Goal: Task Accomplishment & Management: Use online tool/utility

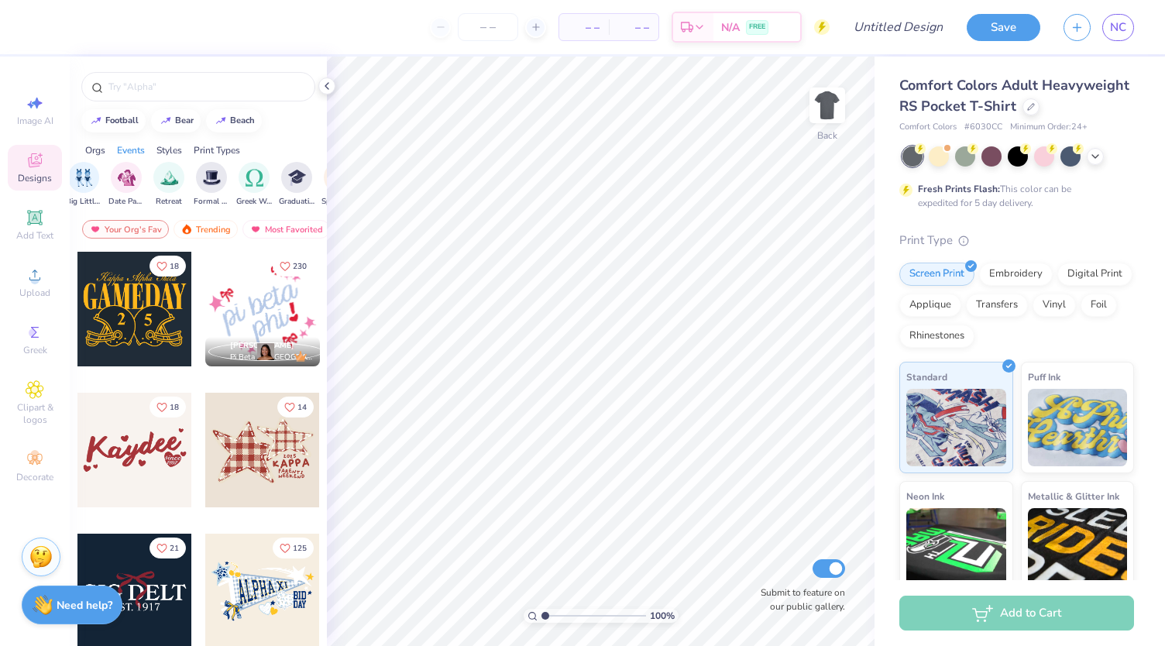
scroll to position [0, 420]
click at [143, 228] on div "Your Org's Fav" at bounding box center [125, 229] width 87 height 19
click at [115, 229] on div "Your Org's Fav" at bounding box center [125, 229] width 87 height 19
click at [325, 83] on icon at bounding box center [327, 86] width 12 height 12
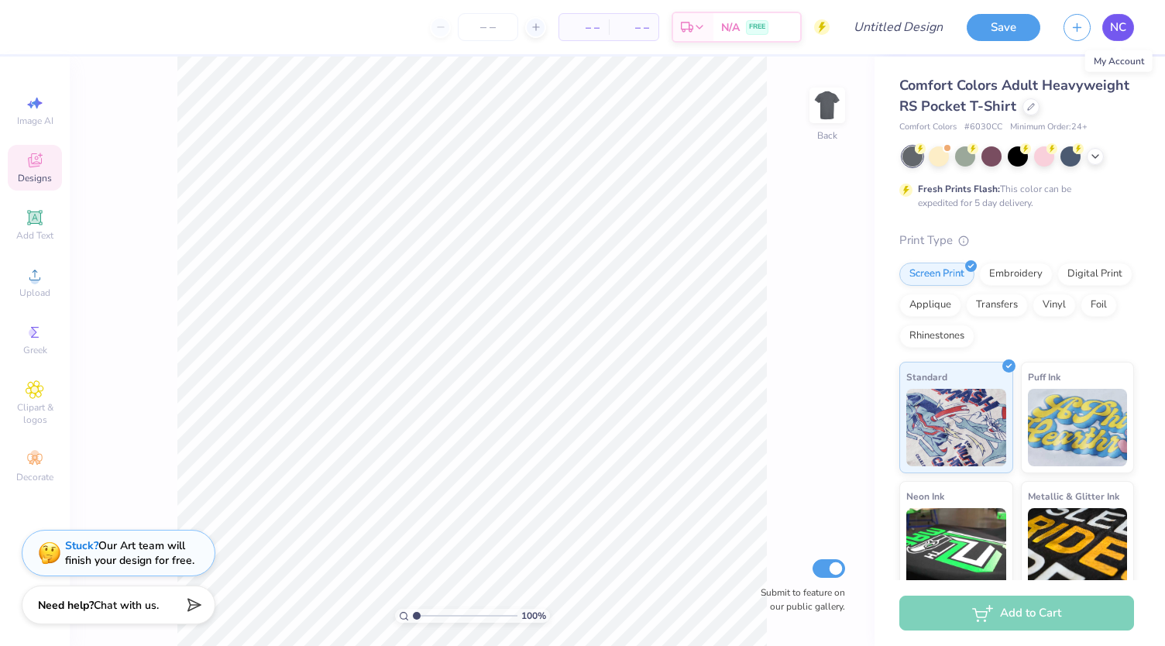
click at [1125, 24] on span "NC" at bounding box center [1118, 28] width 16 height 18
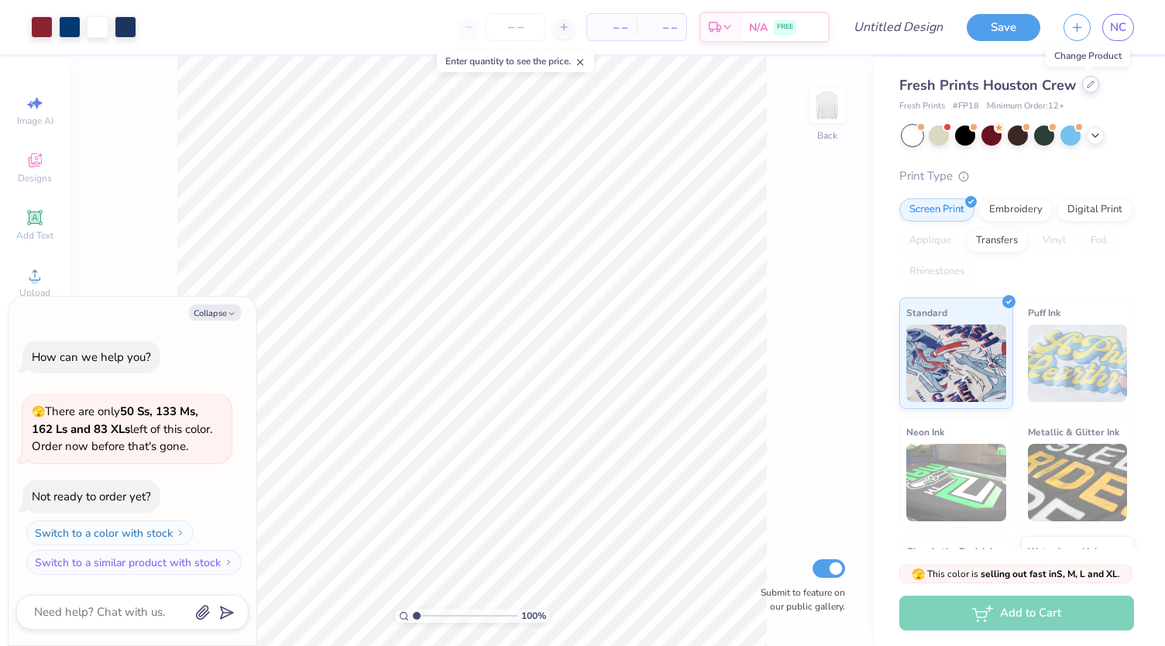
click at [1088, 84] on icon at bounding box center [1091, 85] width 8 height 8
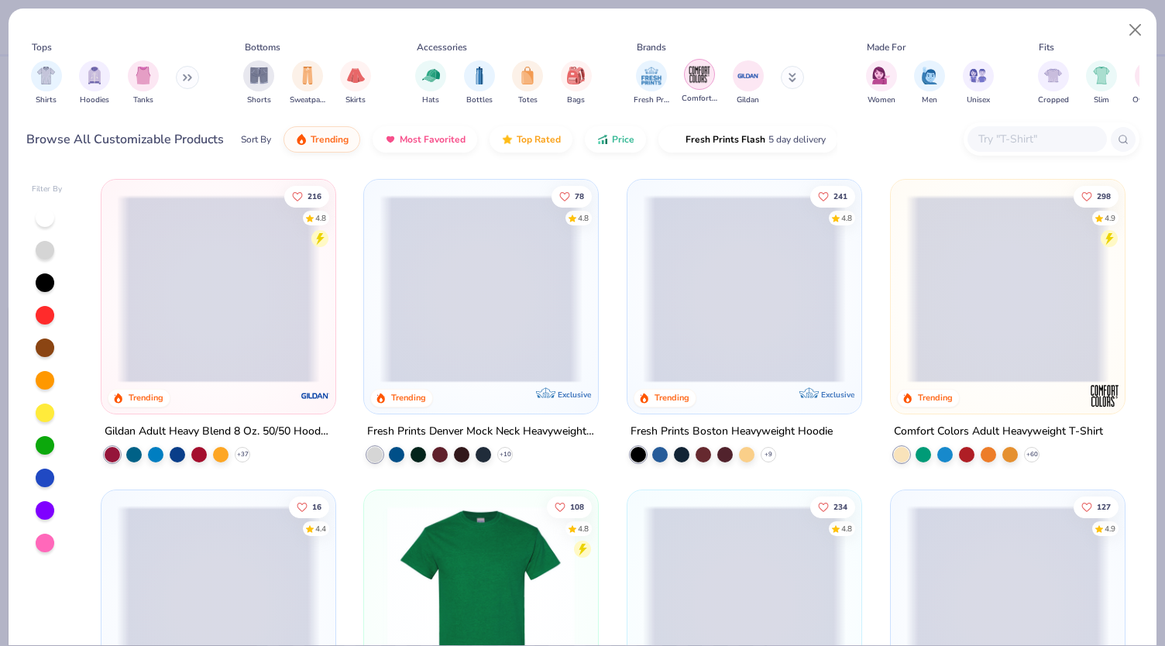
click at [707, 71] on img "filter for Comfort Colors" at bounding box center [699, 74] width 23 height 23
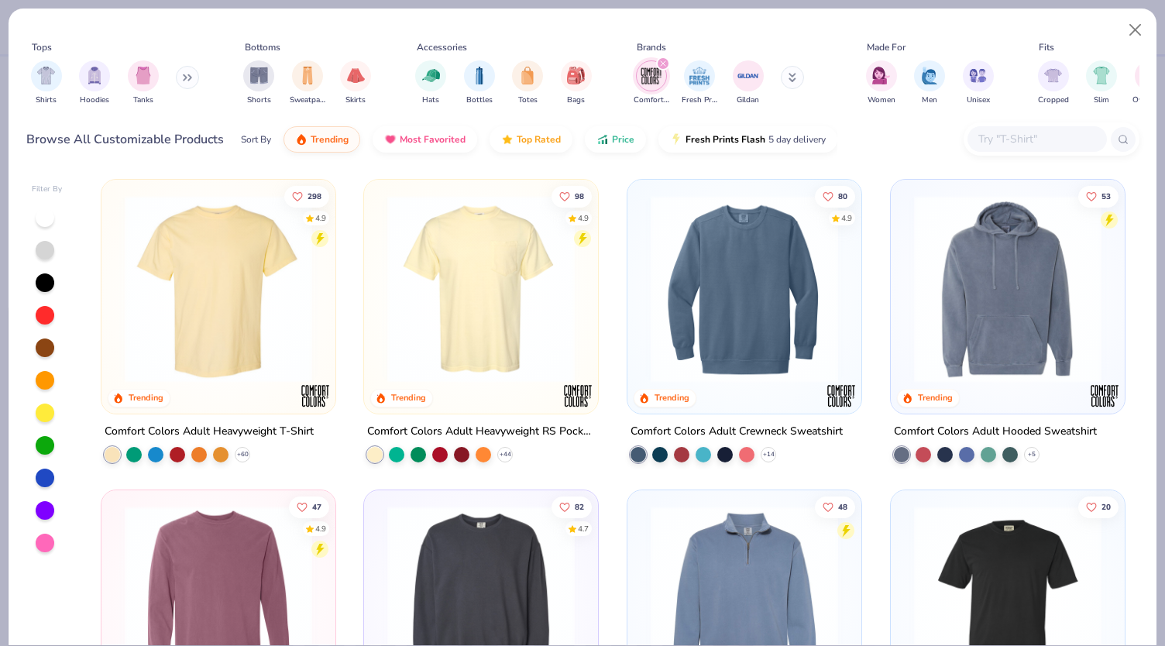
click at [500, 227] on img at bounding box center [481, 288] width 203 height 187
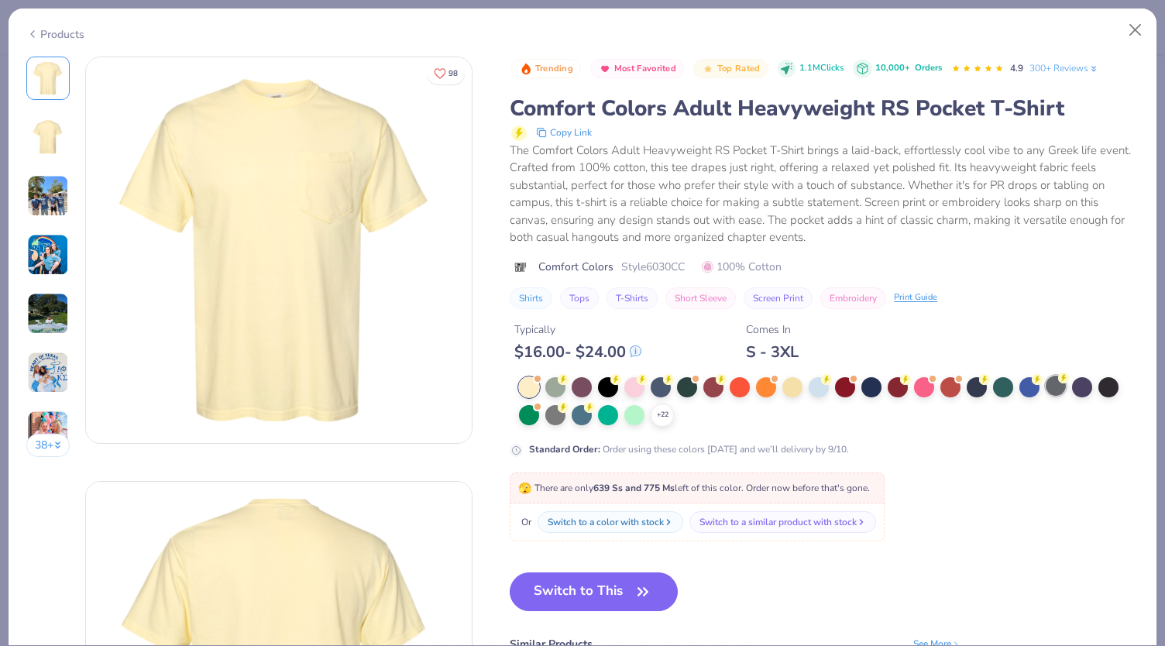
click at [1055, 390] on div at bounding box center [1056, 386] width 20 height 20
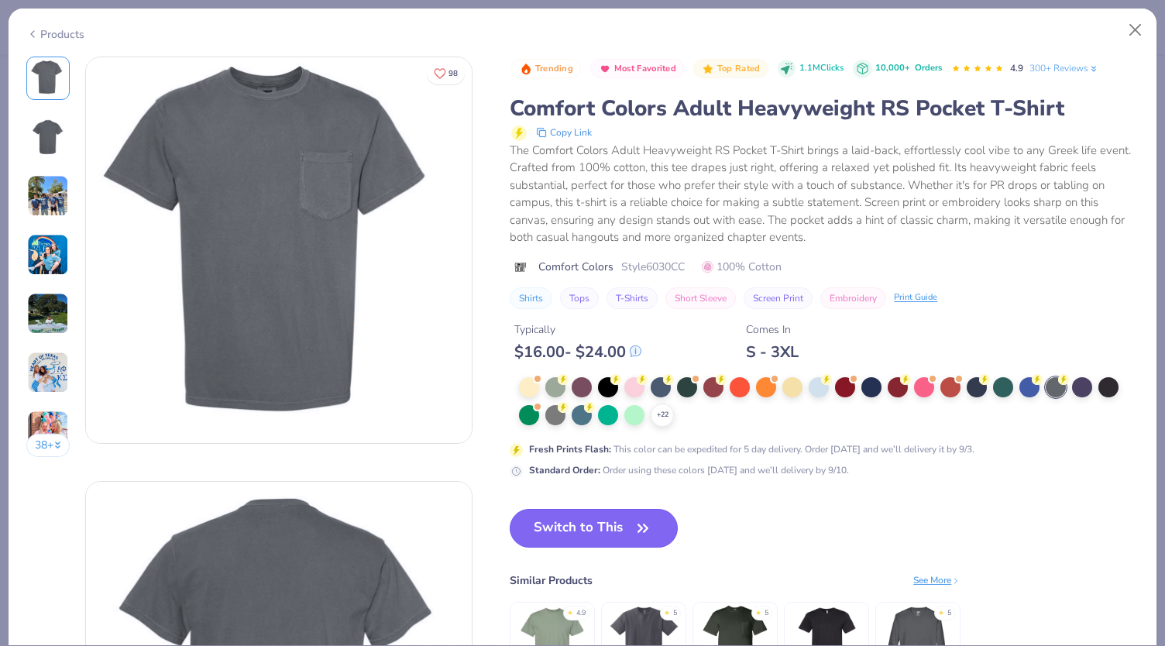
click at [609, 531] on button "Switch to This" at bounding box center [594, 528] width 168 height 39
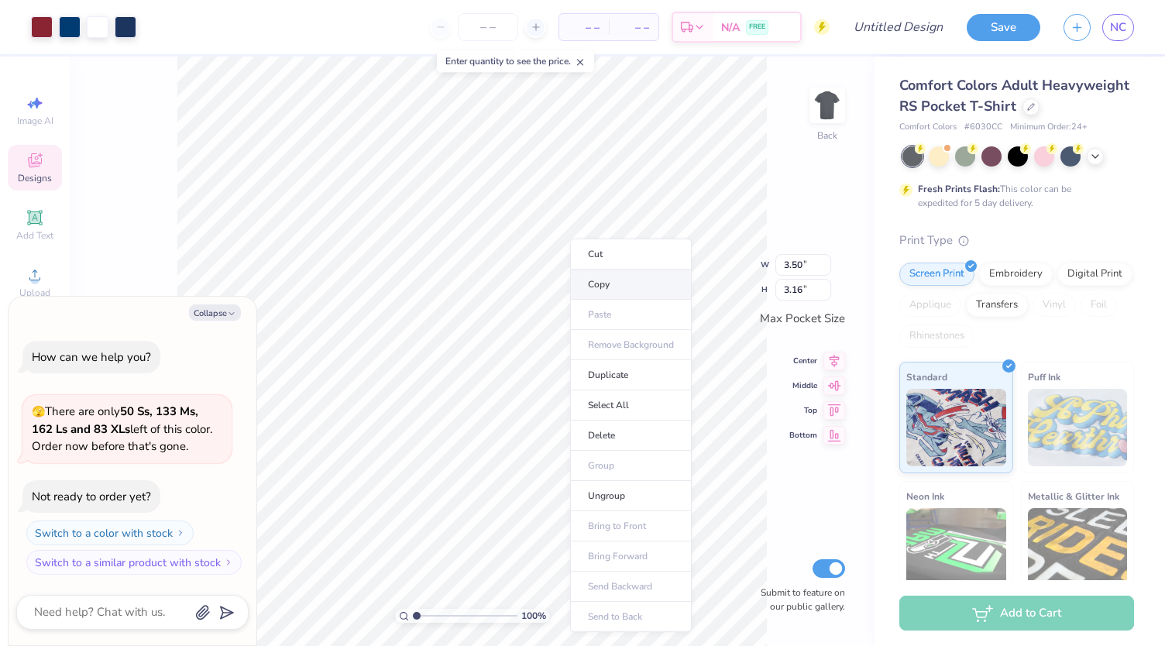
click at [603, 281] on li "Copy" at bounding box center [631, 285] width 122 height 30
click at [833, 108] on img at bounding box center [827, 105] width 62 height 62
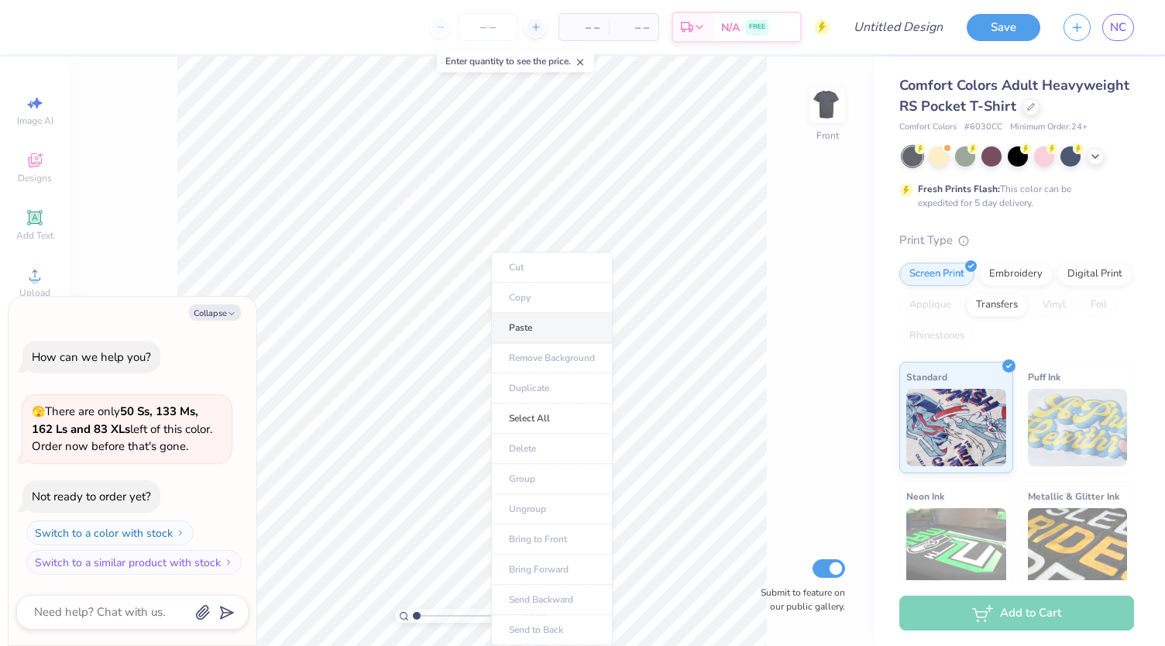
click at [521, 325] on li "Paste" at bounding box center [552, 328] width 122 height 30
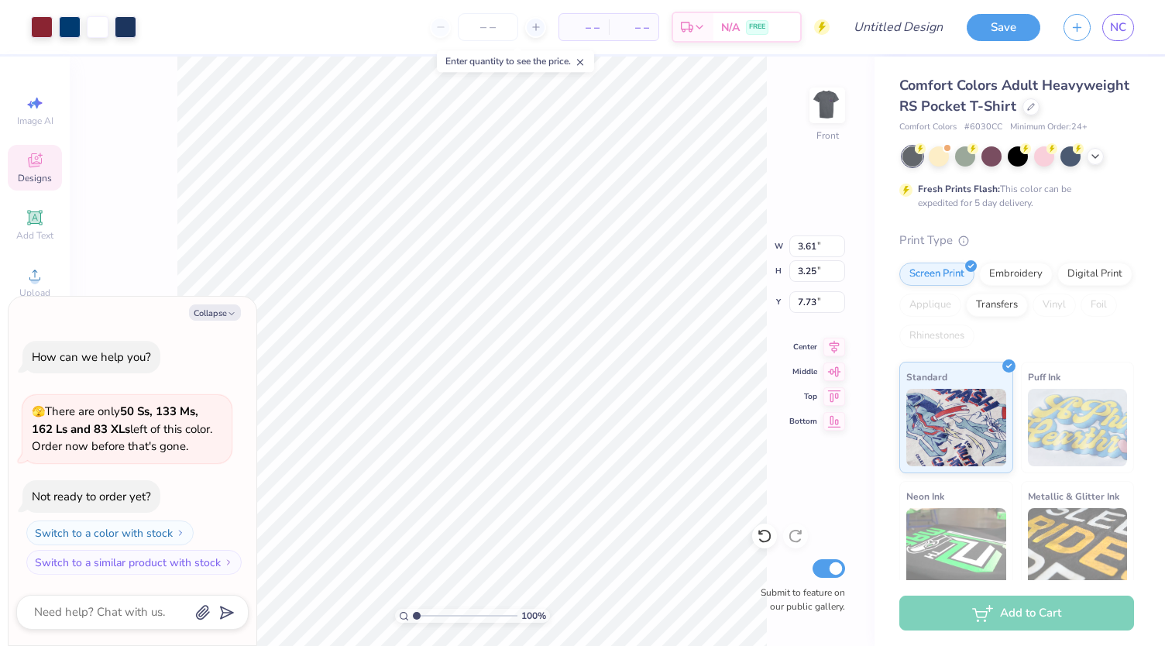
type textarea "x"
type input "7.11"
type input "6.41"
type input "4.57"
type textarea "x"
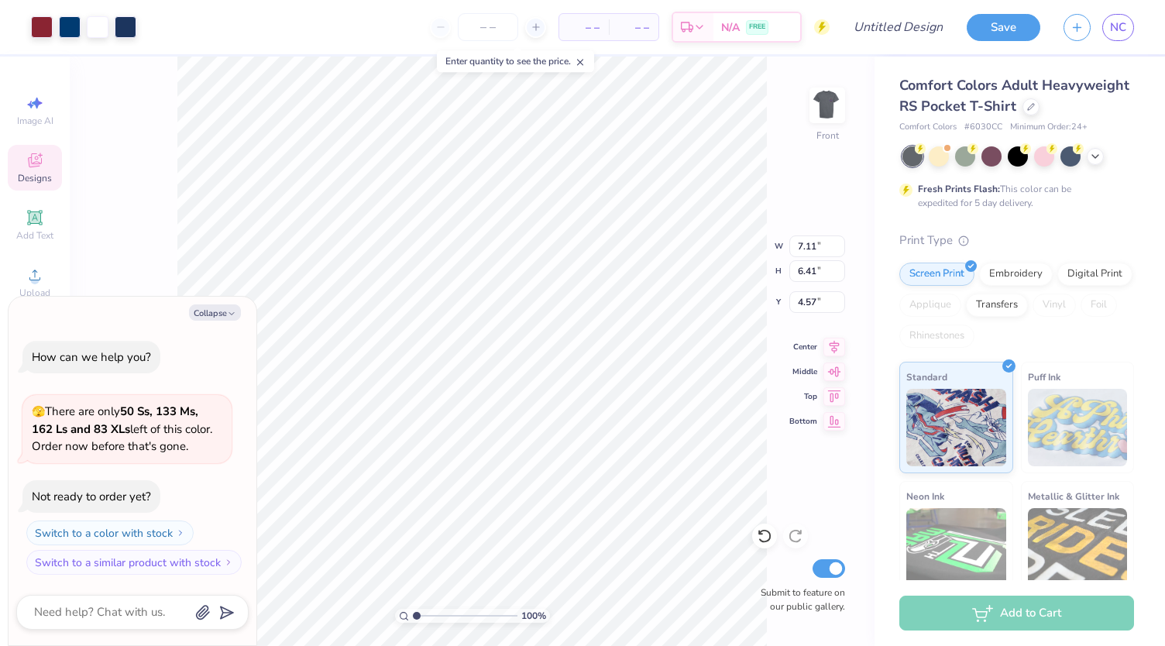
type input "15.44"
type textarea "x"
type input "10.08"
type input "9.10"
type input "12.76"
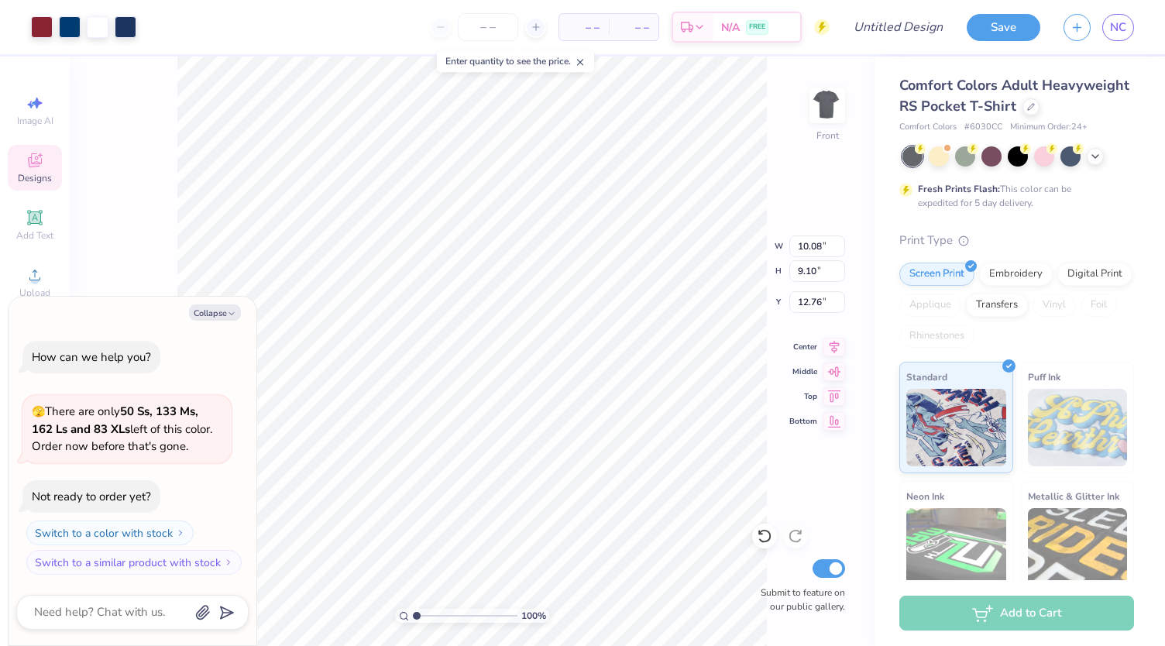
type textarea "x"
type input "6.76"
type textarea "x"
type input "11.48"
type input "10.36"
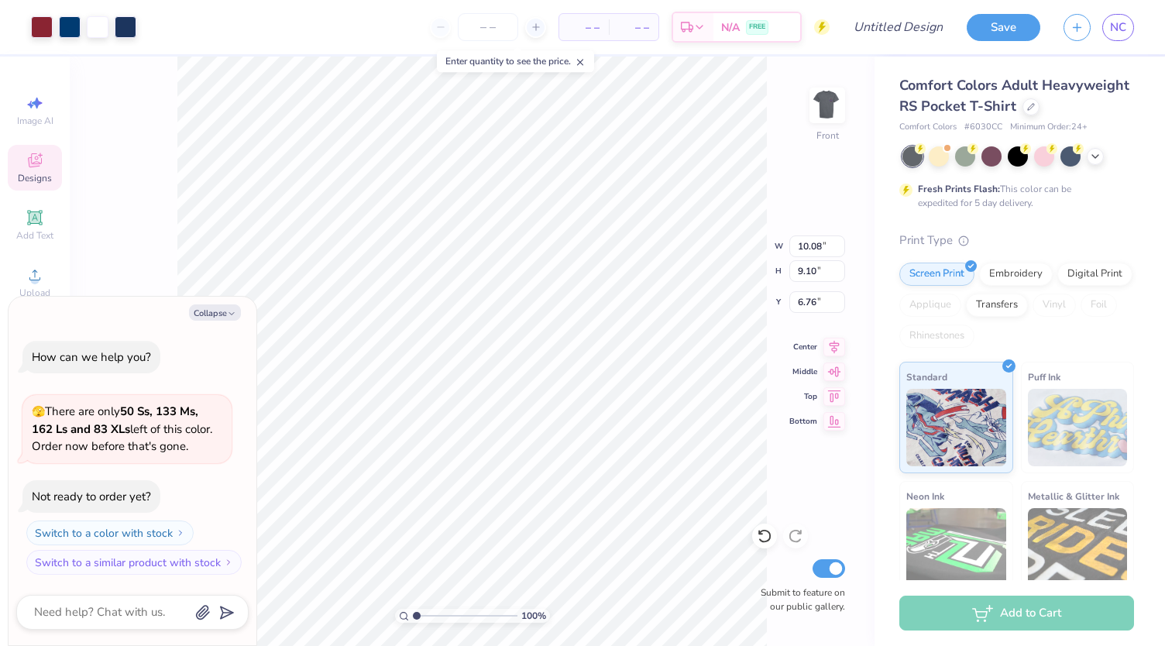
type input "5.50"
type textarea "x"
type input "7.16"
type textarea "x"
type input "8.07"
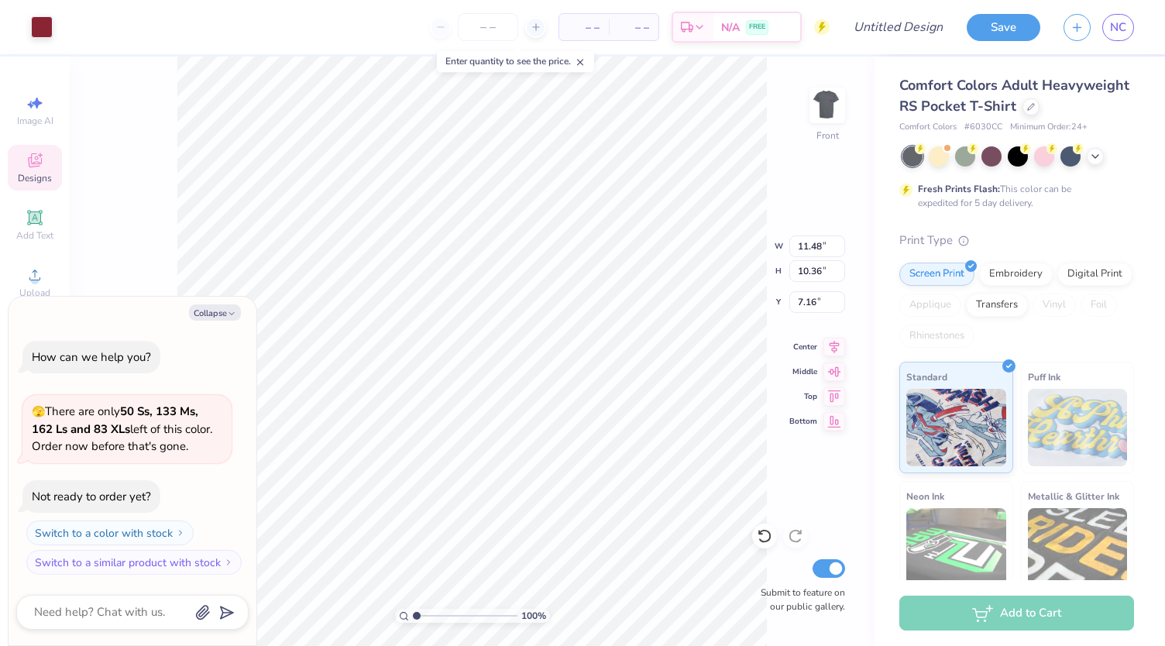
type input "2.11"
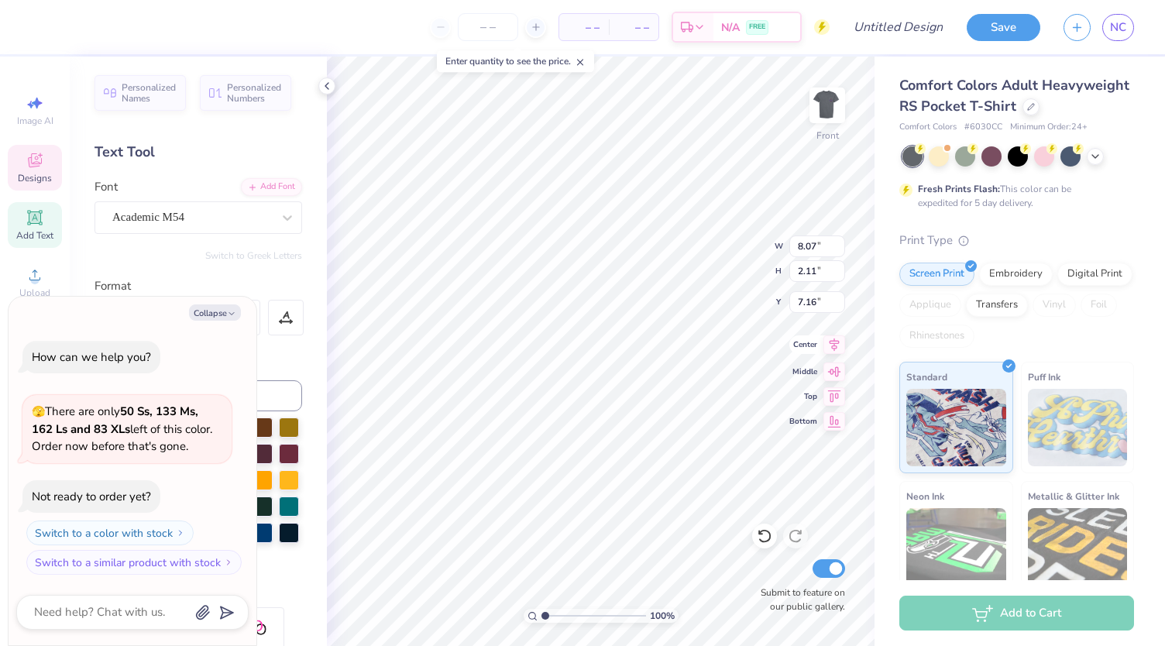
scroll to position [12, 8]
type textarea "x"
type textarea "F"
type textarea "x"
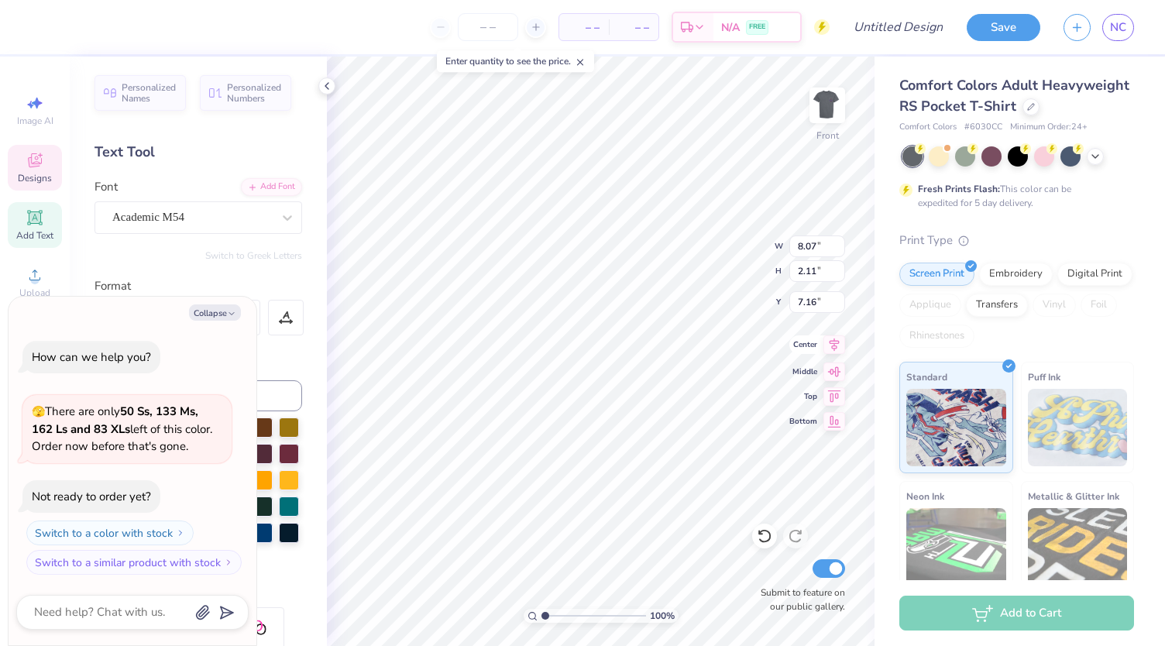
type textarea "Fal"
type textarea "x"
type textarea "Fall"
type textarea "x"
type textarea "Fall F"
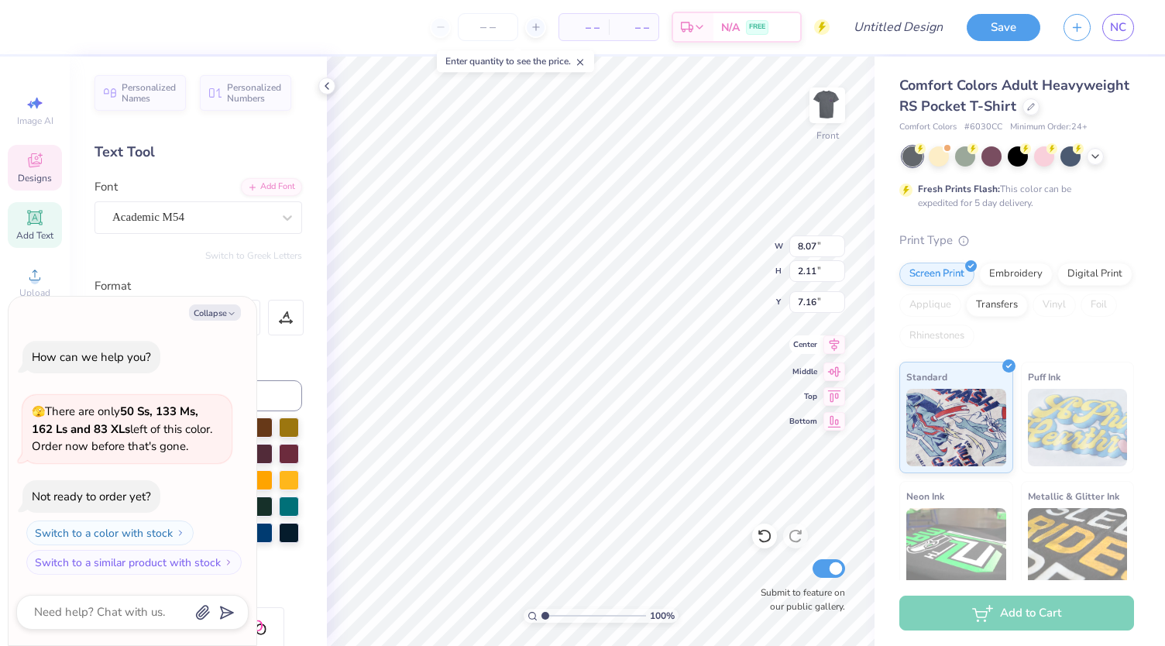
type textarea "x"
type textarea "Fall Fi"
type textarea "x"
type textarea "Fall Fiel"
type textarea "x"
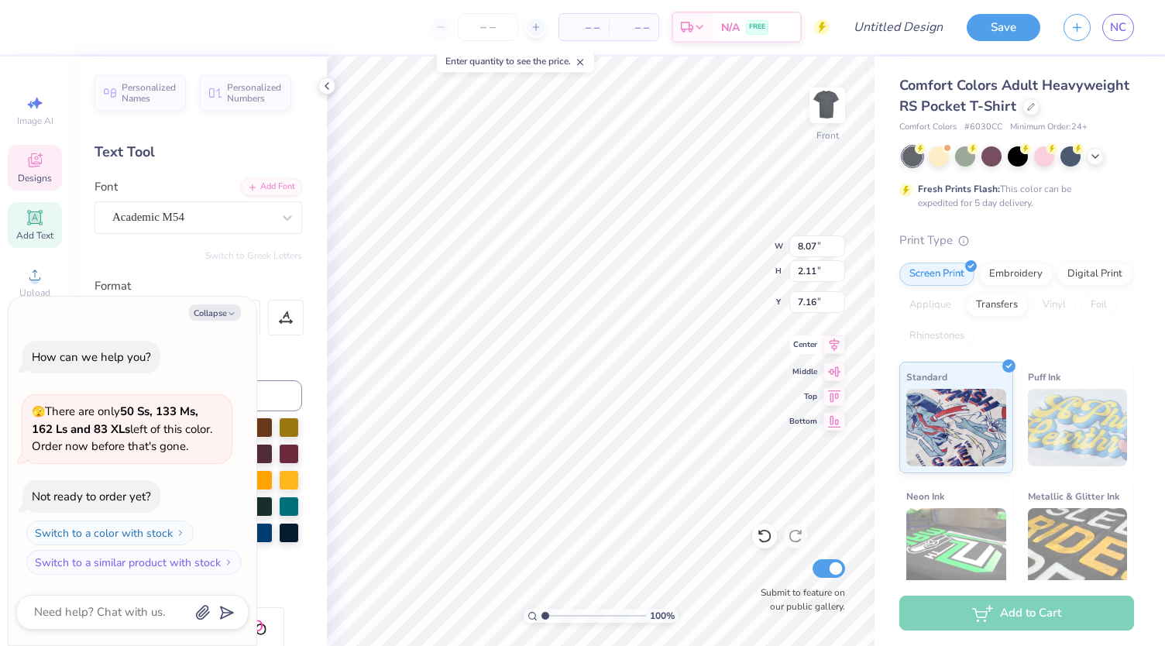
type textarea "Fall Field"
type textarea "x"
type textarea "Fall Field D"
type textarea "x"
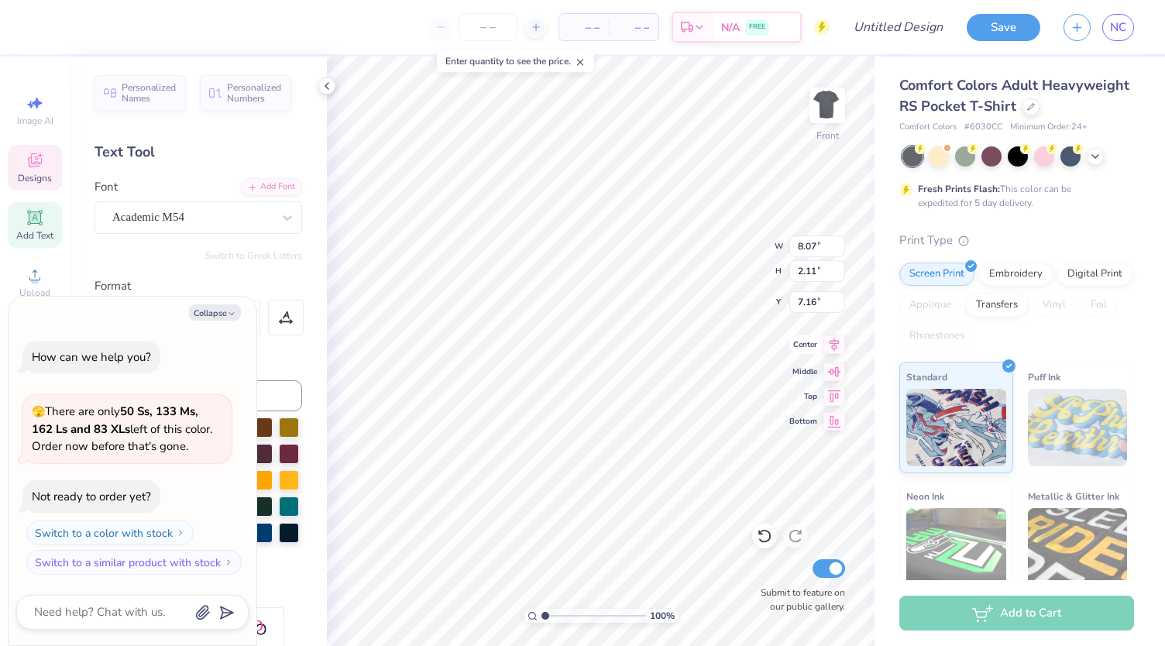
type textarea "Fall Field Day"
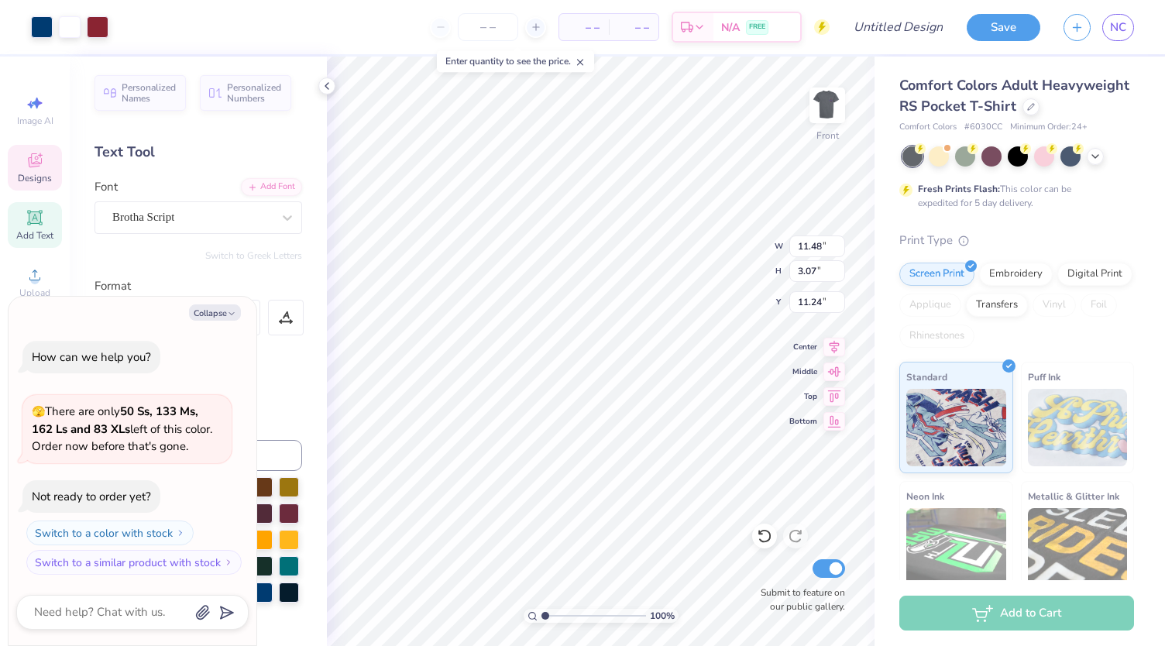
type textarea "x"
type textarea "Pi"
type textarea "x"
type textarea "Pi P"
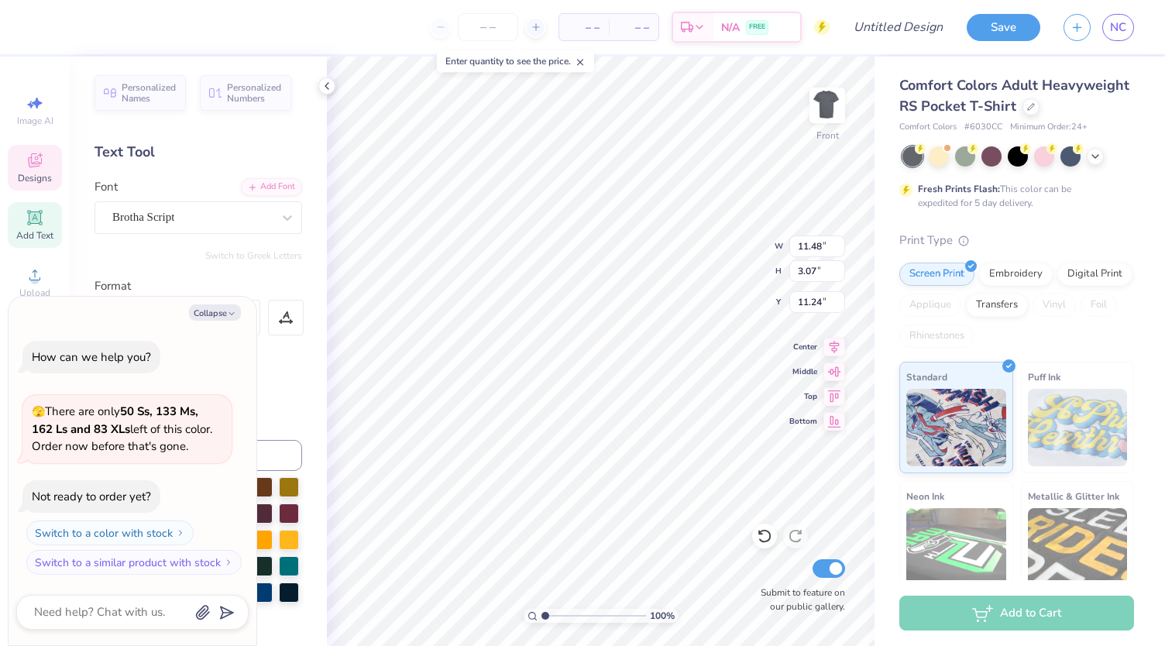
type textarea "x"
type textarea "Pi Pa"
type textarea "x"
type textarea "Pi Par"
type textarea "x"
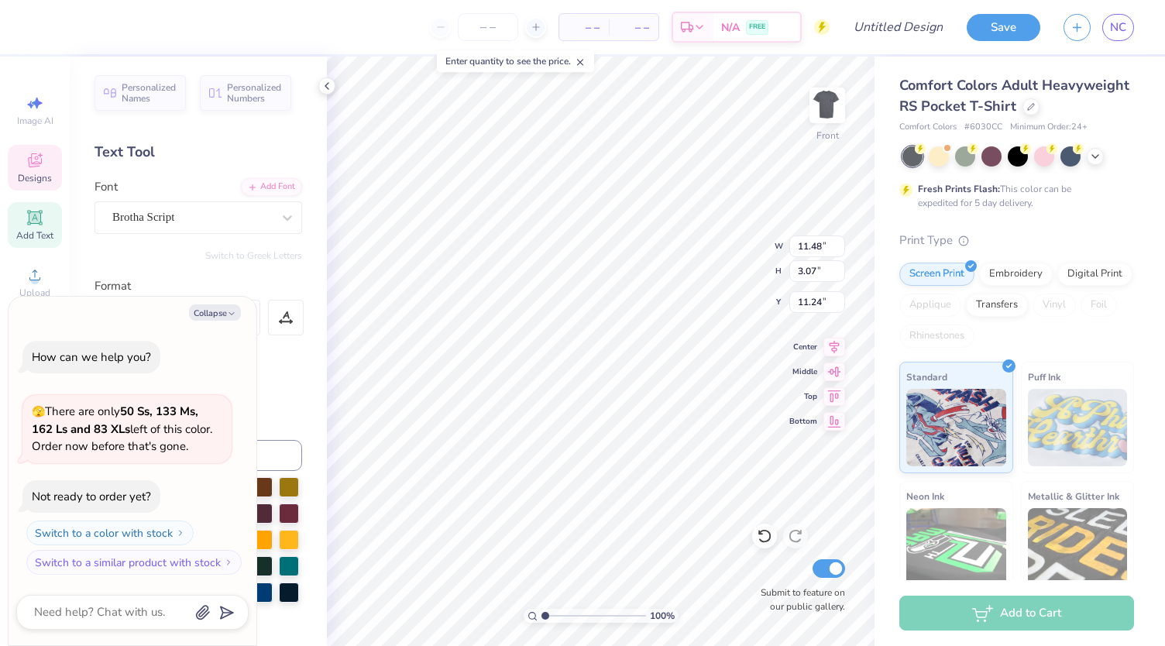
type textarea "Pi Part"
type textarea "x"
type textarea "Pi Partne"
type textarea "x"
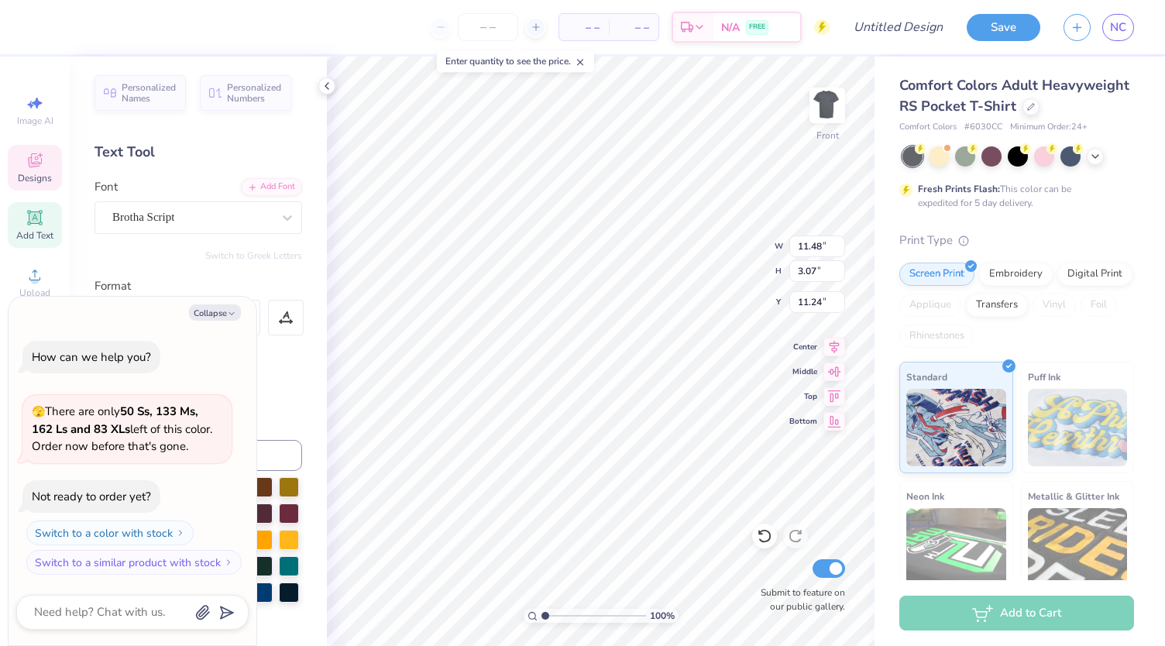
type textarea "Pi Partners"
type textarea "x"
type textarea "Pi Partners"
type textarea "x"
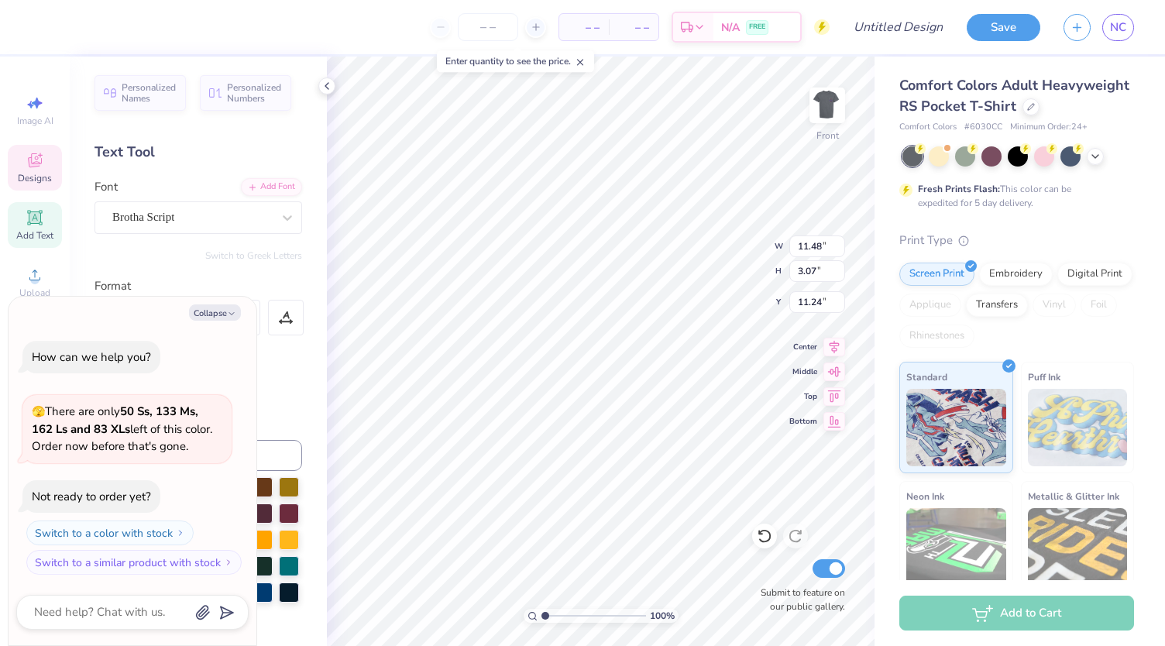
type textarea "Partners"
type textarea "x"
type textarea "L Partners"
type textarea "x"
type textarea "LL Partners"
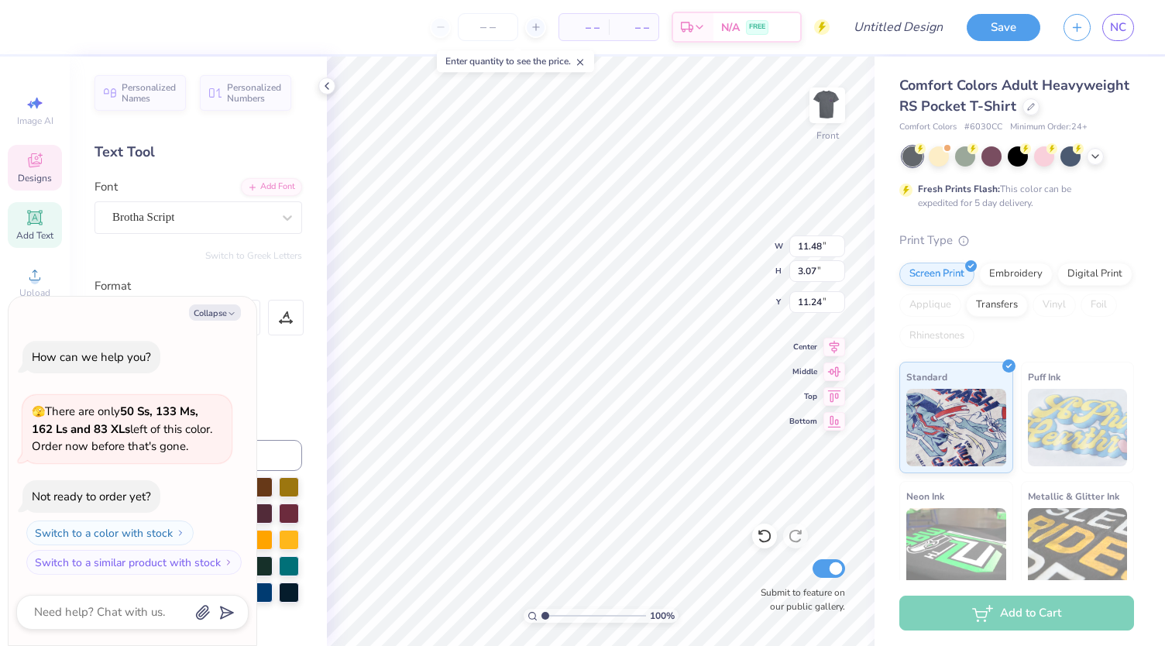
type textarea "x"
type textarea "LLR Partners"
type textarea "x"
type input "11.04"
type input "1.41"
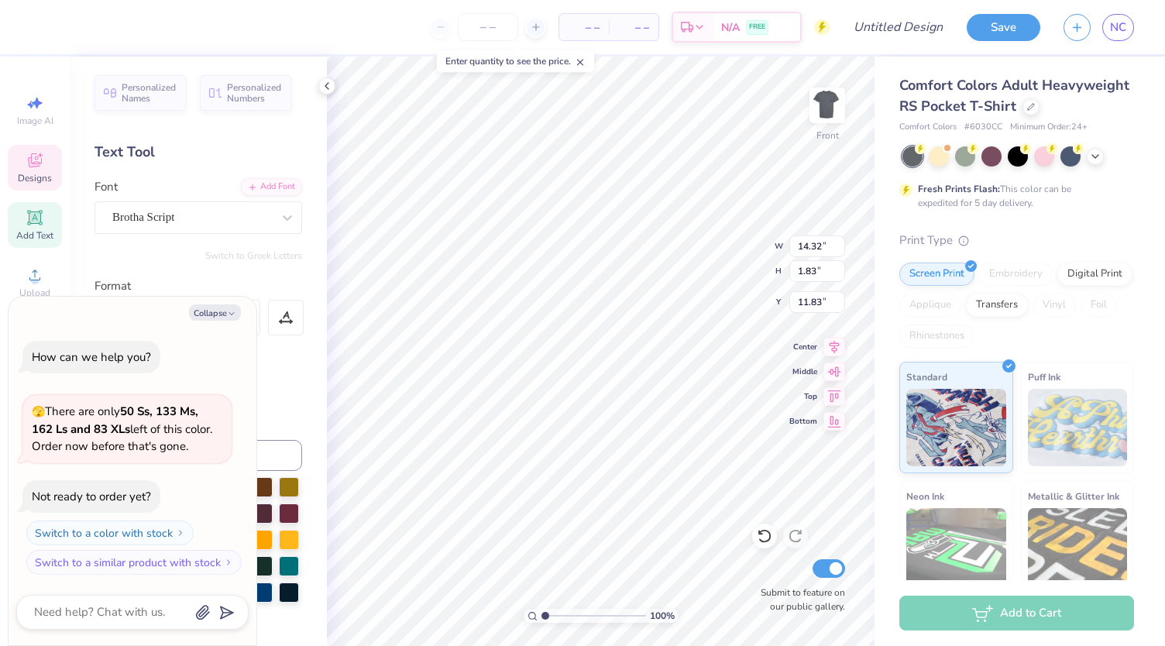
type input "12.25"
type textarea "x"
type input "11.83"
type textarea "x"
type input "10.30"
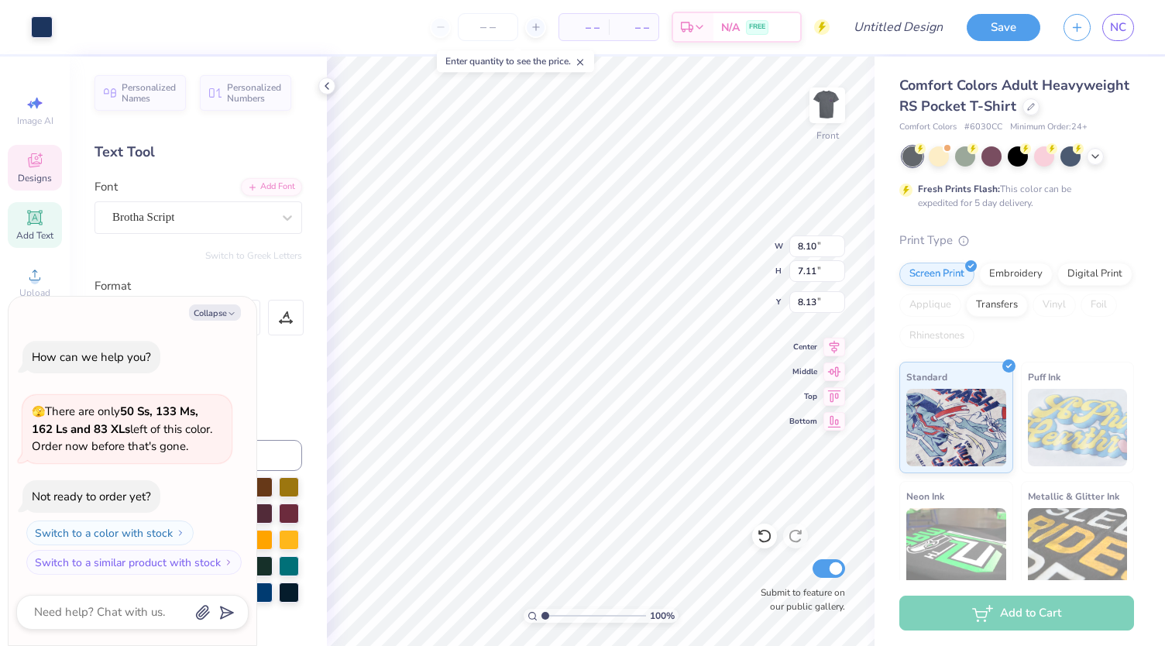
type input "4.14"
type input "13.24"
type textarea "x"
type input "12.89"
type textarea "x"
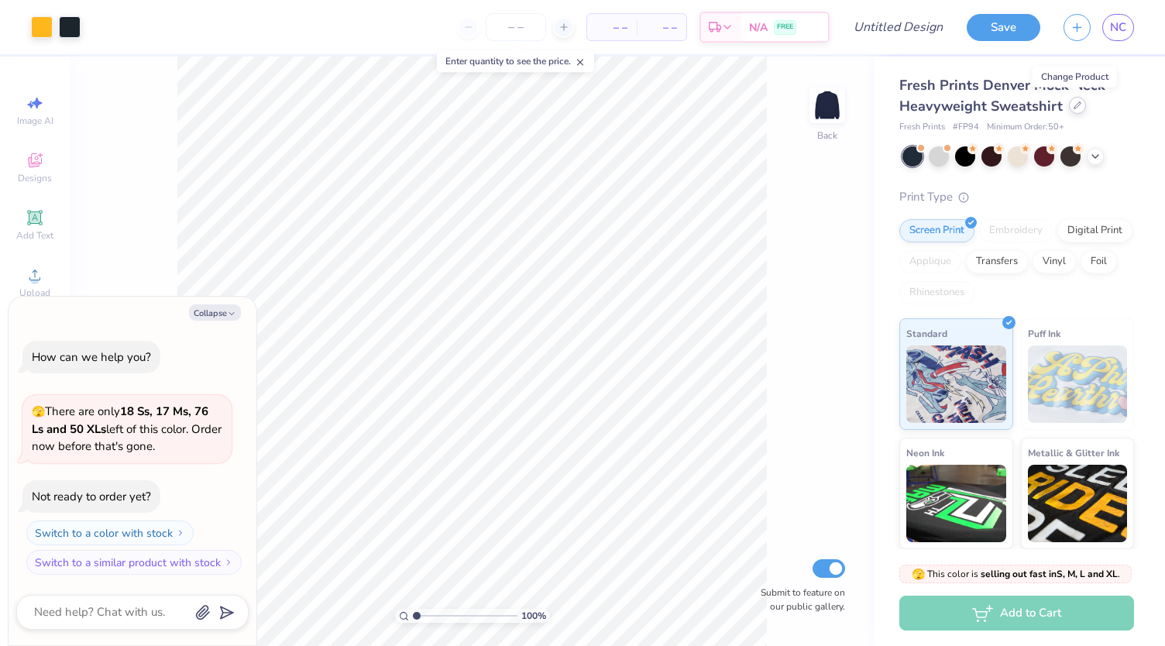
click at [1083, 106] on div at bounding box center [1077, 105] width 17 height 17
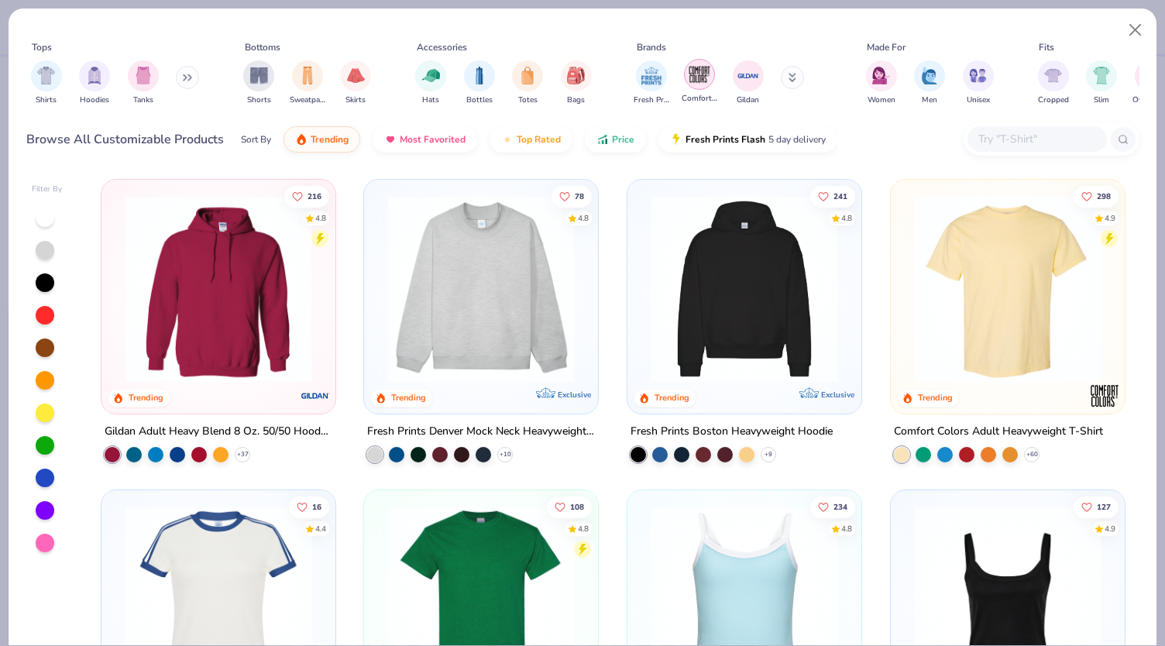
click at [702, 71] on img "filter for Comfort Colors" at bounding box center [699, 74] width 23 height 23
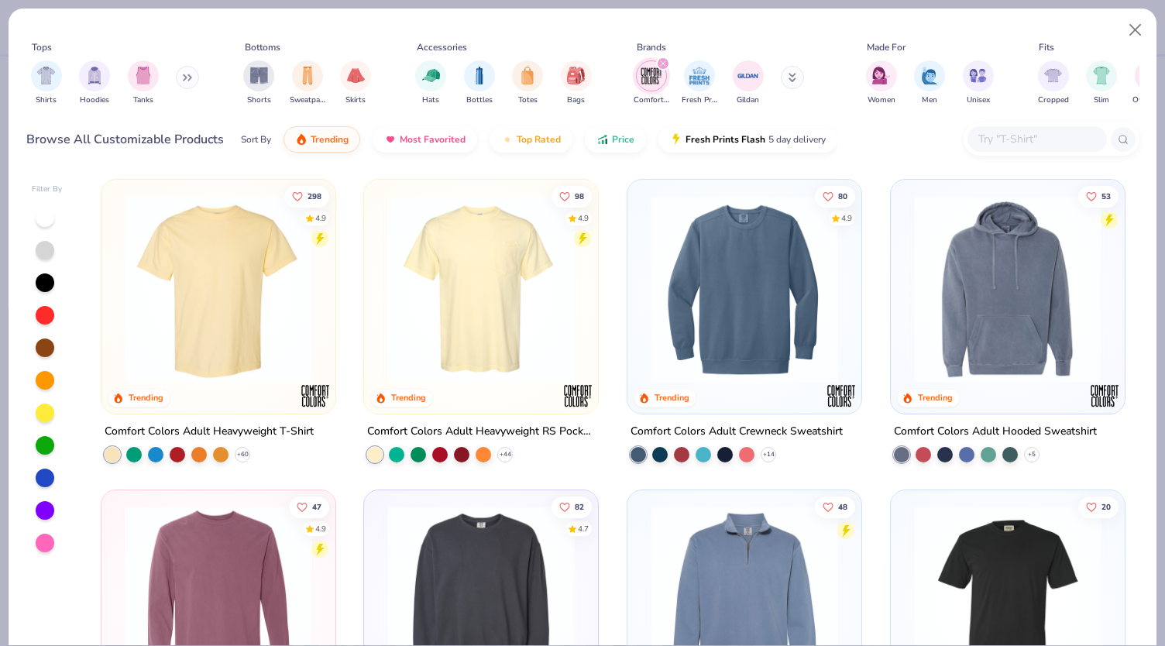
click at [530, 287] on img at bounding box center [481, 288] width 203 height 187
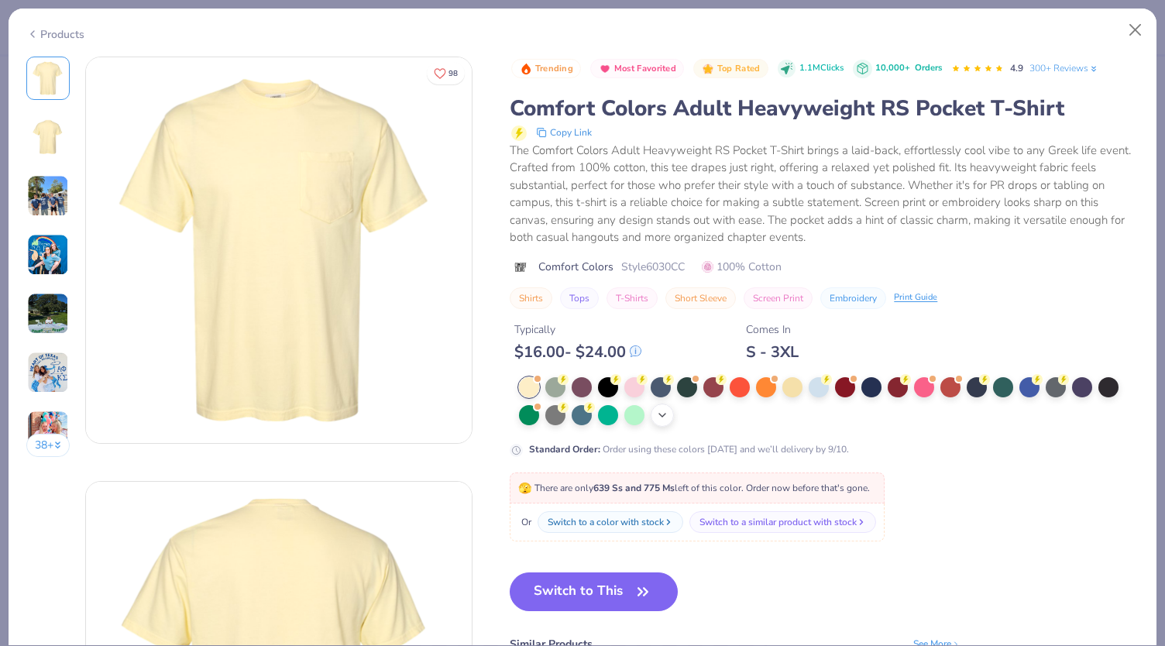
click at [660, 409] on icon at bounding box center [662, 415] width 12 height 12
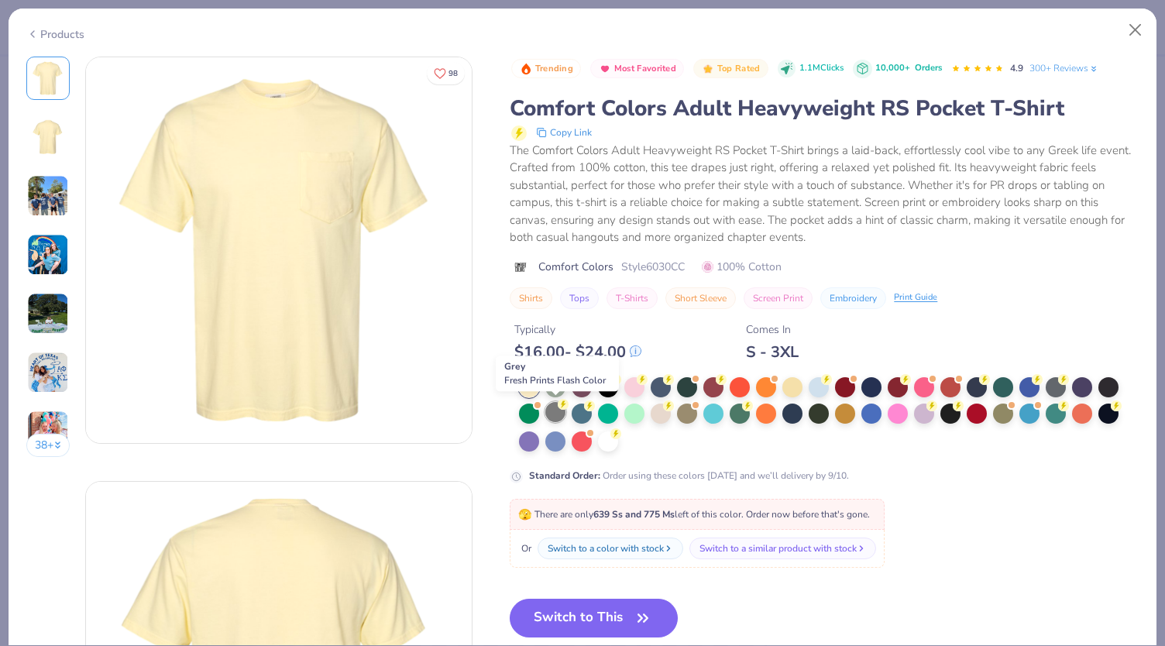
click at [561, 408] on div at bounding box center [555, 412] width 20 height 20
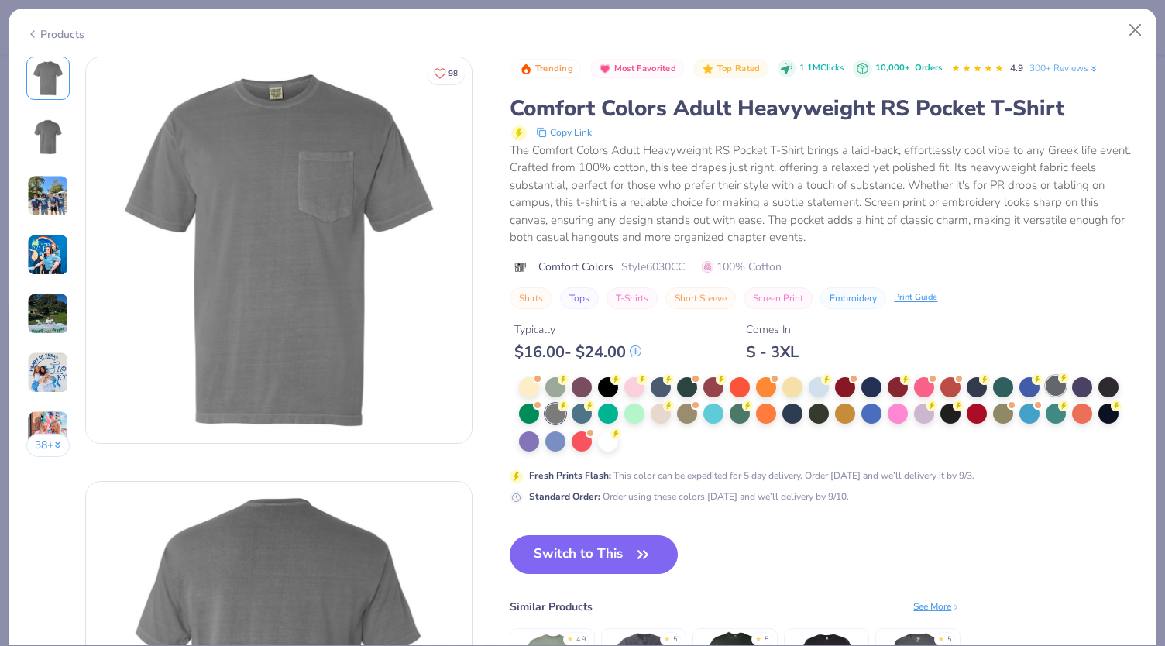
click at [1054, 385] on div at bounding box center [1056, 386] width 20 height 20
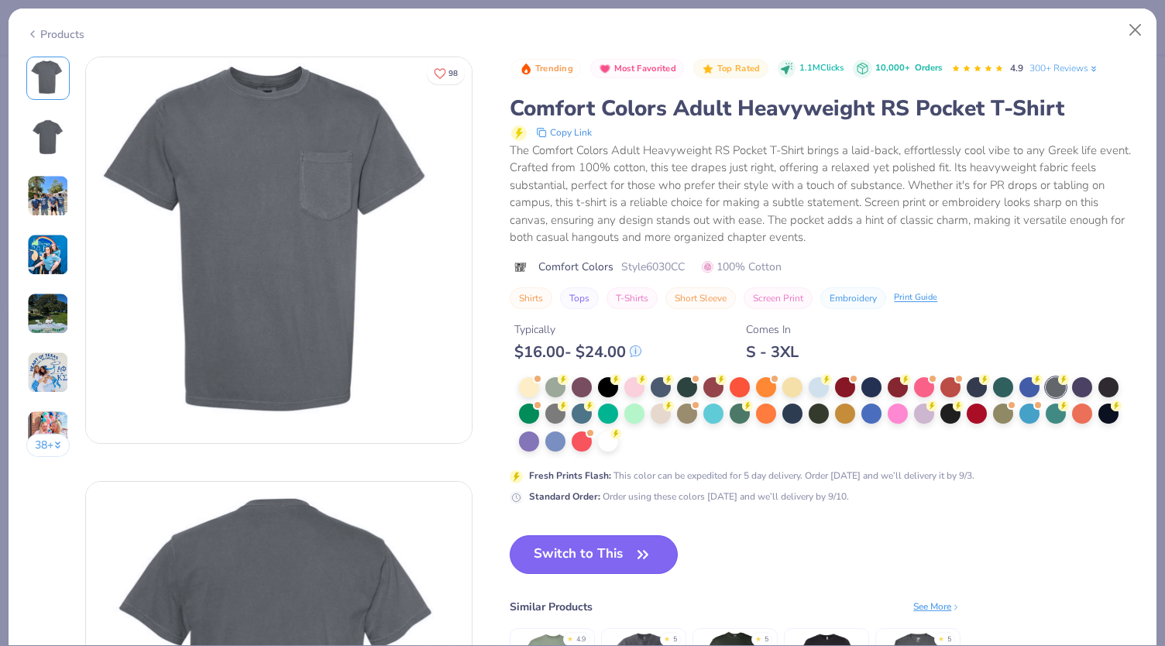
click at [583, 559] on button "Switch to This" at bounding box center [594, 554] width 168 height 39
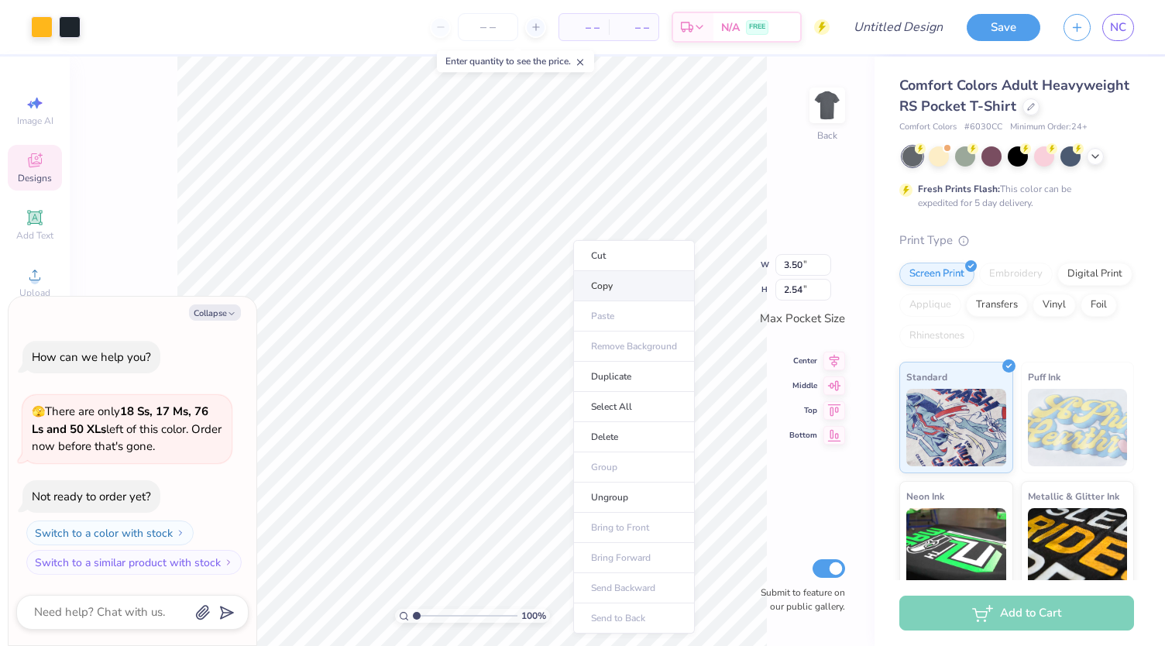
click at [621, 289] on li "Copy" at bounding box center [634, 286] width 122 height 30
click at [826, 93] on img at bounding box center [827, 105] width 62 height 62
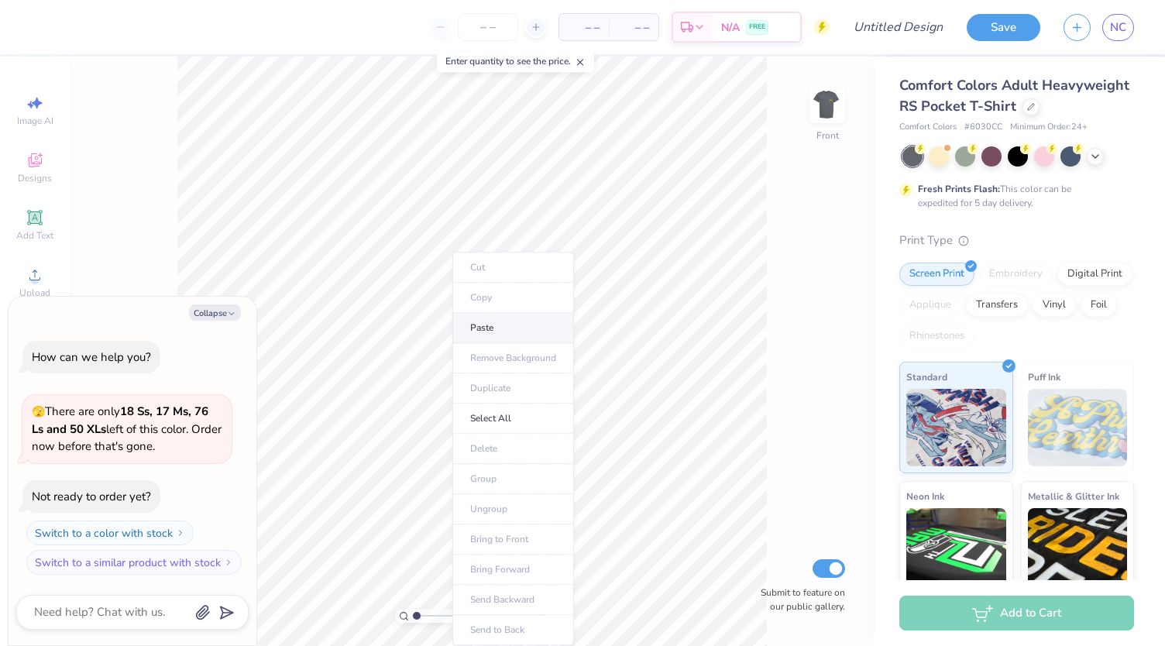
click at [473, 325] on li "Paste" at bounding box center [513, 328] width 122 height 30
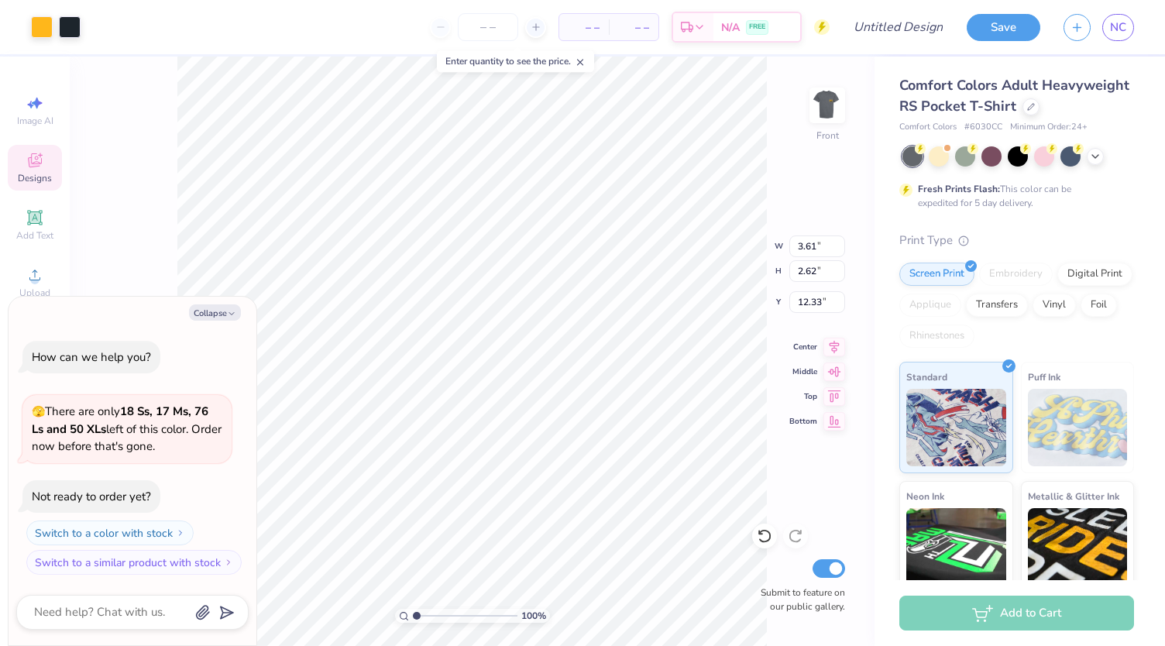
type textarea "x"
type input "8.90"
type input "6.47"
type input "8.48"
type textarea "x"
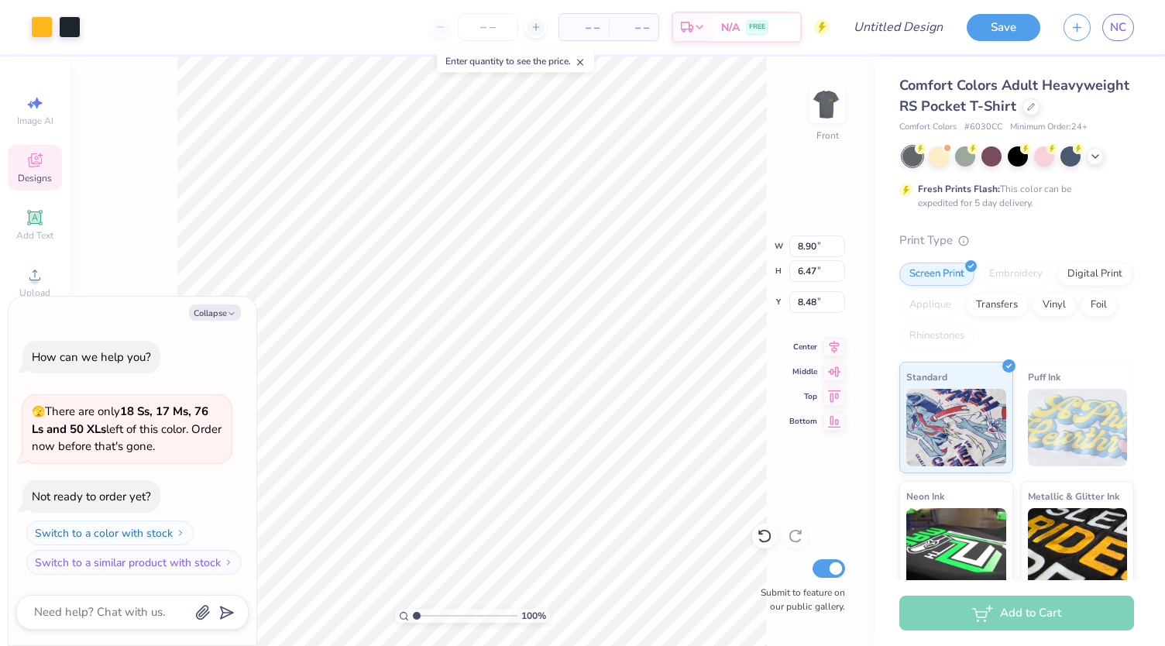
type input "11.72"
type textarea "x"
type input "11.05"
type input "8.03"
type input "10.16"
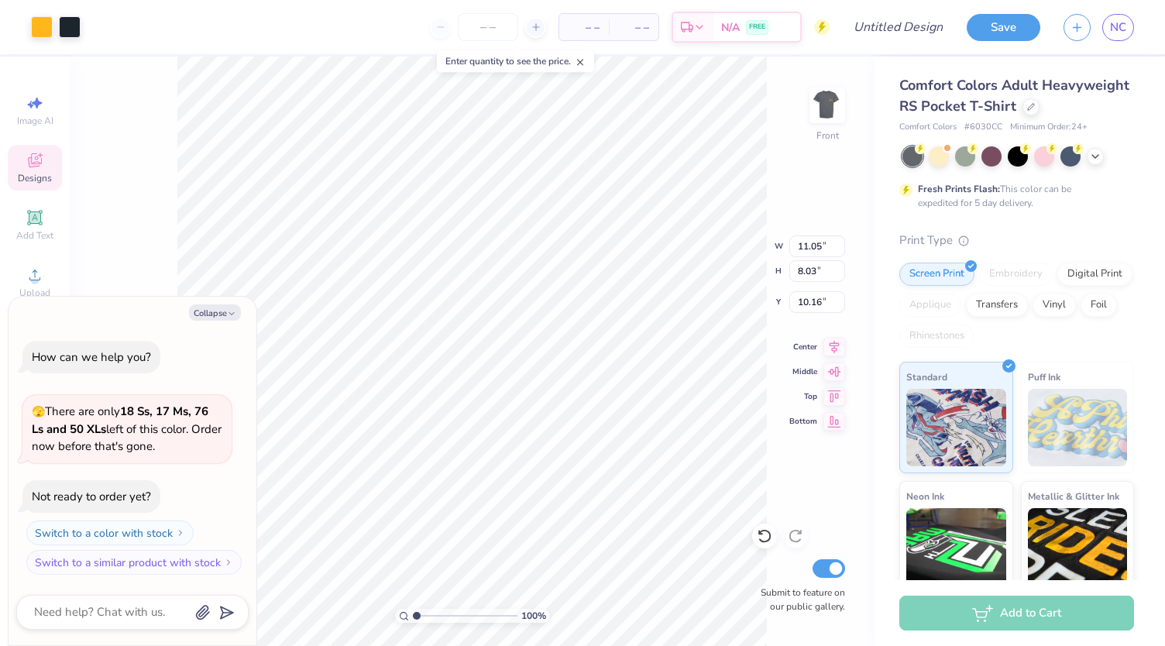
type textarea "x"
type input "6.22"
type input "1.17654846743881"
type textarea "x"
type input "1.17654846743881"
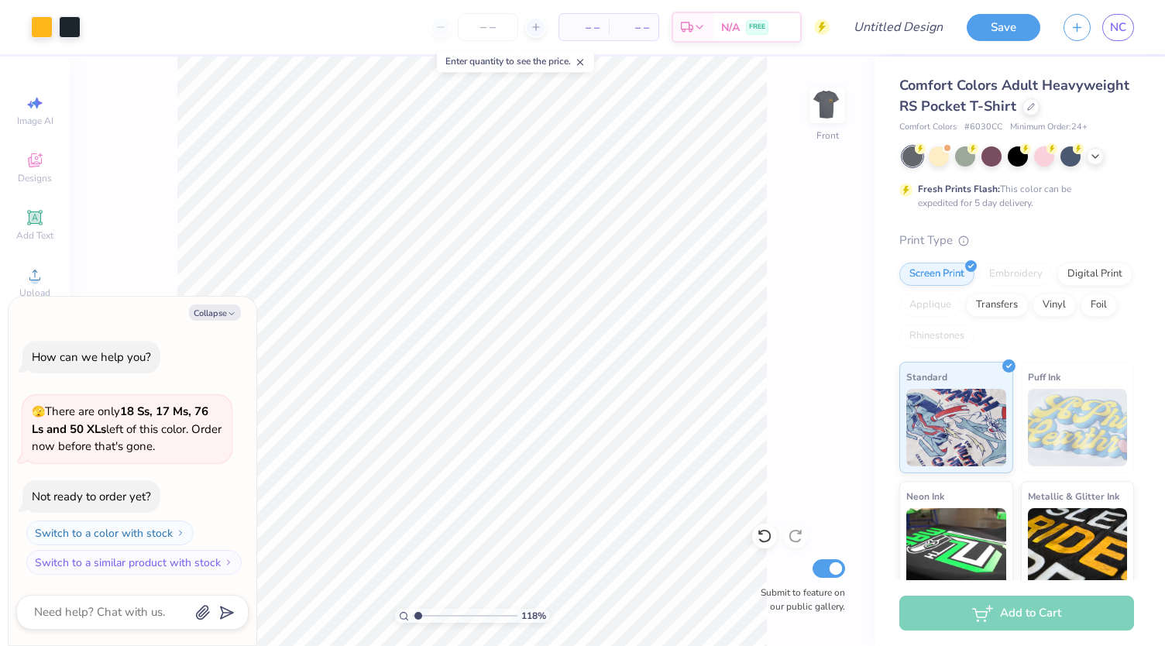
type textarea "x"
type input "1.17654846743881"
type textarea "x"
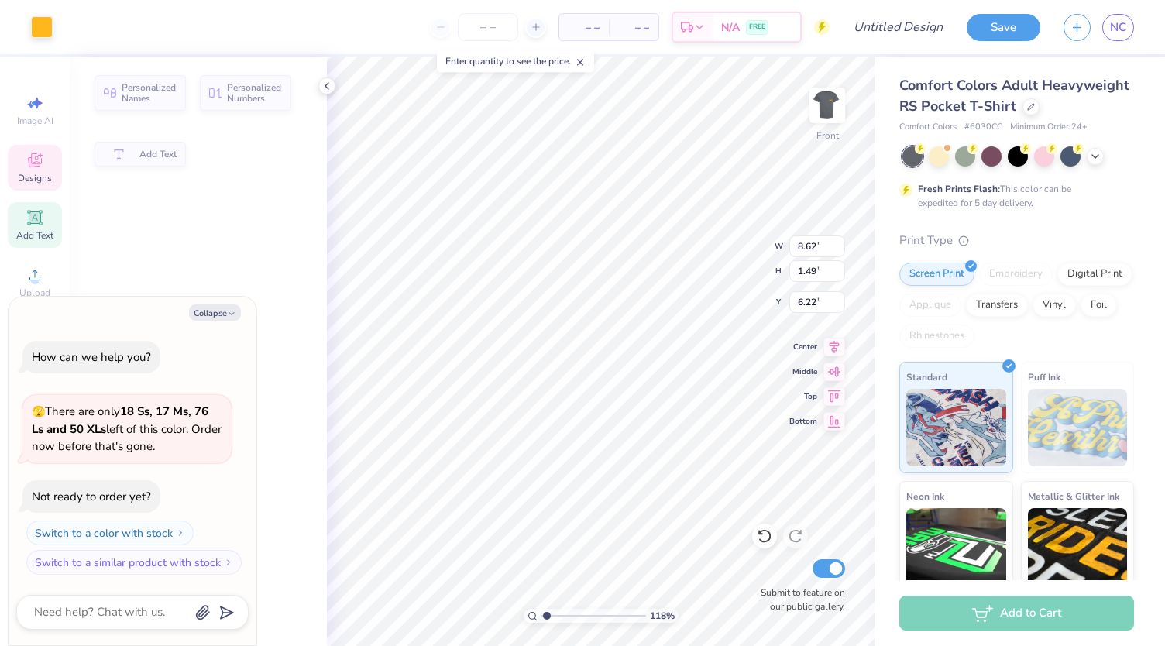
type input "1.17654846743881"
type textarea "x"
type input "8.62"
type input "1.49"
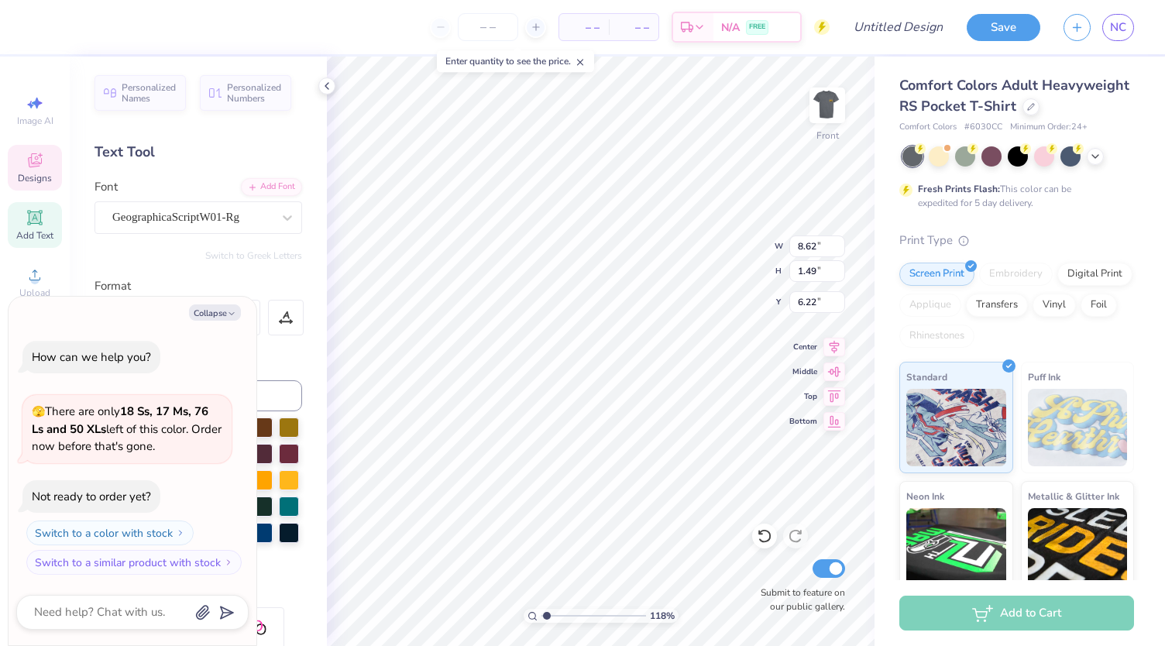
type textarea "x"
type input "1.17654846743881"
type textarea "x"
type input "1.17654846743881"
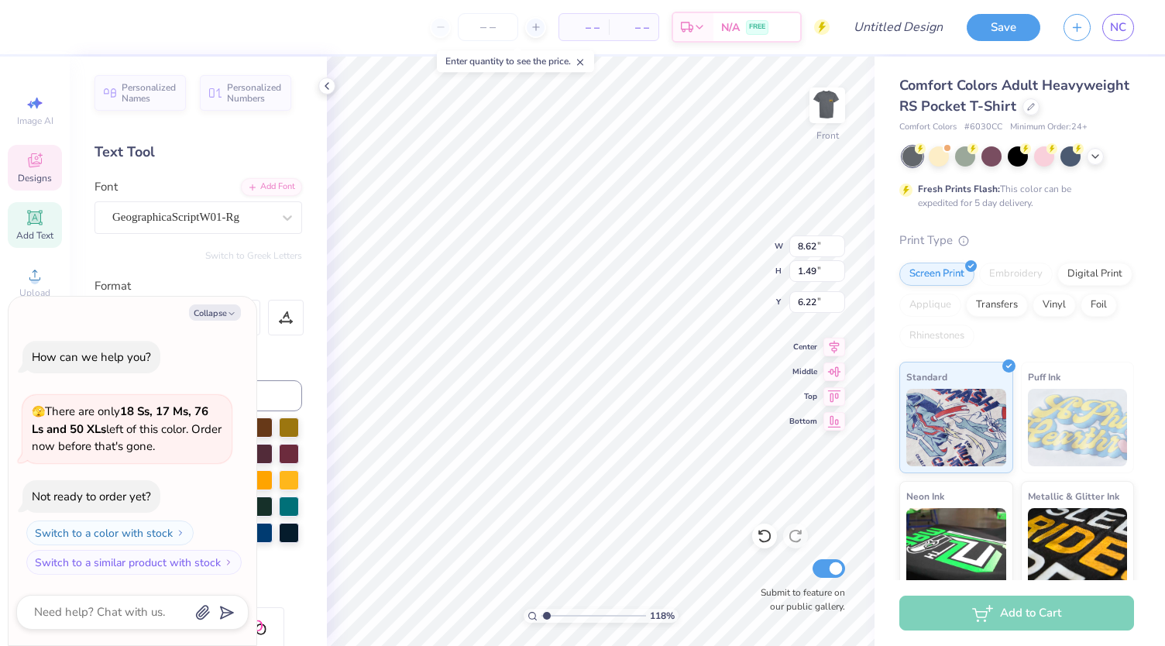
type textarea "x"
type textarea "L"
type input "1.17654846743881"
type textarea "x"
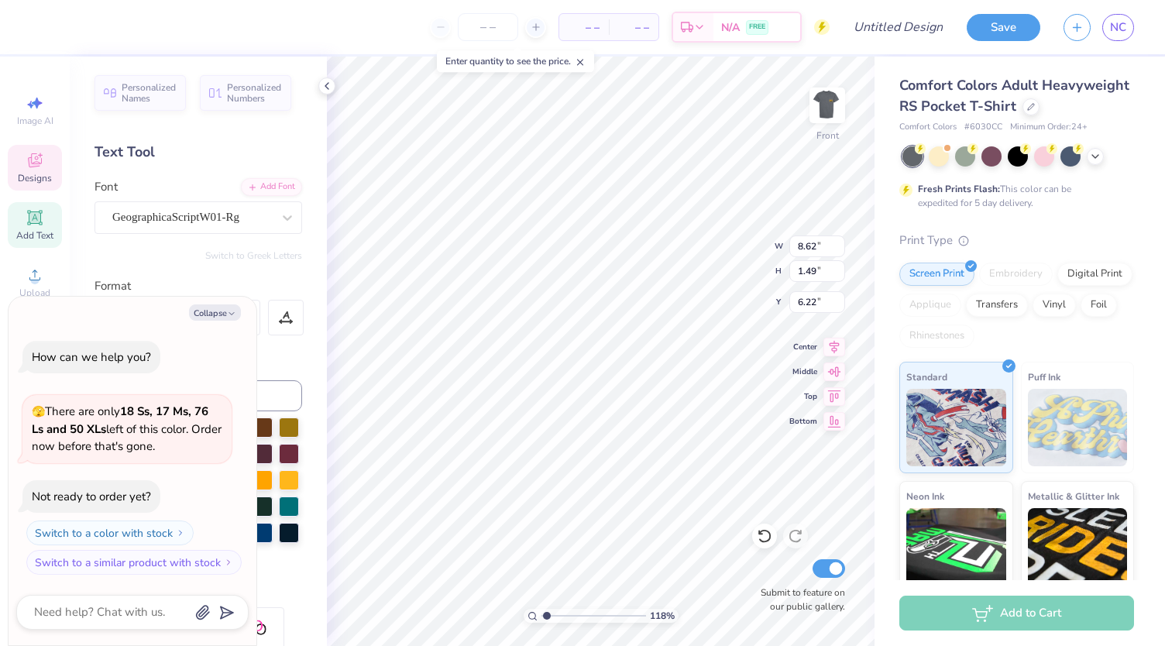
type input "1.17654846743881"
type textarea "x"
type textarea "LLR"
type input "1.17654846743881"
type textarea "x"
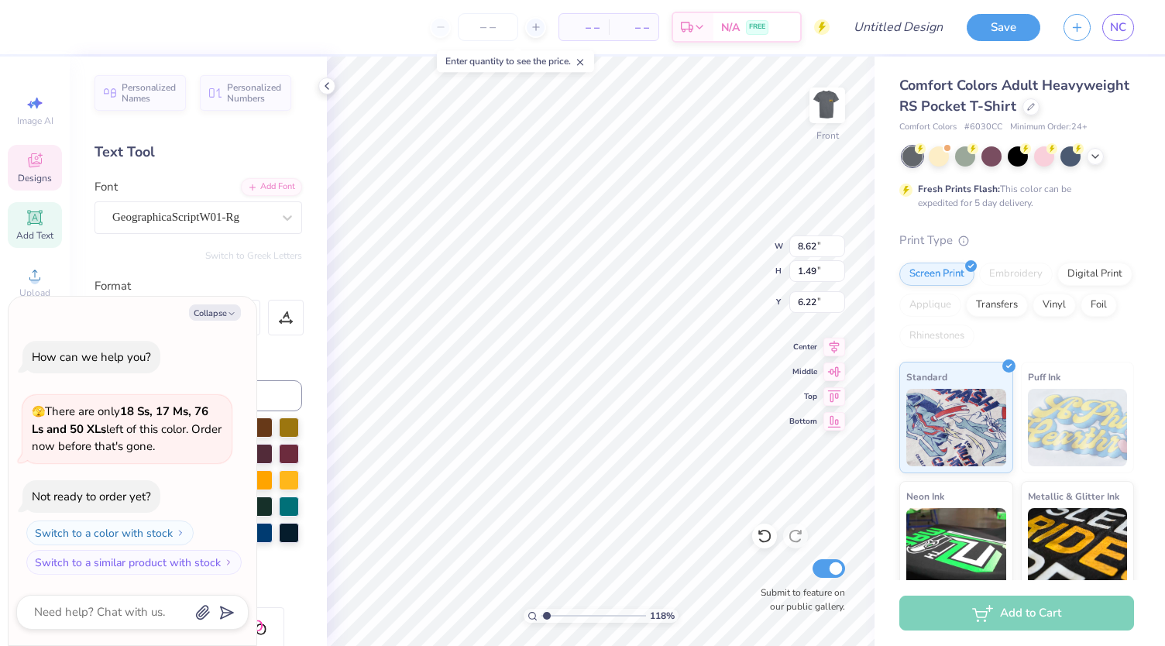
type textarea "LLR"
type input "1.17654846743881"
type textarea "x"
type input "1.17654846743881"
type textarea "x"
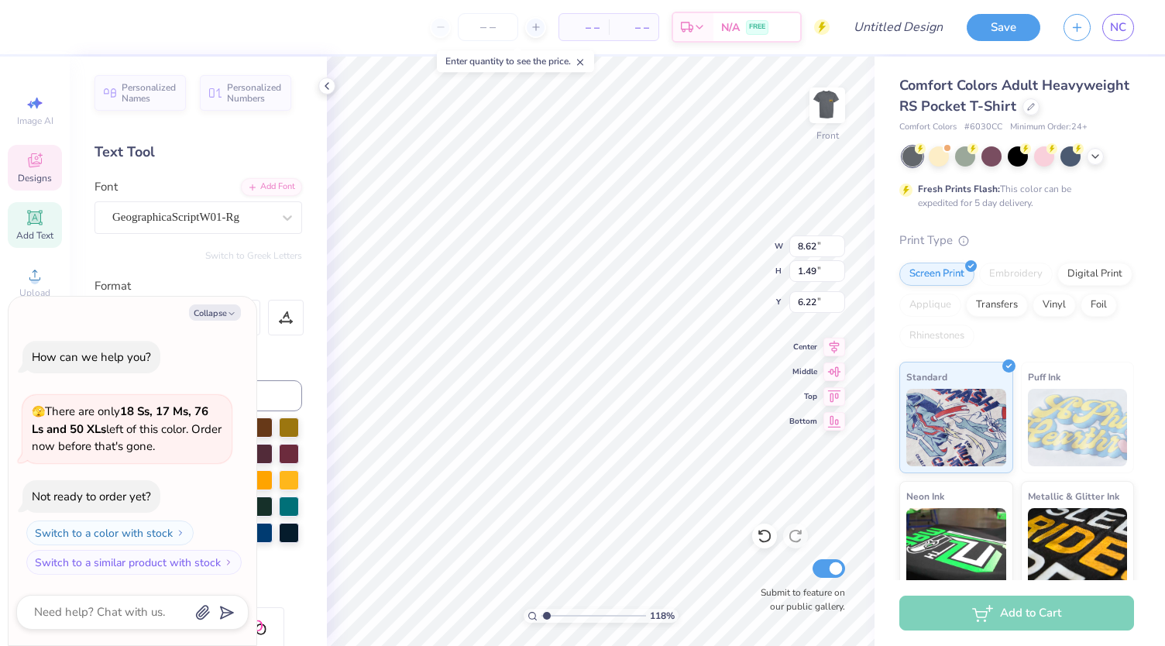
type textarea "LLR P"
type input "1.17654846743881"
type textarea "x"
type textarea "LLR Par"
type input "1.17654846743881"
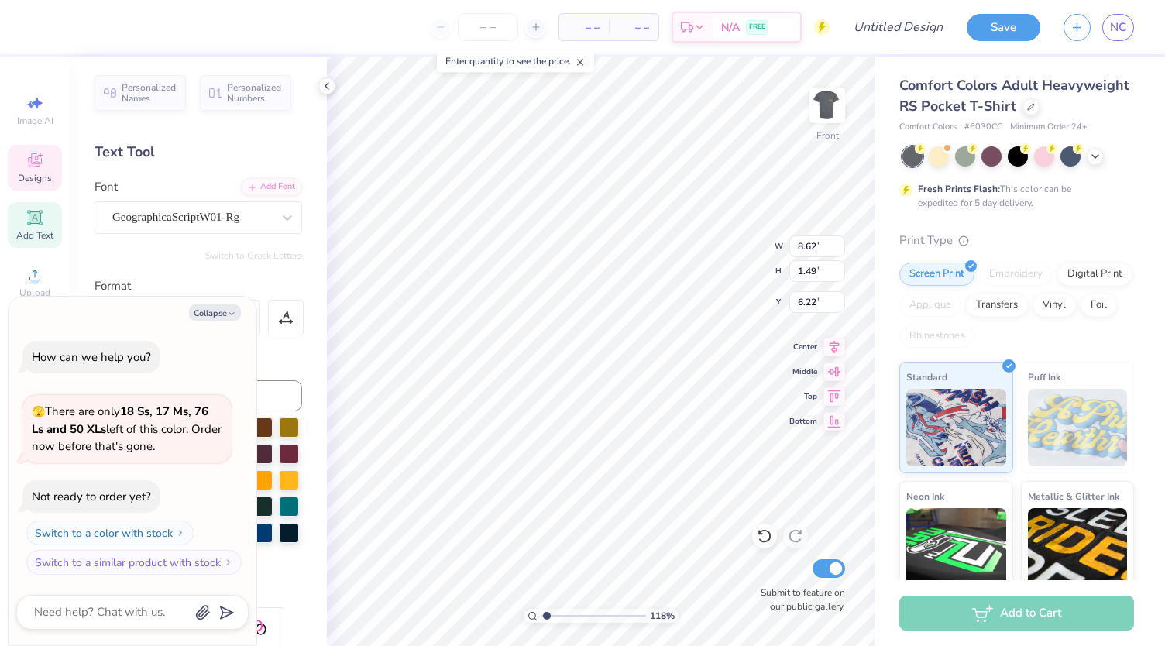
type textarea "x"
type textarea "LLR Part"
type input "1.17654846743881"
type textarea "x"
type textarea "LLR Partn"
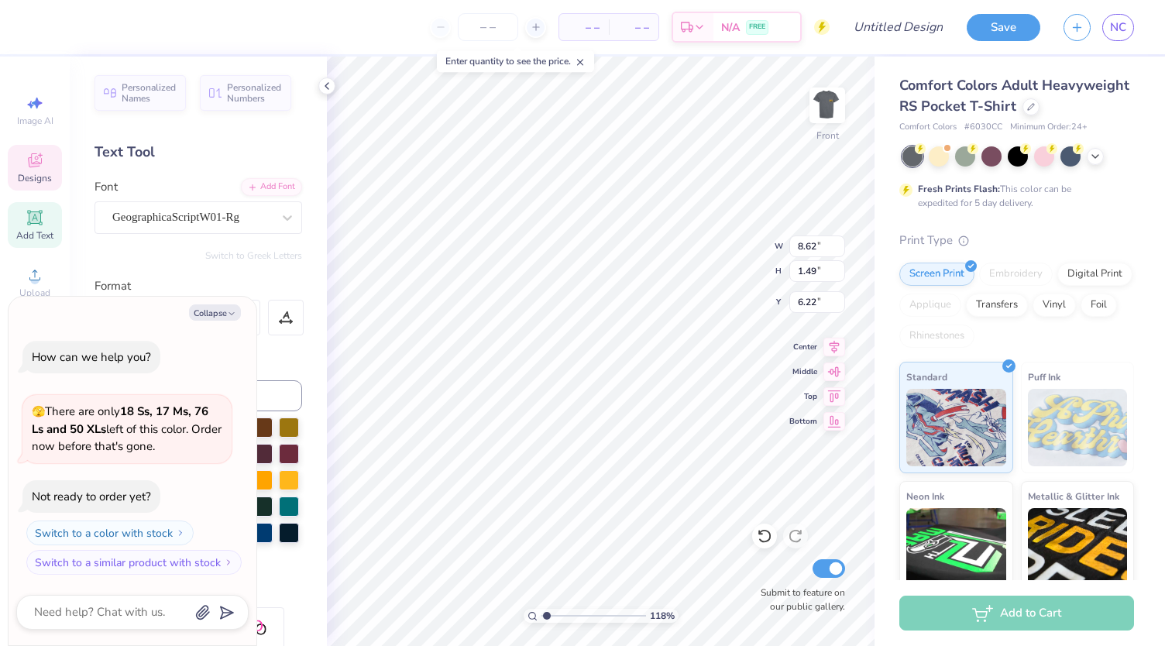
type input "1.17654846743881"
type textarea "x"
type textarea "LLR Partner"
type input "1.17654846743881"
type textarea "x"
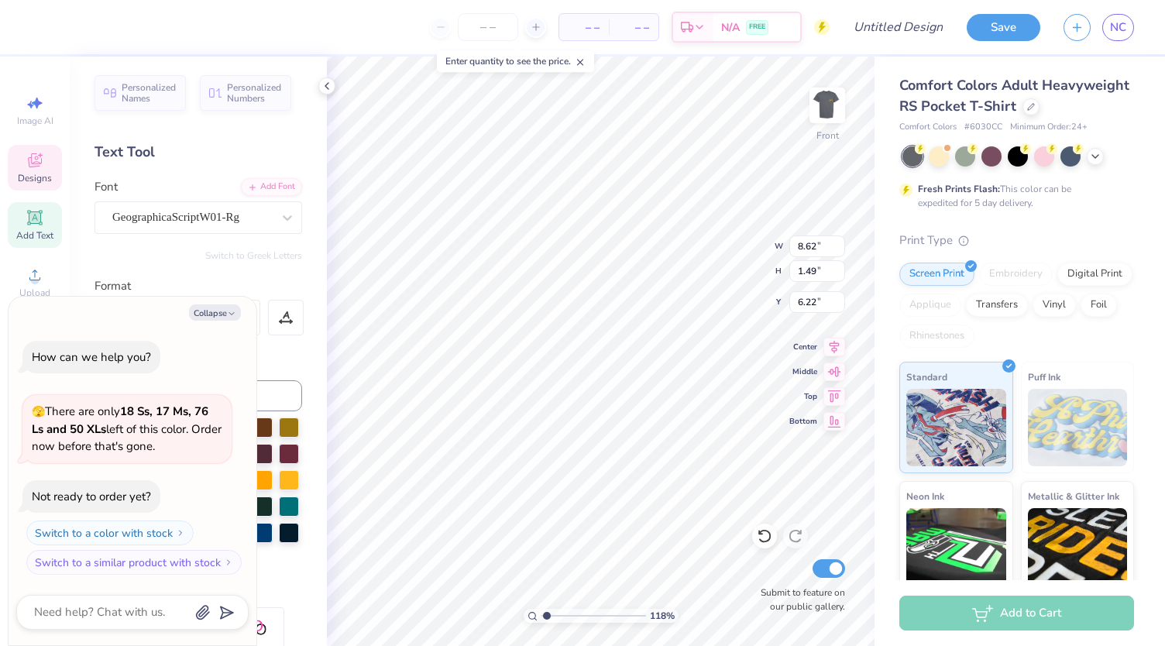
type textarea "LLR Partners"
type input "1.17654846743881"
type textarea "x"
type input "1.17654846743881"
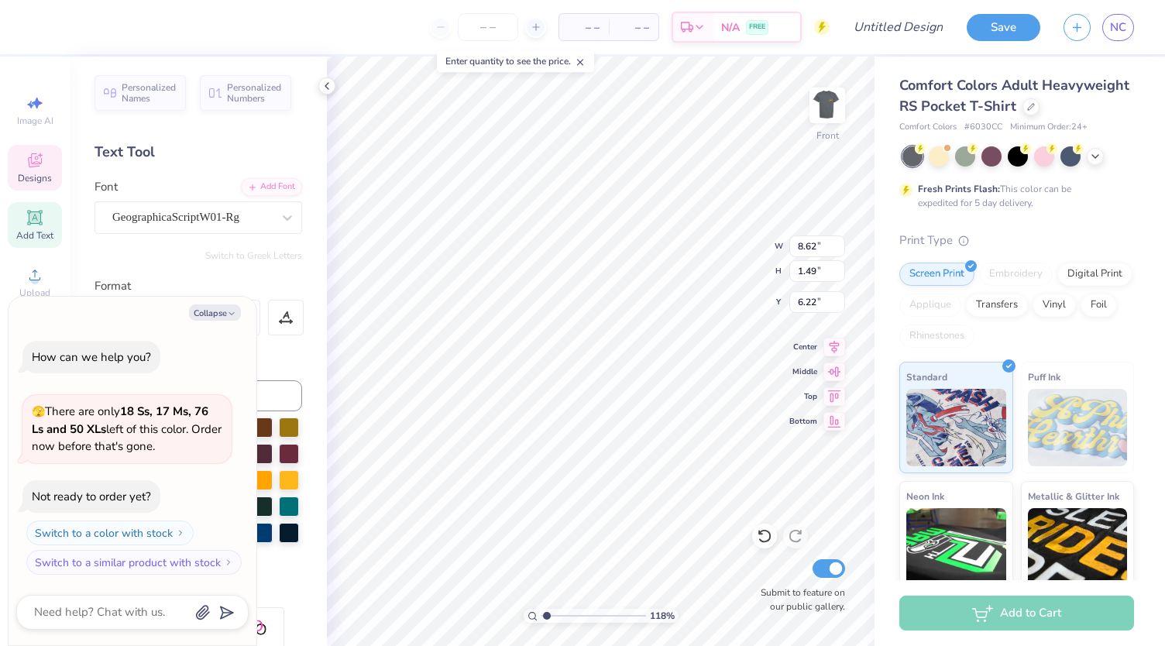
type textarea "x"
type input "11.05"
type input "2.83"
type input "7.44"
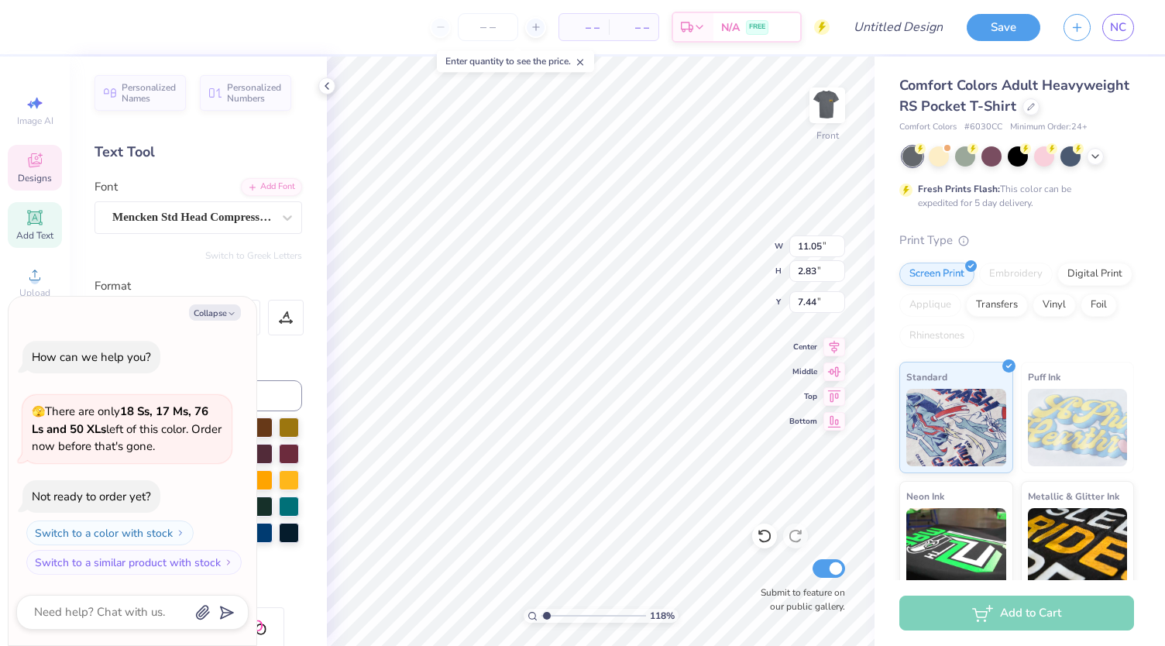
type input "1.17654846743881"
type textarea "x"
type textarea "F"
type input "1.17654846743881"
type textarea "x"
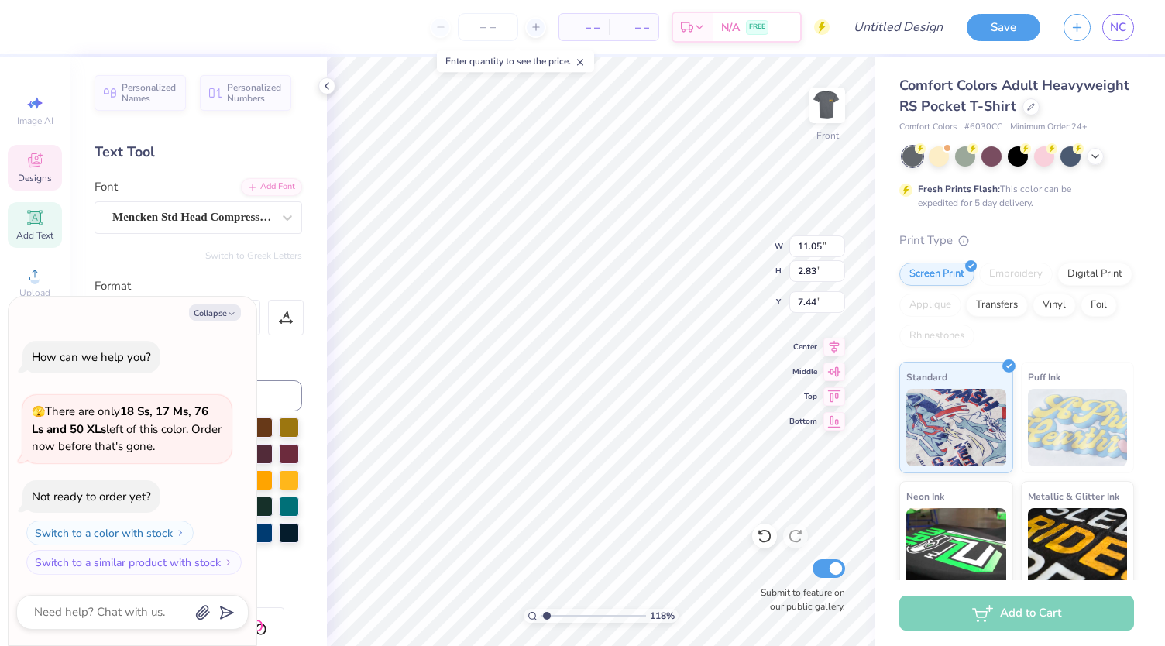
type textarea "Fa"
type input "1.17654846743881"
type textarea "x"
type textarea "Fall"
type input "1.17654846743881"
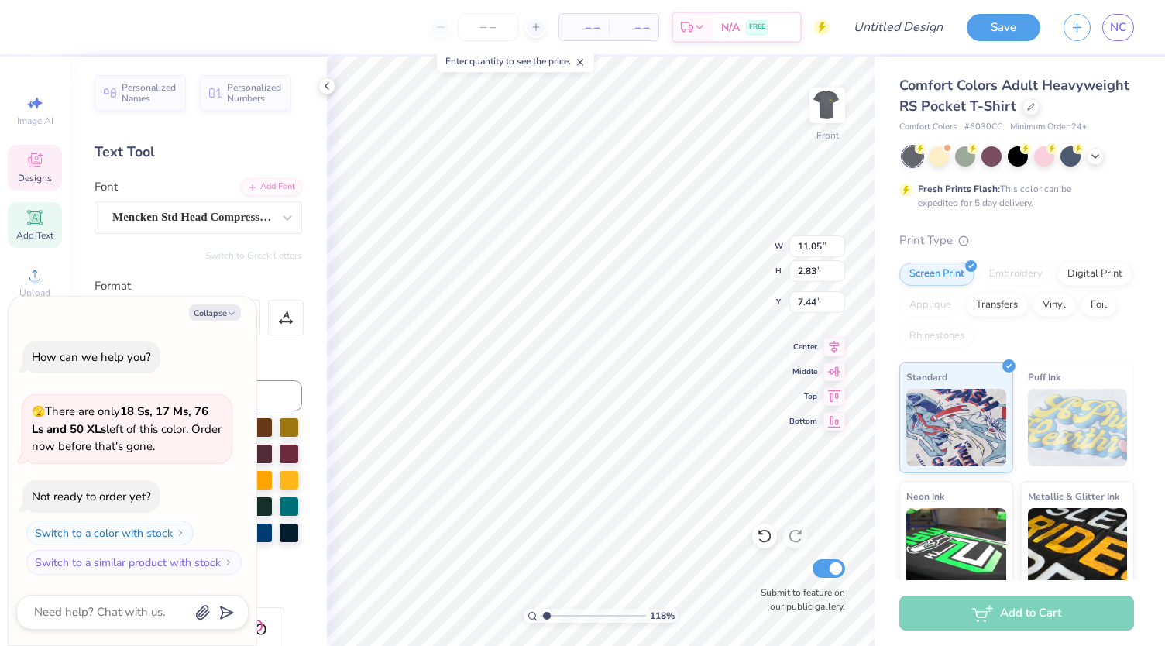
type textarea "x"
type textarea "Fall"
type input "1.17654846743881"
type textarea "x"
type input "1.17654846743881"
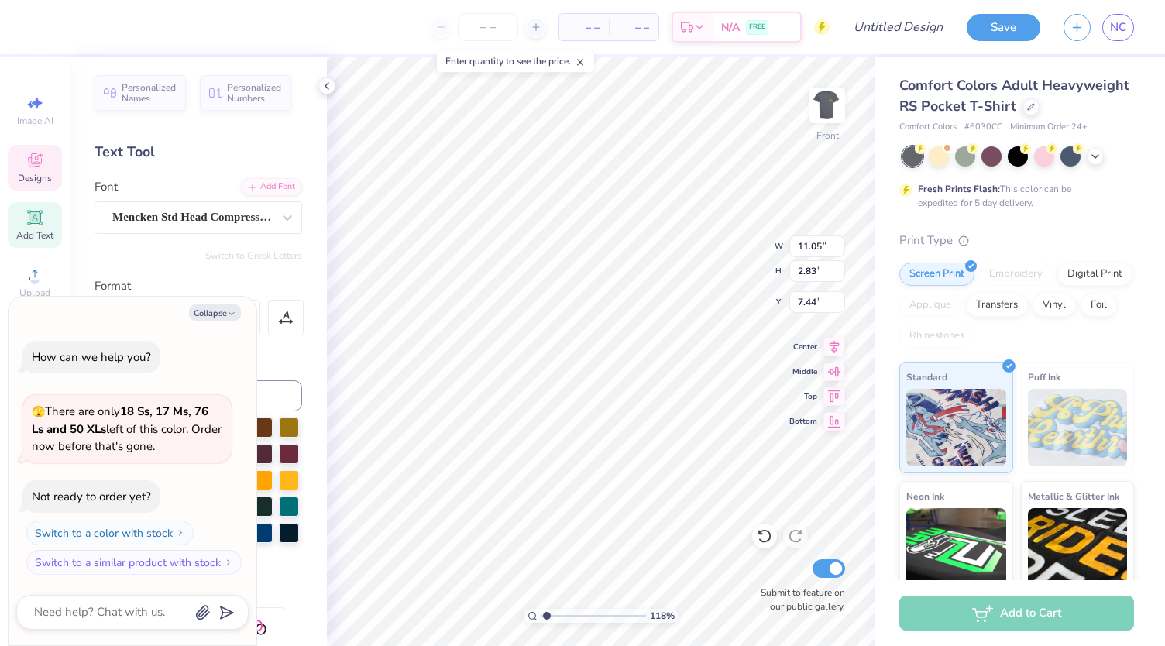
type textarea "x"
type textarea "Fall F"
type input "1.17654846743881"
type textarea "x"
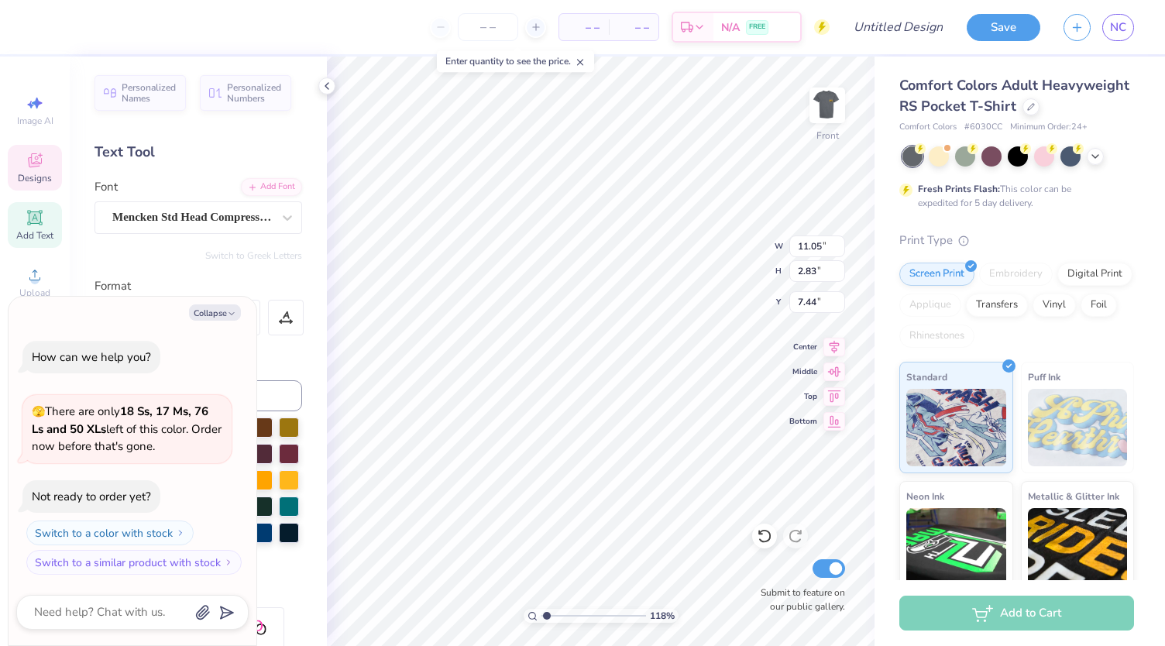
type textarea "Fall Fi"
type input "1.17654846743881"
type textarea "x"
type textarea "Fall Fied"
type input "1.17654846743881"
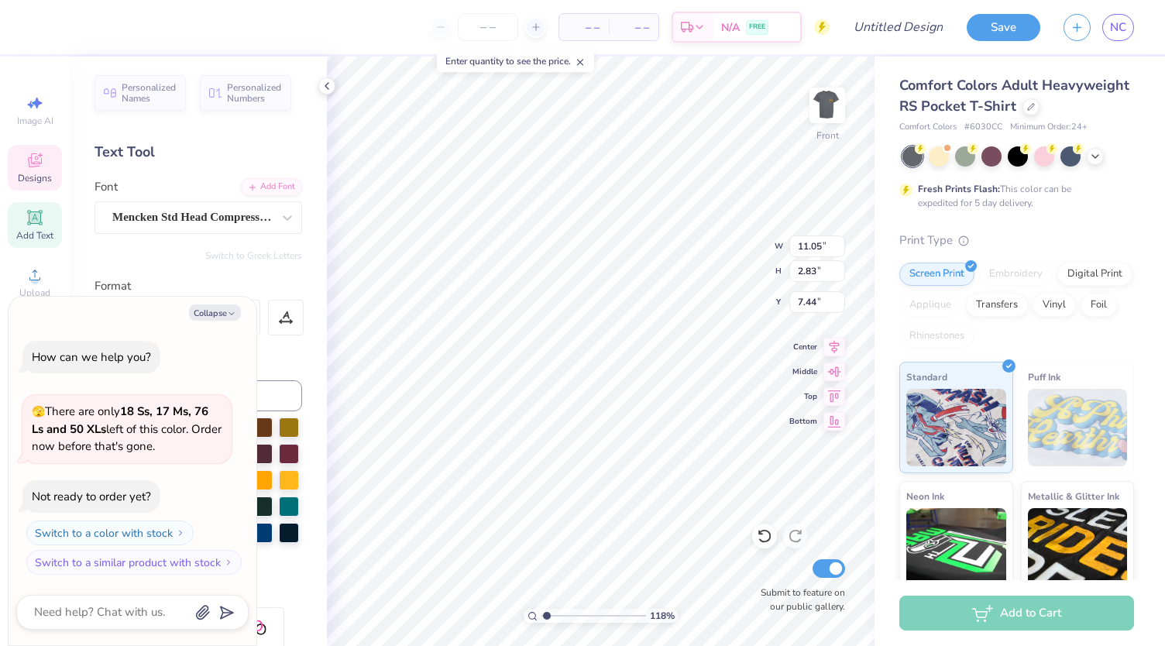
type textarea "x"
type textarea "Fall Fie"
type input "1.17654846743881"
type textarea "x"
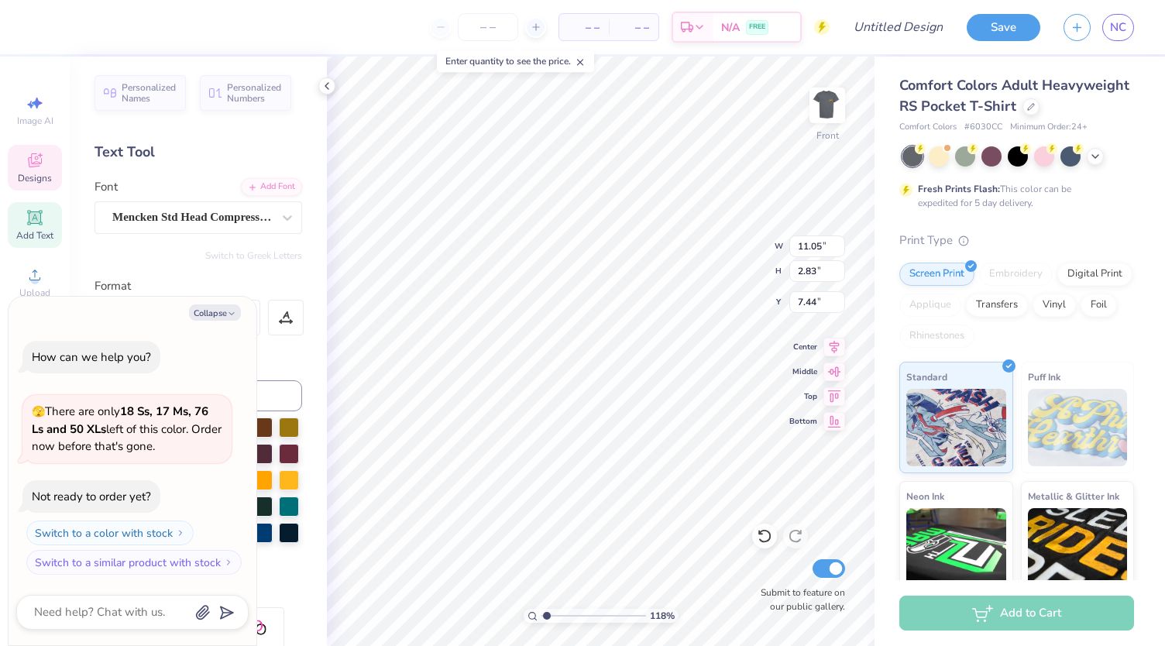
type textarea "Fall Fiel"
type input "1.17654846743881"
type textarea "x"
type textarea "Fall Field"
type input "1.17654846743881"
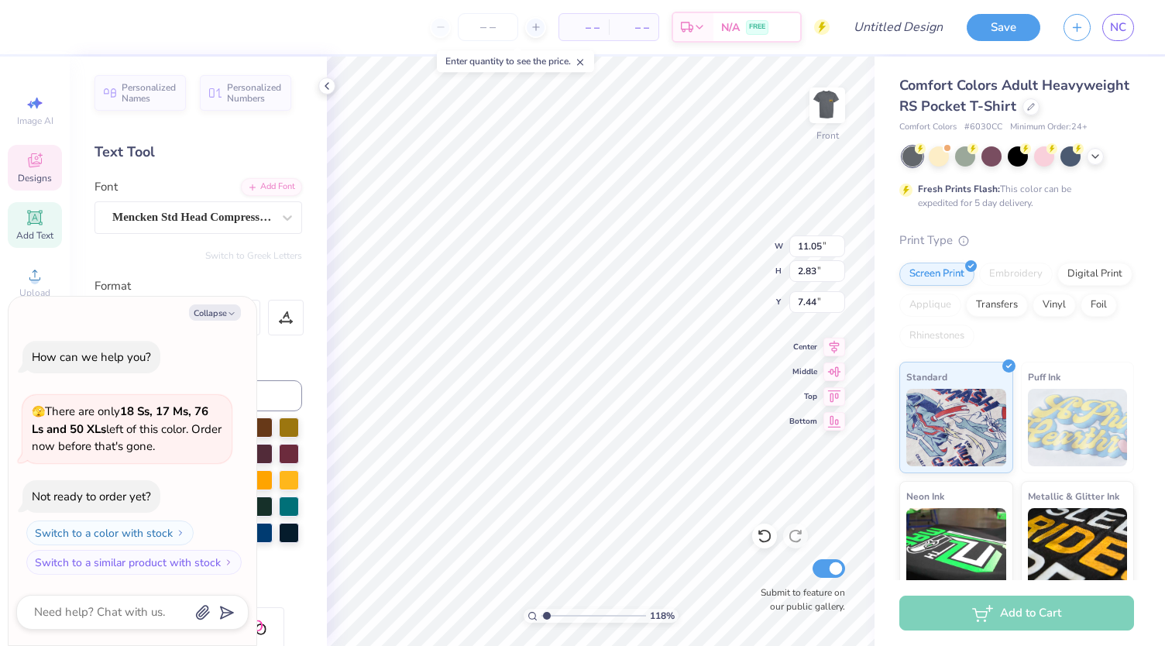
type textarea "x"
type textarea "Fall Field"
type input "1.17654846743881"
type textarea "x"
type input "1.17654846743881"
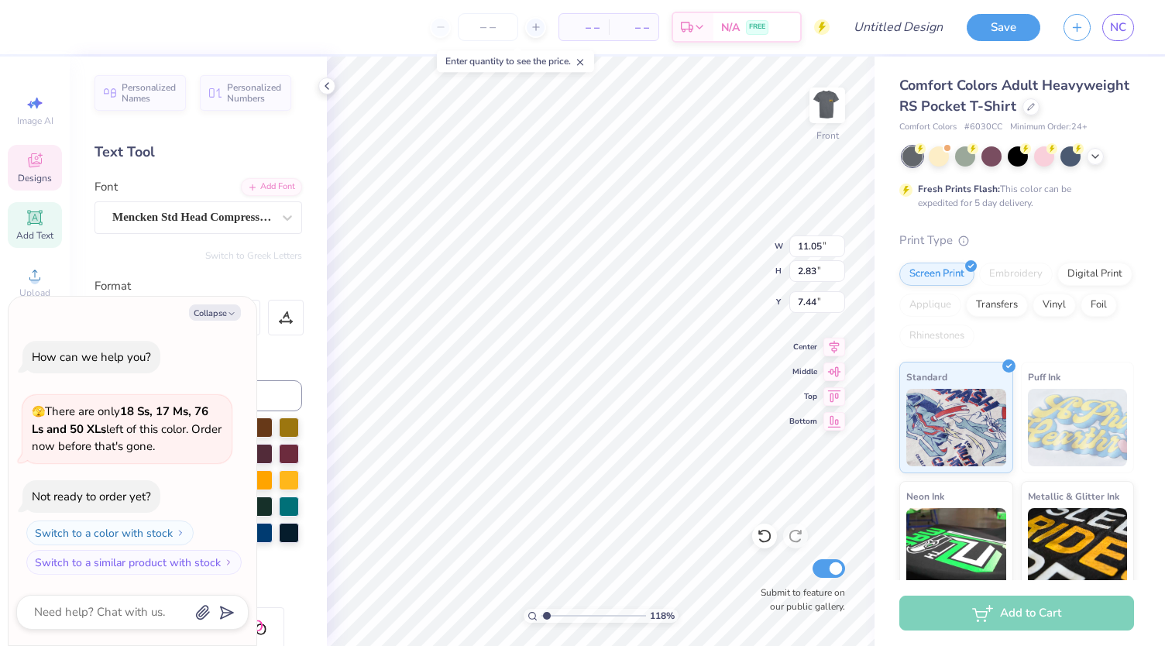
type textarea "x"
type textarea "Fall Field D"
type input "1.17654846743881"
type textarea "x"
type textarea "Fall Field Da"
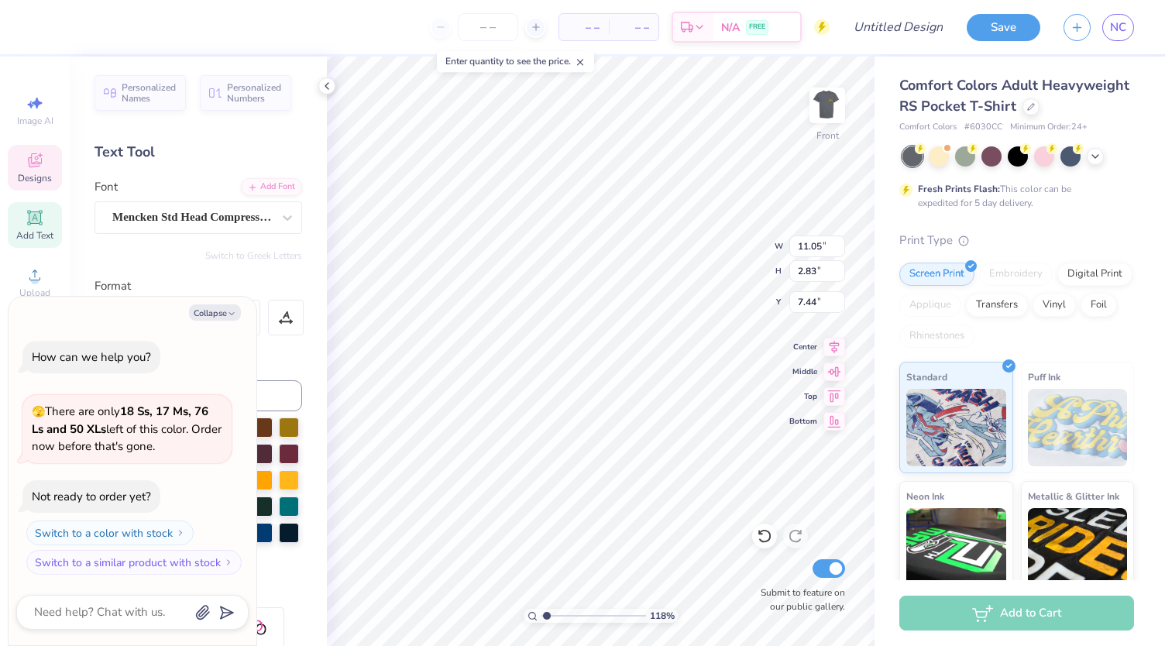
type input "1.17654846743881"
type textarea "x"
type textarea "Fall Field Day"
type input "1.17654846743881"
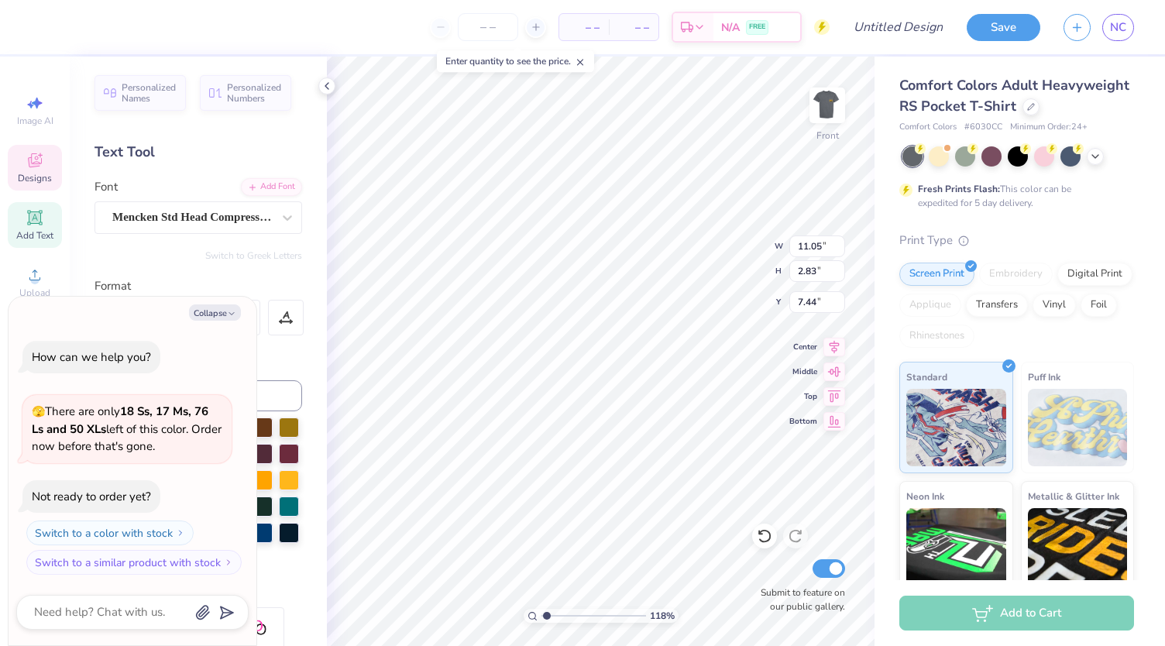
type textarea "x"
type input "1.17654846743881"
type textarea "x"
type input "1.17654846743881"
type textarea "x"
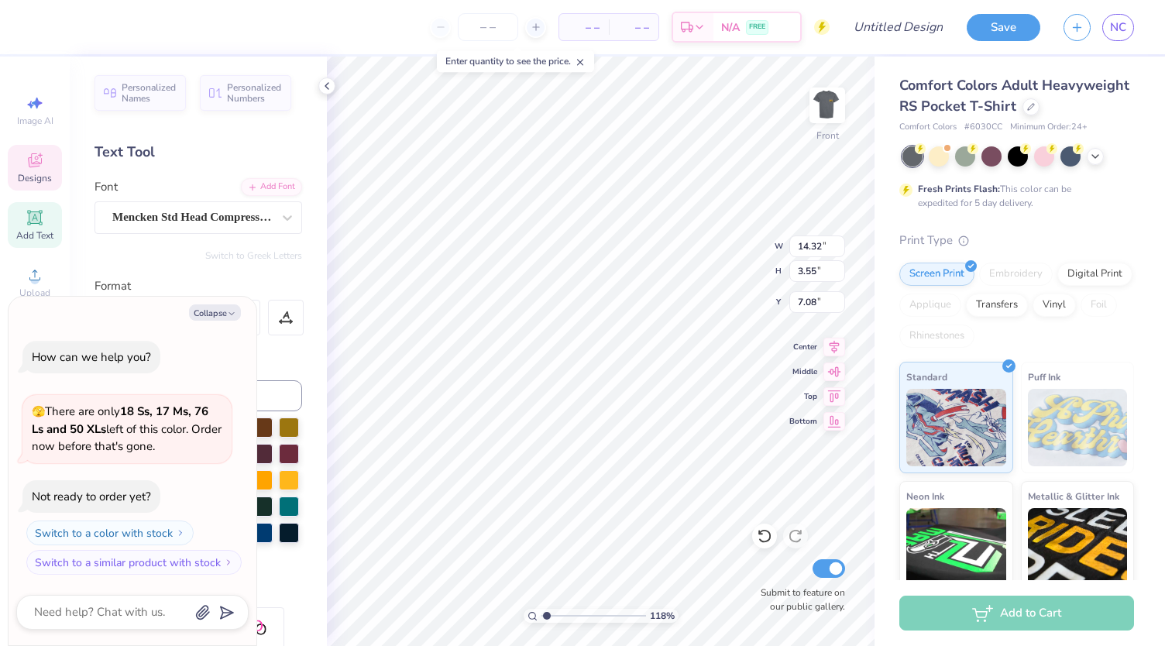
type input "1.17654846743881"
type textarea "x"
type input "1.17654846743881"
type textarea "x"
type input "12.38"
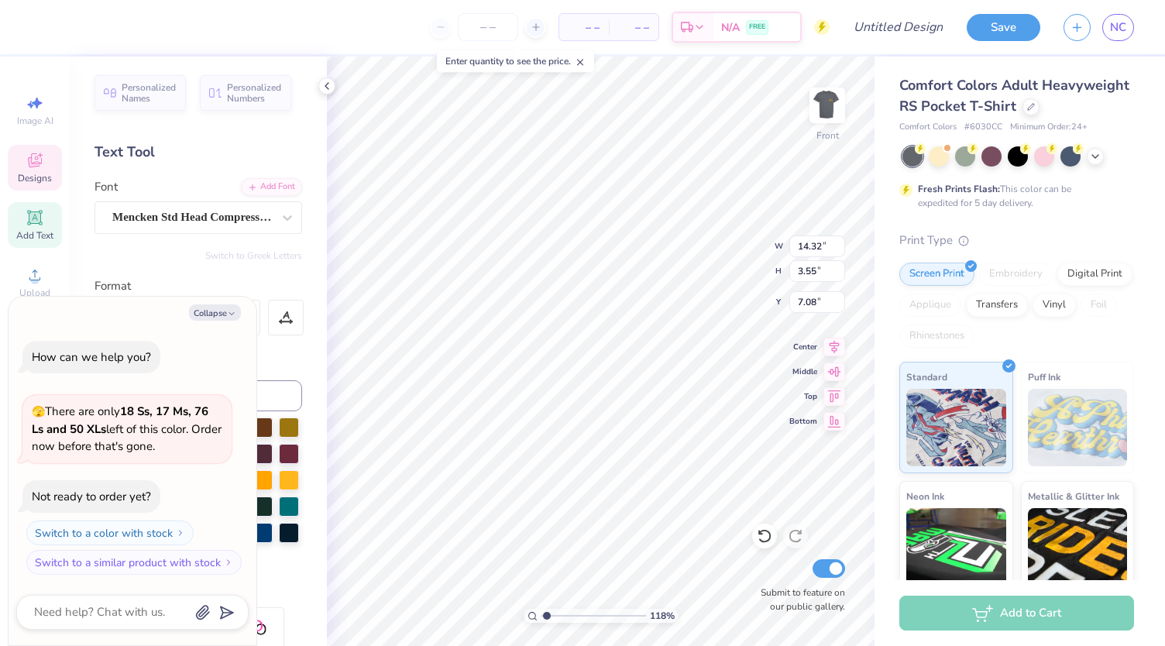
type input "3.07"
type input "7.56"
type input "1.17654846743881"
type textarea "x"
type input "1.17654846743881"
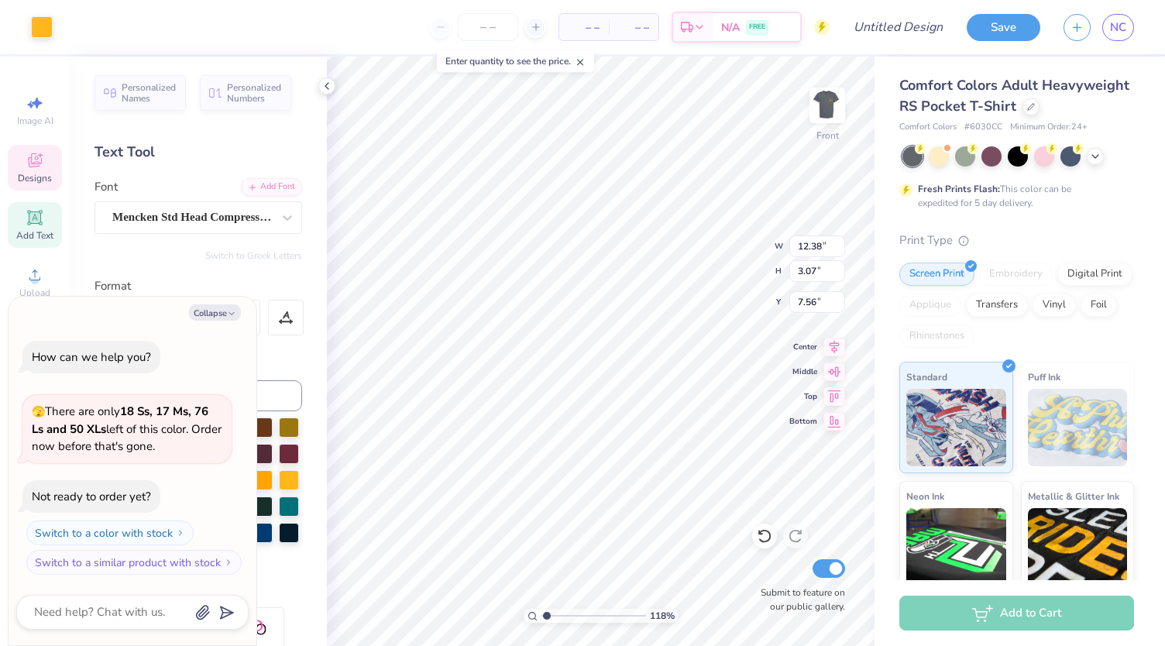
type textarea "x"
type input "1.17654846743881"
type textarea "x"
type input "1.17654846743881"
type textarea "x"
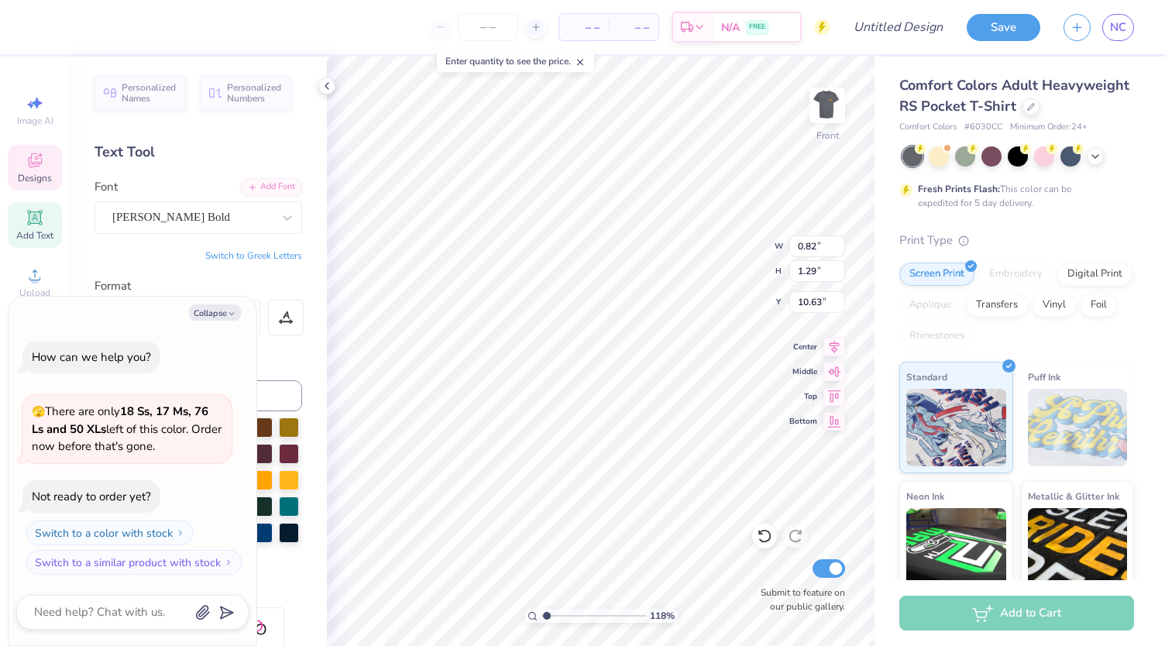
type input "0.82"
type input "1.29"
type input "10.63"
type input "1.17654846743881"
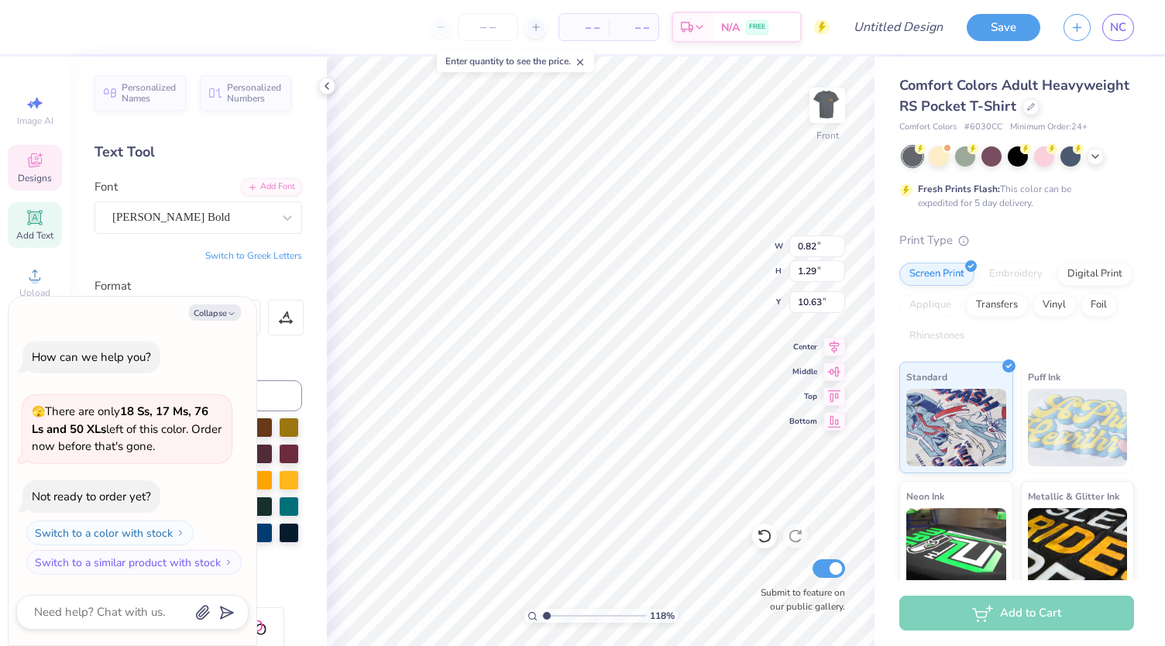
type textarea "x"
type textarea "20"
type input "1.17654846743881"
type textarea "x"
type input "1.17654846743881"
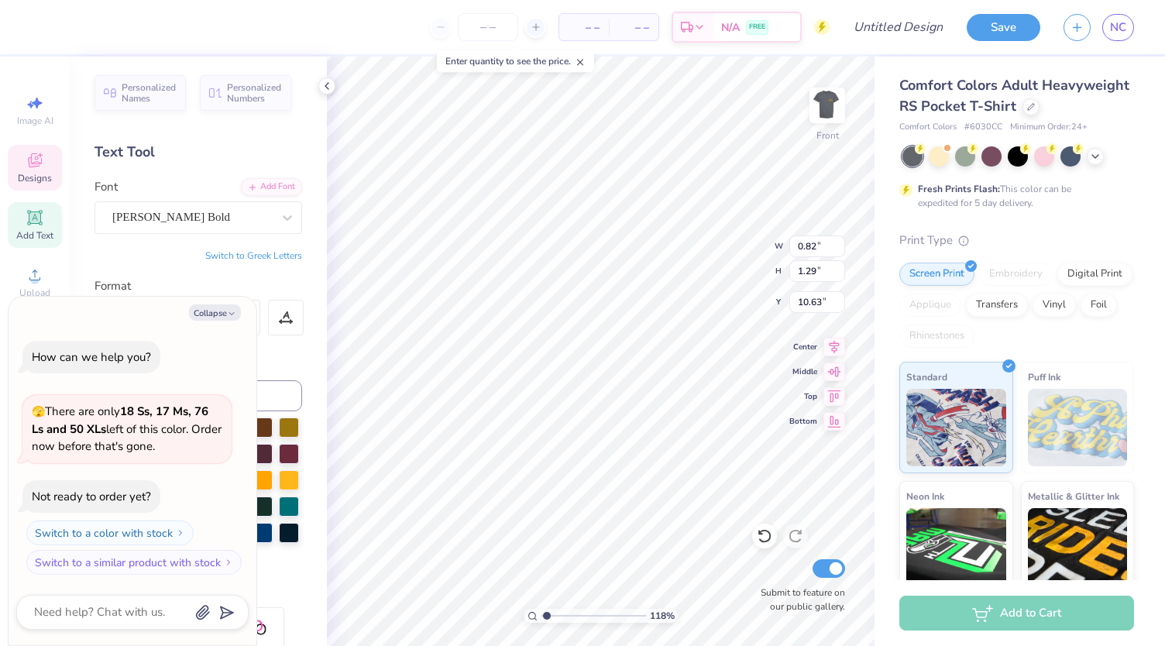
type textarea "x"
type input "0.77"
type input "10.74"
type textarea "25"
type input "1.17654846743881"
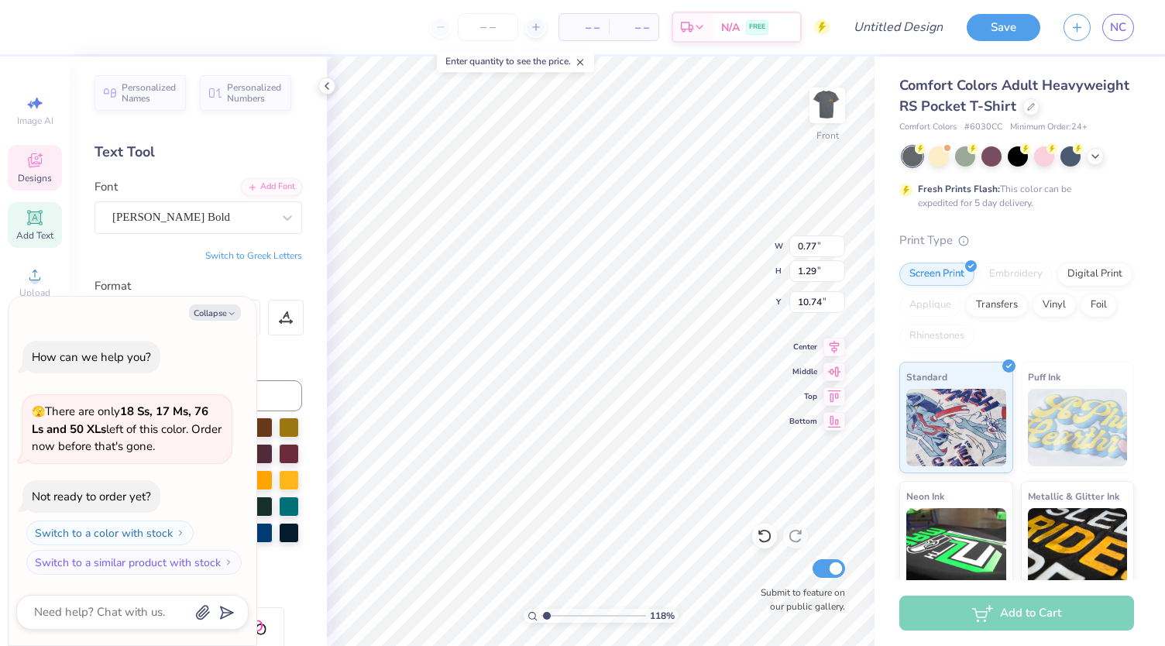
type textarea "x"
type input "1.17654846743881"
type textarea "x"
type input "1.17654846743881"
type textarea "x"
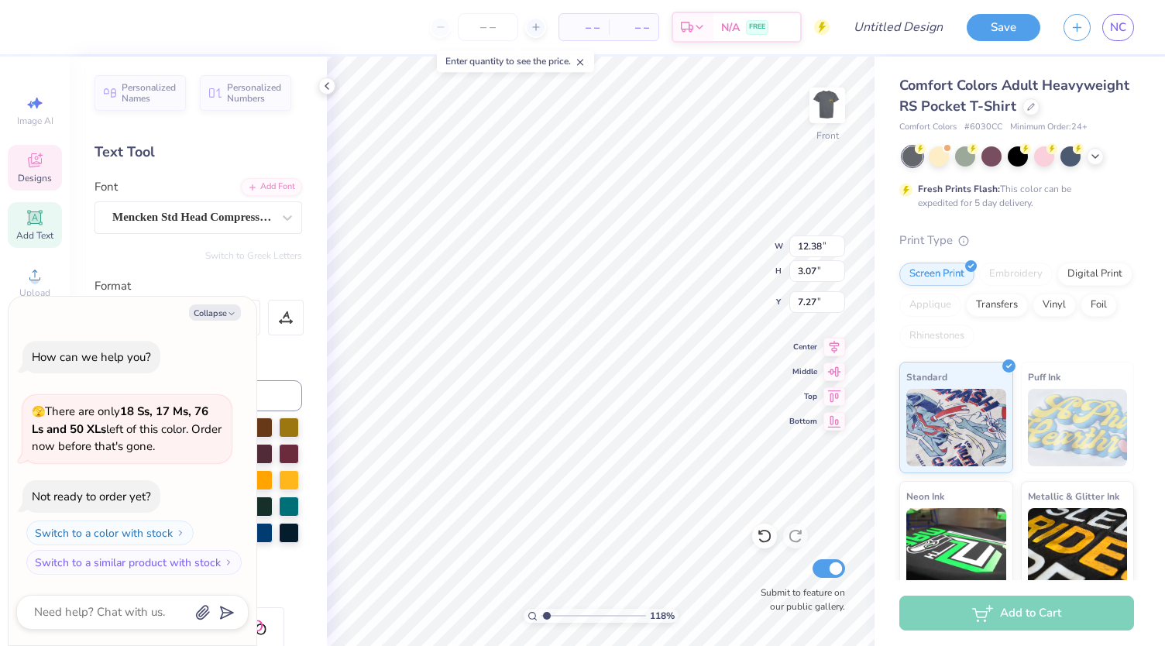
type input "1.17654846743881"
type textarea "x"
type input "7.13"
type input "0.99"
type input "6.47"
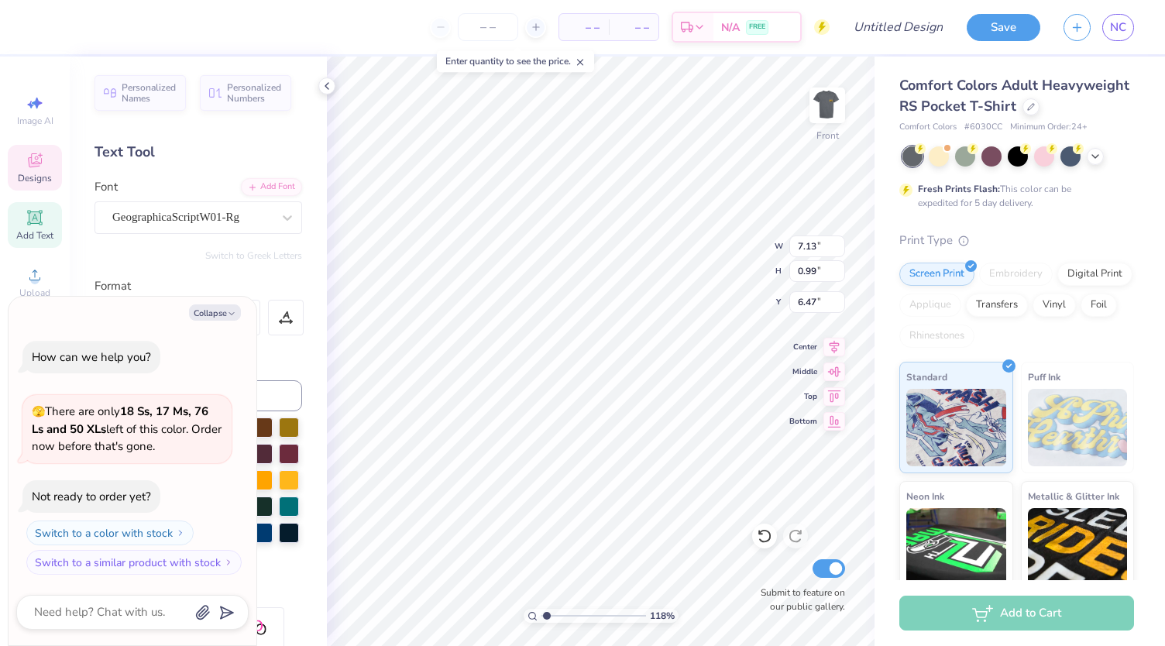
type input "1.17654846743881"
type textarea "x"
type input "1.17654846743881"
type textarea "x"
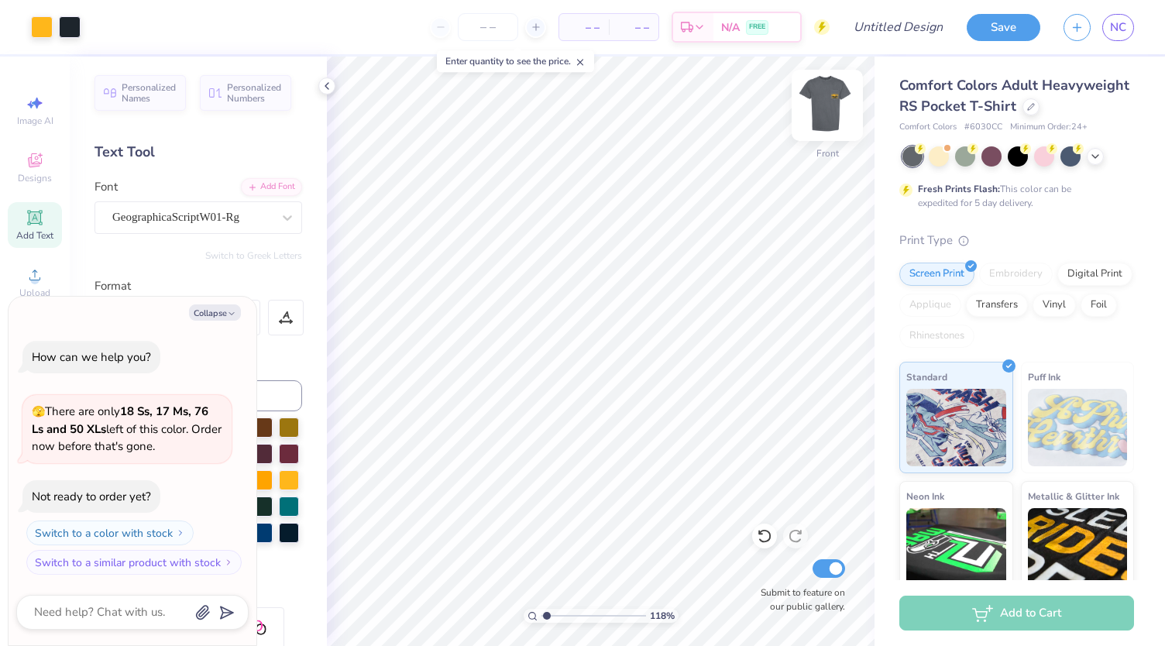
click at [826, 112] on img at bounding box center [827, 105] width 62 height 62
type input "1.17654846743881"
type textarea "x"
type input "1.17654846743881"
type textarea "x"
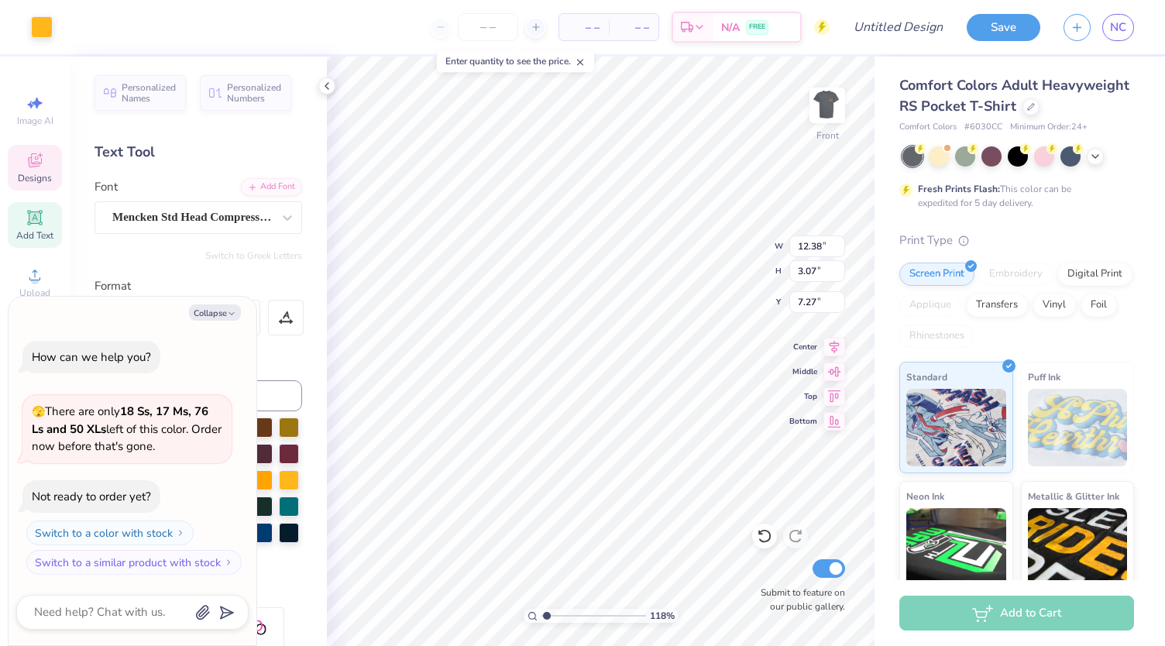
type input "1.17654846743881"
type textarea "x"
click at [830, 122] on img at bounding box center [827, 105] width 62 height 62
type input "1.17654846743881"
type textarea "x"
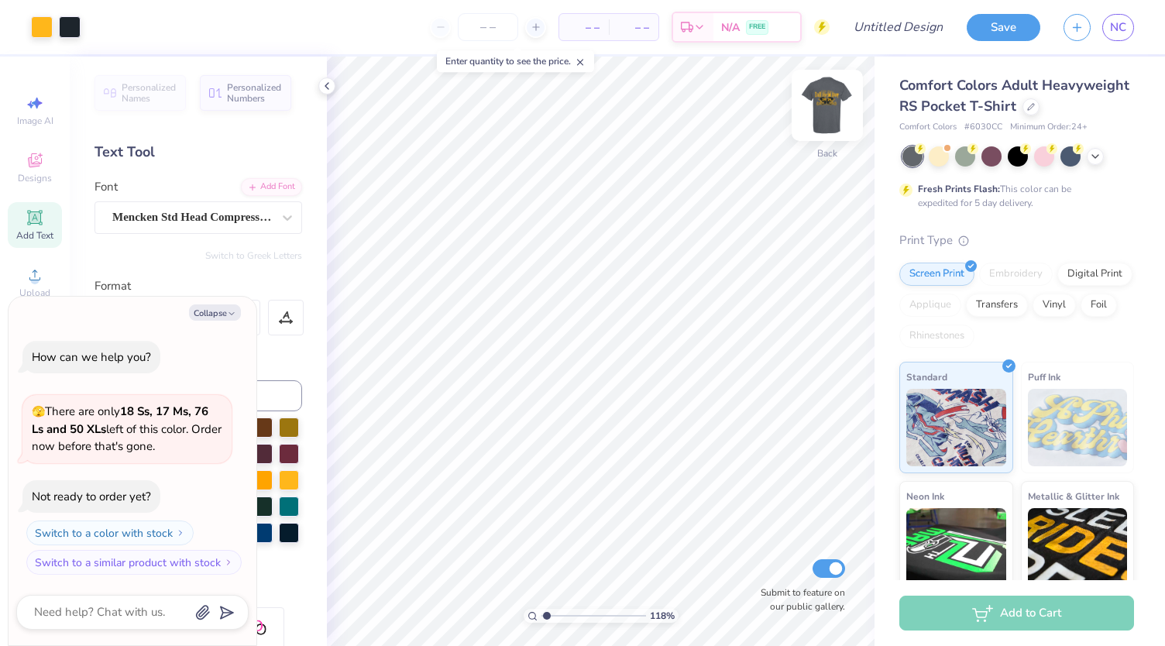
type input "1.17654846743881"
type textarea "x"
type input "1.17654846743881"
type textarea "x"
click at [83, 188] on div "Personalized Names Personalized Numbers Text Tool Add Font Font Mencken Std Hea…" at bounding box center [198, 352] width 257 height 590
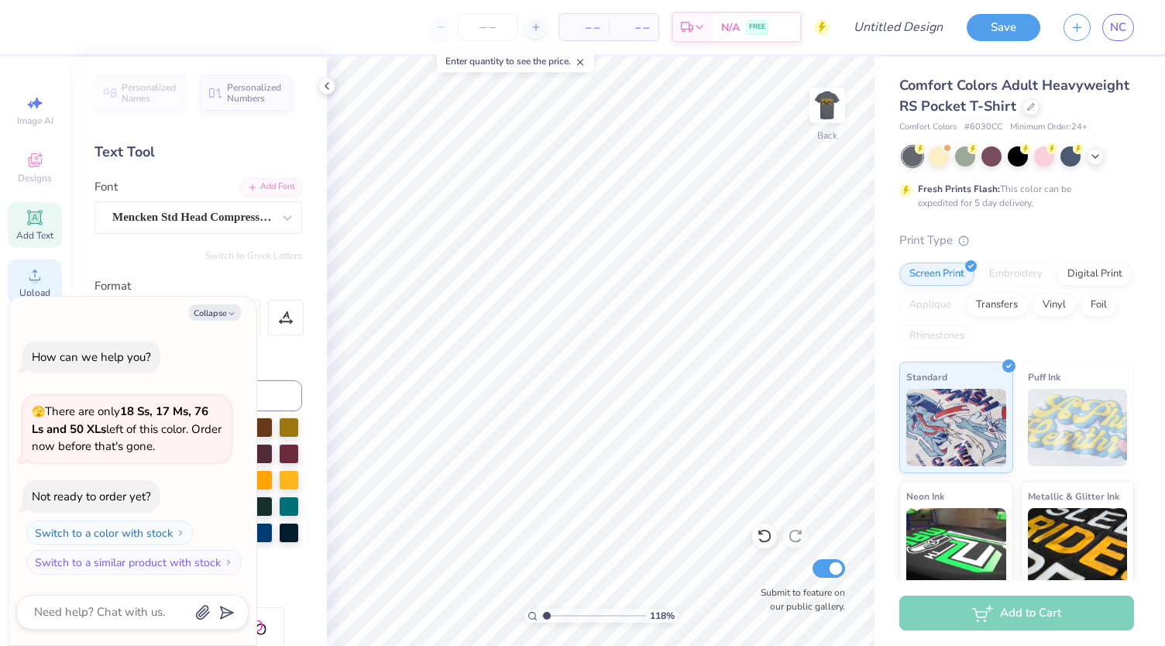
click at [36, 273] on icon at bounding box center [35, 275] width 19 height 19
type input "1.17654846743881"
type textarea "x"
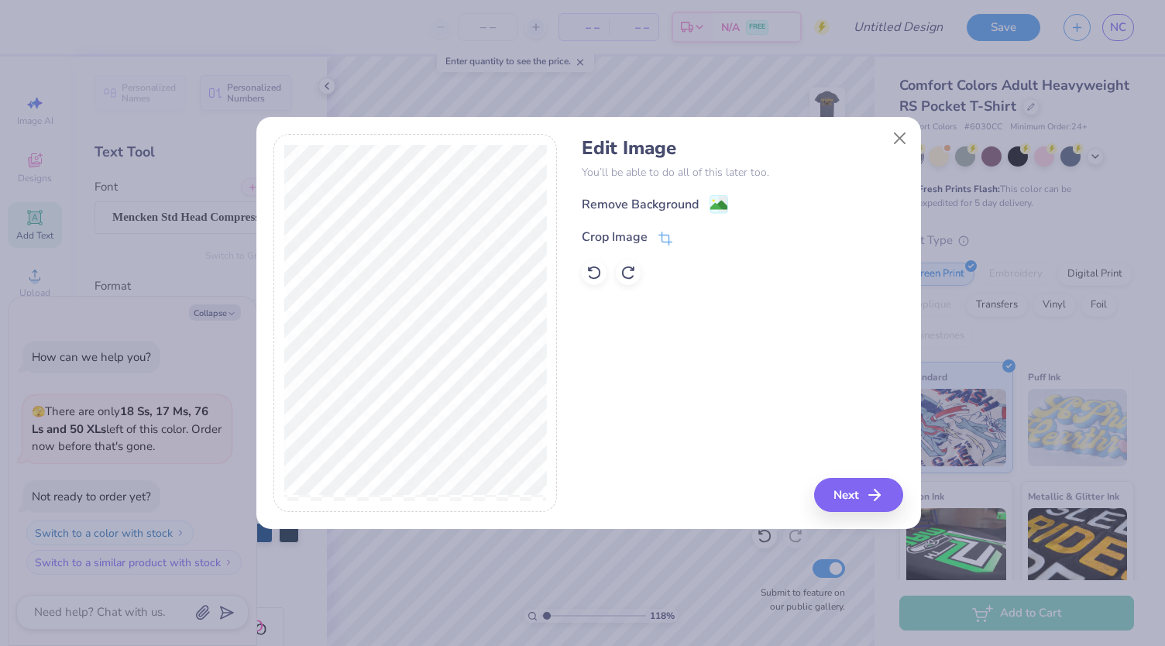
click at [641, 191] on div "Edit Image You’ll be able to do all of this later too. Remove Background Crop I…" at bounding box center [742, 211] width 321 height 148
click at [641, 204] on div "Remove Background" at bounding box center [640, 206] width 117 height 19
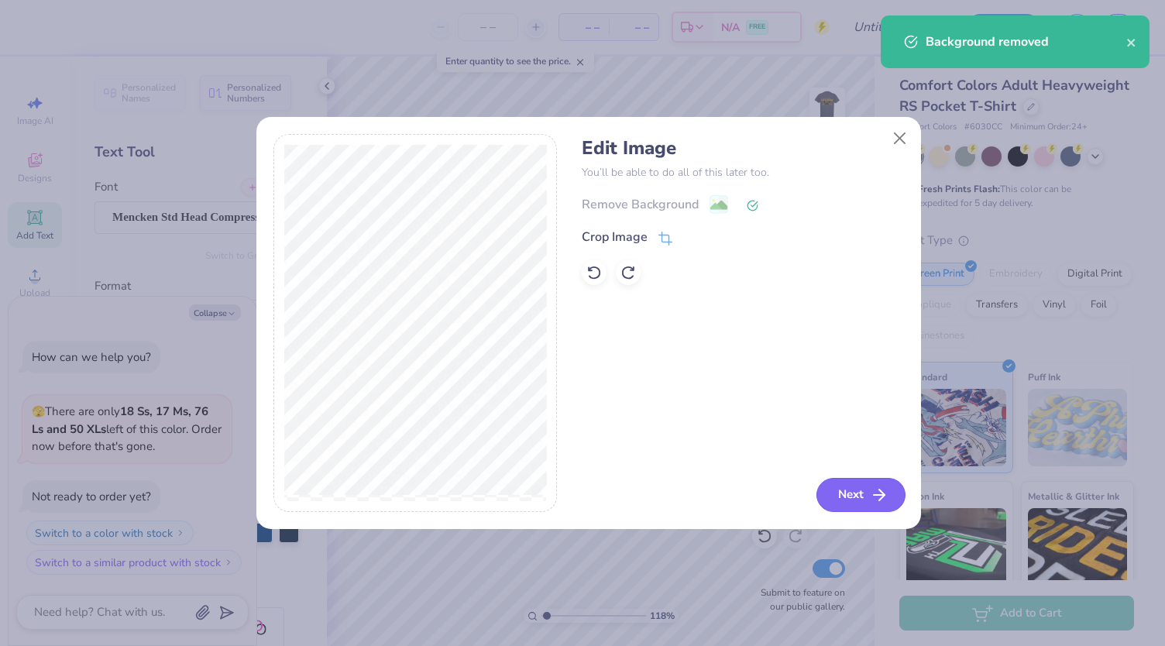
click at [841, 504] on button "Next" at bounding box center [861, 495] width 89 height 34
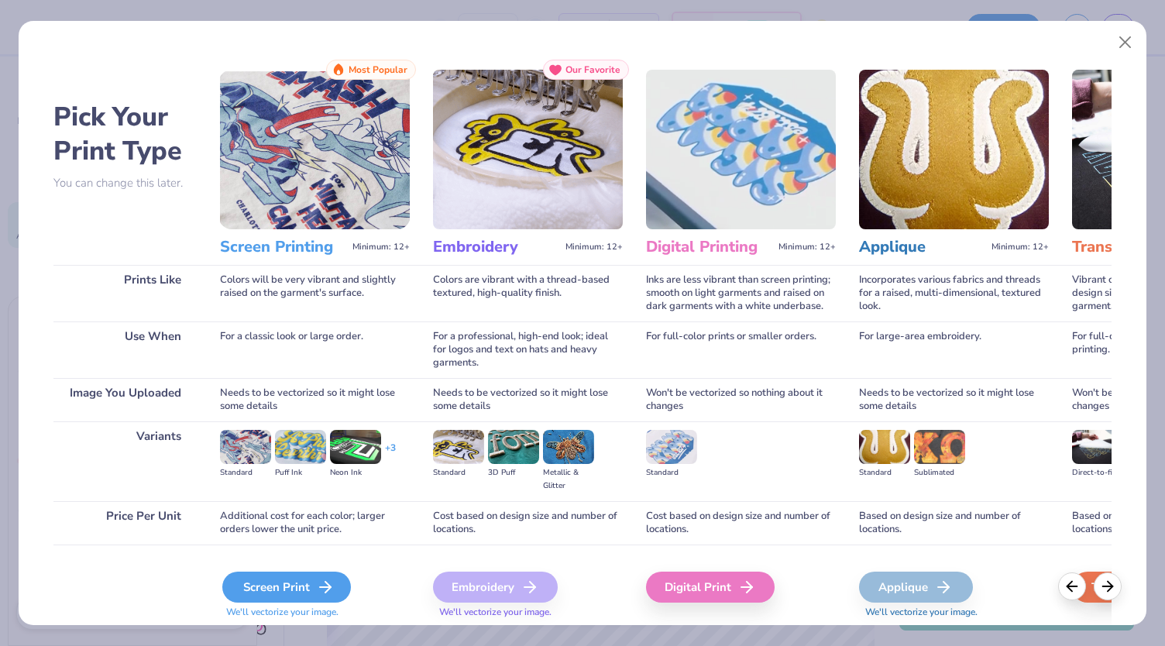
click at [304, 589] on div "Screen Print" at bounding box center [286, 587] width 129 height 31
type input "1.17654846743881"
type textarea "x"
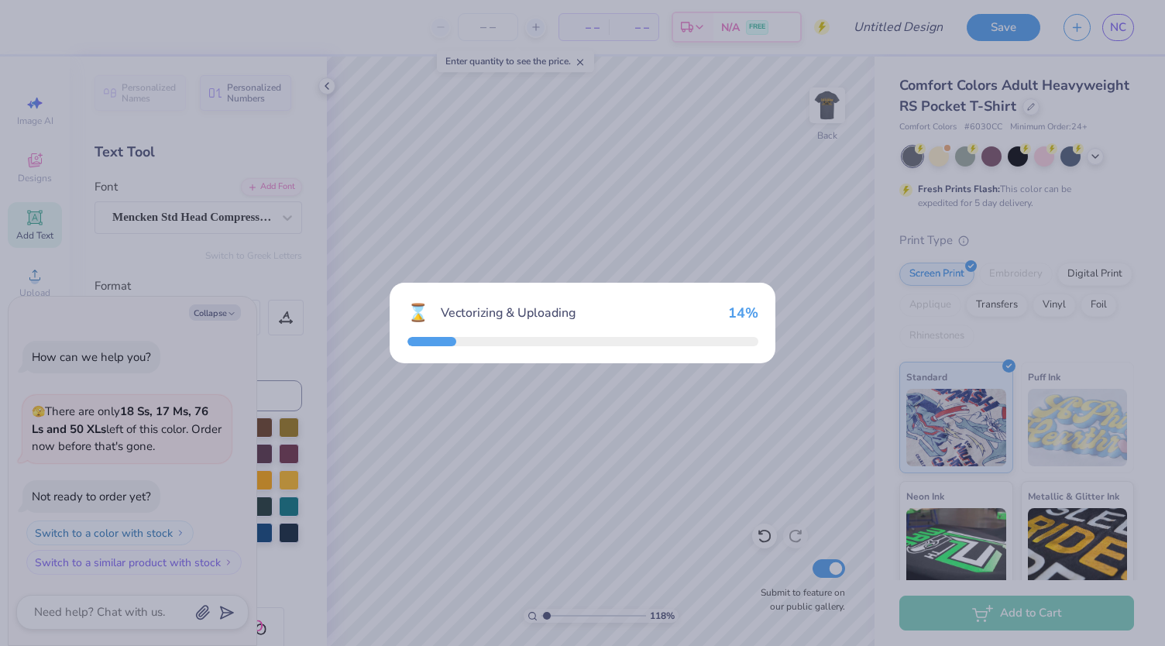
type input "1.17654846743881"
type textarea "x"
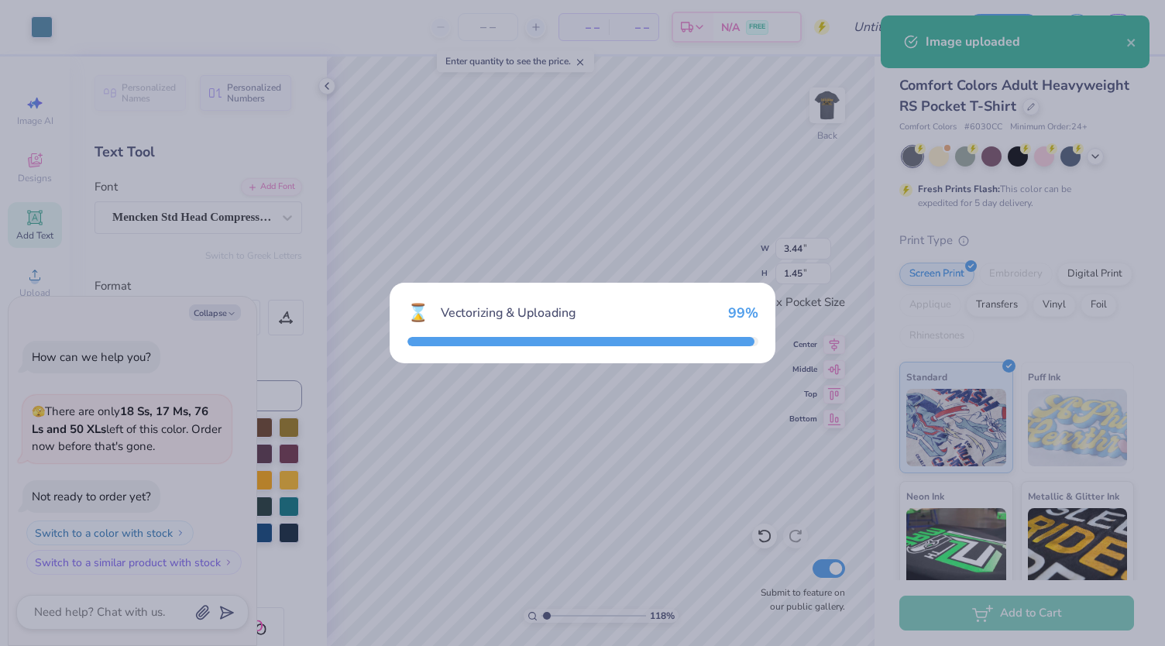
type input "1.17654846743881"
type textarea "x"
type input "1.17654846743881"
type textarea "x"
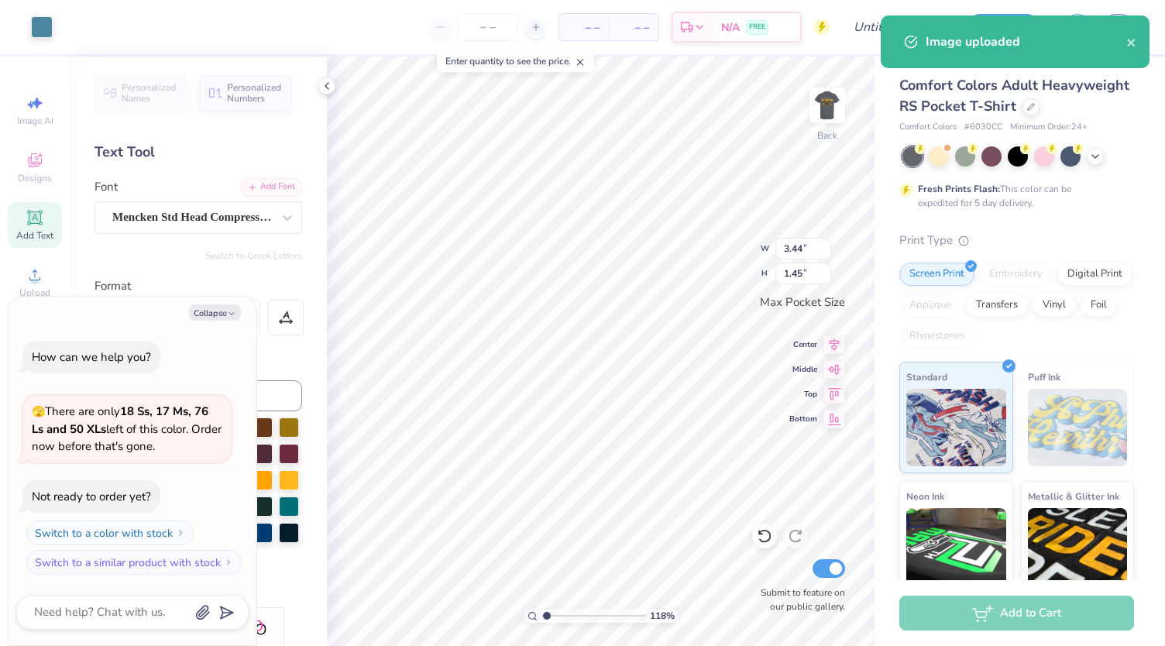
type input "1.17654846743881"
type textarea "x"
type input "1.17654846743881"
type textarea "x"
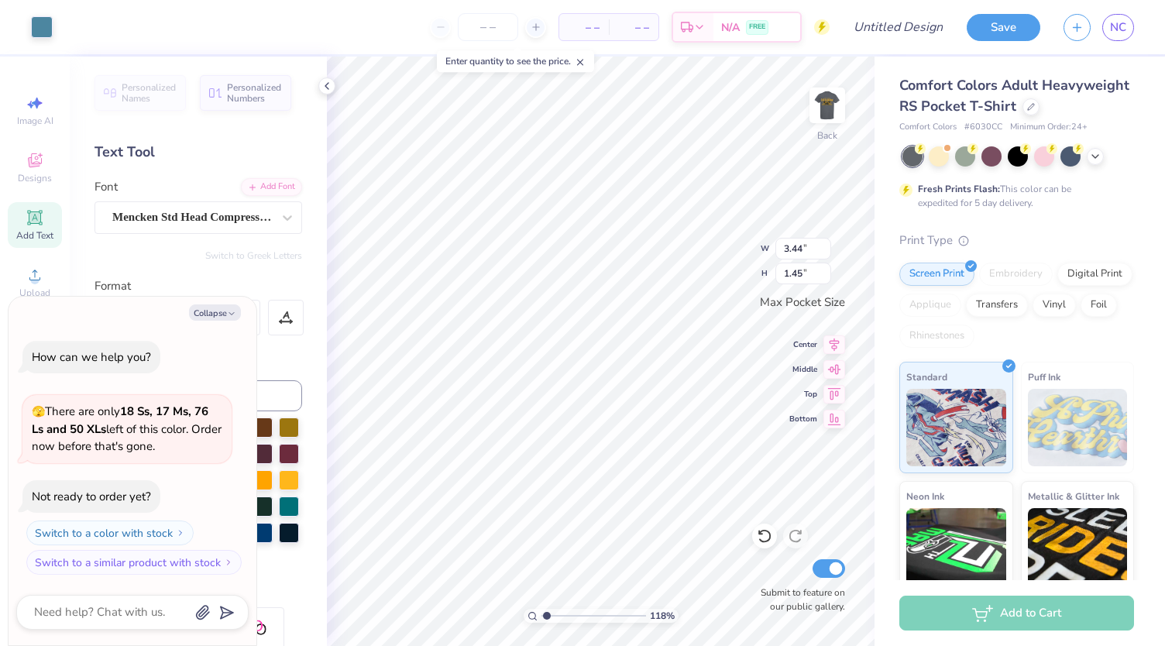
type input "1.17654846743881"
type textarea "x"
type input "1.17654846743881"
type textarea "x"
type input "3.04"
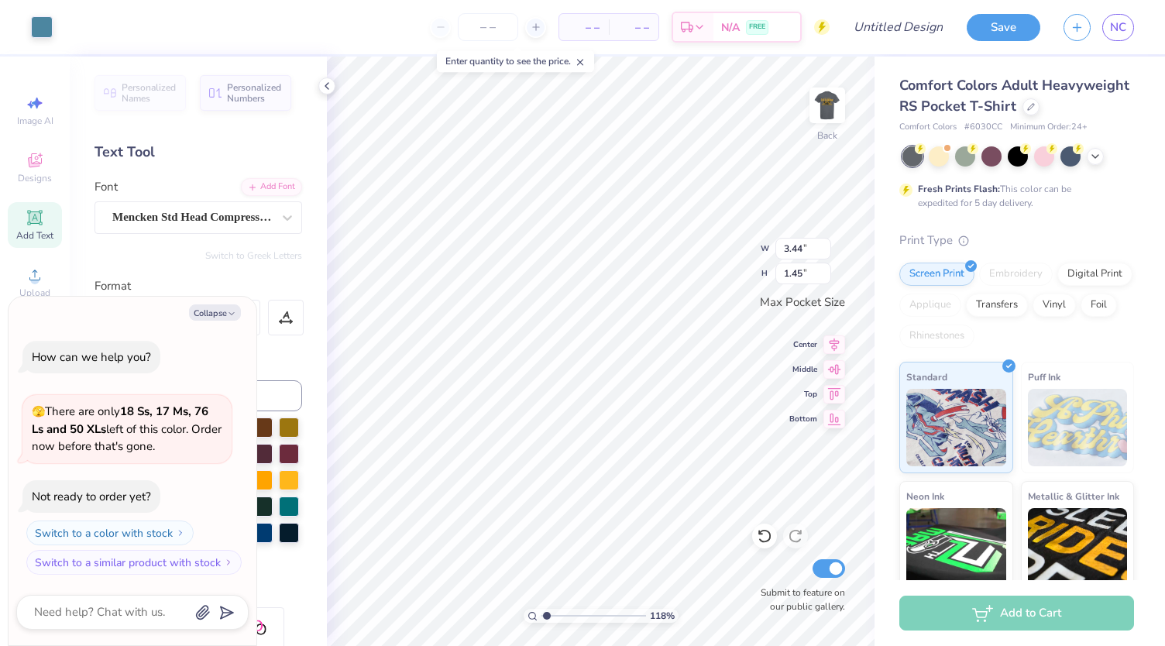
type input "1.28"
type input "1.17654846743881"
type textarea "x"
type input "1.17654846743881"
type textarea "x"
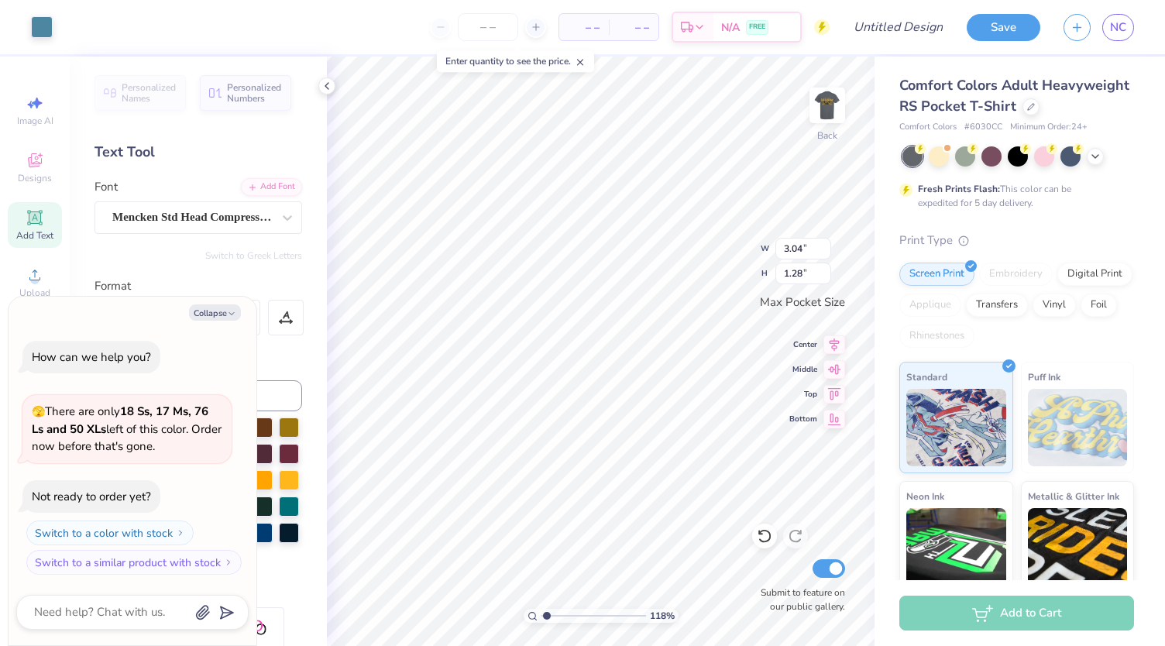
type input "1.17654846743881"
type textarea "x"
click at [826, 115] on img at bounding box center [827, 105] width 62 height 62
click at [213, 311] on button "Collapse" at bounding box center [215, 312] width 52 height 16
type input "1.17654846743881"
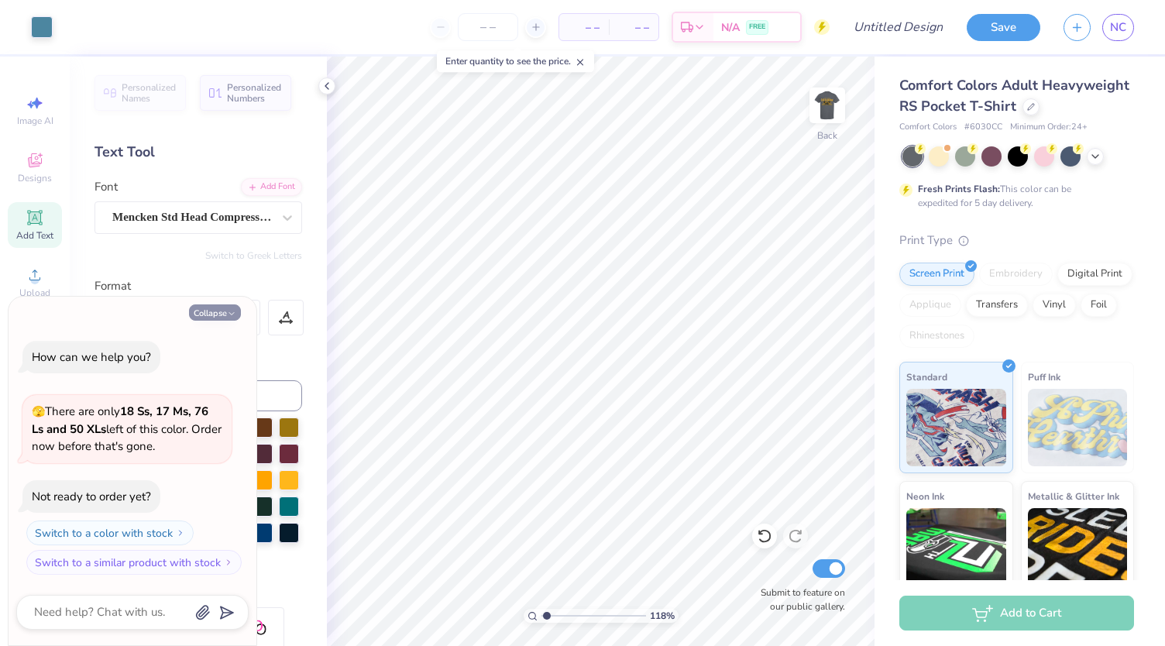
type textarea "x"
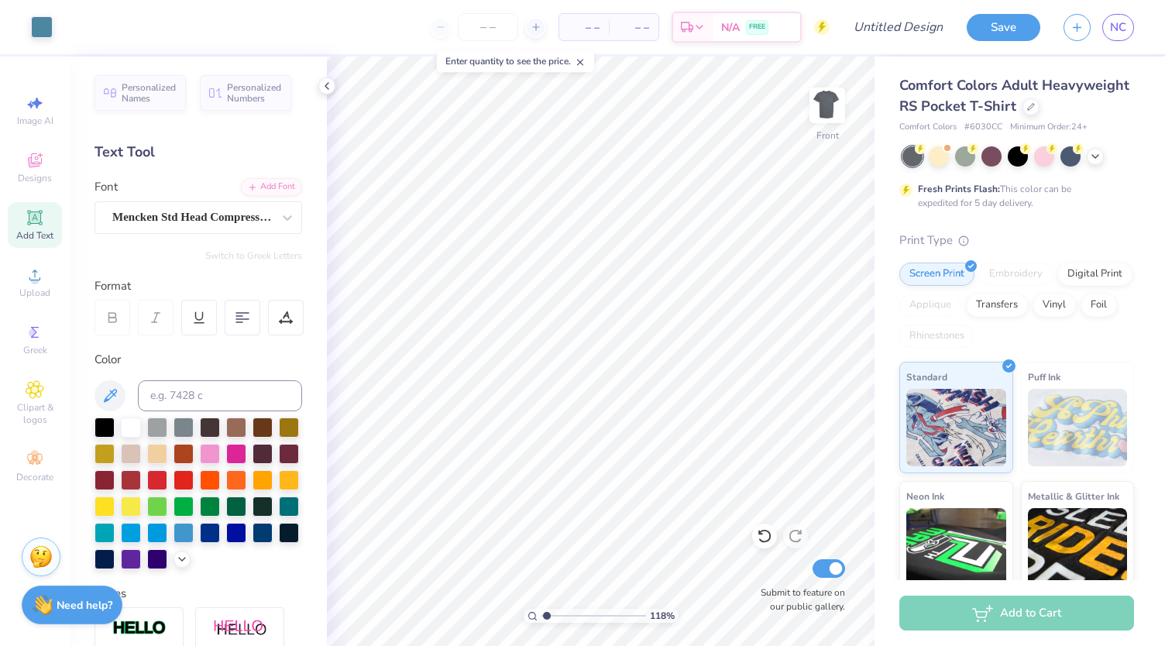
type input "1.17654846743881"
type textarea "x"
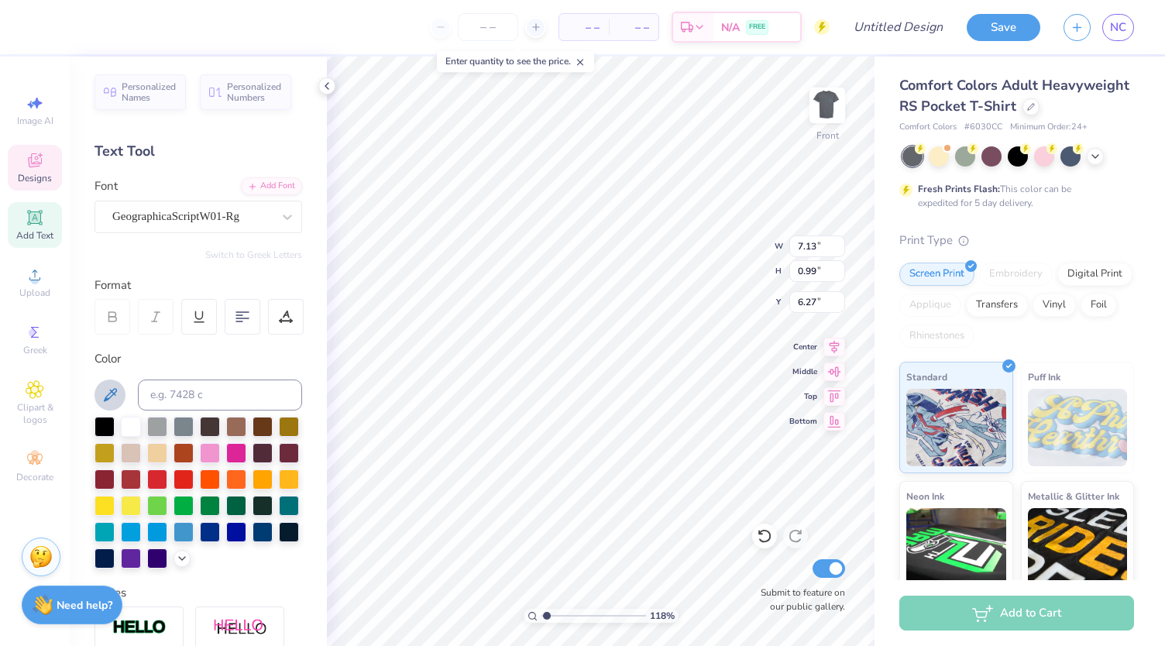
click at [113, 388] on icon at bounding box center [110, 394] width 13 height 13
click at [828, 101] on img at bounding box center [827, 105] width 62 height 62
click at [299, 363] on div "Personalized Names Personalized Numbers Text Tool Add Font Font GeographicaScri…" at bounding box center [198, 352] width 257 height 590
click at [834, 114] on img at bounding box center [827, 105] width 62 height 62
click at [31, 269] on icon at bounding box center [35, 275] width 19 height 19
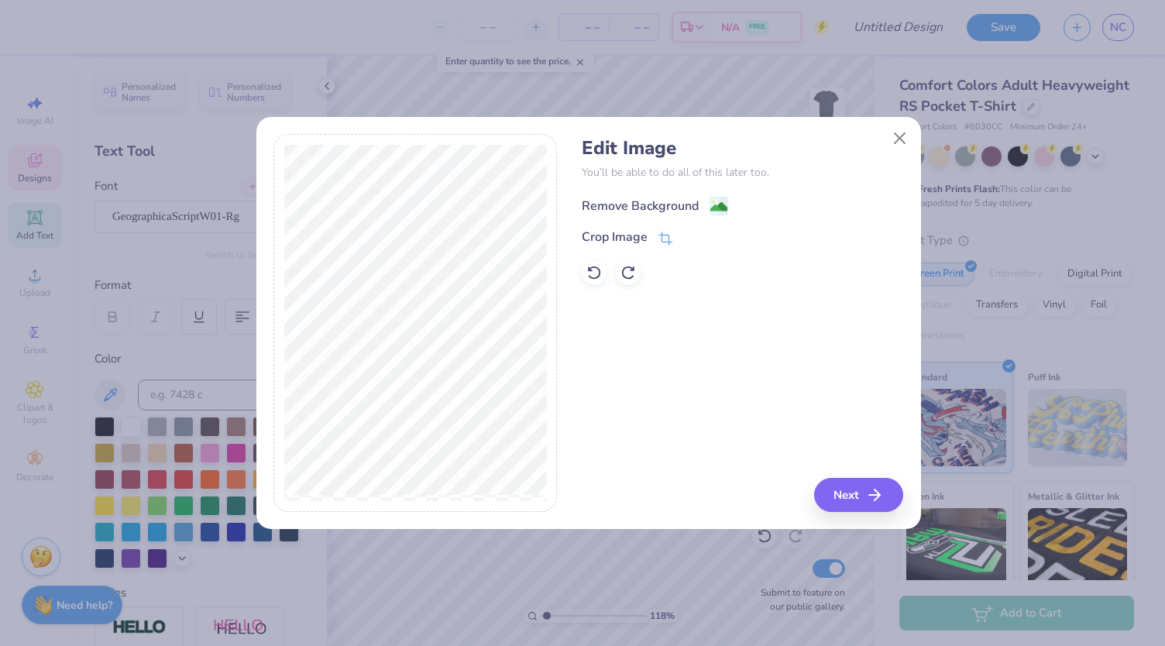
click at [674, 198] on div "Remove Background" at bounding box center [640, 206] width 117 height 19
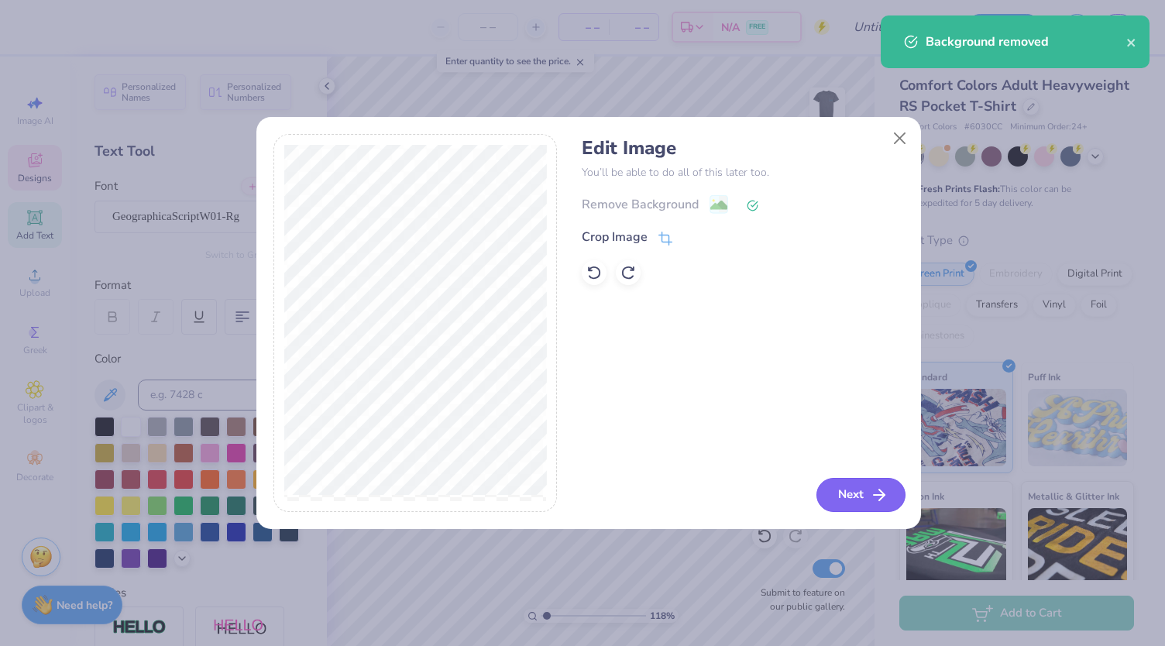
click at [878, 493] on icon "button" at bounding box center [879, 495] width 19 height 19
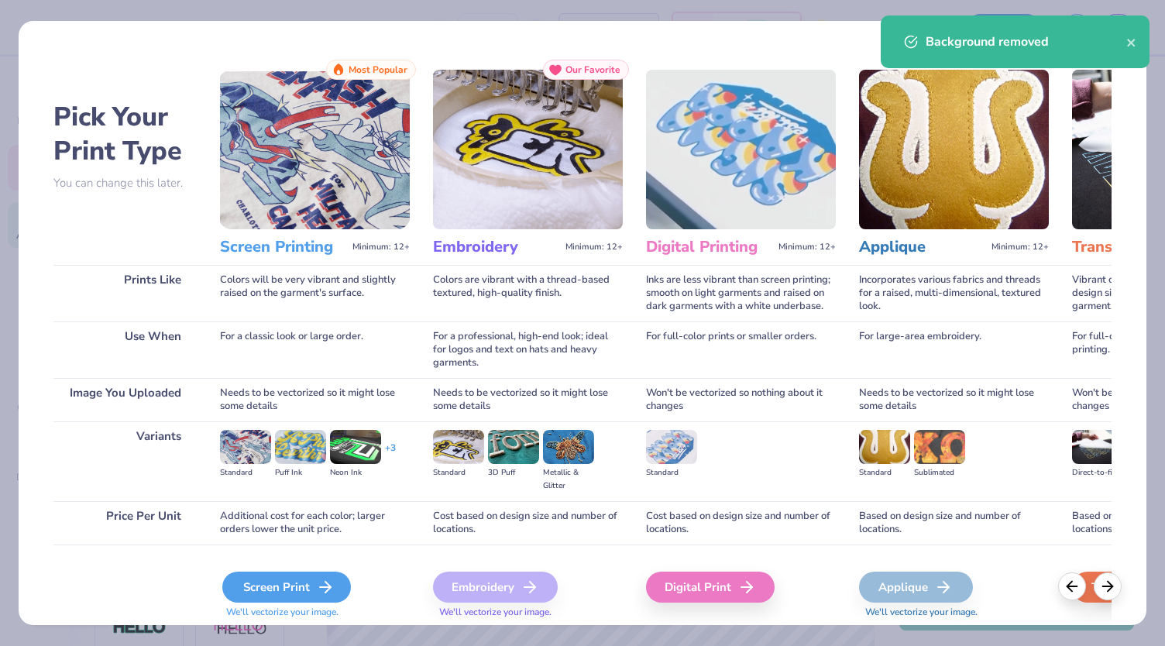
click at [296, 590] on div "Screen Print" at bounding box center [286, 587] width 129 height 31
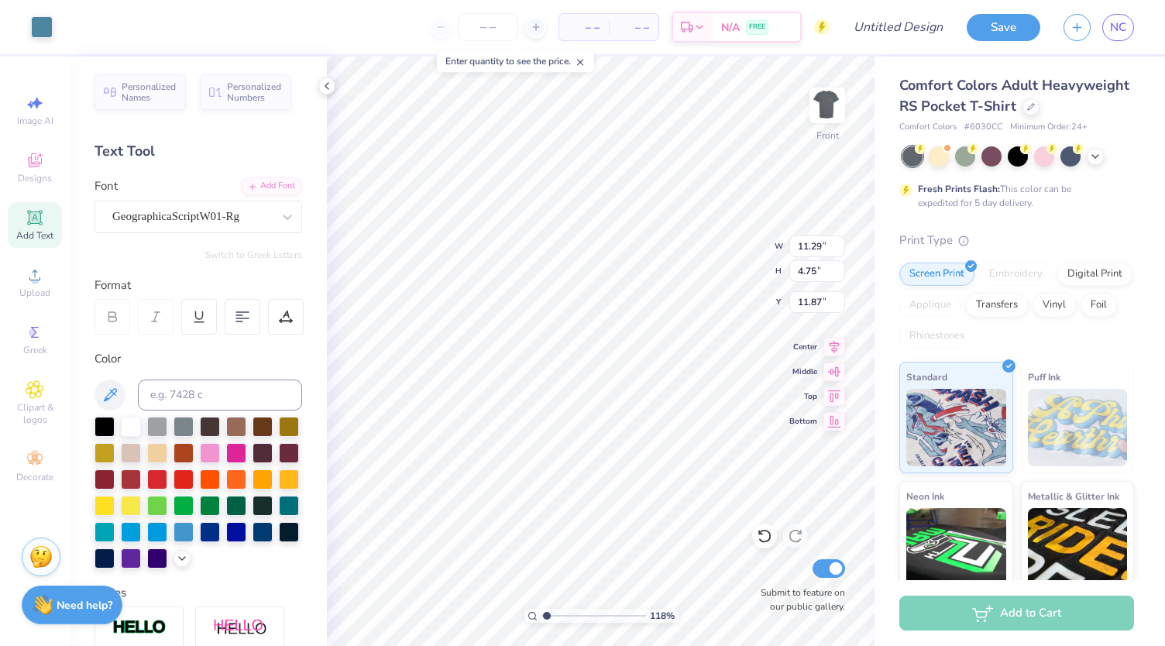
click at [583, 382] on body "Art colors – – Per Item – – Total Est. Delivery N/A FREE Design Title Save NC I…" at bounding box center [582, 323] width 1165 height 646
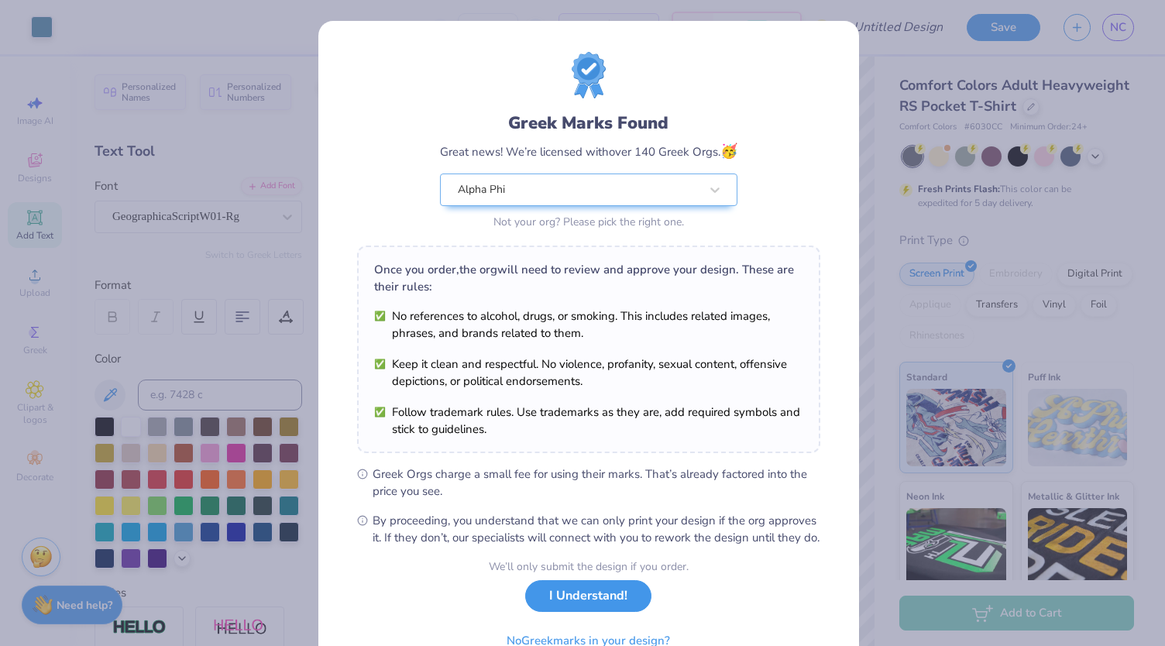
click at [607, 610] on button "I Understand!" at bounding box center [588, 596] width 126 height 32
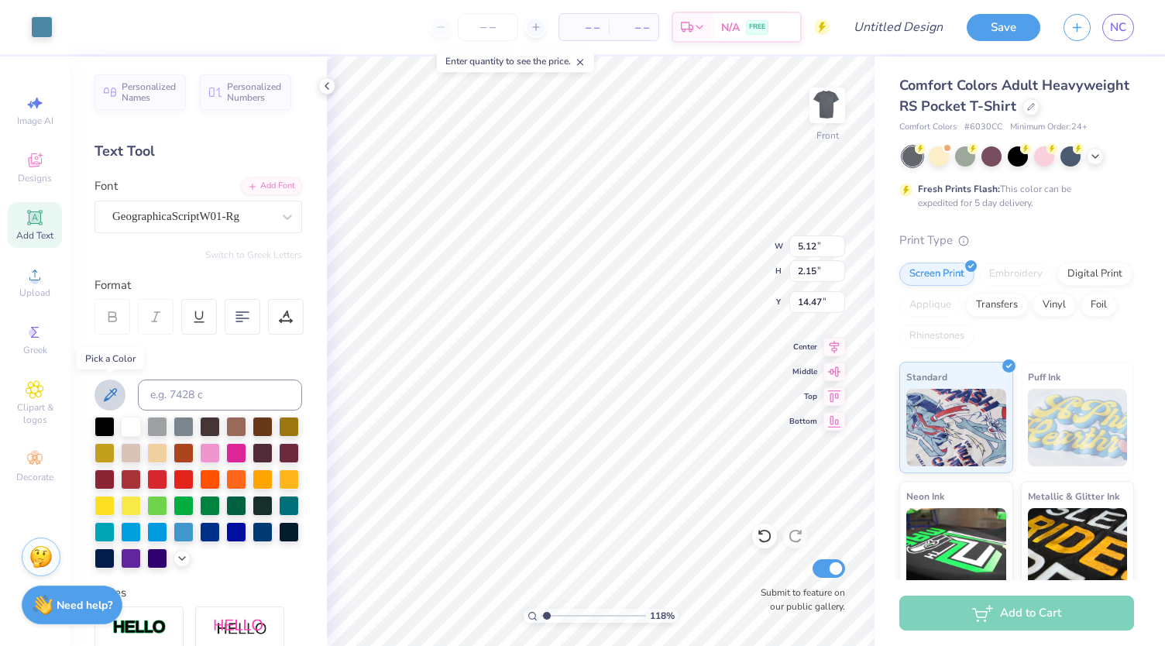
click at [121, 393] on button at bounding box center [110, 395] width 31 height 31
click at [112, 398] on icon at bounding box center [110, 395] width 19 height 19
click at [48, 32] on div at bounding box center [42, 26] width 22 height 22
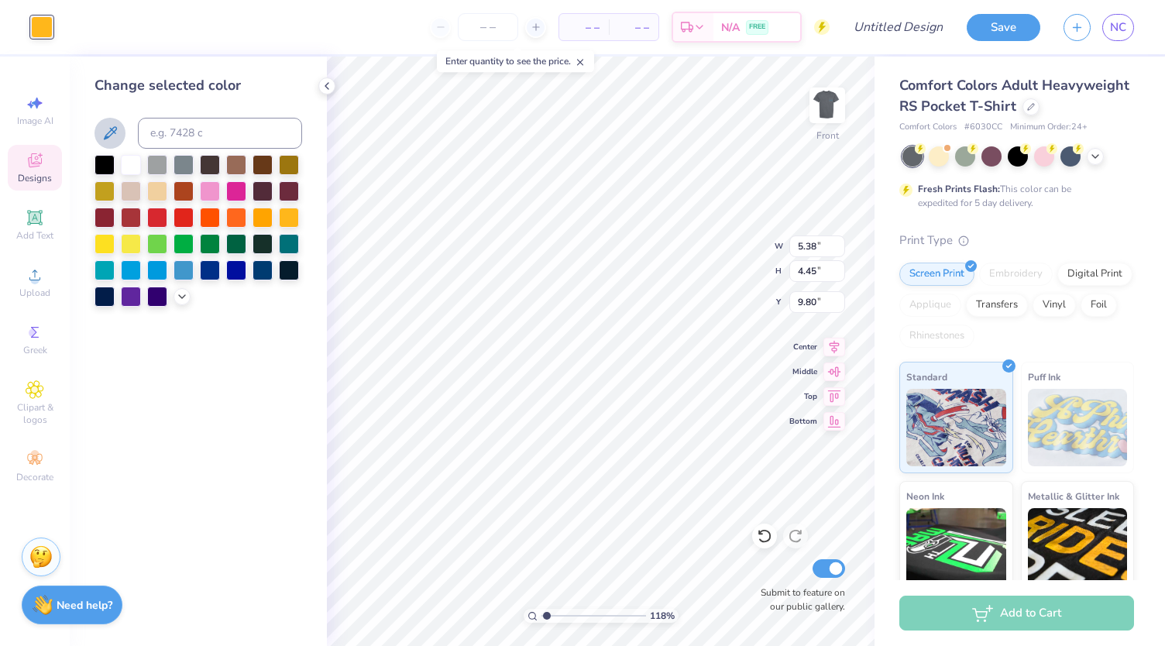
click at [108, 129] on icon at bounding box center [110, 133] width 19 height 19
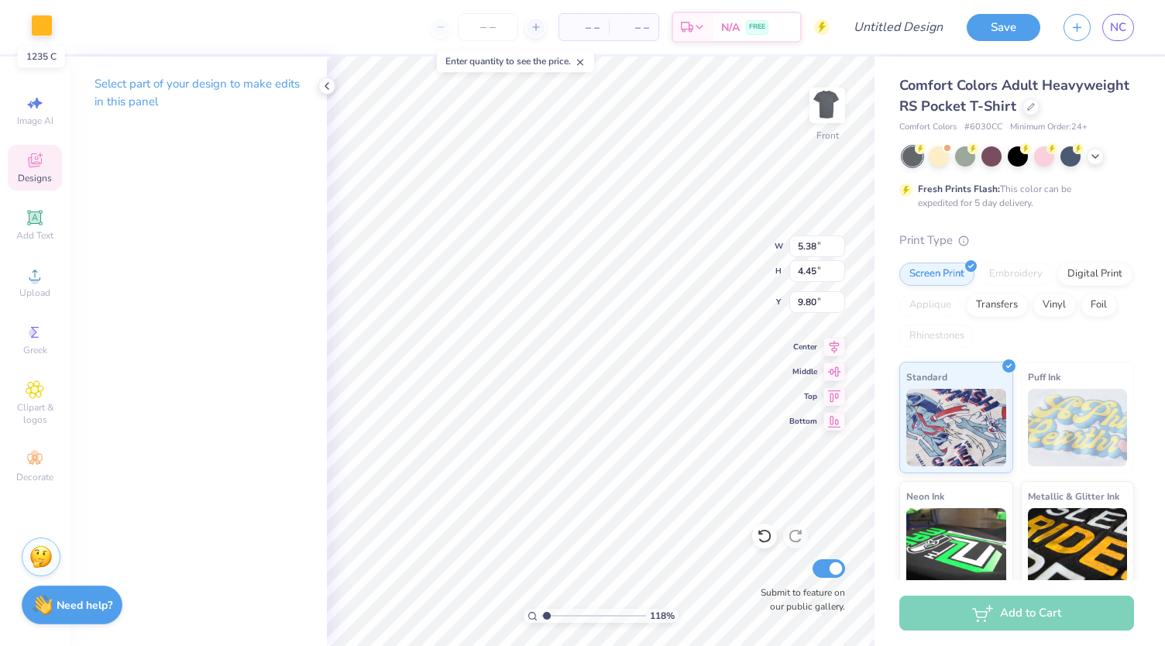
click at [46, 23] on div at bounding box center [42, 26] width 22 height 22
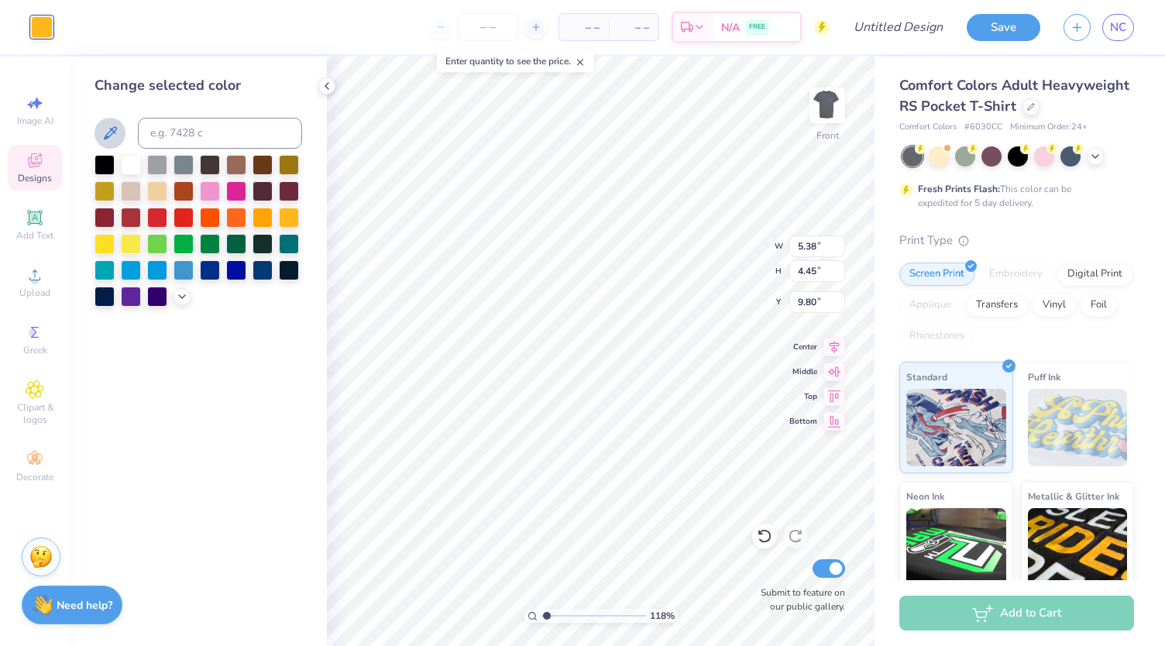
click at [107, 136] on icon at bounding box center [110, 133] width 19 height 19
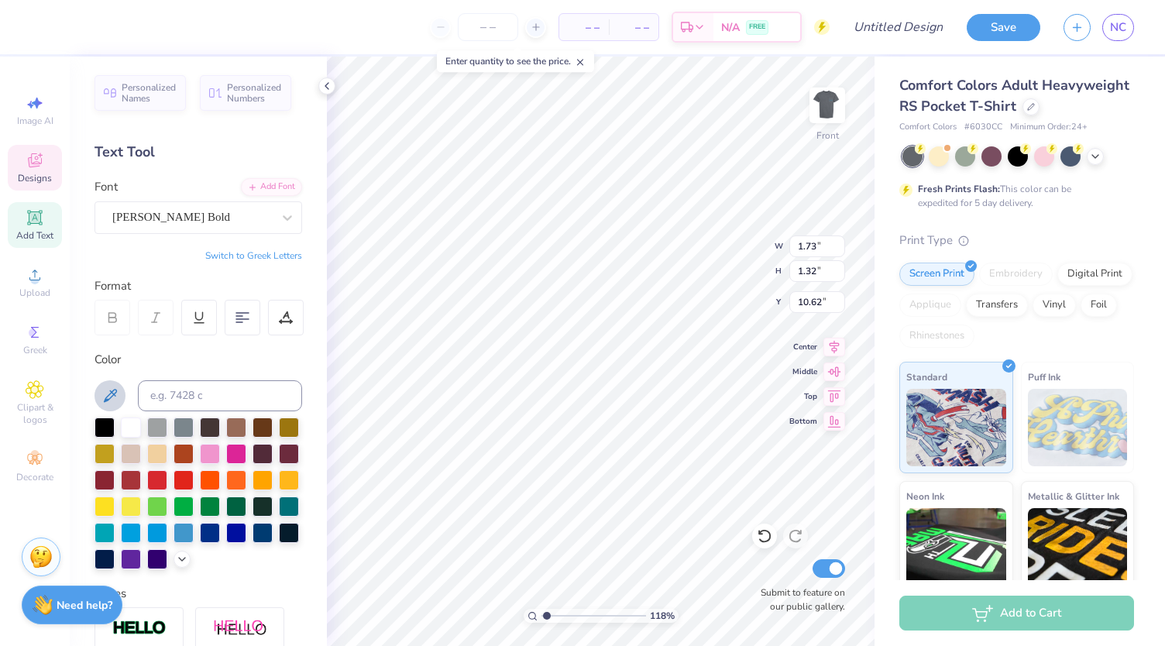
click at [112, 393] on icon at bounding box center [110, 396] width 19 height 19
click at [116, 396] on icon at bounding box center [110, 396] width 19 height 19
click at [208, 222] on div "Mencken Std Head Compress ExtraBold" at bounding box center [192, 217] width 163 height 24
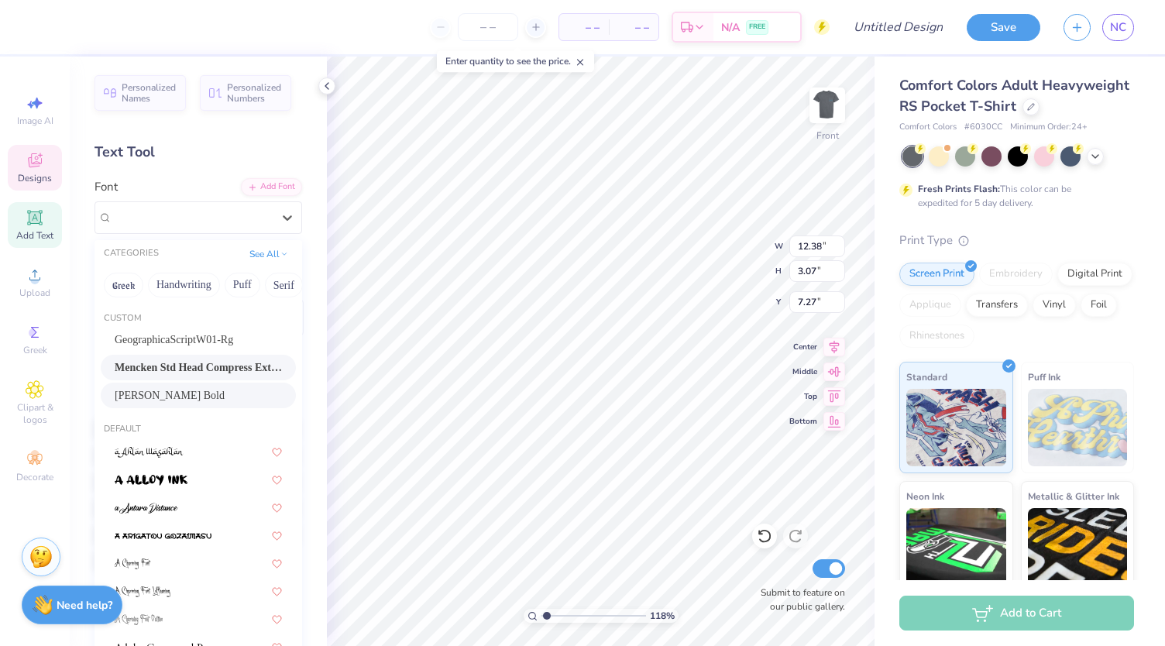
click at [174, 397] on div "Newton Bold" at bounding box center [198, 395] width 167 height 16
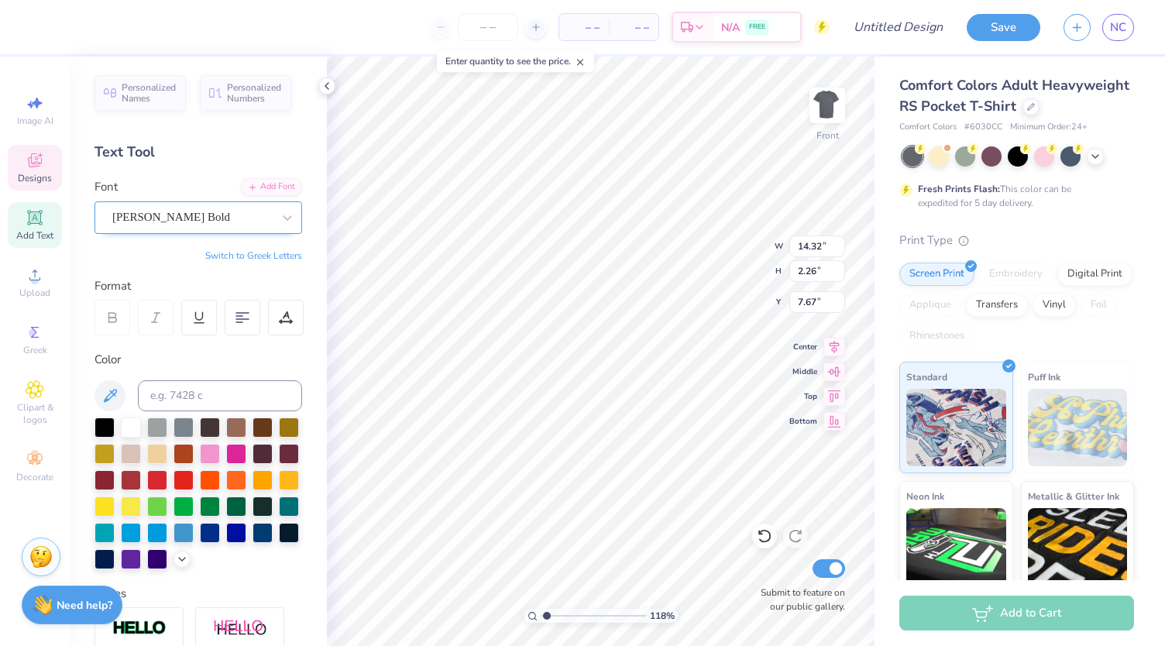
click at [180, 211] on div "Newton Bold" at bounding box center [192, 217] width 163 height 24
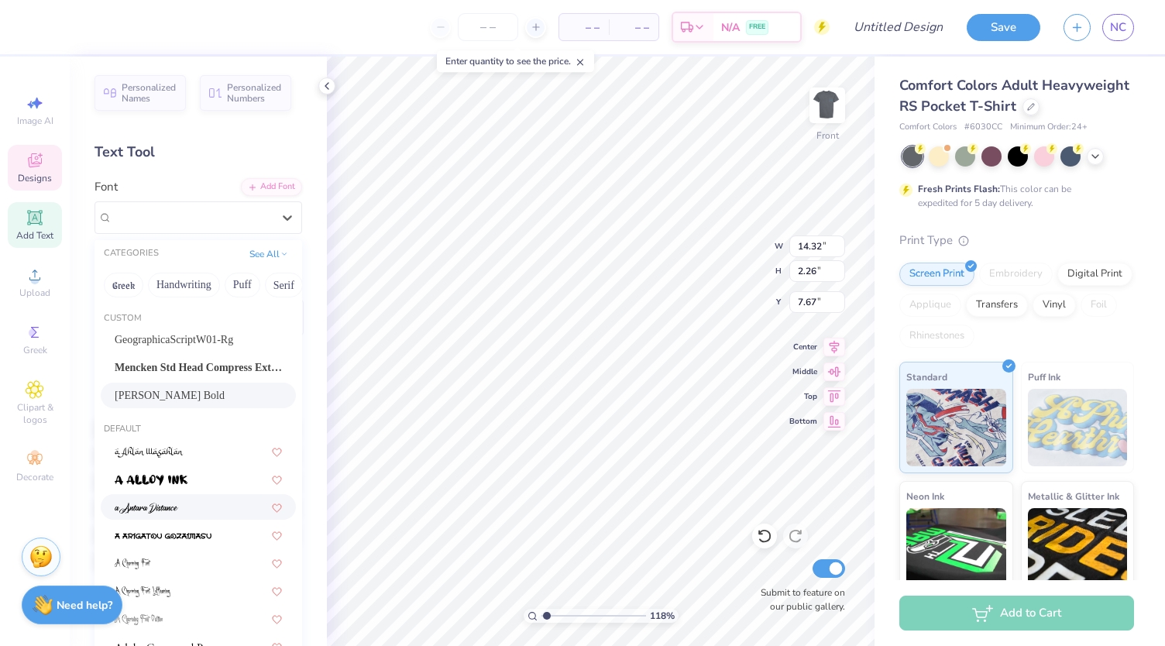
scroll to position [257, 0]
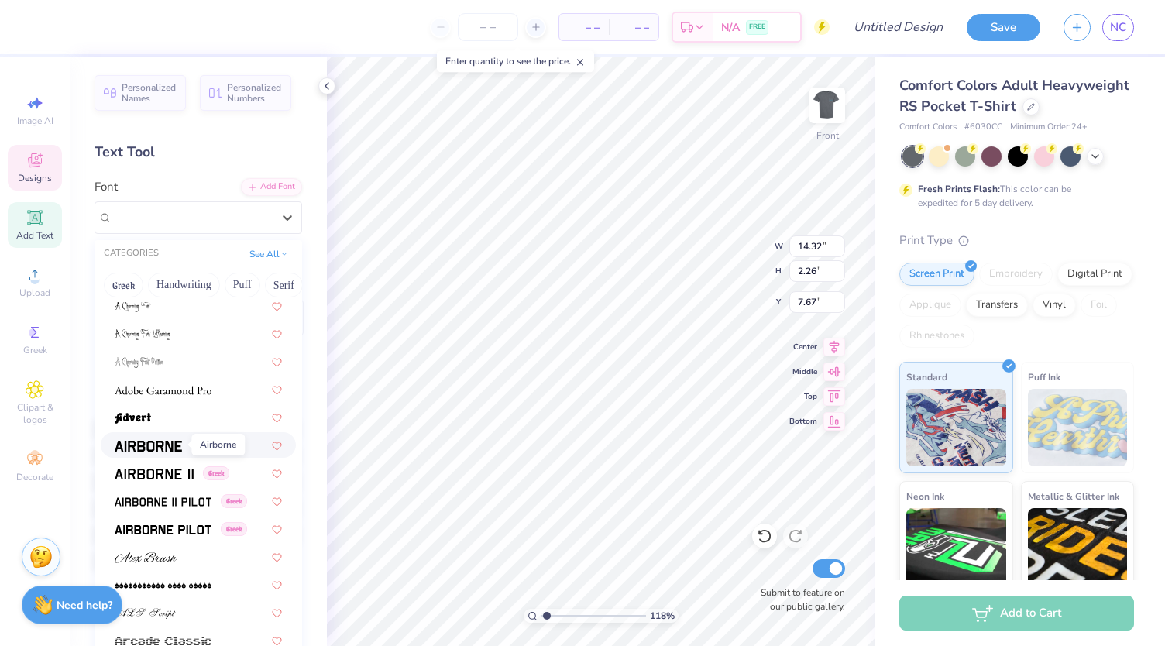
click at [160, 442] on img at bounding box center [148, 446] width 67 height 11
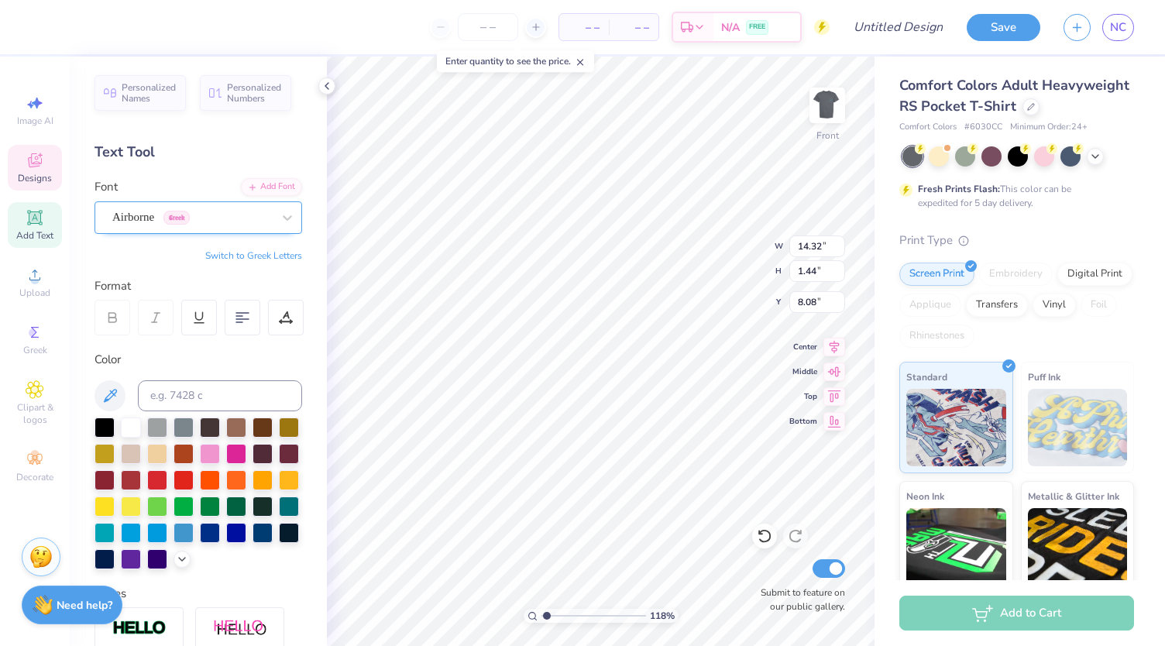
click at [133, 224] on div "Airborne Greek" at bounding box center [192, 217] width 163 height 24
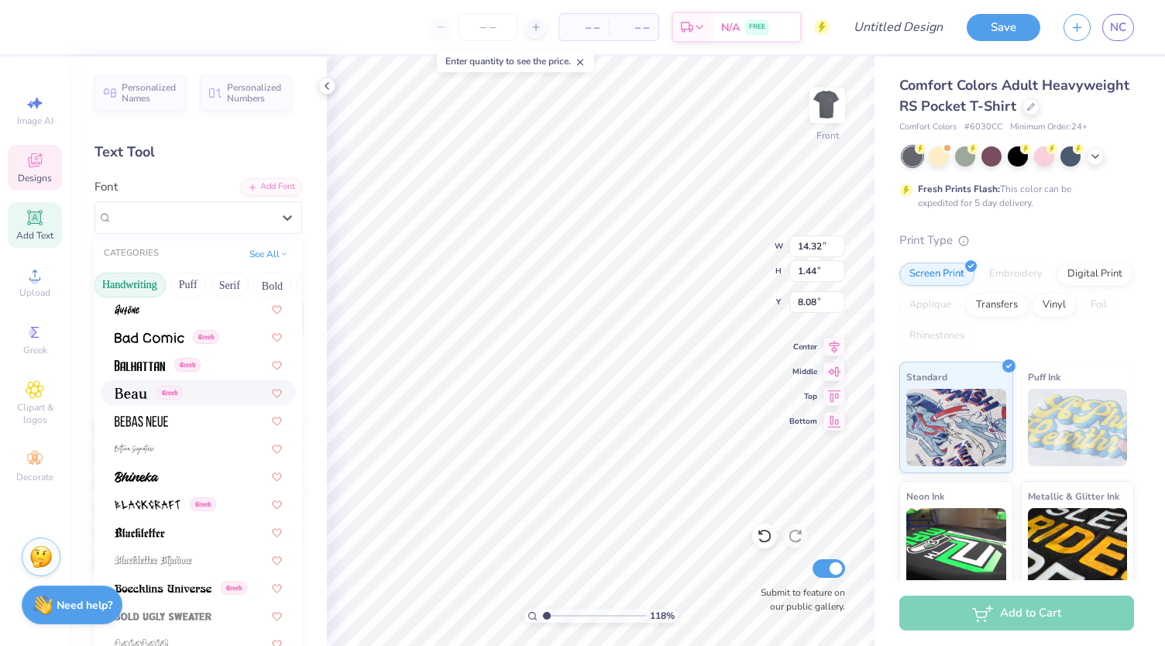
scroll to position [0, 0]
click at [119, 280] on button "Greek" at bounding box center [124, 285] width 40 height 25
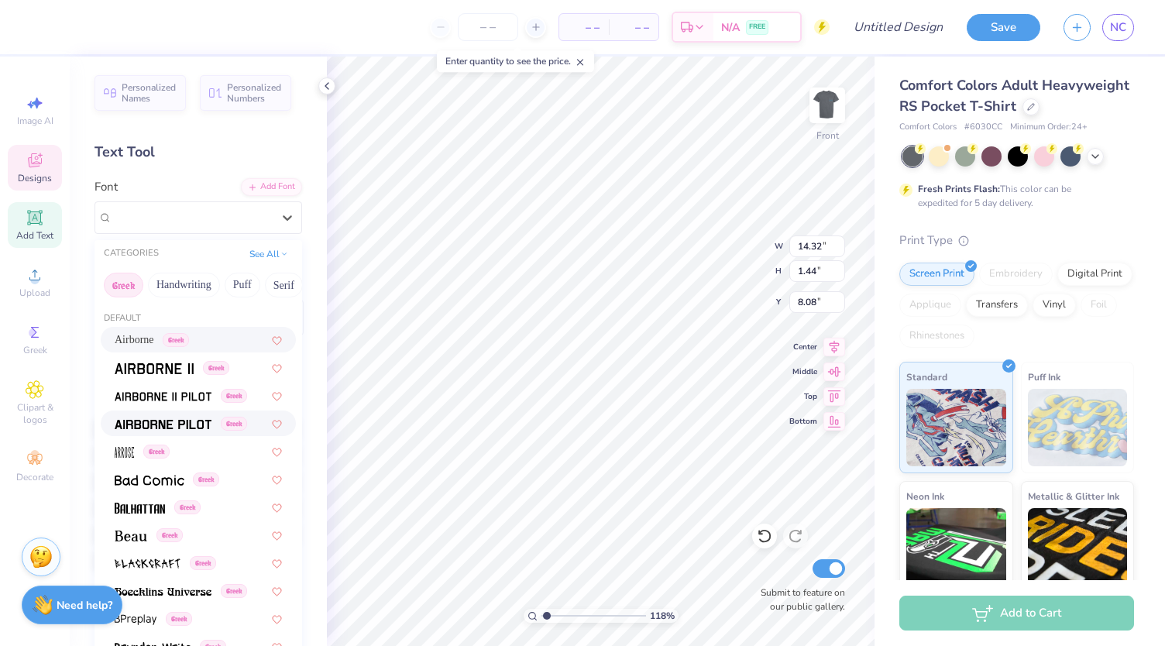
click at [181, 431] on span at bounding box center [163, 423] width 97 height 16
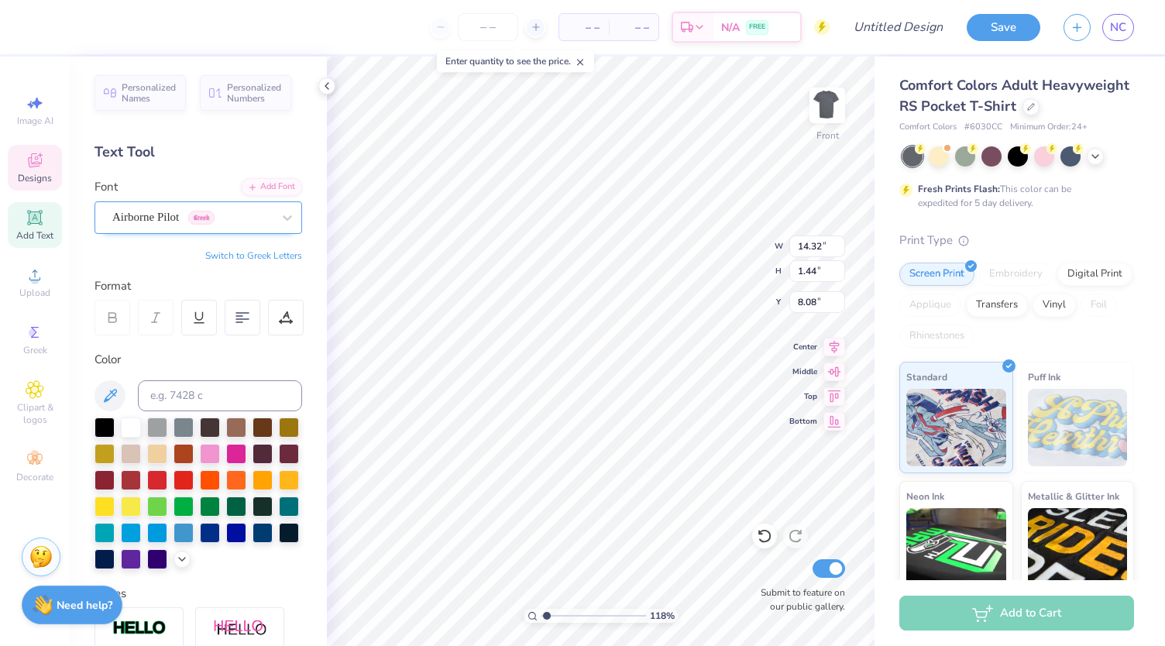
click at [143, 210] on div "Airborne Pilot Greek" at bounding box center [192, 217] width 163 height 24
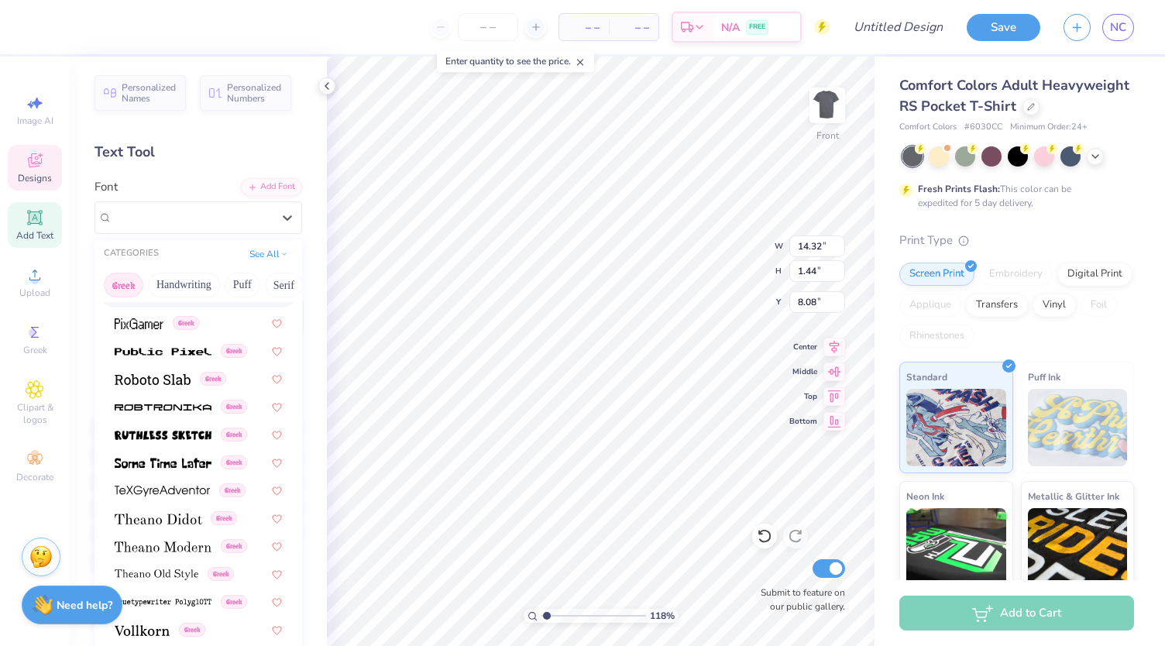
scroll to position [937, 0]
click at [177, 406] on img at bounding box center [163, 408] width 97 height 11
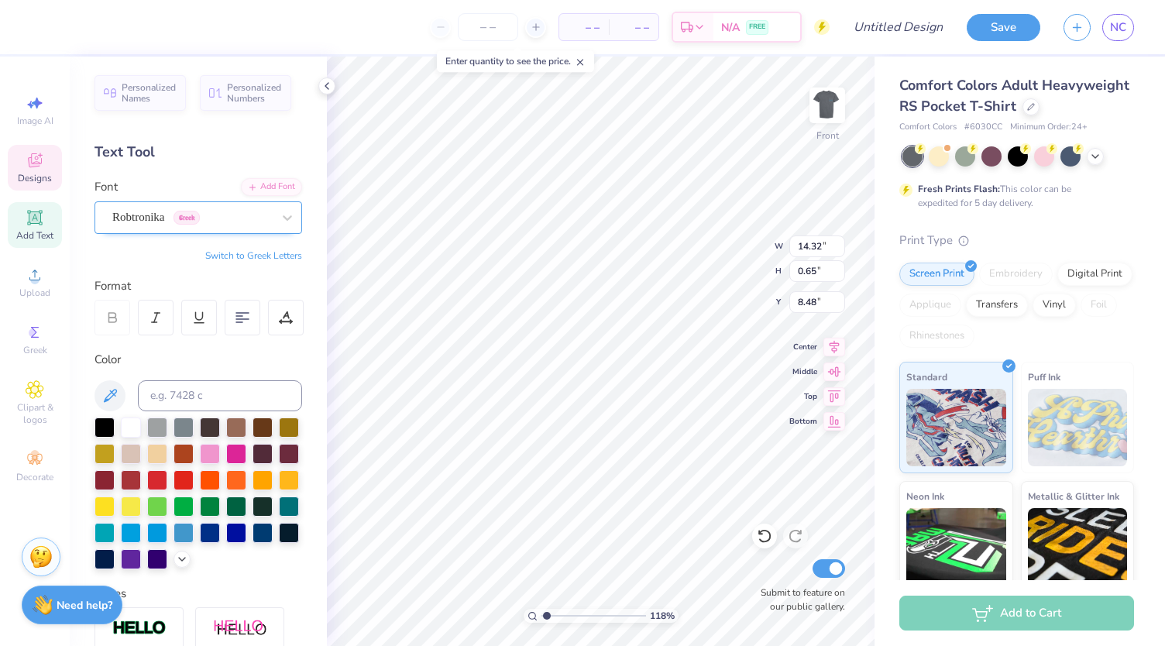
click at [136, 211] on div "Robtronika Greek" at bounding box center [192, 217] width 163 height 24
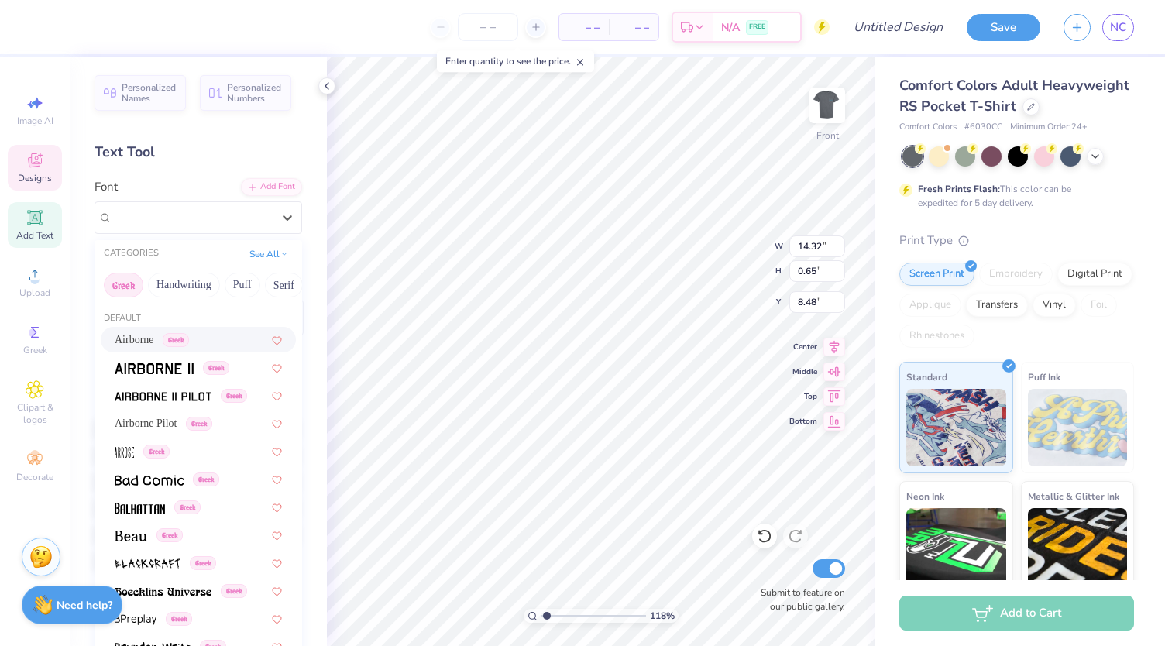
click at [126, 278] on button "Greek" at bounding box center [124, 285] width 40 height 25
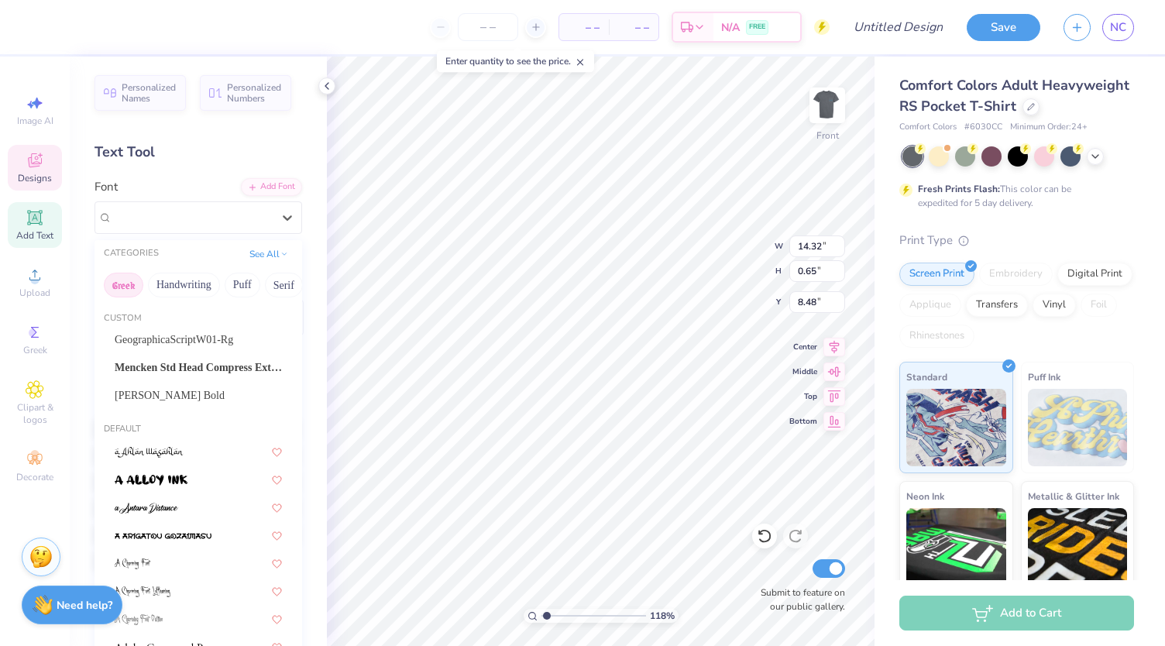
click at [126, 278] on button "Greek" at bounding box center [124, 285] width 40 height 25
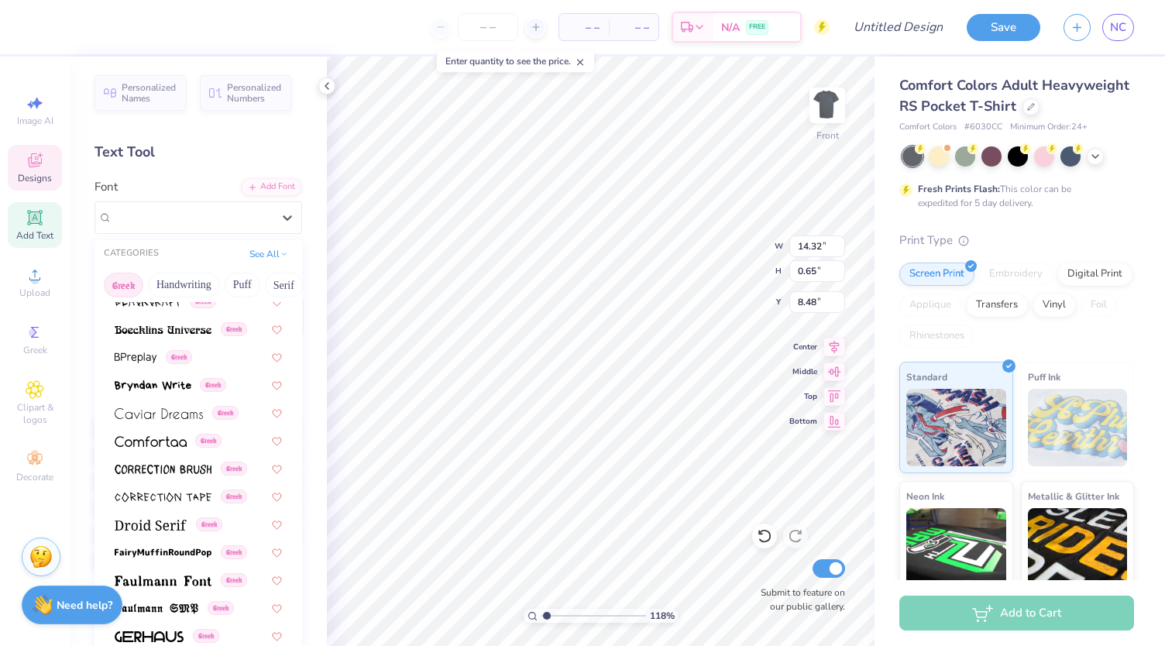
scroll to position [937, 0]
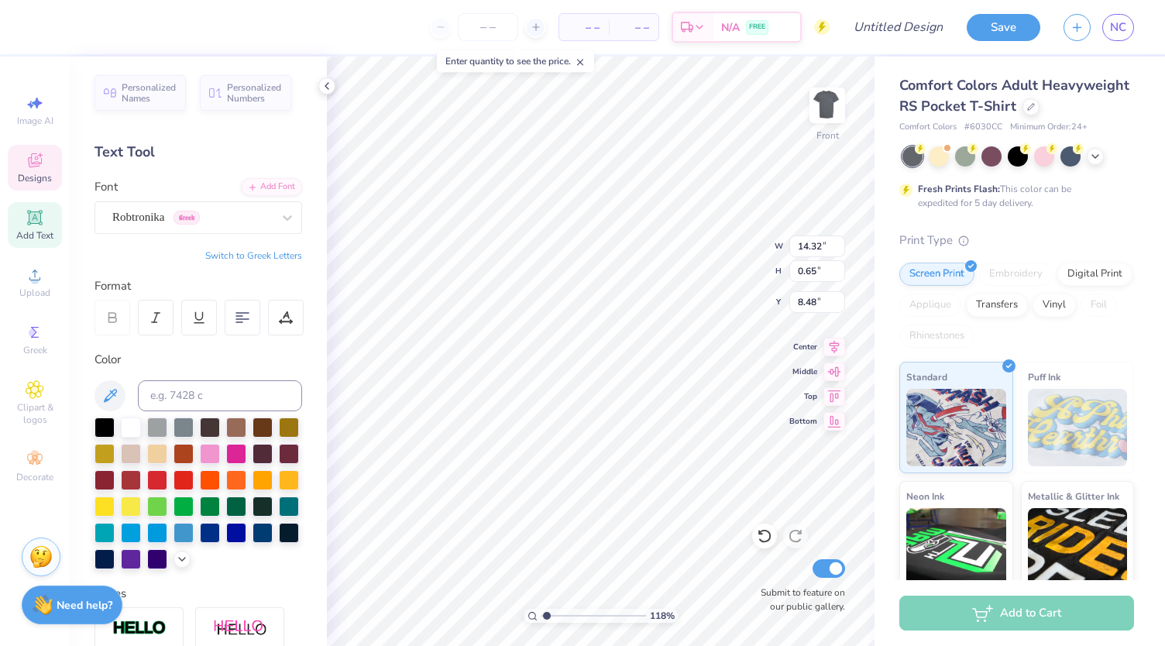
drag, startPoint x: 122, startPoint y: 287, endPoint x: 95, endPoint y: 265, distance: 35.8
click at [95, 265] on div "Personalized Names Personalized Numbers Text Tool Add Font Font Robtronika Gree…" at bounding box center [198, 352] width 257 height 590
click at [192, 219] on div "Robtronika Greek" at bounding box center [192, 217] width 163 height 24
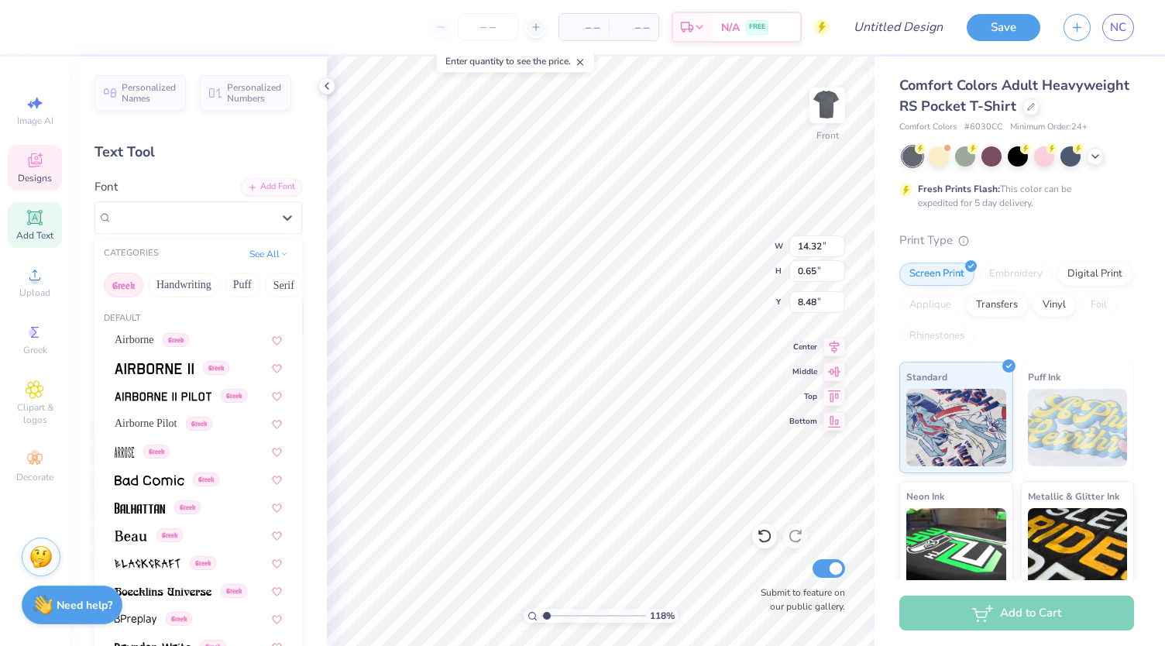
click at [132, 283] on button "Greek" at bounding box center [124, 285] width 40 height 25
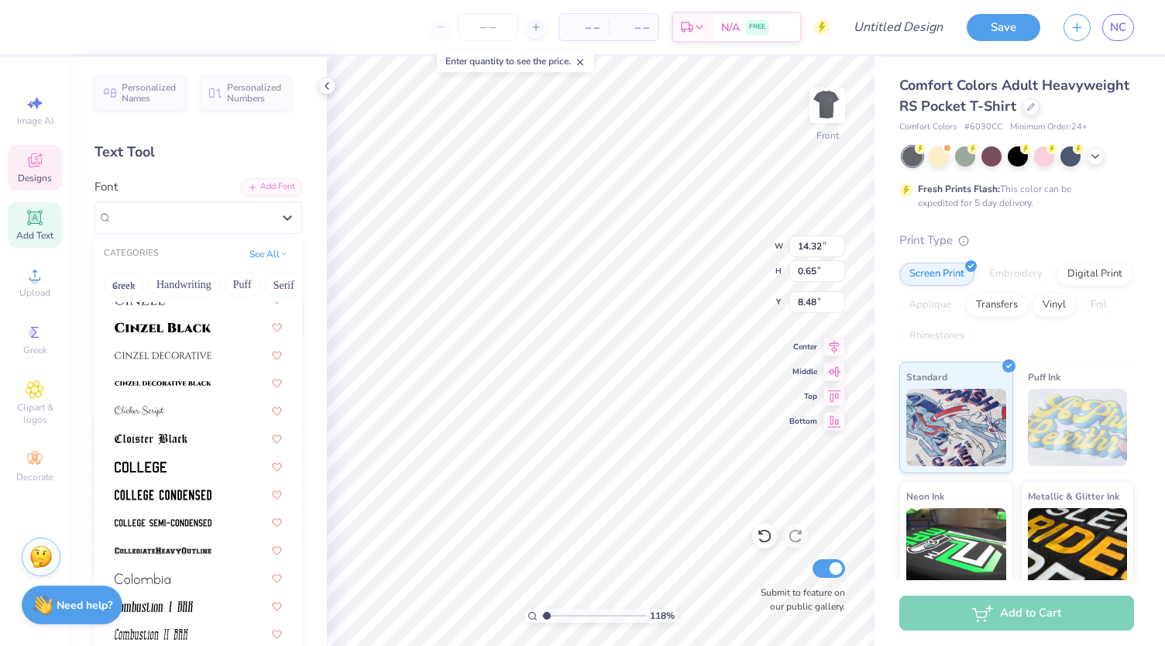
scroll to position [2029, 0]
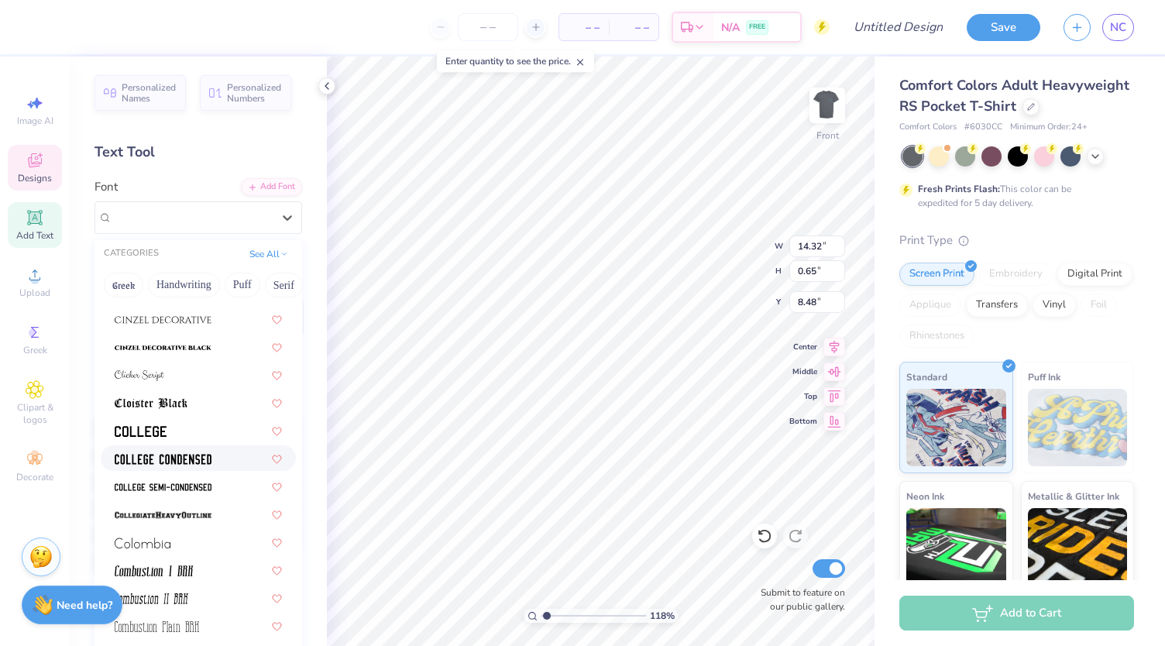
click at [176, 450] on span at bounding box center [163, 458] width 97 height 16
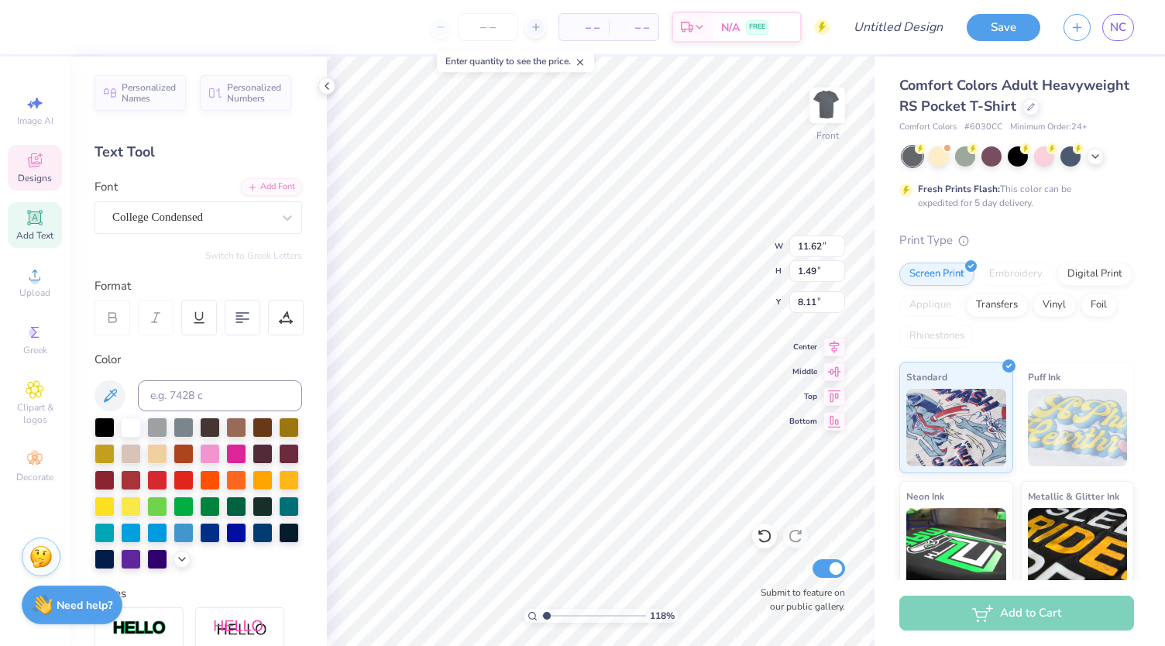
scroll to position [12, 5]
click at [208, 212] on div "GeographicaScriptW01-Rg" at bounding box center [192, 217] width 163 height 24
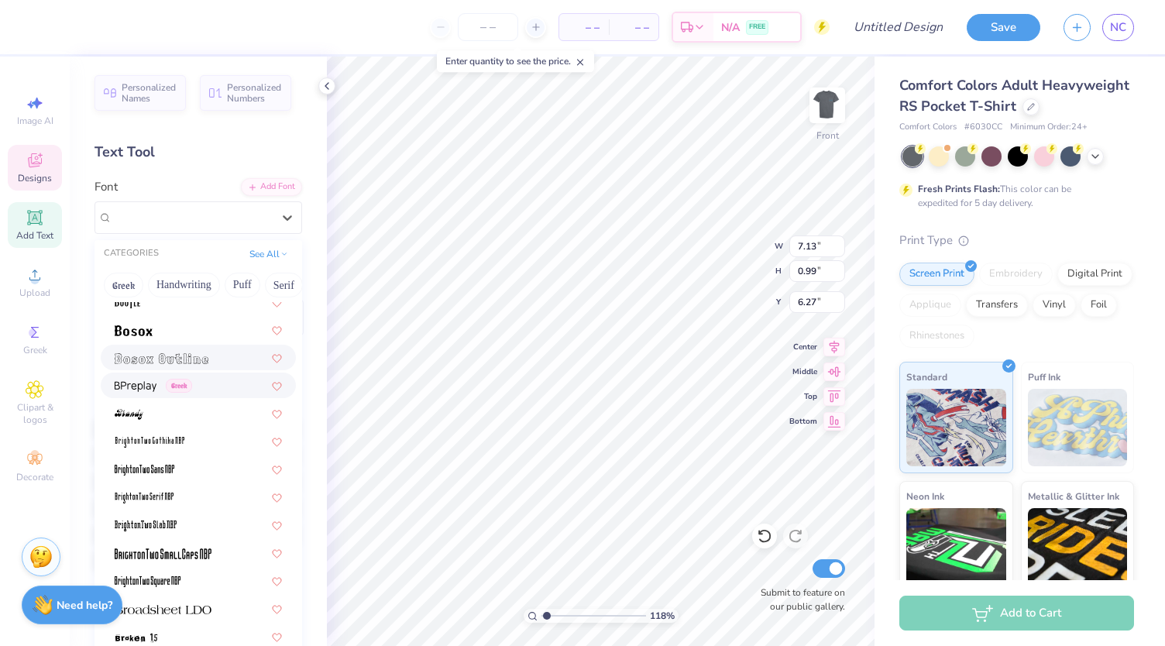
scroll to position [1152, 0]
click at [175, 355] on img at bounding box center [162, 360] width 94 height 11
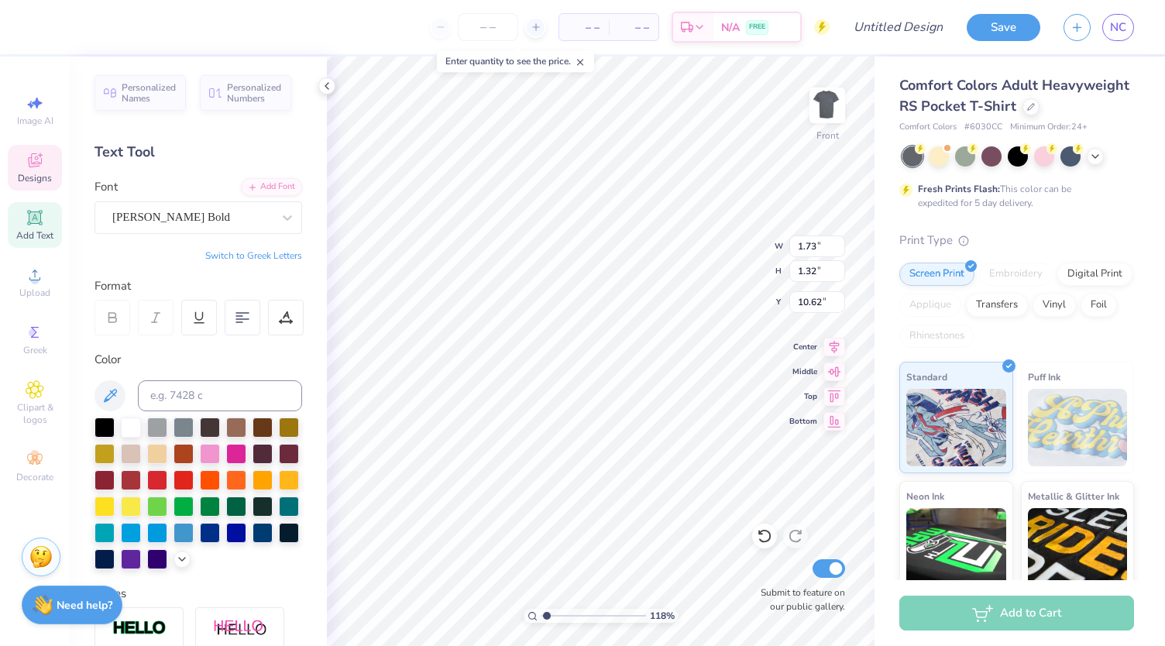
scroll to position [12, 2]
click at [226, 217] on div "Newton Bold" at bounding box center [192, 217] width 163 height 24
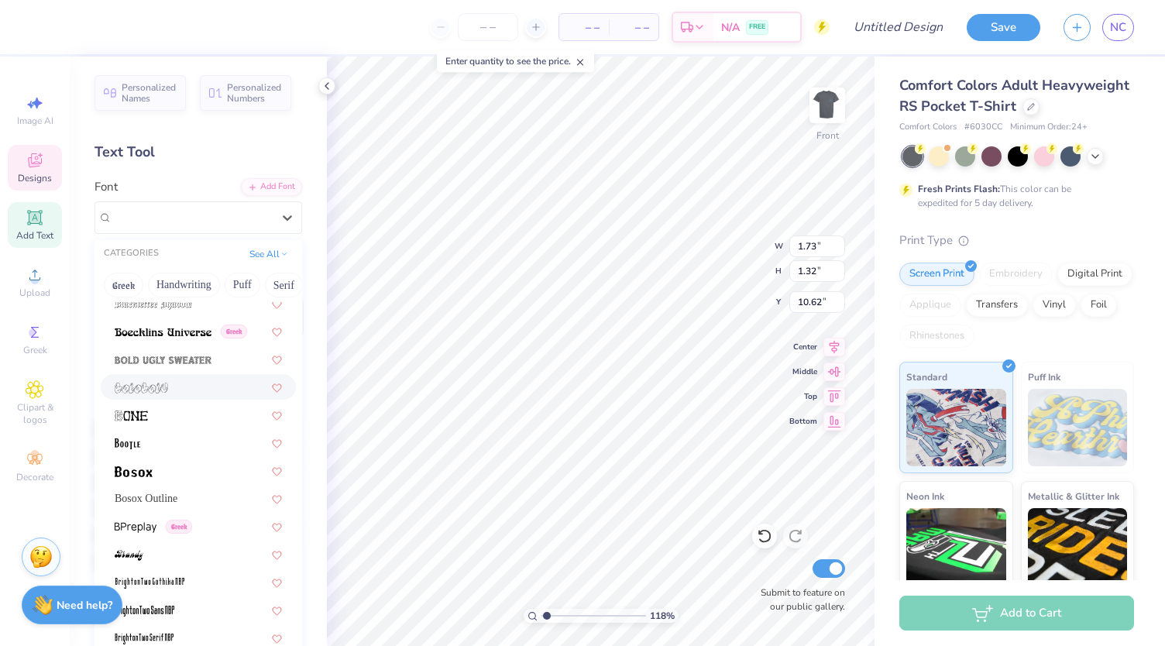
scroll to position [1012, 0]
click at [178, 498] on div "Bosox Outline" at bounding box center [198, 499] width 167 height 16
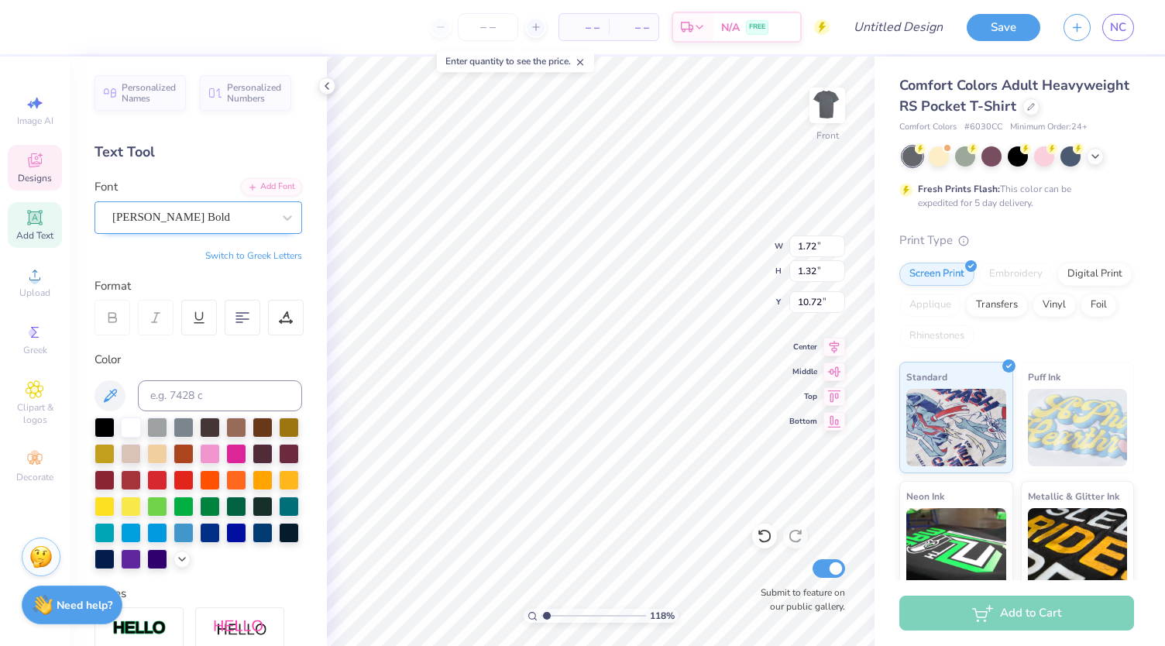
click at [168, 219] on div "Newton Bold" at bounding box center [192, 217] width 163 height 24
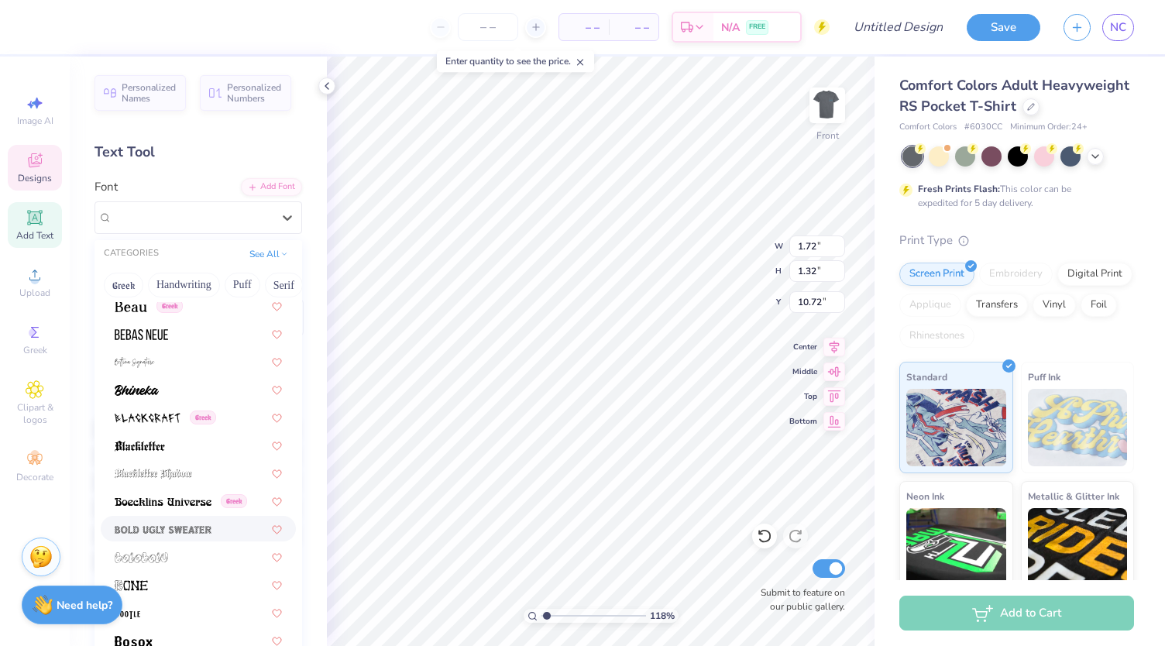
scroll to position [1056, 0]
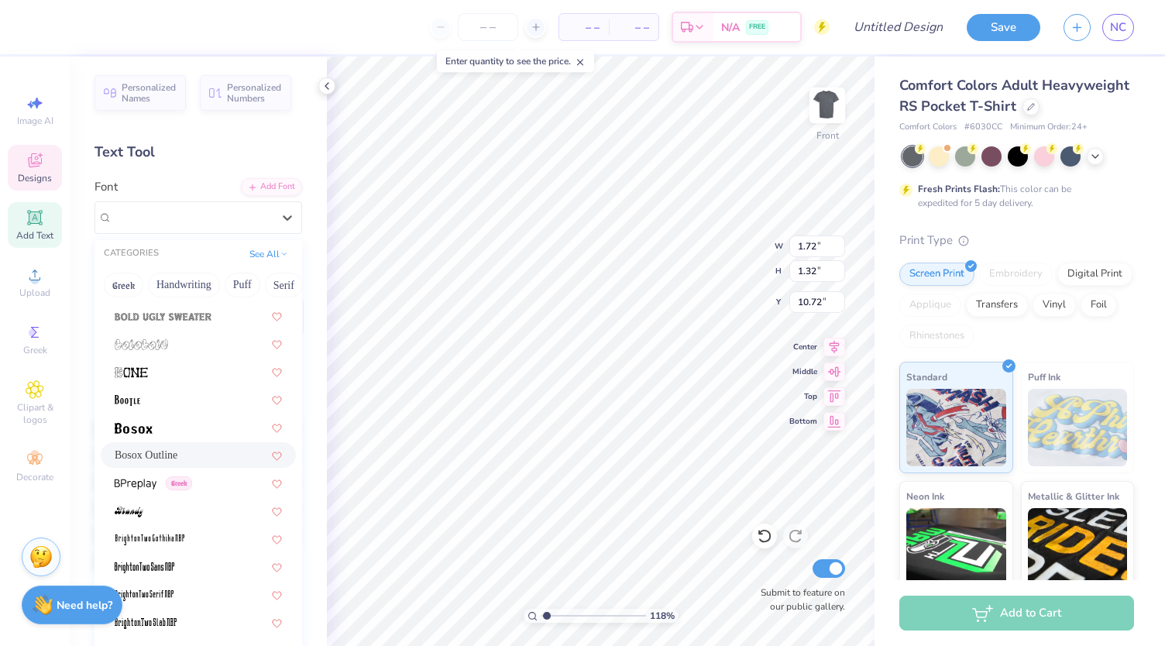
click at [169, 452] on span "Bosox Outline" at bounding box center [146, 455] width 63 height 16
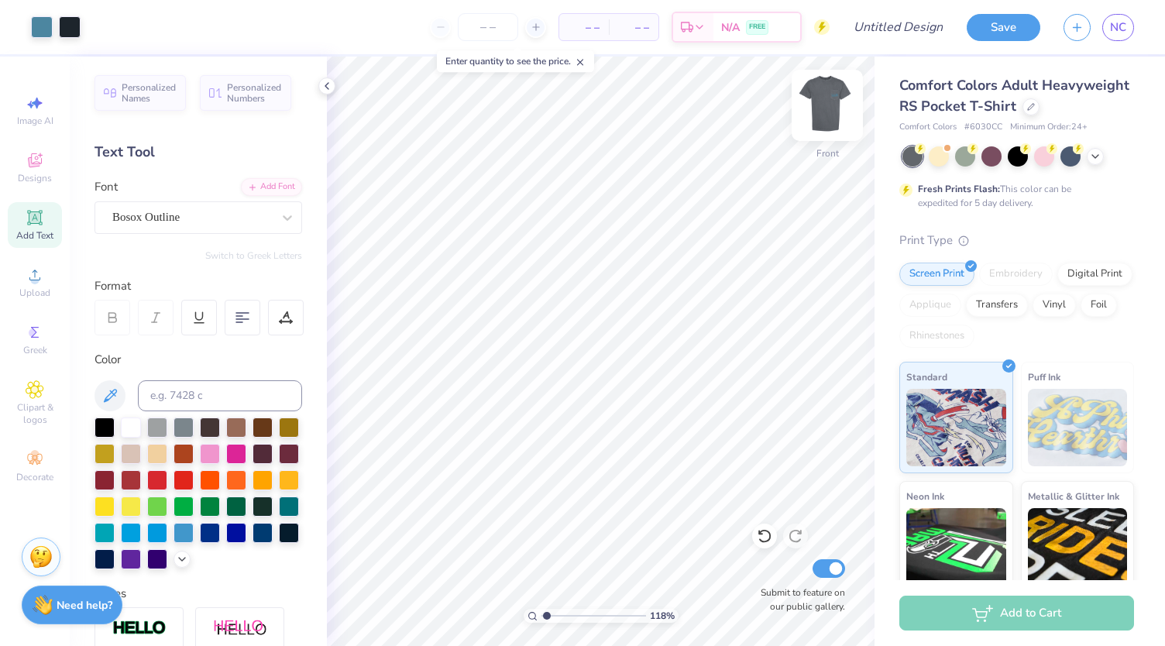
click at [817, 108] on img at bounding box center [827, 105] width 62 height 62
click at [824, 122] on img at bounding box center [827, 105] width 62 height 62
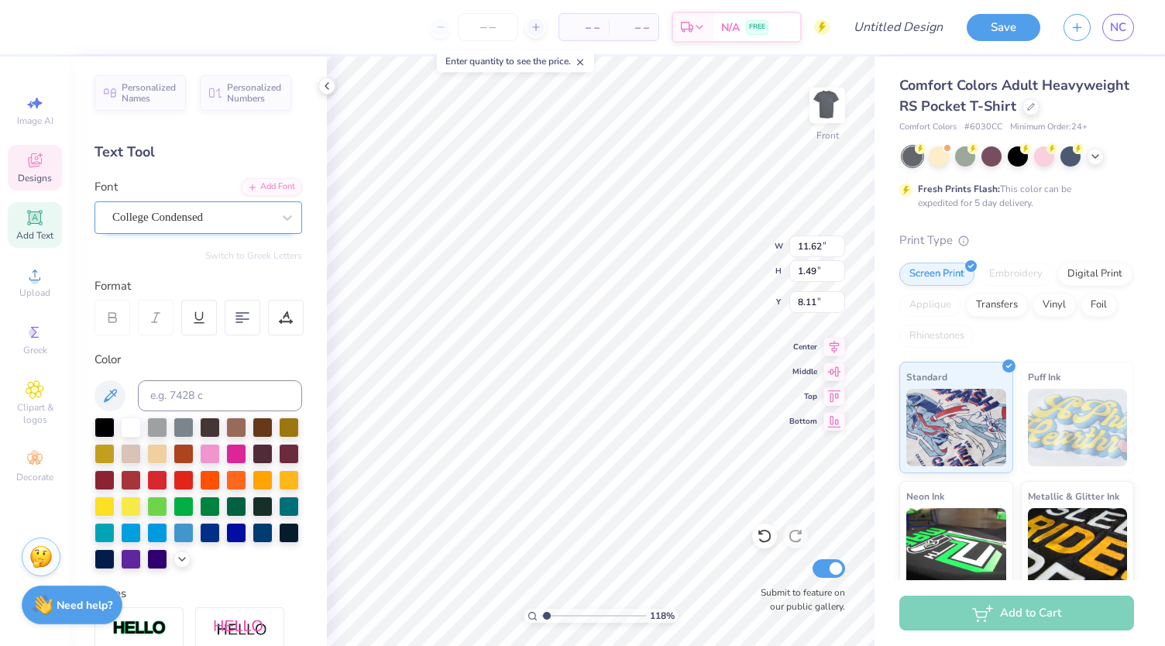
click at [230, 222] on div "College Condensed" at bounding box center [192, 217] width 163 height 24
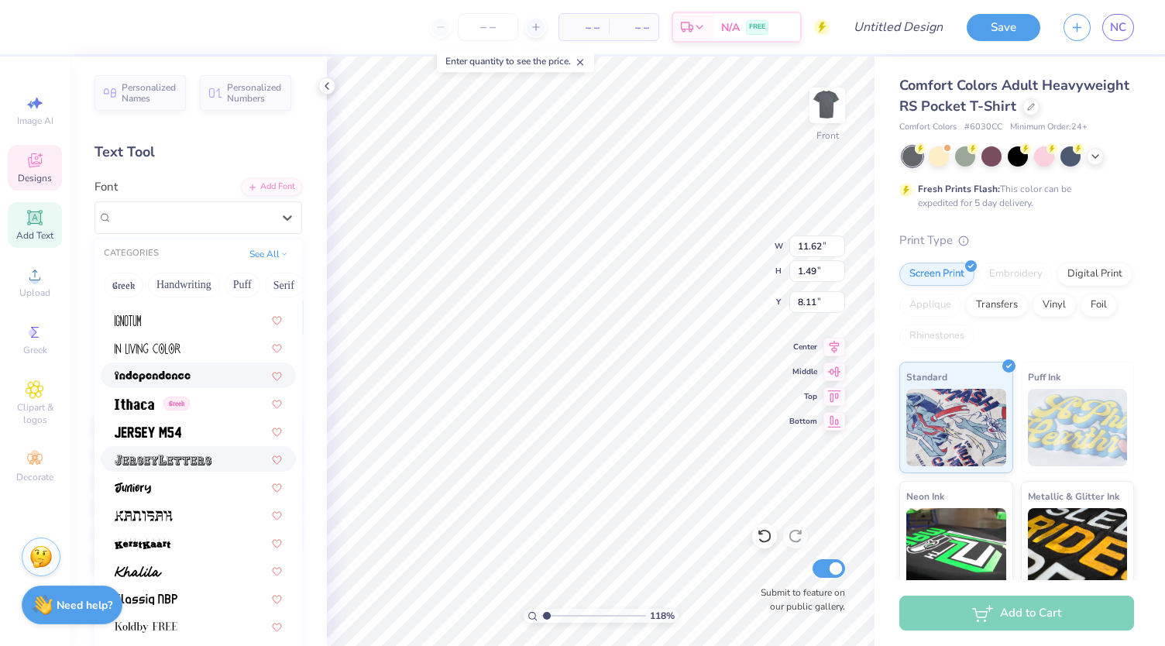
scroll to position [4259, 0]
click at [200, 461] on img at bounding box center [163, 460] width 97 height 11
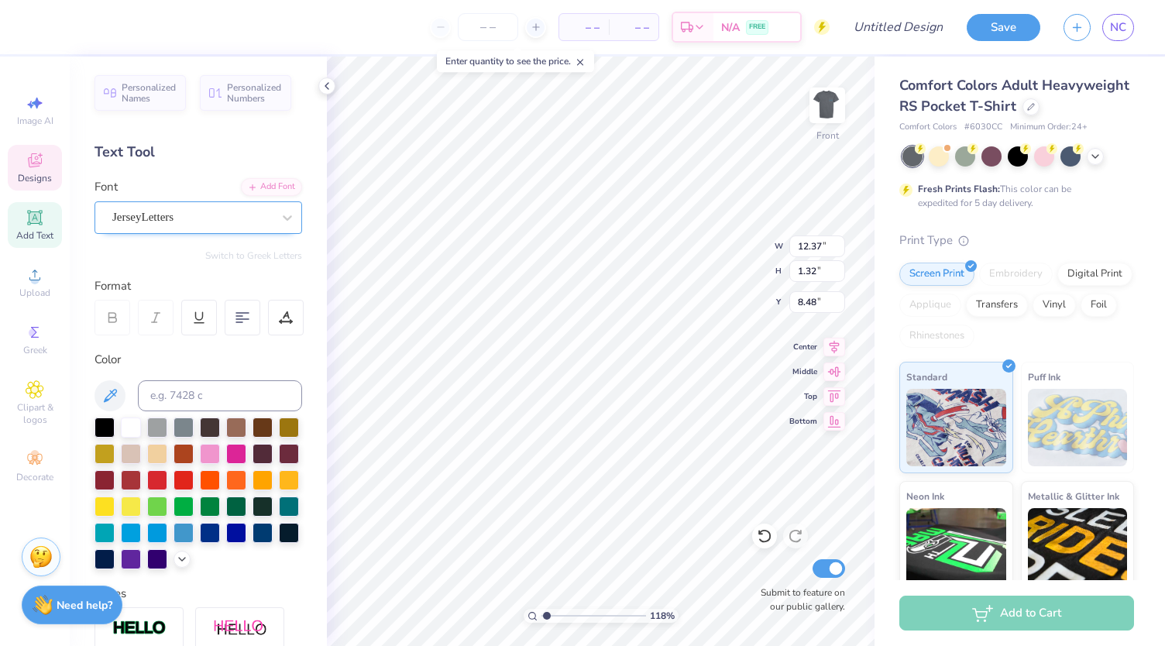
click at [147, 216] on div "JerseyLetters" at bounding box center [192, 217] width 163 height 24
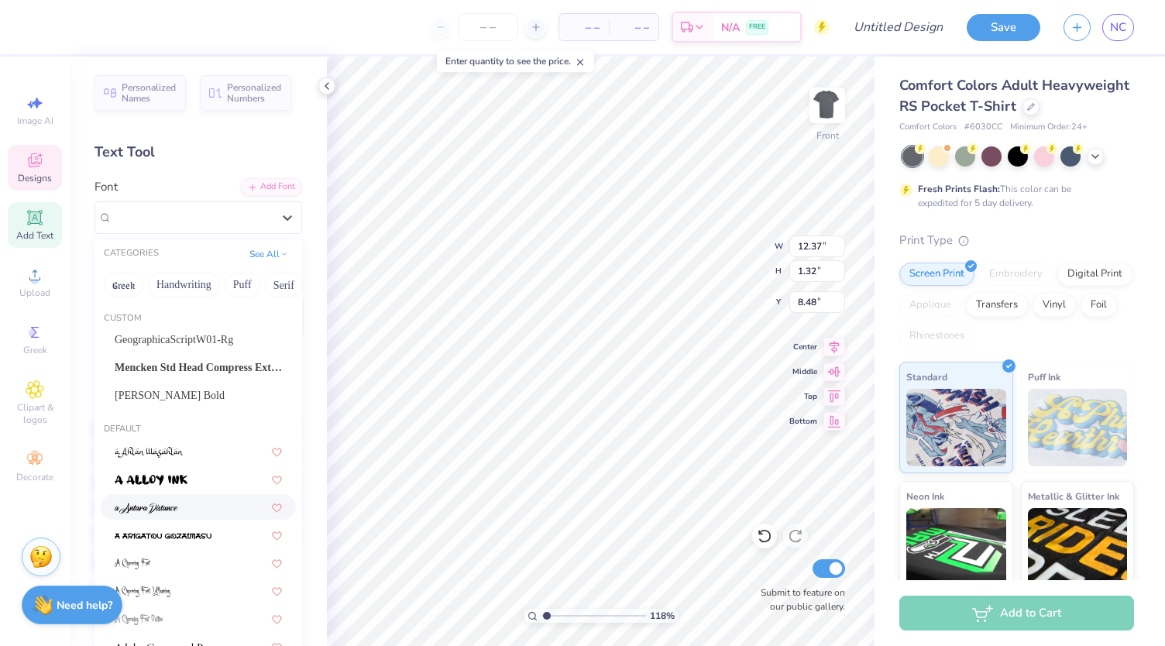
scroll to position [286, 0]
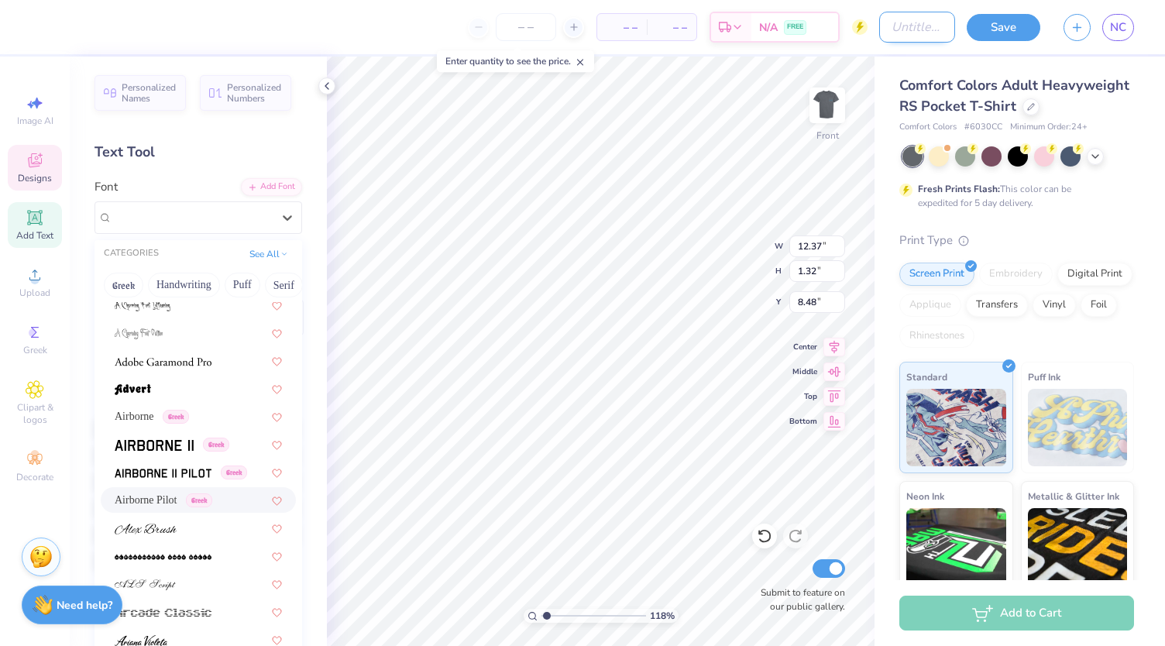
click at [899, 26] on input "Design Title" at bounding box center [917, 27] width 76 height 31
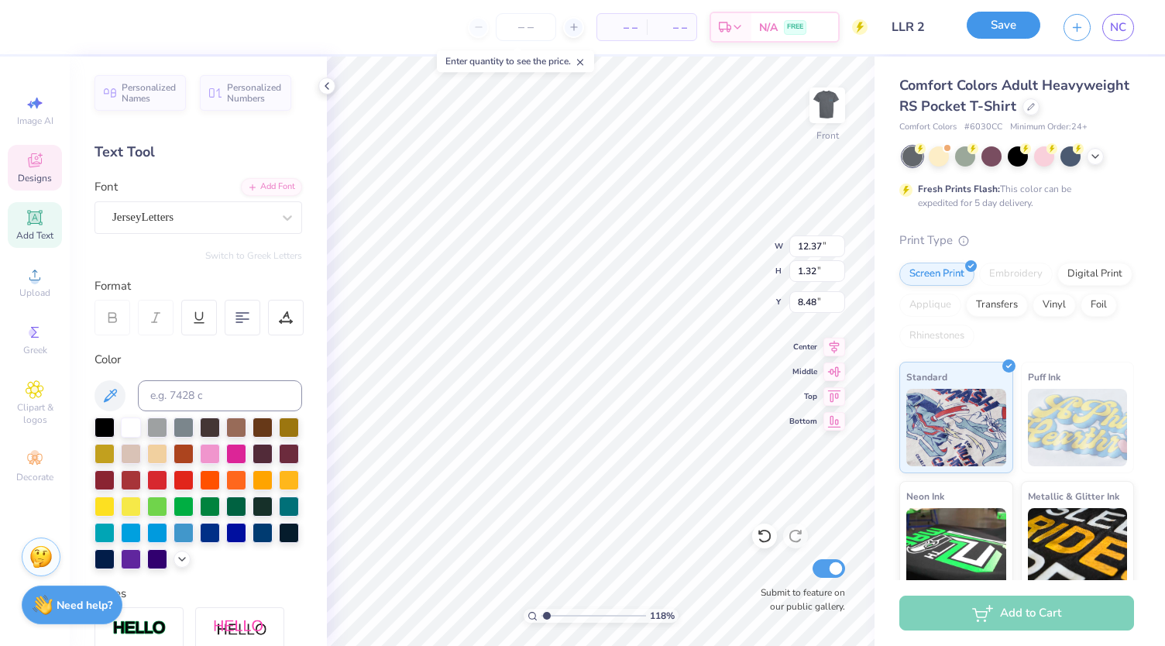
click at [1008, 29] on button "Save" at bounding box center [1004, 25] width 74 height 27
click at [328, 89] on polyline at bounding box center [326, 86] width 3 height 6
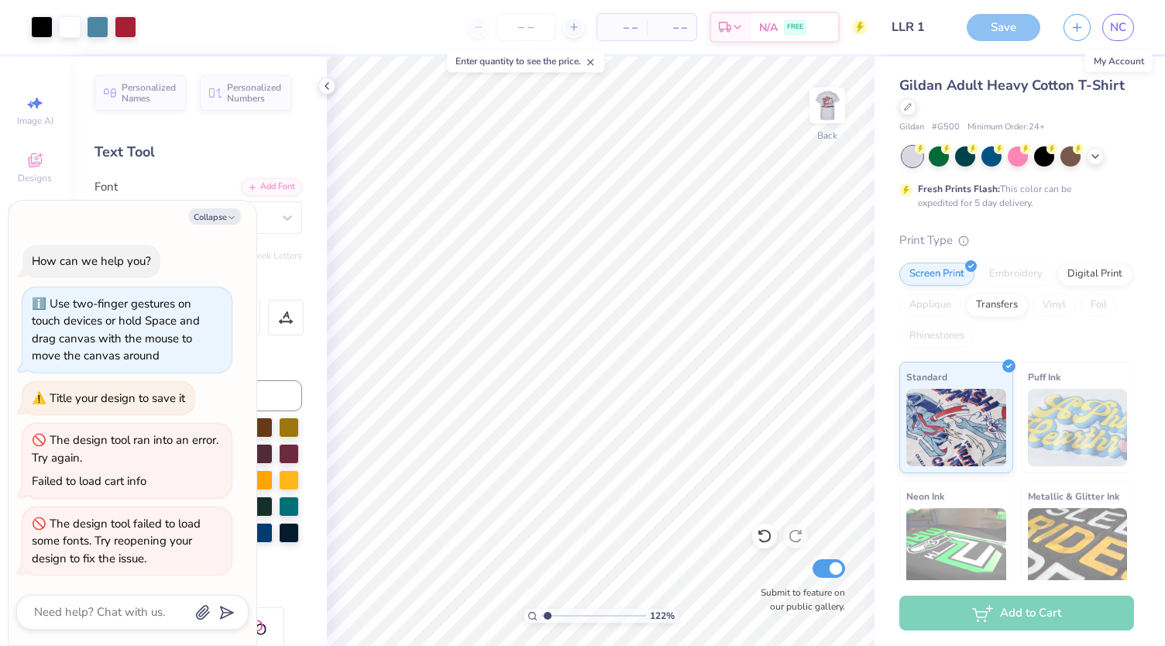
scroll to position [19, 0]
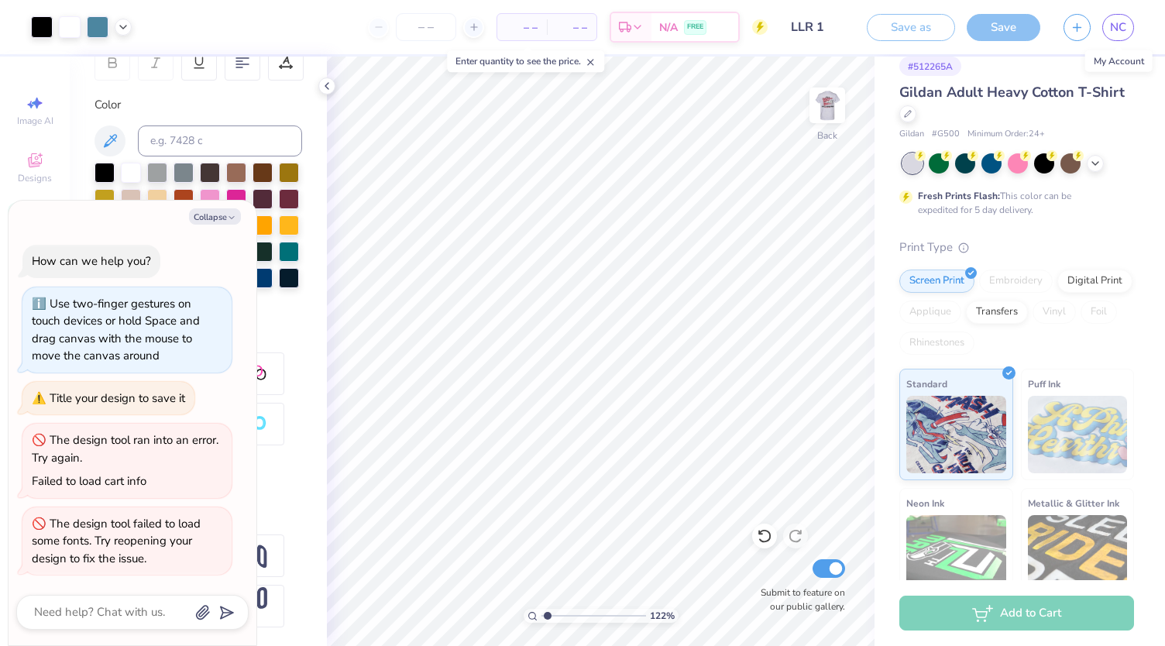
type input "1.22457862672697"
type textarea "x"
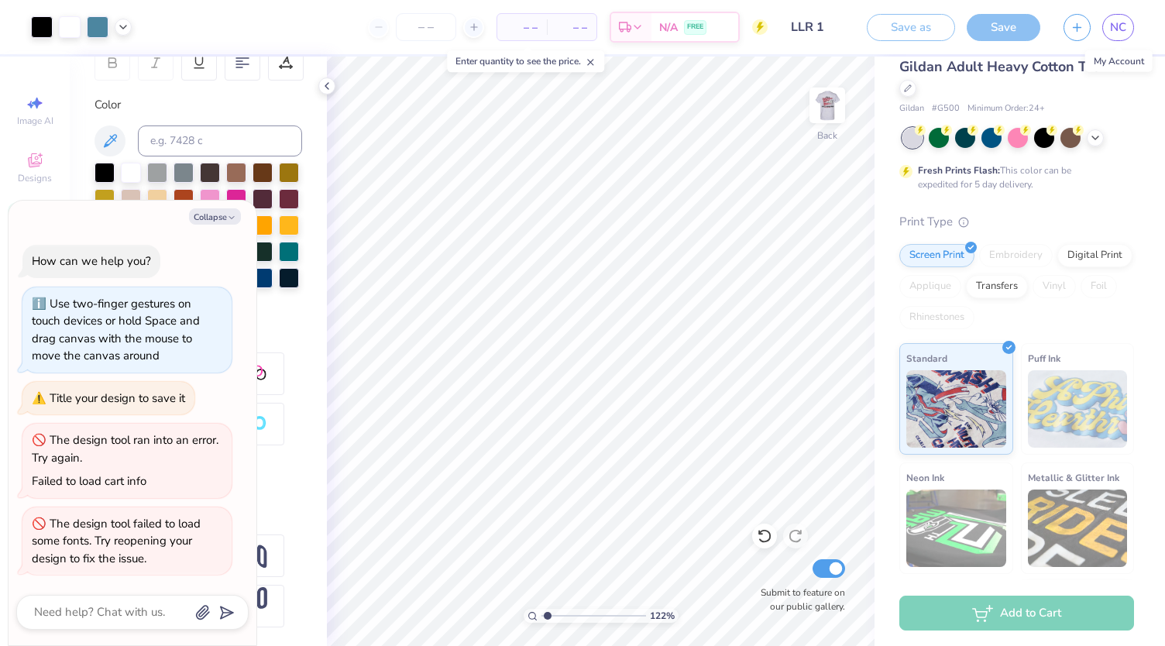
type input "1.22457862672697"
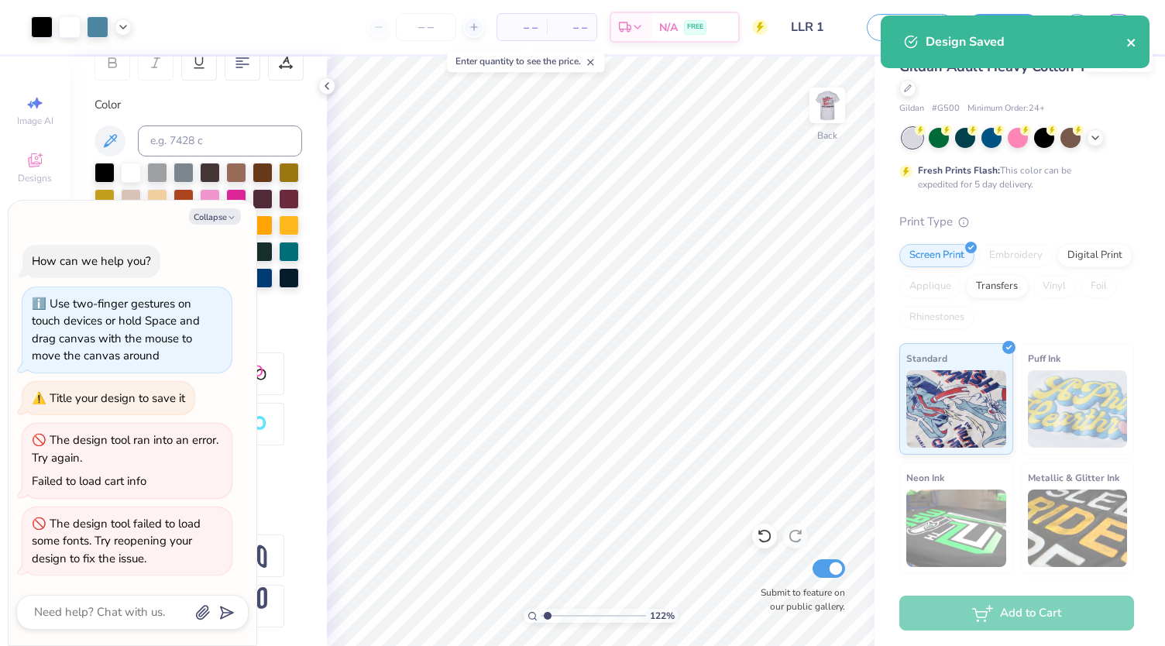
click at [1132, 41] on icon "close" at bounding box center [1131, 43] width 8 height 8
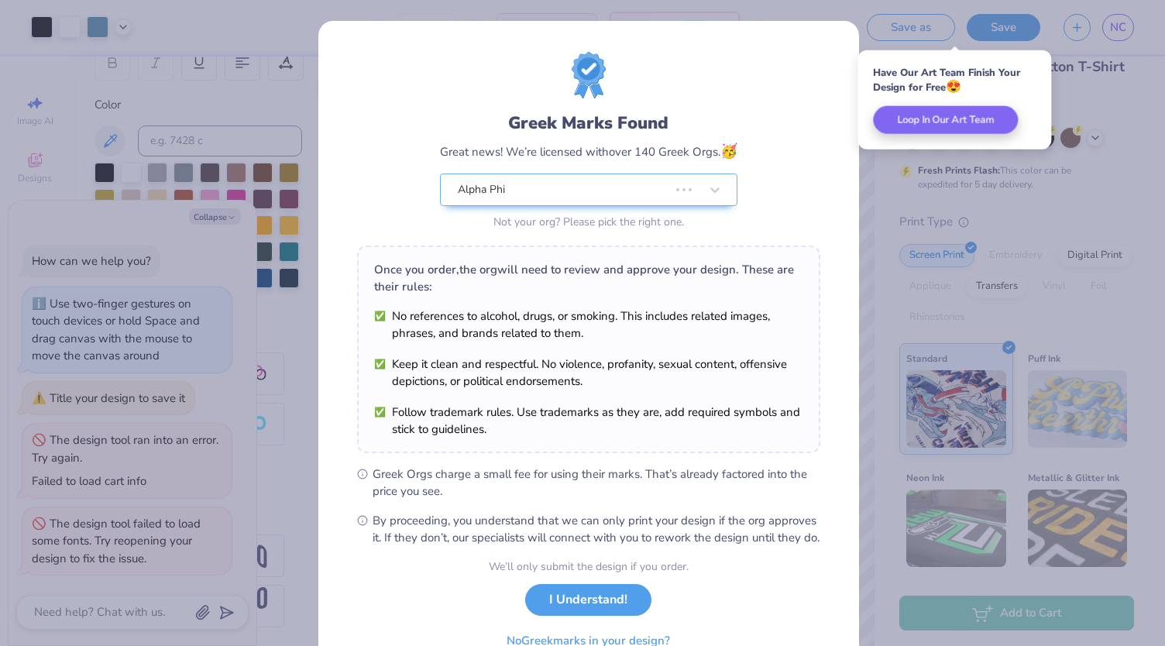
type textarea "x"
click at [573, 612] on button "I Understand!" at bounding box center [588, 596] width 126 height 32
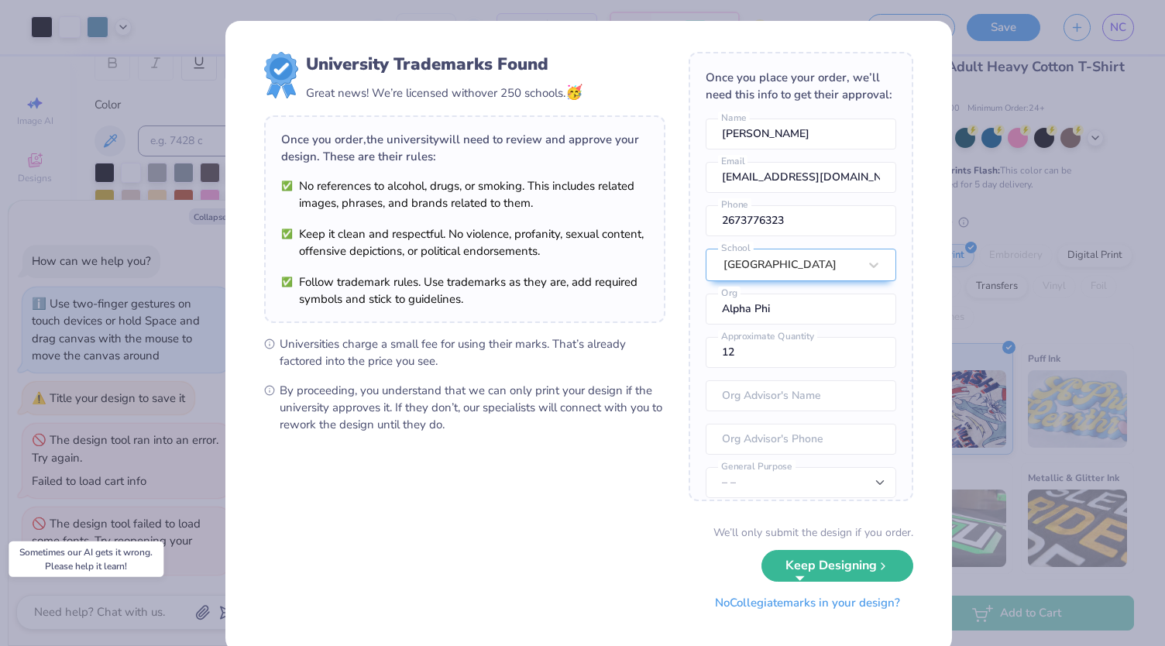
click at [842, 602] on button "No Collegiate marks in your design?" at bounding box center [807, 603] width 211 height 32
type input "1.22457862672697"
type textarea "x"
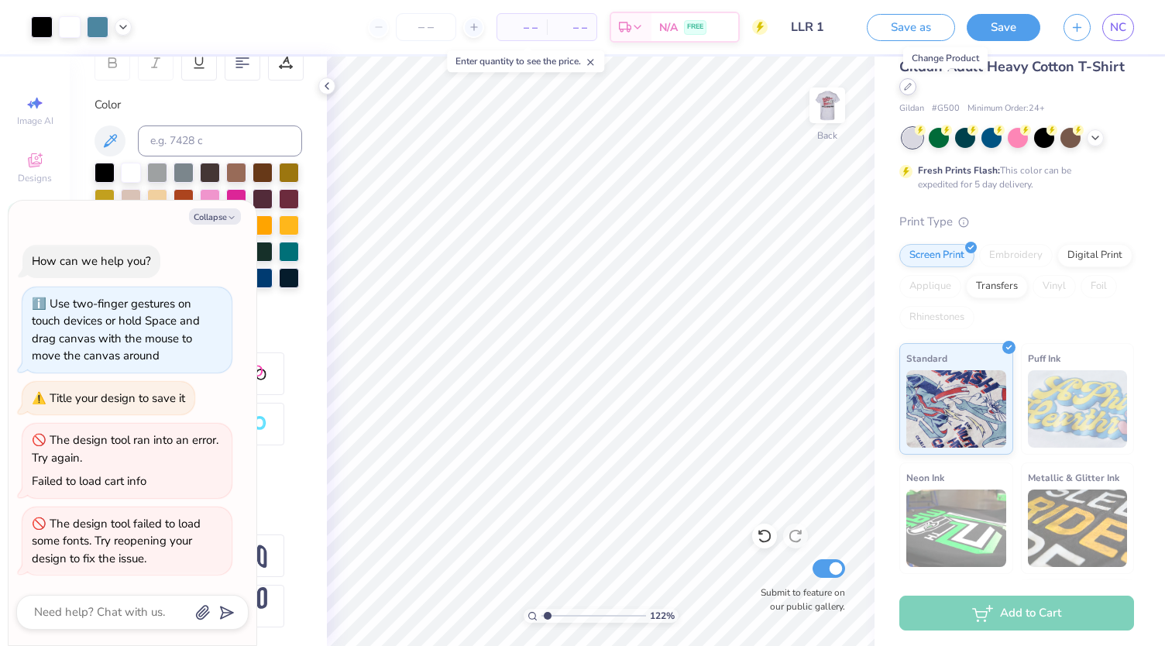
click at [916, 92] on div at bounding box center [907, 86] width 17 height 17
type input "1.22457862672697"
type textarea "x"
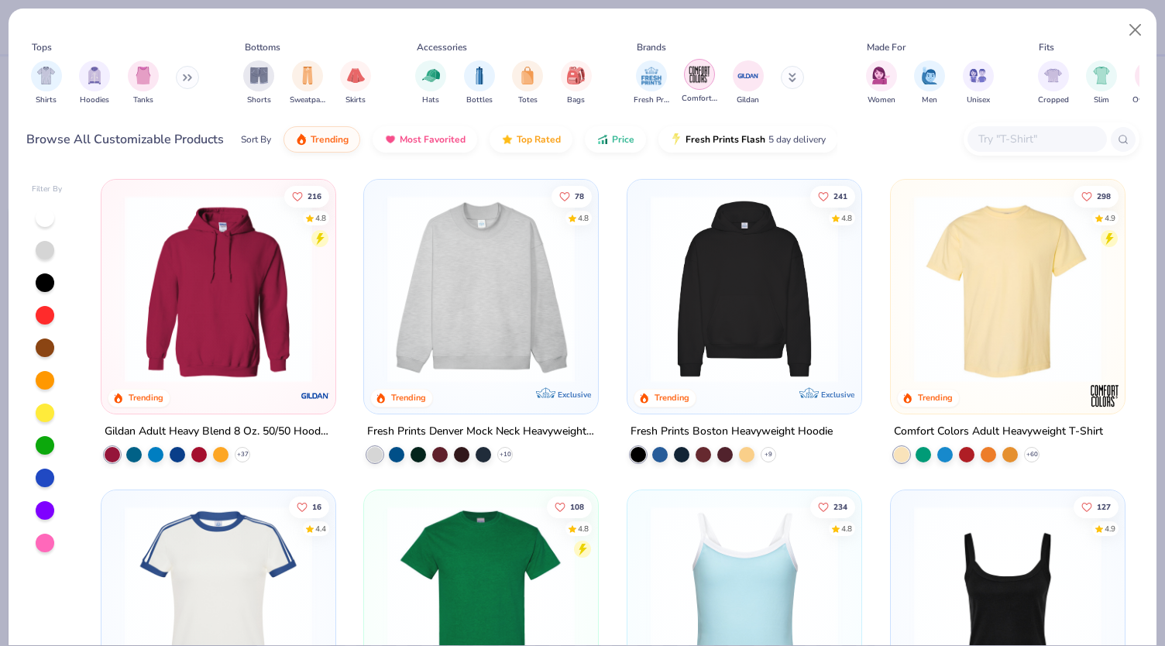
click at [707, 81] on img "filter for Comfort Colors" at bounding box center [699, 74] width 23 height 23
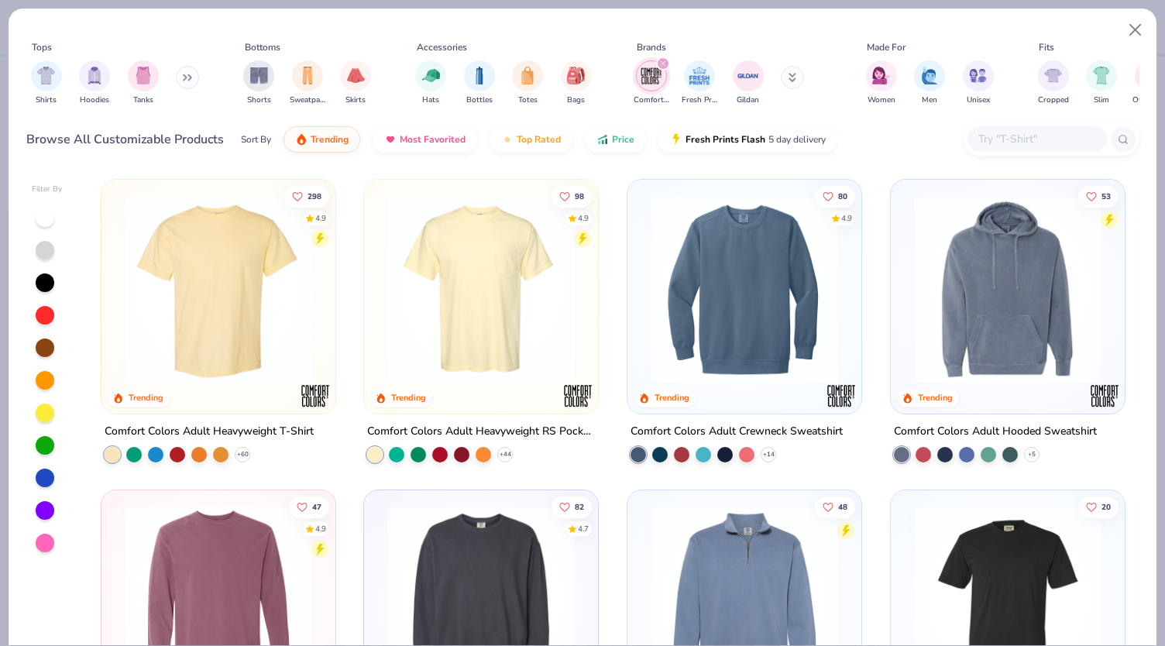
type input "1.22457862672697"
type textarea "x"
click at [404, 303] on img at bounding box center [481, 288] width 203 height 187
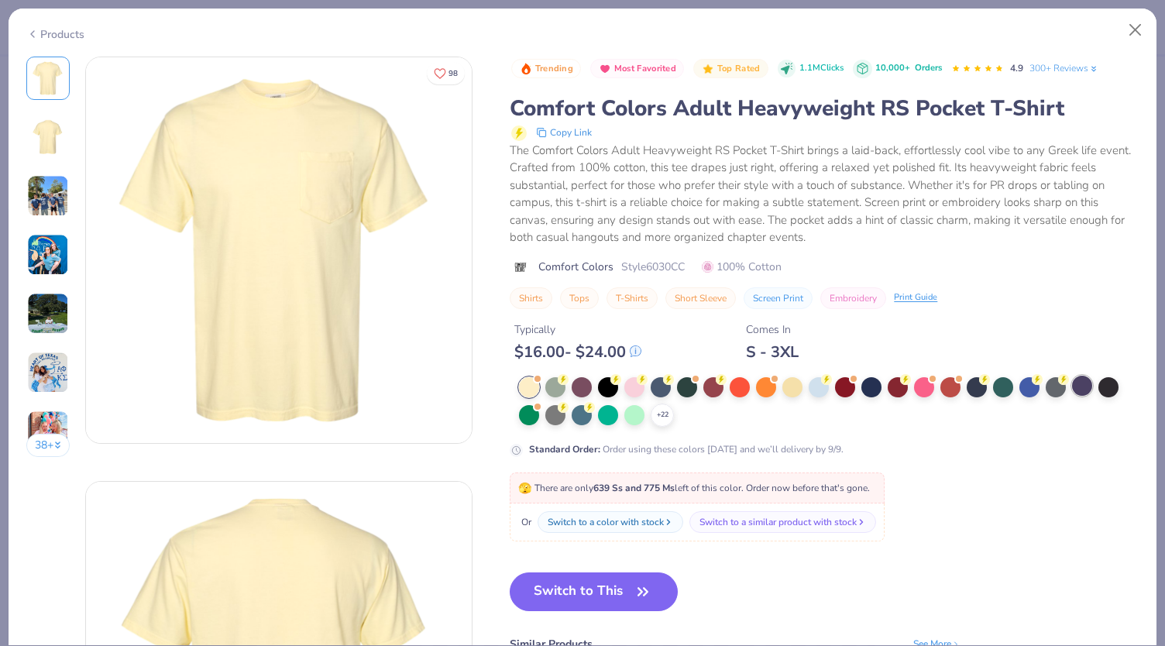
type input "1.22457862672697"
type textarea "x"
click at [1057, 387] on div at bounding box center [1056, 386] width 20 height 20
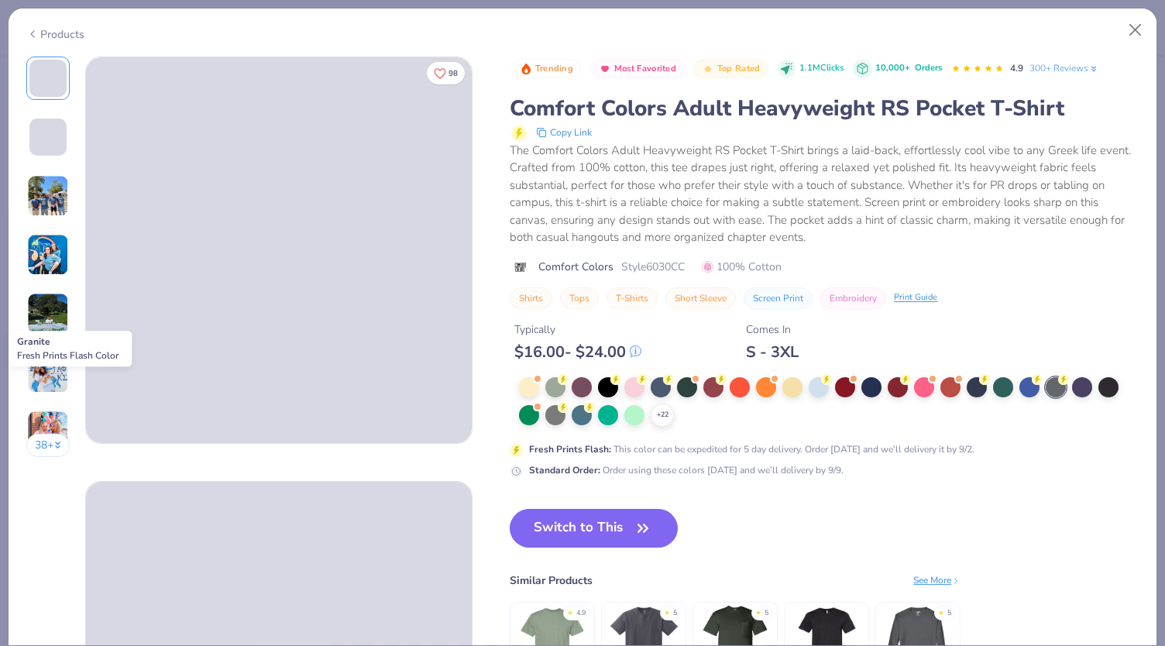
type input "1.22457862672697"
type textarea "x"
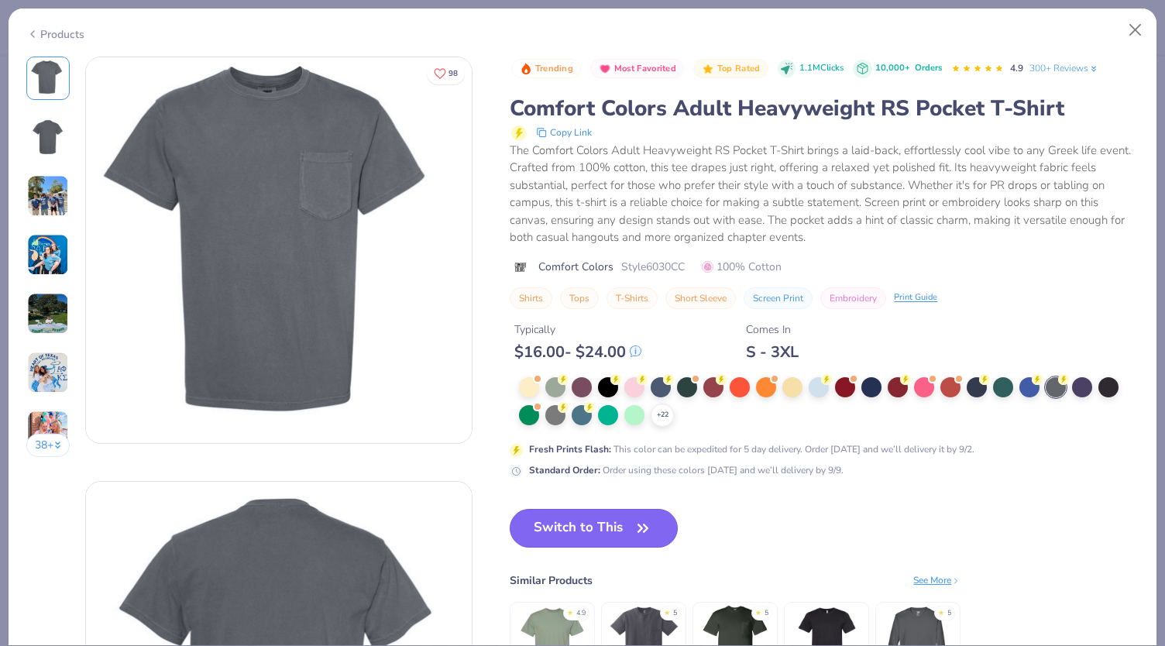
click at [566, 520] on button "Switch to This" at bounding box center [594, 528] width 168 height 39
type input "1.22457862672697"
type textarea "x"
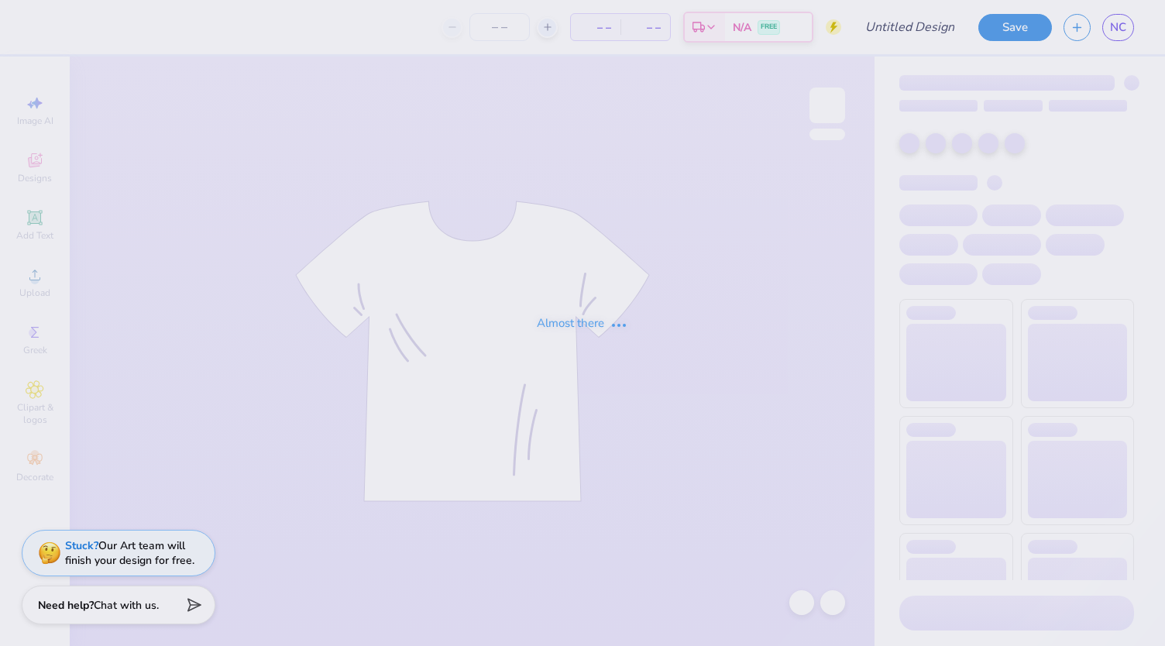
type input "LLR 1"
drag, startPoint x: 873, startPoint y: 179, endPoint x: 908, endPoint y: 166, distance: 37.3
click at [908, 166] on div "Almost there" at bounding box center [582, 323] width 1165 height 646
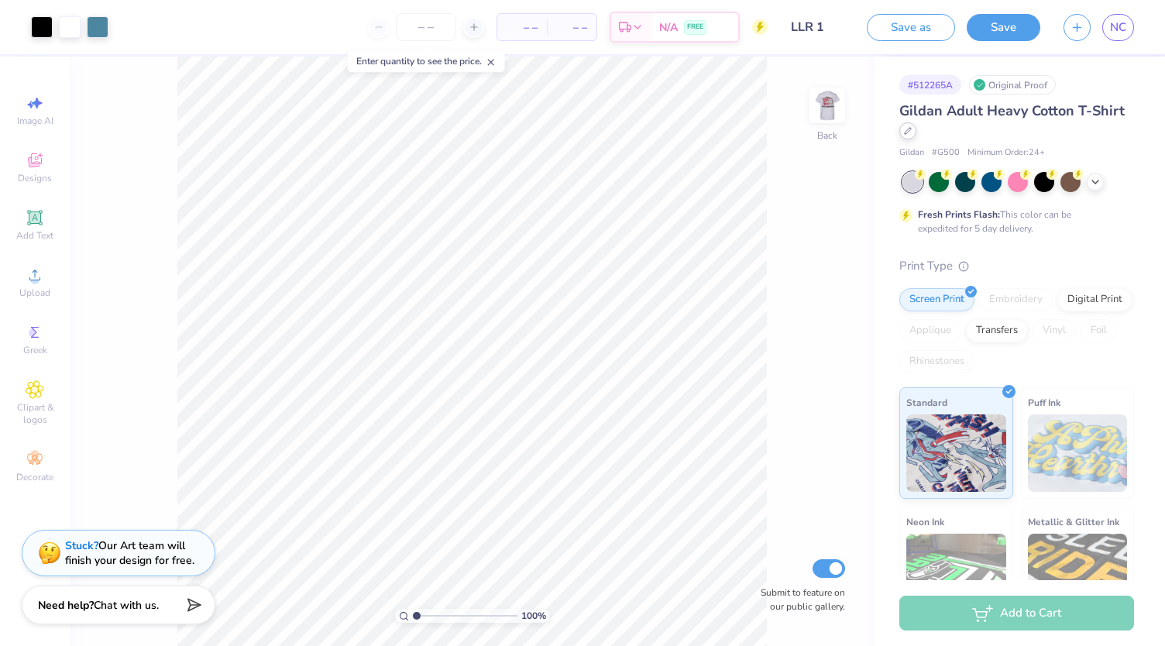
click at [912, 131] on icon at bounding box center [908, 131] width 8 height 8
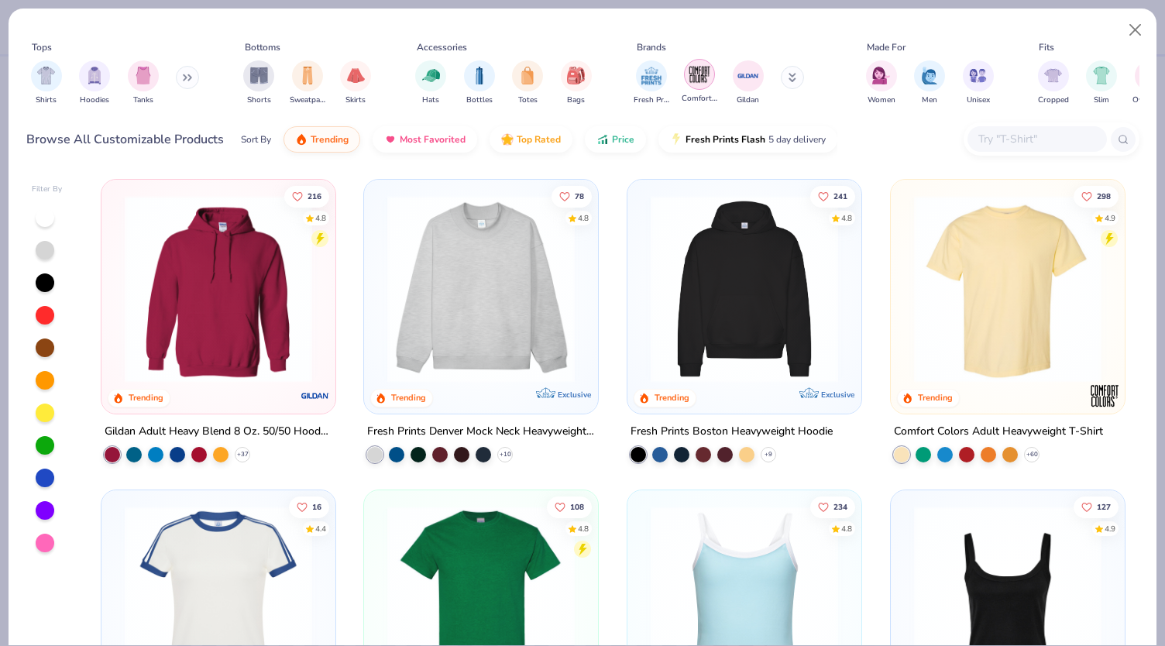
click at [698, 74] on img "filter for Comfort Colors" at bounding box center [699, 74] width 23 height 23
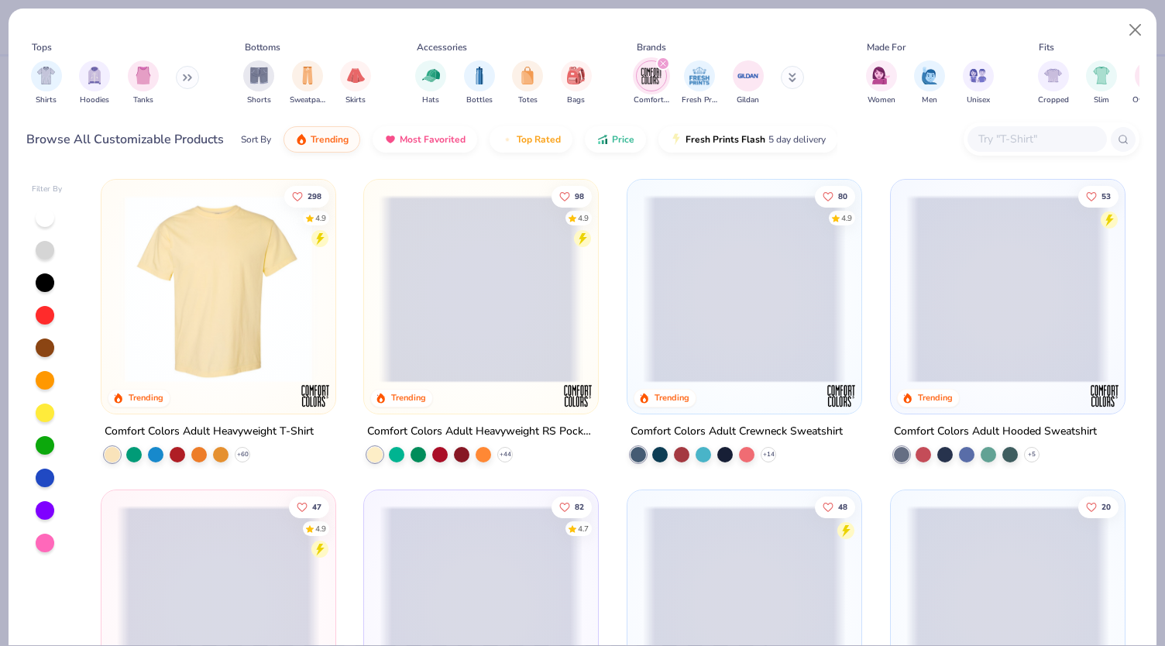
click at [481, 311] on span at bounding box center [481, 288] width 203 height 187
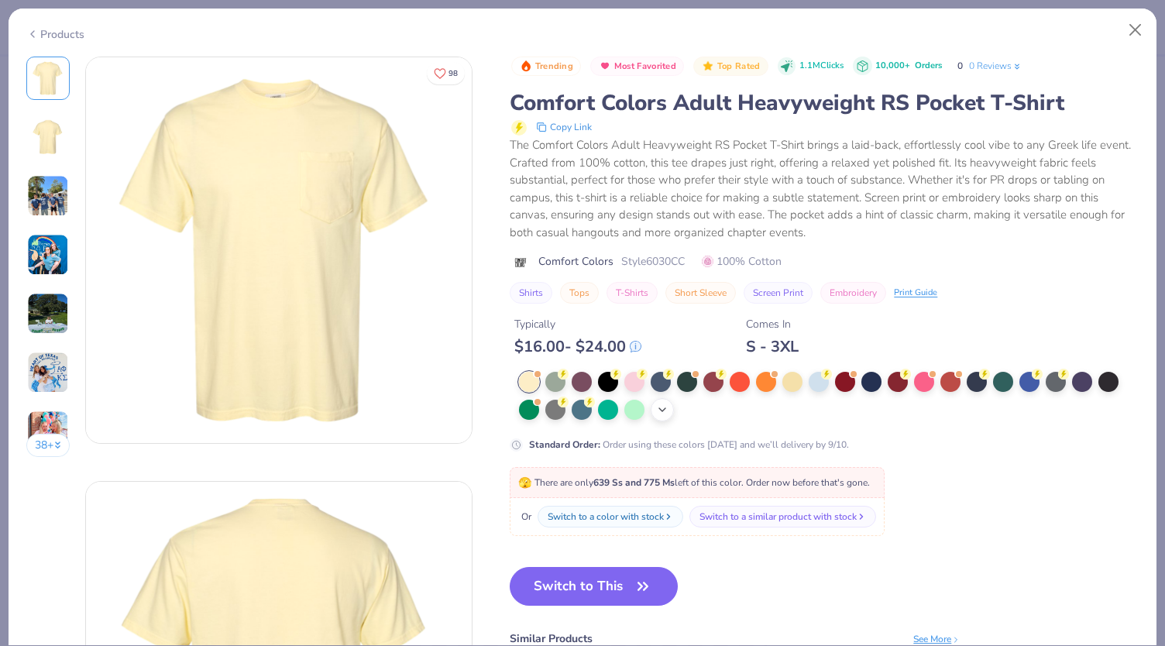
click at [667, 414] on icon at bounding box center [662, 410] width 12 height 12
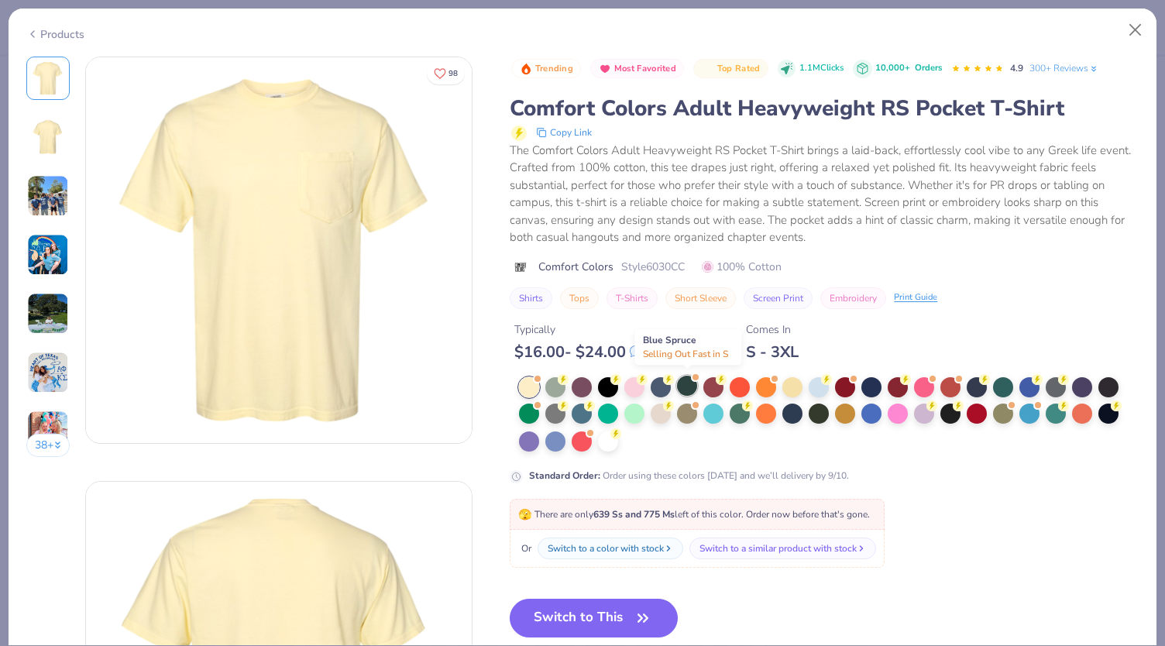
click at [691, 383] on div at bounding box center [687, 386] width 20 height 20
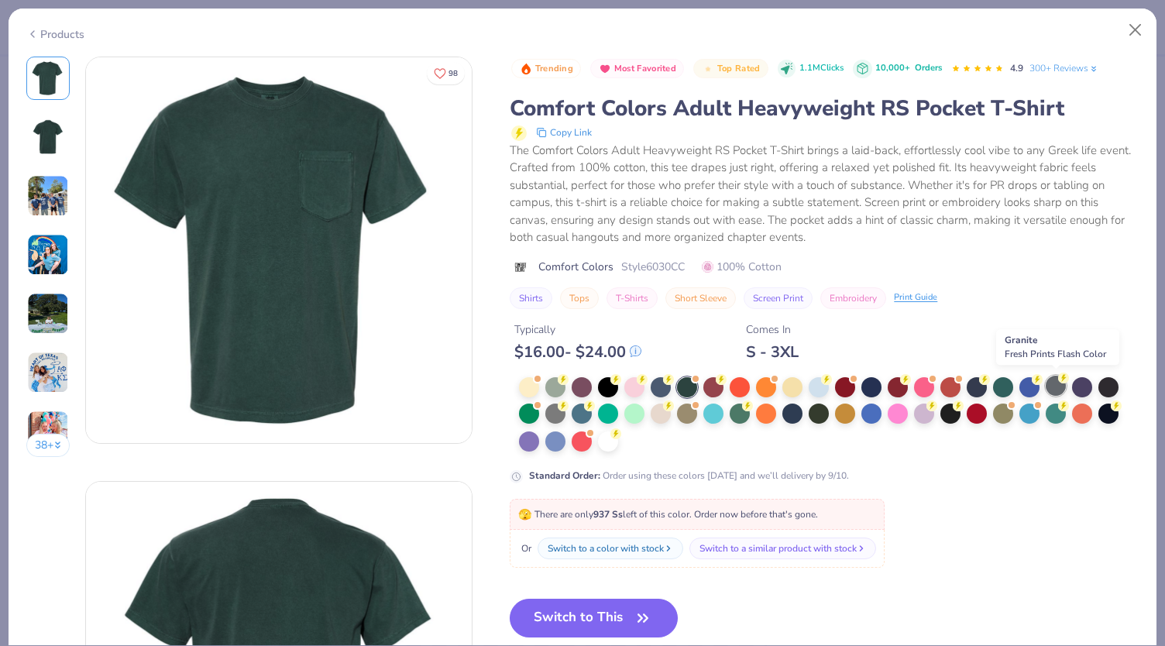
click at [1060, 388] on div at bounding box center [1056, 386] width 20 height 20
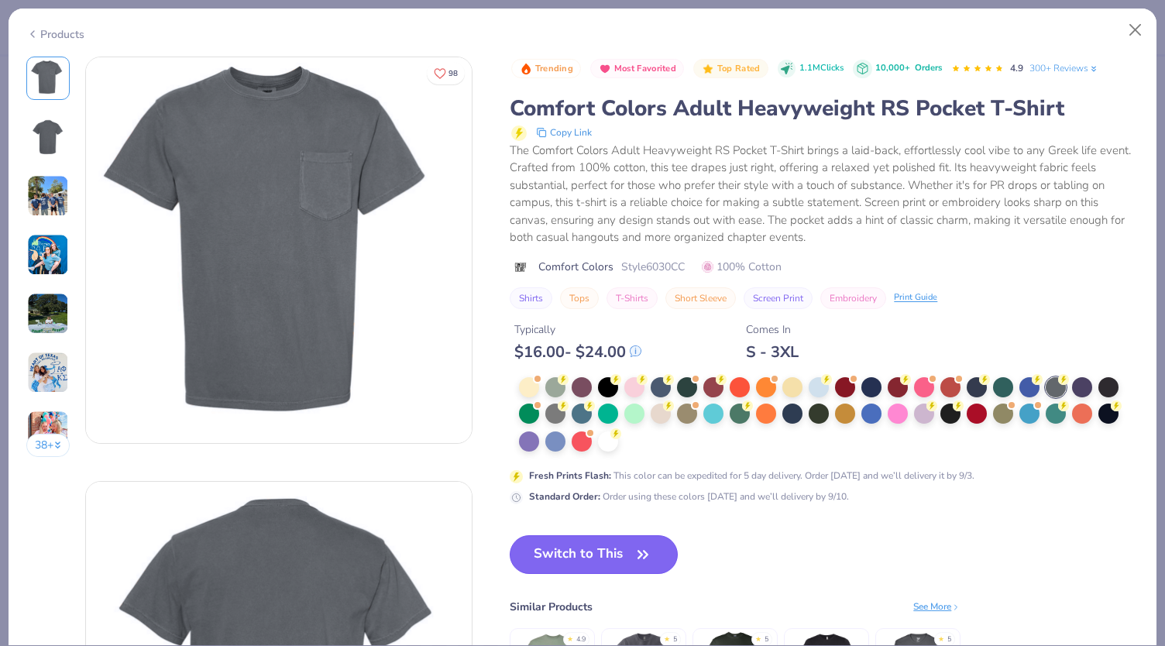
click at [614, 547] on button "Switch to This" at bounding box center [594, 554] width 168 height 39
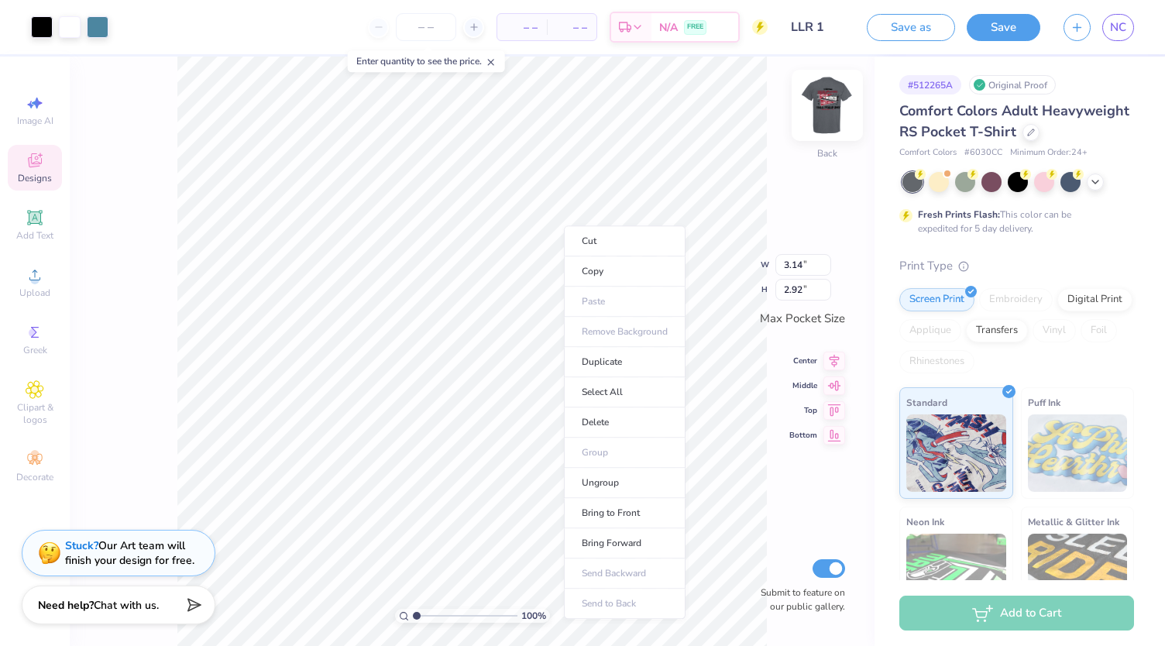
click at [592, 270] on li "Copy" at bounding box center [625, 271] width 122 height 30
click at [829, 117] on img at bounding box center [827, 105] width 62 height 62
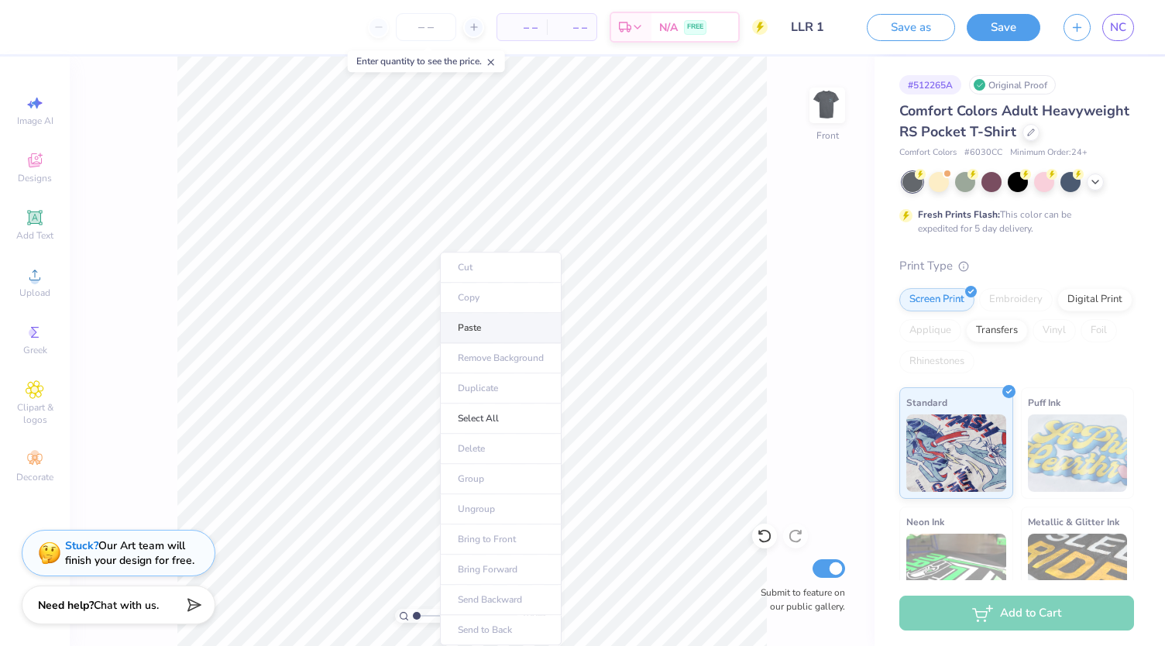
click at [460, 328] on li "Paste" at bounding box center [501, 328] width 122 height 30
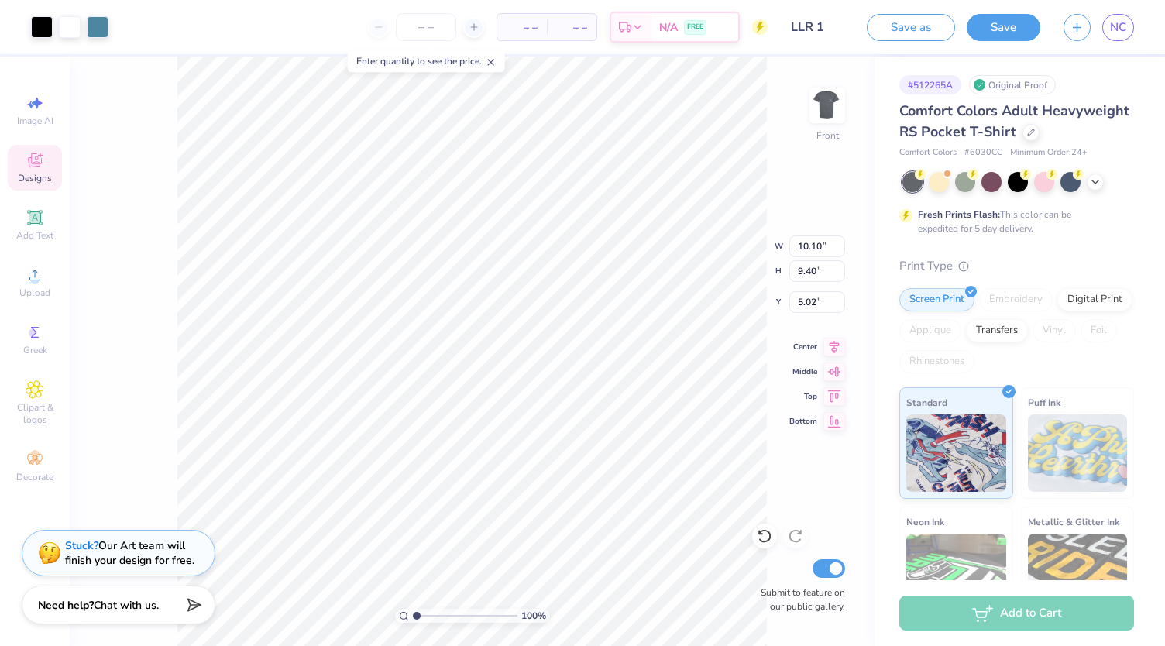
type input "10.10"
type input "9.40"
type input "8.12"
type input "11.51"
type input "10.71"
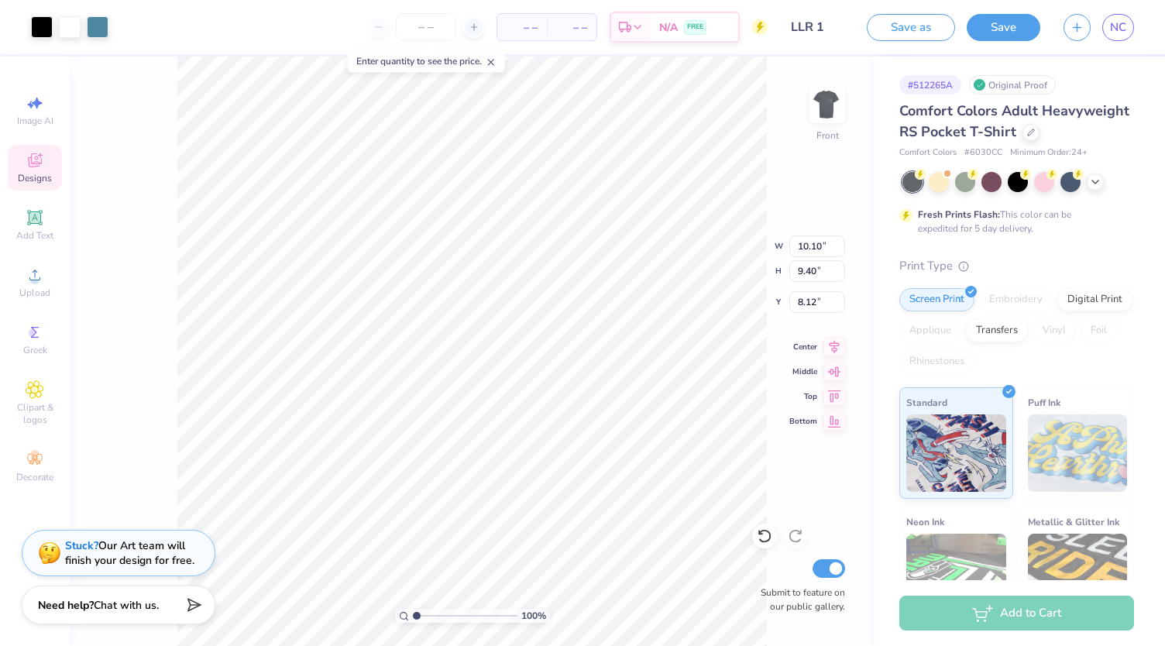
type input "6.80"
type input "7.49"
type input "12.52"
type input "11.65"
type input "6.55"
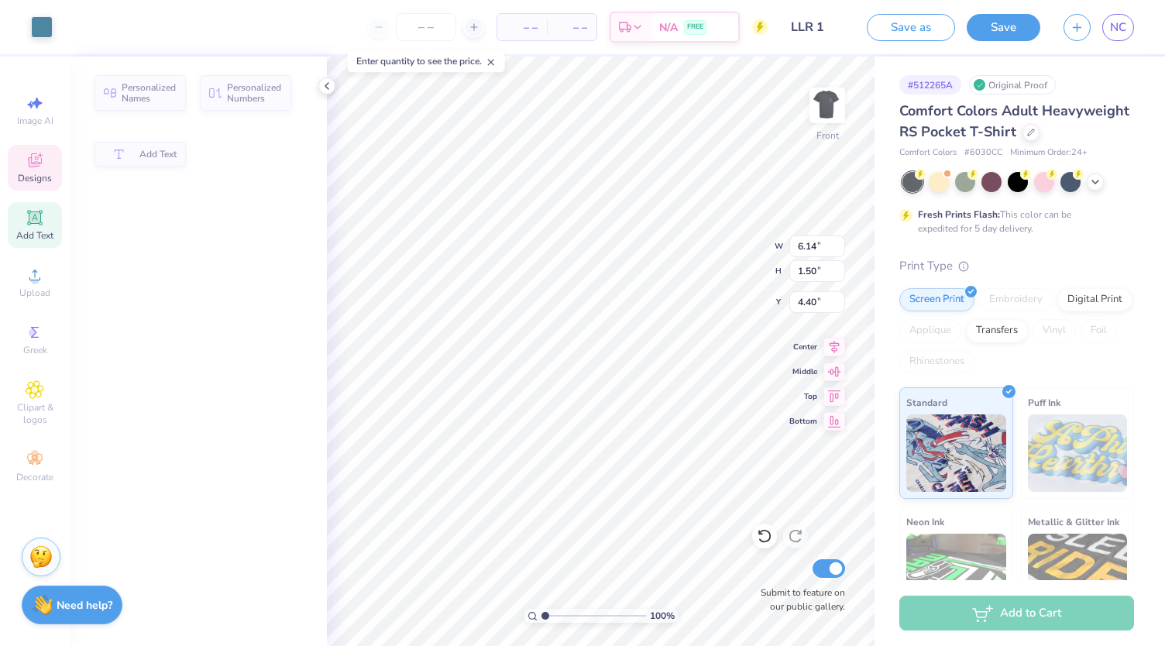
type input "6.14"
type input "1.50"
type input "4.40"
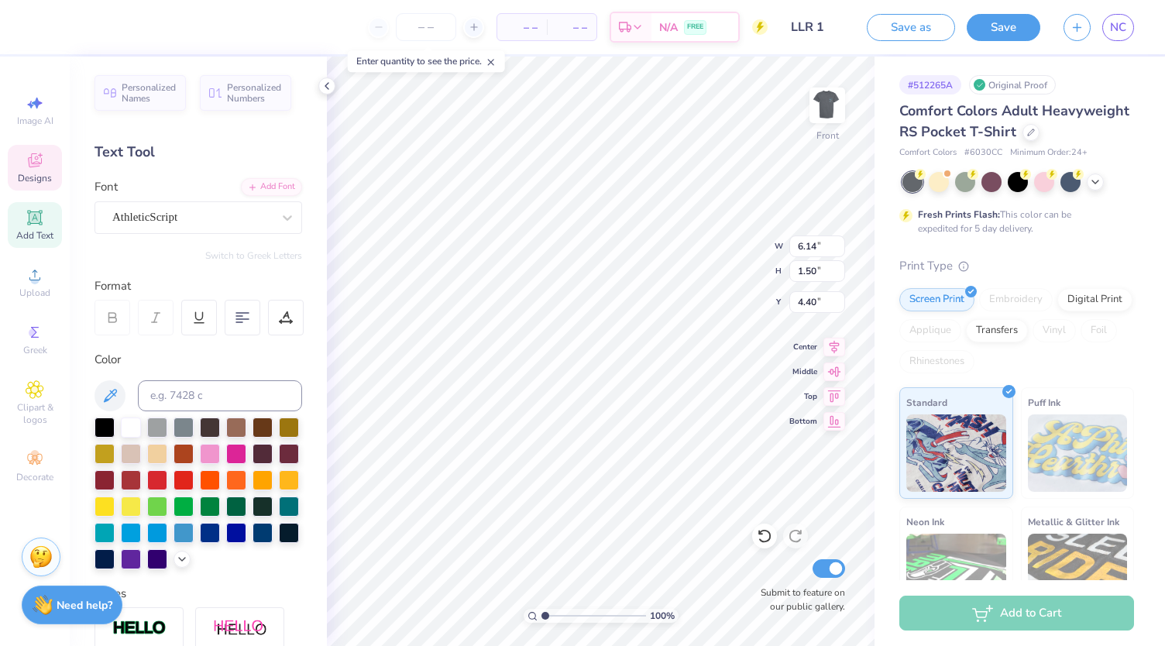
scroll to position [12, 2]
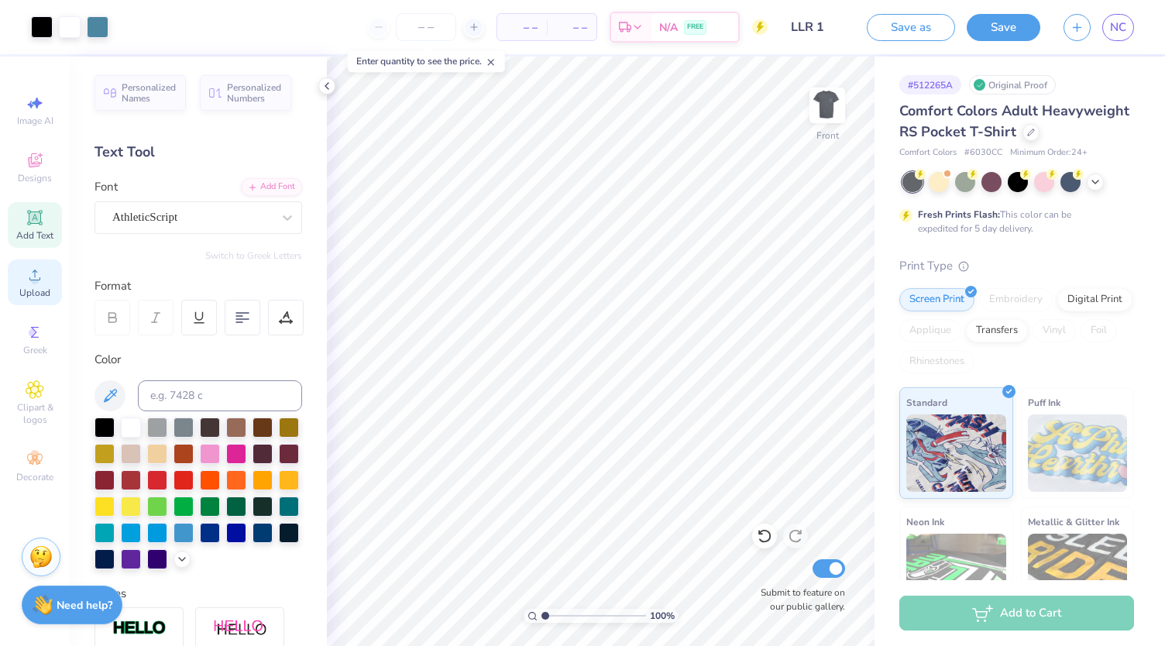
click at [33, 297] on span "Upload" at bounding box center [34, 293] width 31 height 12
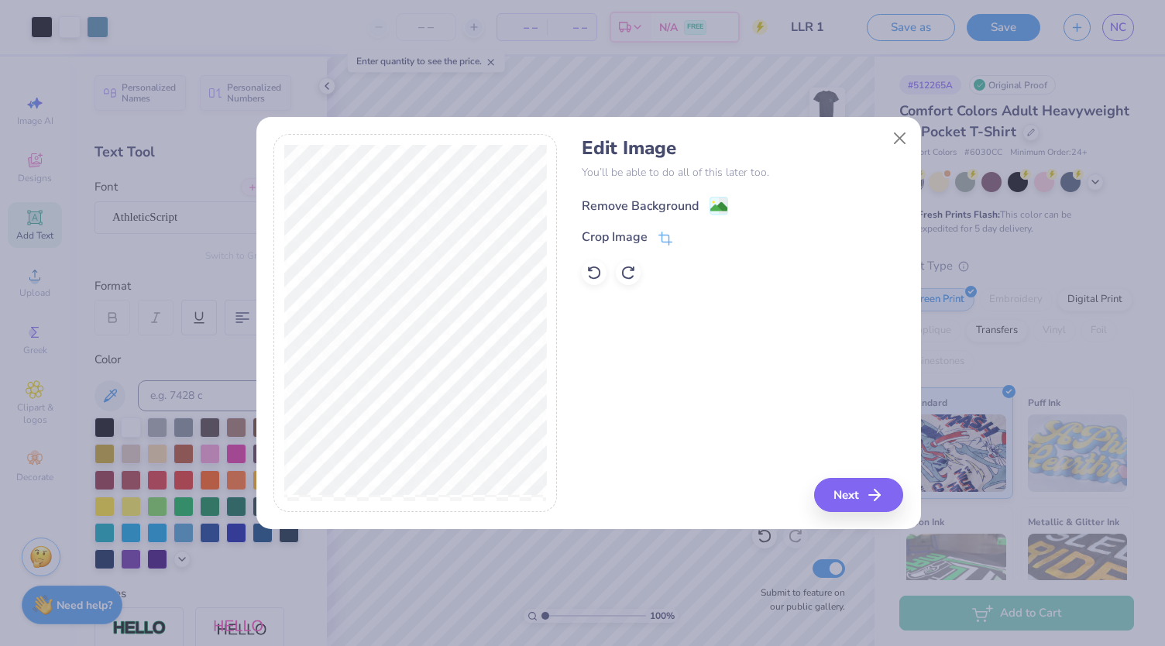
click at [642, 205] on div "Remove Background" at bounding box center [640, 206] width 117 height 19
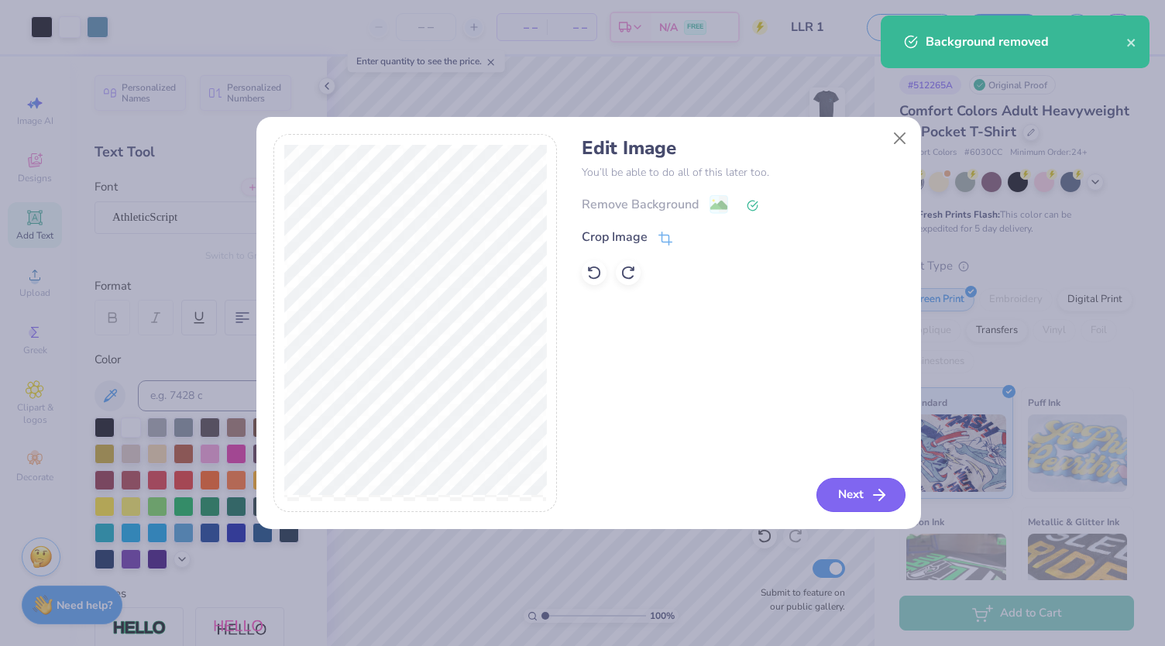
click at [858, 491] on button "Next" at bounding box center [861, 495] width 89 height 34
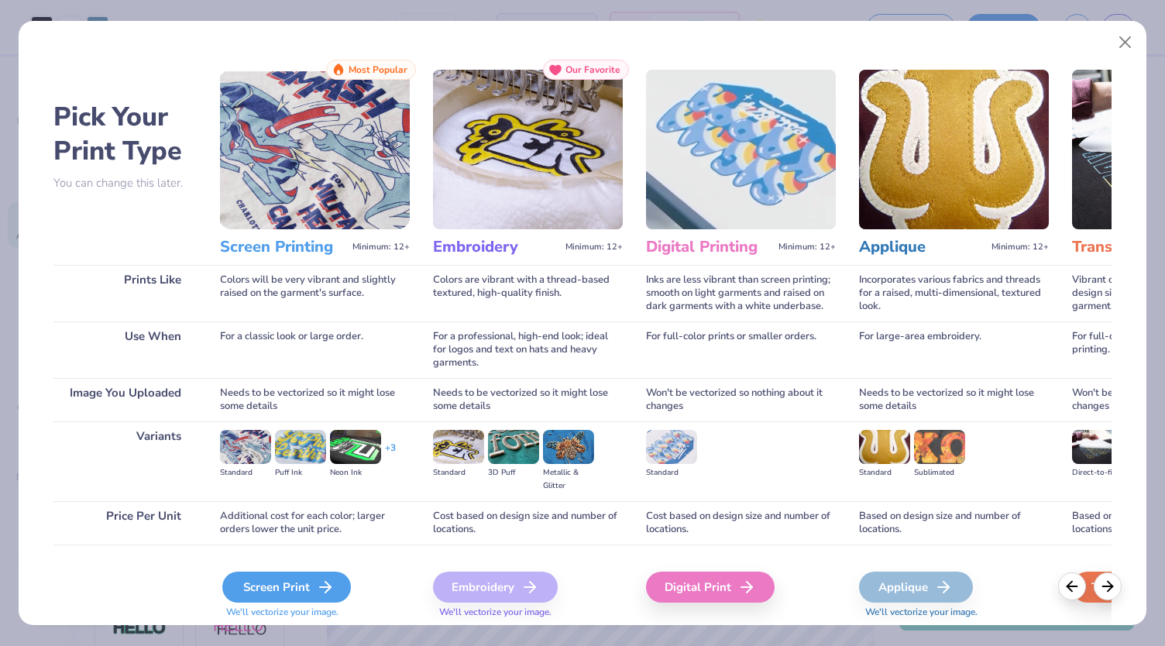
click at [325, 589] on icon at bounding box center [325, 587] width 19 height 19
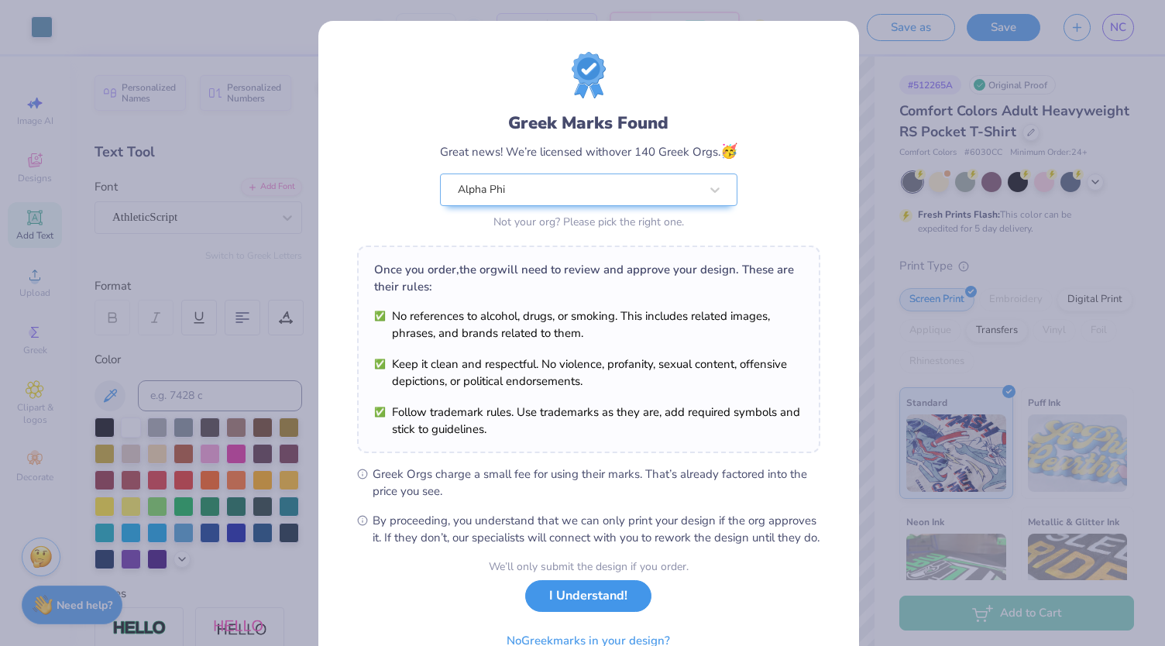
click at [584, 612] on button "I Understand!" at bounding box center [588, 596] width 126 height 32
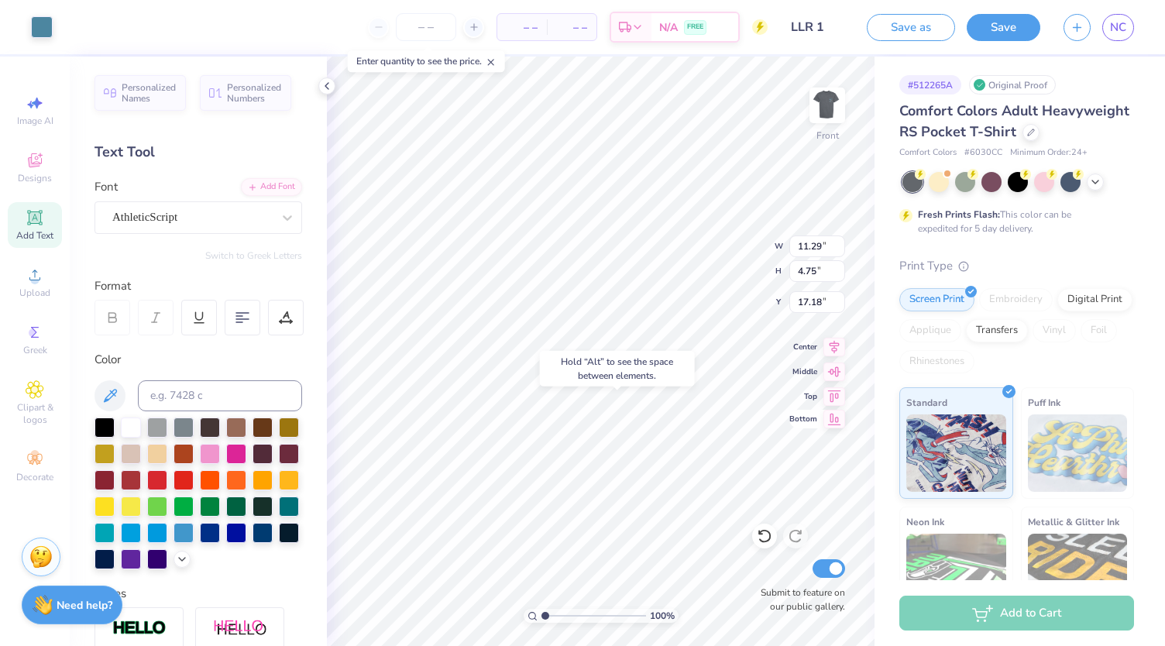
type input "17.18"
type input "5.09"
type input "2.14"
type input "19.79"
type input "12.11"
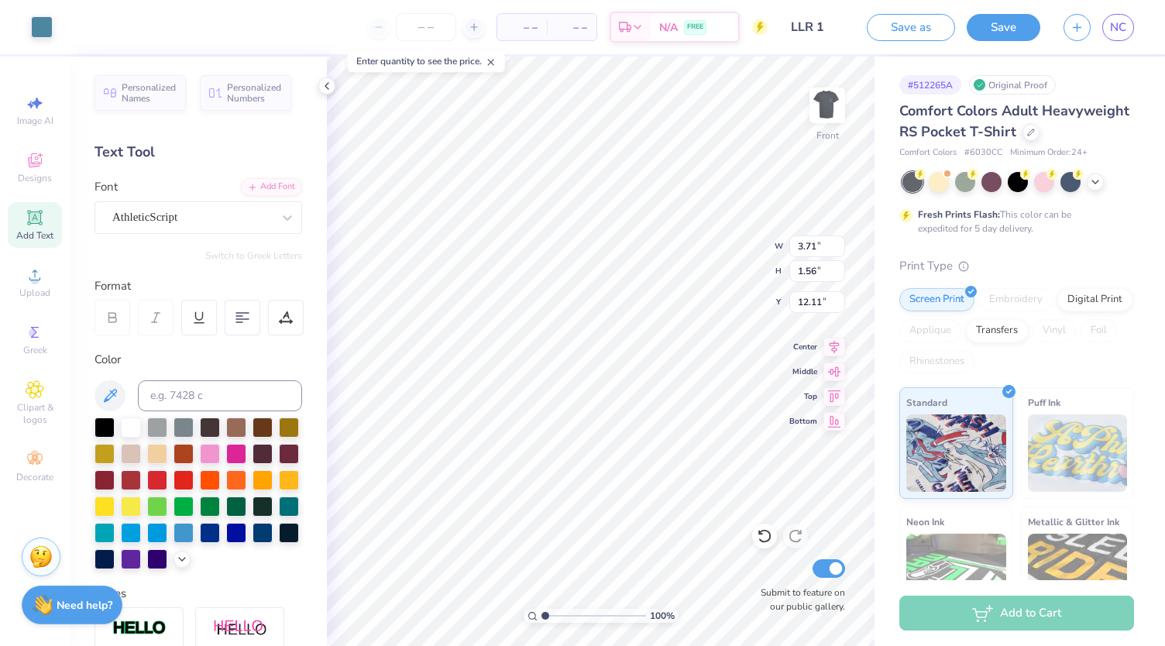
type input "3.71"
type input "1.56"
type input "12.69"
type input "3.98"
type input "2.32"
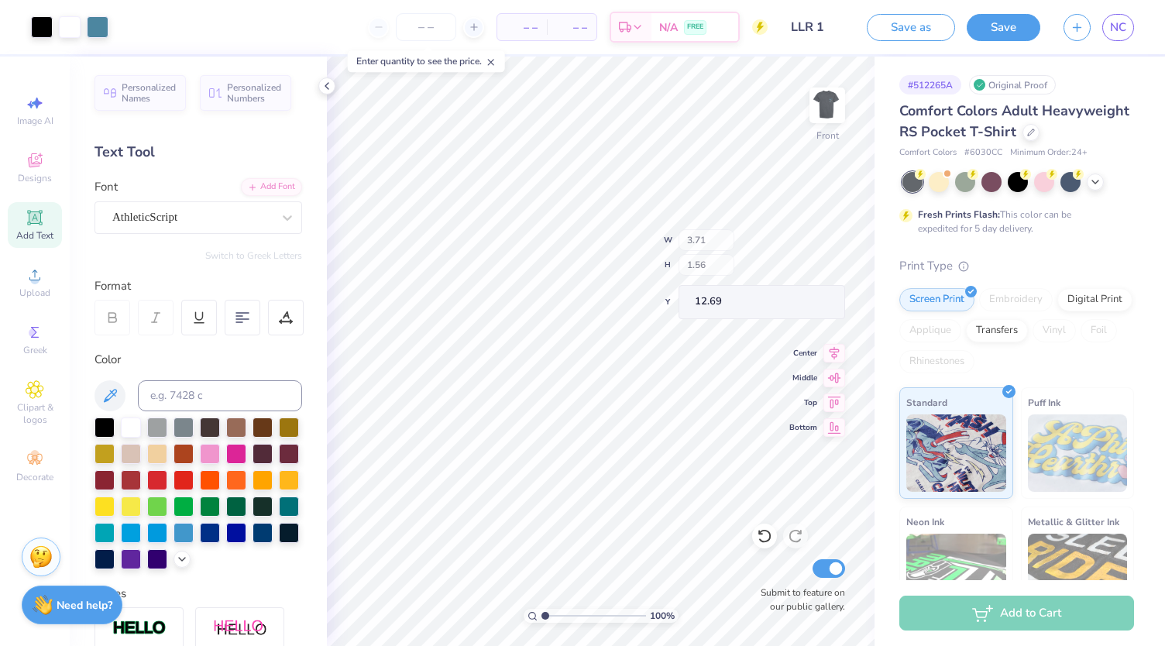
type input "12.37"
type input "12.19"
type input "12.32"
type input "15.61"
type input "8.96"
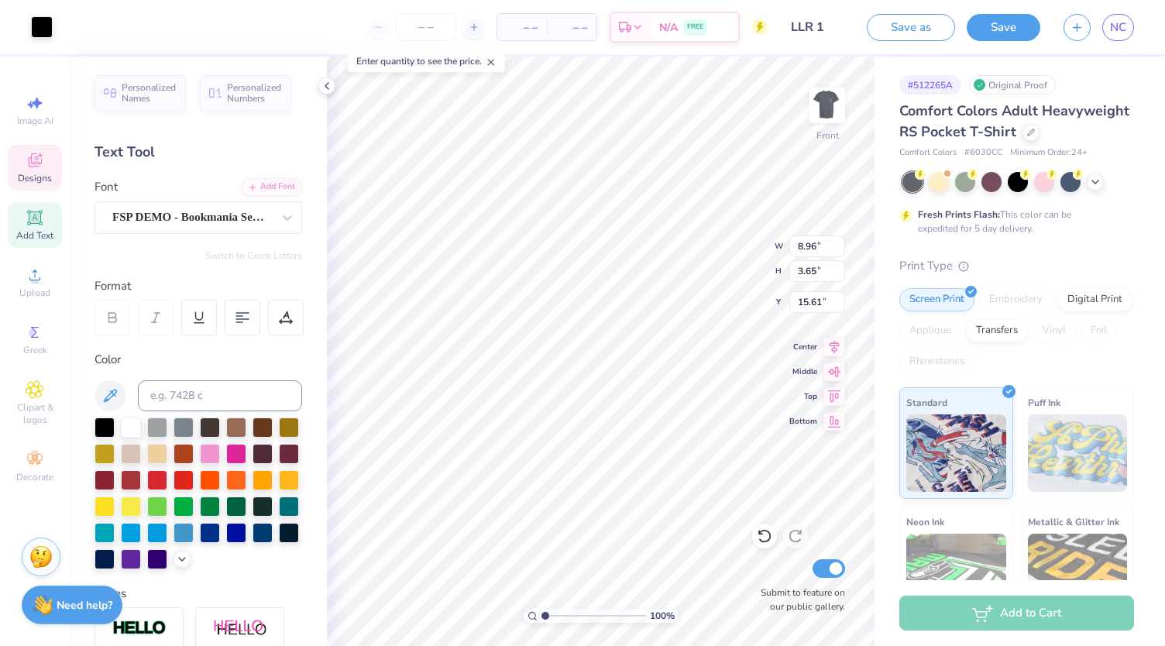
type input "3.65"
type input "11.33"
type input "0.84"
type input "0.80"
type input "12.55"
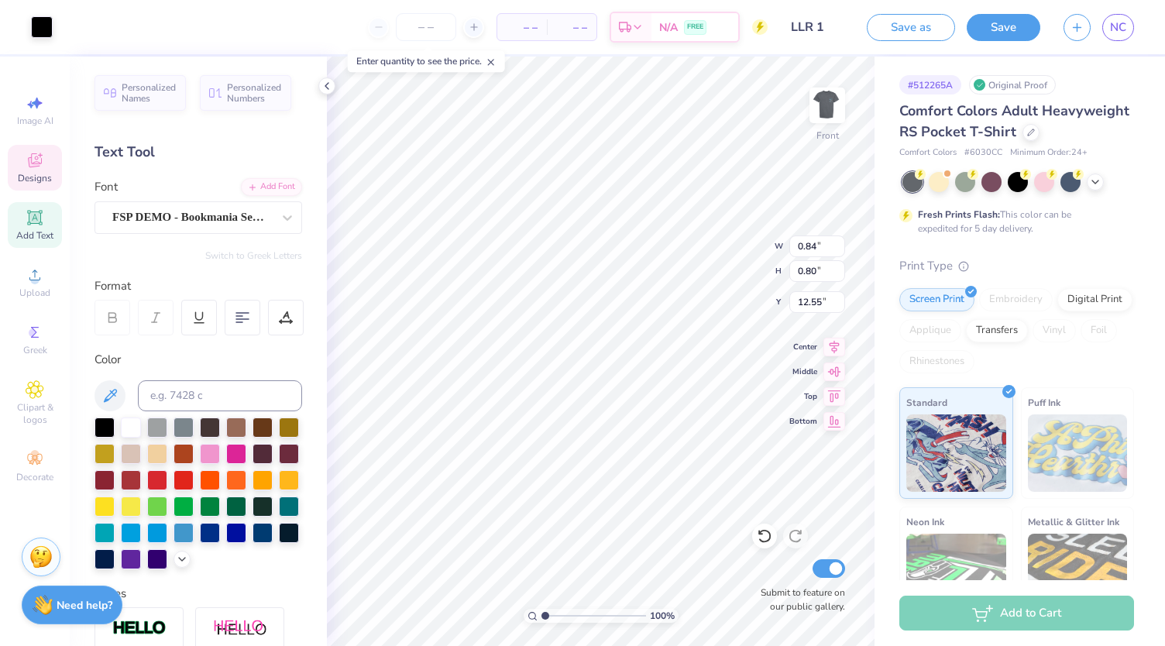
type input "8.96"
type input "3.65"
type input "11.33"
type input "0.71"
type input "0.78"
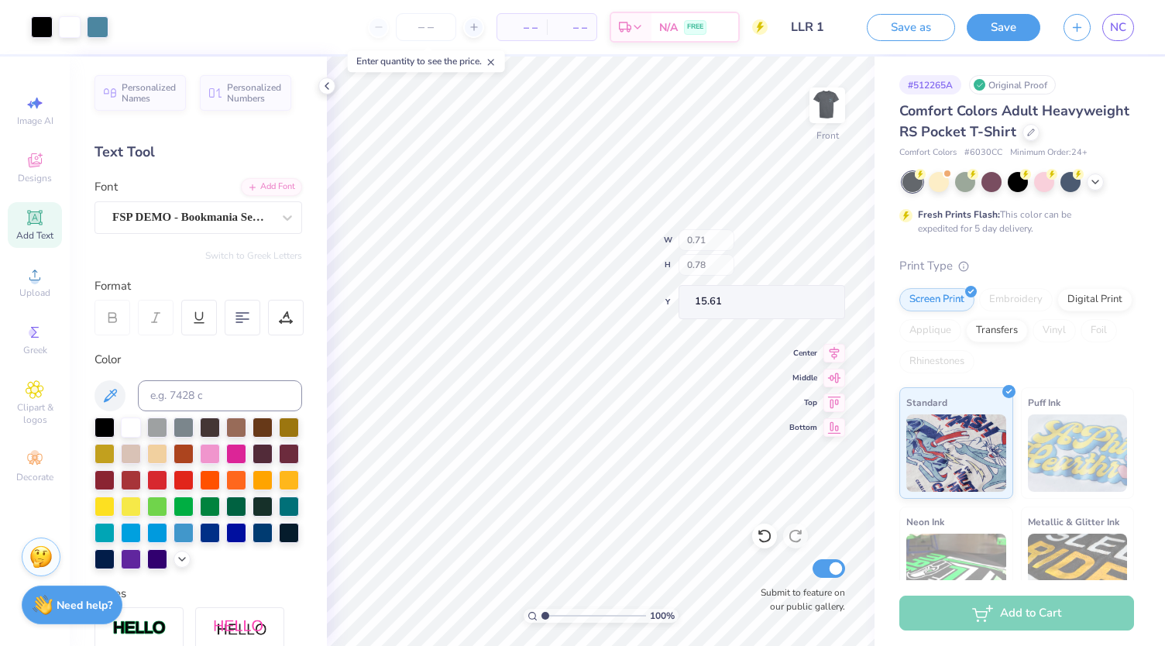
type input "12.57"
type input "0.51"
type input "0.56"
type input "12.79"
type input "12.96"
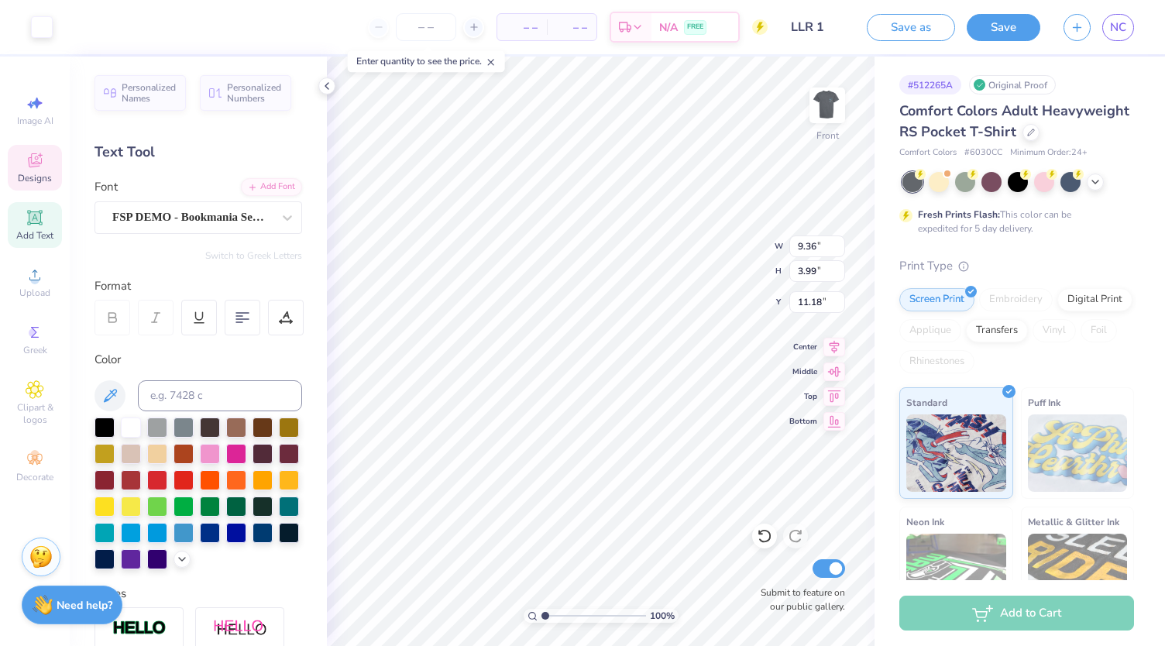
type input "0.84"
type input "0.80"
type input "12.55"
type input "12.57"
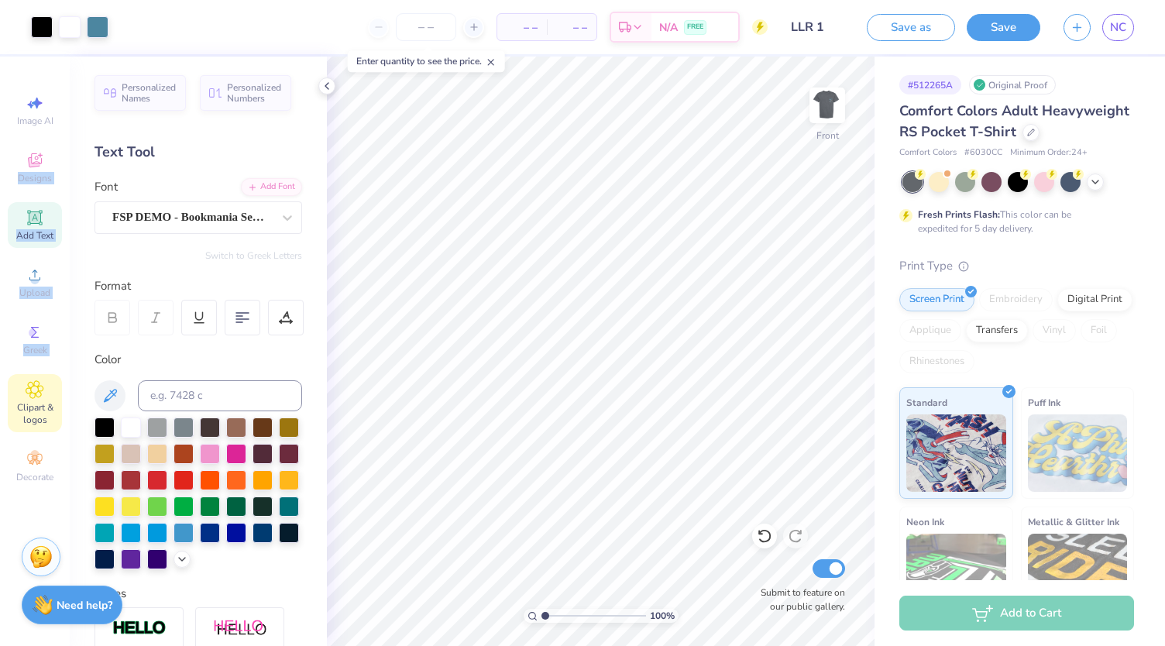
drag, startPoint x: 36, startPoint y: 163, endPoint x: 46, endPoint y: 397, distance: 234.2
click at [46, 397] on div "Image AI Designs Add Text Upload Greek Clipart & logos Decorate" at bounding box center [35, 289] width 54 height 402
click at [48, 405] on span "Clipart & logos" at bounding box center [35, 413] width 54 height 25
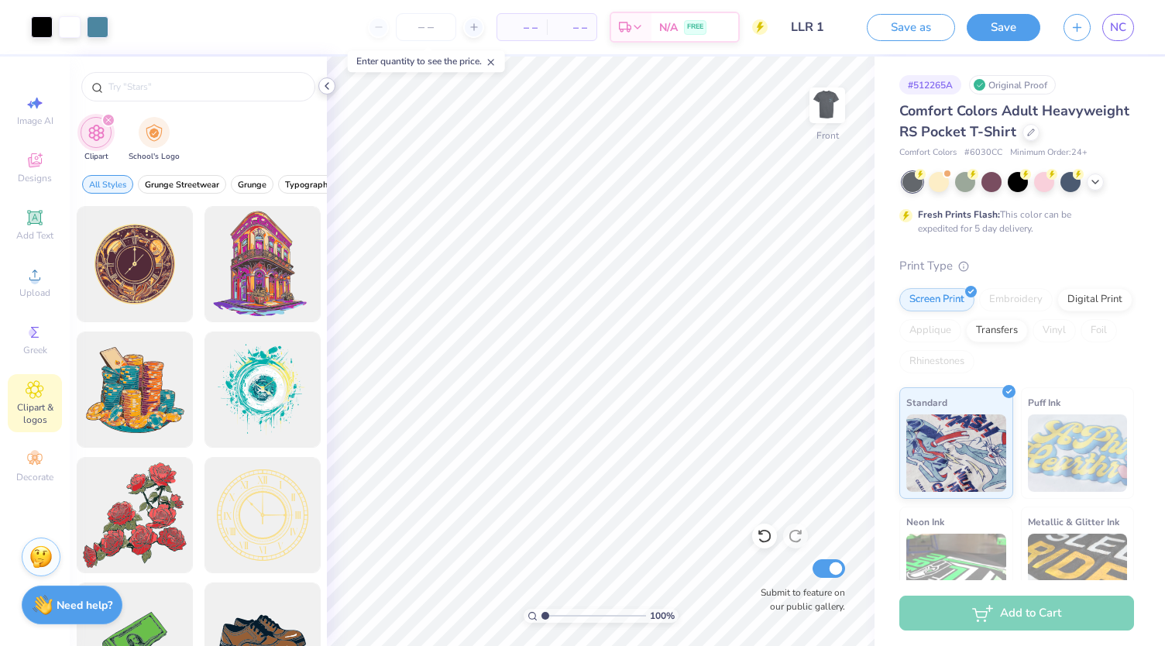
click at [327, 83] on icon at bounding box center [327, 86] width 12 height 12
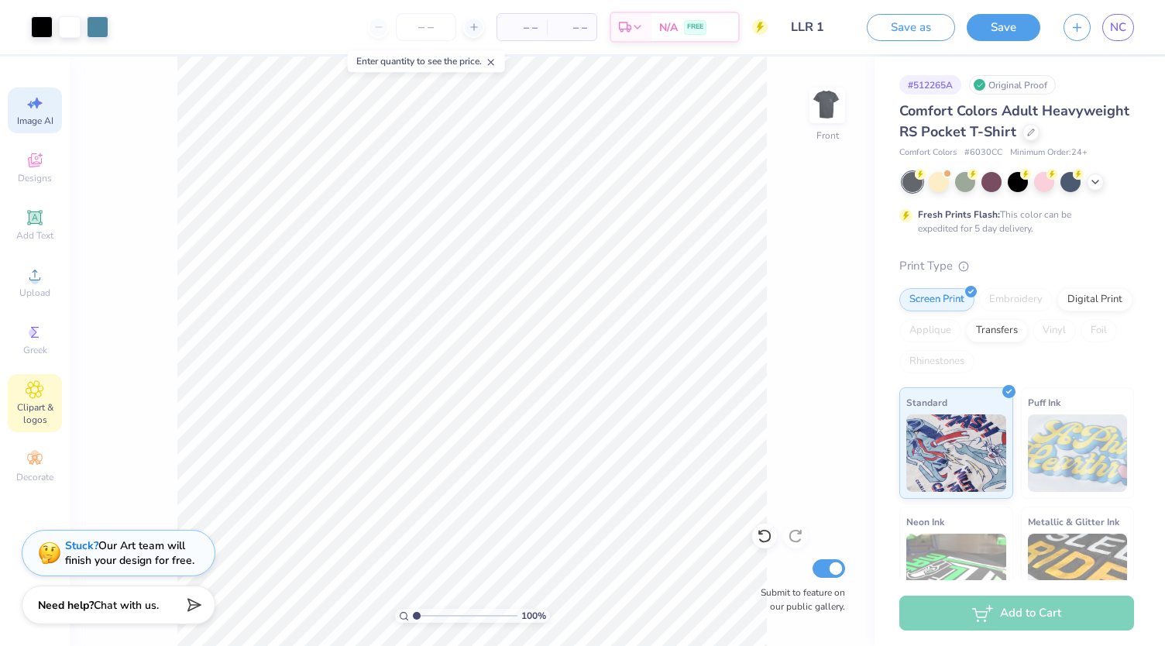
click at [35, 109] on icon at bounding box center [35, 103] width 19 height 19
select select "4"
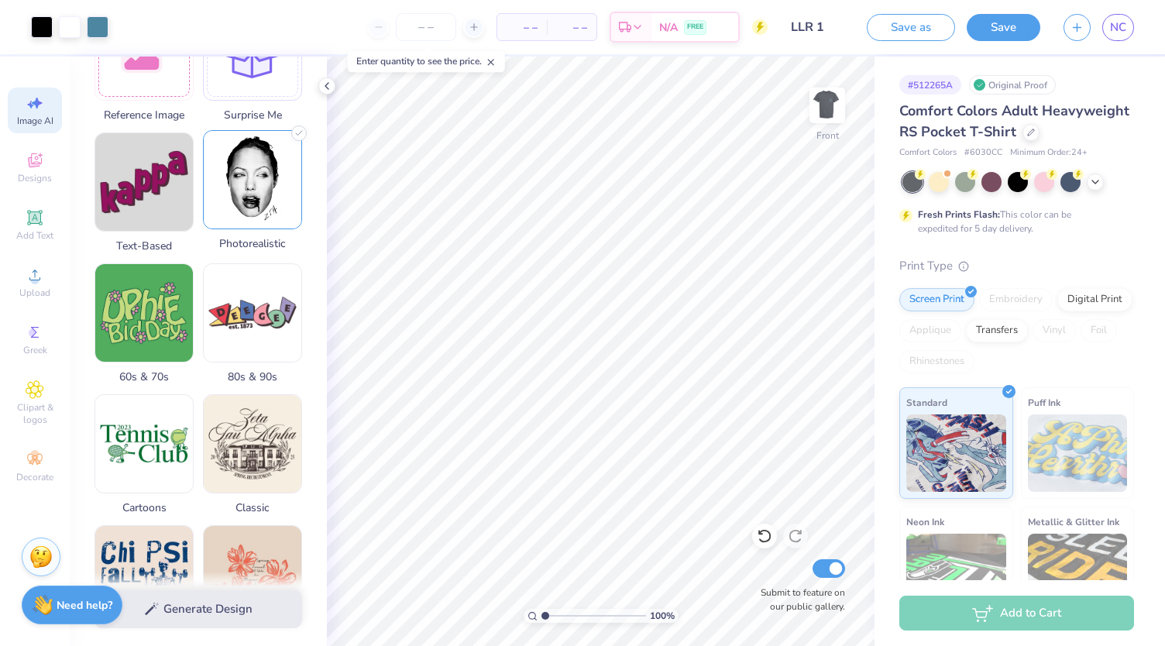
scroll to position [305, 0]
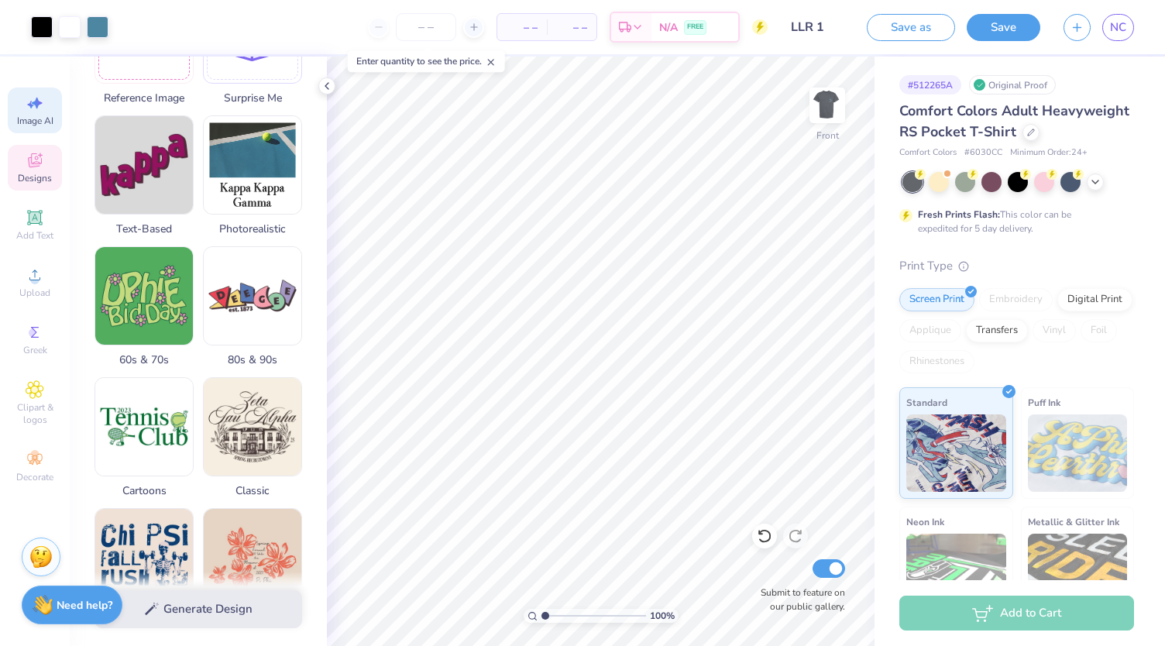
click at [31, 173] on span "Designs" at bounding box center [35, 178] width 34 height 12
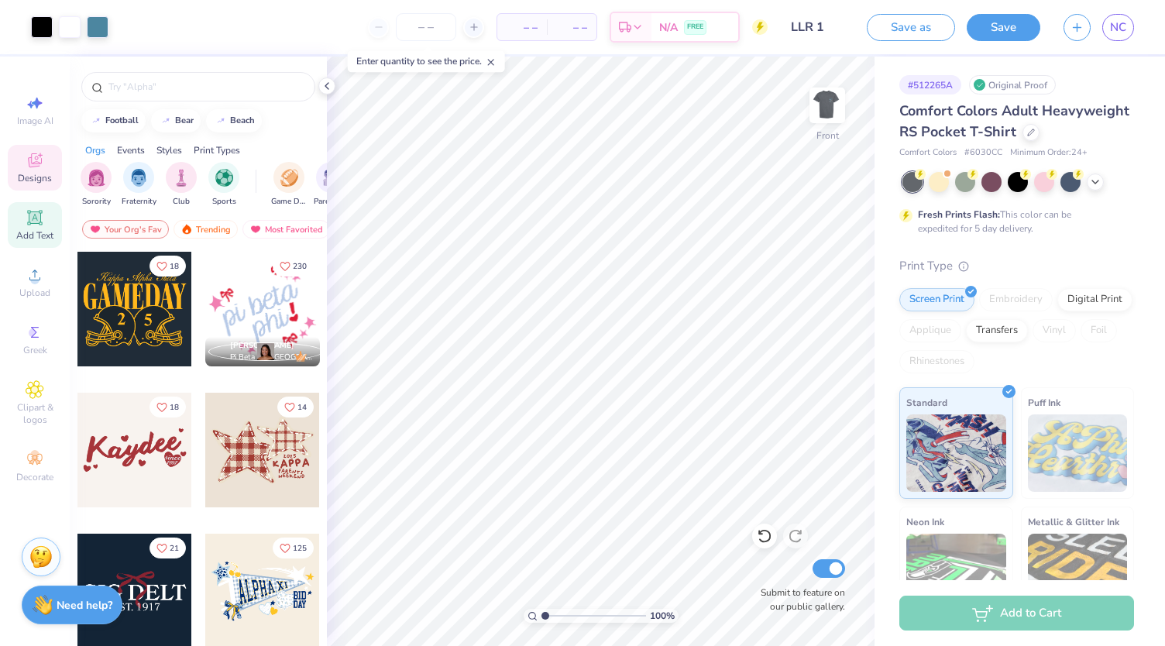
click at [38, 217] on icon at bounding box center [35, 217] width 12 height 12
click at [30, 284] on div "Upload" at bounding box center [35, 283] width 54 height 46
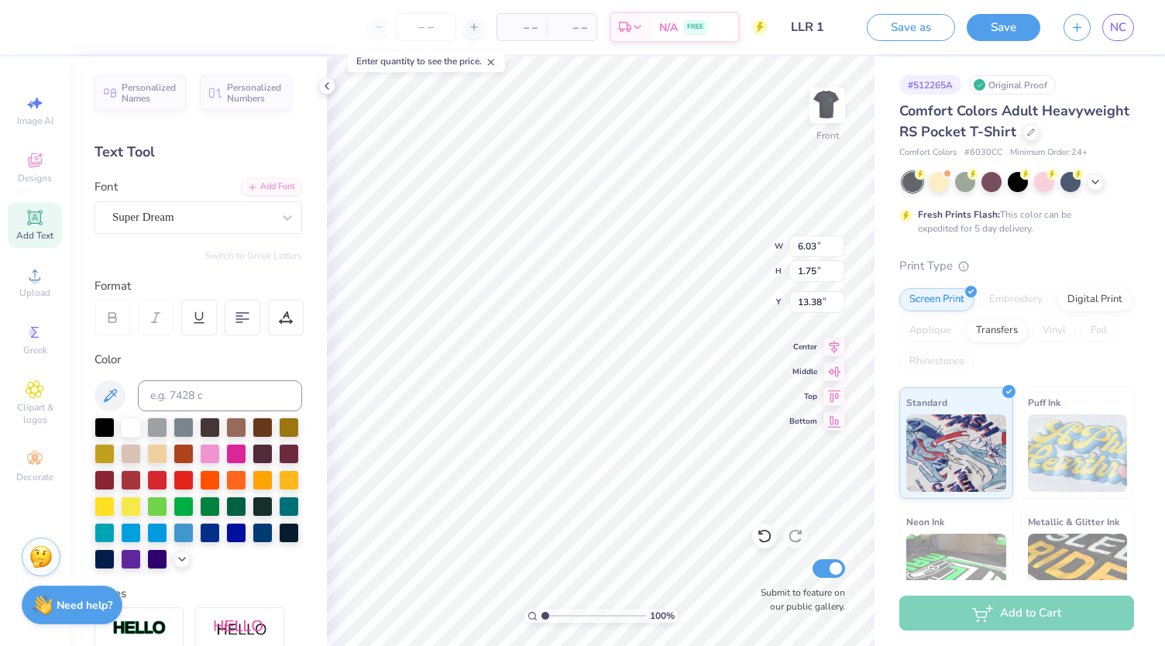
scroll to position [12, 2]
type textarea "TET"
click at [767, 535] on icon at bounding box center [764, 535] width 15 height 15
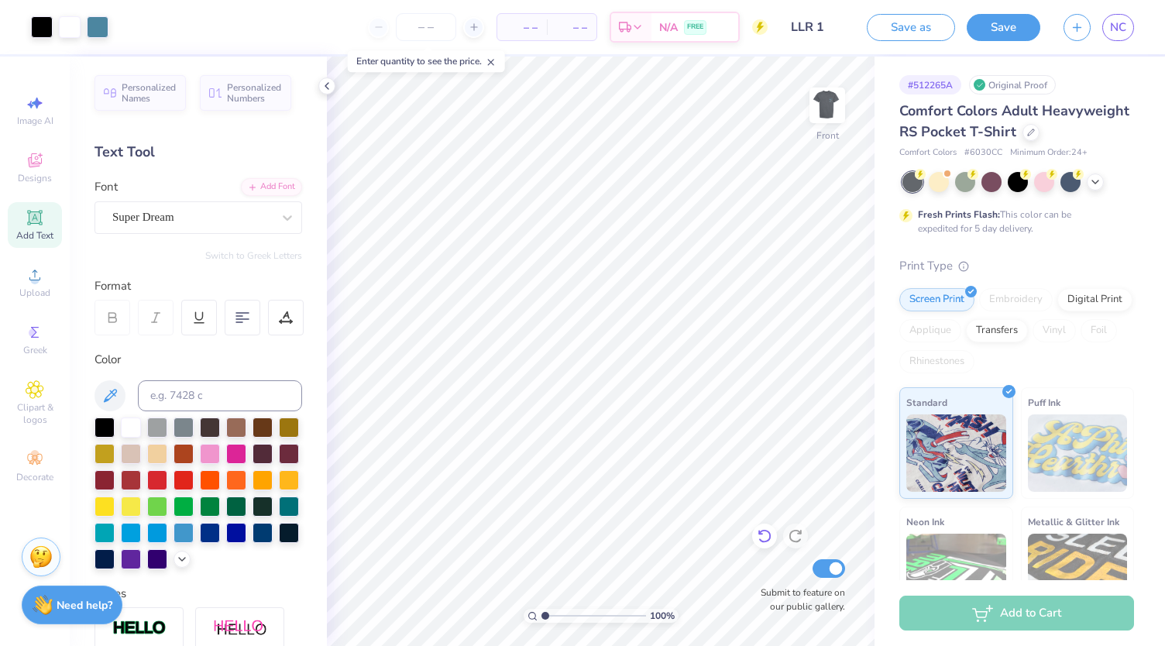
click at [767, 535] on icon at bounding box center [764, 535] width 15 height 15
click at [764, 540] on icon at bounding box center [764, 535] width 15 height 15
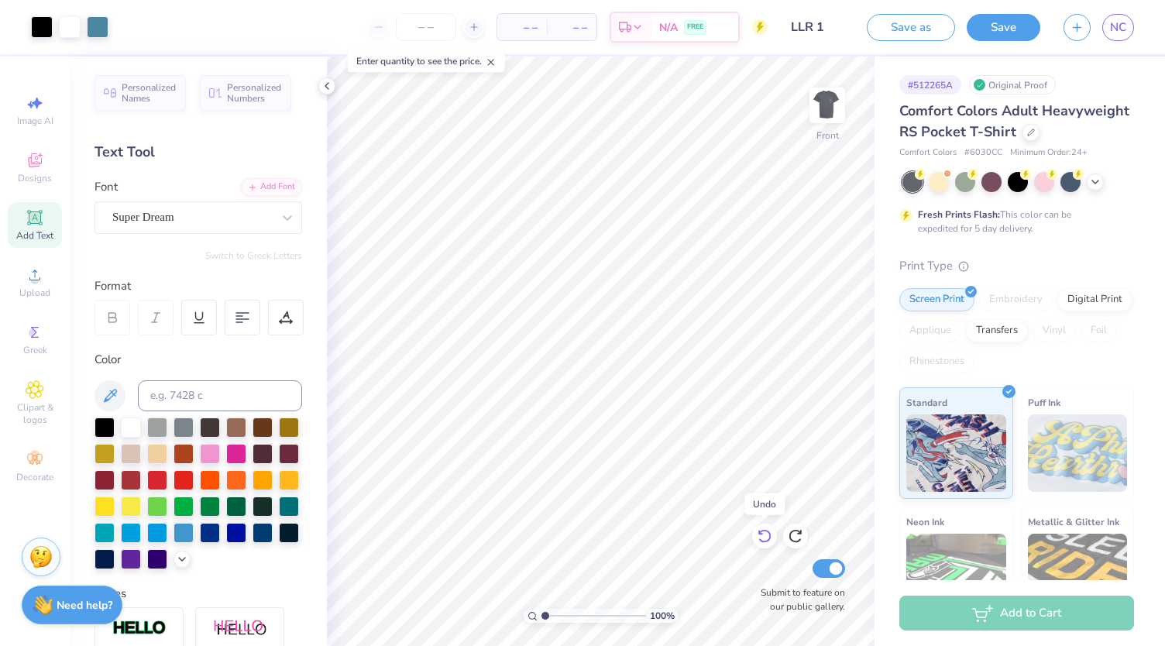
click at [764, 540] on icon at bounding box center [764, 535] width 15 height 15
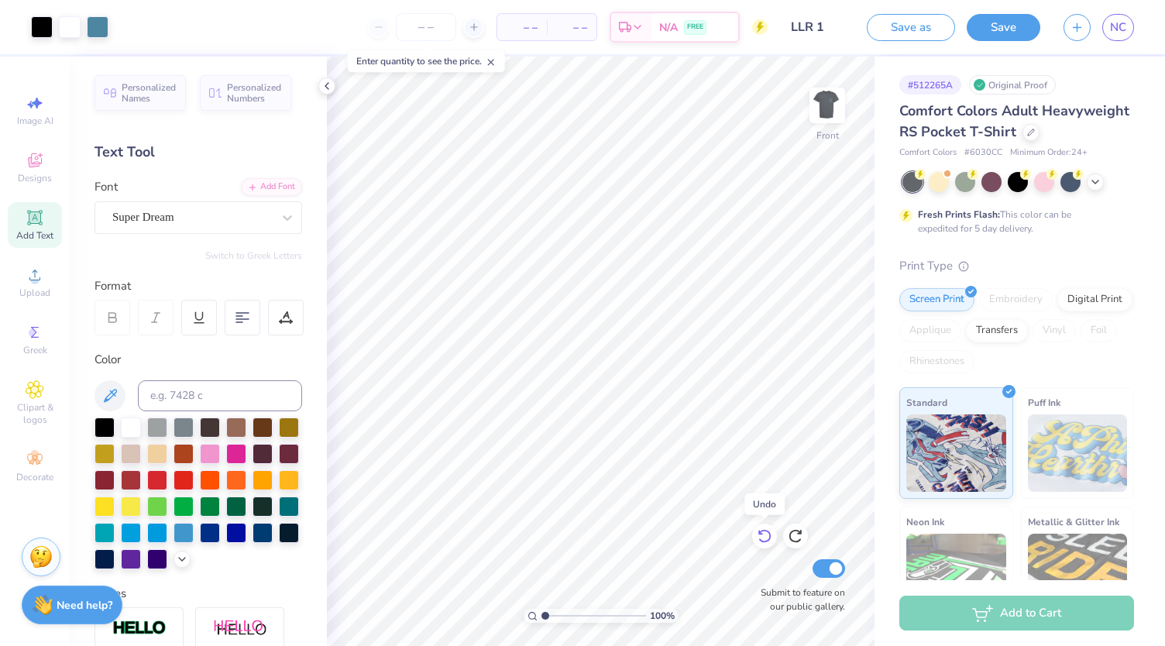
click at [764, 540] on icon at bounding box center [764, 535] width 15 height 15
click at [767, 534] on icon at bounding box center [764, 535] width 15 height 15
type input "3.45"
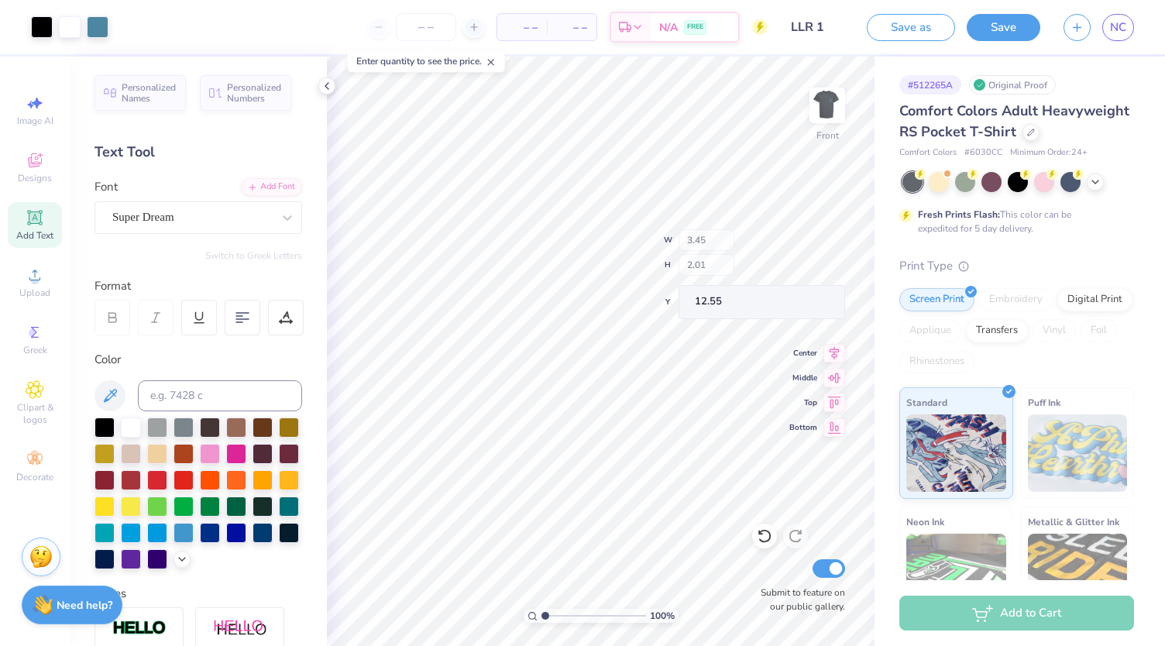
type input "2.01"
type input "12.55"
click at [38, 393] on icon at bounding box center [35, 389] width 18 height 19
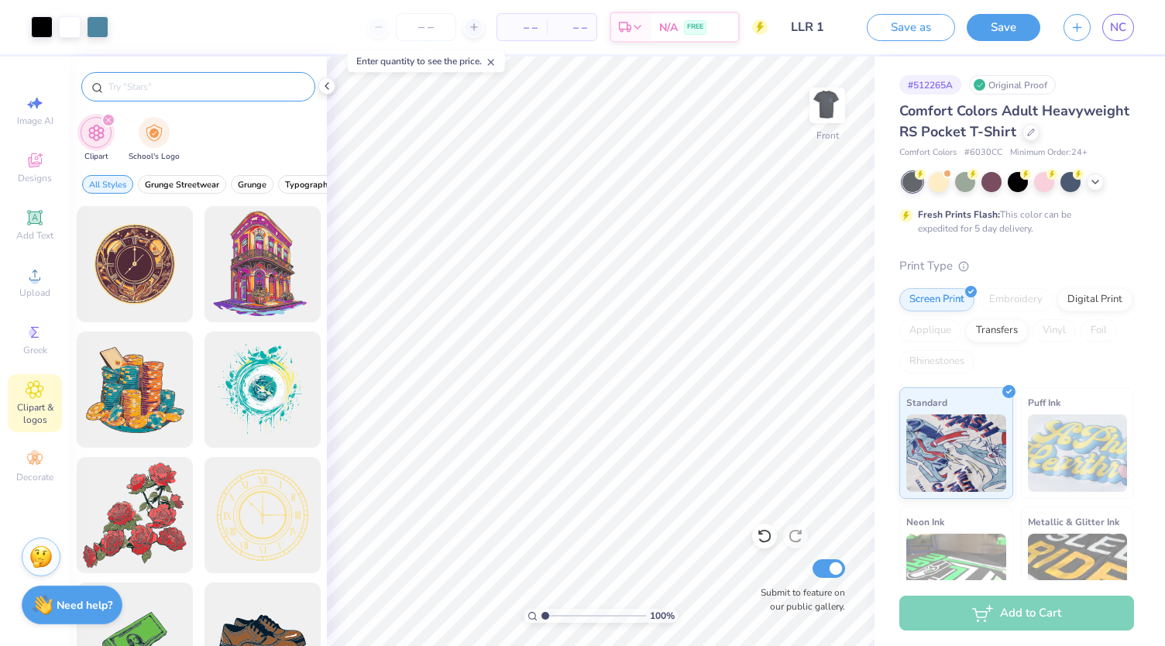
click at [164, 83] on input "text" at bounding box center [206, 86] width 198 height 15
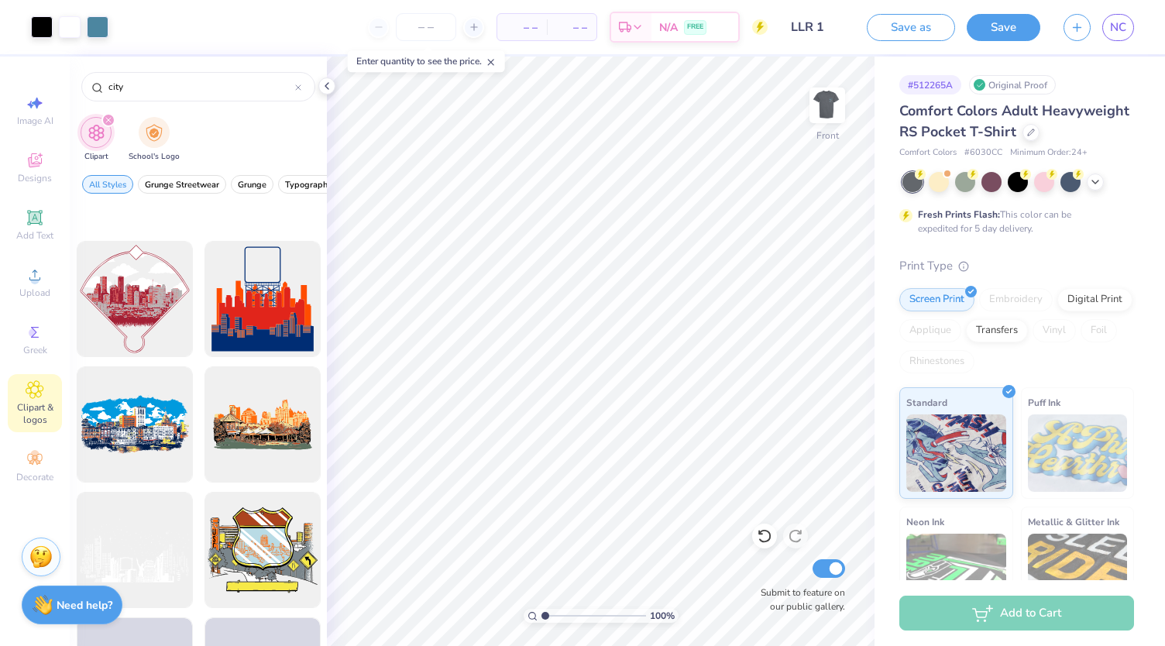
scroll to position [805, 0]
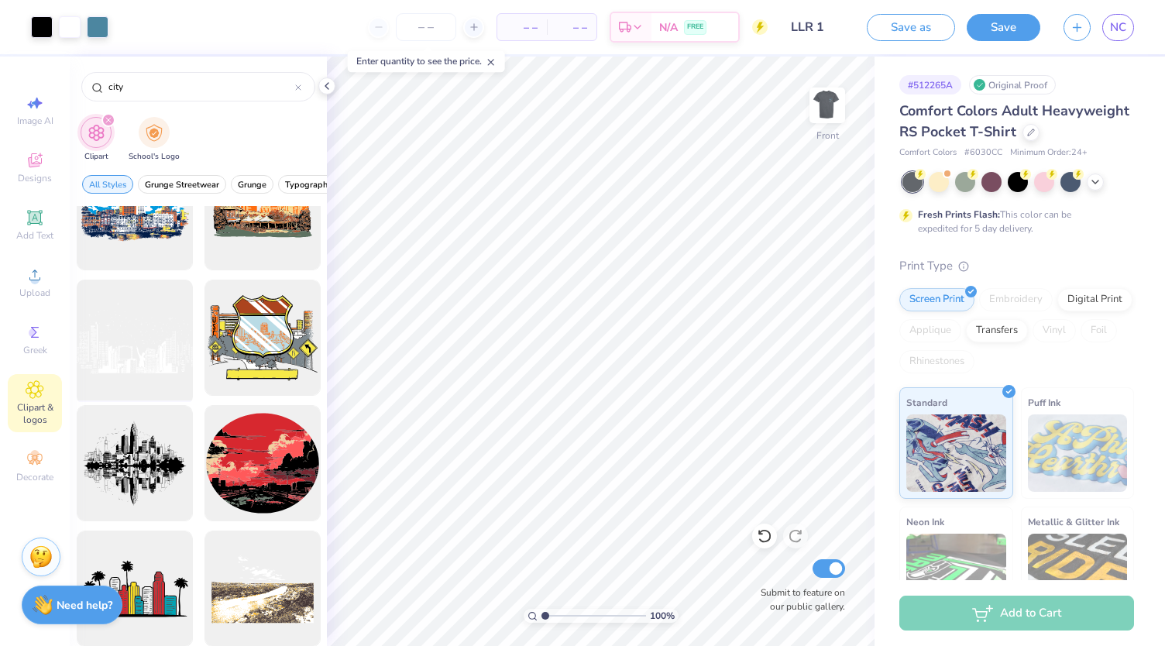
click at [133, 345] on div at bounding box center [134, 338] width 128 height 128
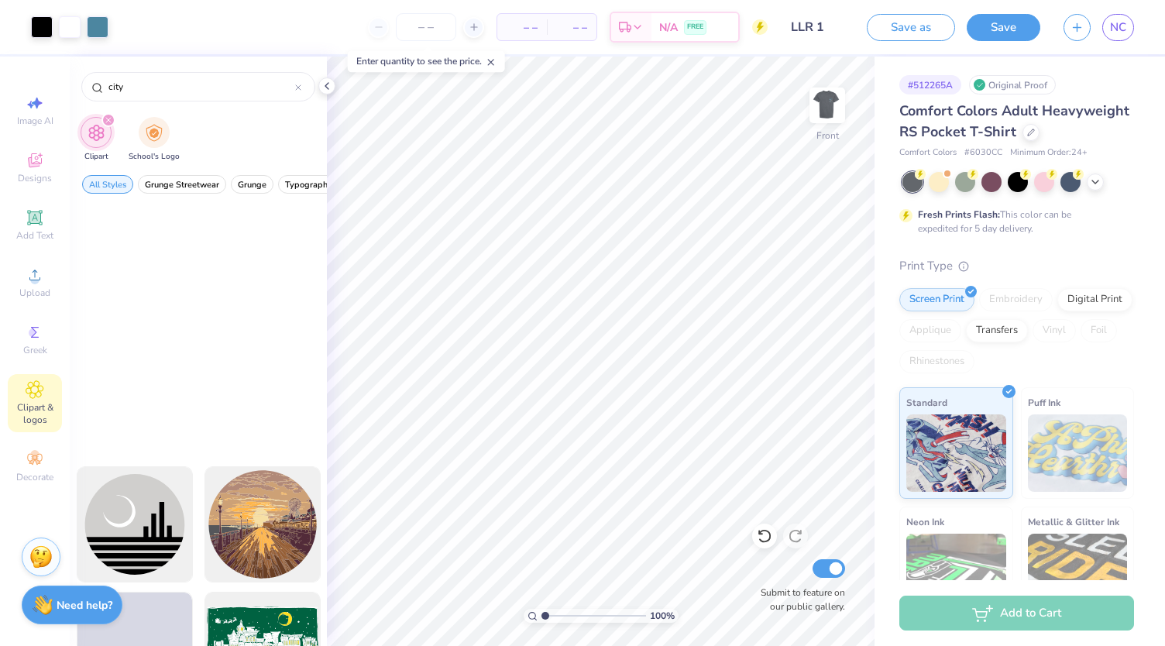
scroll to position [1996, 0]
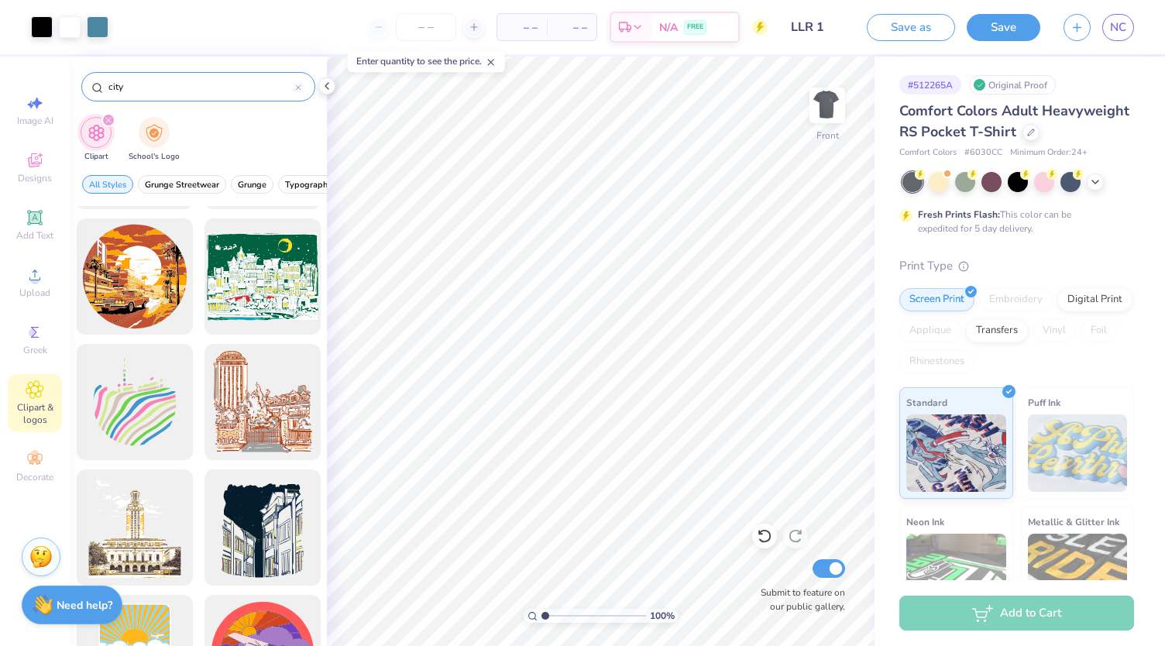
click at [183, 85] on input "city" at bounding box center [201, 86] width 188 height 15
type input "c"
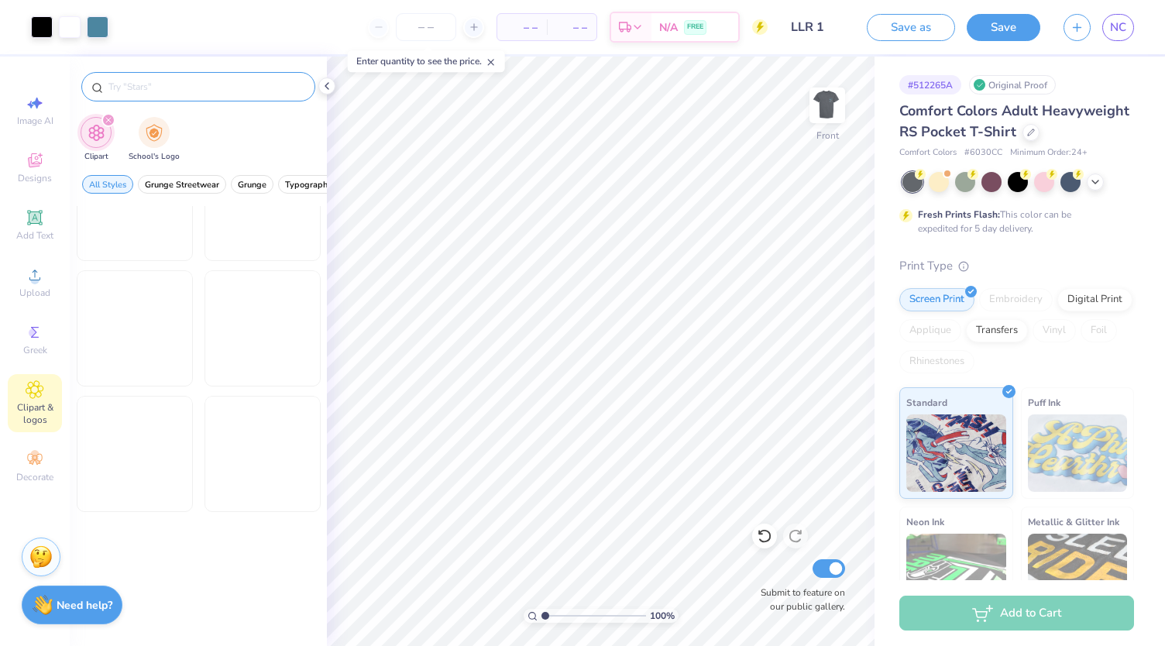
scroll to position [1567, 0]
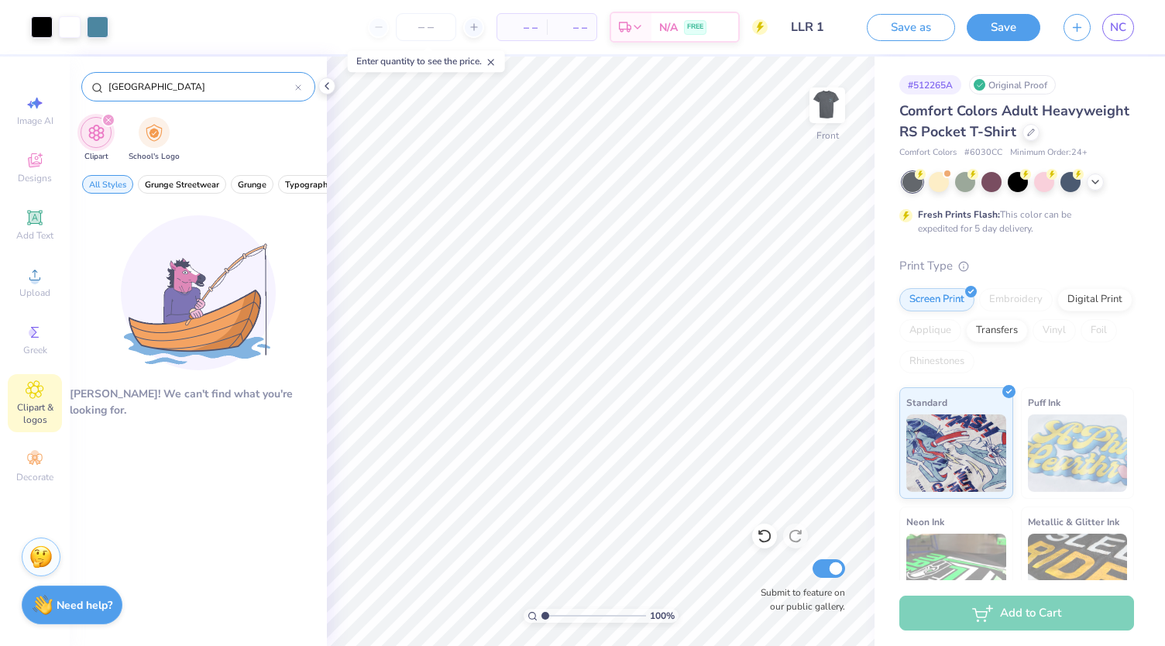
click at [170, 81] on input "philadelphia" at bounding box center [201, 86] width 188 height 15
drag, startPoint x: 167, startPoint y: 86, endPoint x: 85, endPoint y: 91, distance: 82.2
click at [85, 91] on div "philadelphia" at bounding box center [198, 86] width 234 height 29
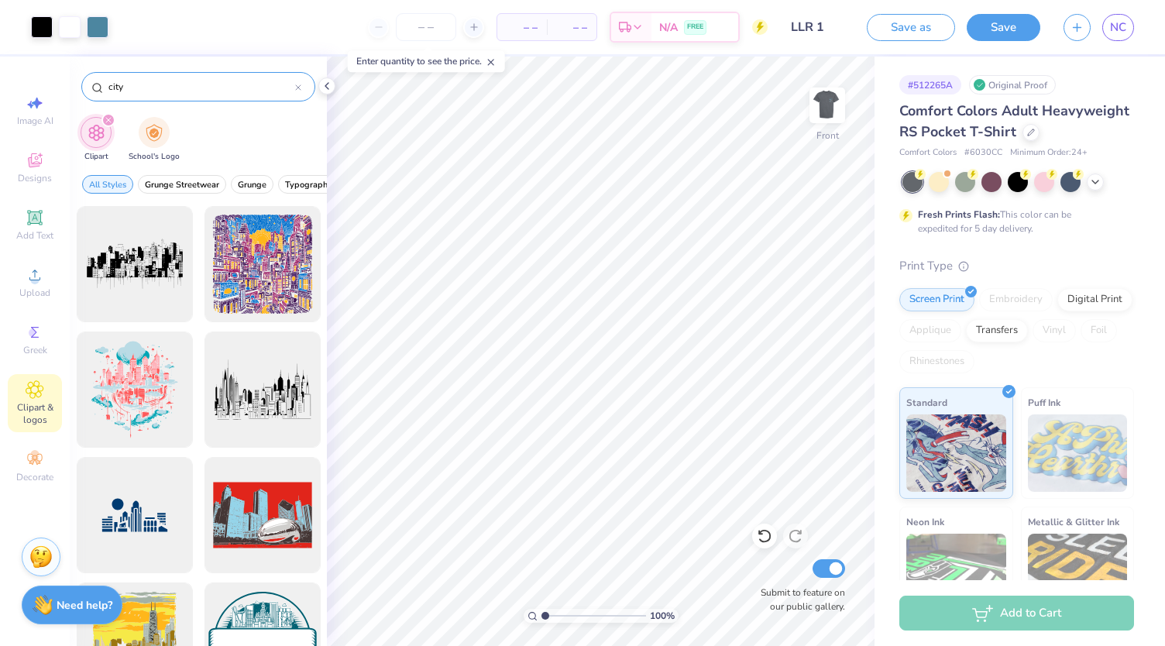
type input "city"
click at [270, 408] on div at bounding box center [262, 390] width 128 height 128
type input "4.12"
type input "2.56"
type input "9.49"
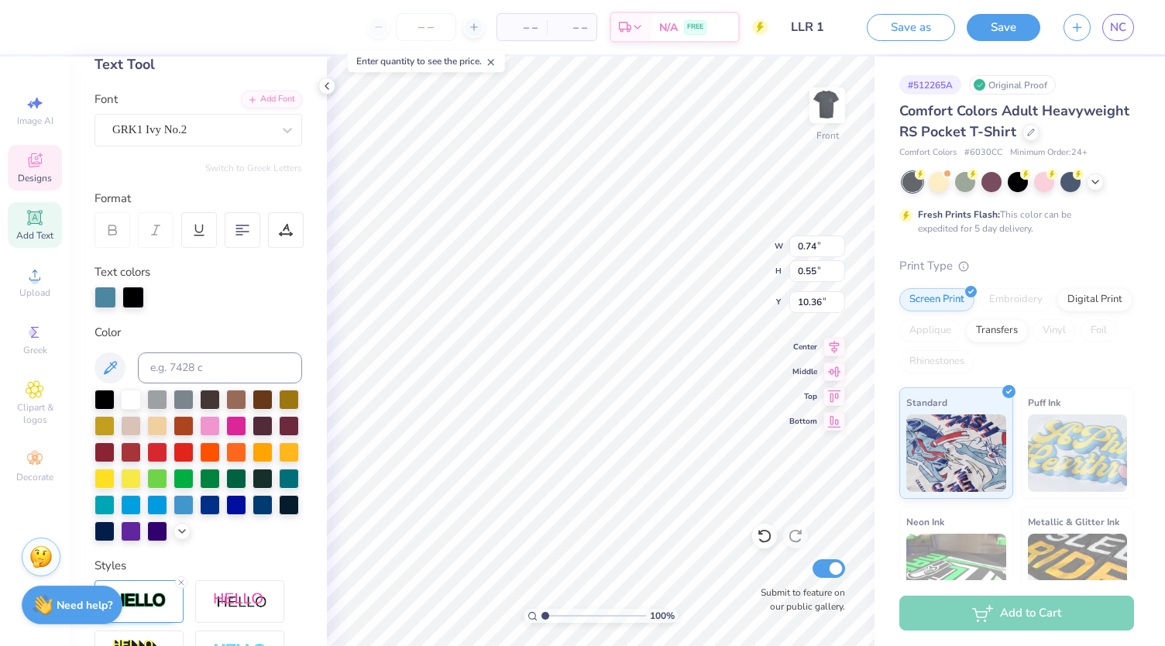
scroll to position [0, 0]
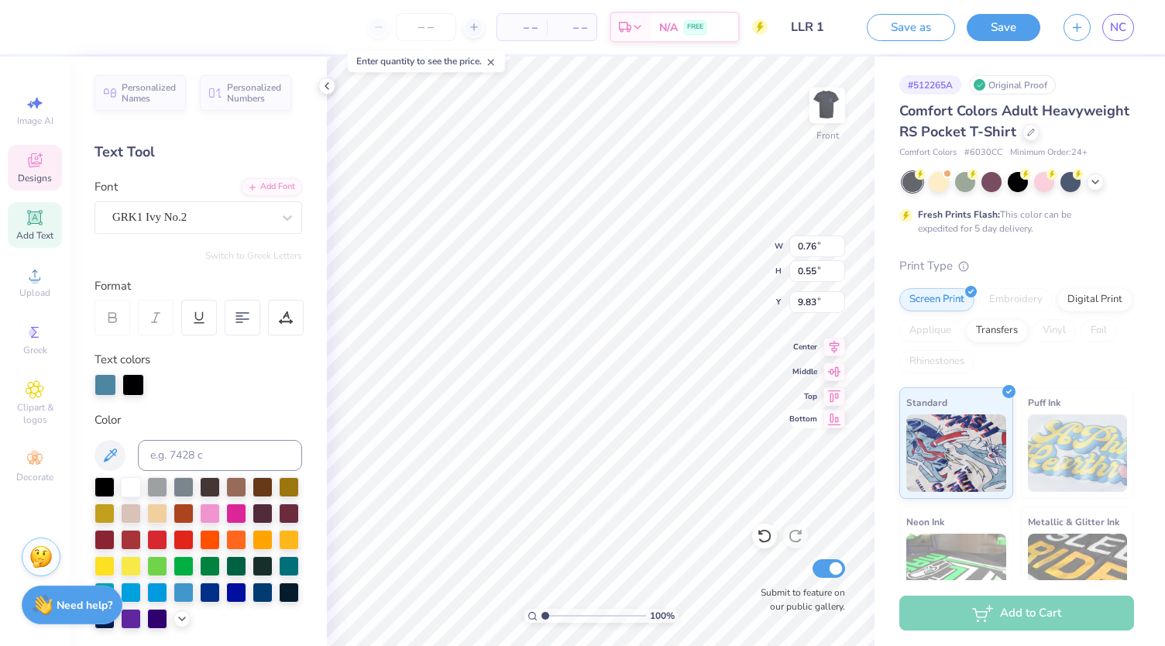
type input "0.76"
type input "9.83"
type input "1.52"
type input "1.09"
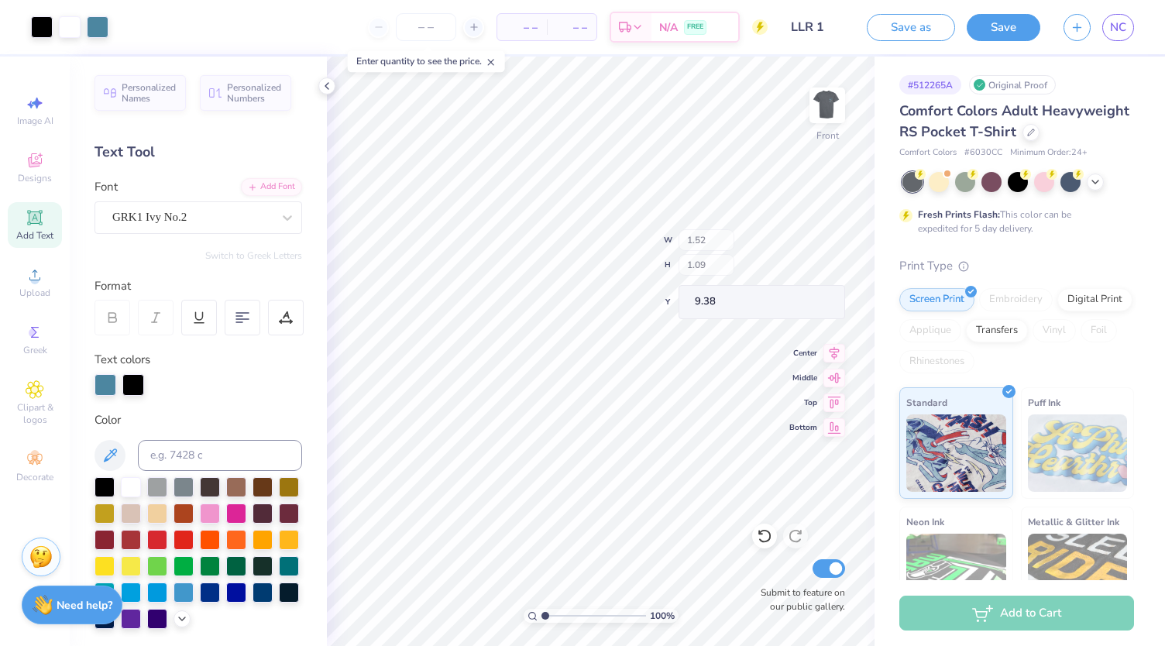
type input "9.38"
click at [765, 536] on icon at bounding box center [764, 535] width 15 height 15
click at [762, 539] on icon at bounding box center [764, 535] width 15 height 15
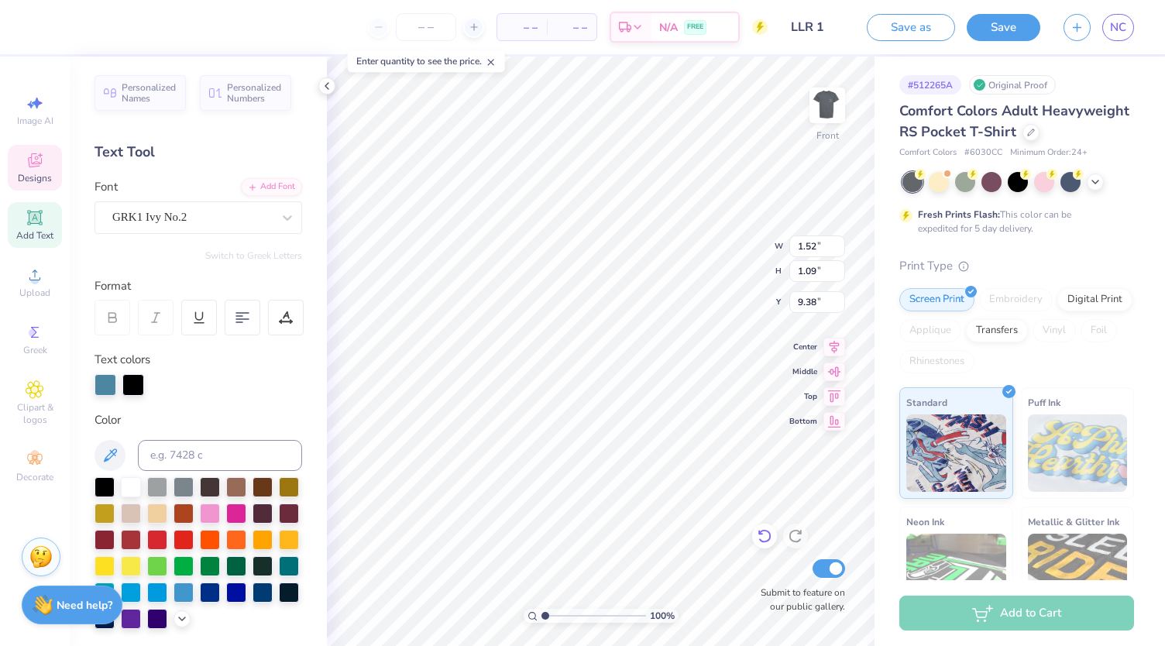
click at [762, 539] on icon at bounding box center [764, 535] width 15 height 15
type input "14.32"
type input "8.89"
type input "3.00"
click at [798, 537] on icon at bounding box center [795, 535] width 15 height 15
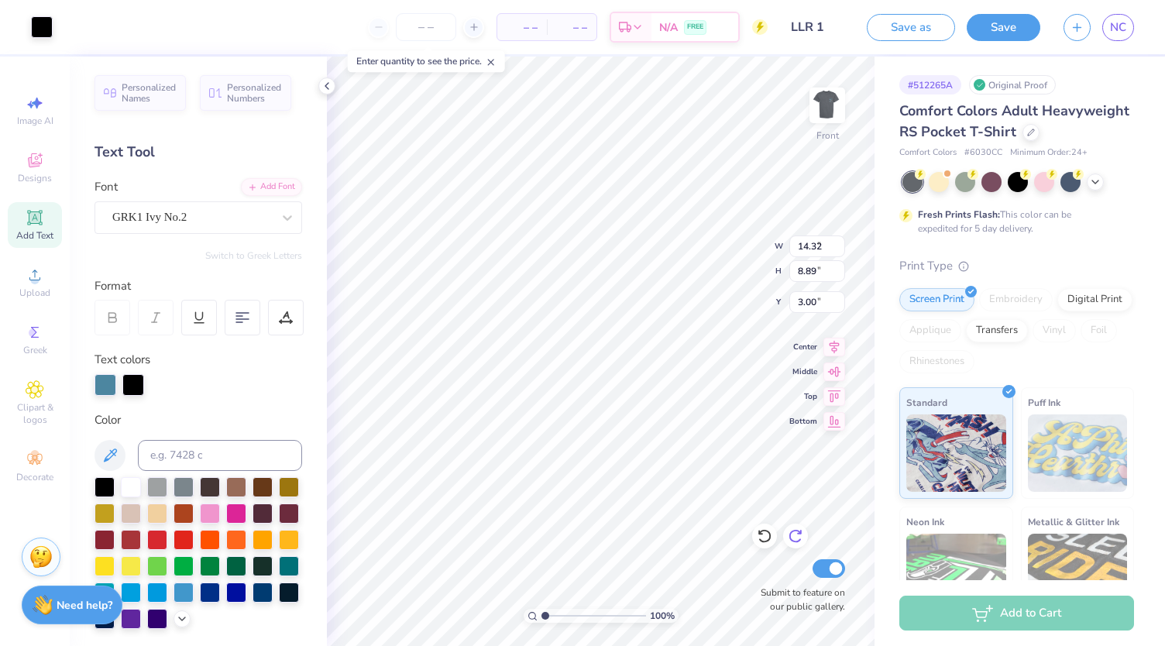
type input "4.12"
type input "2.56"
click at [798, 537] on icon at bounding box center [795, 535] width 15 height 15
type input "9.49"
click at [798, 540] on icon at bounding box center [795, 535] width 15 height 15
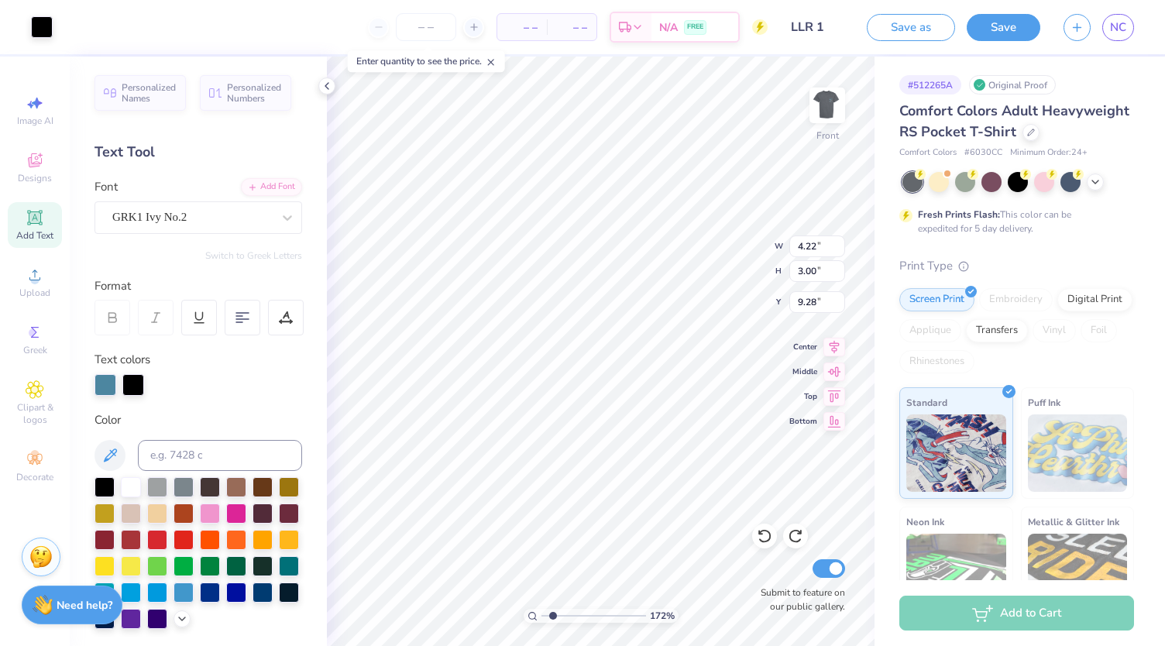
scroll to position [340, 0]
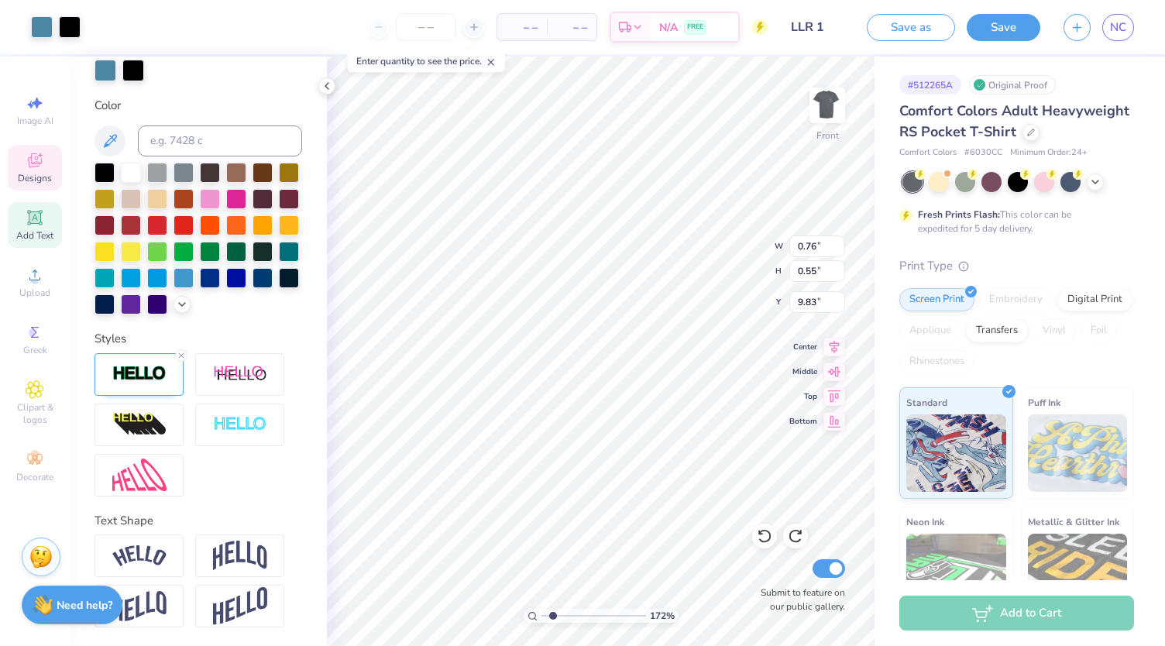
type input "1.72178737618554"
click at [840, 242] on input "0.77" at bounding box center [817, 247] width 56 height 22
click at [840, 242] on input "0.78" at bounding box center [817, 247] width 56 height 22
click at [840, 242] on input "0.79" at bounding box center [817, 247] width 56 height 22
click at [840, 242] on input "0.8" at bounding box center [817, 247] width 56 height 22
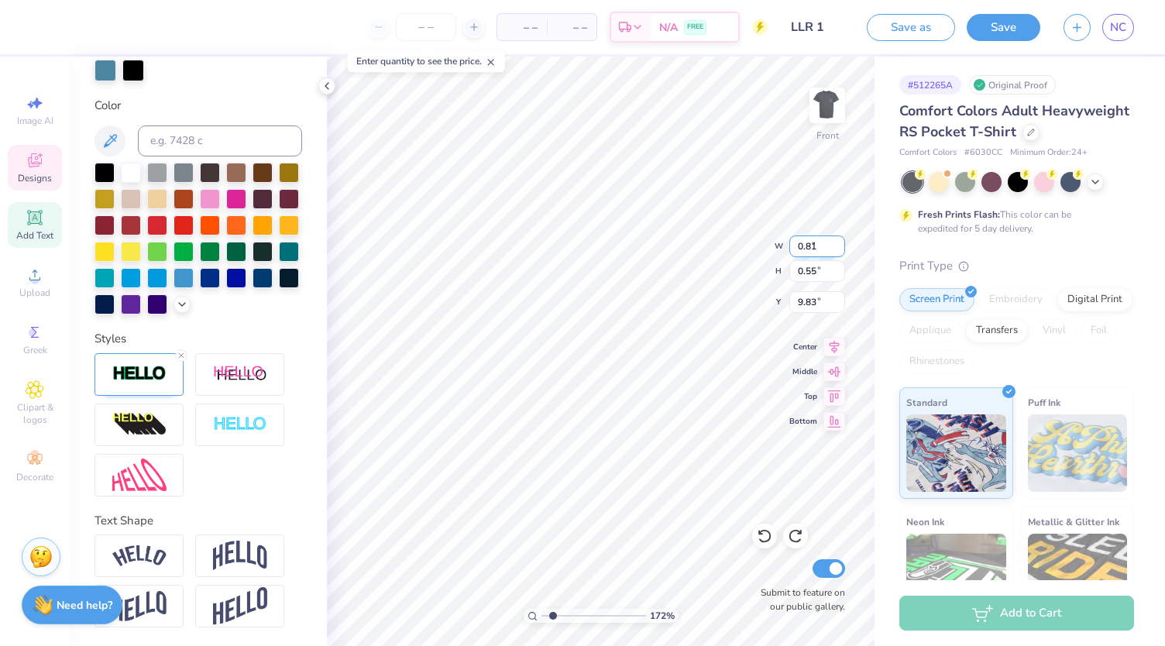
type input "0.81"
click at [840, 242] on input "0.81" at bounding box center [817, 247] width 56 height 22
type input "1.72178737618554"
click at [838, 241] on input "0.82" at bounding box center [817, 247] width 56 height 22
click at [838, 241] on input "0.83" at bounding box center [817, 247] width 56 height 22
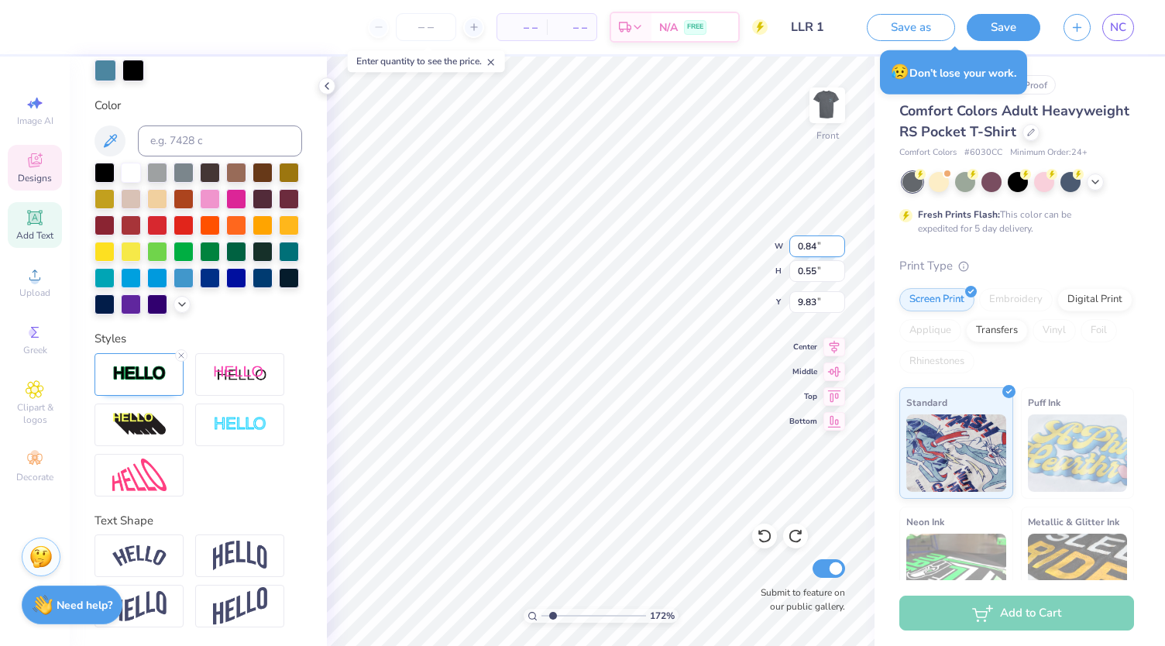
click at [838, 241] on input "0.84" at bounding box center [817, 247] width 56 height 22
click at [838, 241] on input "0.85" at bounding box center [817, 247] width 56 height 22
click at [838, 241] on input "0.86" at bounding box center [817, 247] width 56 height 22
click at [838, 241] on input "0.87" at bounding box center [817, 247] width 56 height 22
click at [838, 241] on input "0.88" at bounding box center [817, 247] width 56 height 22
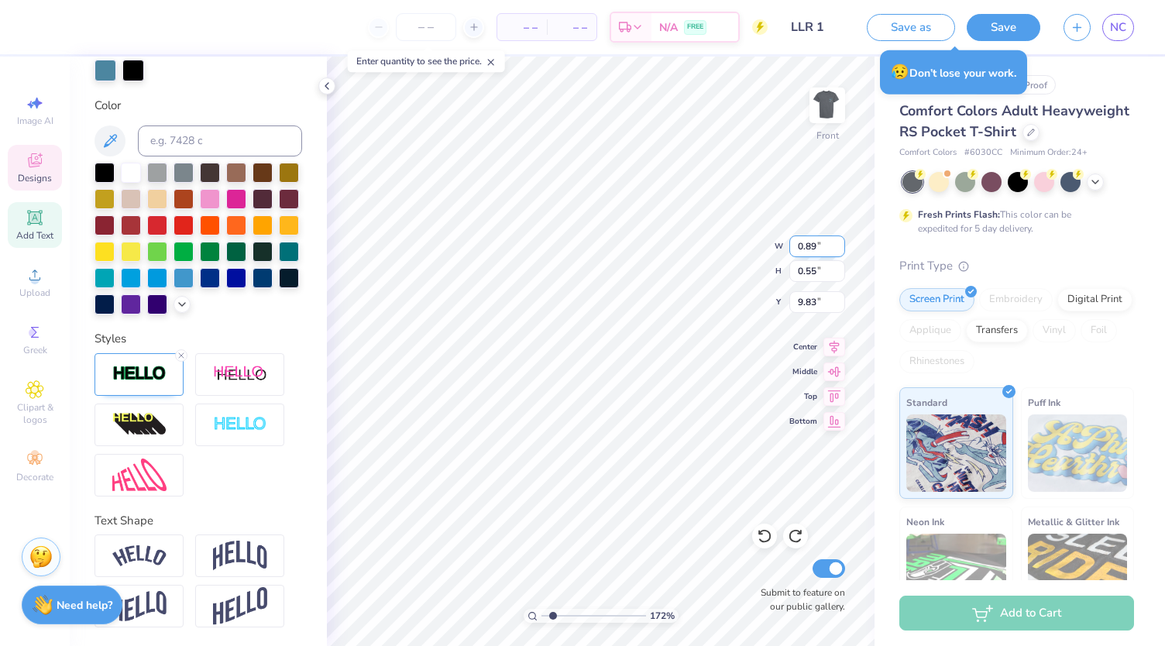
type input "0.89"
click at [838, 241] on input "0.89" at bounding box center [817, 247] width 56 height 22
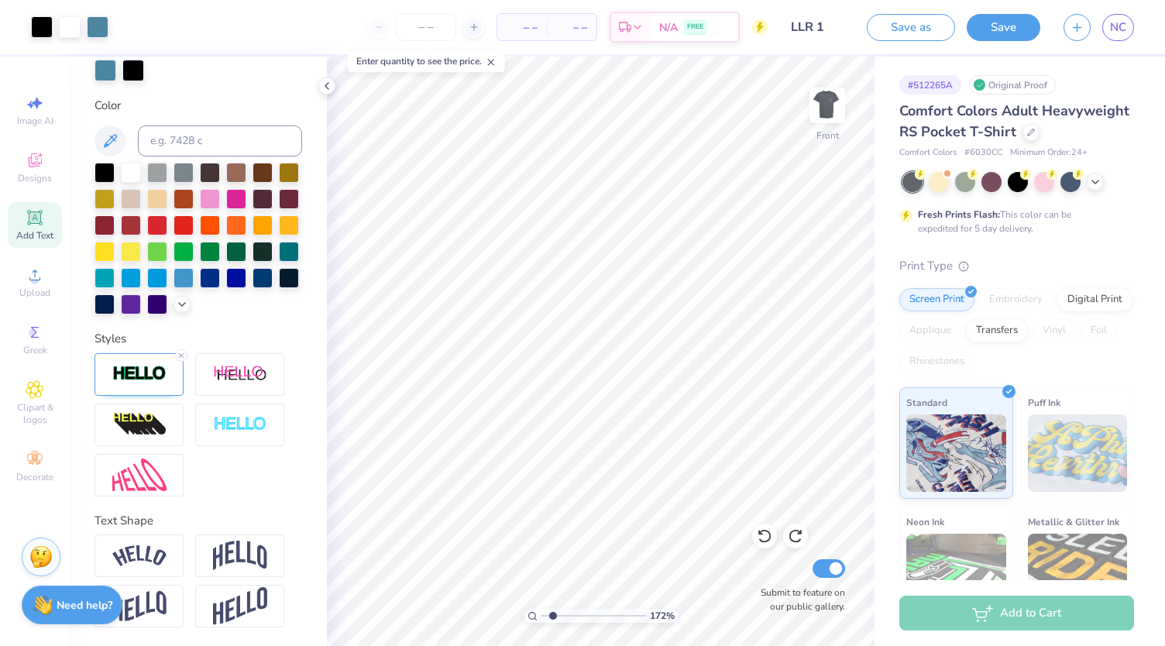
type input "1.72178737618554"
click at [840, 240] on input "0.77" at bounding box center [817, 247] width 56 height 22
type input "0.76"
click at [837, 250] on input "0.76" at bounding box center [817, 247] width 56 height 22
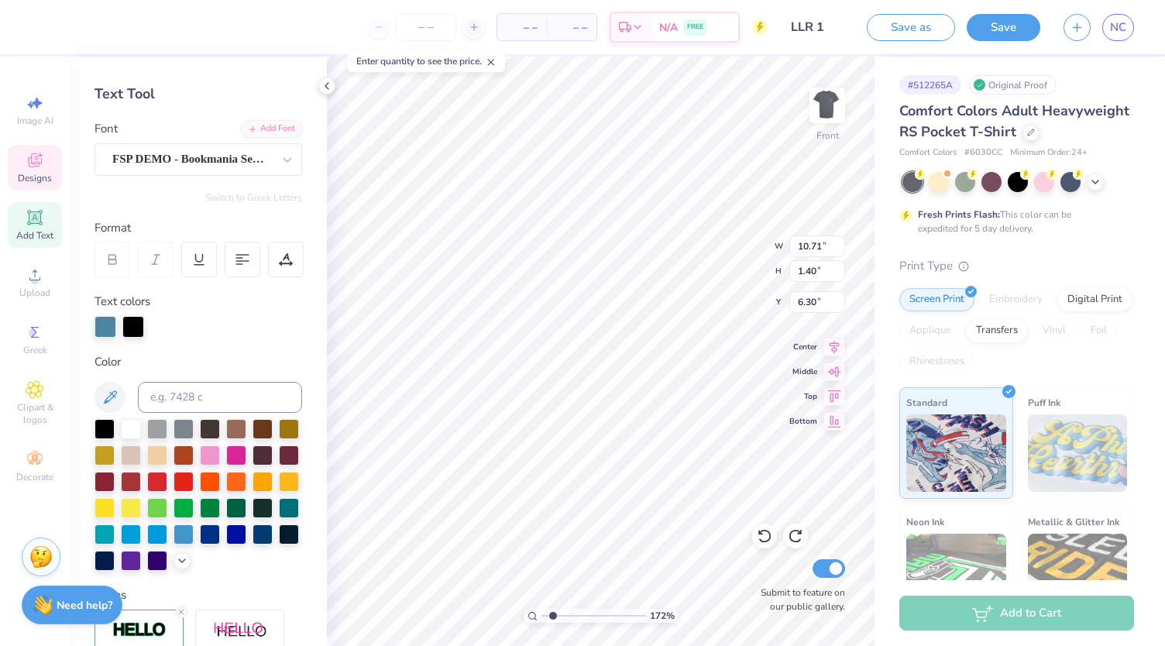
scroll to position [0, 0]
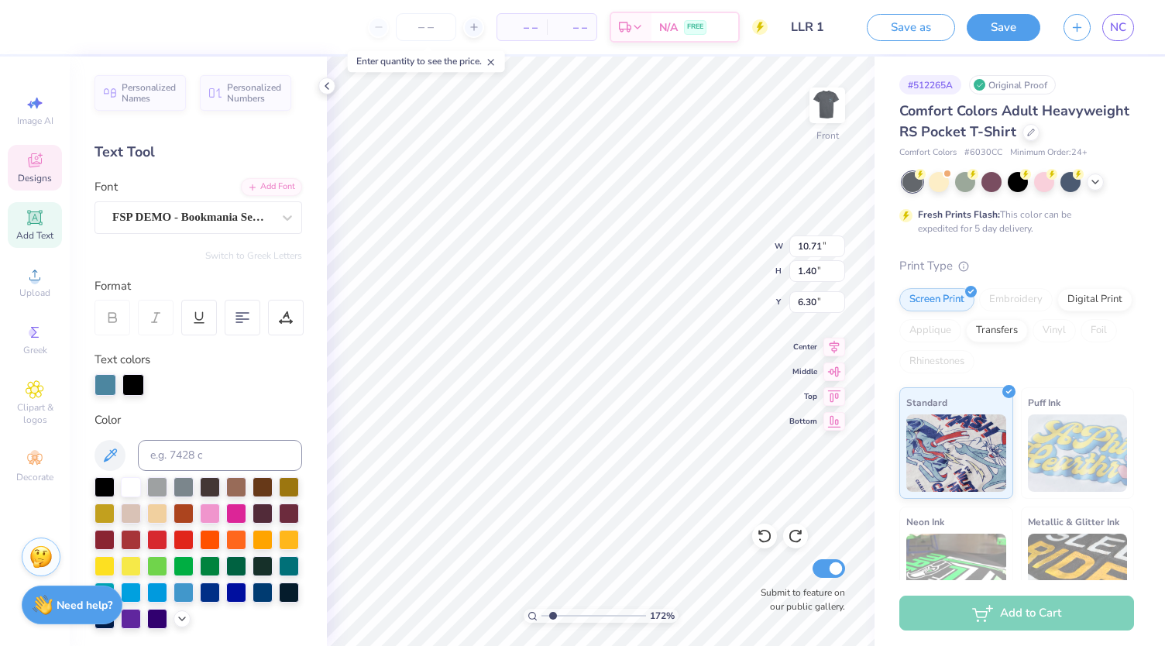
type input "1.72178737618554"
type input "10.28"
type input "0.88"
type input "15.17"
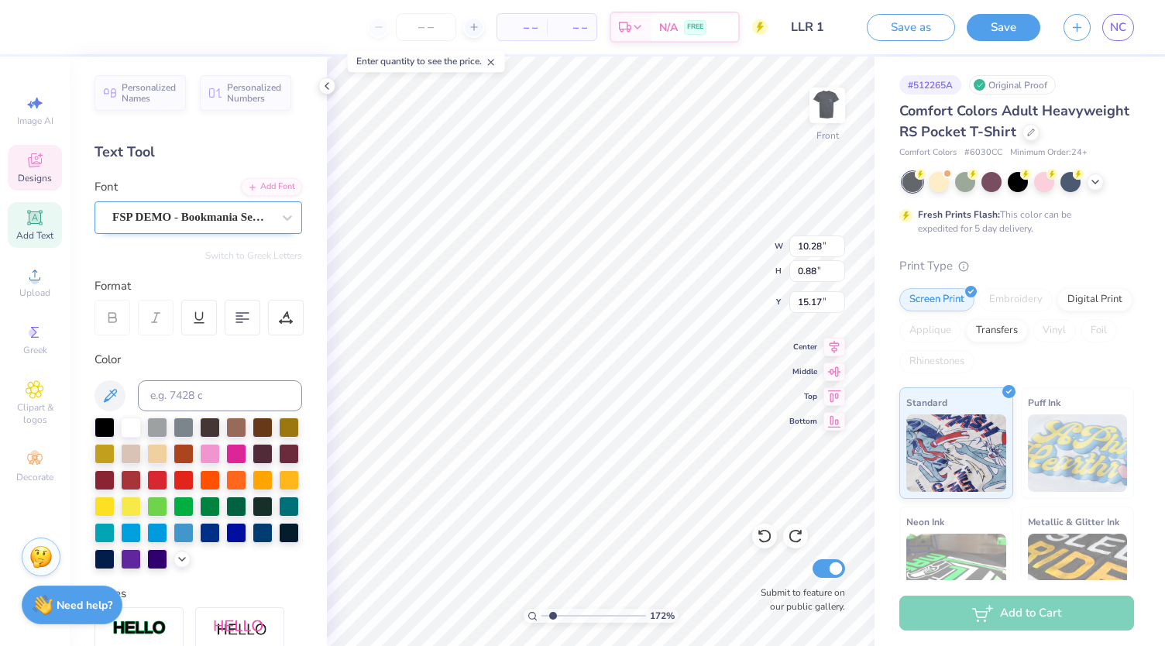
click at [242, 221] on div "FSP DEMO - Bookmania Semibold" at bounding box center [192, 217] width 163 height 24
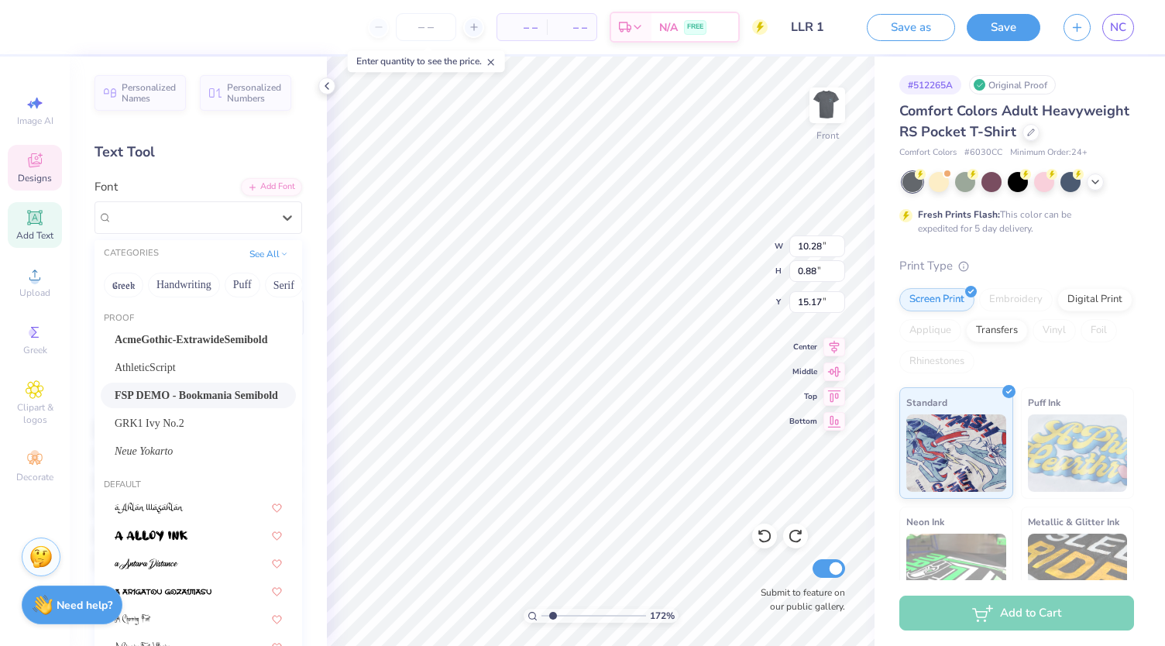
click at [200, 390] on span "FSP DEMO - Bookmania Semibold" at bounding box center [196, 395] width 163 height 16
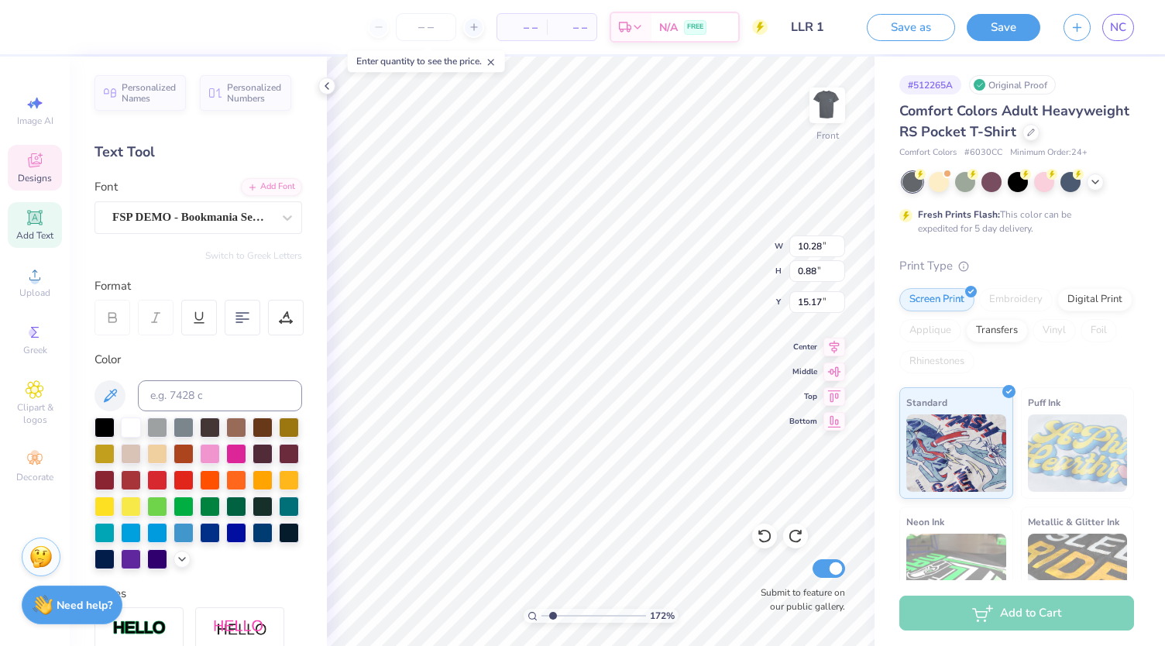
type input "1.72178737618554"
type input "10.71"
type input "1.40"
type input "6.30"
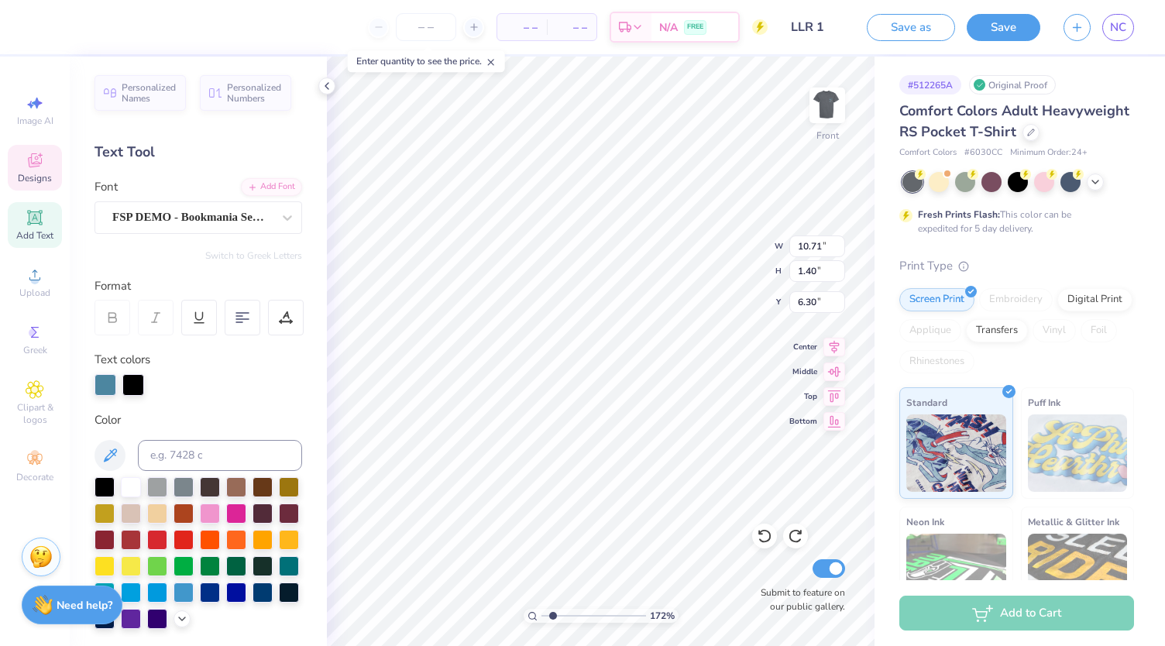
scroll to position [12, 2]
click at [249, 219] on div "FSP DEMO - Bookmania Semibold" at bounding box center [192, 217] width 163 height 24
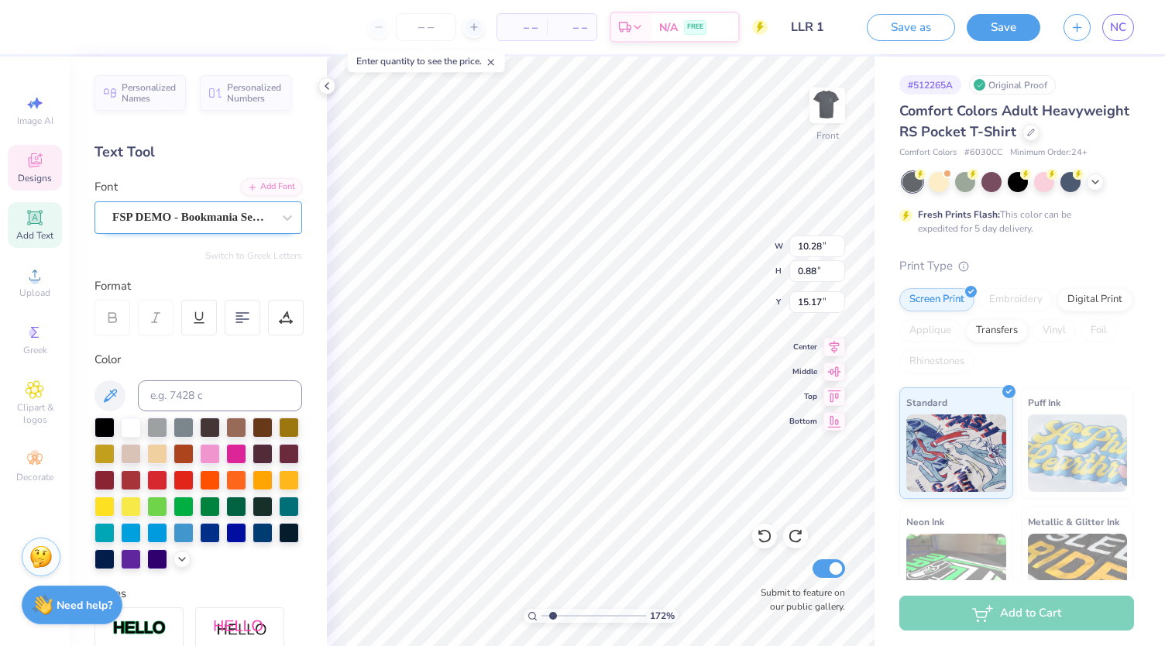
click at [217, 217] on div "FSP DEMO - Bookmania Semibold" at bounding box center [192, 217] width 163 height 24
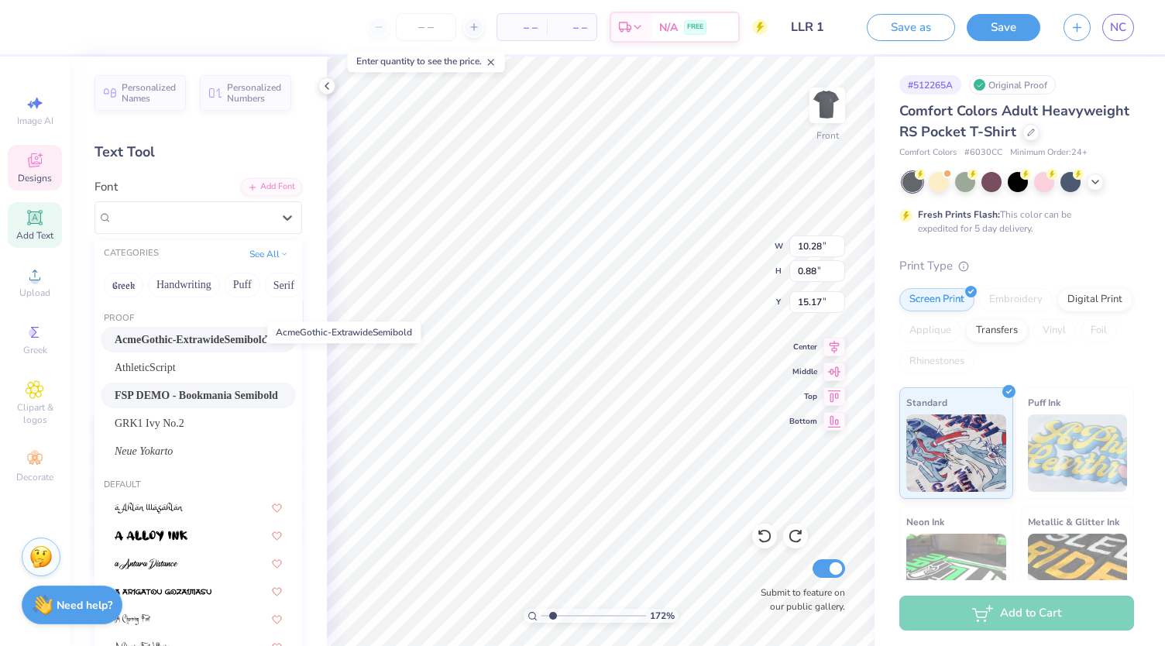
click at [190, 337] on span "AcmeGothic-ExtrawideSemibold" at bounding box center [191, 340] width 153 height 16
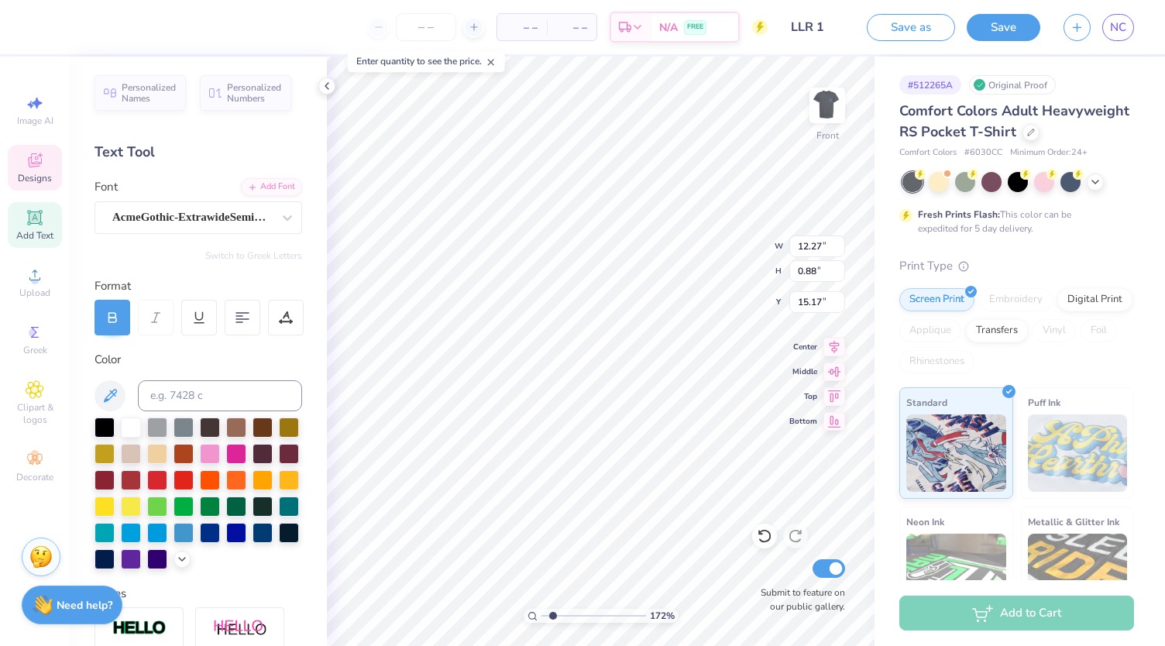
type input "1.72178737618554"
type input "12.27"
click at [178, 220] on div "AcmeGothic-ExtrawideSemibold" at bounding box center [192, 217] width 163 height 24
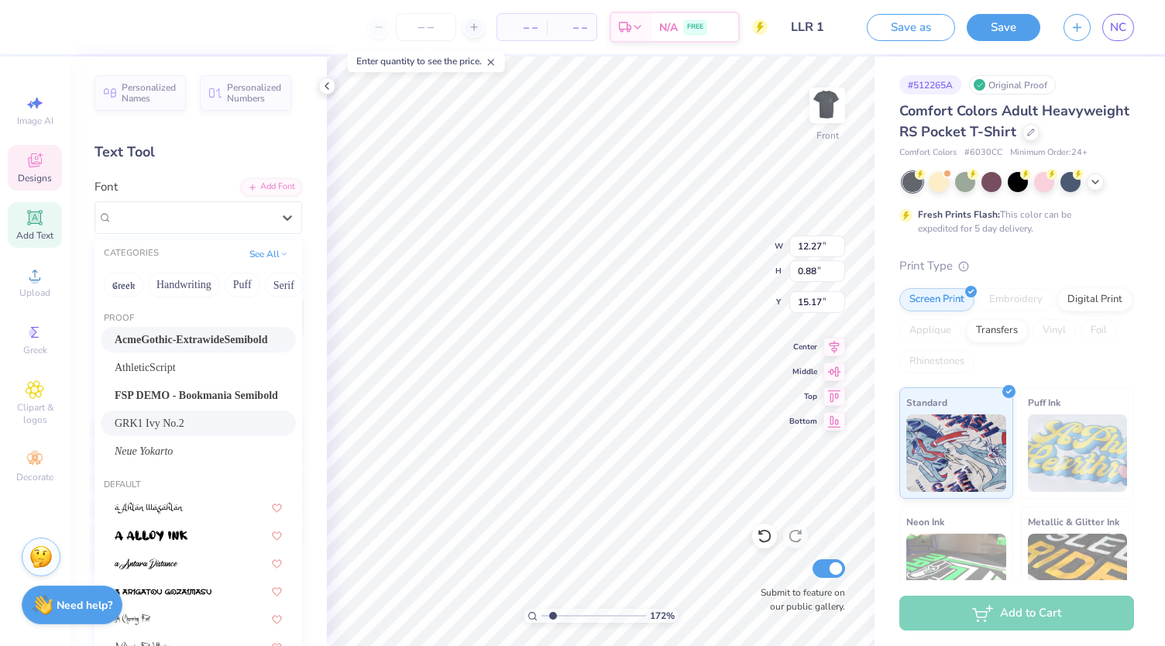
click at [174, 421] on span "GRK1 Ivy No.2" at bounding box center [150, 423] width 70 height 16
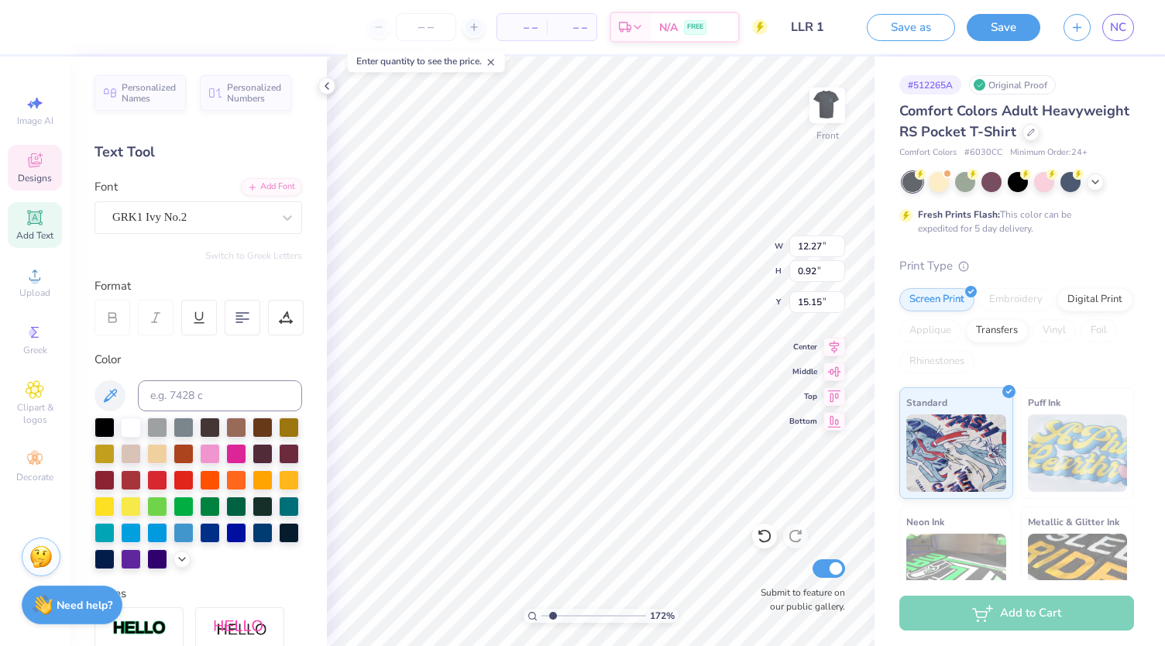
type input "1.72178737618554"
type input "11.64"
type input "0.92"
type input "15.15"
click at [188, 218] on div "GRK1 Ivy No.2" at bounding box center [192, 217] width 163 height 24
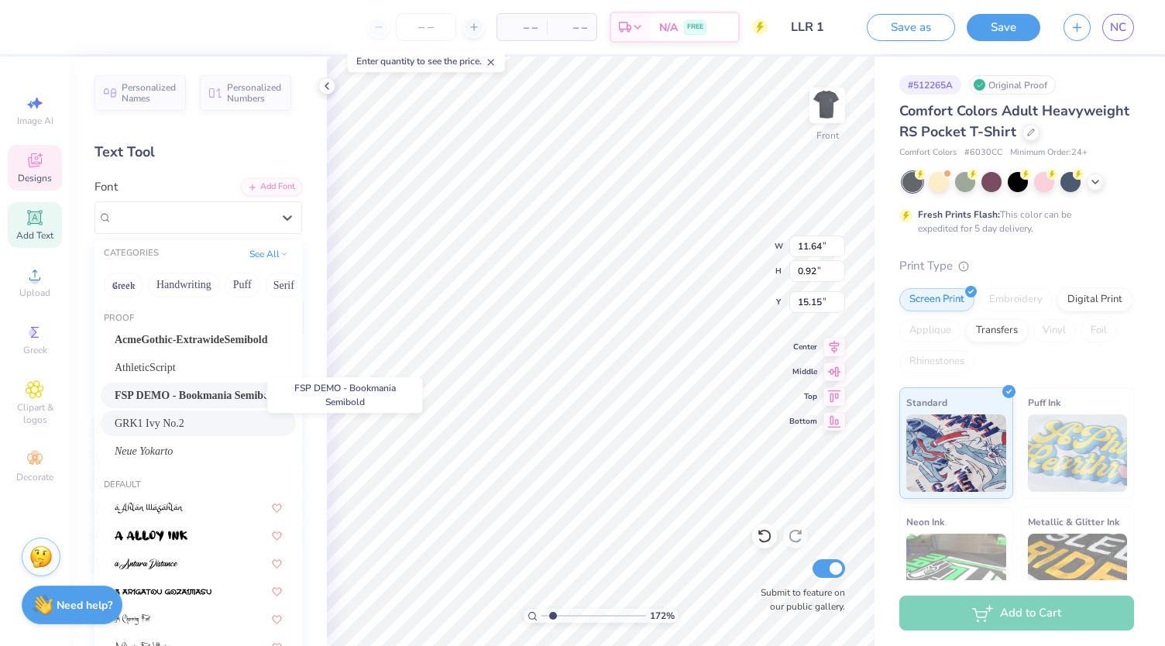
drag, startPoint x: 203, startPoint y: 435, endPoint x: 156, endPoint y: 399, distance: 59.0
click at [156, 399] on div "AcmeGothic-ExtrawideSemibold AthleticScript FSP DEMO - Bookmania Semibold GRK1 …" at bounding box center [199, 395] width 208 height 137
click at [170, 387] on span "FSP DEMO - Bookmania Semibold" at bounding box center [196, 395] width 163 height 16
type input "1.72178737618554"
type input "10.28"
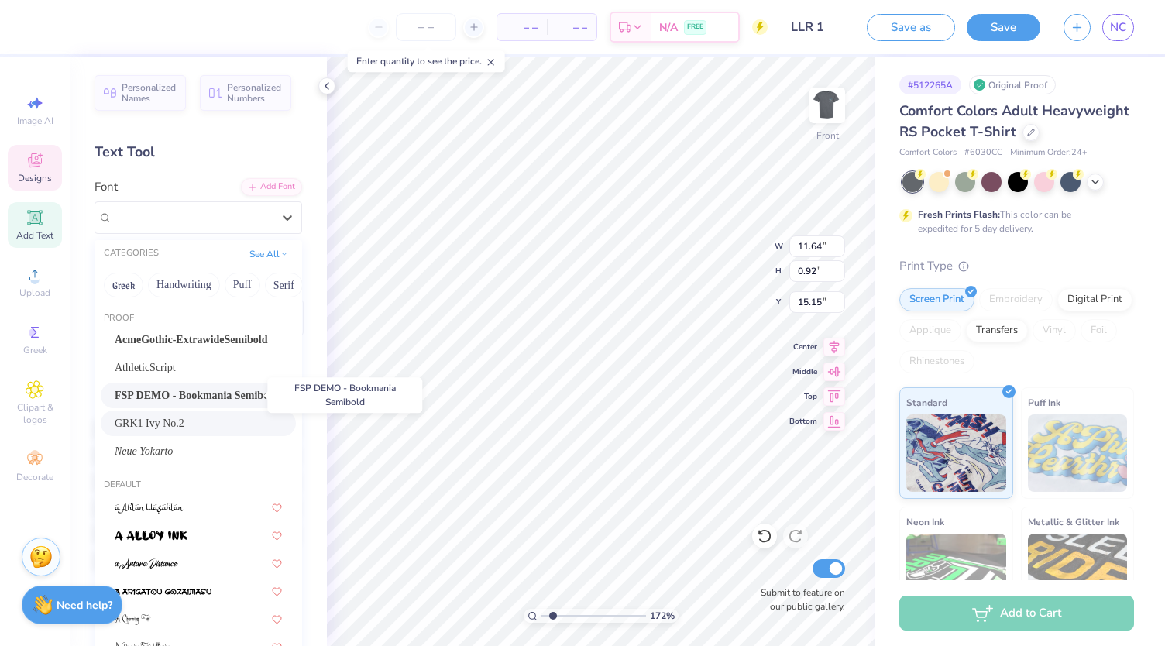
type input "0.88"
type input "15.17"
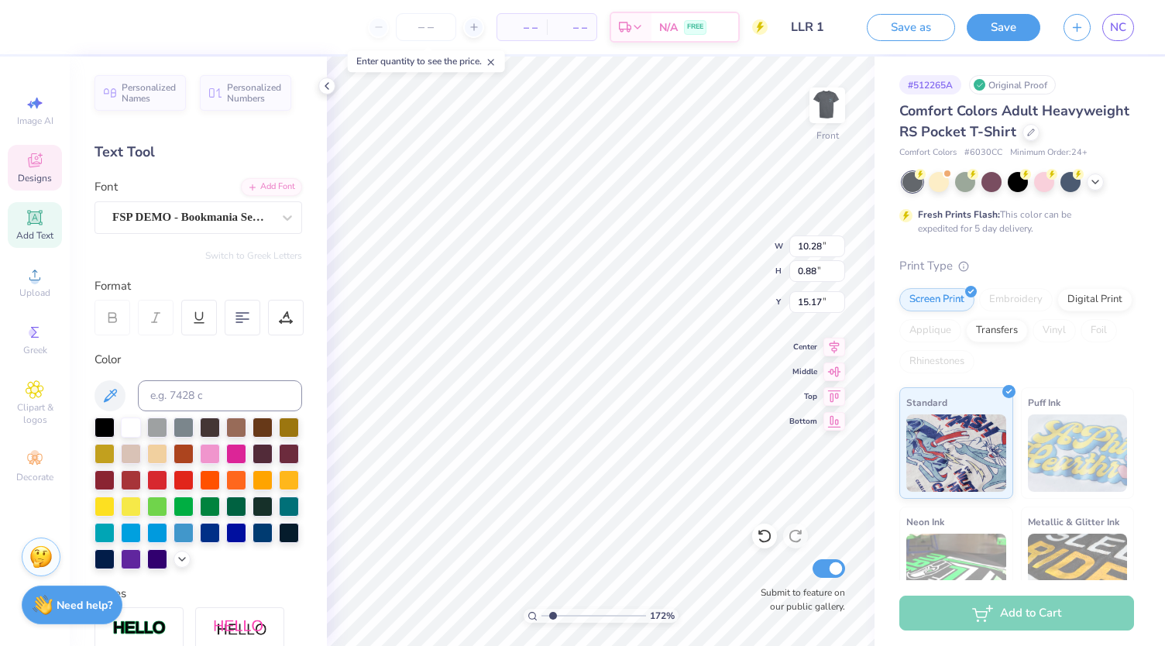
scroll to position [280, 0]
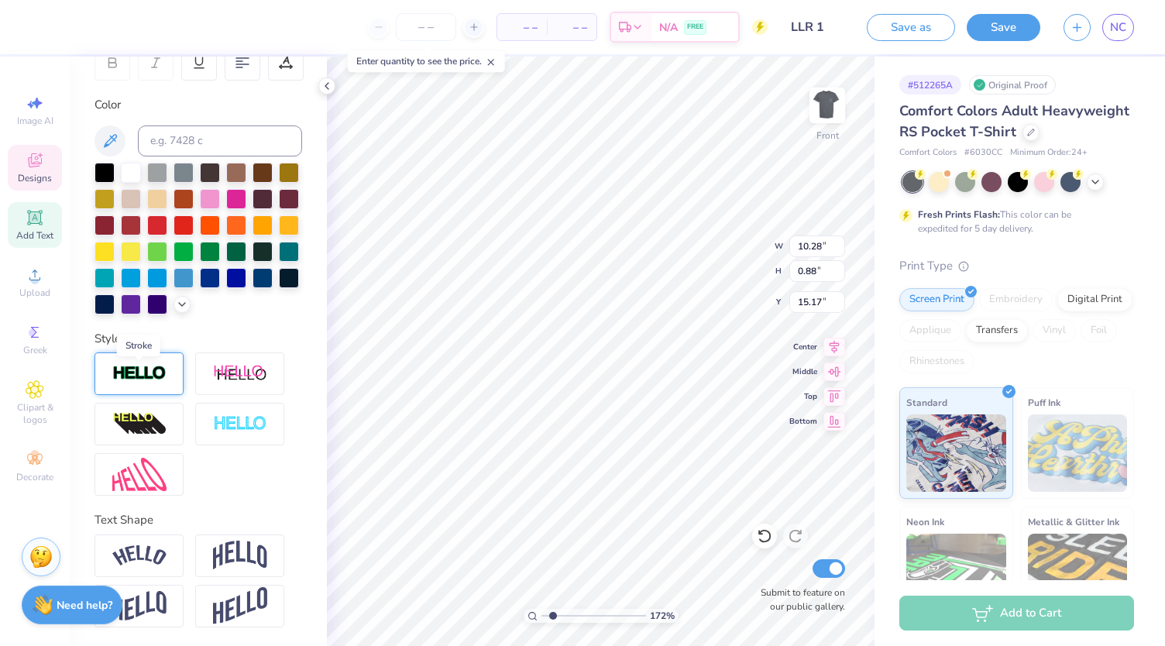
click at [150, 373] on img at bounding box center [139, 374] width 54 height 18
type input "1.72178737618554"
type input "10.30"
type input "0.90"
type input "15.16"
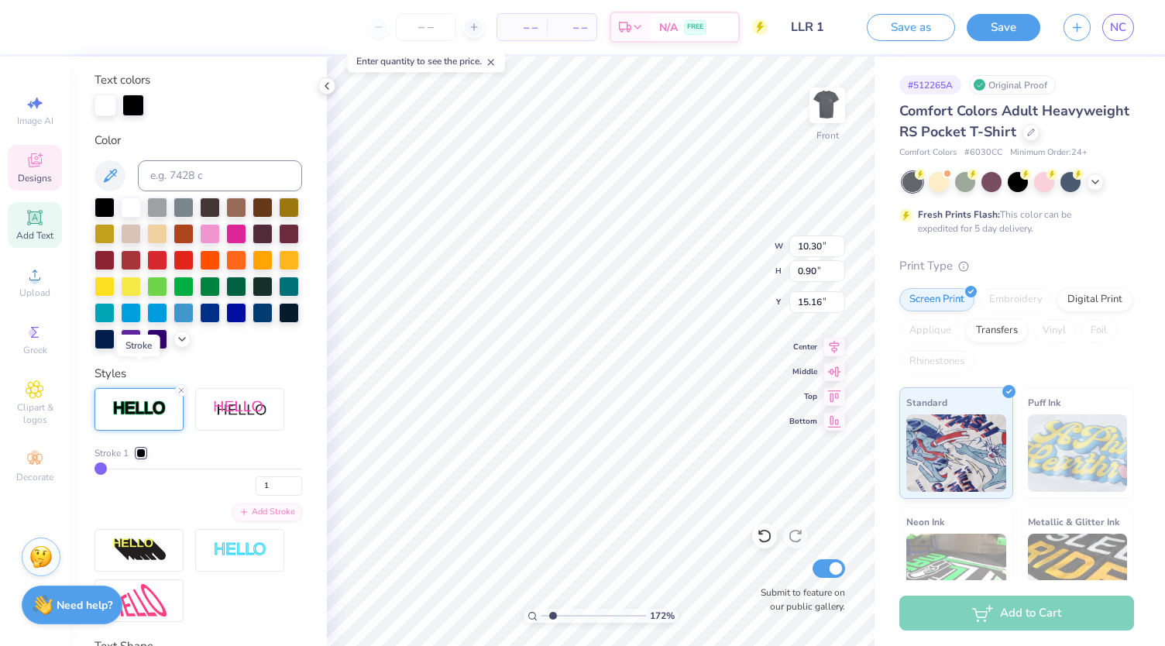
scroll to position [339, 0]
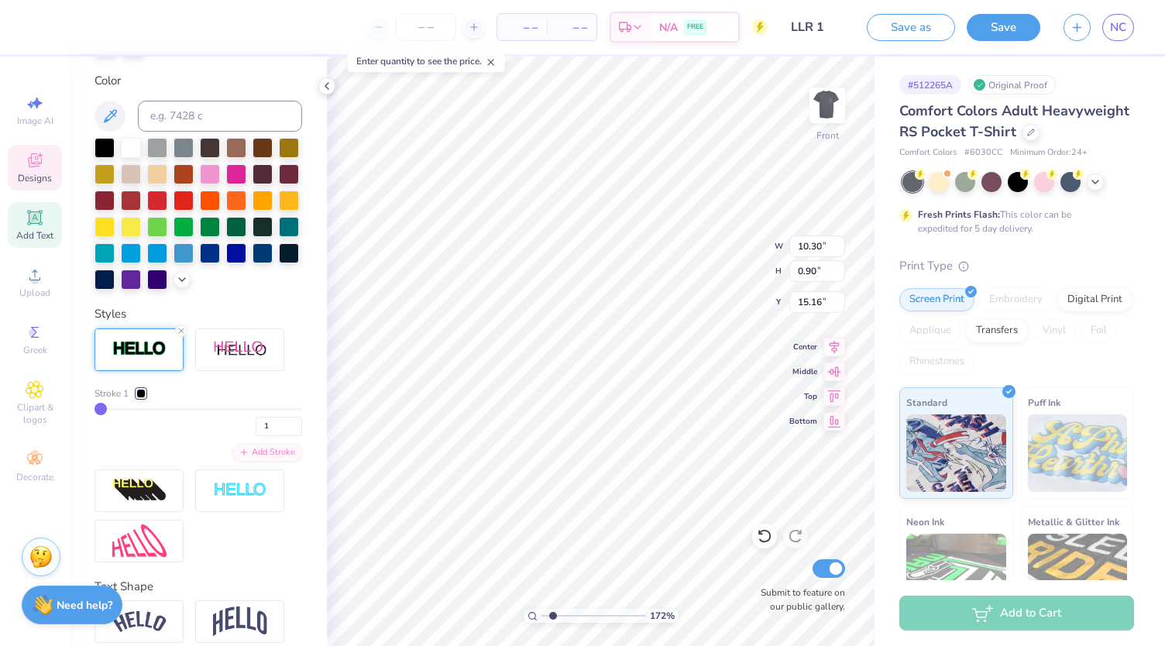
type input "2"
type input "4"
type input "5"
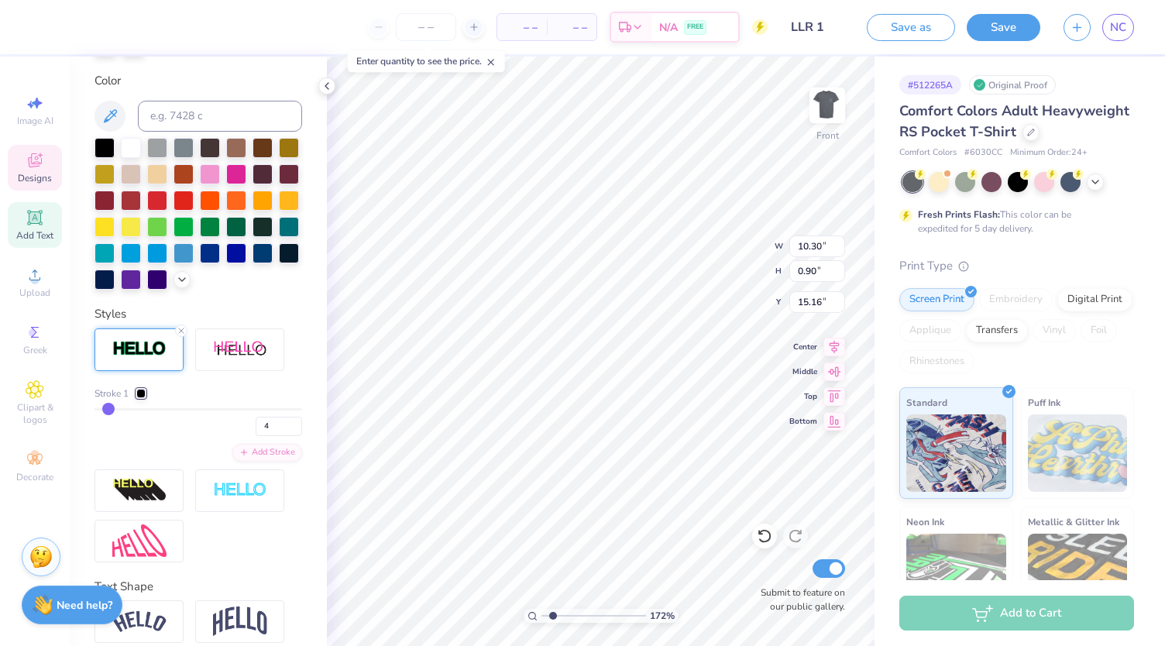
type input "5"
type input "6"
type input "1.72178737618554"
type input "10.38"
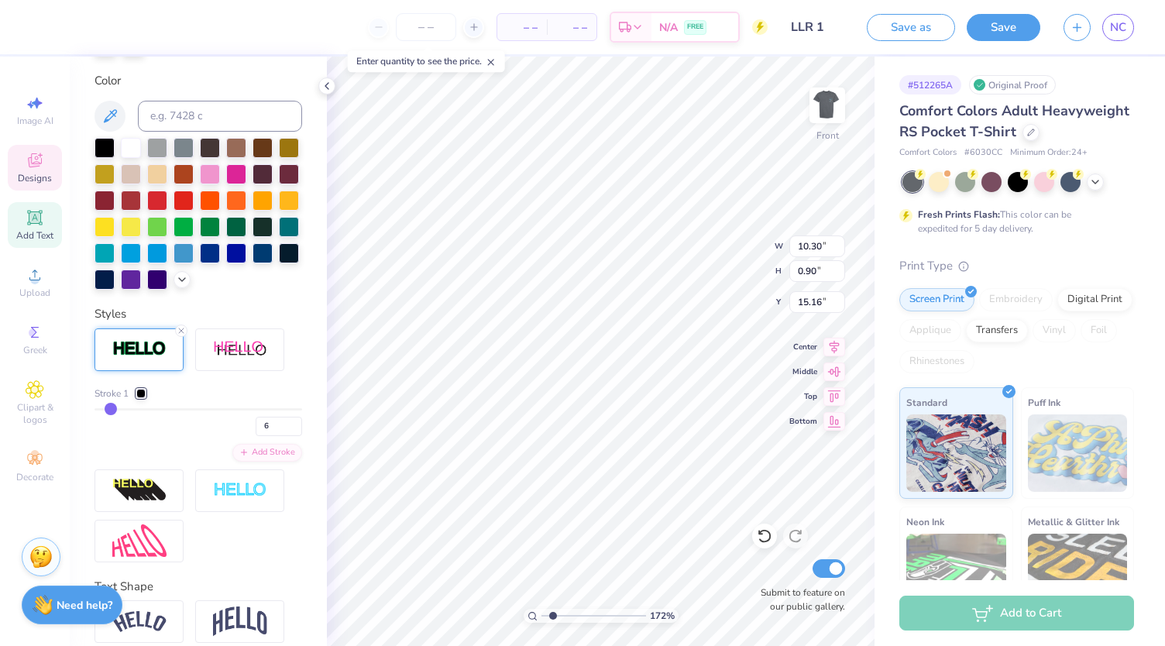
type input "0.98"
type input "15.12"
type input "5"
type input "2"
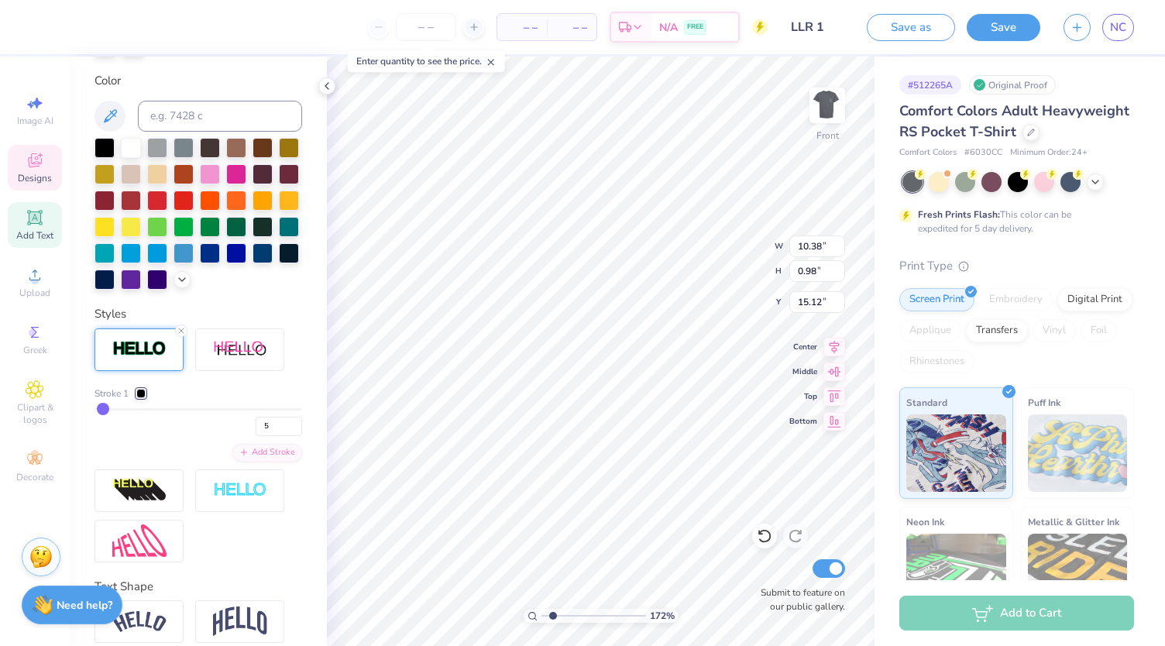
type input "2"
type input "1"
drag, startPoint x: 109, startPoint y: 437, endPoint x: 91, endPoint y: 439, distance: 18.0
type input "1"
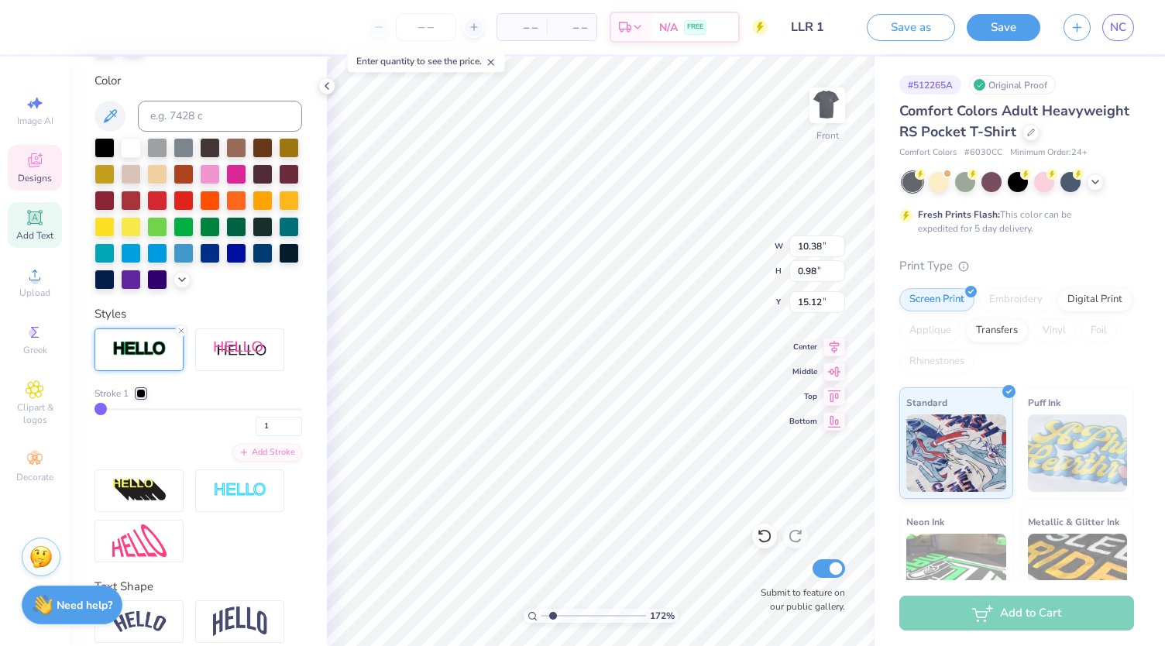
click at [95, 411] on input "range" at bounding box center [199, 409] width 208 height 2
type input "1.72178737618554"
type input "10.30"
type input "0.90"
type input "15.16"
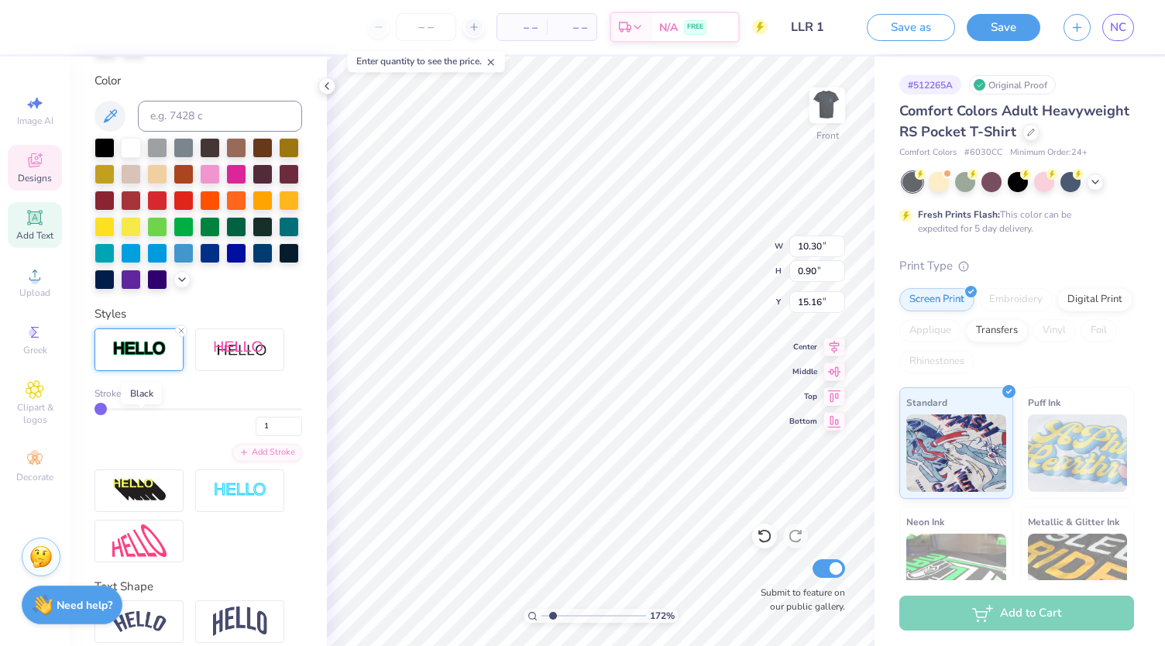
click at [141, 398] on div at bounding box center [140, 393] width 9 height 9
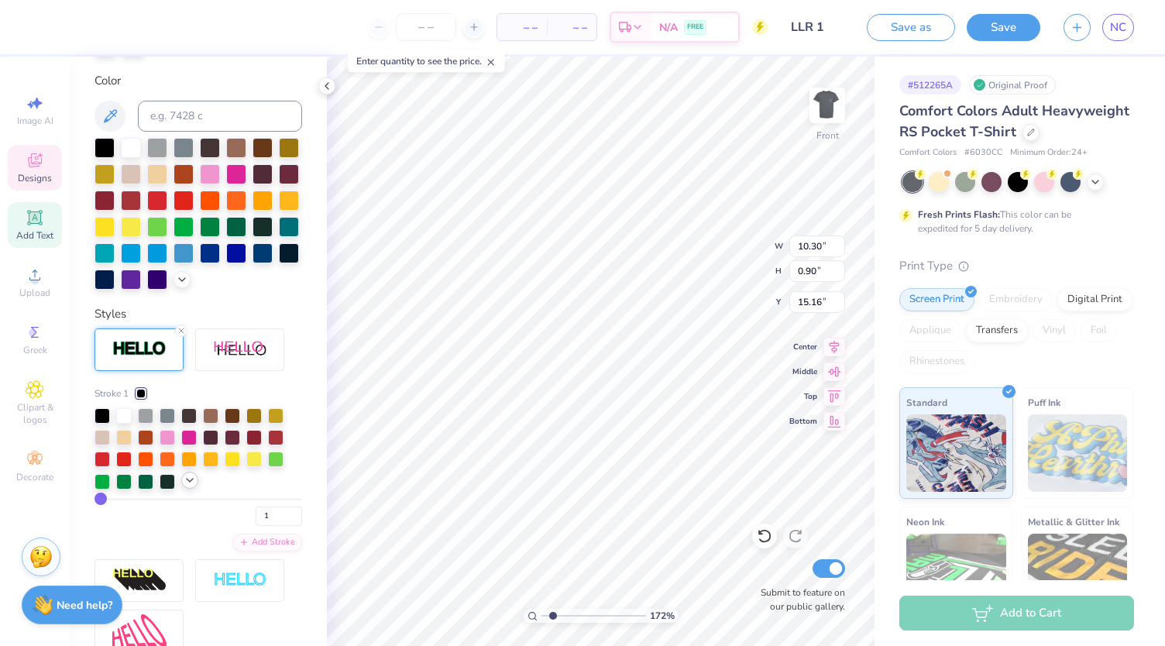
click at [190, 487] on icon at bounding box center [190, 480] width 12 height 12
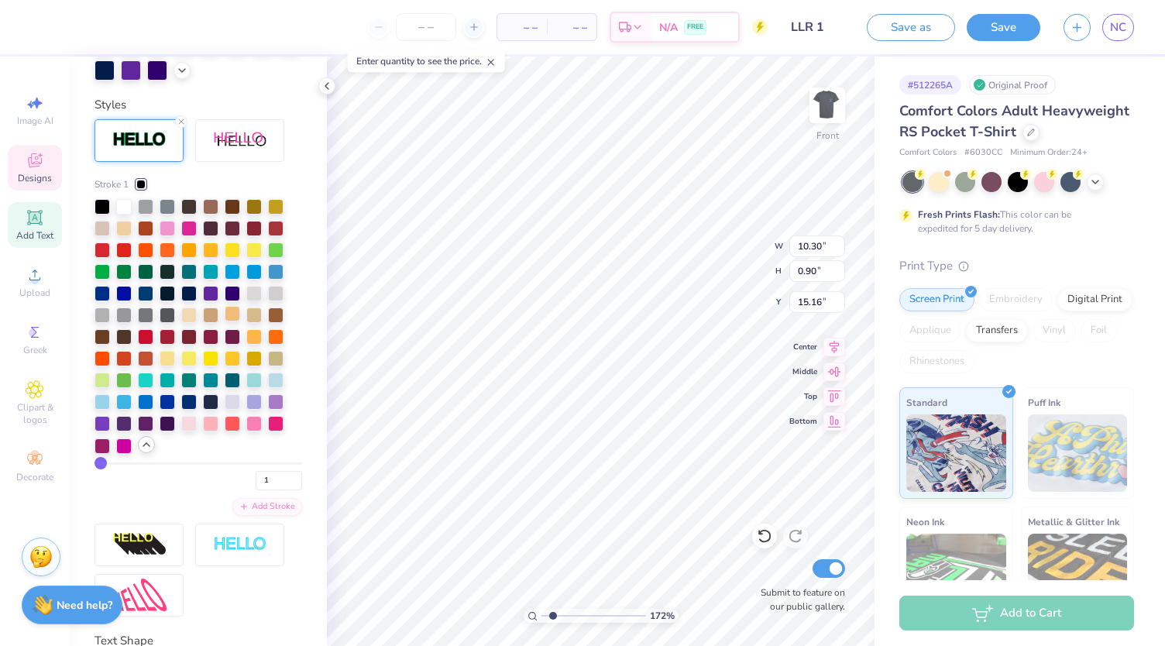
scroll to position [552, 0]
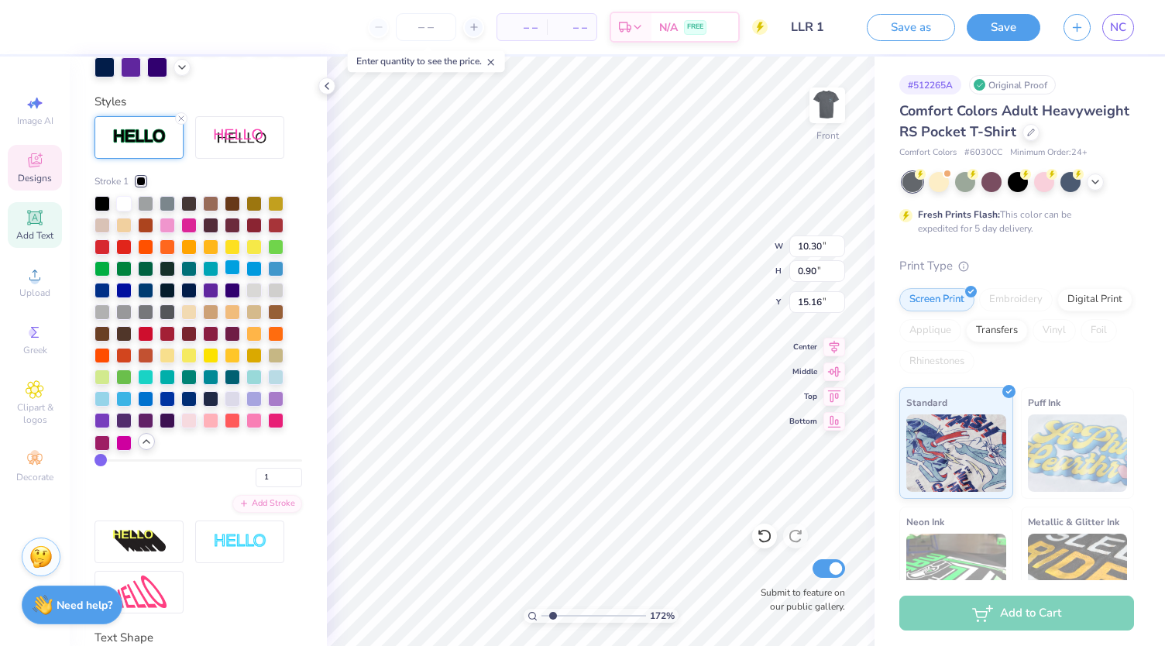
click at [230, 275] on div at bounding box center [232, 267] width 15 height 15
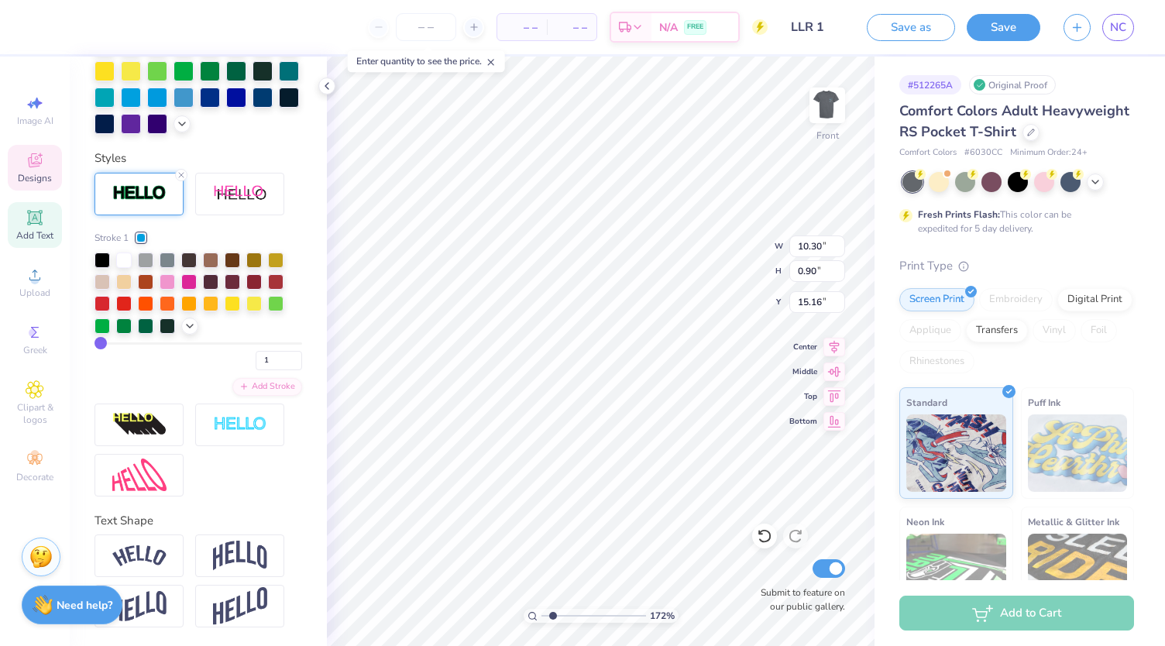
scroll to position [520, 0]
click at [104, 263] on div at bounding box center [102, 258] width 15 height 15
click at [332, 84] on icon at bounding box center [327, 86] width 12 height 12
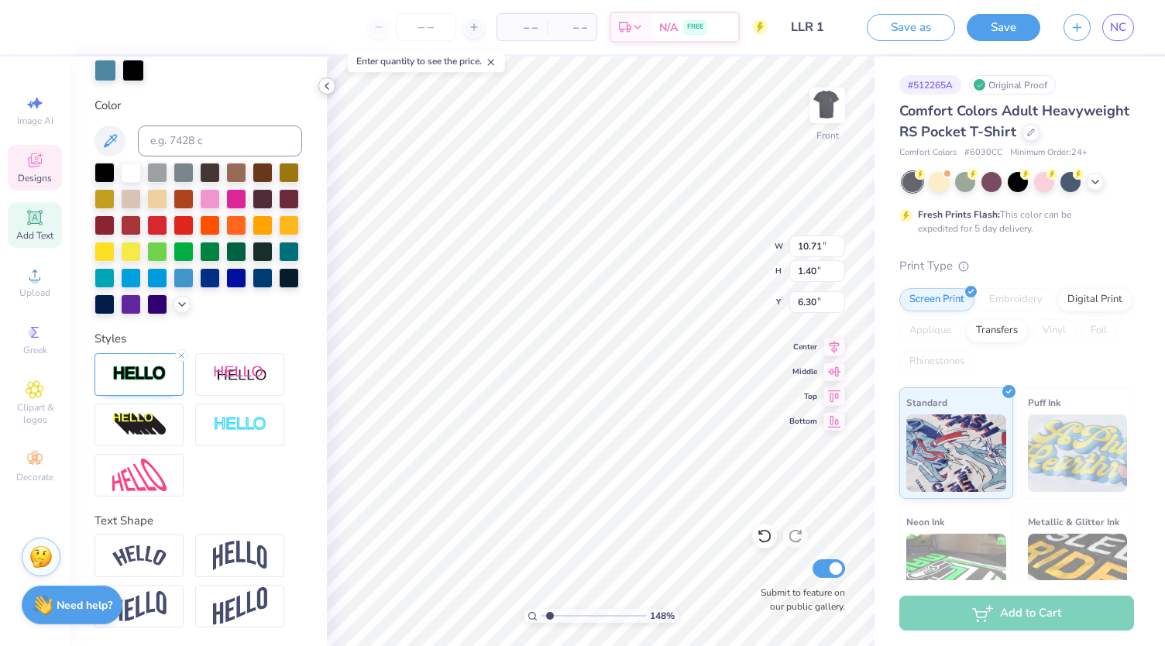
scroll to position [340, 0]
type input "1.48121462441105"
type input "12.37"
type input "1.61"
type input "6.08"
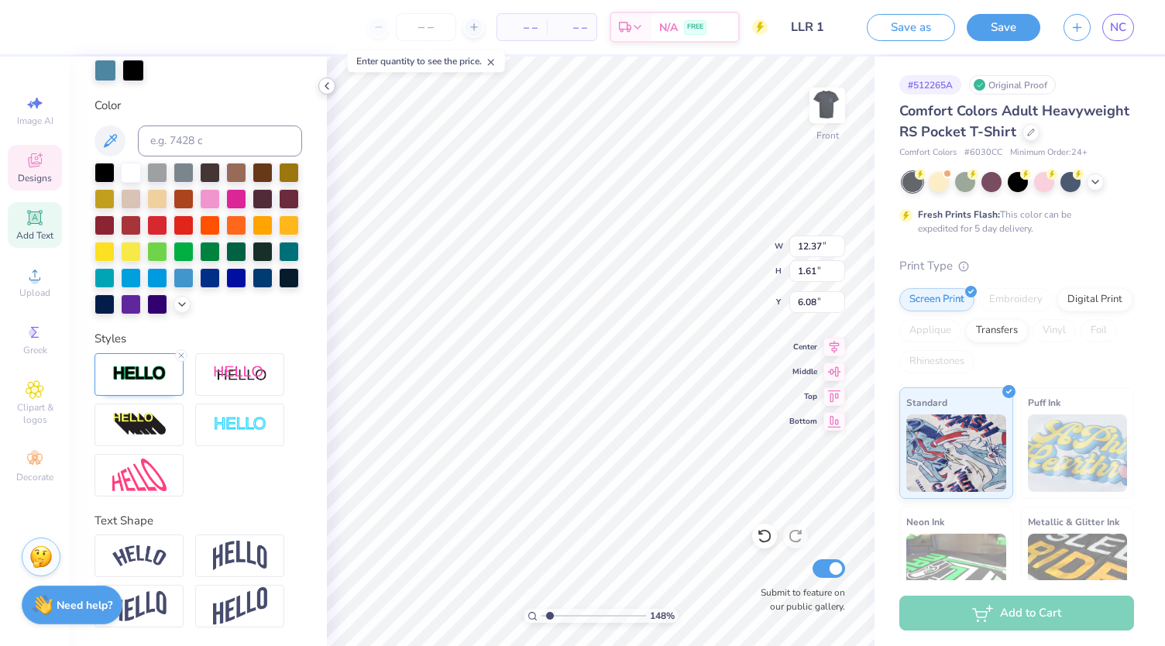
type input "1.48121462441105"
type input "6.46"
type input "1.48121462441105"
type input "10.30"
type input "0.90"
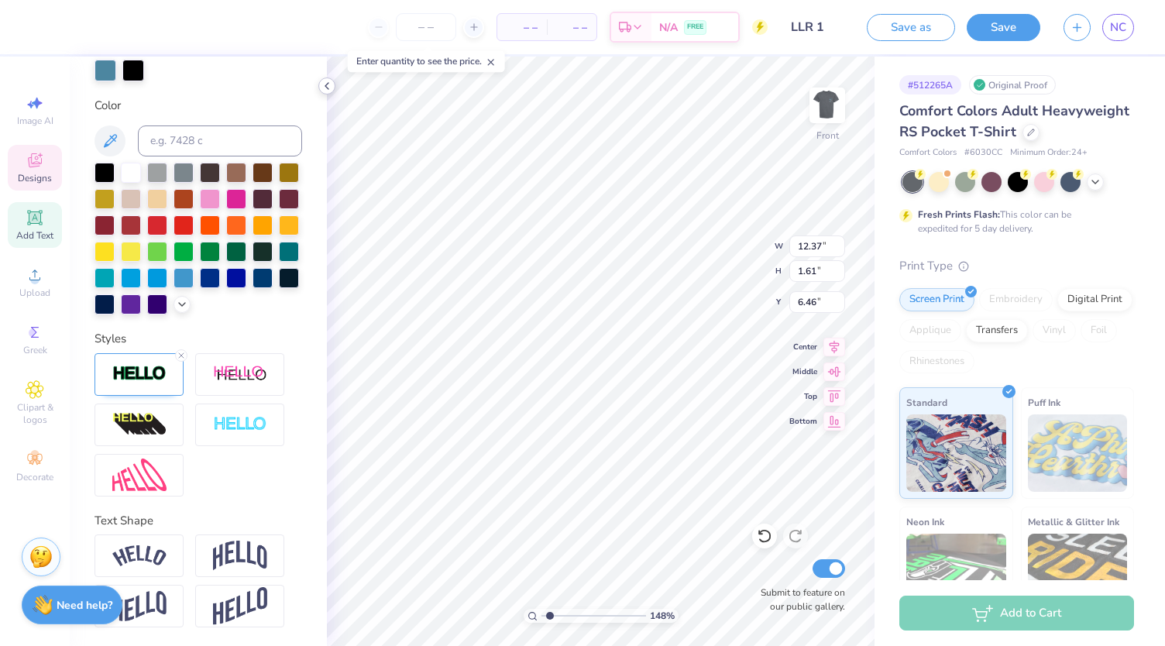
type input "15.16"
click at [167, 266] on div at bounding box center [157, 276] width 20 height 20
type input "1.48121462441105"
type input "11.80"
type input "1.03"
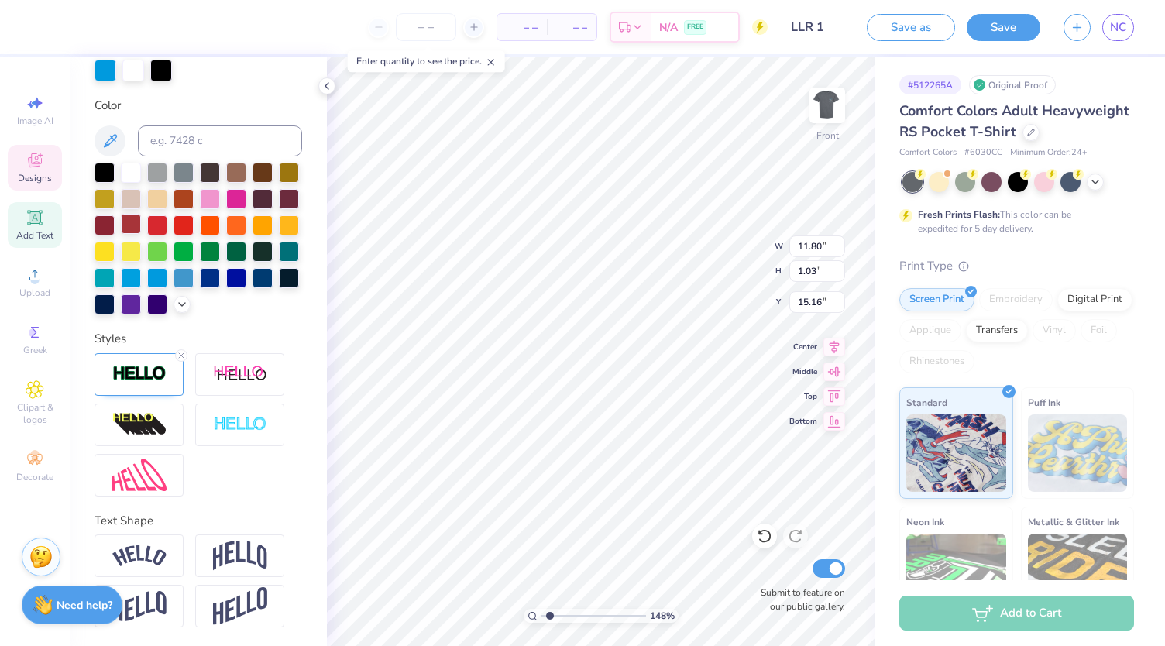
click at [133, 163] on div at bounding box center [131, 173] width 20 height 20
type input "1.48121462441105"
type input "15.17"
type input "1.48121462441105"
type input "15.34"
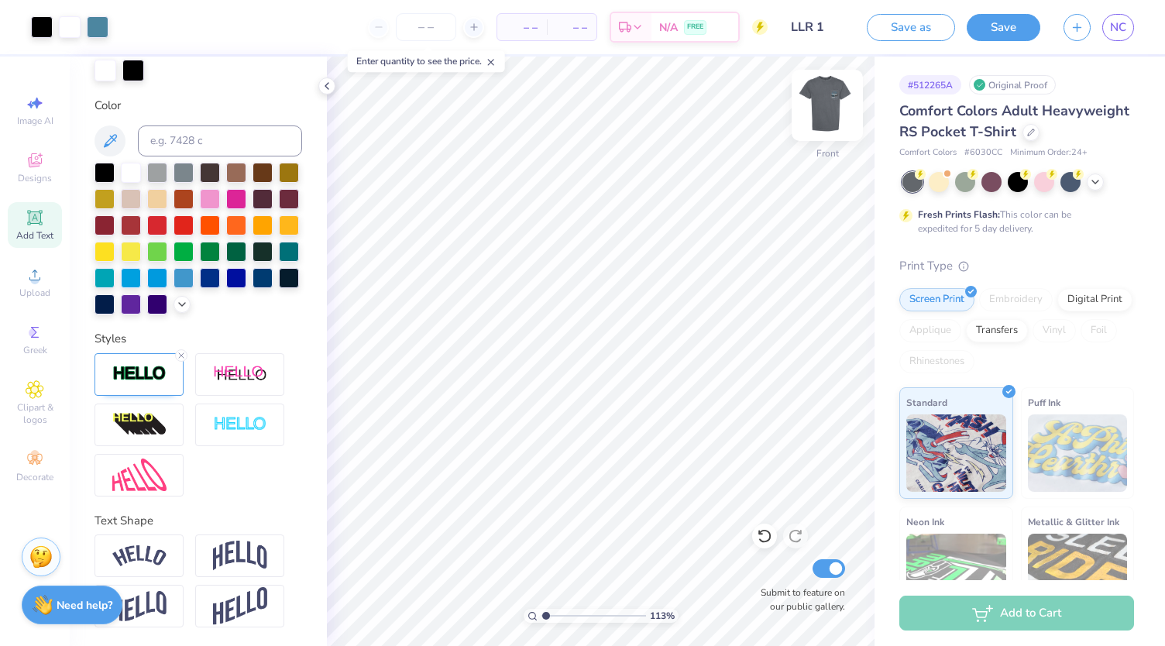
click at [829, 109] on img at bounding box center [827, 105] width 62 height 62
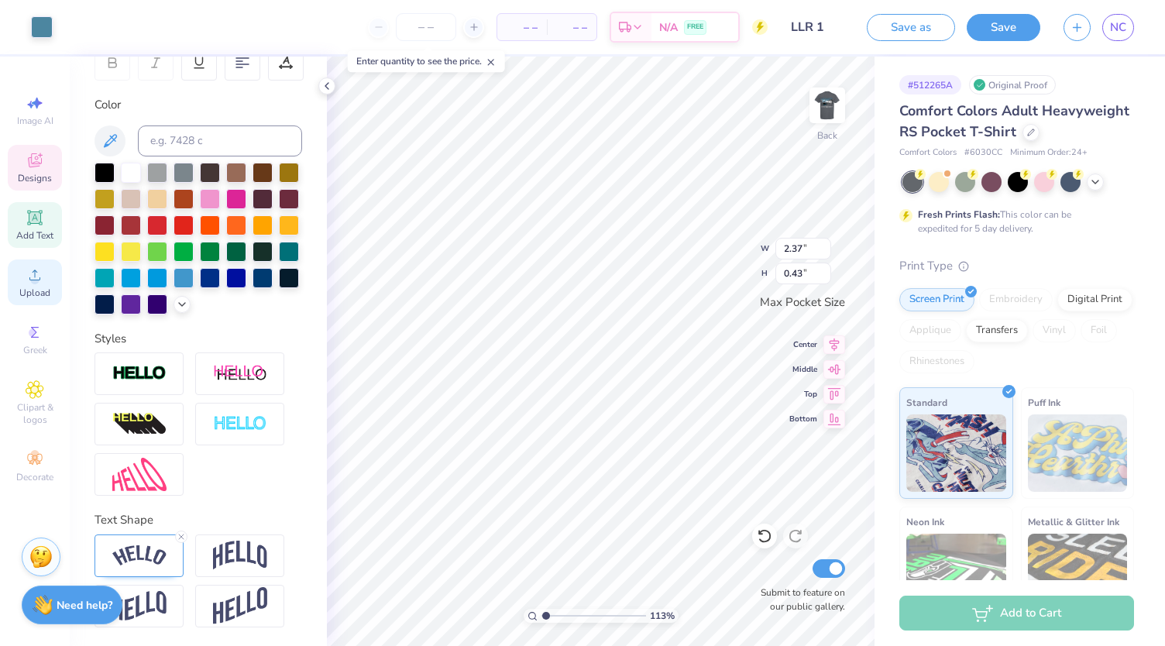
scroll to position [280, 0]
click at [764, 534] on icon at bounding box center [764, 535] width 15 height 15
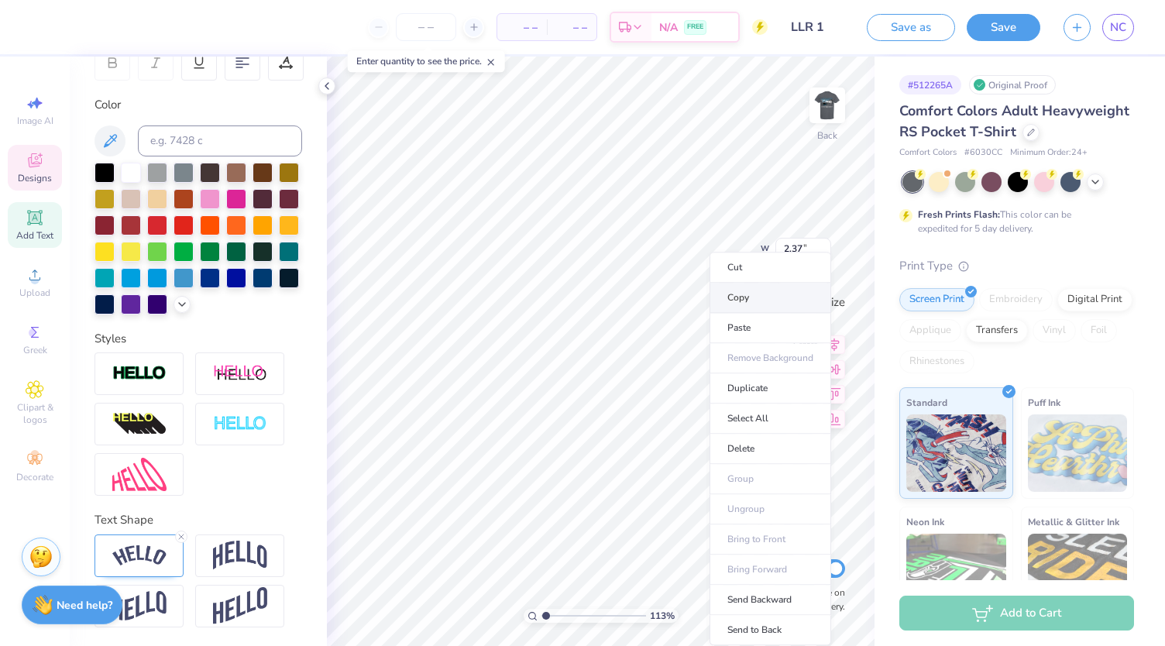
click at [760, 300] on li "Copy" at bounding box center [771, 298] width 122 height 30
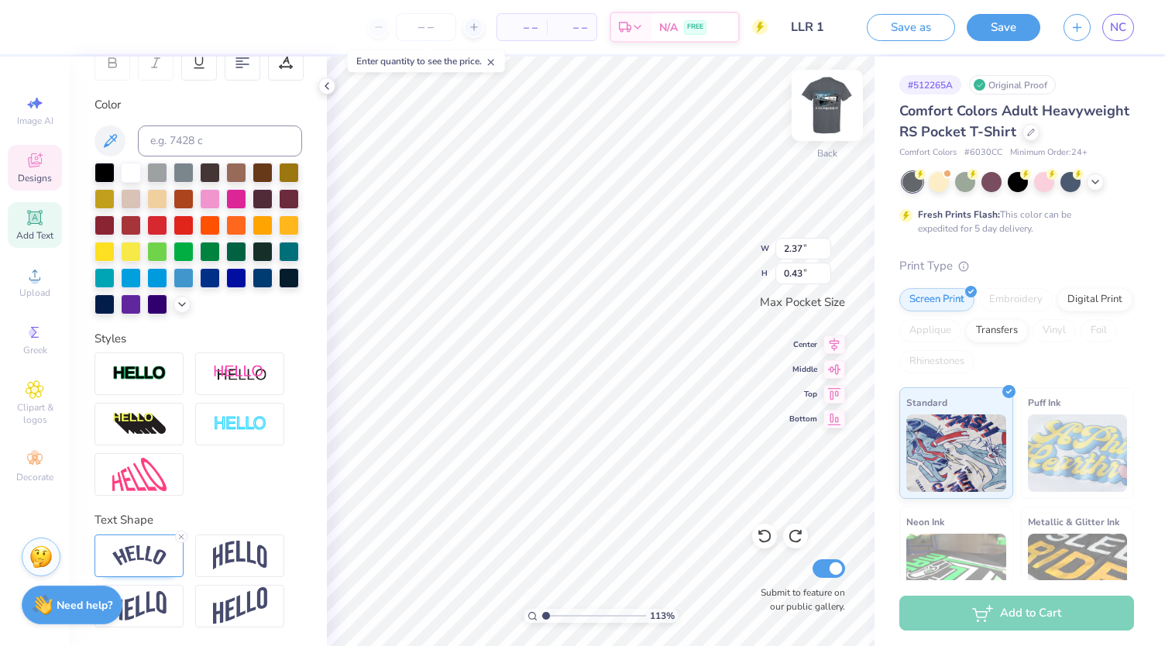
click at [825, 124] on img at bounding box center [827, 105] width 62 height 62
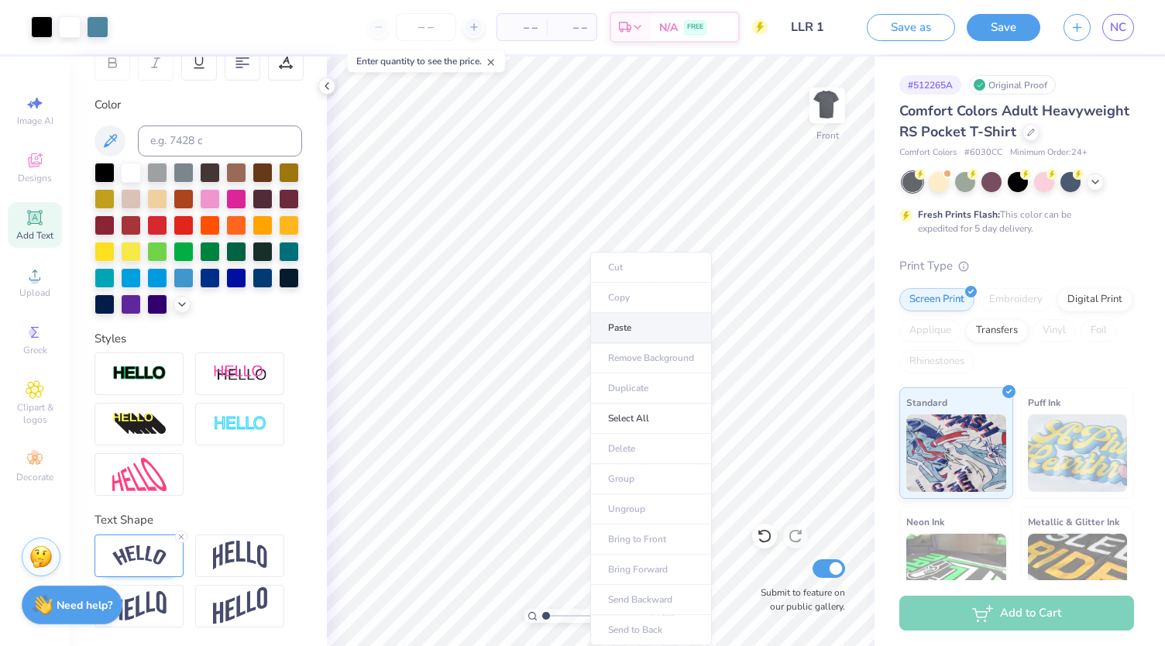
click at [618, 323] on li "Paste" at bounding box center [651, 328] width 122 height 30
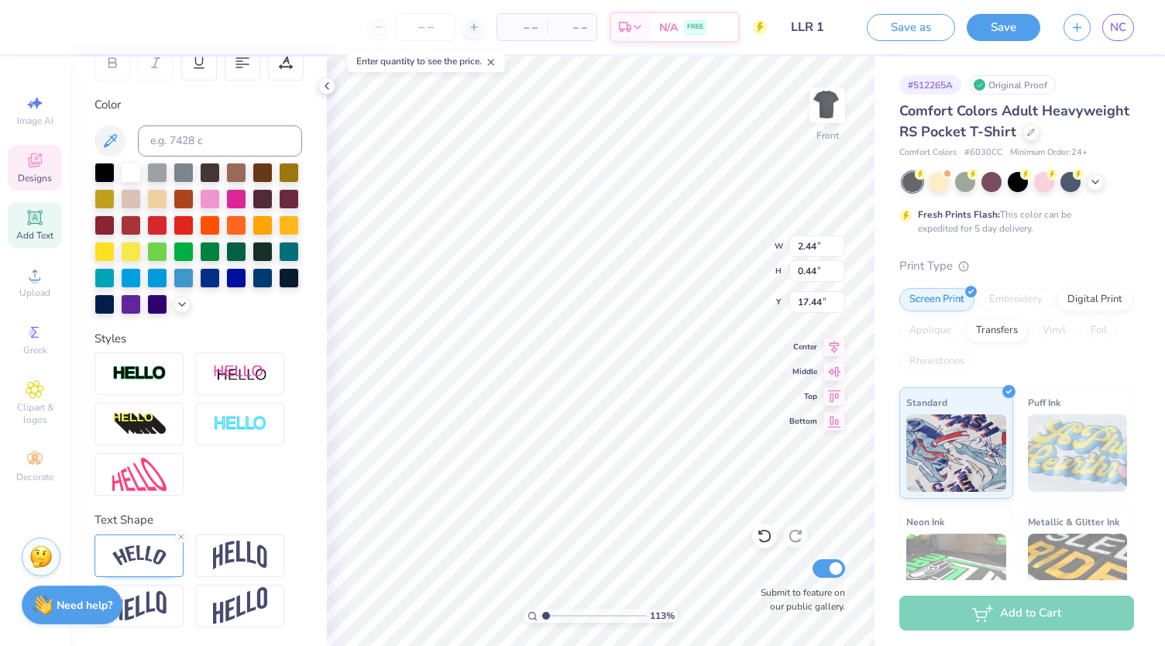
type input "1.13076748136825"
type input "7.66"
type input "1.38"
type input "16.50"
type input "1.13076748136825"
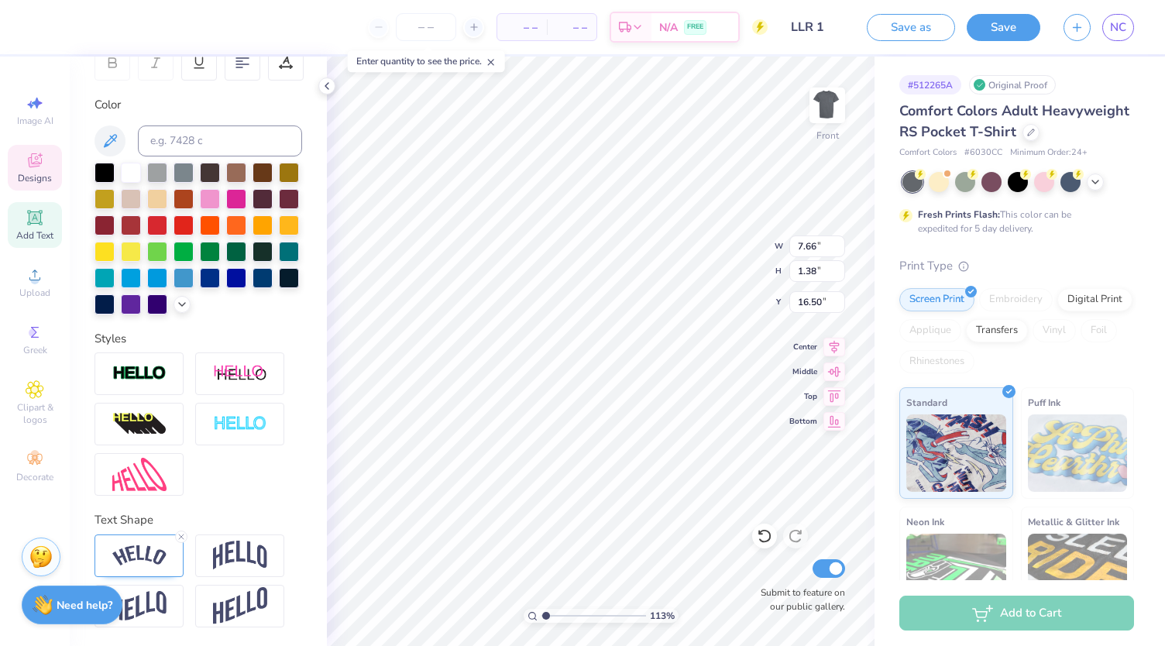
type input "11.21"
type input "2.02"
type input "1.13076748136825"
type input "16.37"
type input "1.13076748136825"
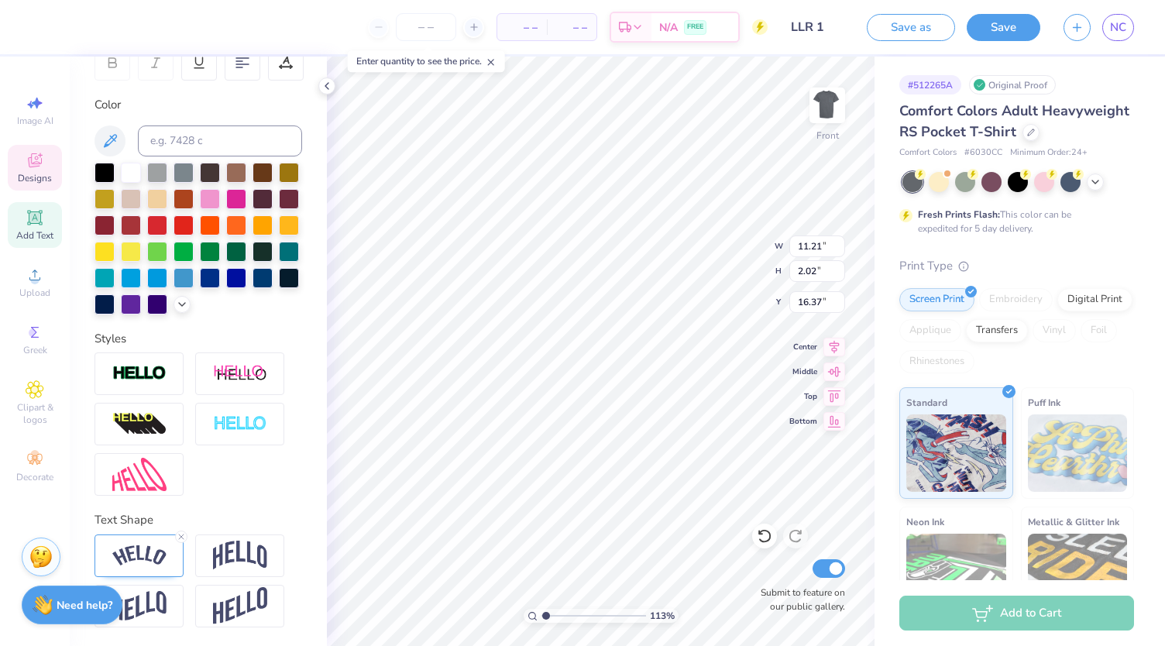
type input "16.65"
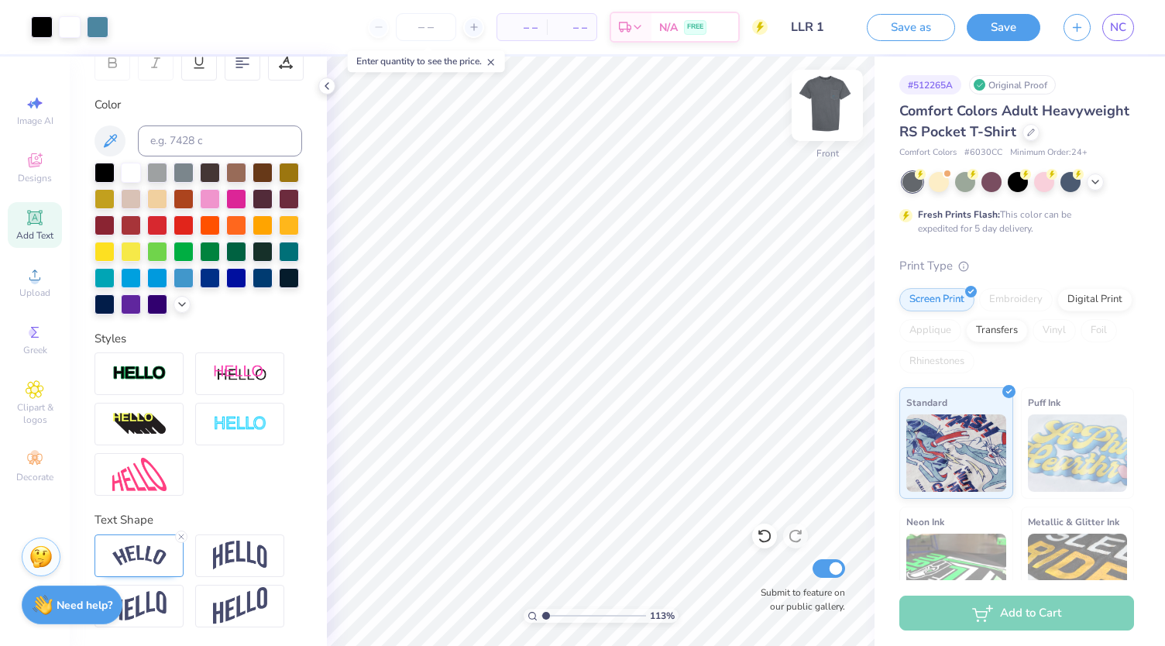
click at [834, 105] on img at bounding box center [827, 105] width 62 height 62
type input "1.13076748136825"
type input "2.63"
type input "1.53"
type input "1.13076748136825"
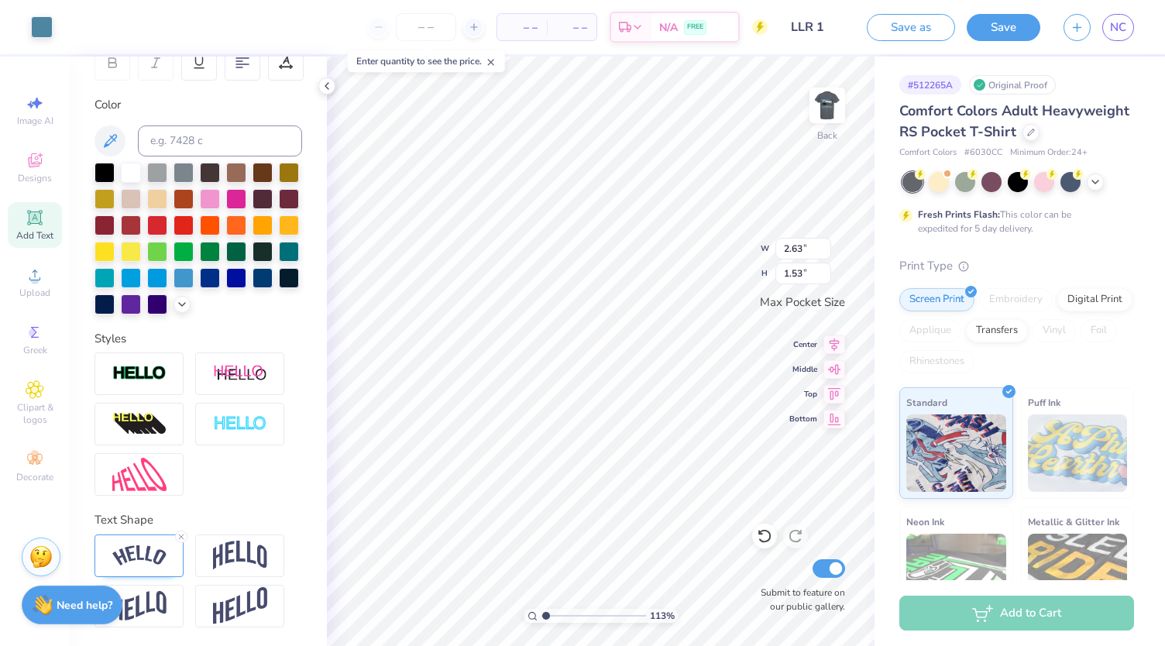
type input "2.45"
type input "1.07"
type input "1.13076748136825"
type input "2.79"
type input "1.22"
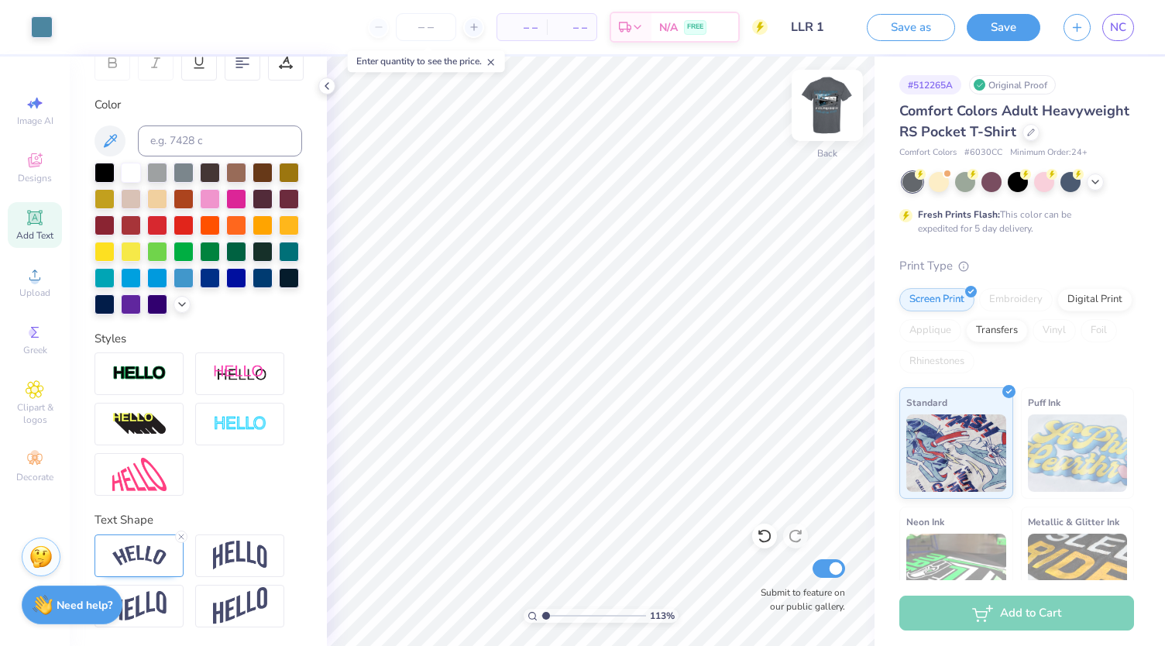
click at [827, 116] on img at bounding box center [827, 105] width 62 height 62
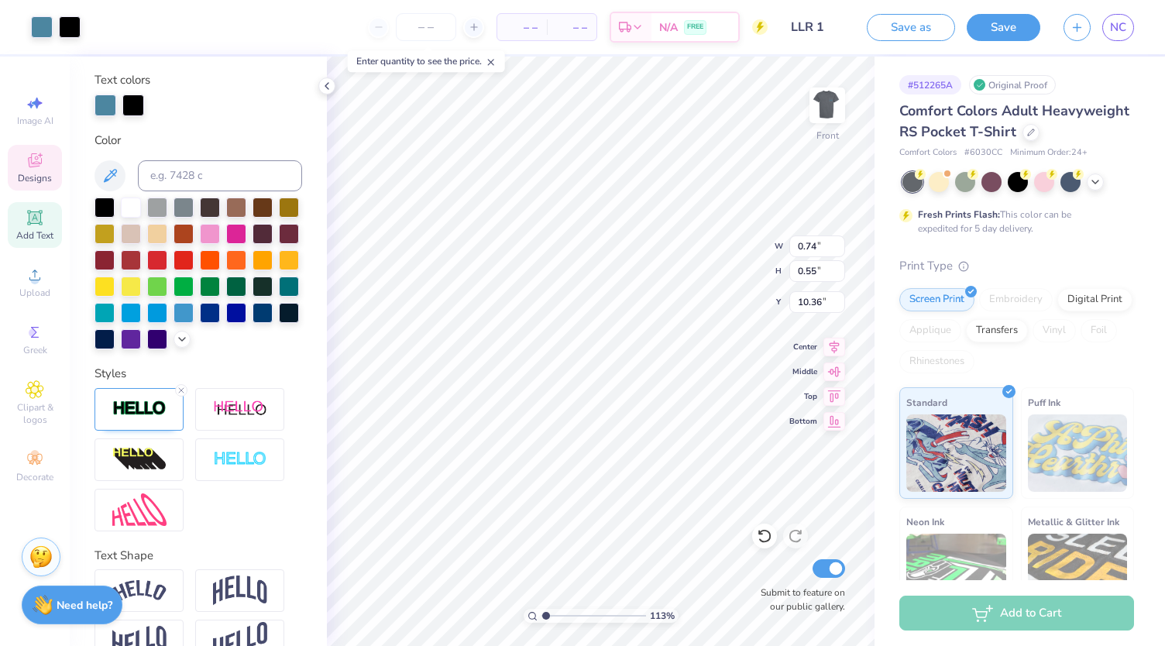
scroll to position [340, 0]
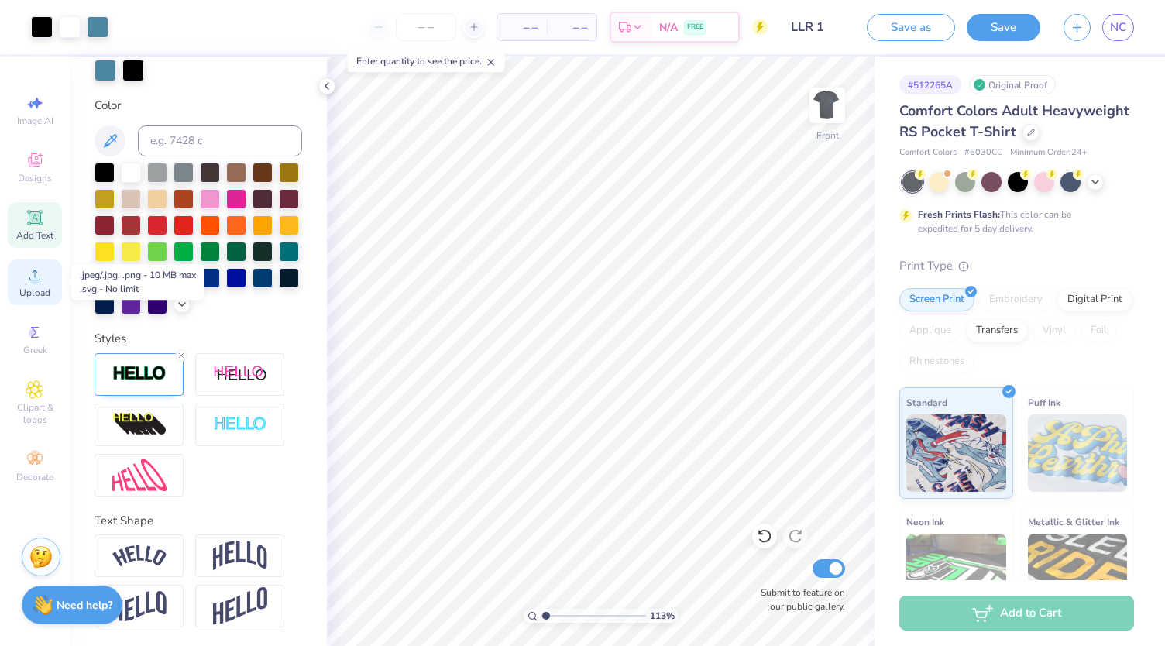
click at [39, 287] on span "Upload" at bounding box center [34, 293] width 31 height 12
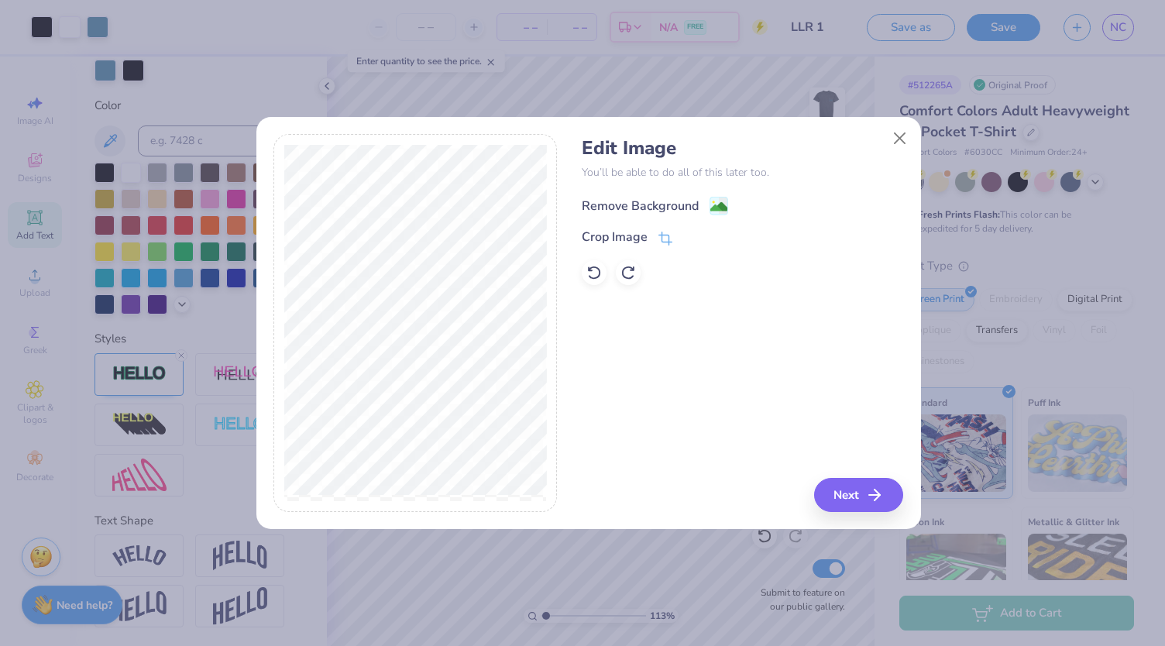
click at [654, 207] on div "Remove Background" at bounding box center [640, 206] width 117 height 19
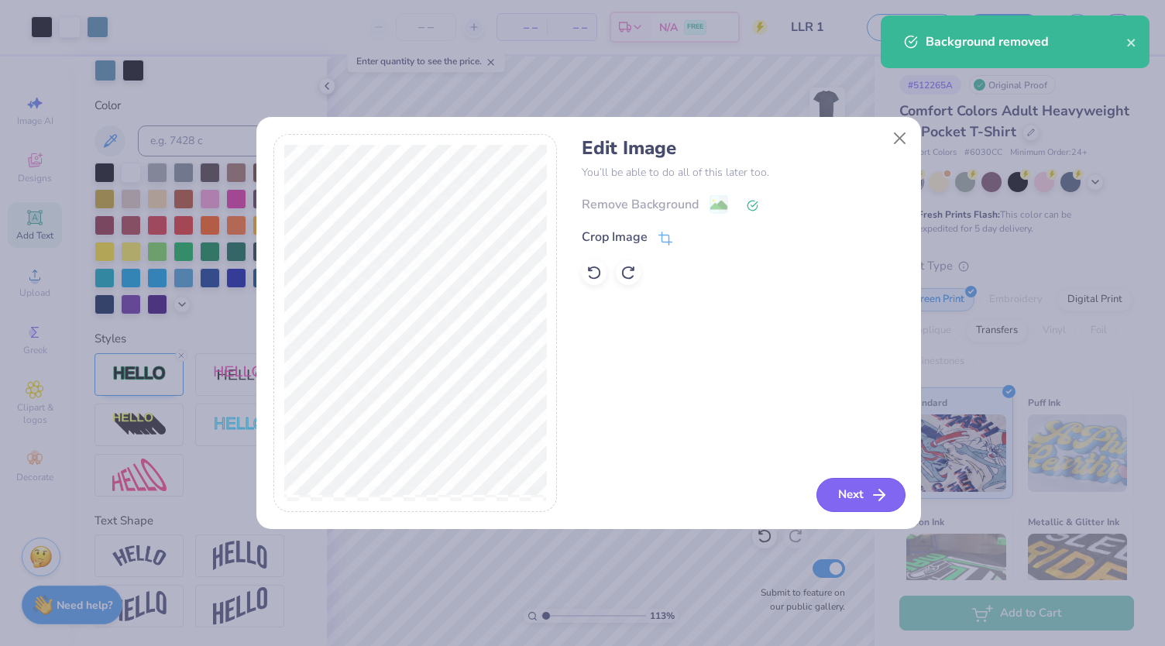
click at [855, 500] on button "Next" at bounding box center [861, 495] width 89 height 34
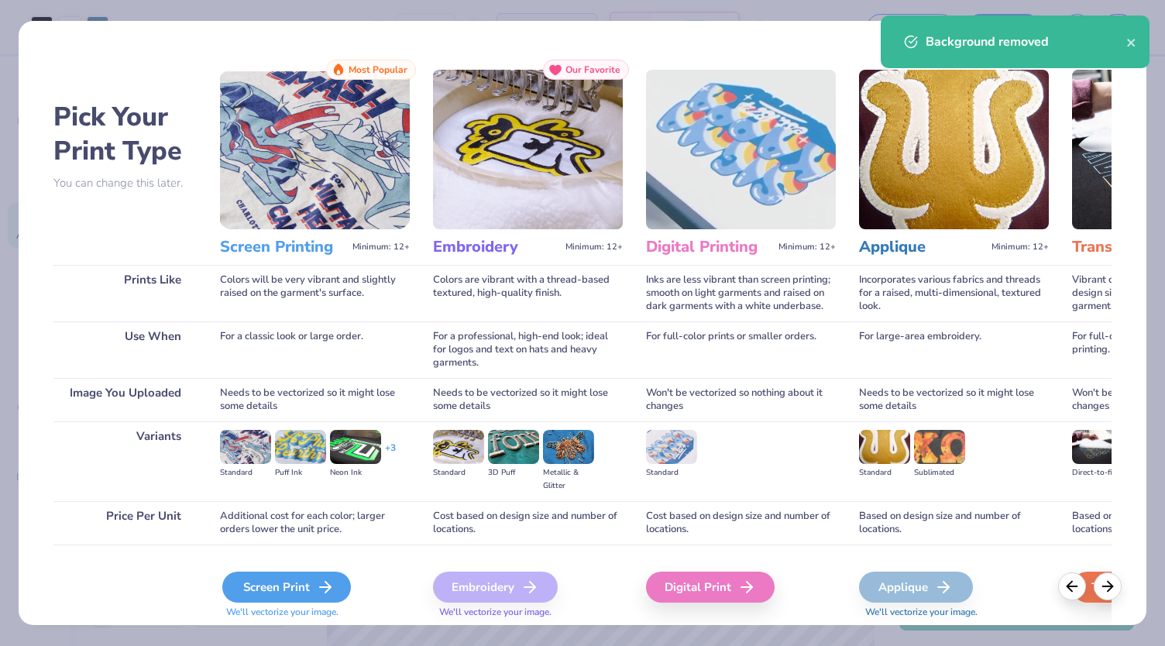
click at [313, 584] on div "Screen Print" at bounding box center [286, 587] width 129 height 31
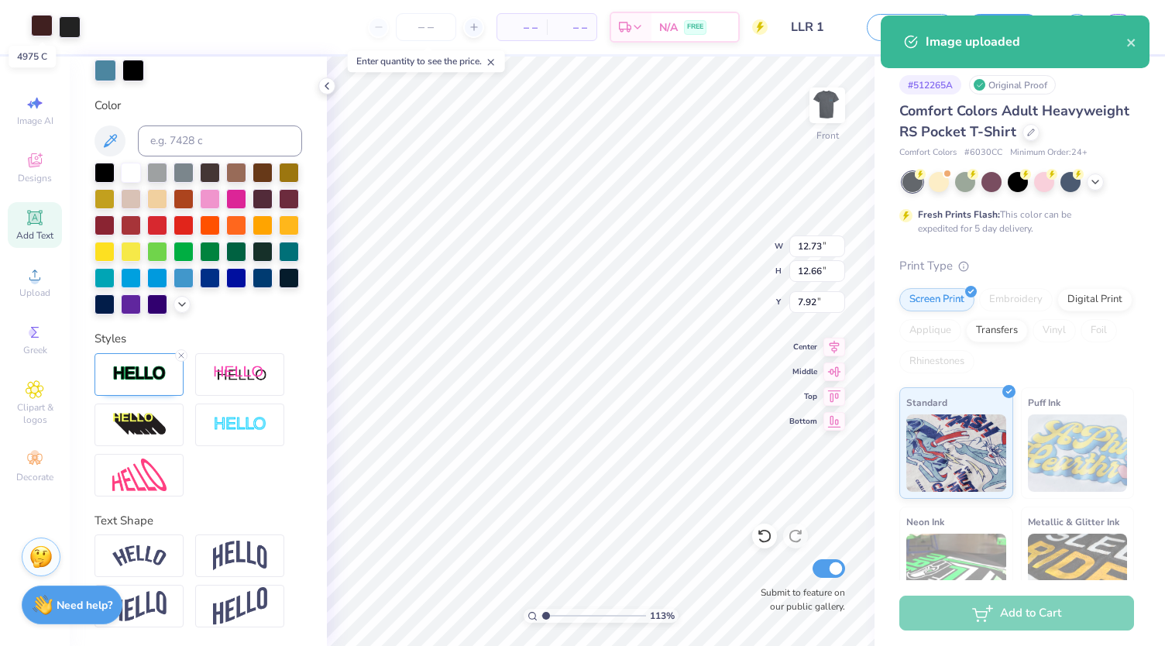
click at [43, 24] on div at bounding box center [42, 26] width 22 height 22
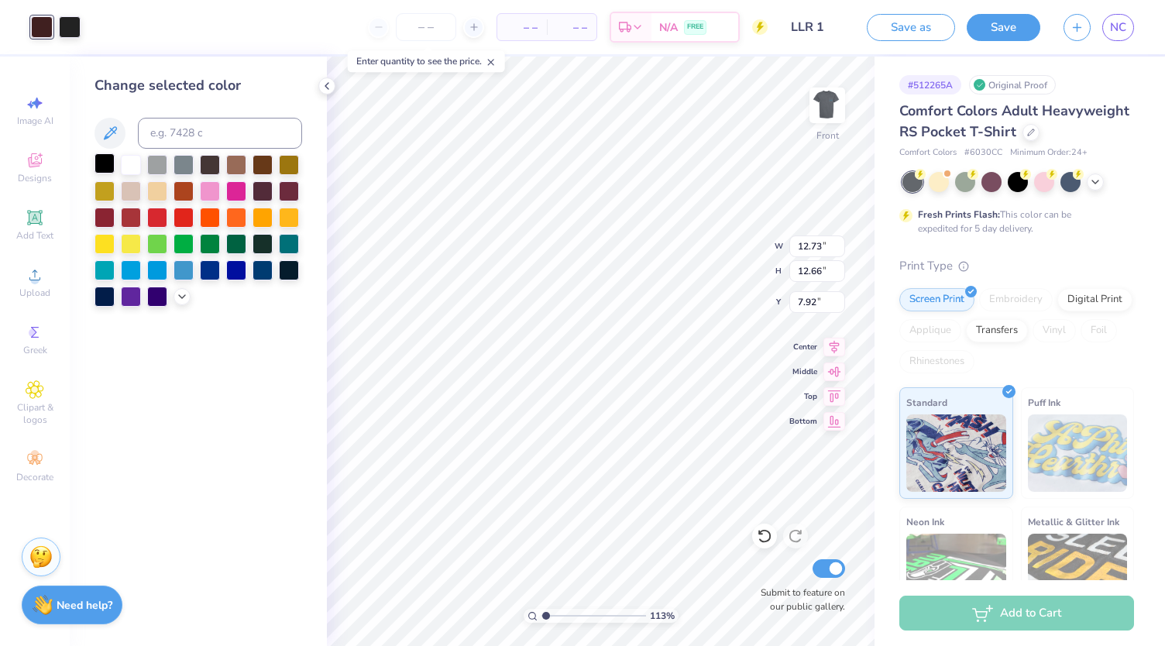
click at [105, 160] on div at bounding box center [105, 163] width 20 height 20
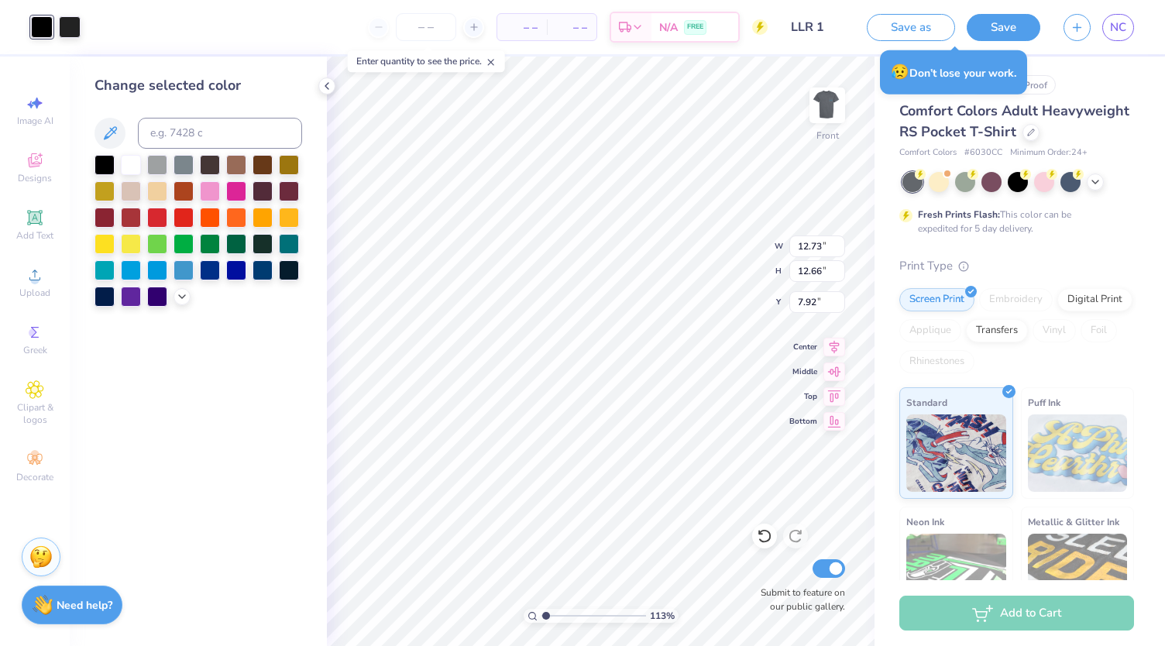
type input "1.13076748136825"
type input "1.79"
type input "1.78"
type input "18.80"
type input "1.13076748136825"
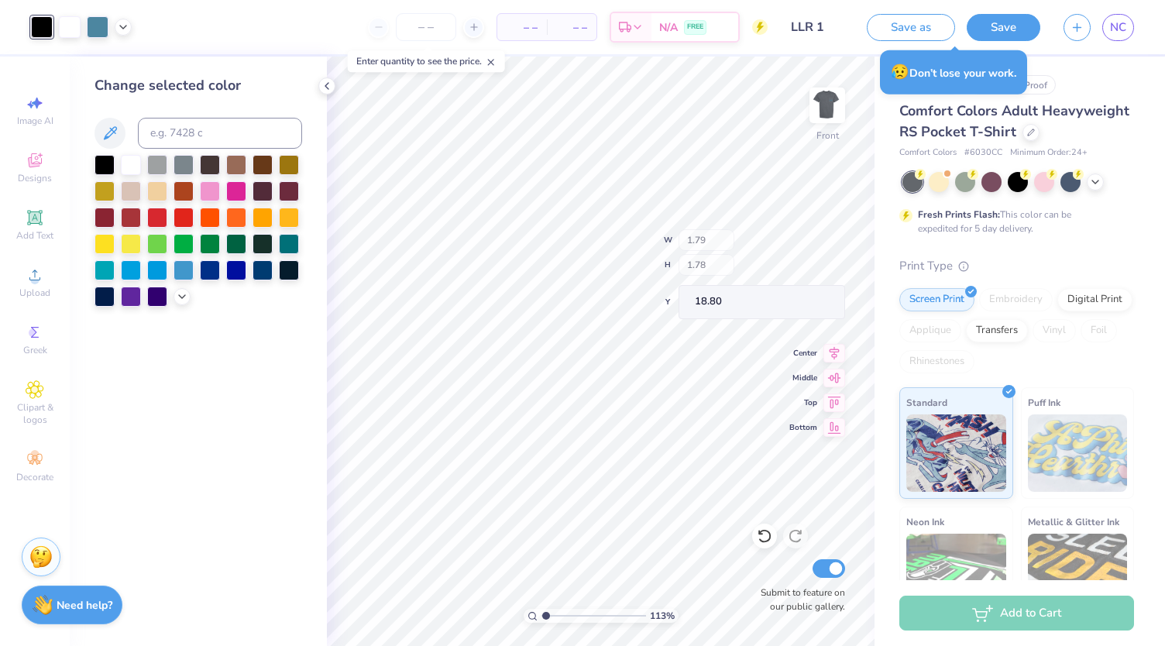
type input "12.47"
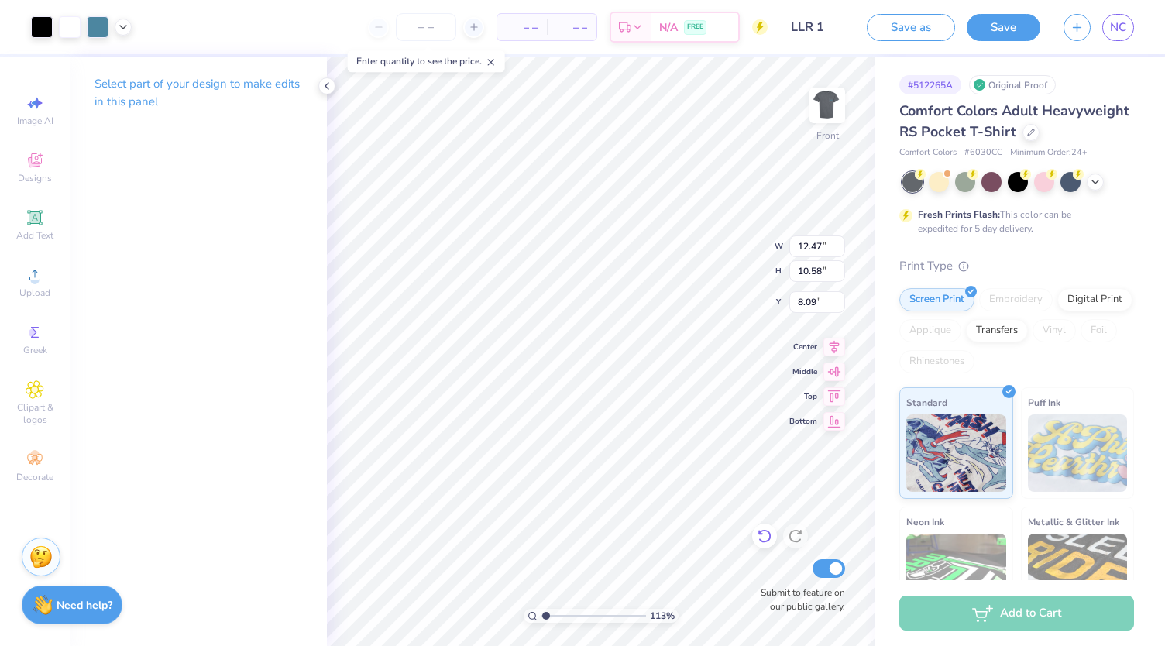
click at [765, 542] on icon at bounding box center [764, 537] width 13 height 14
type input "1.13076748136825"
type input "12.57"
type input "12.49"
type input "1.13076748136825"
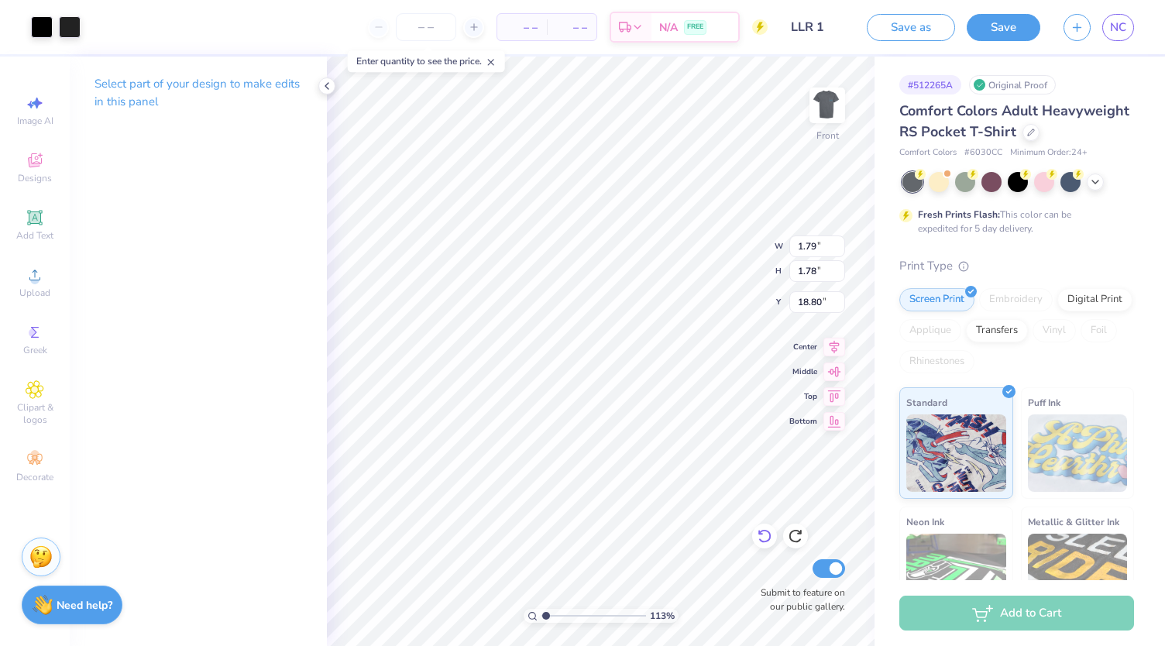
type input "9.49"
type input "1.13076748136825"
type input "1.42"
type input "1.41"
type input "9.86"
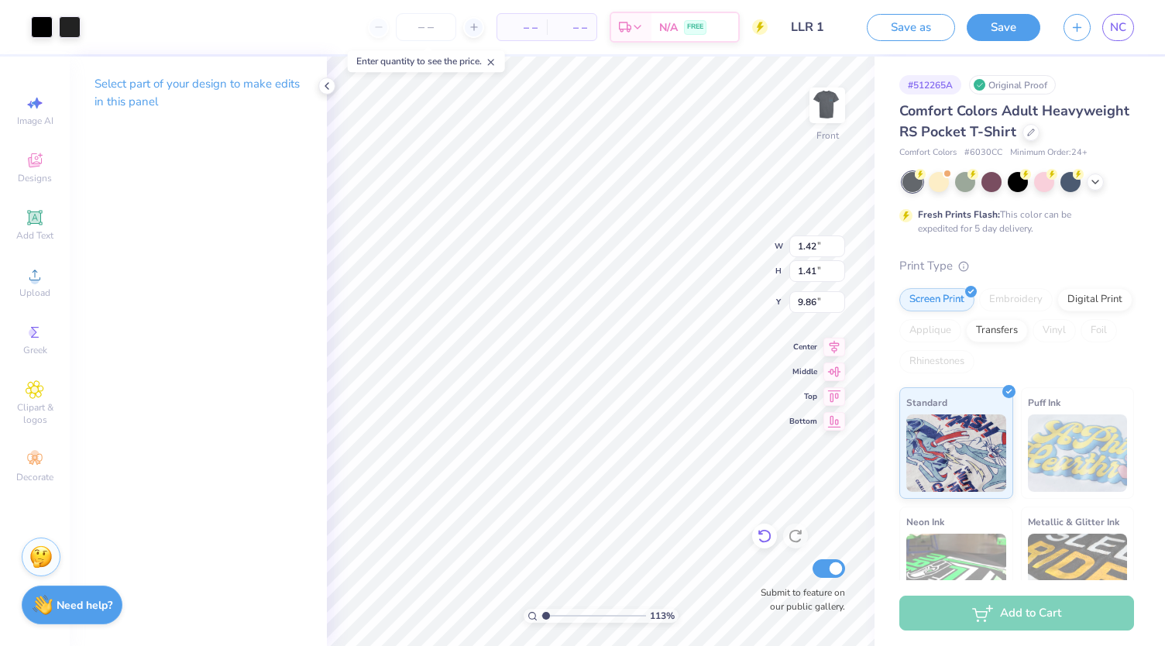
type input "1.13076748136825"
type input "1.43"
type input "1.62"
type input "9.76"
type input "1.13076748136825"
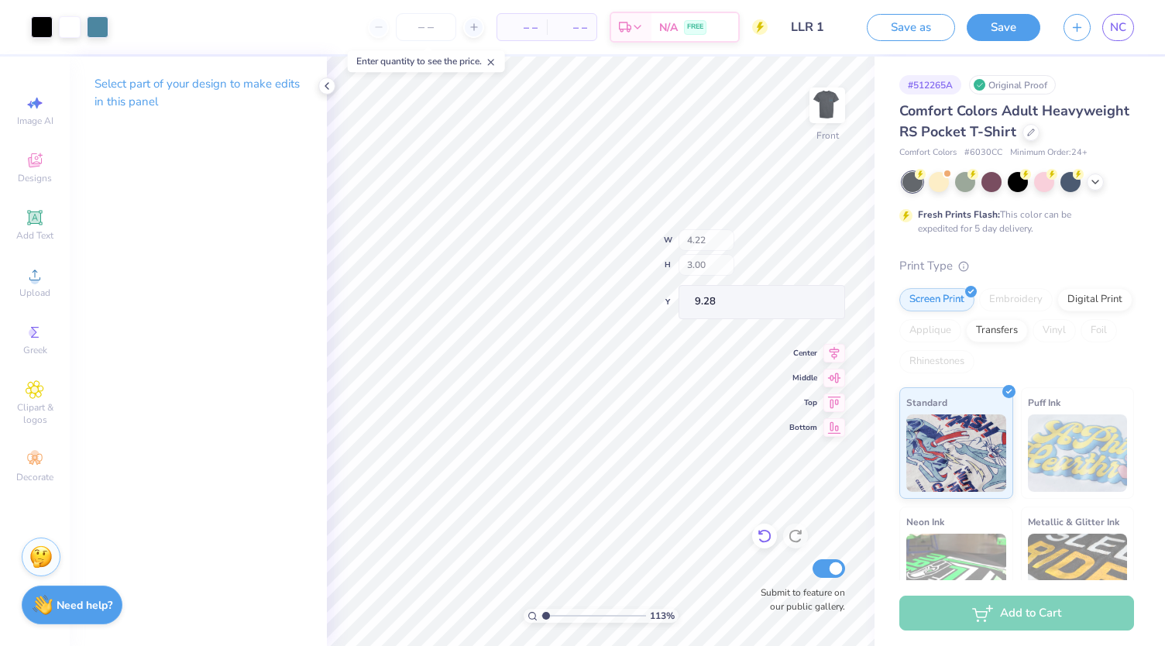
type input "4.04"
type input "2.87"
type input "9.31"
click at [31, 406] on span "Clipart & logos" at bounding box center [35, 413] width 54 height 25
type input "1.13076748136825"
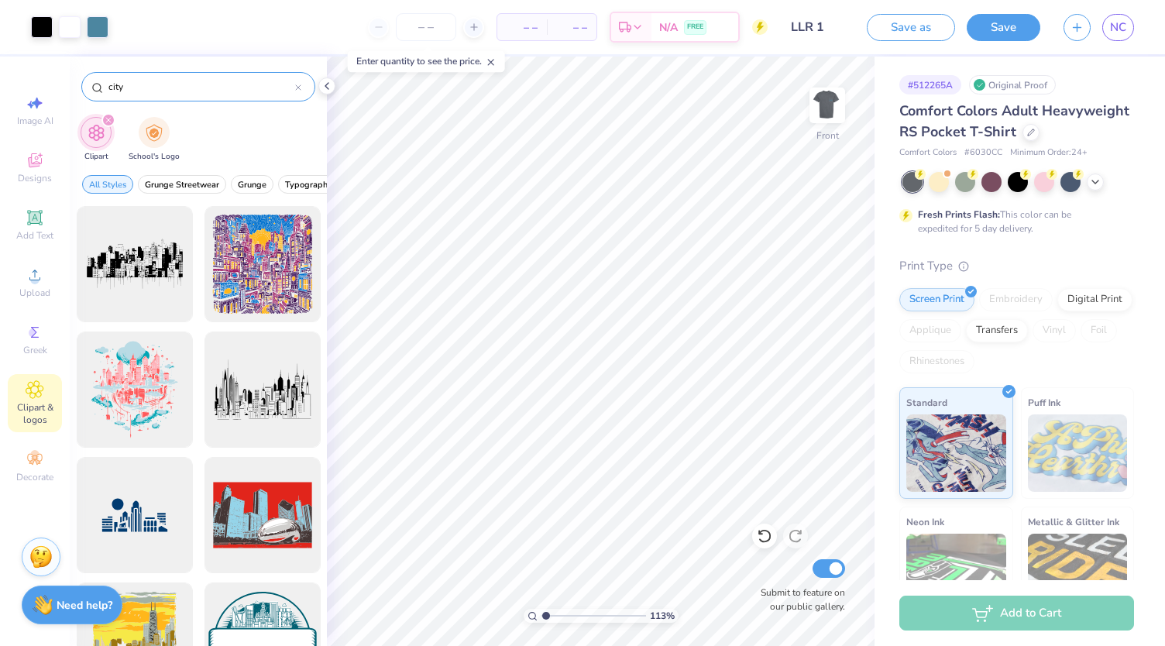
click at [293, 82] on input "city" at bounding box center [201, 86] width 188 height 15
click at [290, 88] on input "city" at bounding box center [201, 86] width 188 height 15
drag, startPoint x: 194, startPoint y: 94, endPoint x: 98, endPoint y: 100, distance: 96.3
click at [98, 100] on div "city" at bounding box center [198, 86] width 234 height 29
type input "eagles"
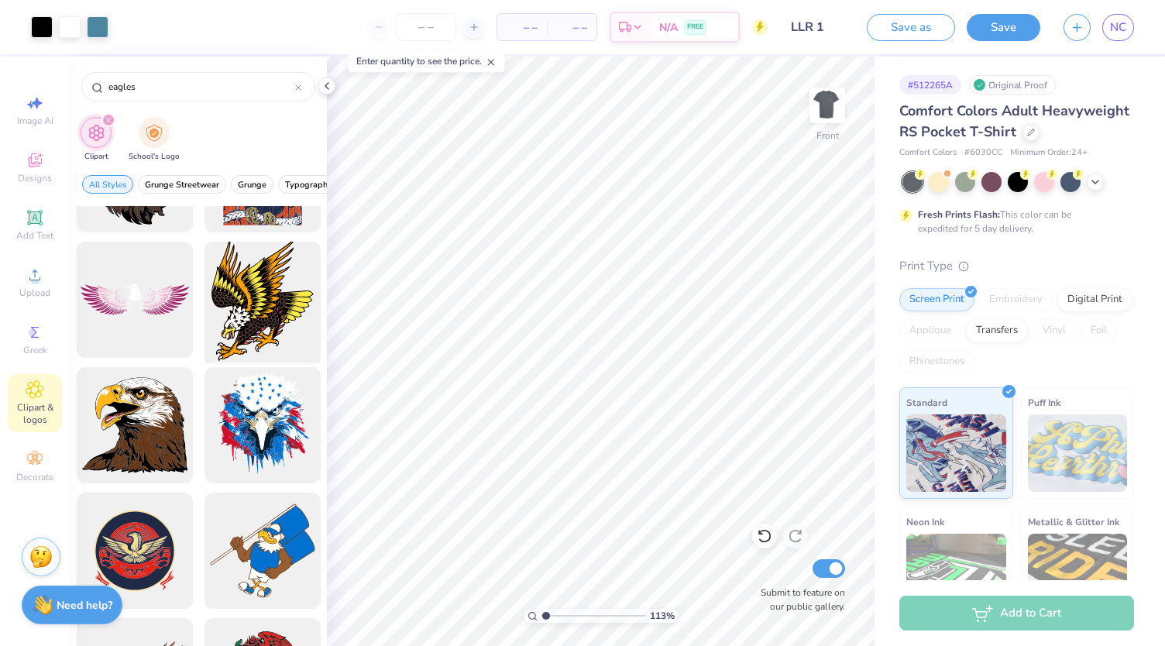
scroll to position [29, 0]
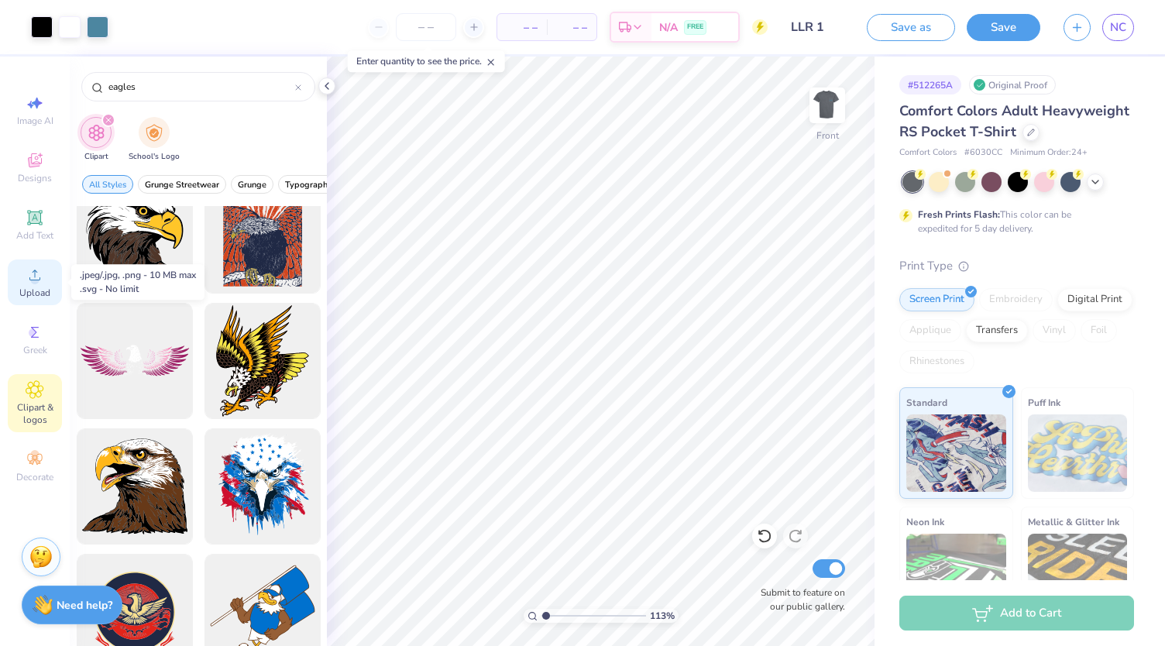
click at [39, 288] on span "Upload" at bounding box center [34, 293] width 31 height 12
click at [765, 535] on icon at bounding box center [764, 535] width 15 height 15
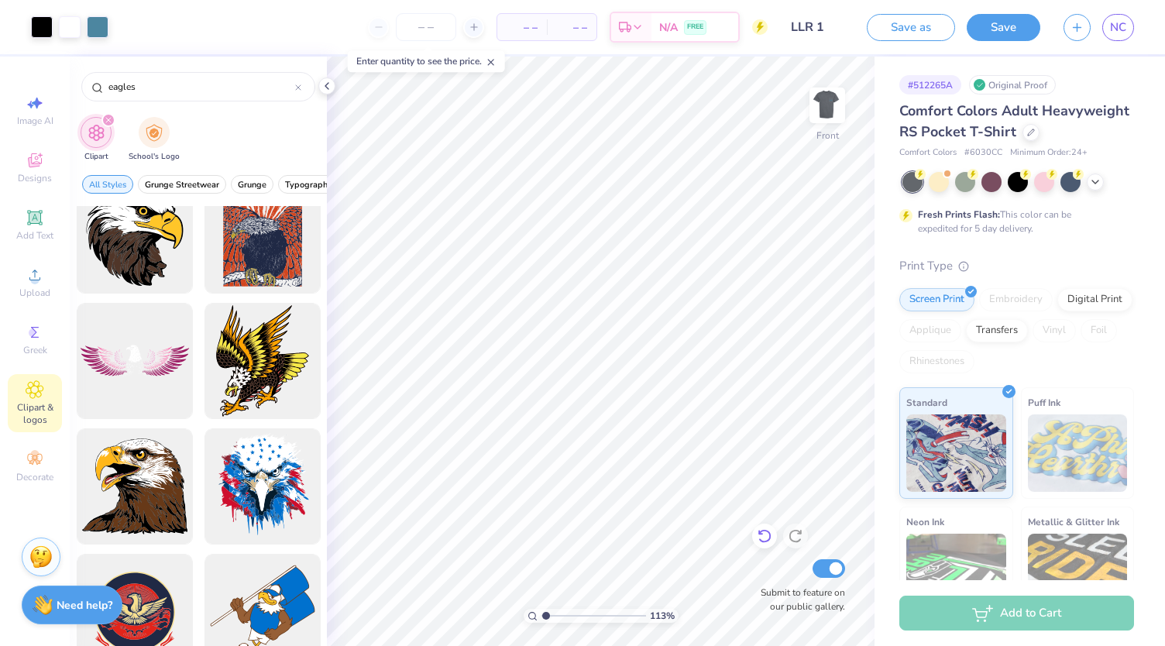
click at [765, 535] on icon at bounding box center [764, 535] width 15 height 15
click at [767, 540] on icon at bounding box center [764, 535] width 15 height 15
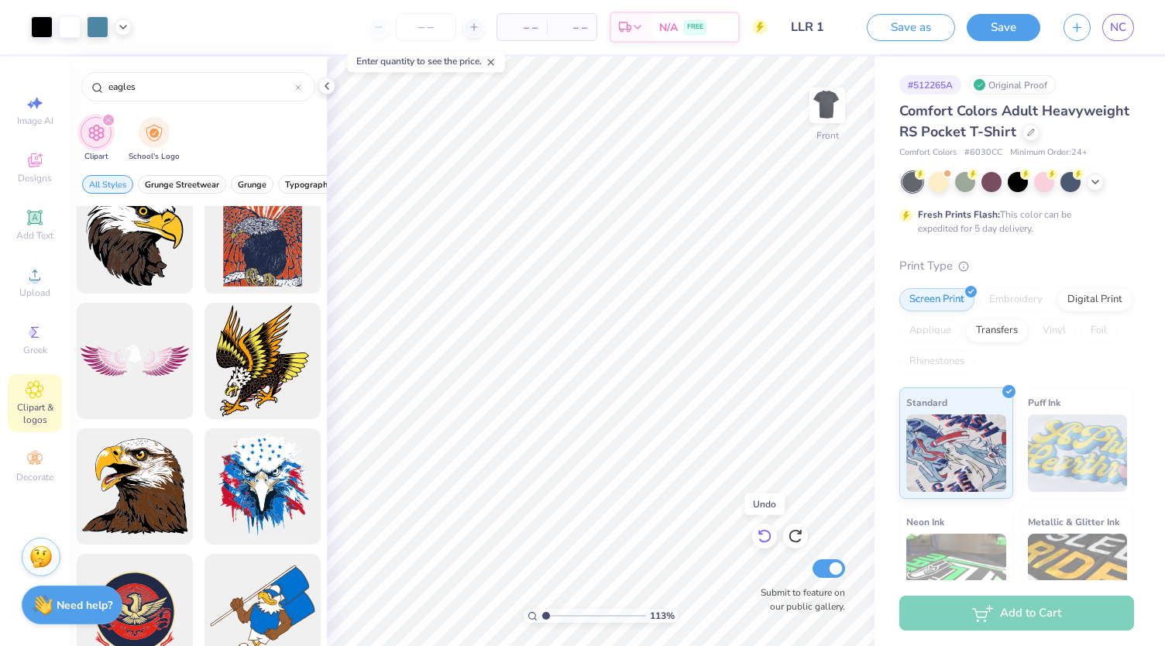
click at [767, 540] on icon at bounding box center [764, 535] width 15 height 15
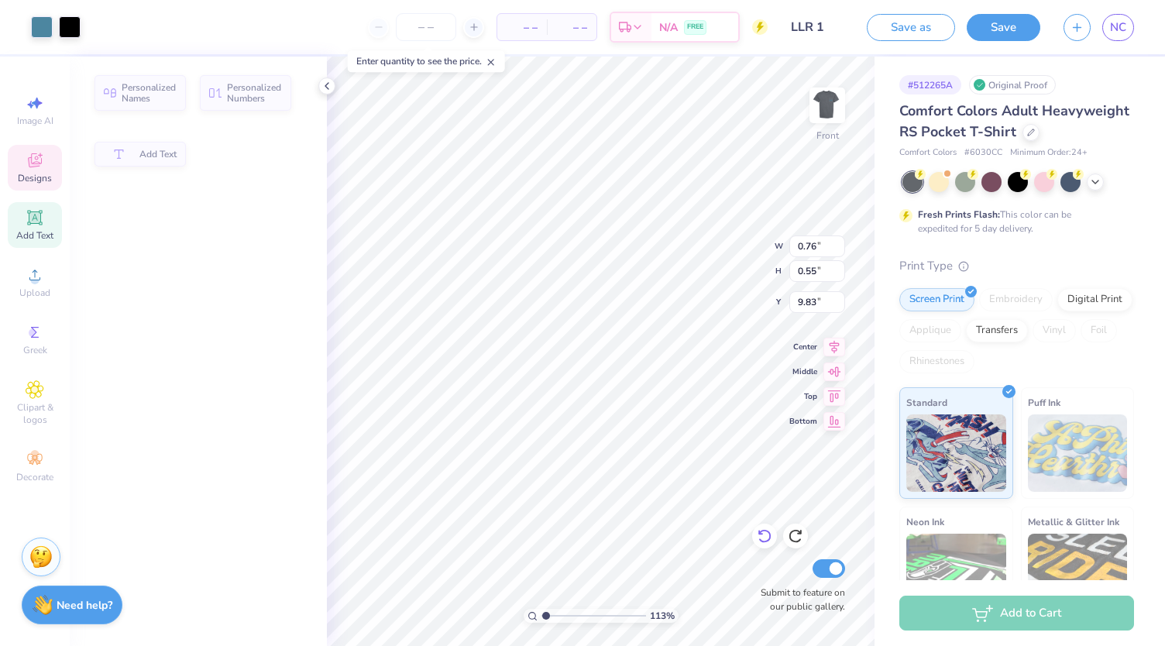
type input "1.13076748136825"
type input "0.76"
type input "0.55"
type input "9.83"
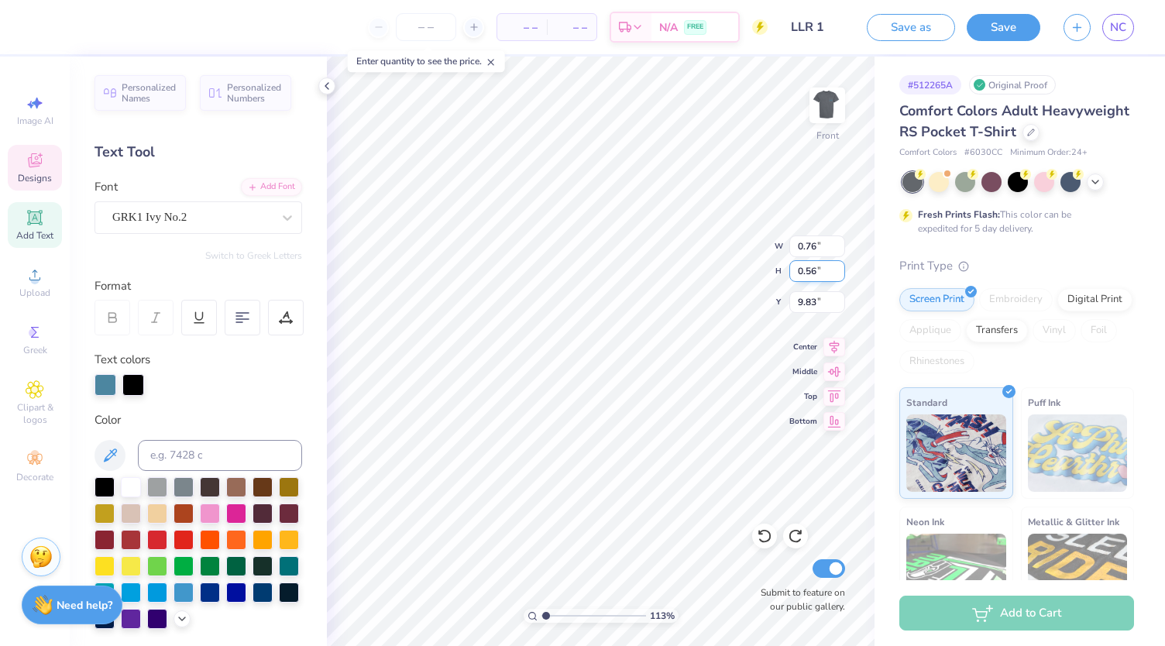
type input "0.56"
click at [838, 266] on input "0.56" at bounding box center [817, 271] width 56 height 22
click at [840, 242] on input "0.77" at bounding box center [817, 247] width 56 height 22
type input "0.78"
click at [841, 245] on input "0.78" at bounding box center [817, 247] width 56 height 22
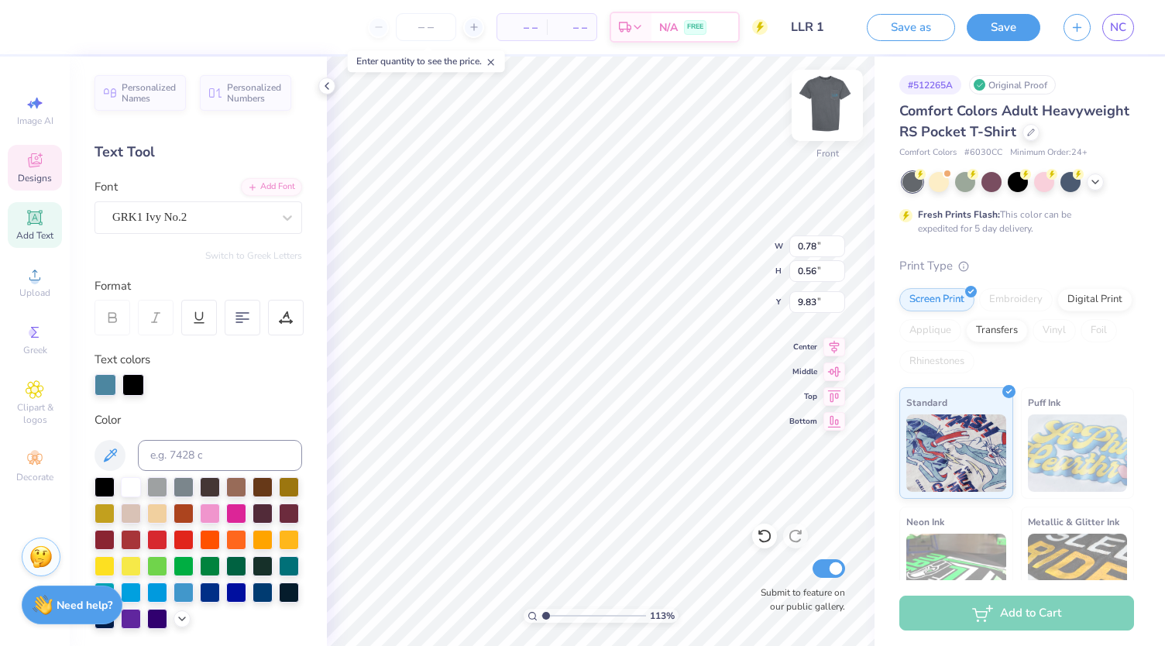
click at [826, 105] on img at bounding box center [827, 105] width 62 height 62
click at [817, 89] on img at bounding box center [827, 105] width 62 height 62
type input "1.13076748136825"
type input "1.18"
click at [829, 113] on img at bounding box center [827, 105] width 62 height 62
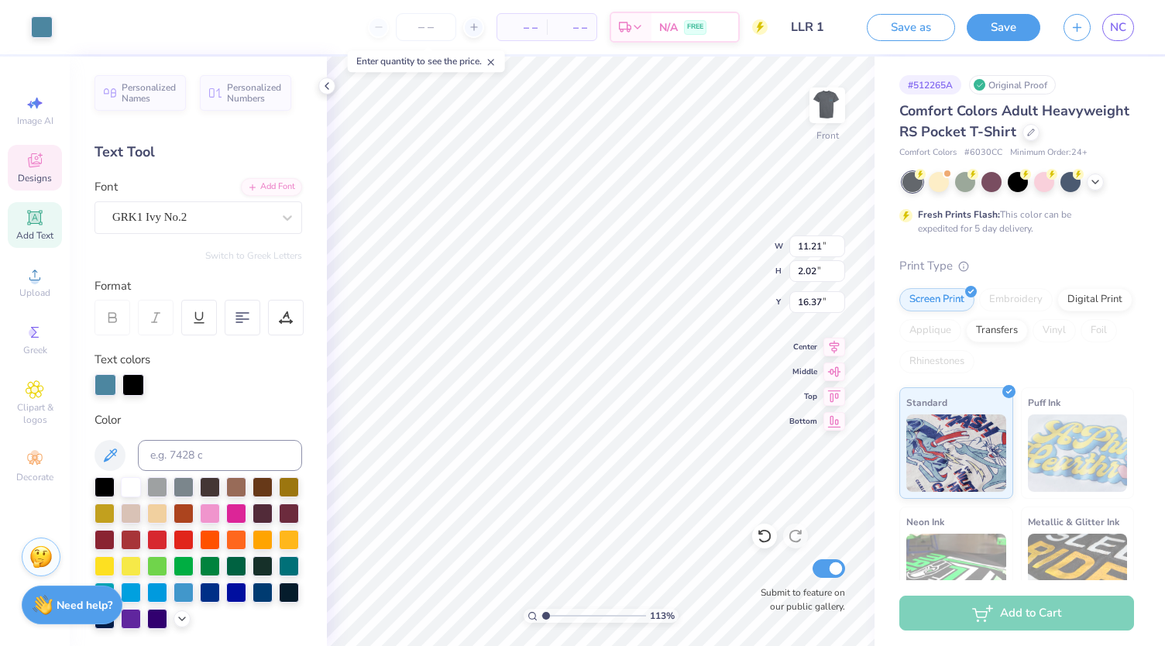
type input "1.13076748136825"
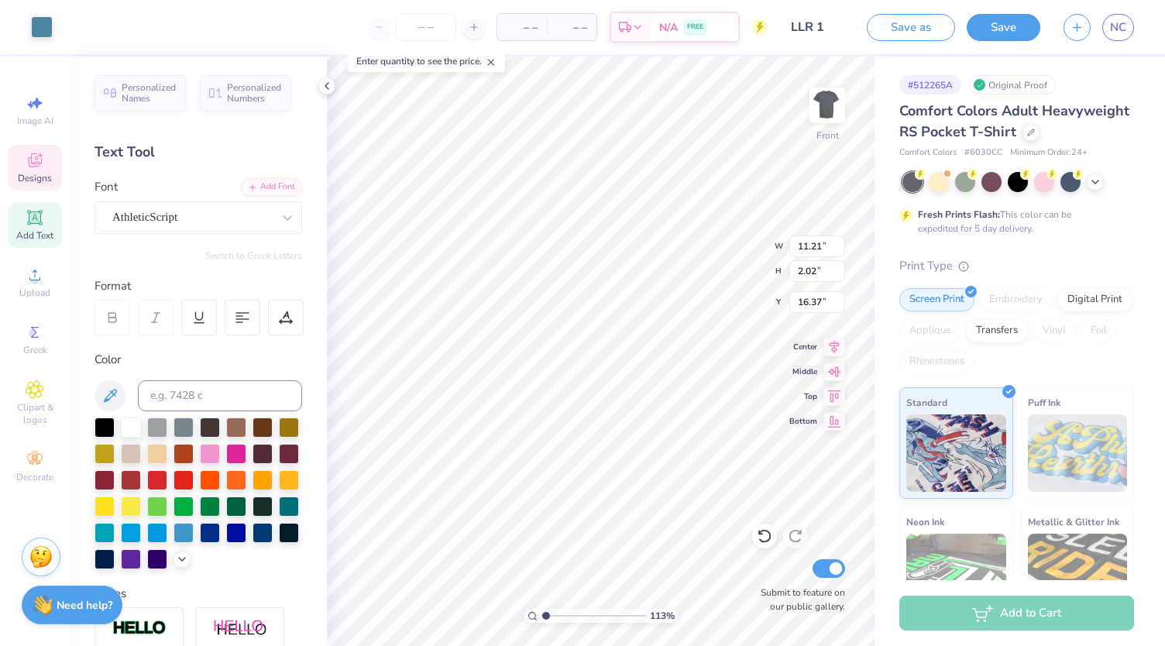
scroll to position [12, 2]
type textarea "Philadelphia, \"
type input "1.13076748136825"
type textarea "Philadelphia,"
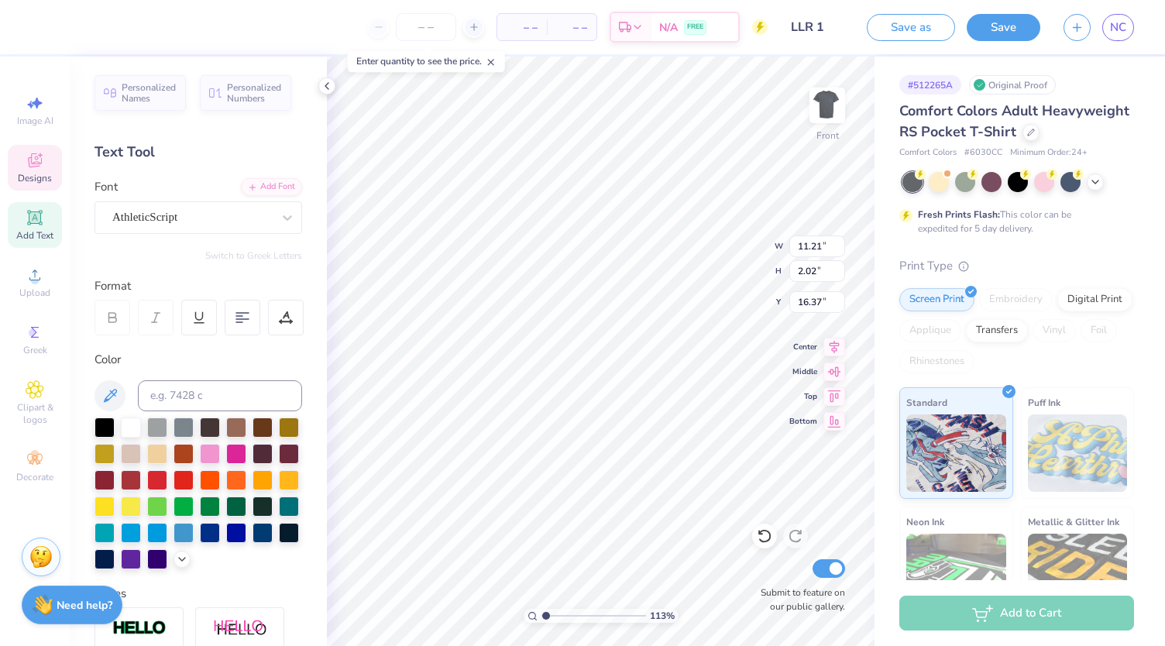
type input "1.13076748136825"
type textarea "Philadelphia,"
type input "1.13076748136825"
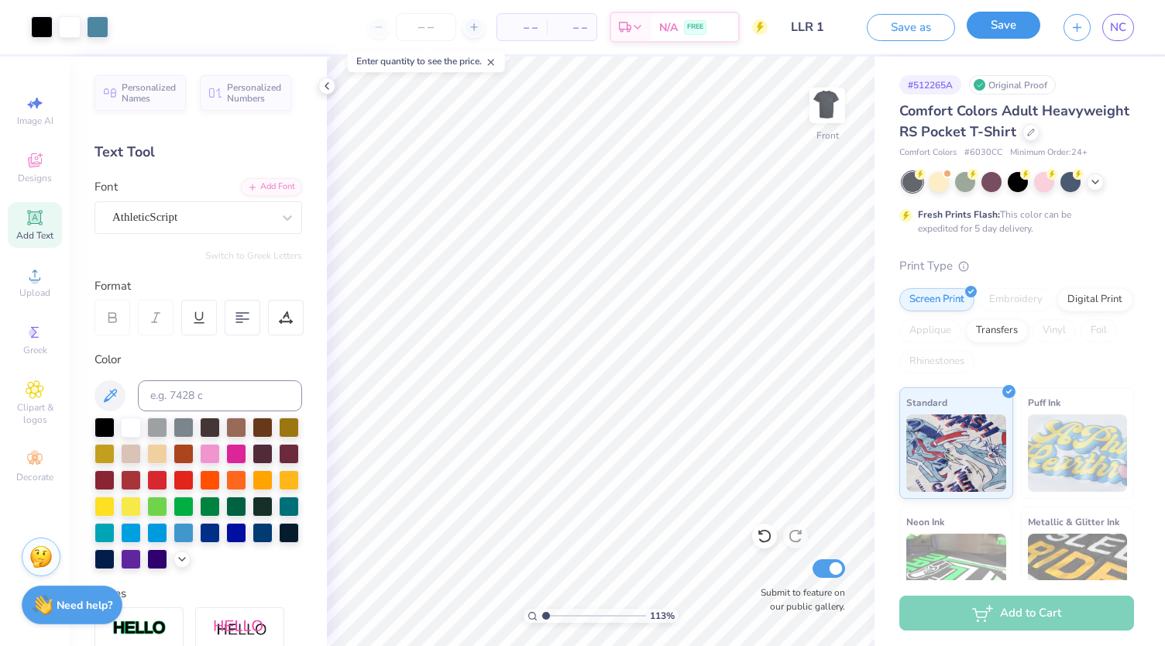
click at [1001, 25] on button "Save" at bounding box center [1004, 25] width 74 height 27
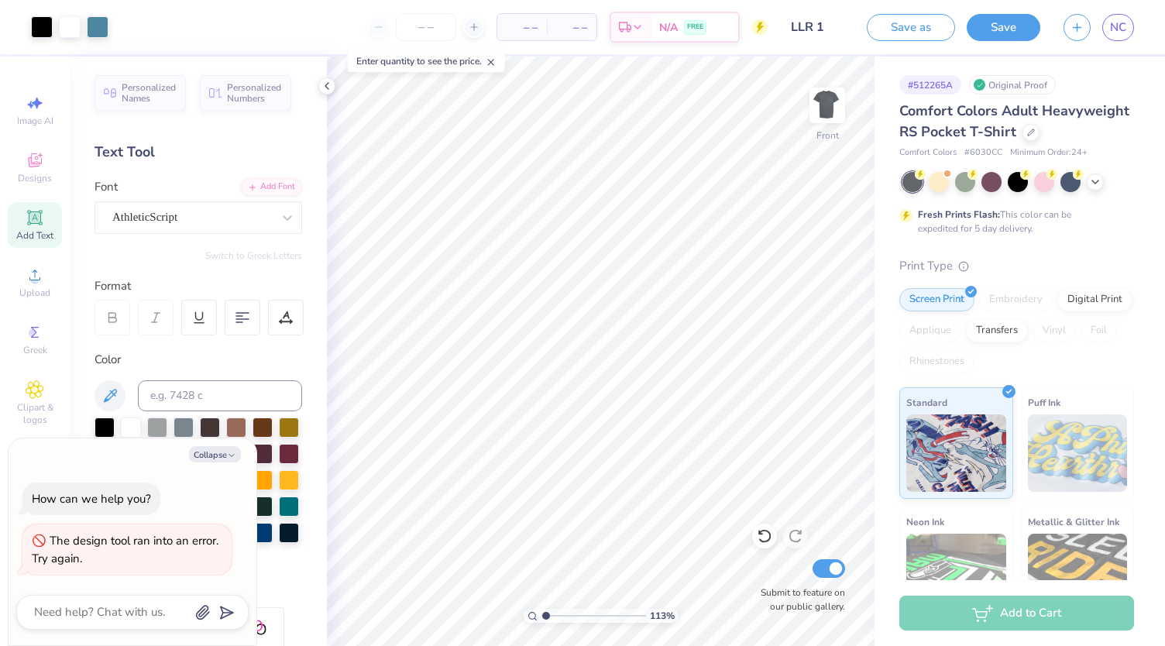
click at [1009, 30] on button "Save" at bounding box center [1004, 27] width 74 height 27
click at [1001, 26] on div "Save" at bounding box center [1004, 27] width 74 height 27
click at [218, 456] on button "Collapse" at bounding box center [215, 454] width 52 height 16
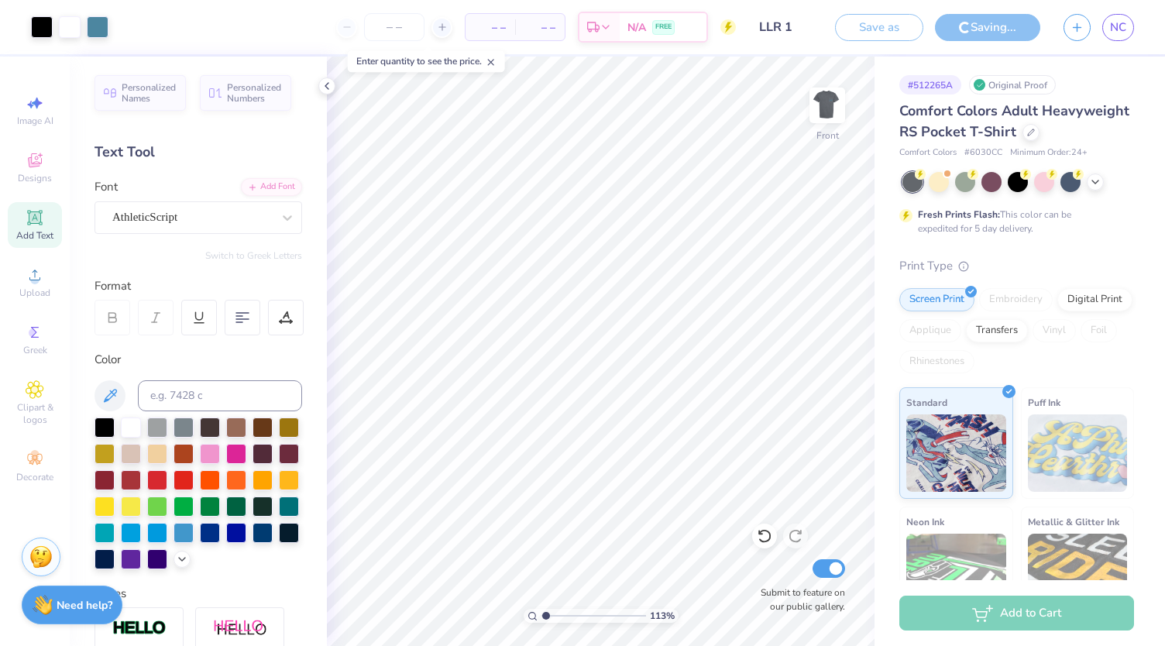
click at [255, 368] on div "Color" at bounding box center [199, 460] width 208 height 218
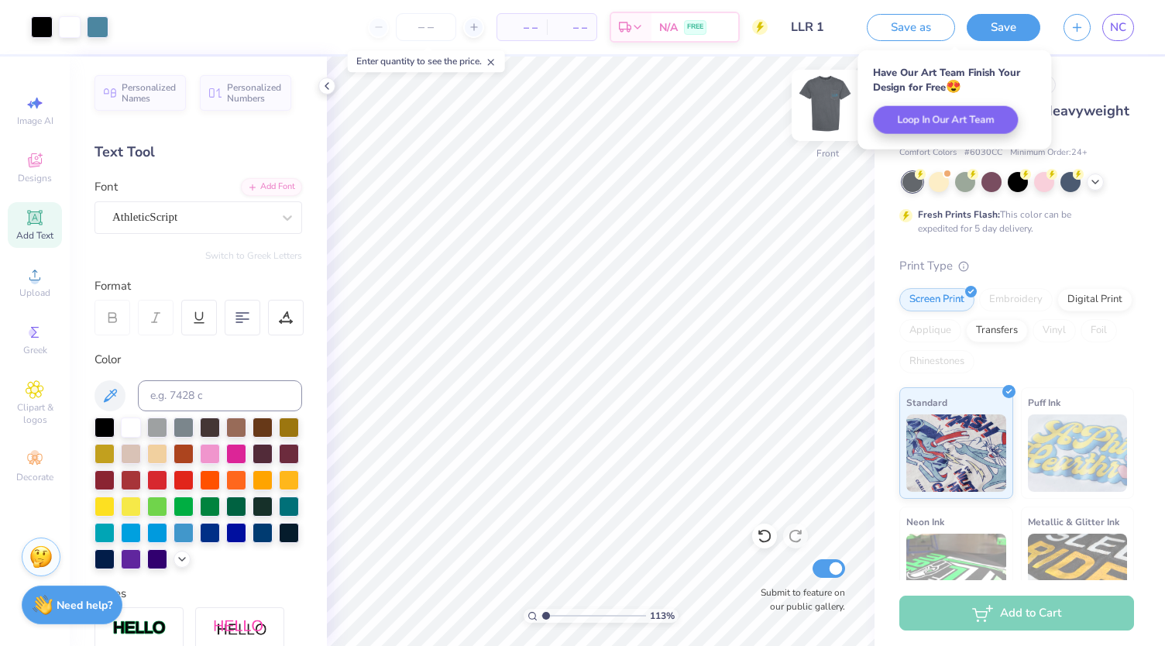
click at [824, 114] on img at bounding box center [827, 105] width 62 height 62
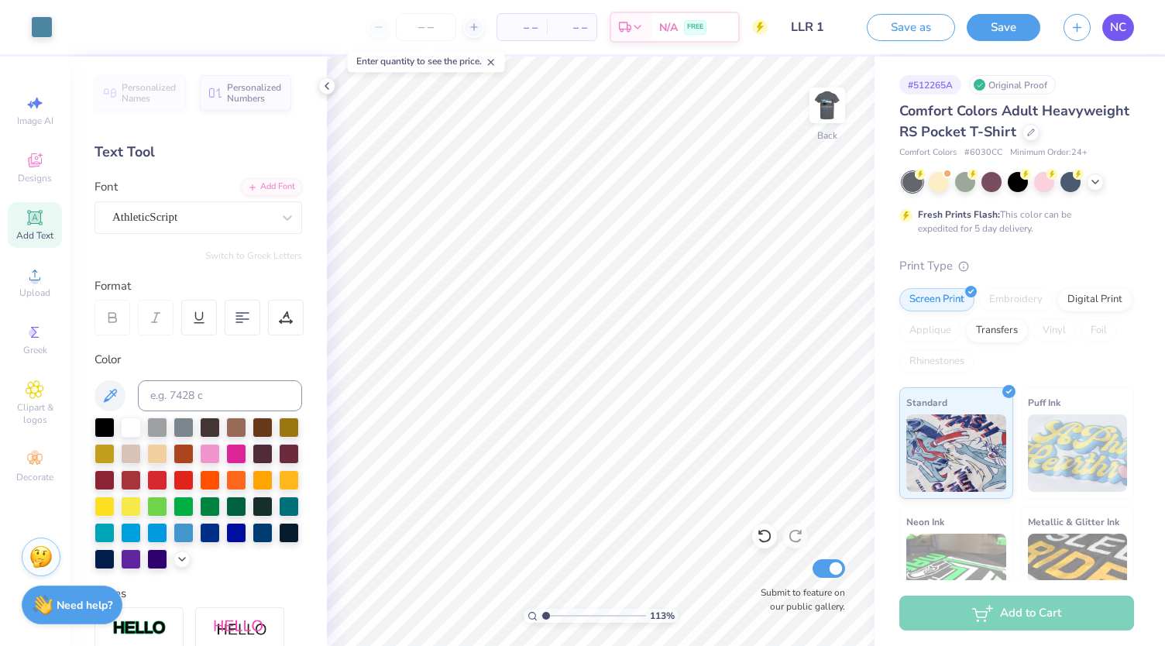
click at [1121, 36] on link "NC" at bounding box center [1118, 27] width 32 height 27
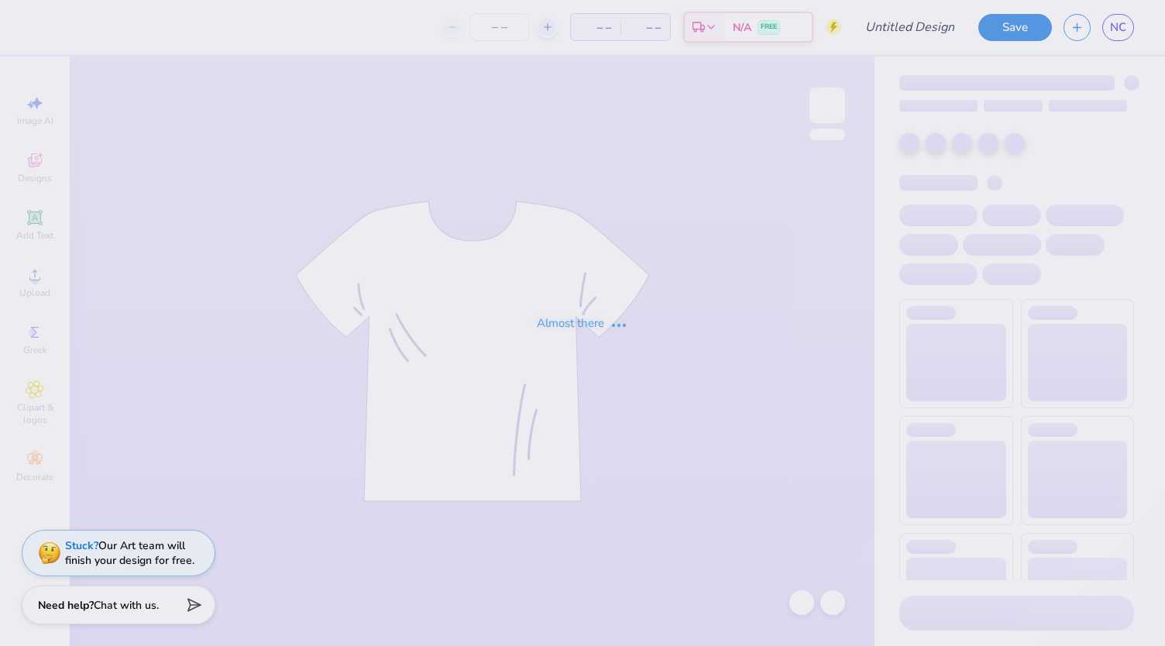
type input "LLR 1"
type input "120"
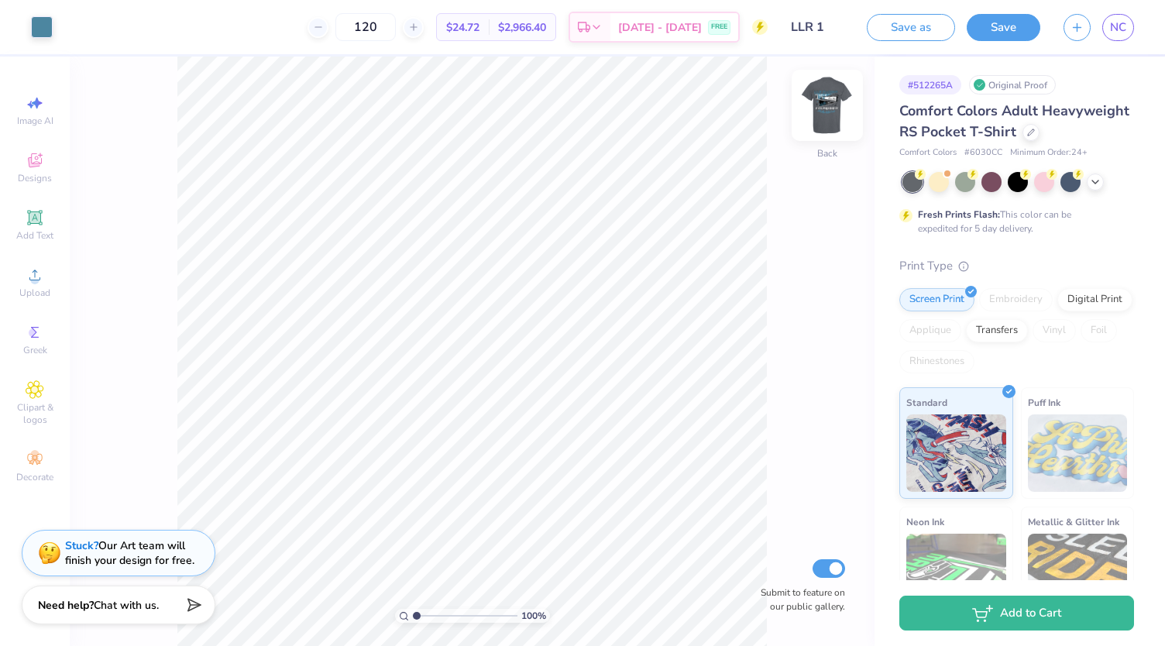
click at [832, 128] on img at bounding box center [827, 105] width 62 height 62
click at [858, 174] on div "105 % Front Submit to feature on our public gallery." at bounding box center [472, 352] width 805 height 590
type input "1.04692102995286"
click at [1116, 26] on span "NC" at bounding box center [1118, 28] width 16 height 18
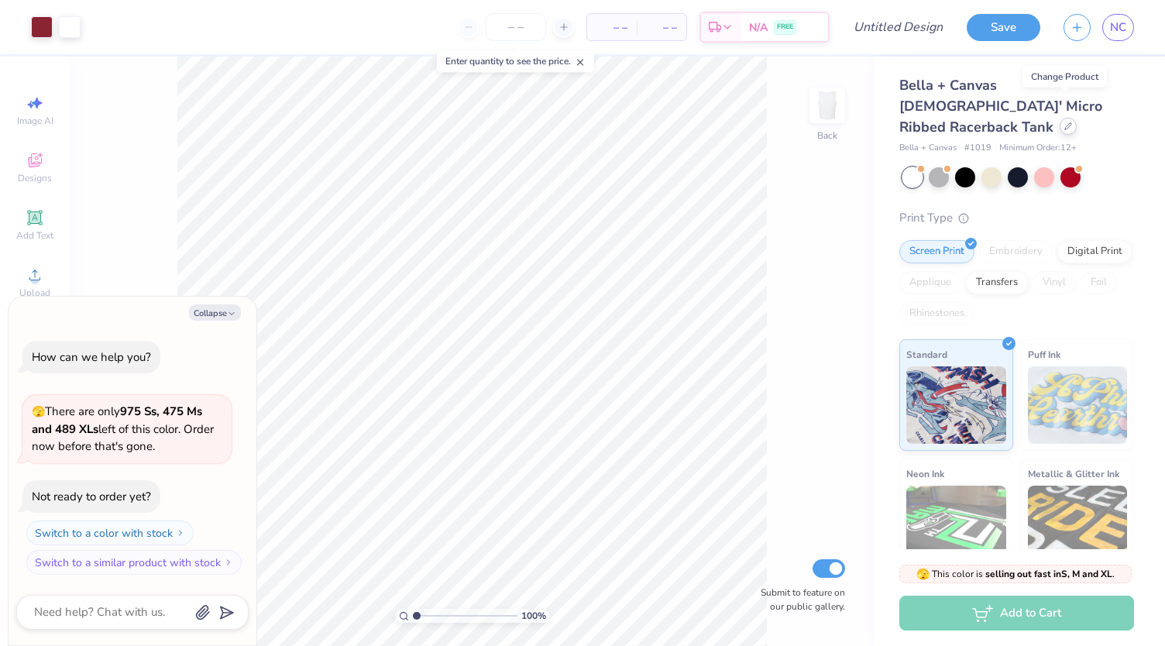
click at [1068, 122] on icon at bounding box center [1068, 126] width 8 height 8
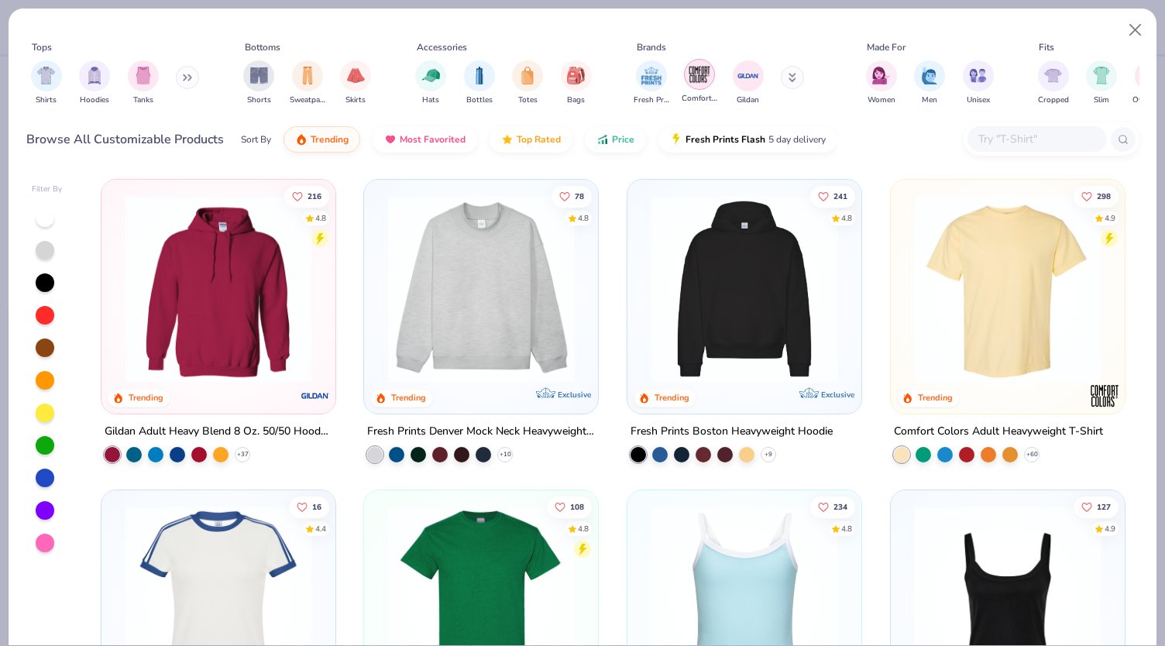
click at [697, 83] on img "filter for Comfort Colors" at bounding box center [699, 74] width 23 height 23
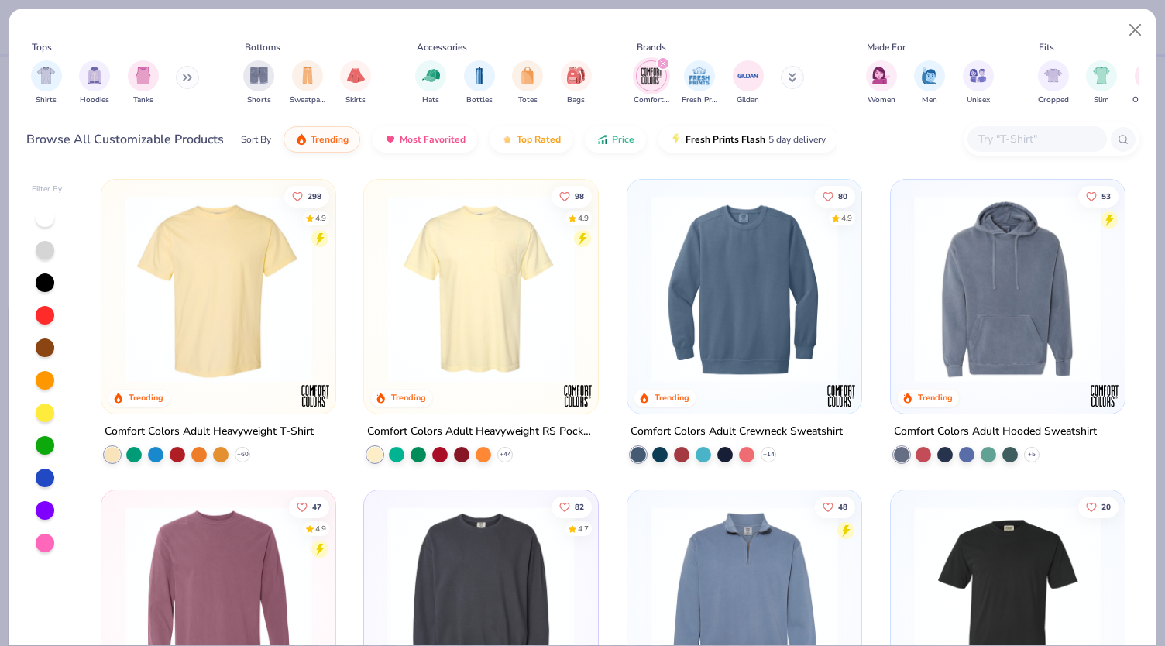
click at [459, 315] on img at bounding box center [481, 288] width 203 height 187
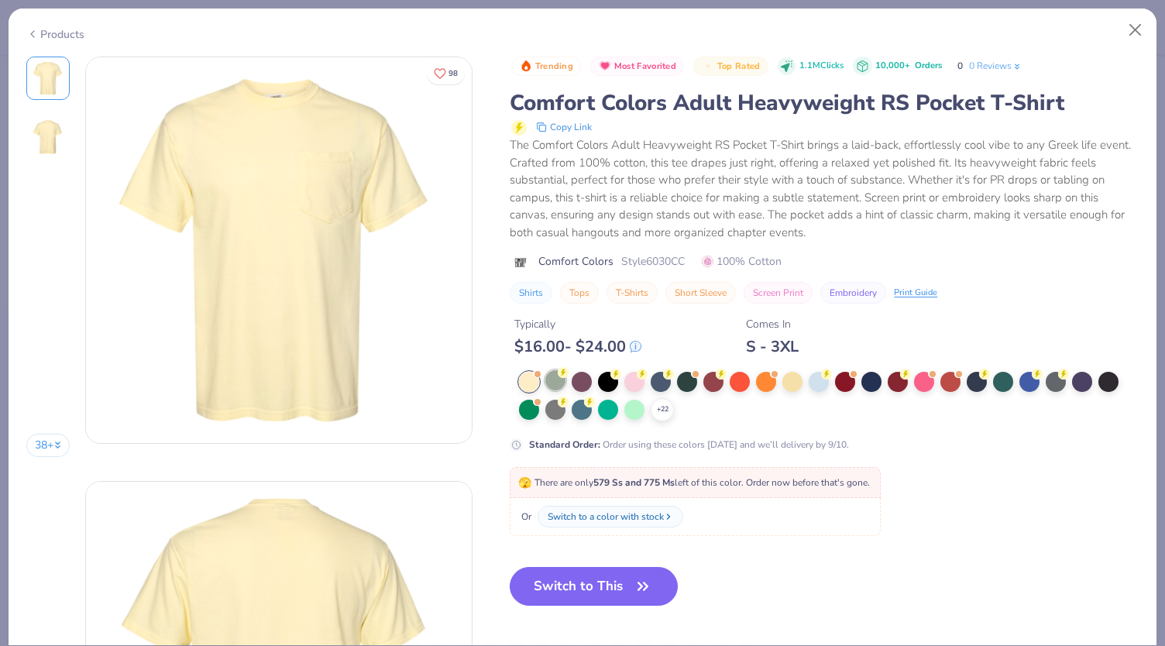
click at [562, 378] on div at bounding box center [555, 380] width 20 height 20
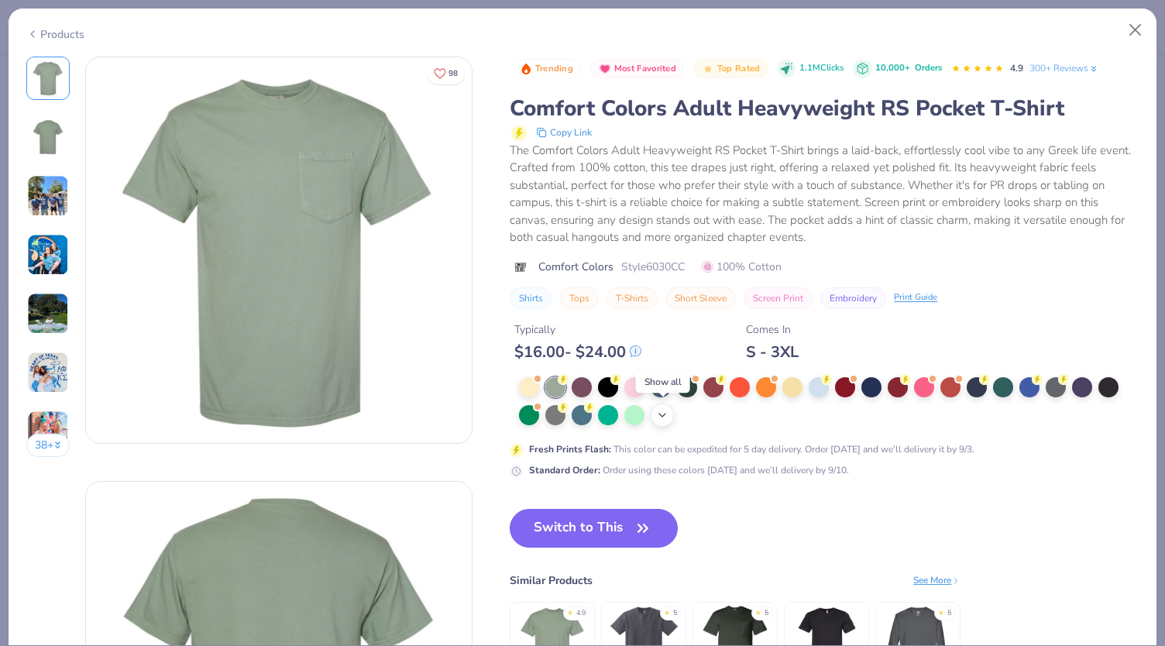
click at [661, 415] on icon at bounding box center [662, 415] width 12 height 12
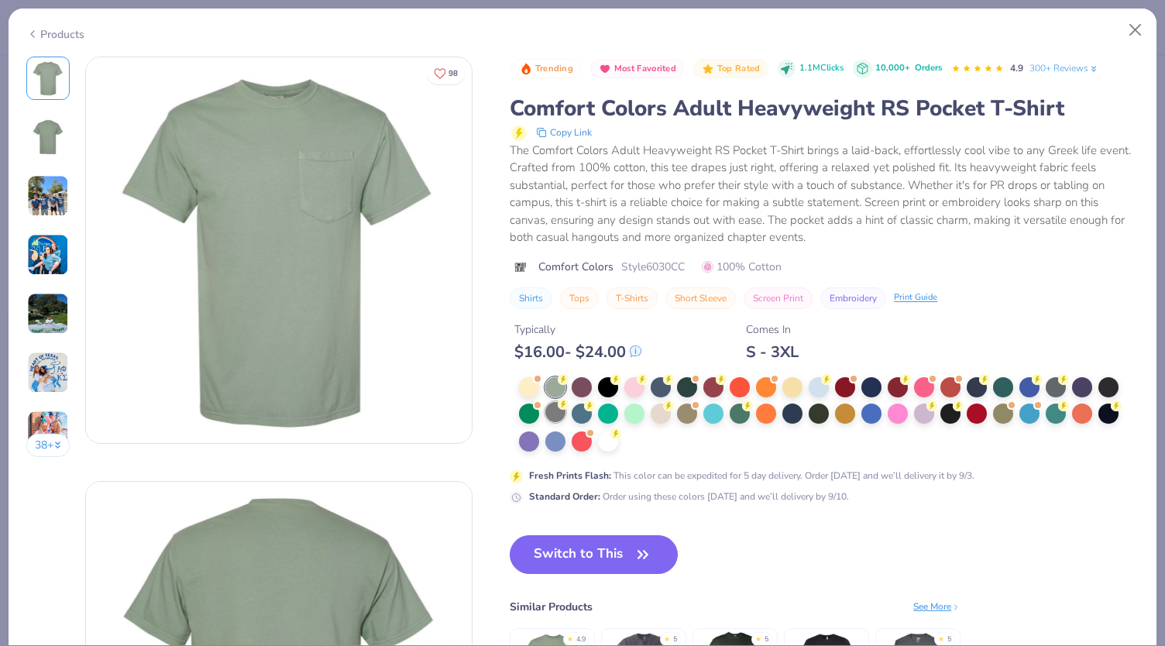
click at [556, 407] on div at bounding box center [555, 412] width 20 height 20
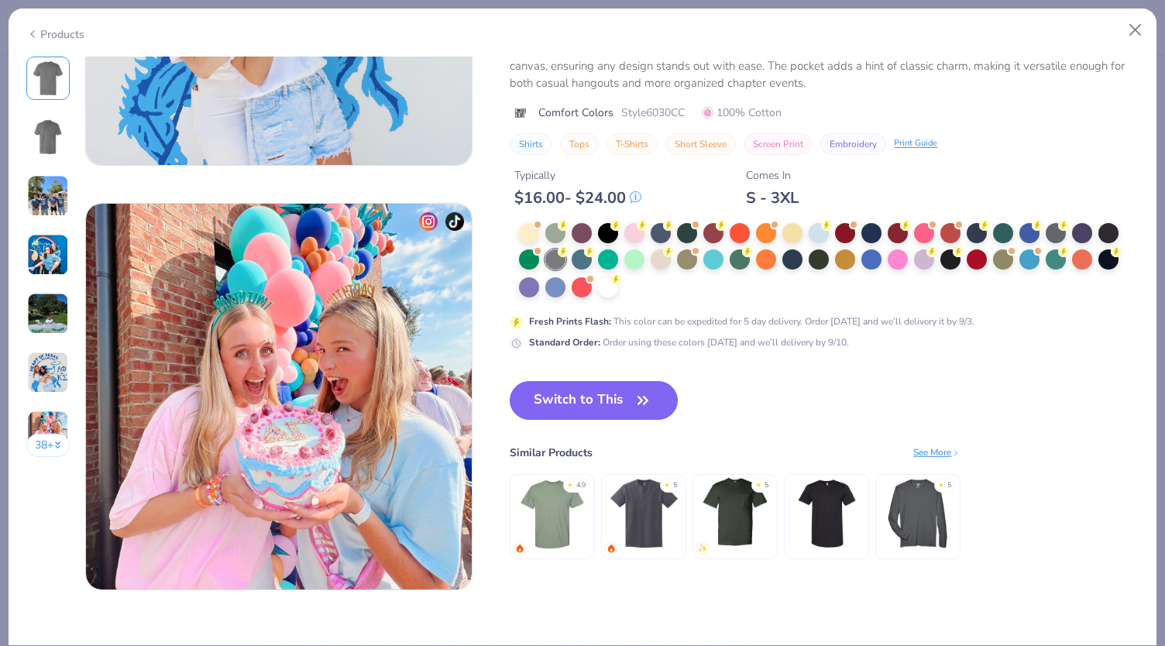
scroll to position [2400, 0]
click at [1058, 231] on div at bounding box center [1056, 232] width 20 height 20
click at [604, 400] on button "Switch to This" at bounding box center [594, 401] width 168 height 39
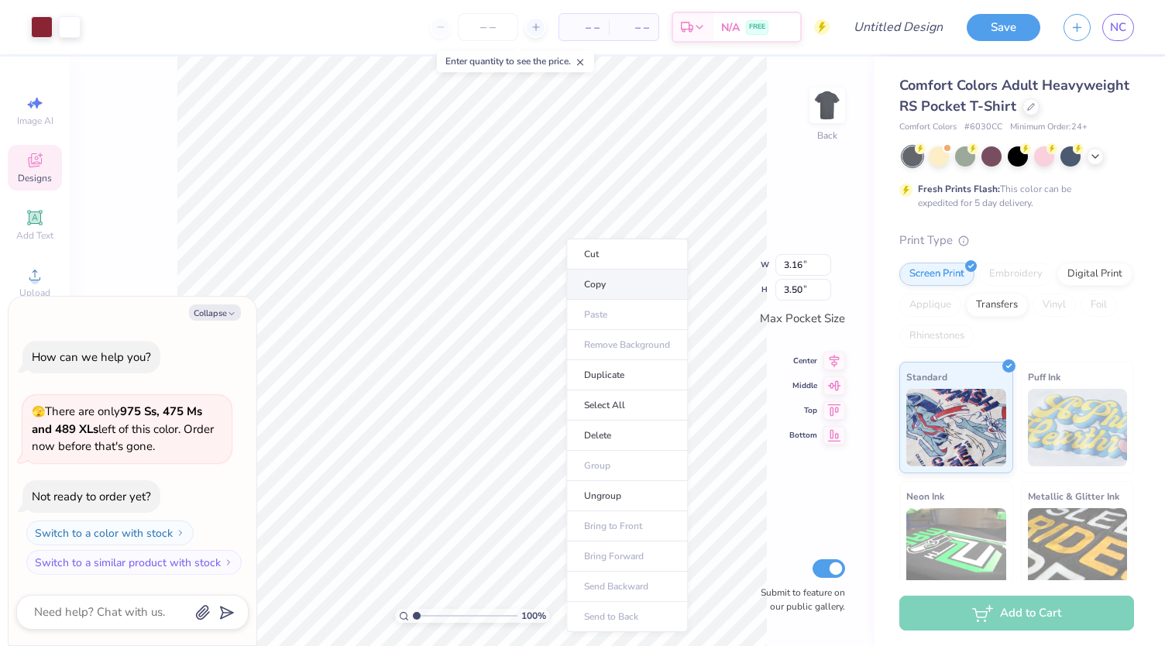
click at [596, 287] on li "Copy" at bounding box center [627, 285] width 122 height 30
click at [832, 112] on img at bounding box center [827, 105] width 62 height 62
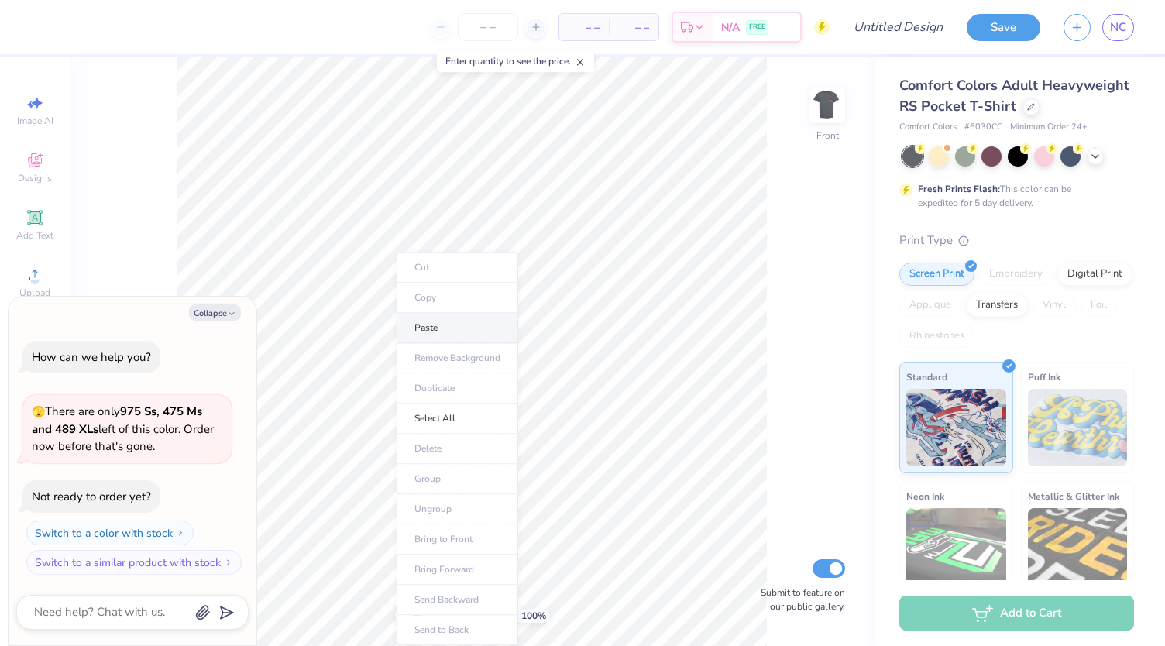
click at [425, 320] on li "Paste" at bounding box center [458, 328] width 122 height 30
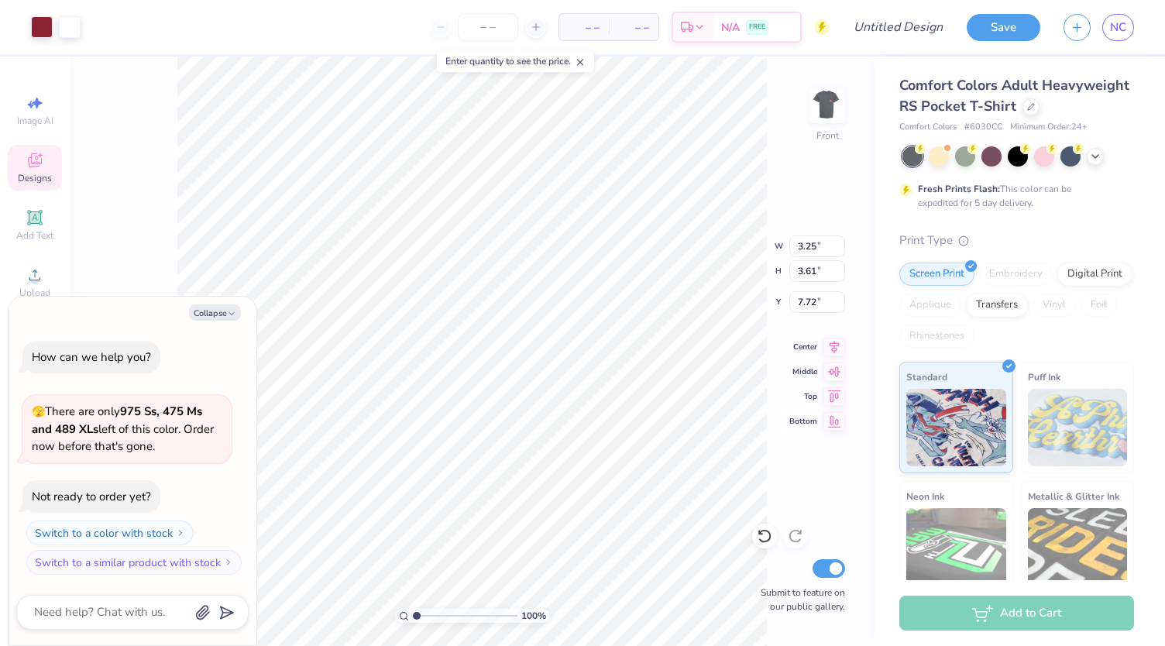
type textarea "x"
type input "14.25"
type textarea "x"
type input "9.96"
type input "11.04"
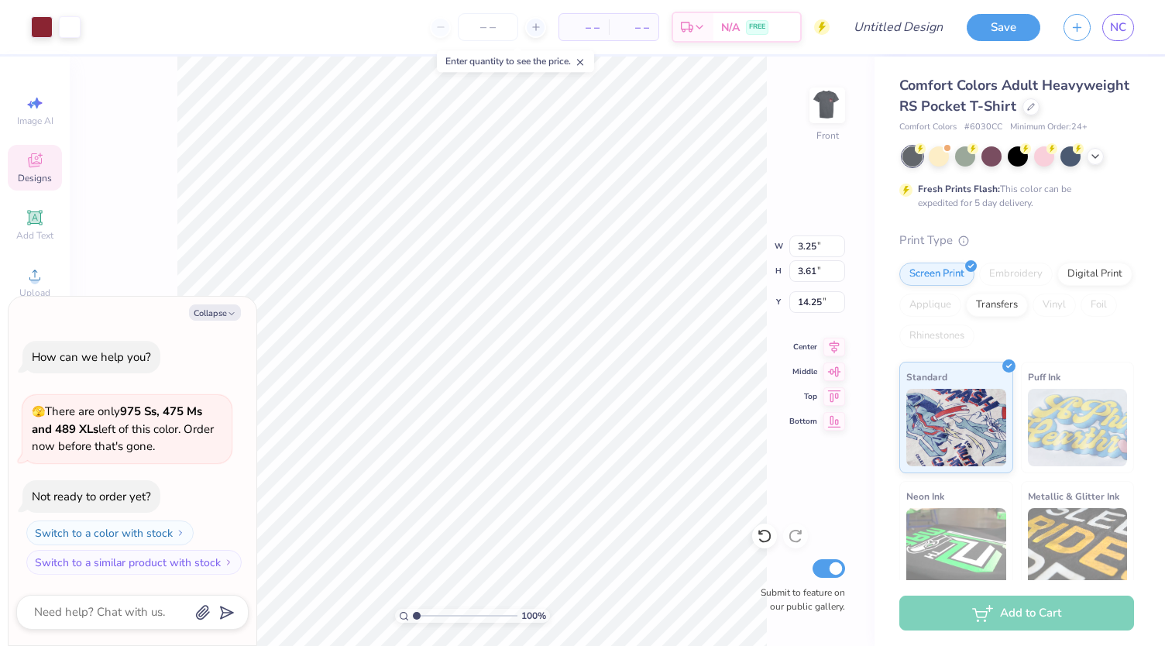
type input "6.82"
type textarea "x"
type input "12.14"
type input "13.45"
type input "4.40"
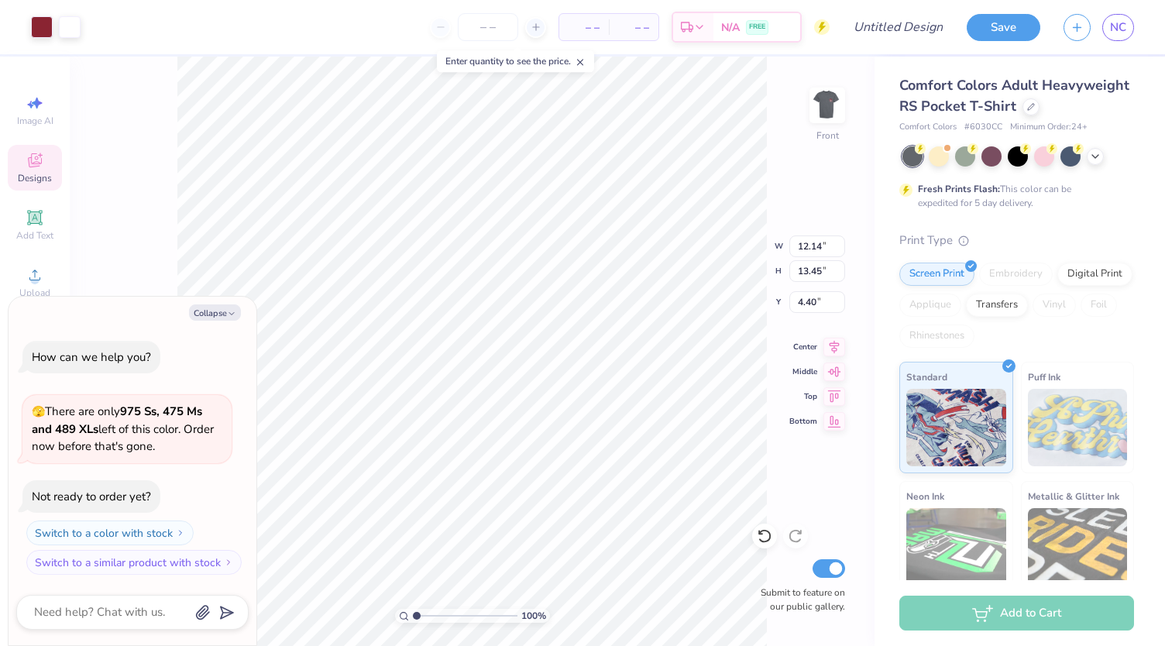
type textarea "x"
type input "4.38"
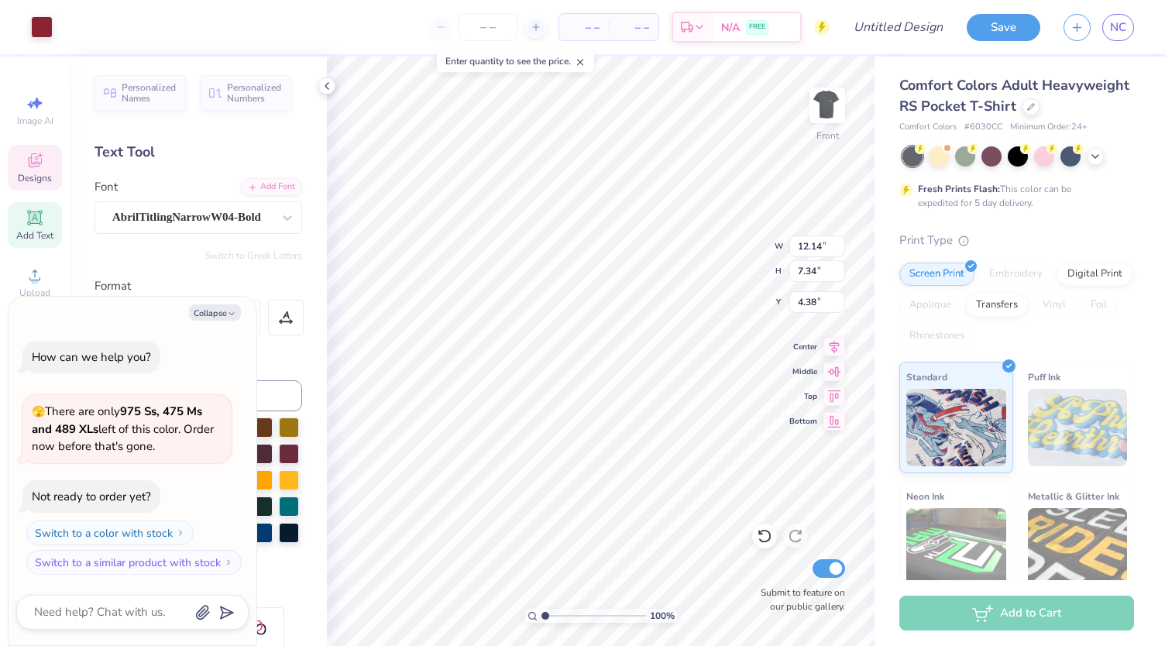
scroll to position [12, 2]
type textarea "x"
type textarea "L"
type textarea "x"
type textarea "LL"
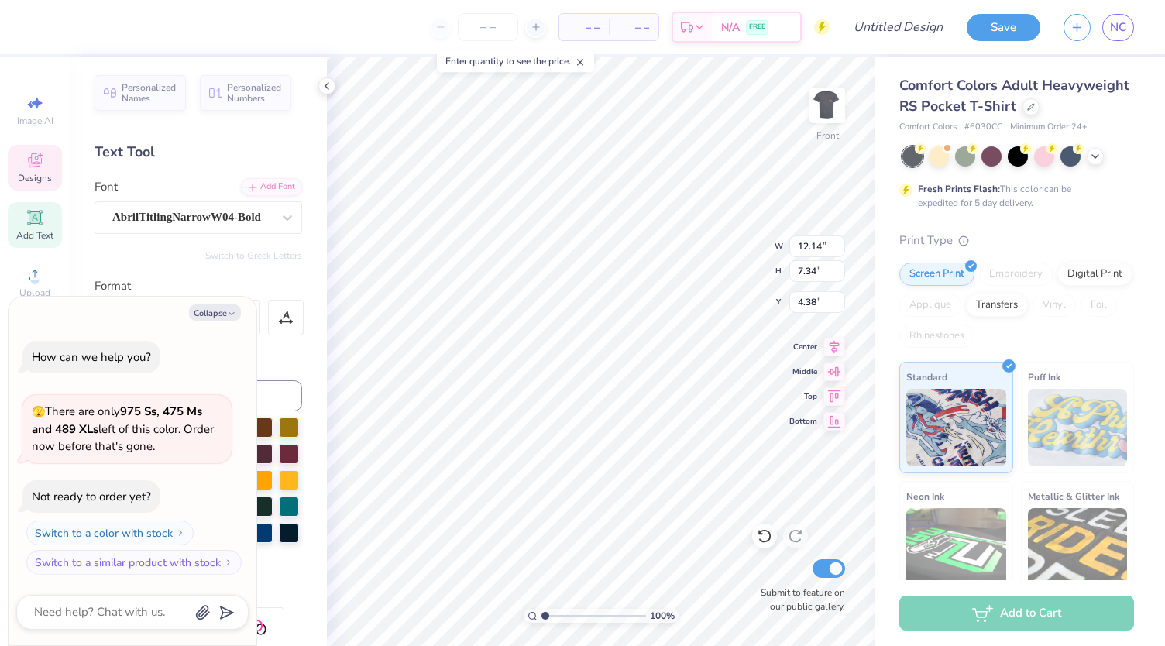
type textarea "x"
type textarea "LLR"
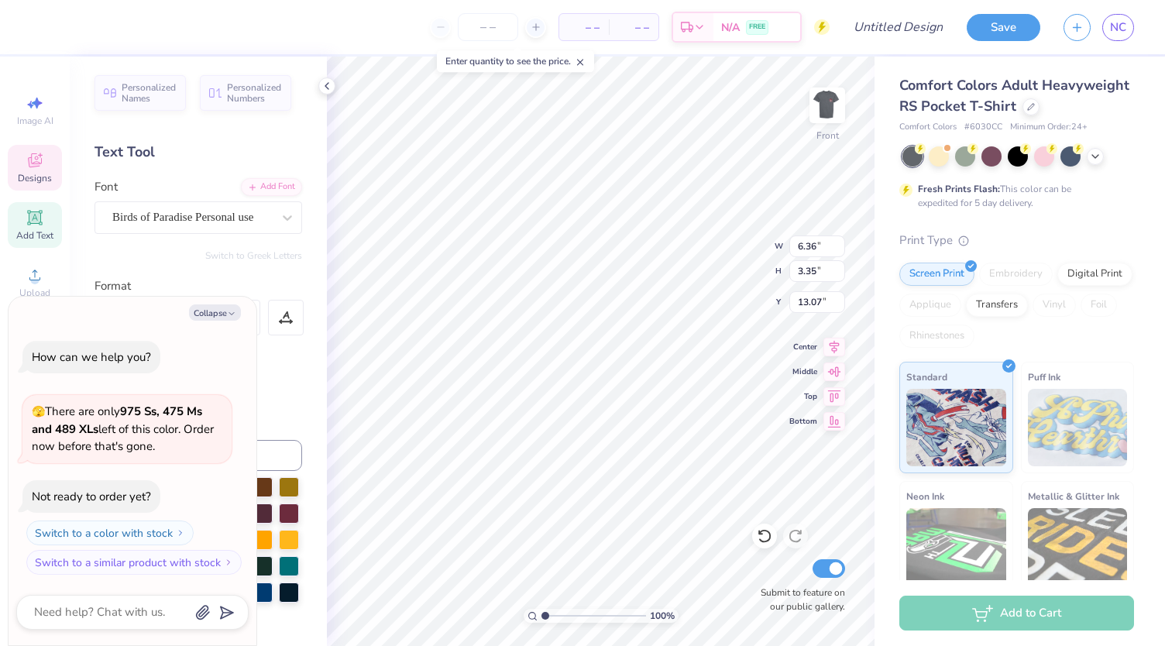
type textarea "x"
type textarea "F"
type textarea "x"
type textarea "Fi"
type textarea "x"
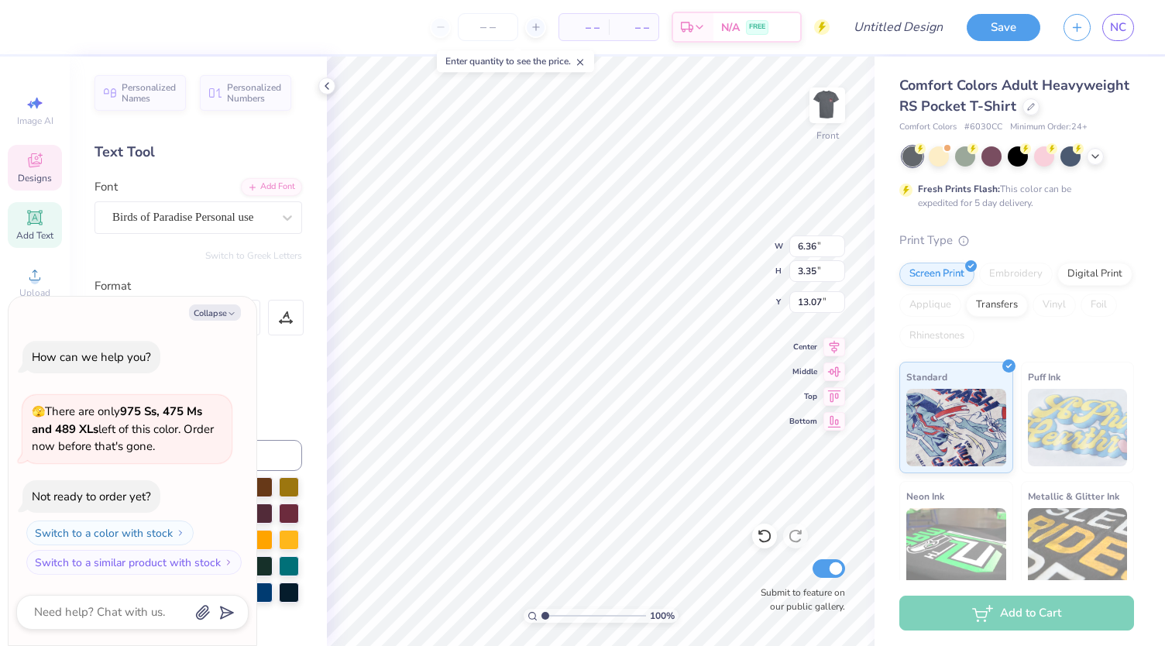
type textarea "Fie"
type textarea "x"
type textarea "Field"
type textarea "x"
type input "5.37"
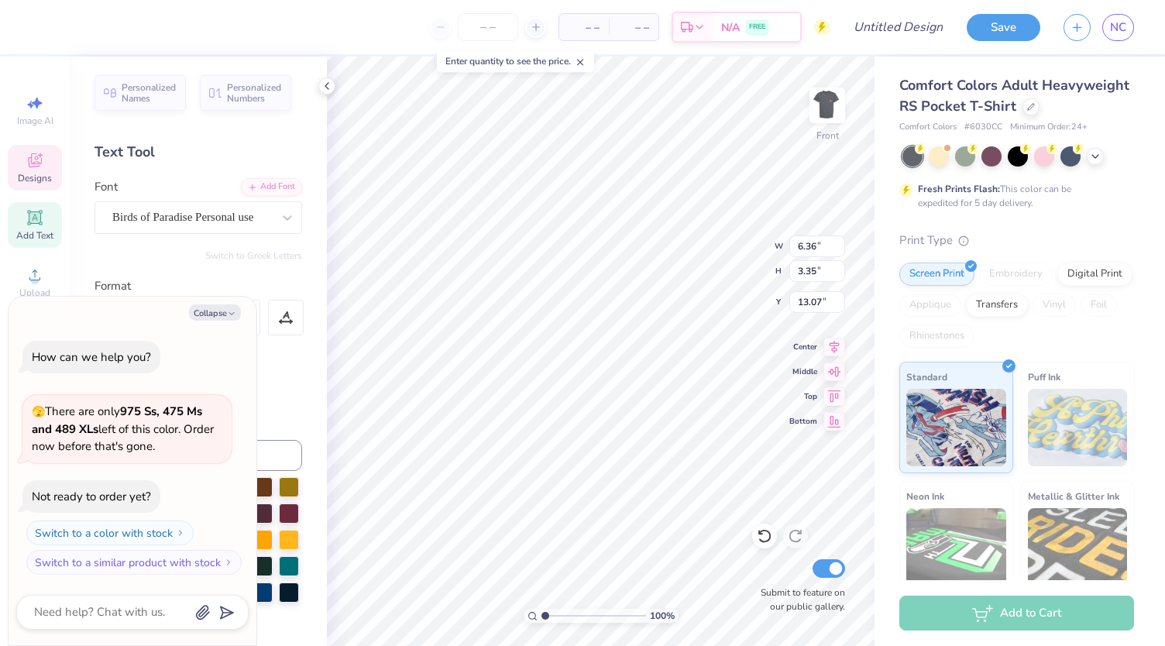
type input "3.23"
type input "14.60"
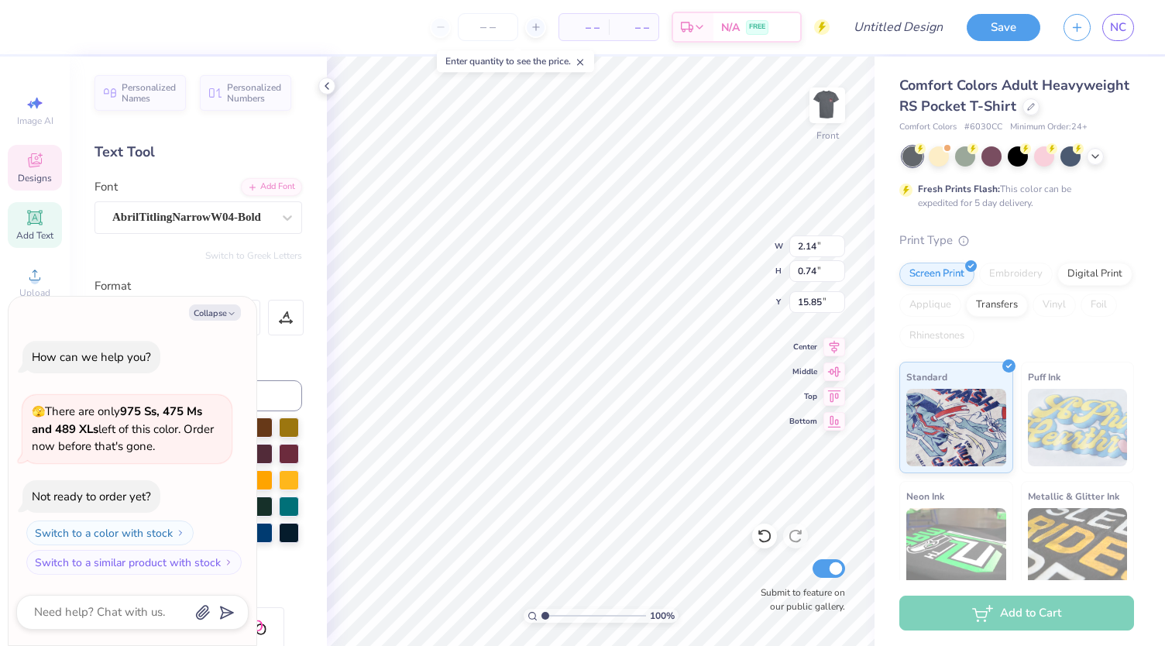
type textarea "x"
type textarea "F"
type textarea "x"
type textarea "Fal"
type textarea "x"
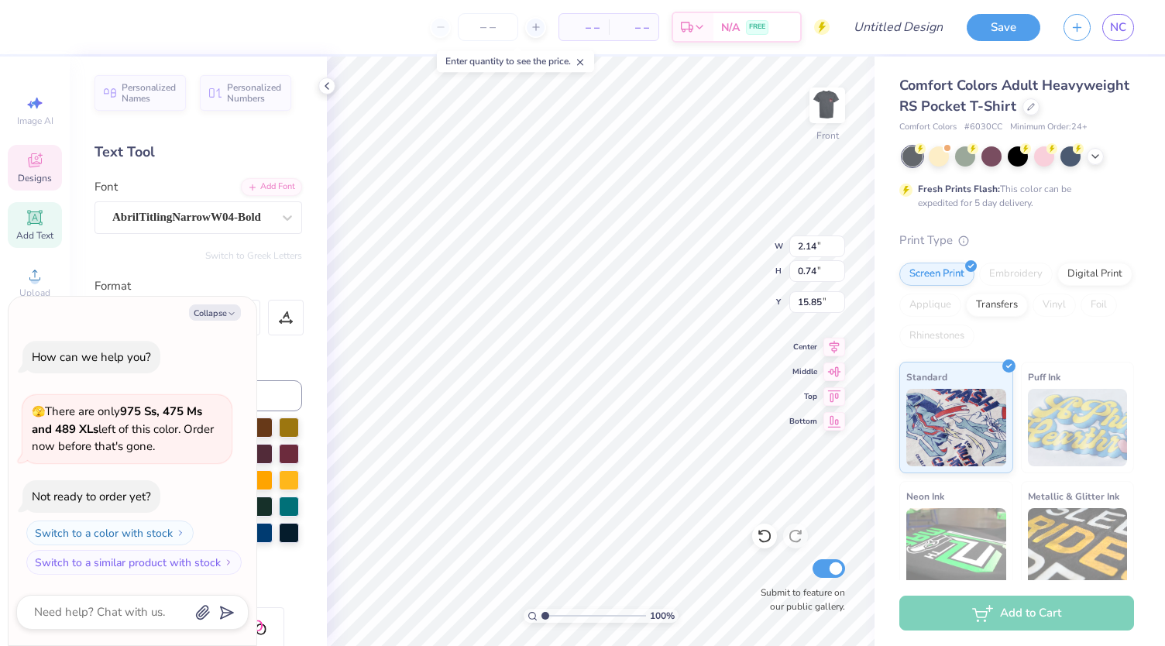
type textarea "Fall"
type textarea "x"
type textarea "Fall"
type textarea "x"
type textarea "Fall 20"
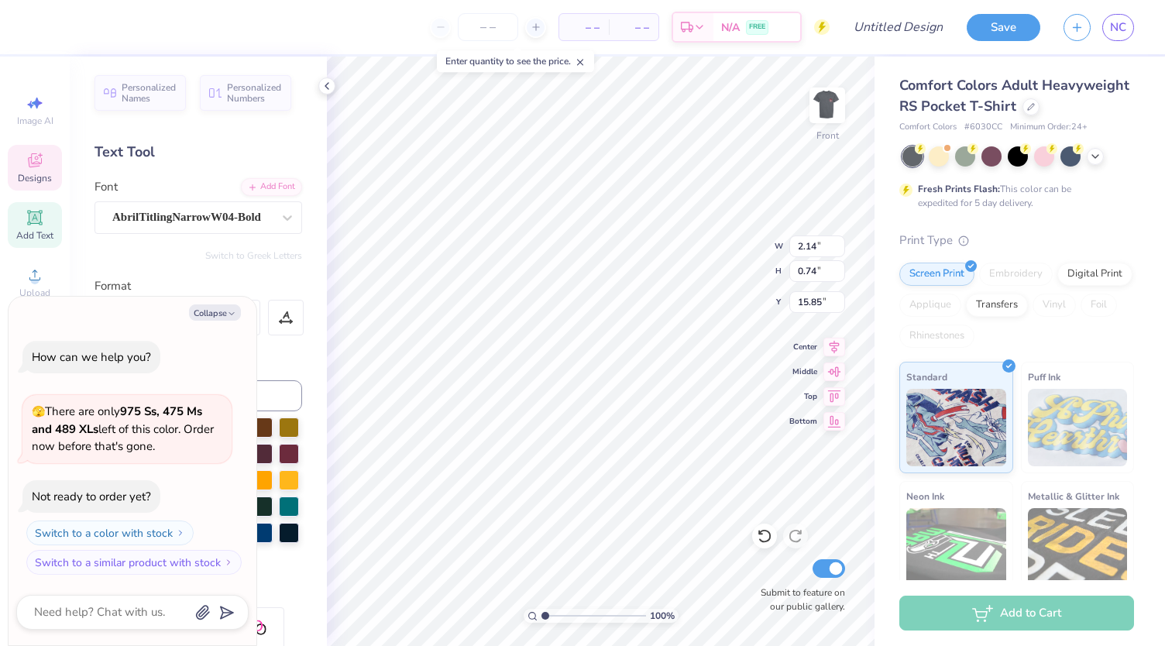
type textarea "x"
type textarea "Fall 2025"
type textarea "x"
type input "16.21"
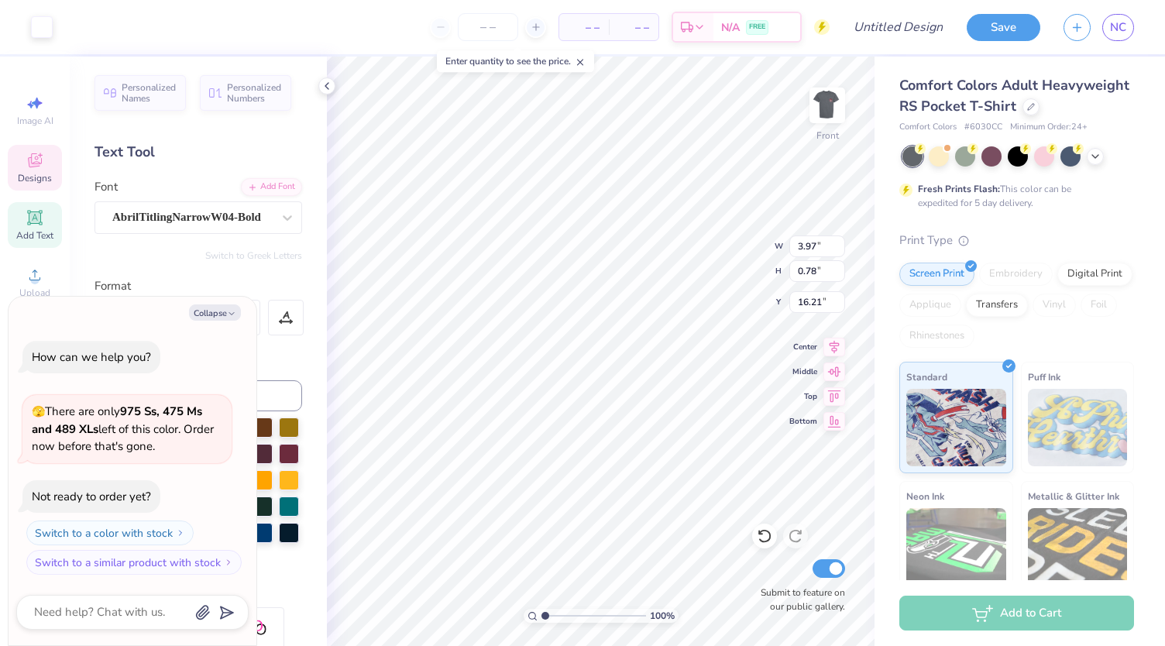
type textarea "x"
type input "3.97"
type input "0.78"
type input "15.96"
type textarea "x"
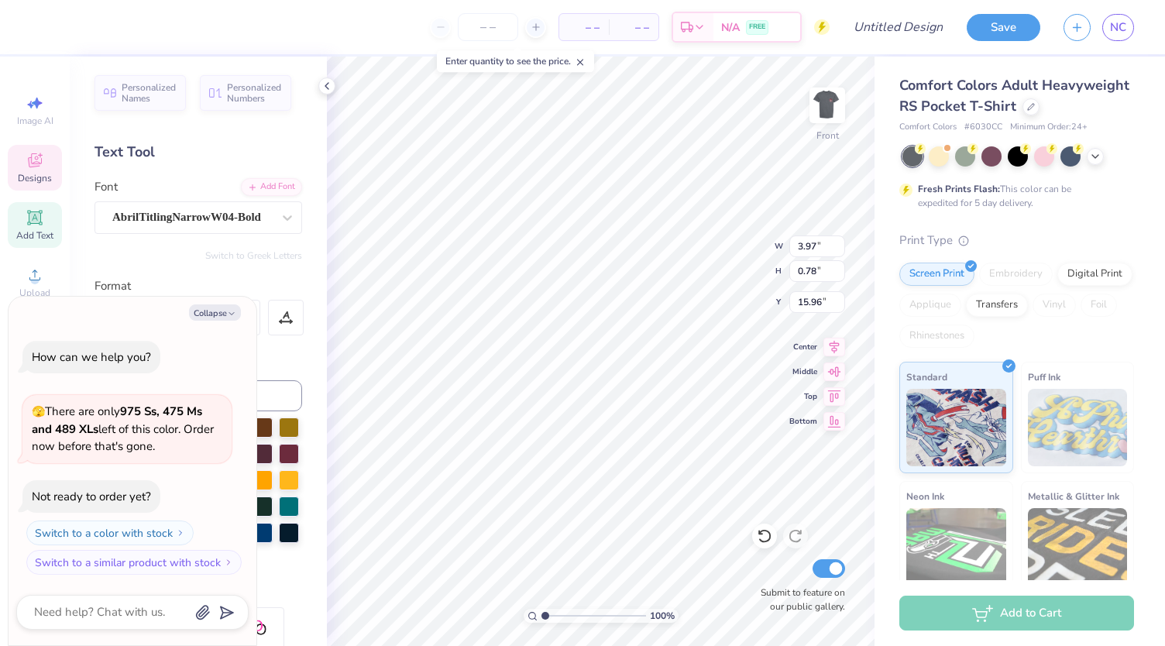
type input "16.21"
type input "1.54973908698733"
type textarea "x"
type input "1.54973908698733"
type textarea "x"
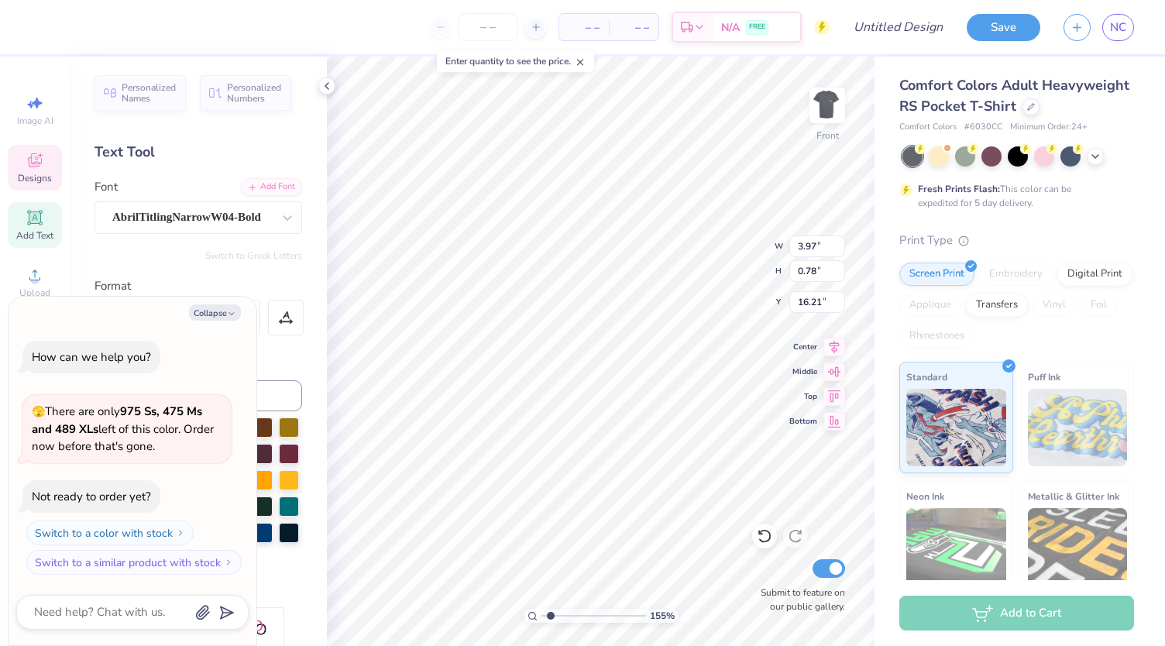
type input "3.61"
type input "0.71"
type input "16.19"
type input "1.54973908698733"
type textarea "x"
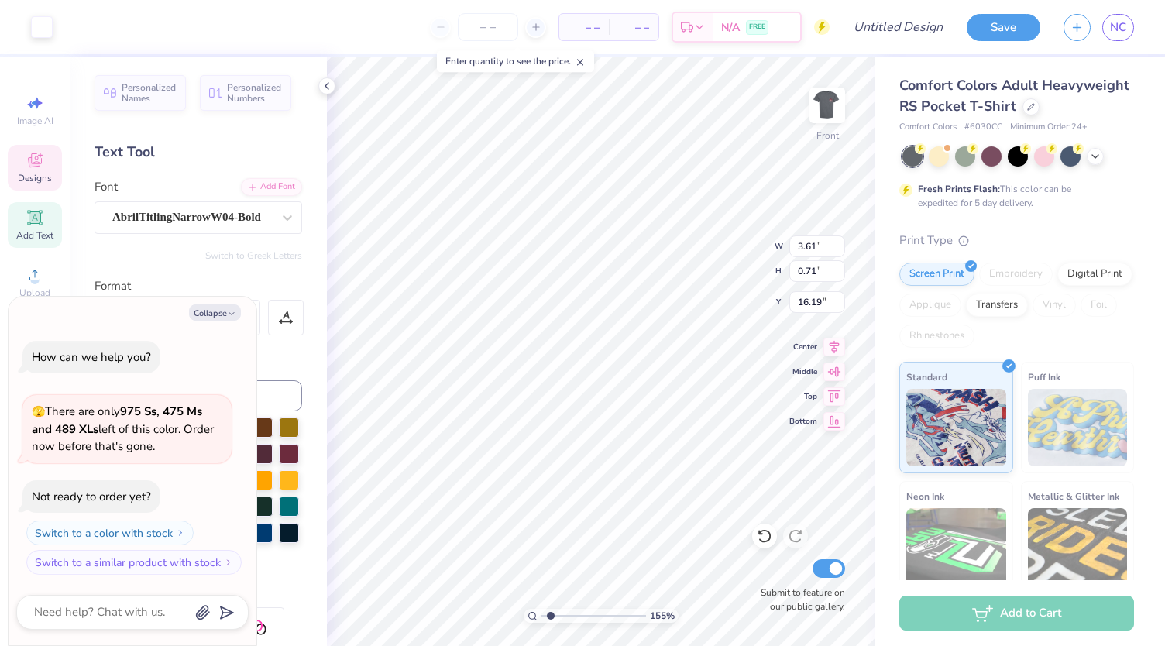
type input "1.54973908698733"
type textarea "x"
type input "1.54973908698733"
type textarea "x"
type input "16.41"
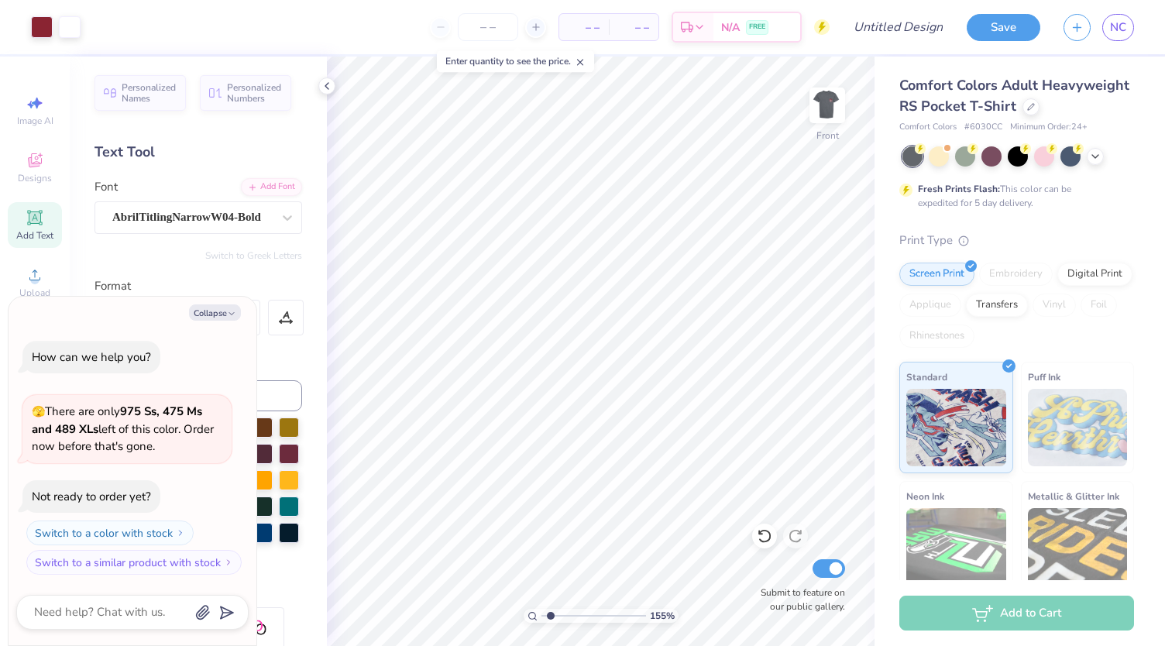
type input "1.54973908698733"
type textarea "x"
type input "1.54973908698733"
type textarea "x"
type input "1.54973908698733"
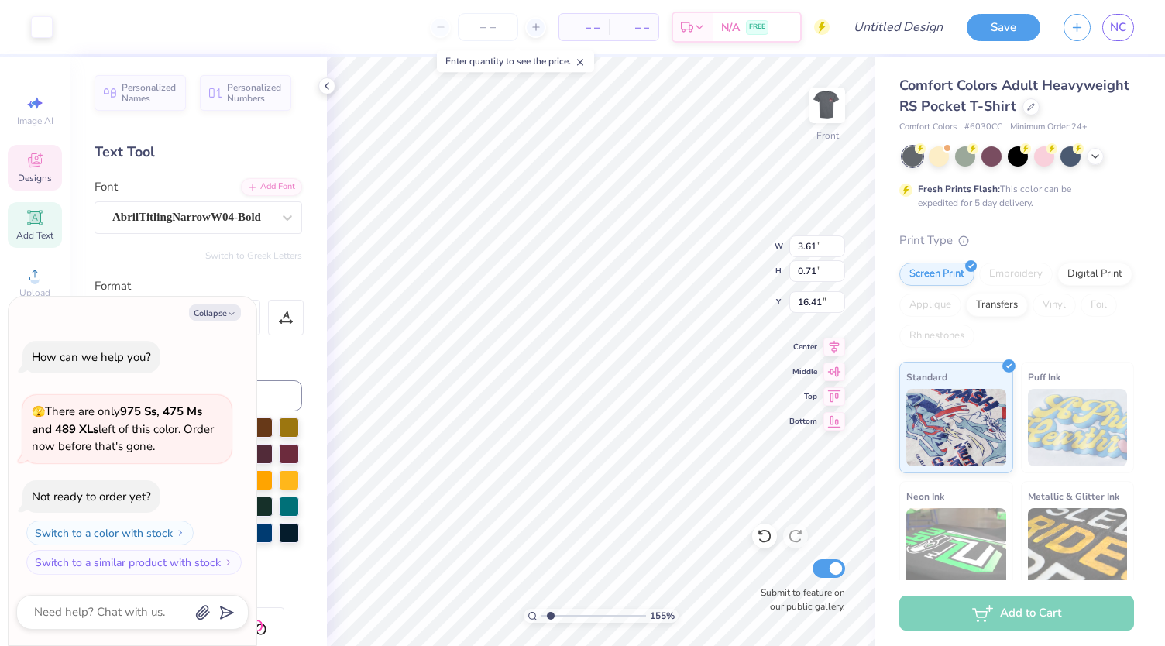
type textarea "x"
type input "1.54973908698733"
type textarea "x"
type input "3.52"
type input "1.11"
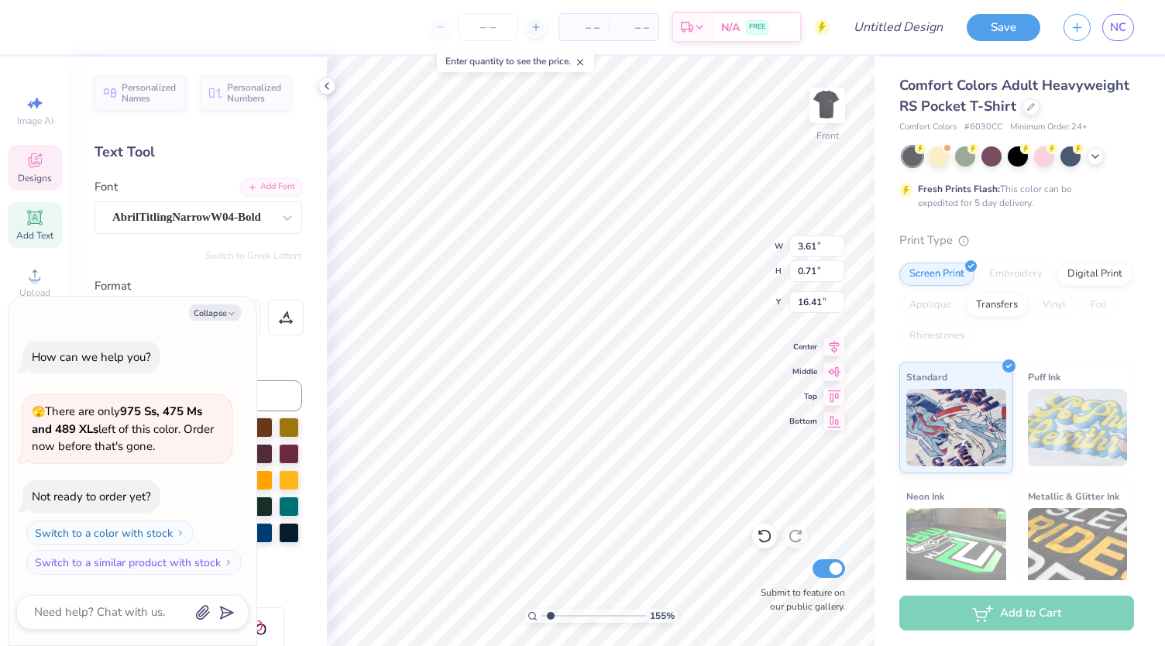
type input "16.21"
type input "1.54973908698733"
type textarea "x"
type input "1.54973908698733"
type textarea "x"
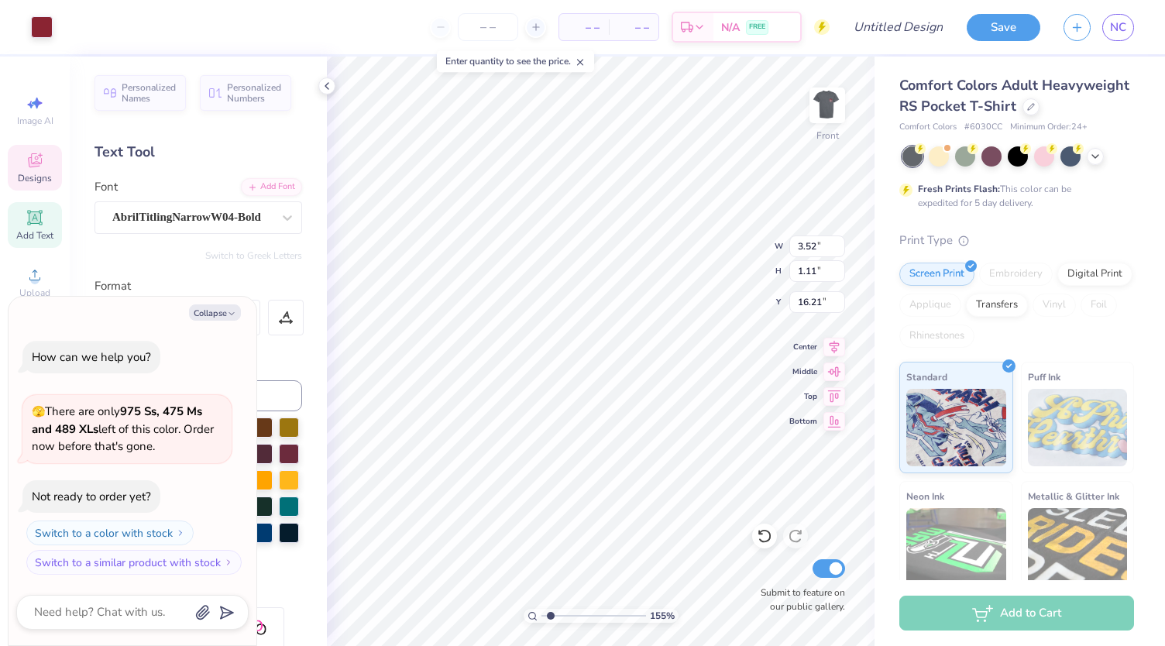
type input "4.02"
type input "1.27"
type input "1.54973908698733"
type textarea "x"
type input "1.54973908698733"
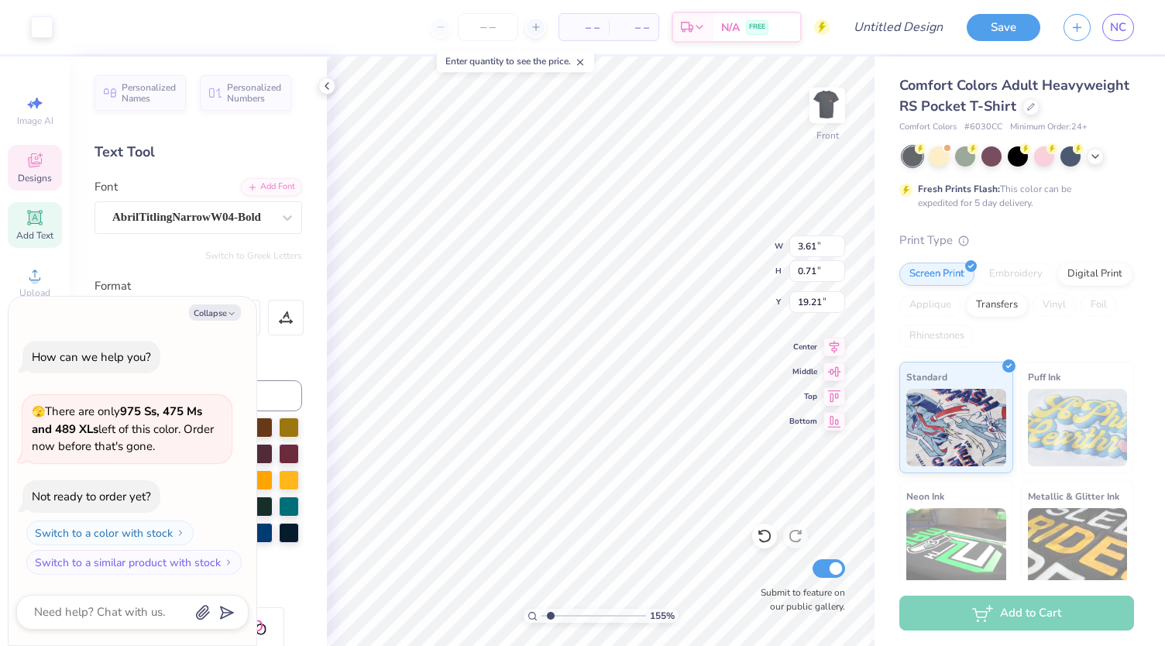
type textarea "x"
type input "1.54973908698733"
type textarea "x"
type textarea "F 2025"
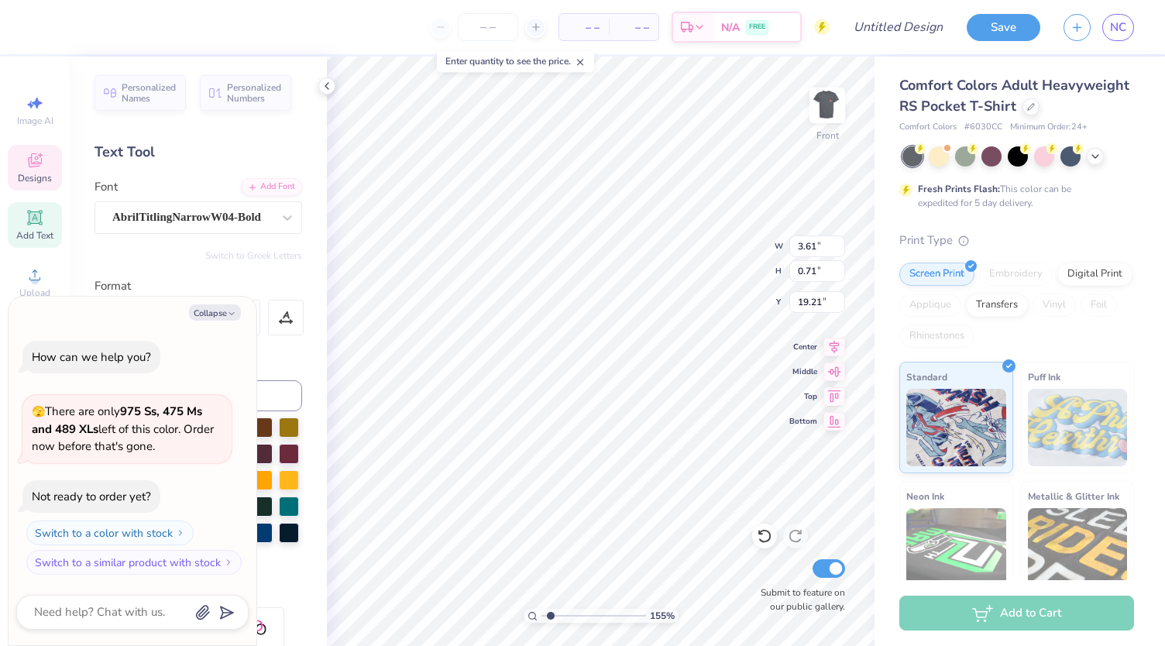
type input "1.54973908698733"
type textarea "x"
type input "1.54973908698733"
type textarea "x"
type textarea "FAL 2025"
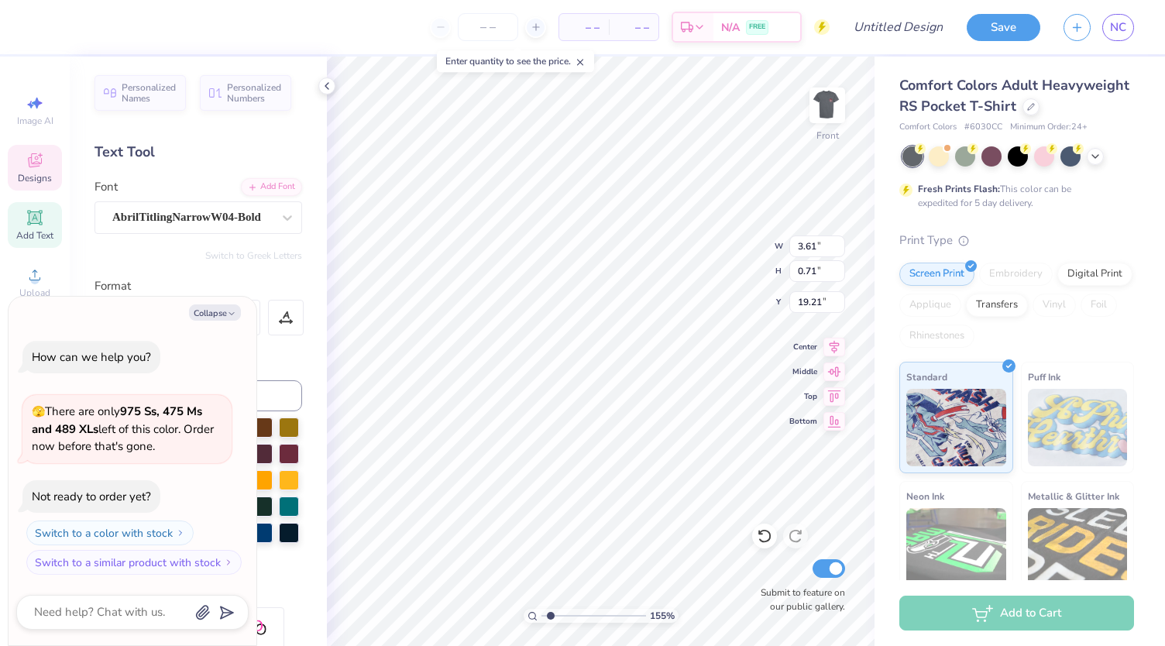
type input "1.54973908698733"
type textarea "x"
type textarea "FALL 2025"
type input "1.54973908698733"
type textarea "x"
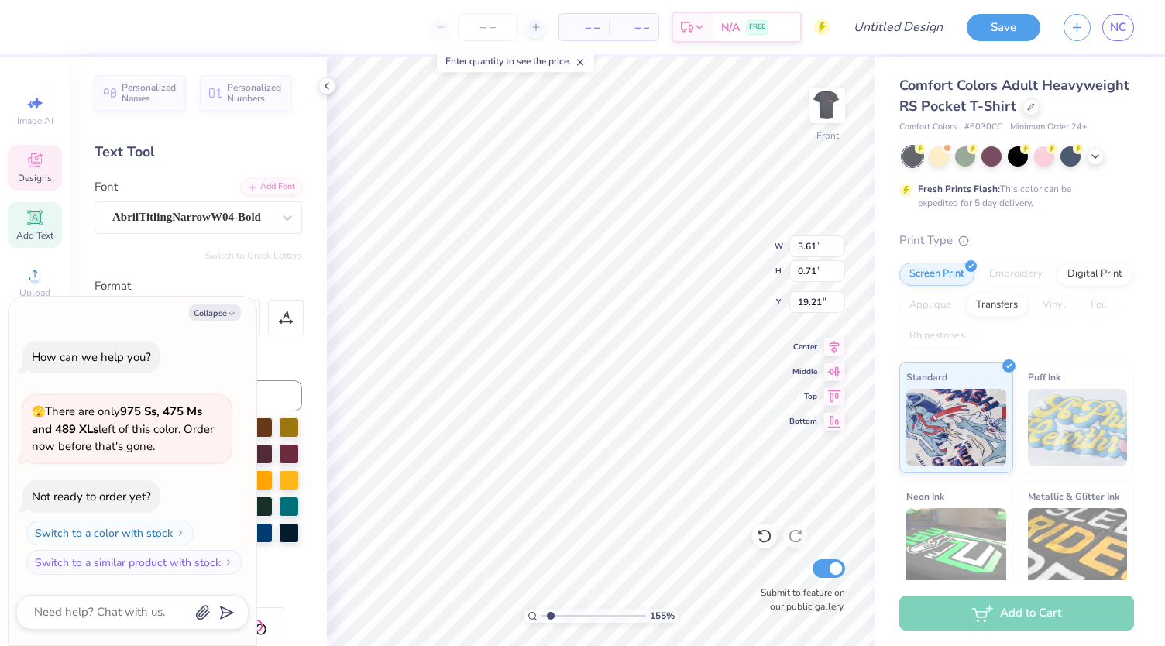
scroll to position [12, 3]
type input "1.54973908698733"
type textarea "x"
type input "1.54973908698733"
type textarea "x"
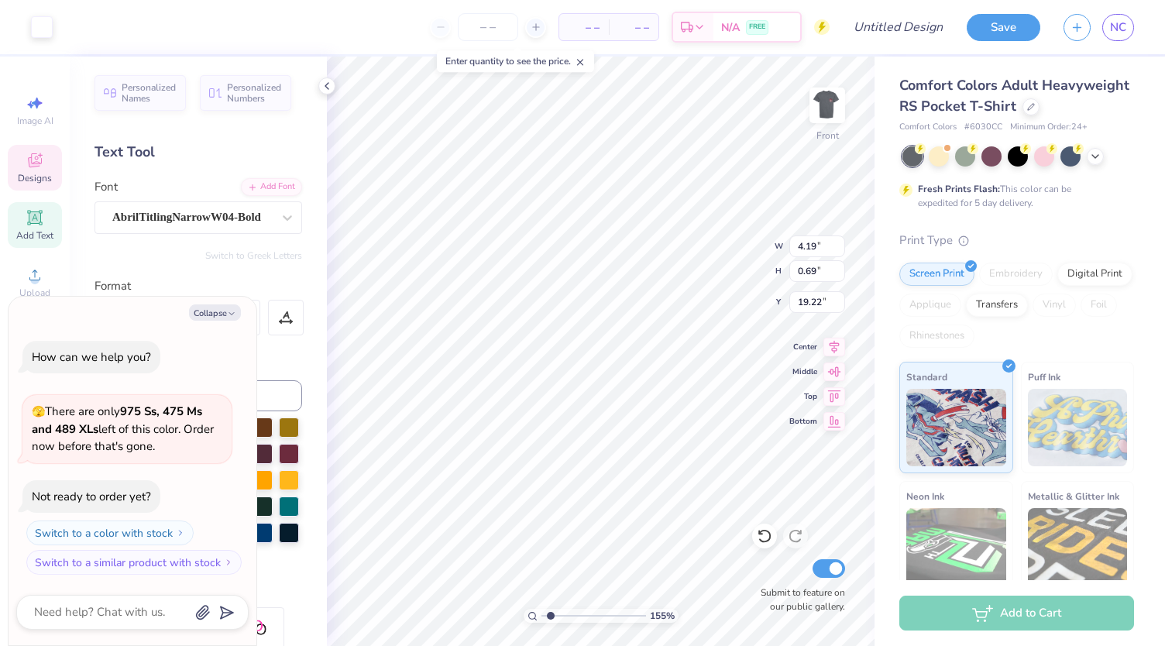
type input "1.54973908698733"
type textarea "x"
type input "1.54973908698733"
type textarea "x"
type input "1.54973908698733"
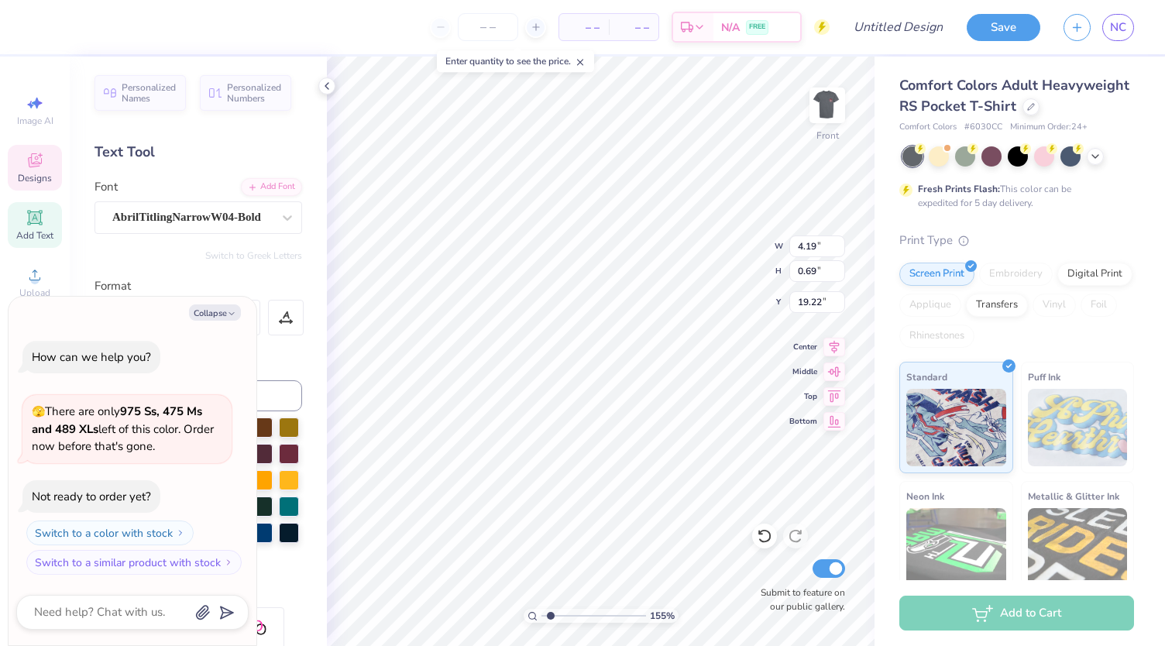
type textarea "x"
type input "3.75"
type input "0.62"
type input "19.20"
type input "1.54973908698733"
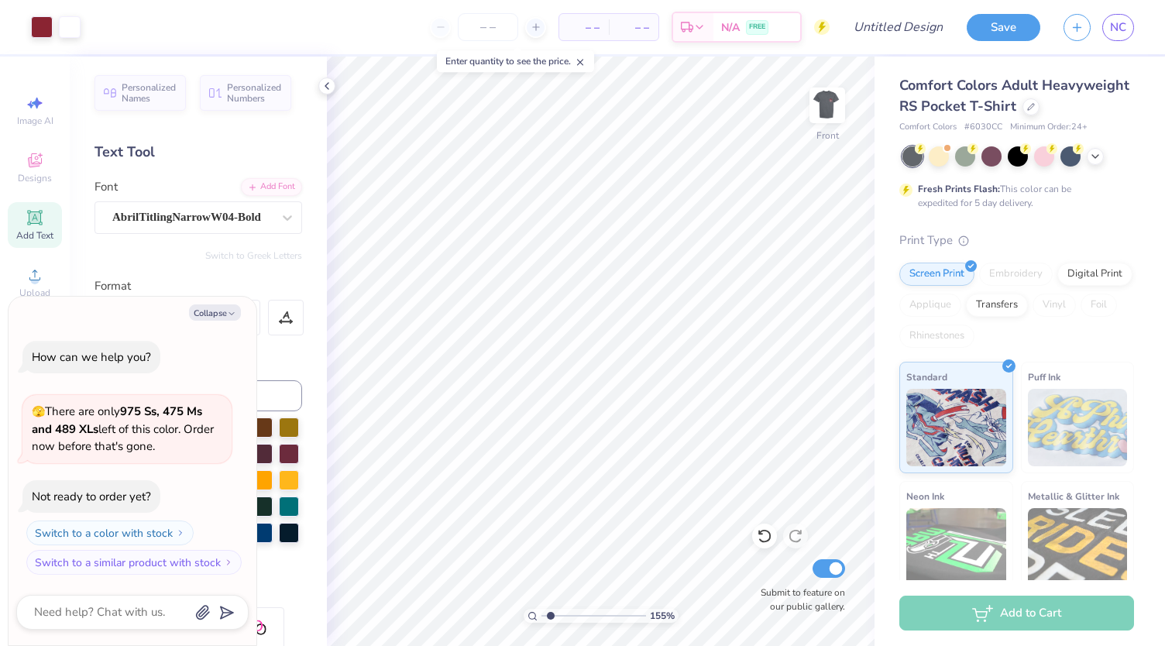
type textarea "x"
type input "1.54973908698733"
type textarea "x"
type input "1.54973908698733"
type textarea "x"
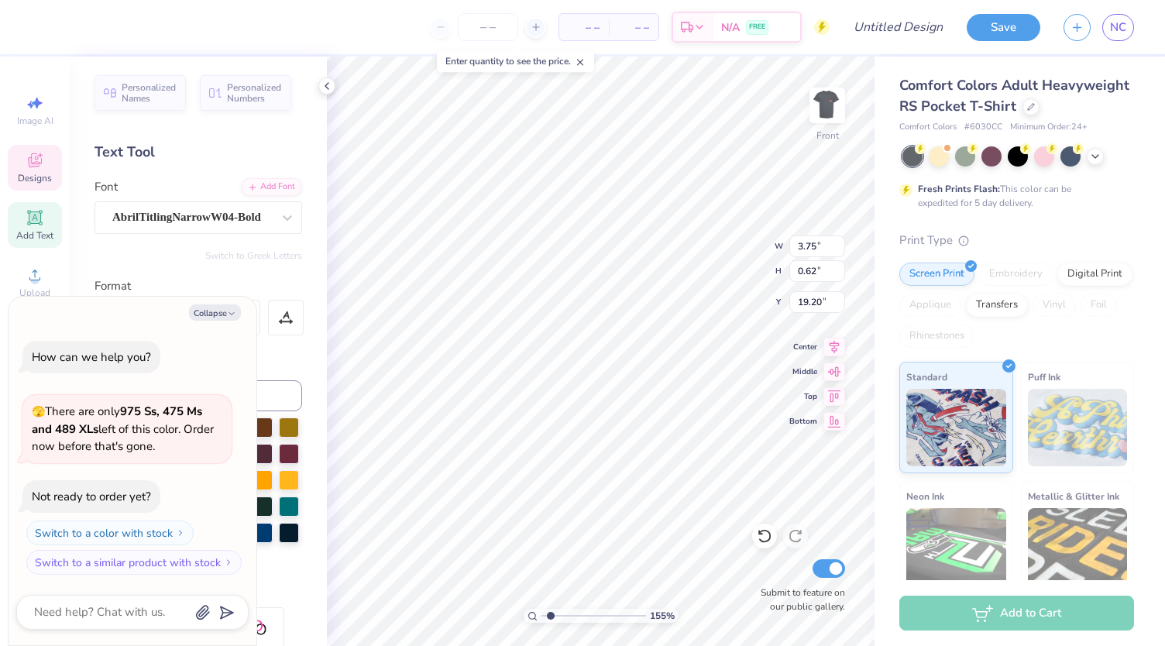
type input "16.54"
type input "1.54973908698733"
type textarea "x"
type input "1.54973908698733"
type textarea "x"
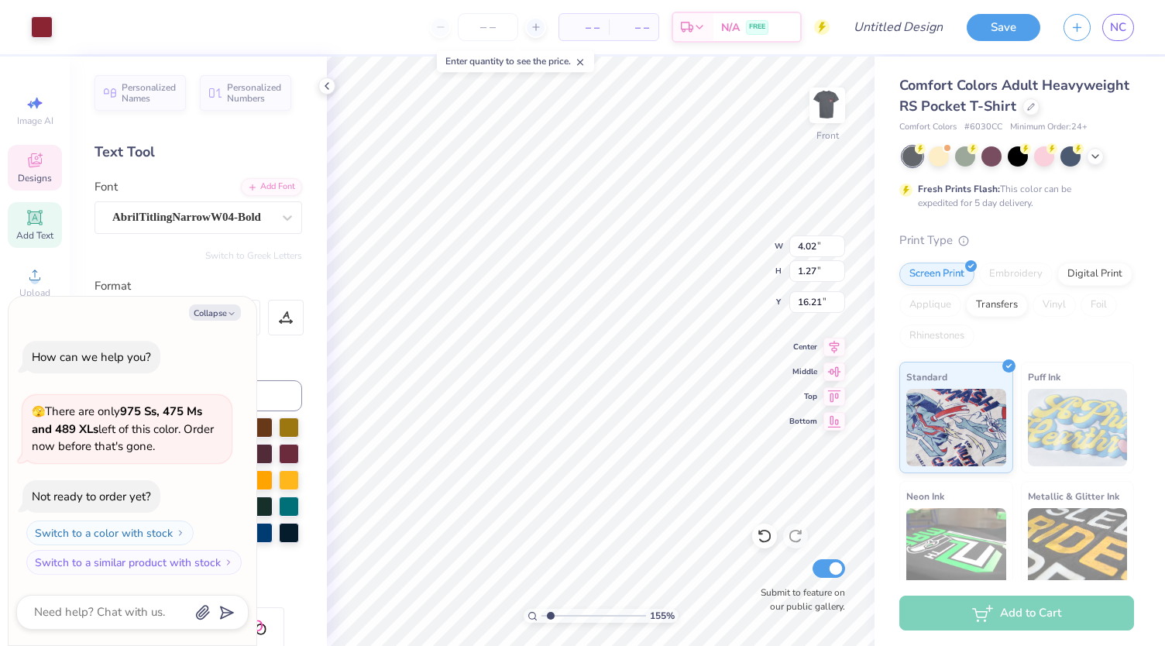
type input "1.54973908698733"
type textarea "x"
type input "4.24"
type input "1.34"
type input "1.54973908698733"
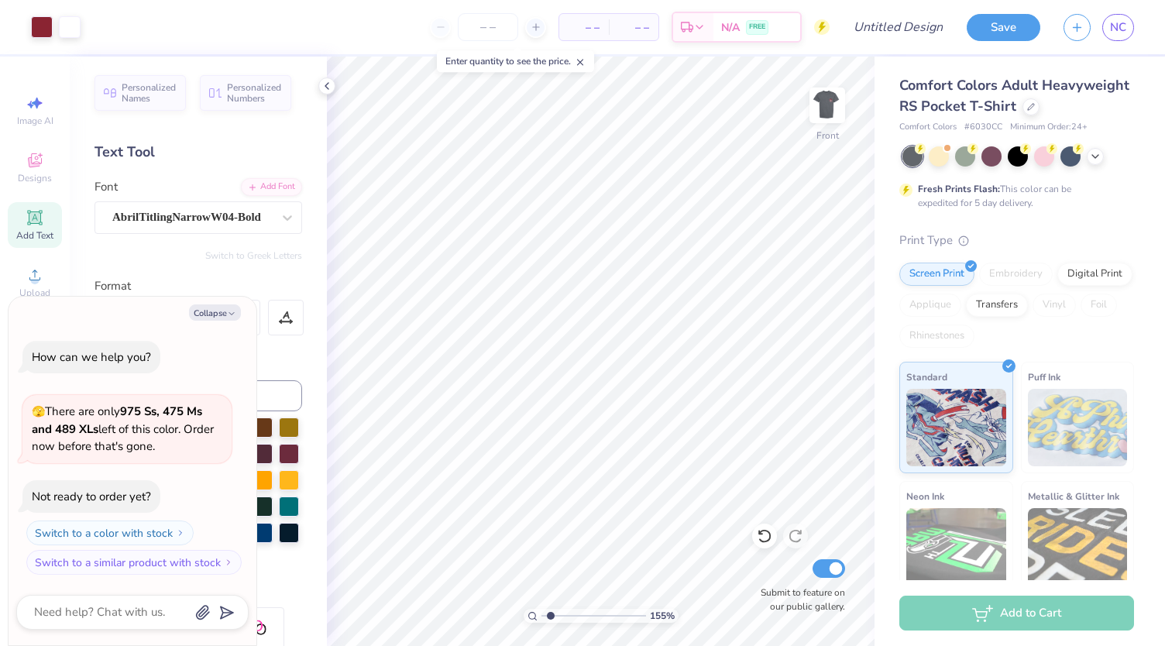
type textarea "x"
type input "1.54973908698733"
type textarea "x"
type input "1.54973908698733"
type textarea "x"
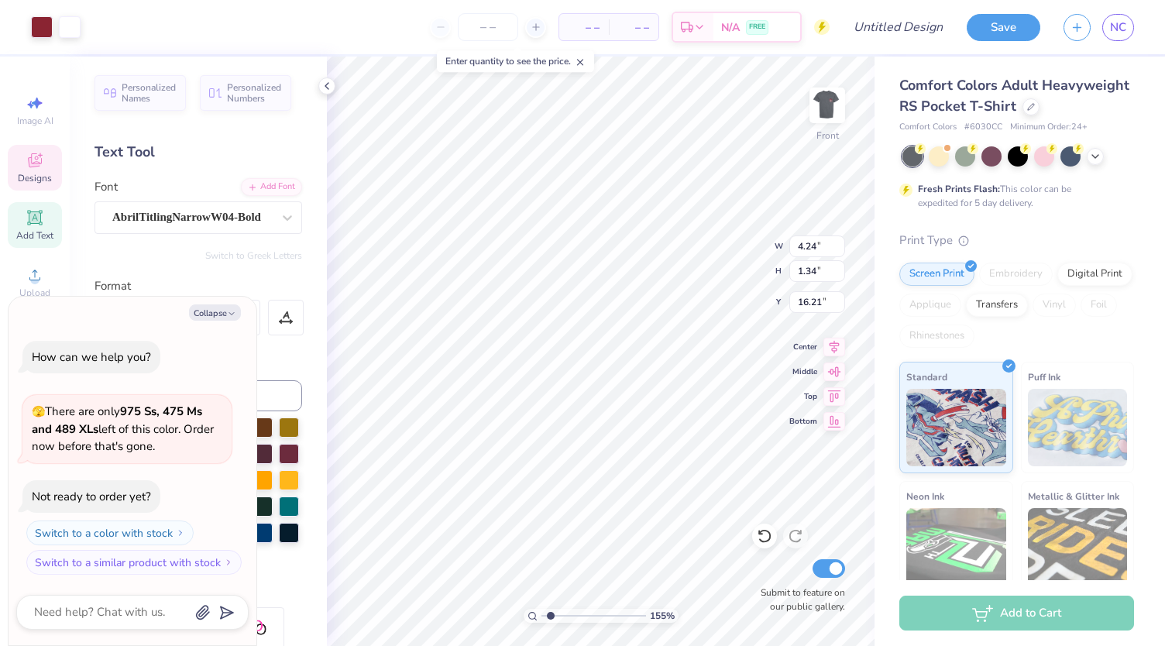
type input "1.54973908698733"
type textarea "x"
type input "5.80"
type input "2.47"
type input "13.51"
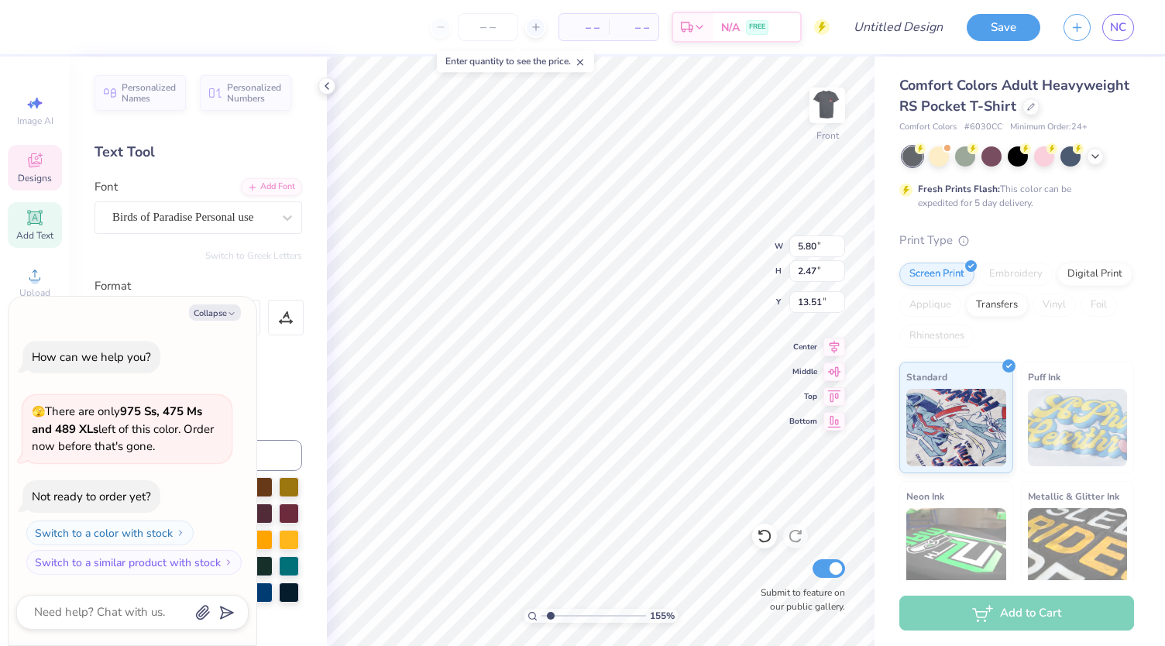
type input "1.54973908698733"
type textarea "x"
type input "1.54973908698733"
type textarea "x"
type input "1.54973908698733"
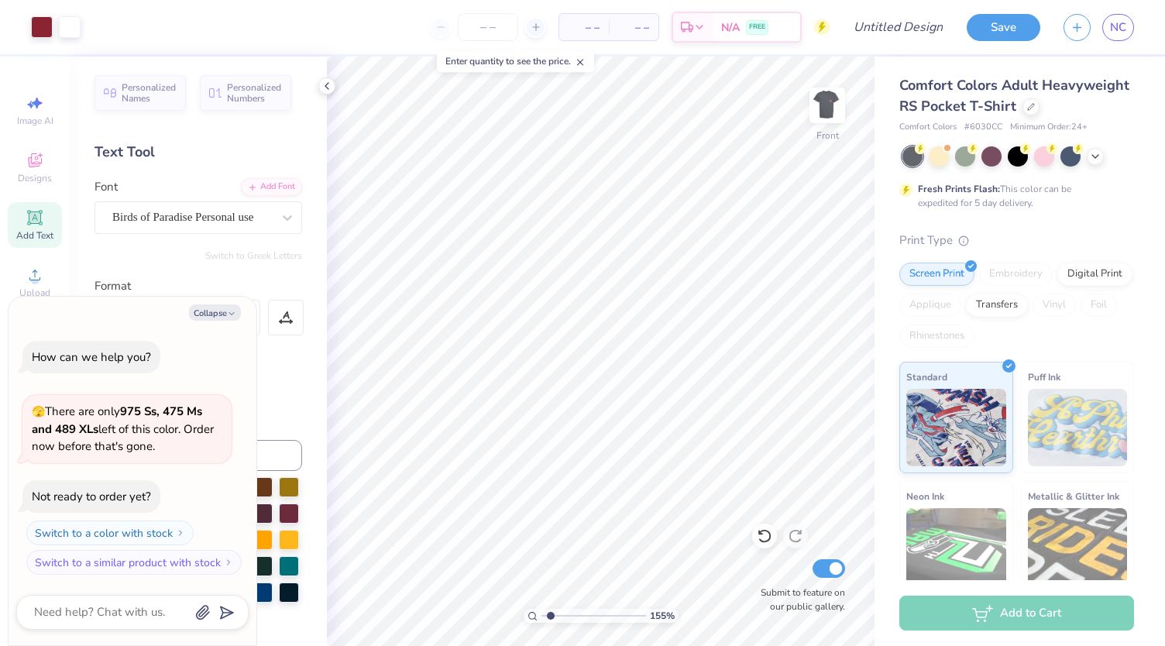
type textarea "x"
type input "1.54973908698733"
type textarea "x"
type input "17.55"
type input "1.54973908698733"
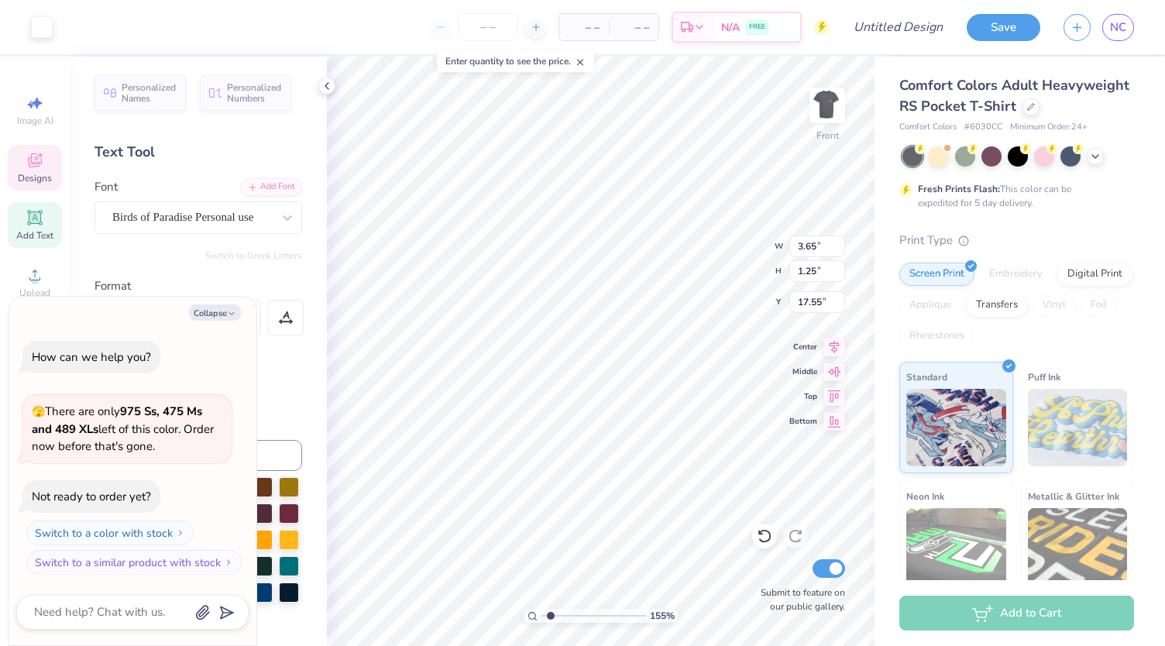
type textarea "x"
type input "1.54973908698733"
type textarea "x"
type input "4.36"
type input "1.49"
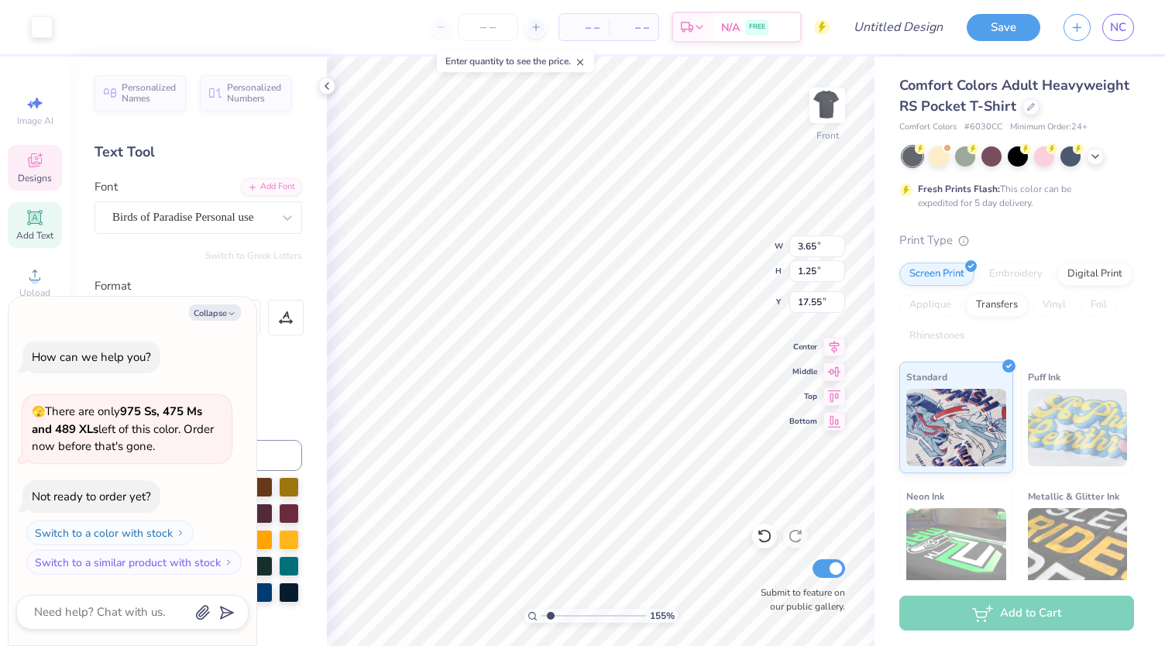
type input "17.31"
type input "1.54973908698733"
type textarea "x"
type input "1.54973908698733"
type textarea "x"
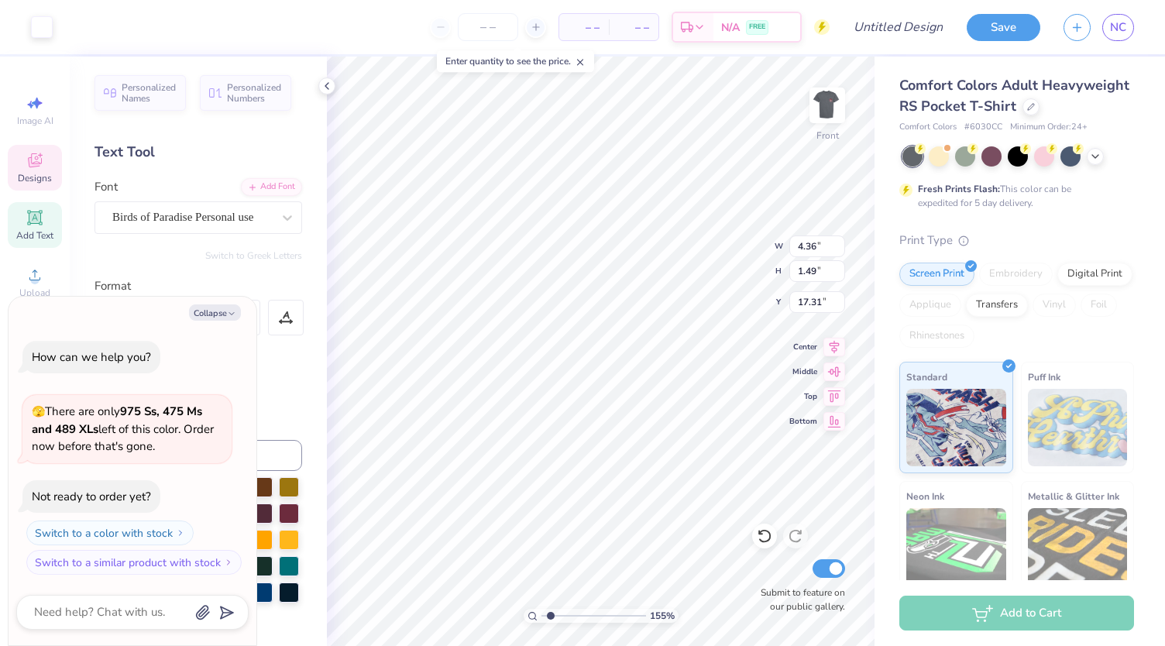
type input "16.10"
type input "1.54973908698733"
type textarea "x"
type input "1.54973908698733"
type textarea "x"
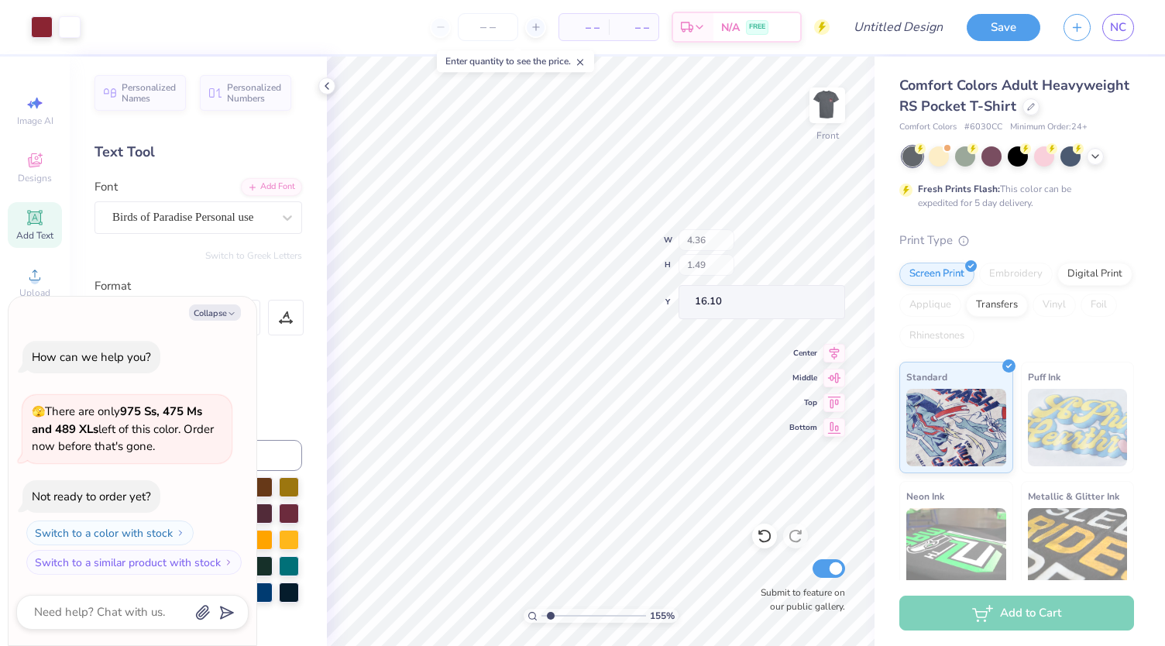
type input "4.50"
type input "1.54"
type input "1.54973908698733"
type textarea "x"
type input "1.54973908698733"
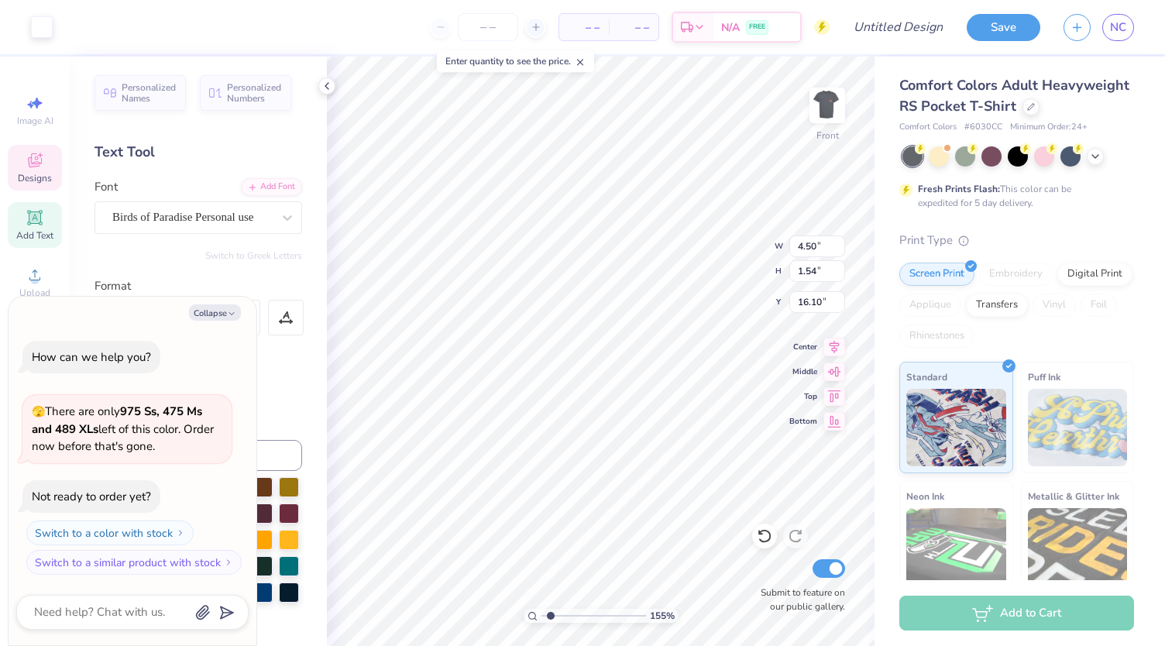
type textarea "x"
type input "1.54973908698733"
type textarea "x"
type input "16.08"
type input "1.54973908698733"
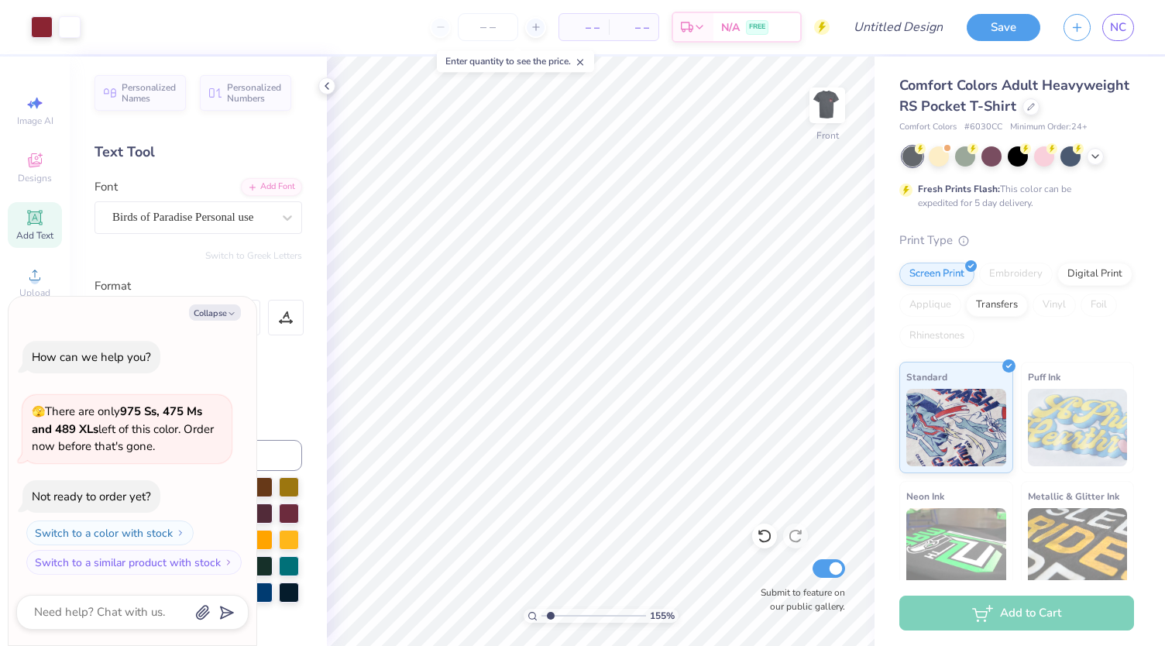
type textarea "x"
type input "1.54973908698733"
type textarea "x"
type input "1.54973908698733"
type textarea "x"
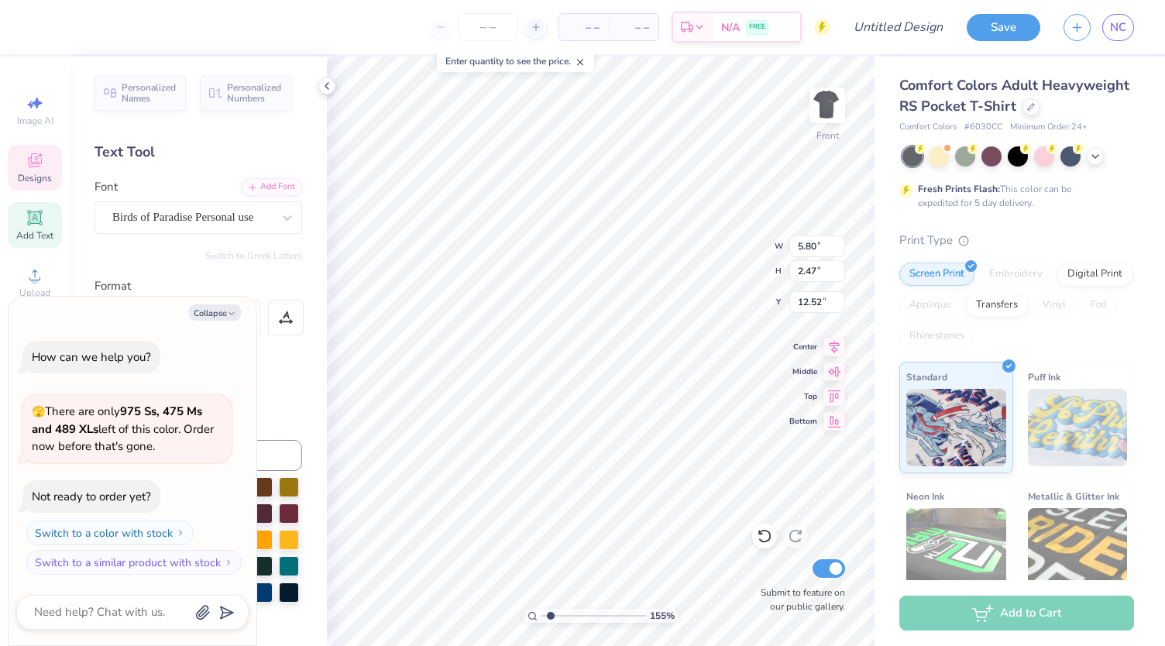
type input "1.54973908698733"
type textarea "x"
type input "13.61"
click at [829, 107] on img at bounding box center [827, 105] width 62 height 62
type input "1.54973908698733"
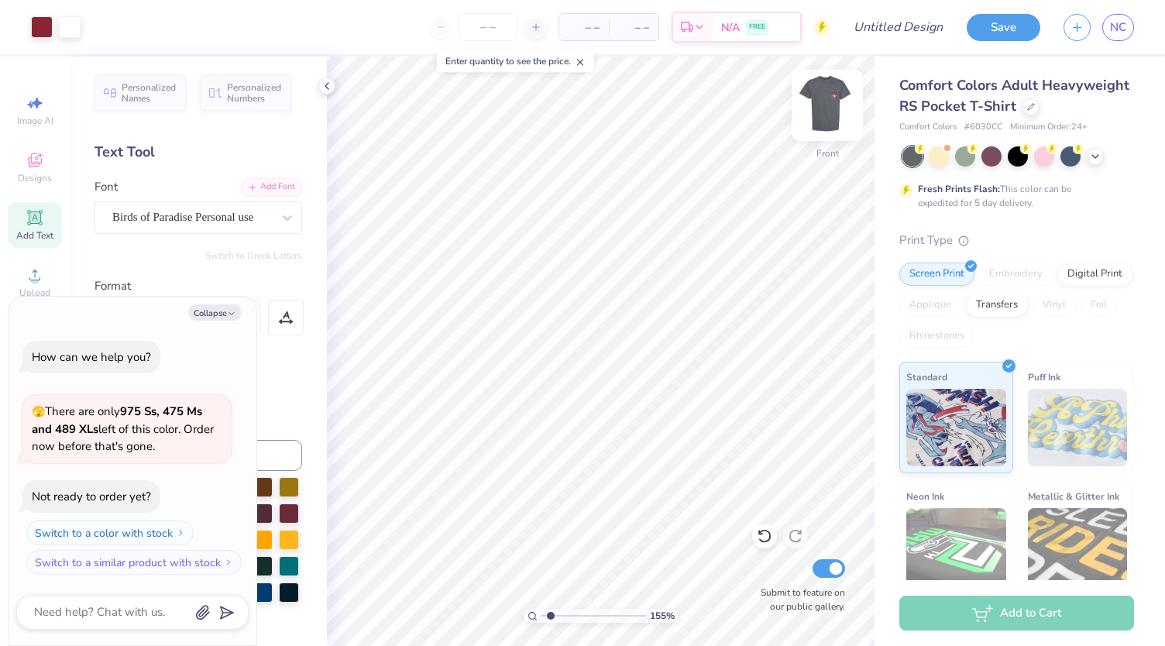
type textarea "x"
type input "1.54973908698733"
type textarea "x"
type input "1.54973908698733"
type textarea "x"
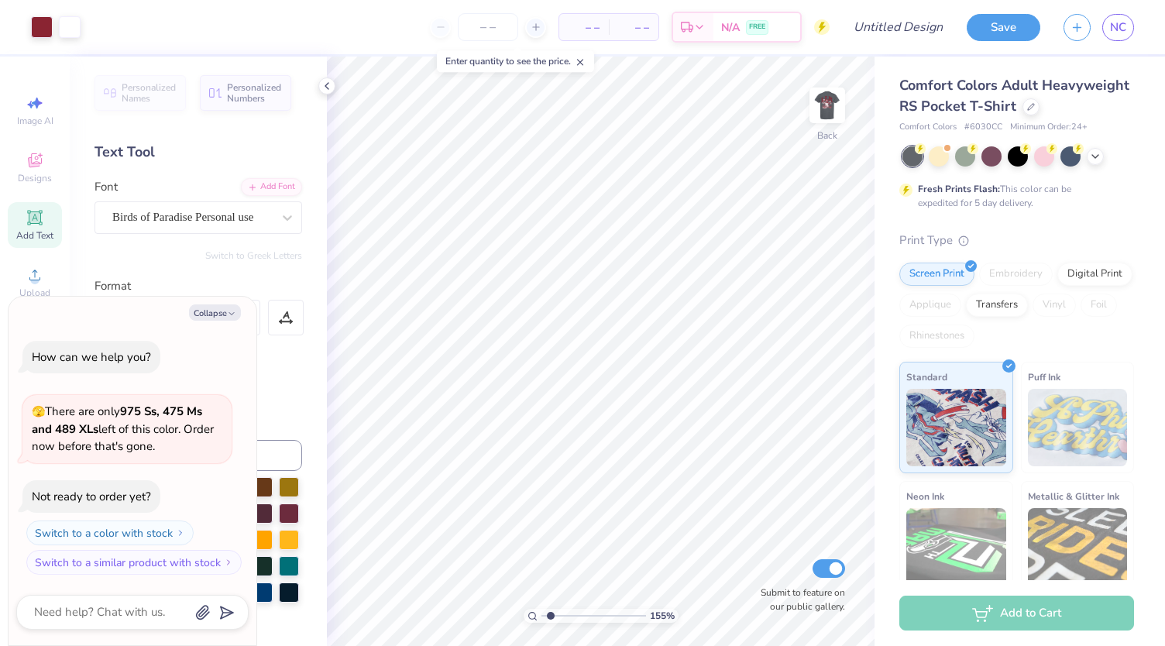
type input "1.54973908698733"
type textarea "x"
type input "1.54973908698733"
type textarea "x"
type input "1.54973908698733"
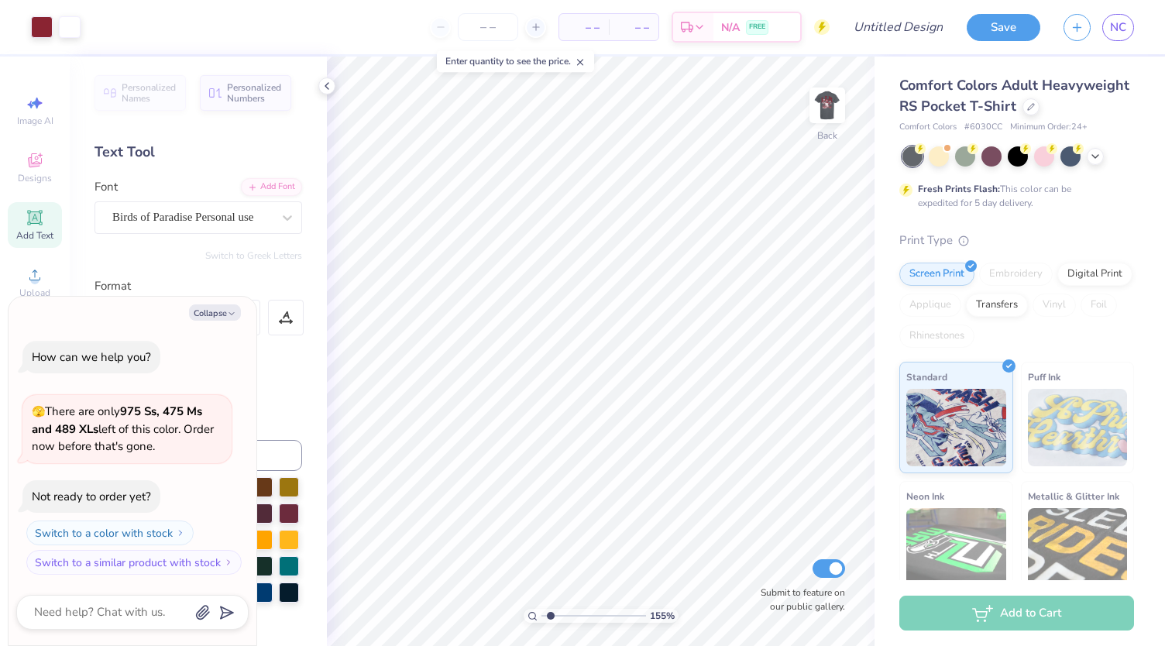
type textarea "x"
type input "1.54973908698733"
type textarea "x"
click at [45, 287] on span "Upload" at bounding box center [34, 293] width 31 height 12
type input "1.54973908698733"
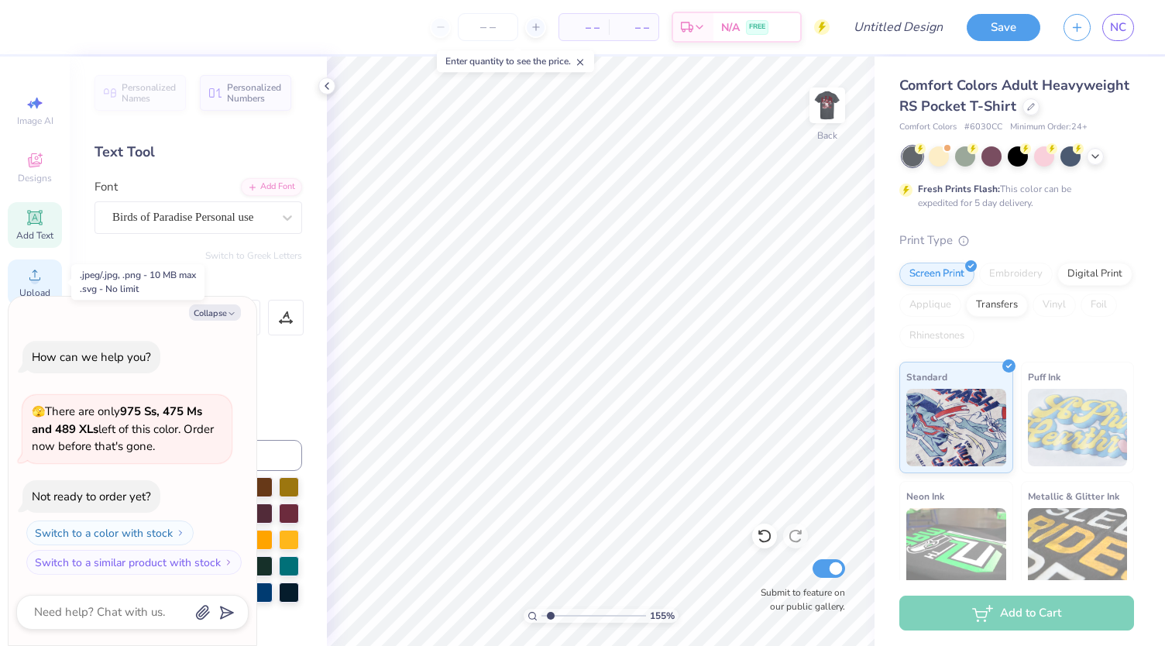
type textarea "x"
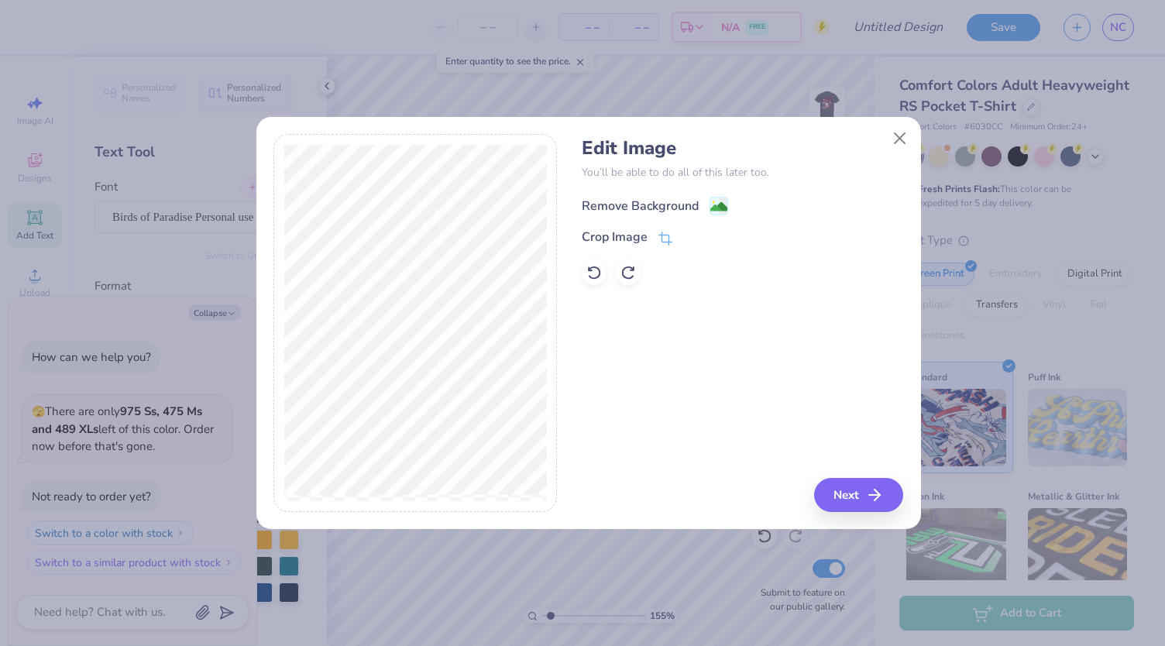
click at [641, 204] on div "Remove Background" at bounding box center [640, 206] width 117 height 19
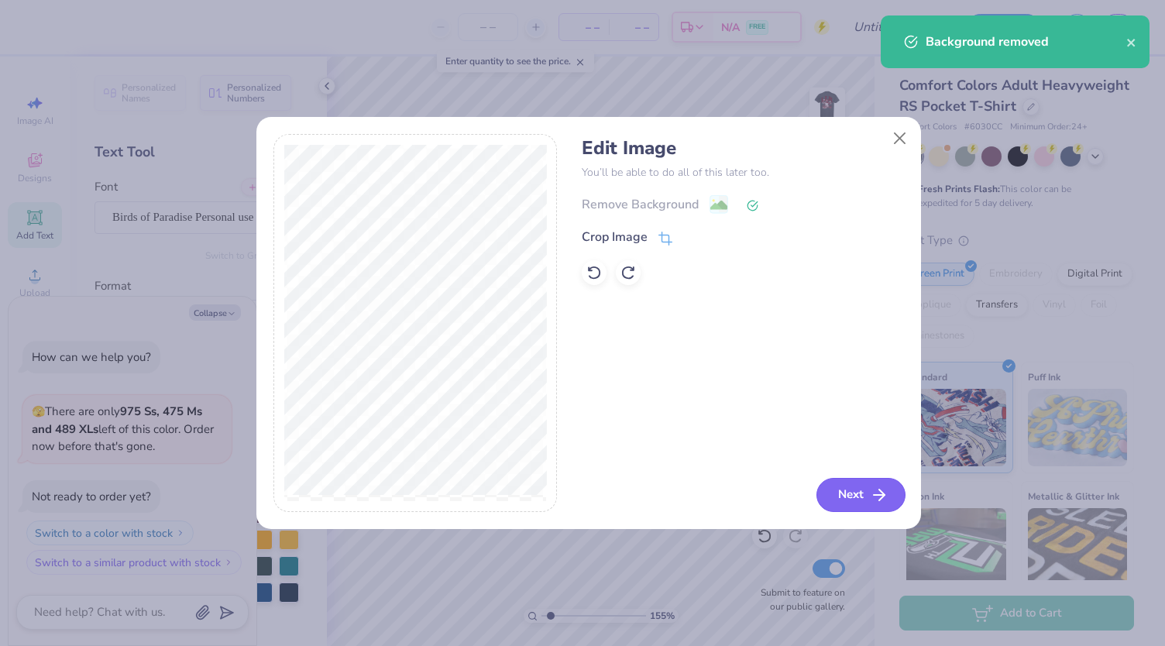
click at [885, 492] on icon "button" at bounding box center [879, 495] width 19 height 19
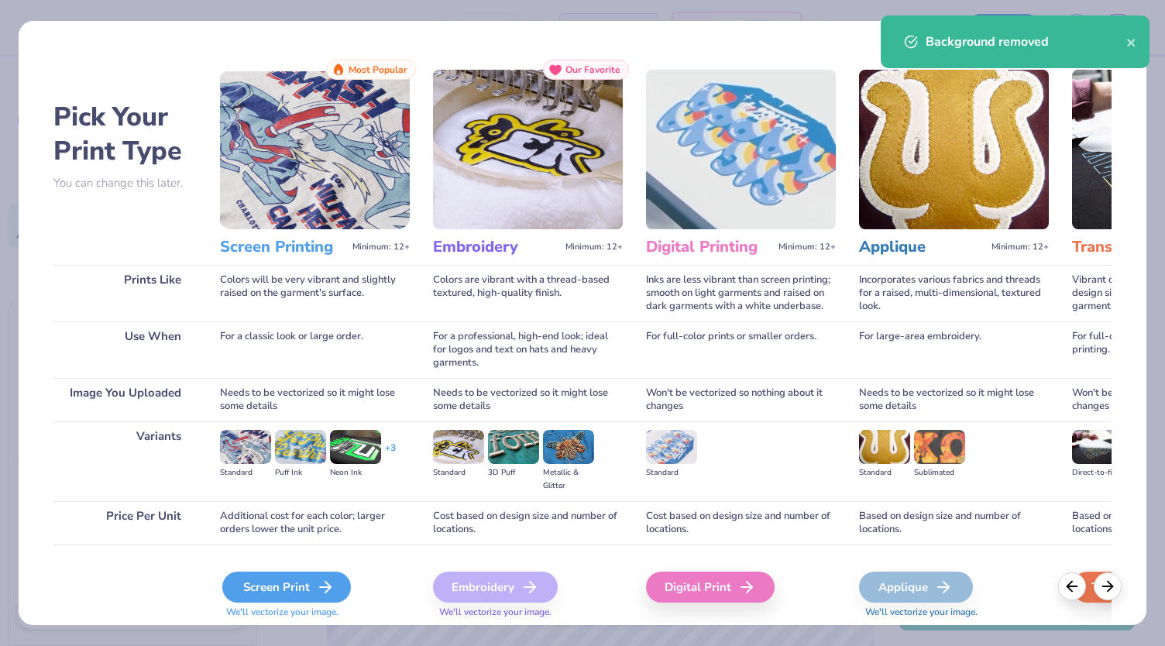
click at [321, 593] on icon at bounding box center [325, 587] width 19 height 19
type input "1.54973908698733"
type textarea "x"
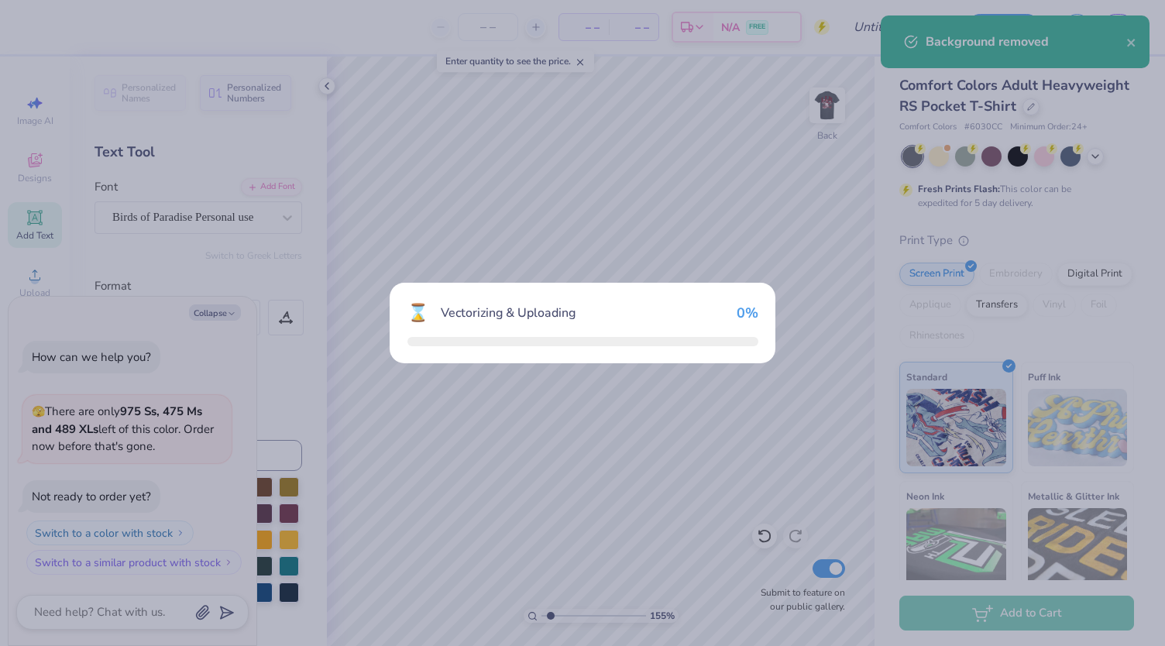
type input "1.54973908698733"
type textarea "x"
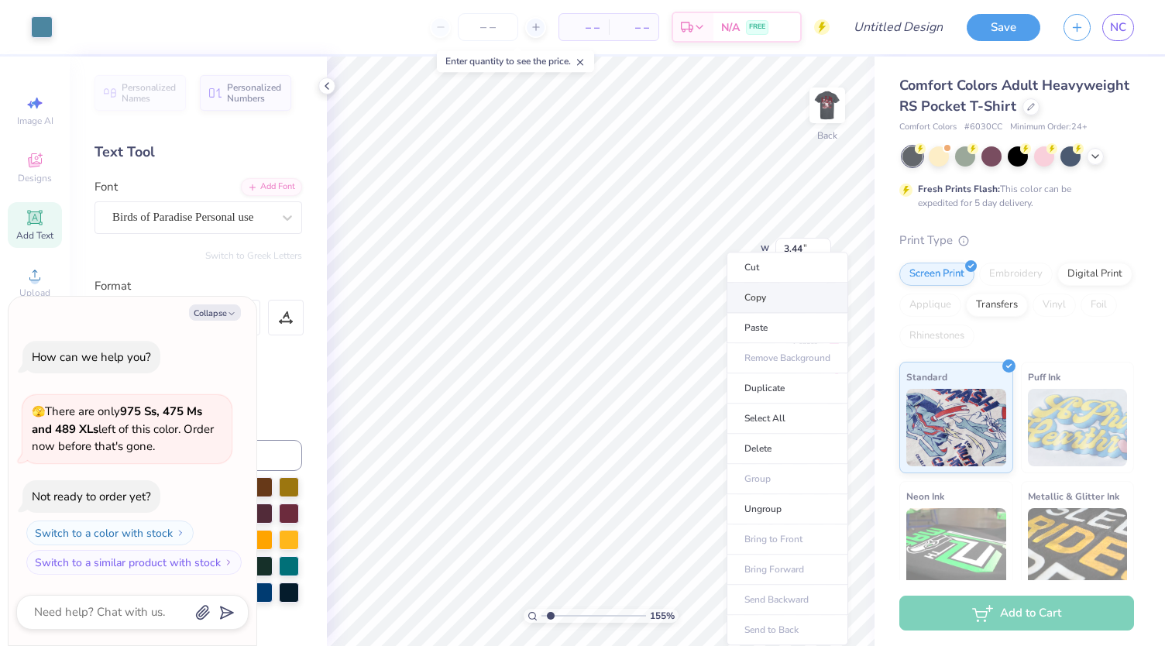
click at [776, 303] on li "Copy" at bounding box center [788, 298] width 122 height 30
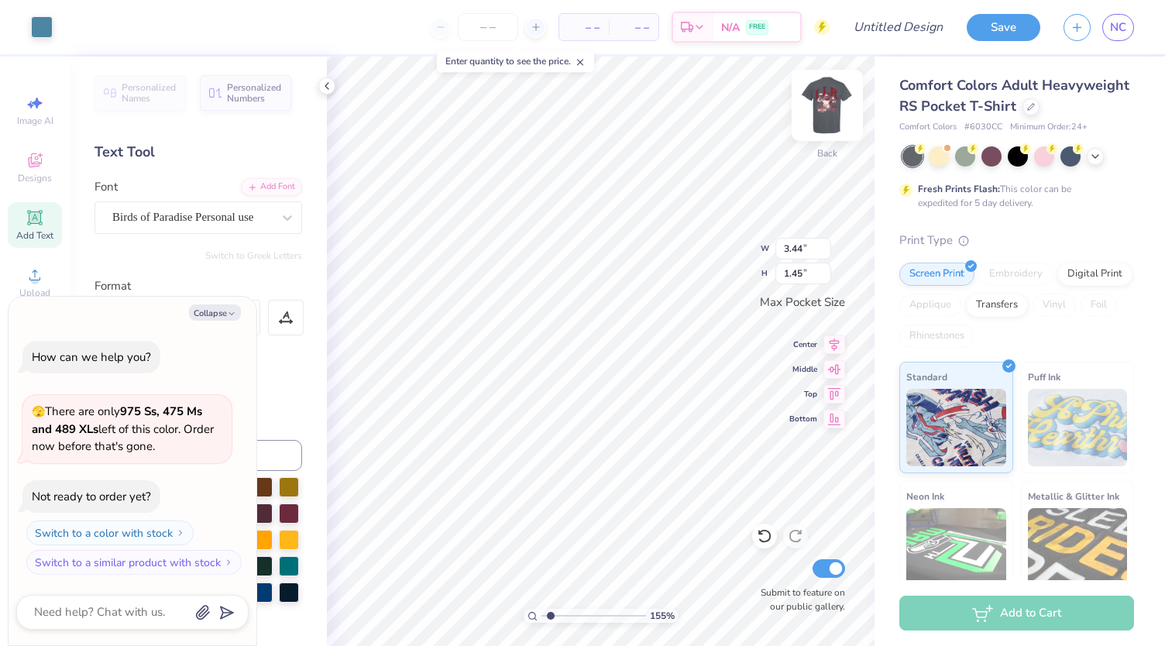
click at [826, 111] on img at bounding box center [827, 105] width 62 height 62
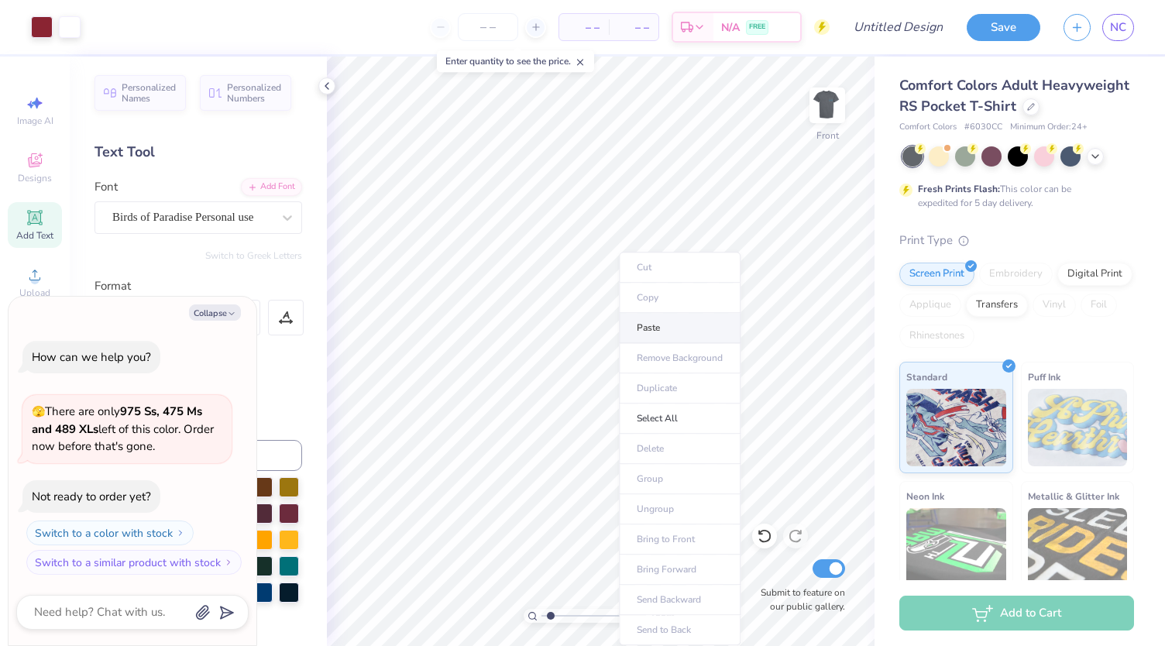
click at [680, 322] on li "Paste" at bounding box center [680, 328] width 122 height 30
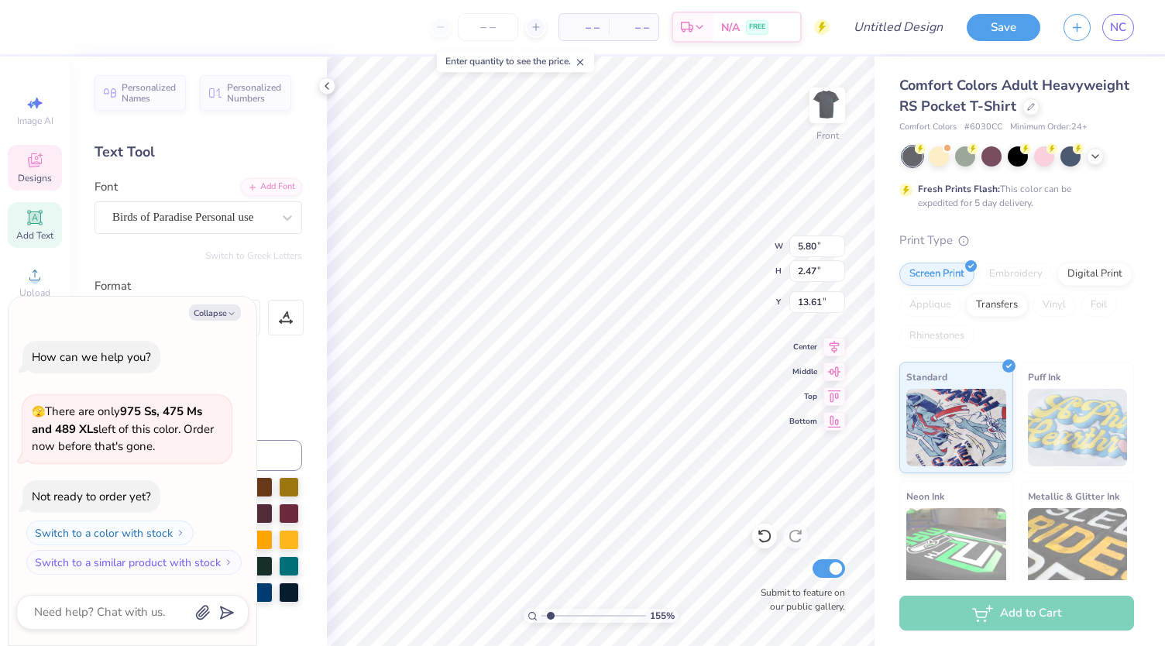
click at [265, 379] on div at bounding box center [199, 385] width 208 height 22
click at [221, 315] on button "Collapse" at bounding box center [215, 312] width 52 height 16
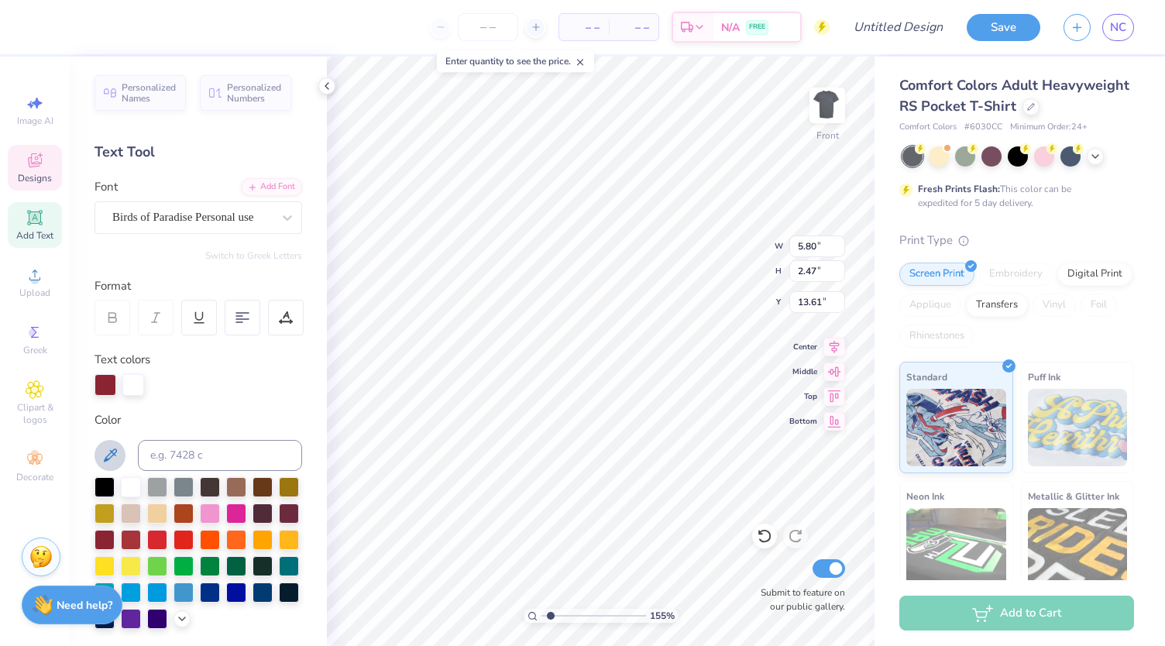
click at [108, 455] on icon at bounding box center [110, 455] width 13 height 13
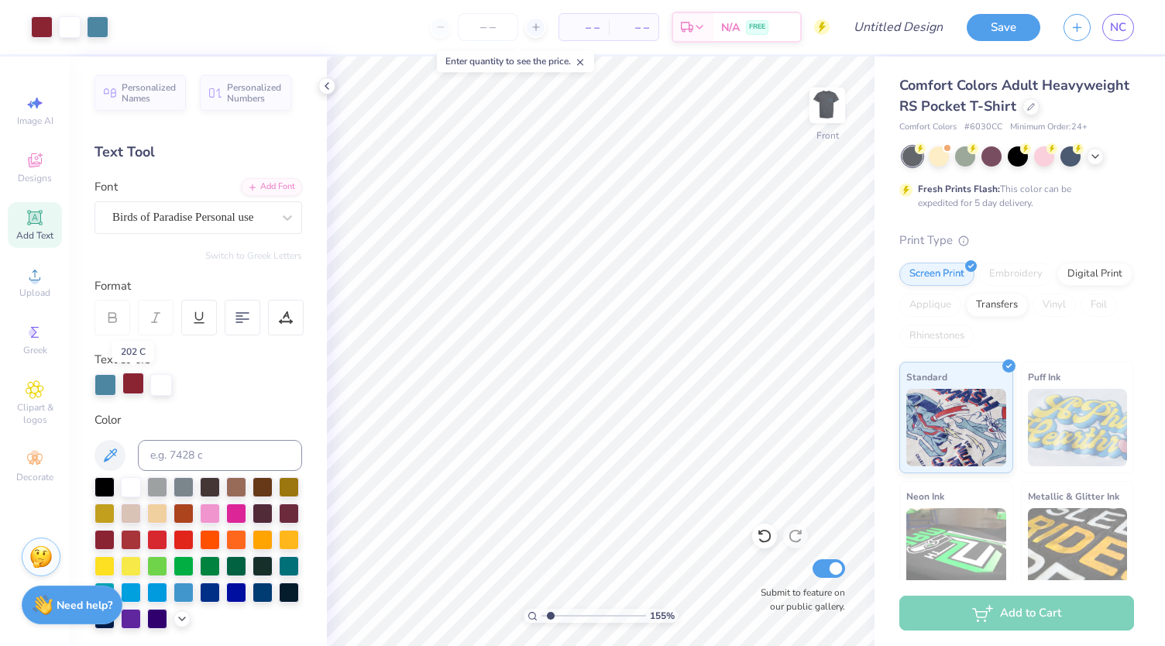
click at [130, 390] on div at bounding box center [133, 384] width 22 height 22
click at [109, 442] on button at bounding box center [110, 455] width 31 height 31
click at [129, 487] on div at bounding box center [131, 486] width 20 height 20
click at [759, 535] on icon at bounding box center [764, 535] width 15 height 15
click at [43, 22] on div at bounding box center [42, 26] width 22 height 22
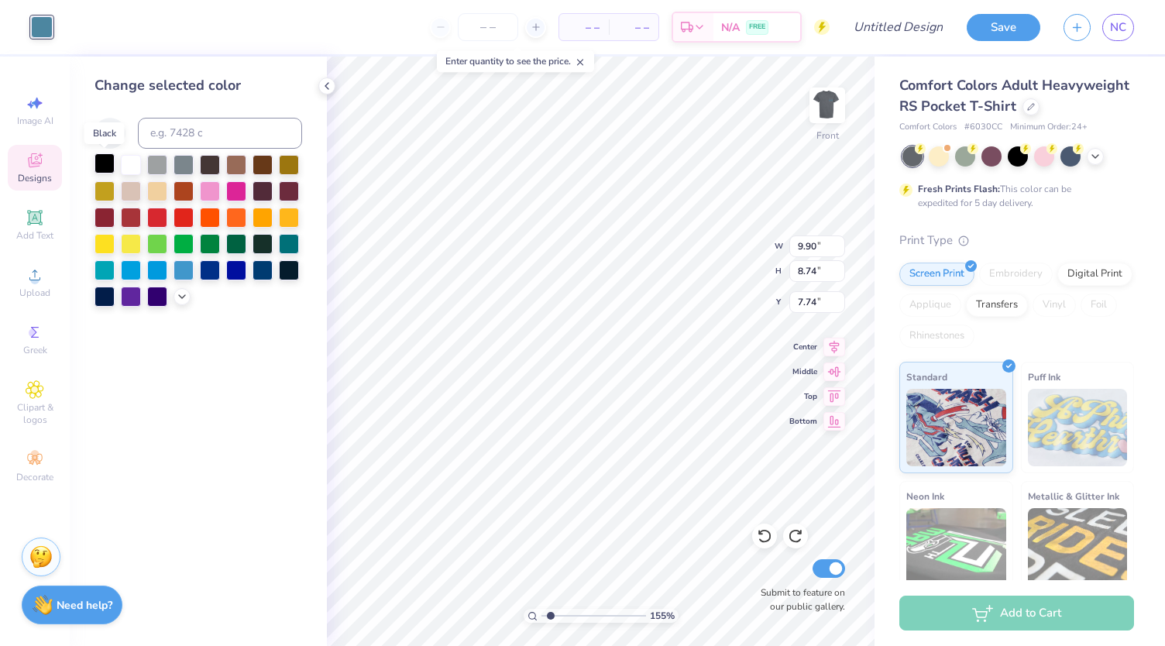
click at [105, 169] on div at bounding box center [105, 163] width 20 height 20
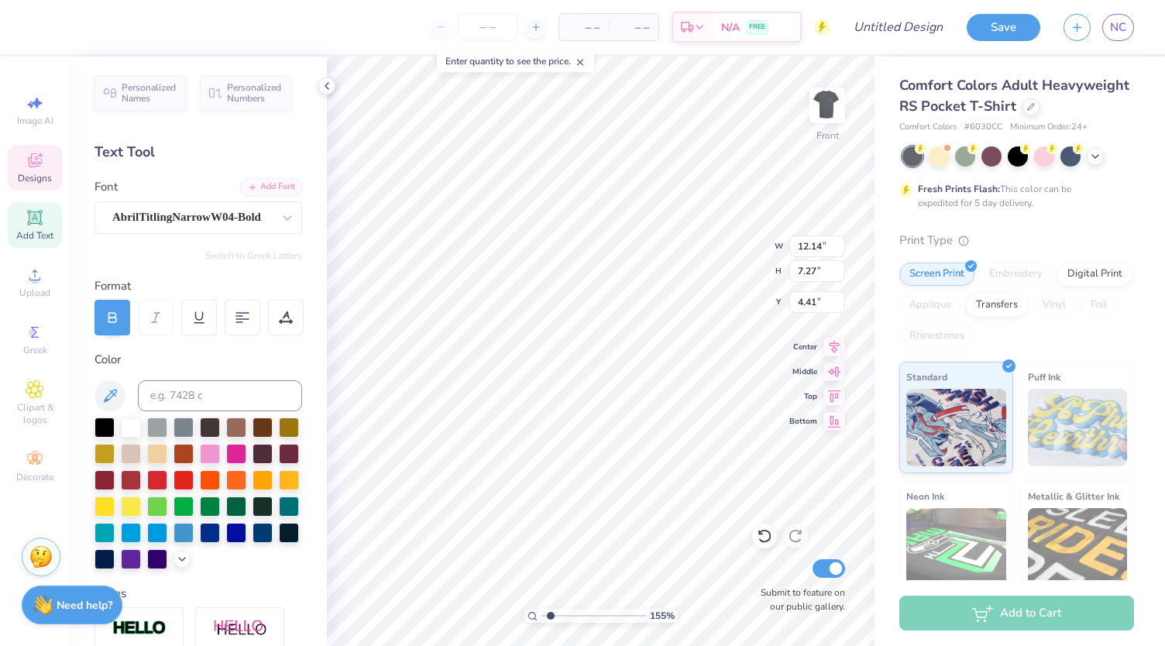
scroll to position [12, 2]
click at [113, 428] on div at bounding box center [105, 426] width 20 height 20
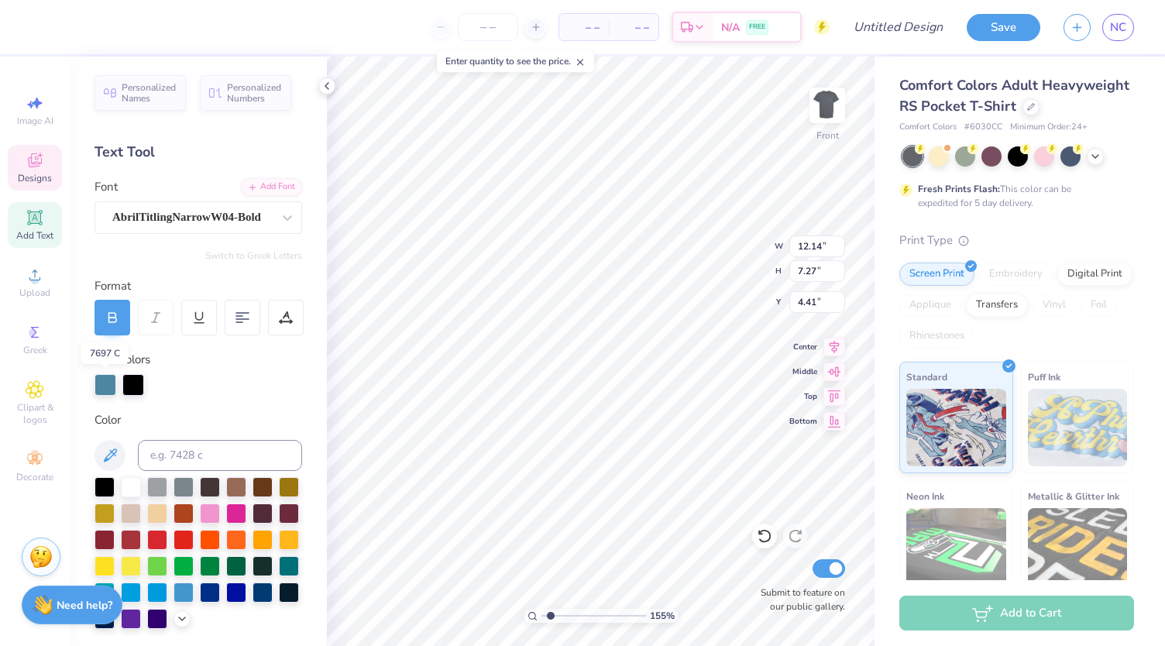
click at [105, 386] on div at bounding box center [106, 385] width 22 height 22
click at [99, 384] on div at bounding box center [106, 385] width 22 height 22
click at [105, 387] on div at bounding box center [106, 385] width 22 height 22
click at [112, 462] on icon at bounding box center [110, 455] width 19 height 19
click at [46, 32] on div at bounding box center [42, 26] width 22 height 22
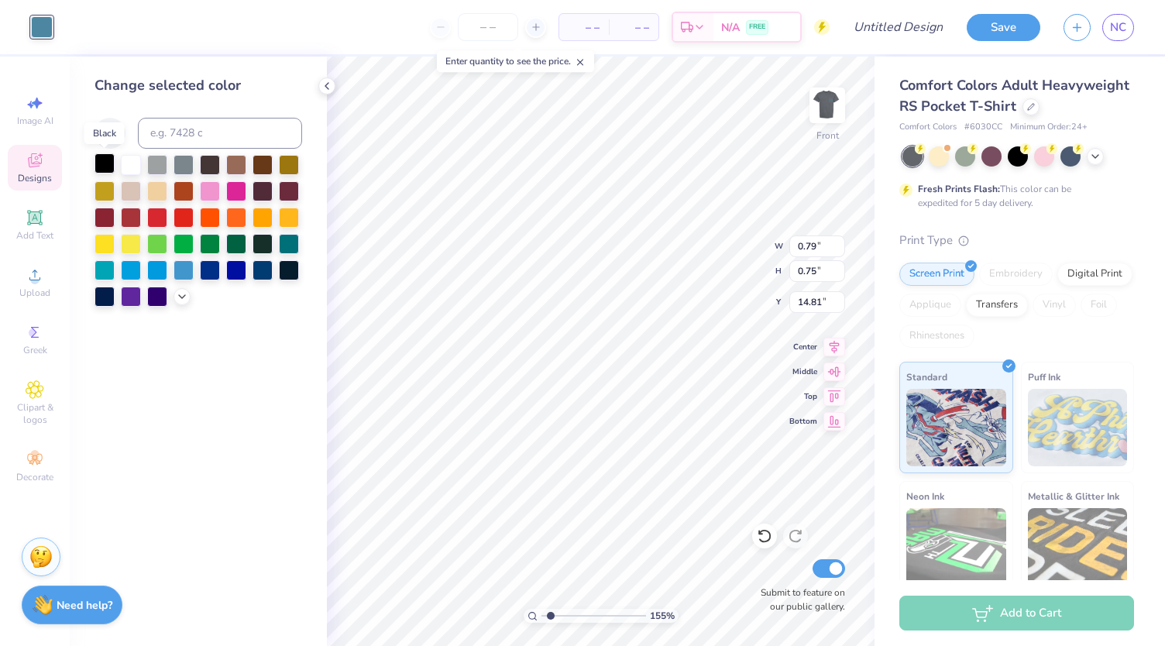
click at [109, 159] on div at bounding box center [105, 163] width 20 height 20
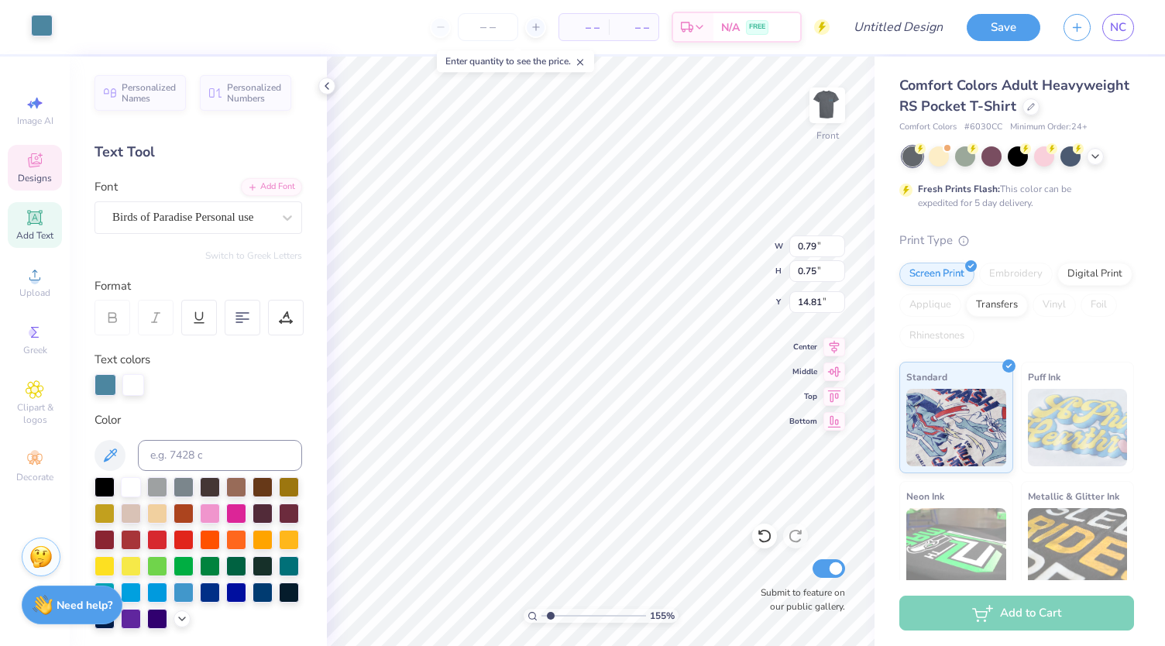
click at [46, 33] on div at bounding box center [42, 26] width 22 height 22
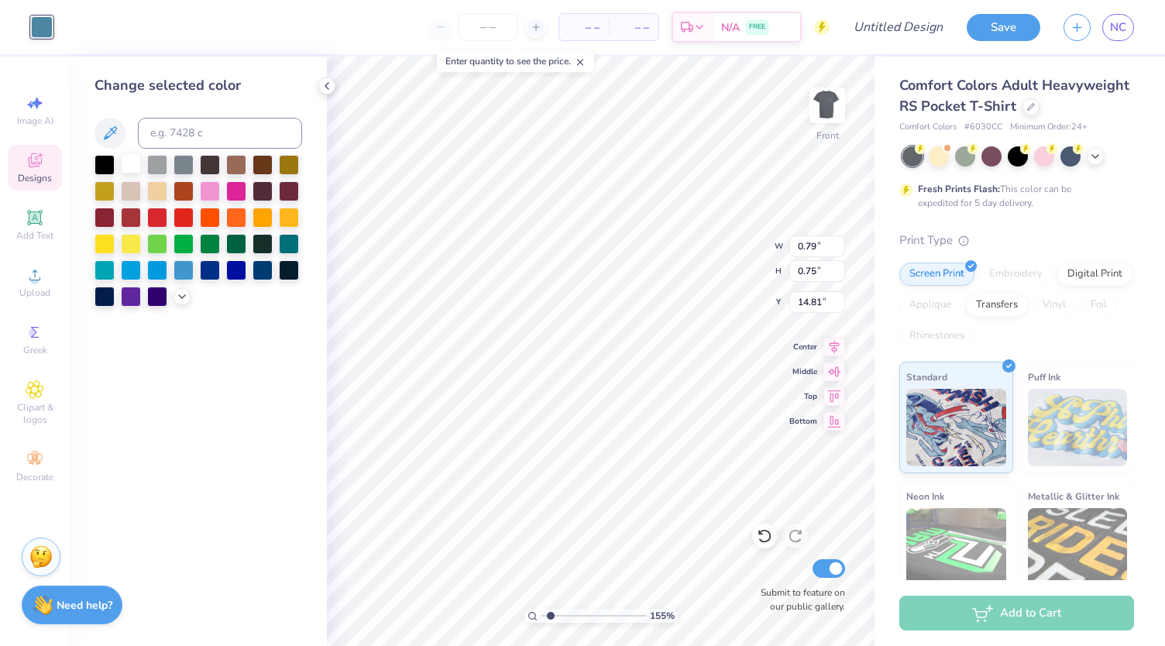
click at [129, 156] on div at bounding box center [131, 163] width 20 height 20
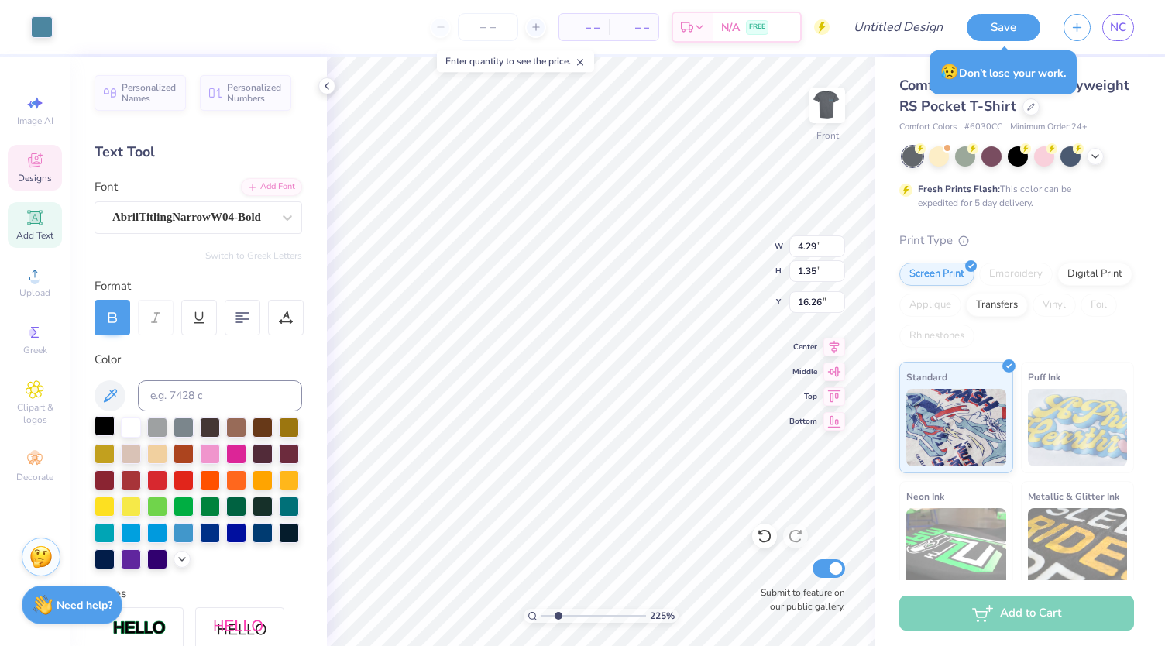
click at [105, 419] on div at bounding box center [105, 426] width 20 height 20
click at [132, 425] on div at bounding box center [131, 426] width 20 height 20
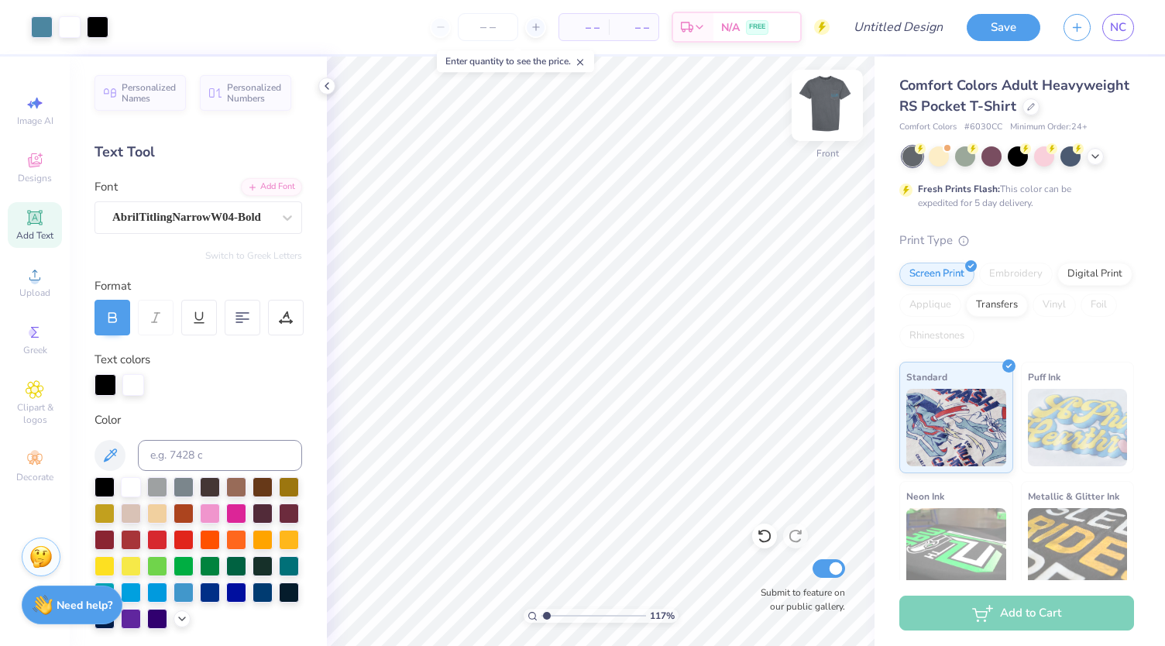
click at [834, 106] on img at bounding box center [827, 105] width 62 height 62
click at [893, 33] on input "Design Title" at bounding box center [917, 27] width 76 height 31
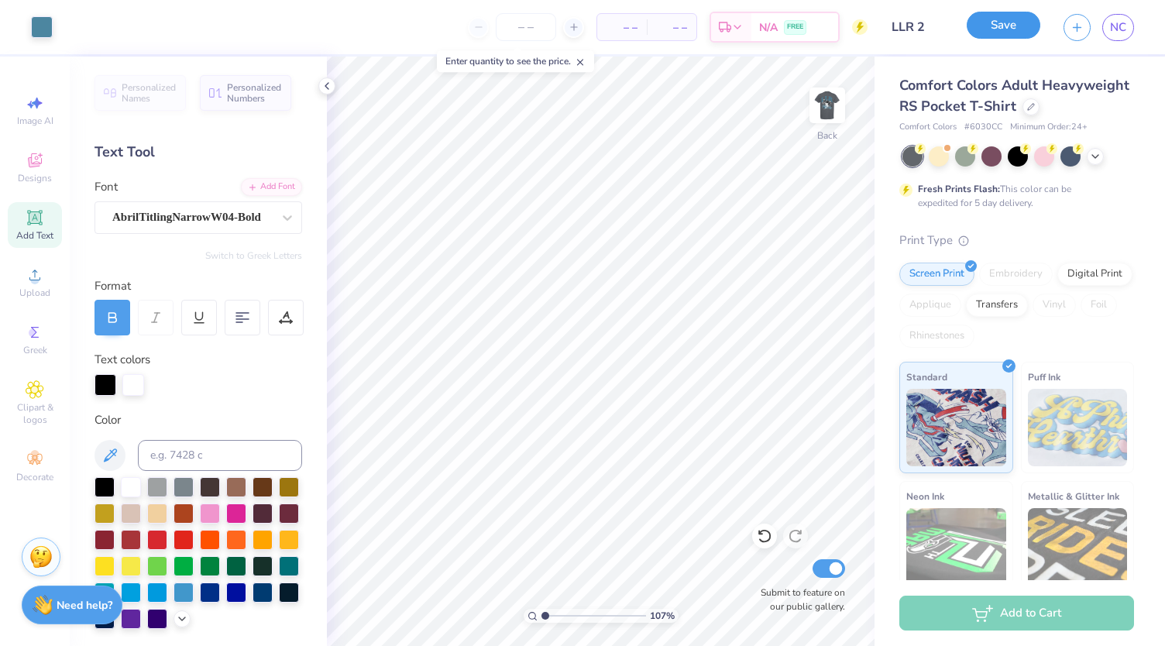
click at [995, 35] on button "Save" at bounding box center [1004, 25] width 74 height 27
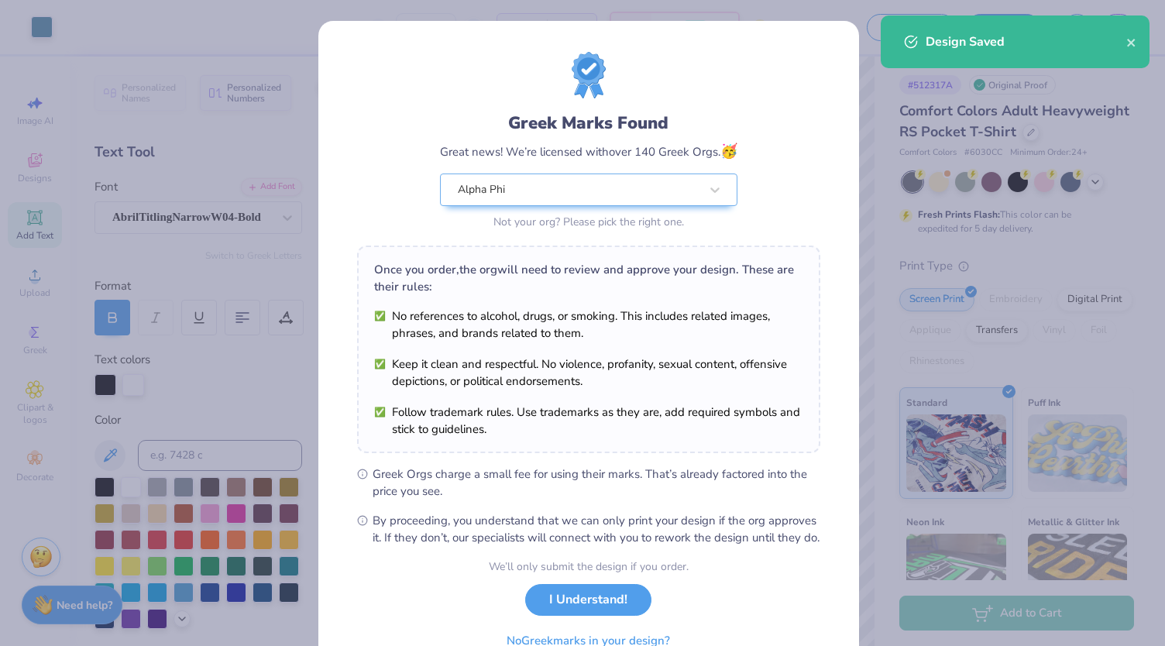
scroll to position [77, 0]
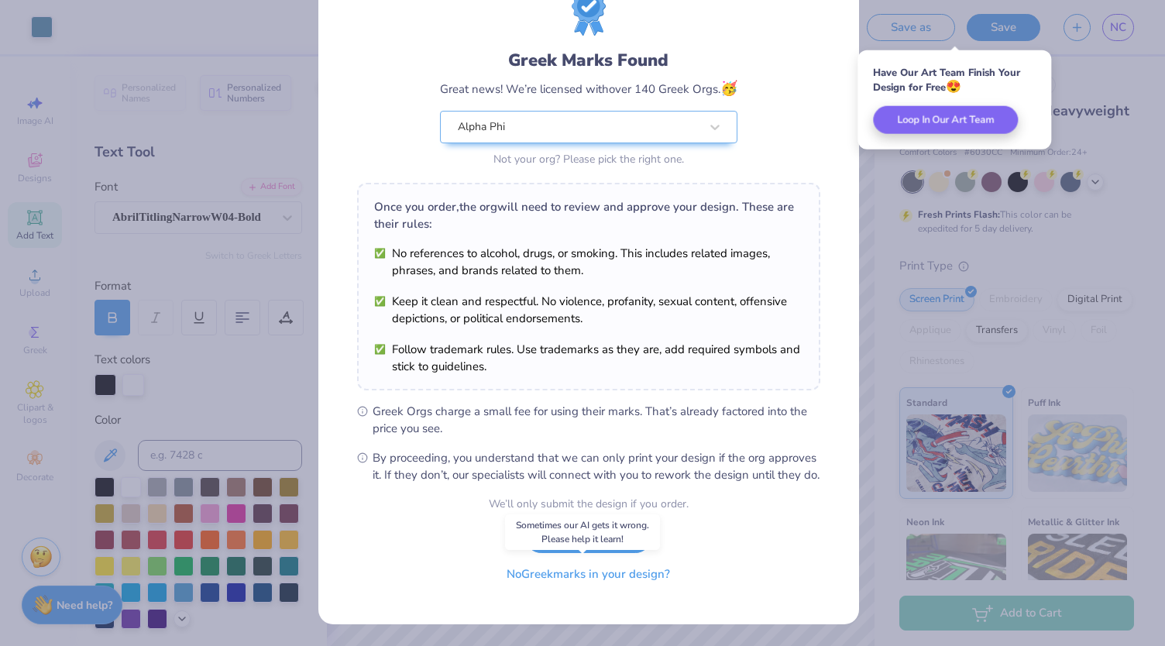
click at [616, 581] on button "No Greek marks in your design?" at bounding box center [588, 575] width 190 height 32
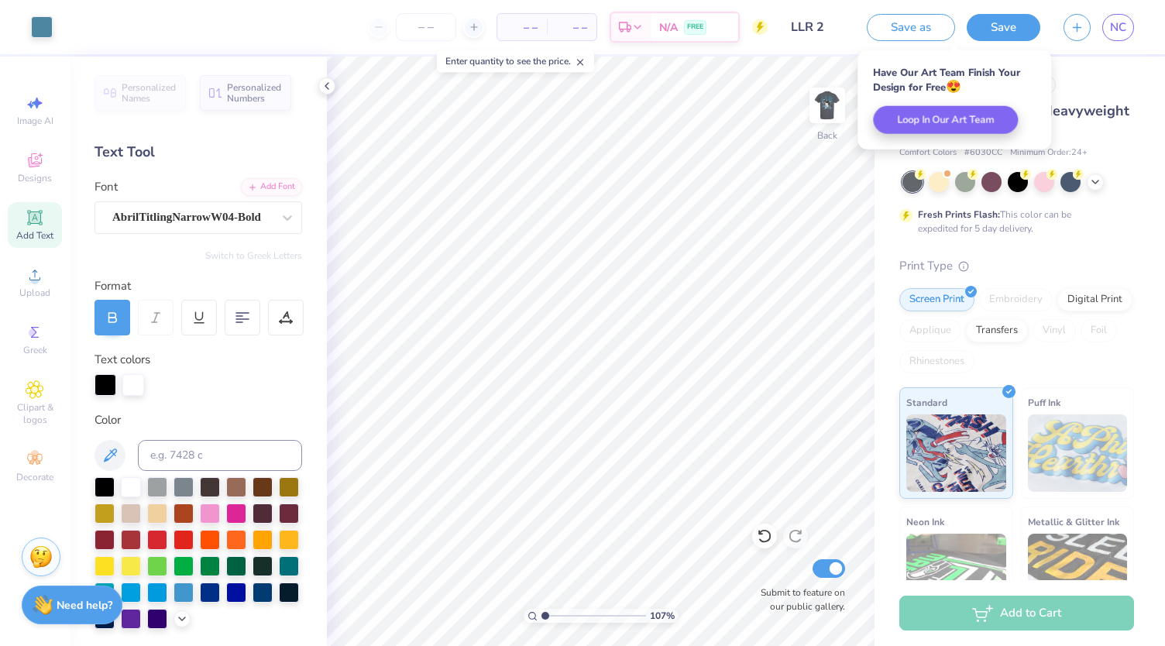
scroll to position [0, 0]
click at [1116, 34] on span "NC" at bounding box center [1118, 28] width 16 height 18
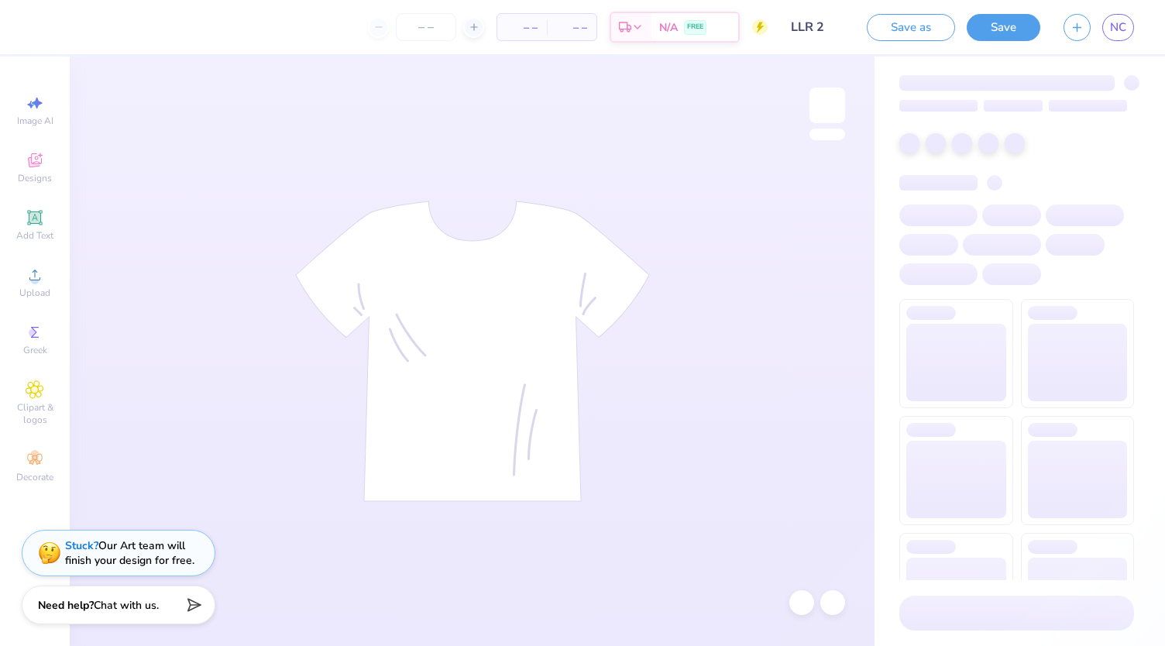
click at [827, 26] on input "LLR 2" at bounding box center [817, 27] width 76 height 31
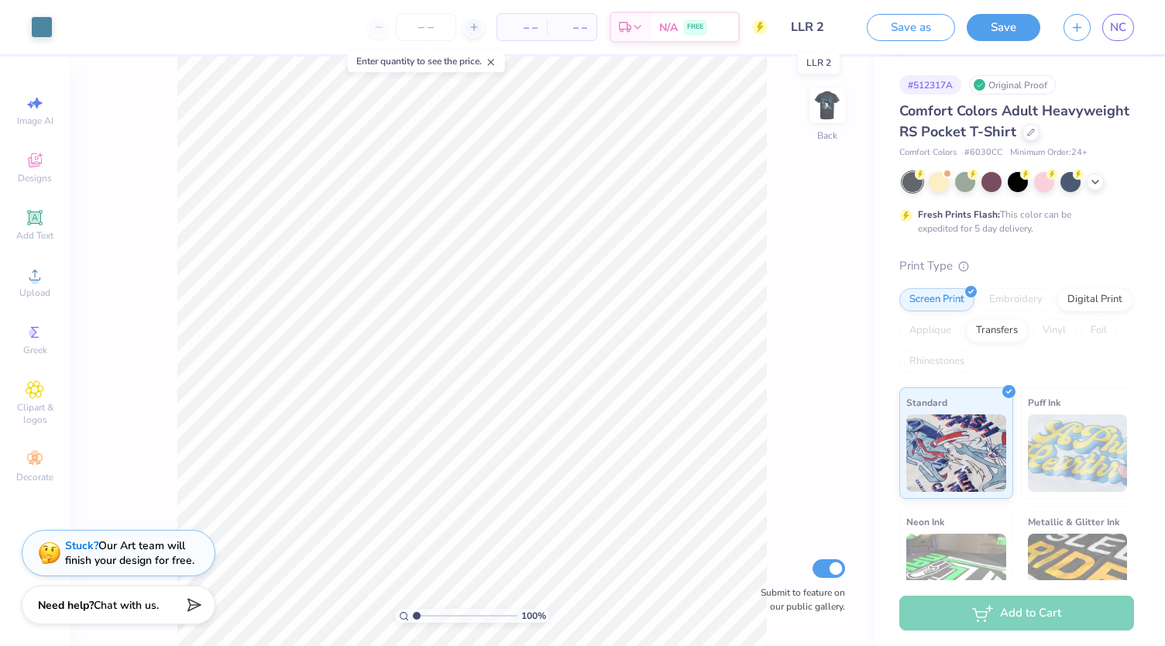
click at [822, 27] on input "LLR 2" at bounding box center [817, 27] width 76 height 31
click at [831, 27] on input "LLR 2" at bounding box center [817, 27] width 76 height 31
click at [816, 25] on input "LLR 2" at bounding box center [817, 27] width 76 height 31
click at [931, 28] on button "Save as" at bounding box center [911, 25] width 88 height 27
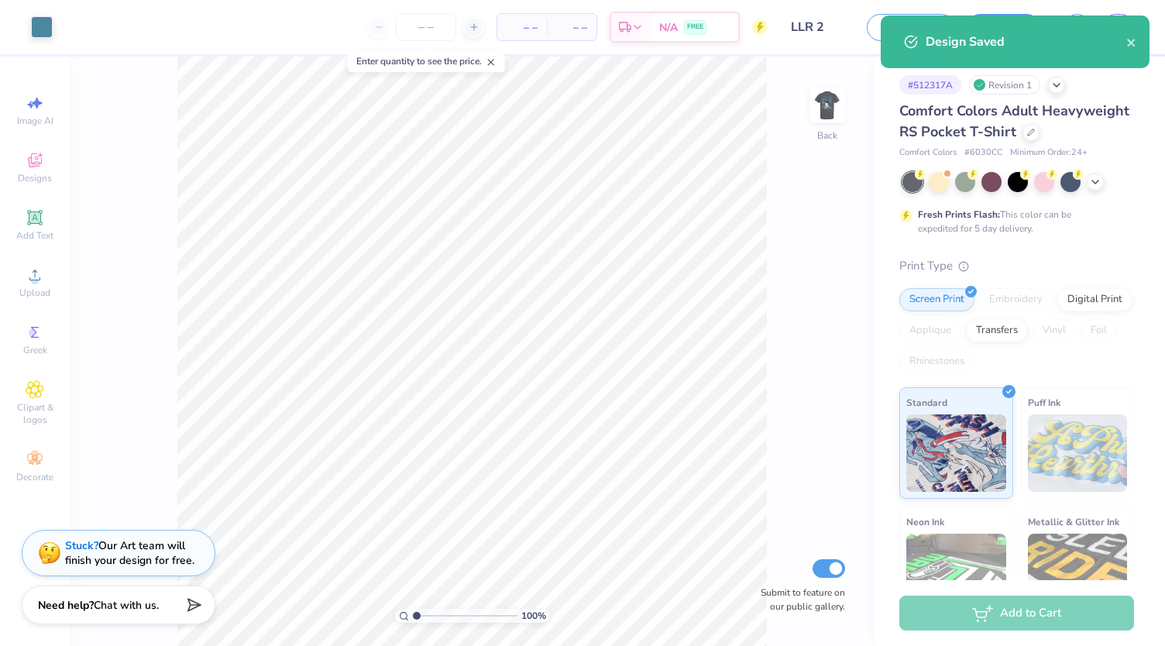
click at [821, 30] on input "LLR 2" at bounding box center [817, 27] width 76 height 31
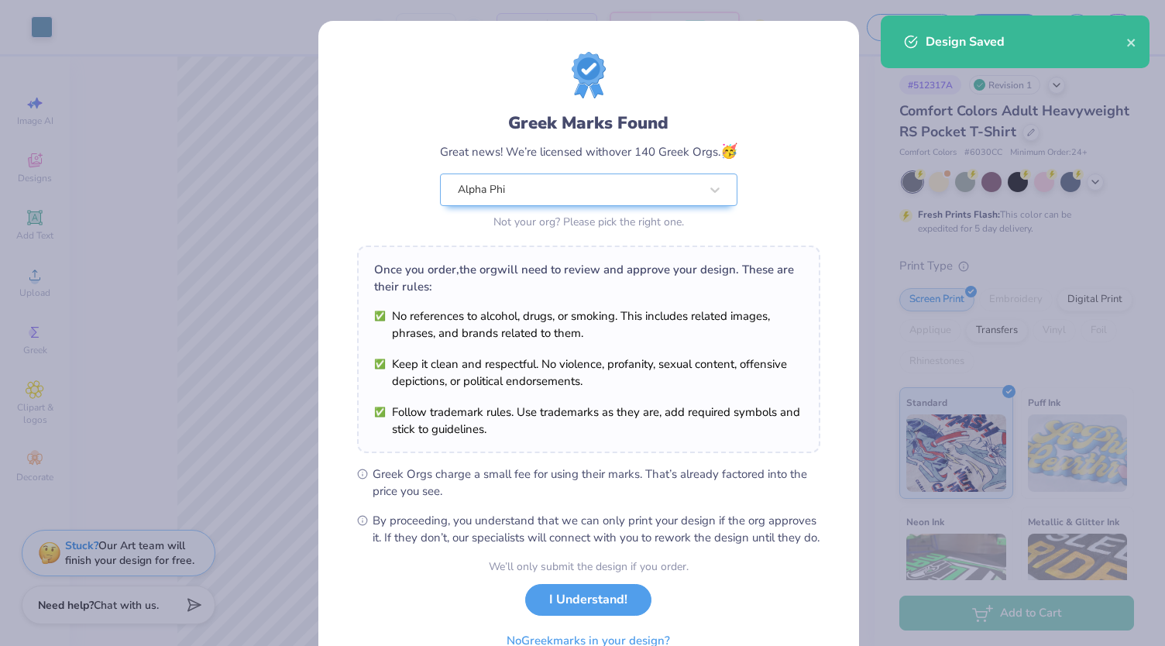
click at [556, 264] on div "Once you order, the org will need to review and approve your design. These are …" at bounding box center [588, 278] width 429 height 34
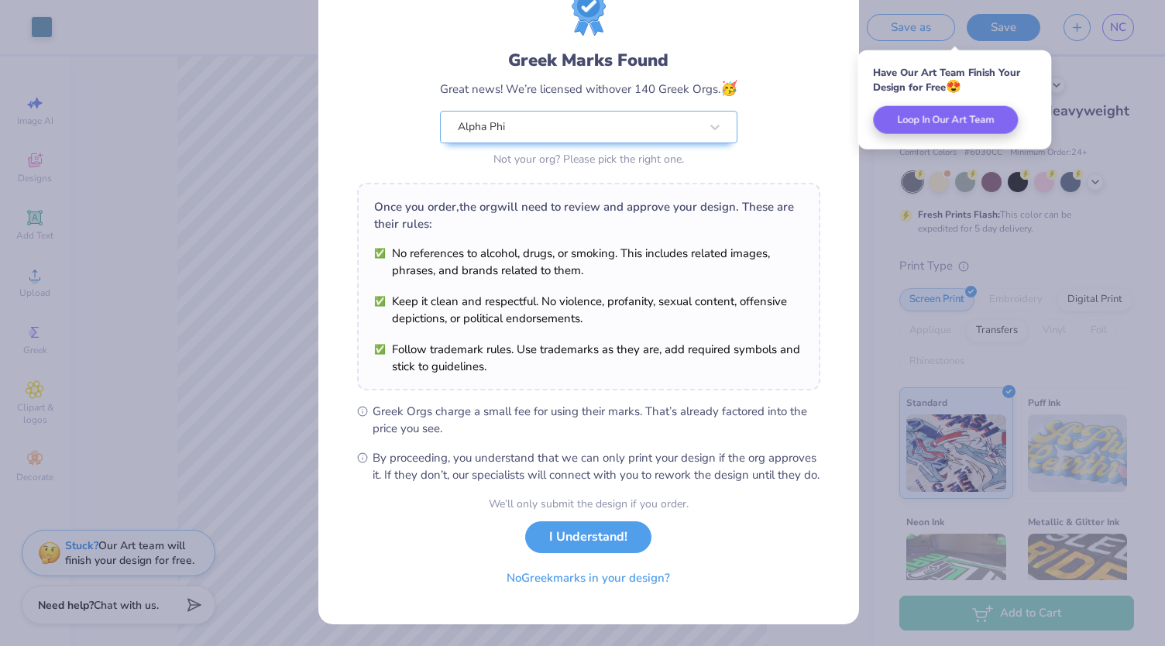
scroll to position [77, 0]
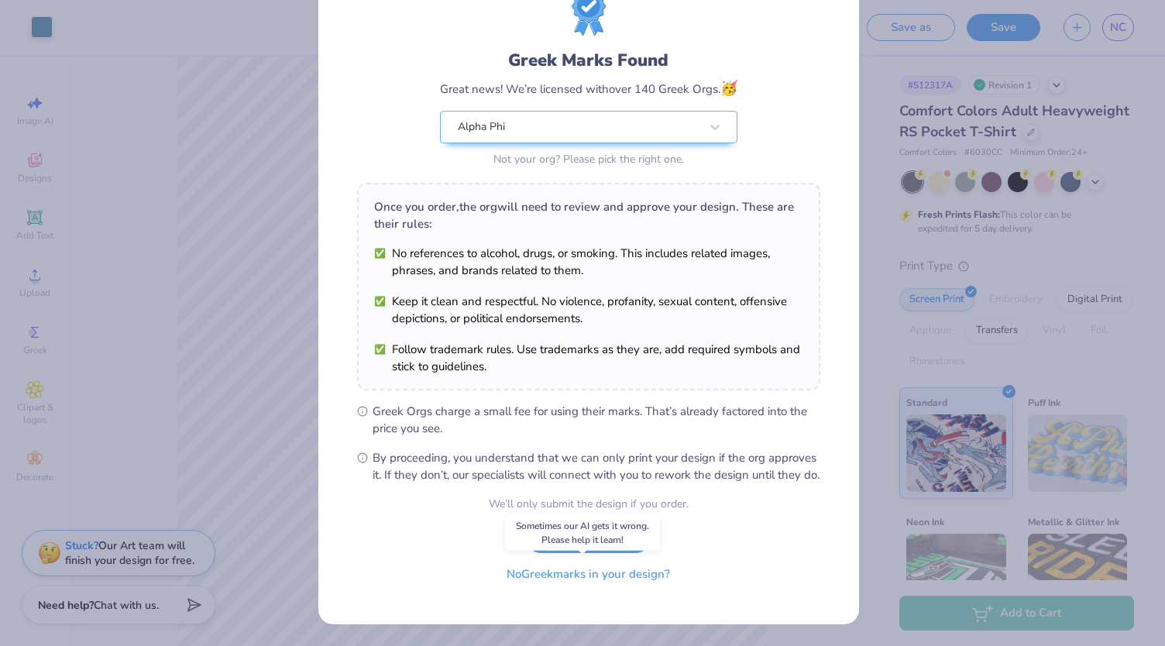
click at [646, 579] on button "No Greek marks in your design?" at bounding box center [588, 575] width 190 height 32
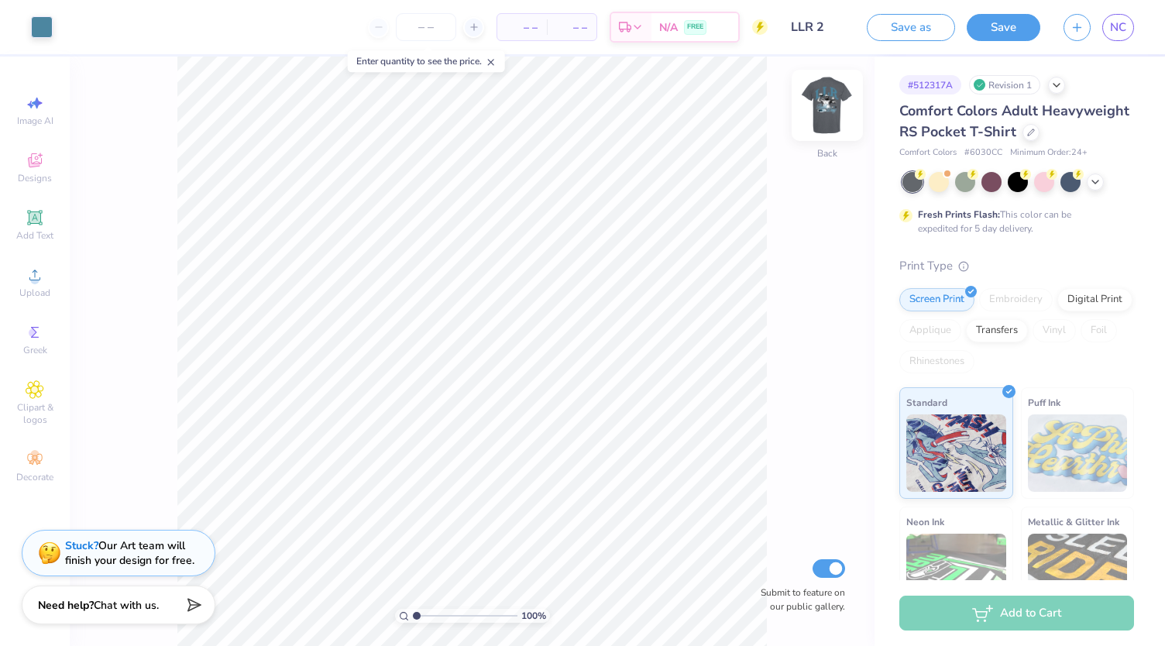
click at [817, 106] on img at bounding box center [827, 105] width 62 height 62
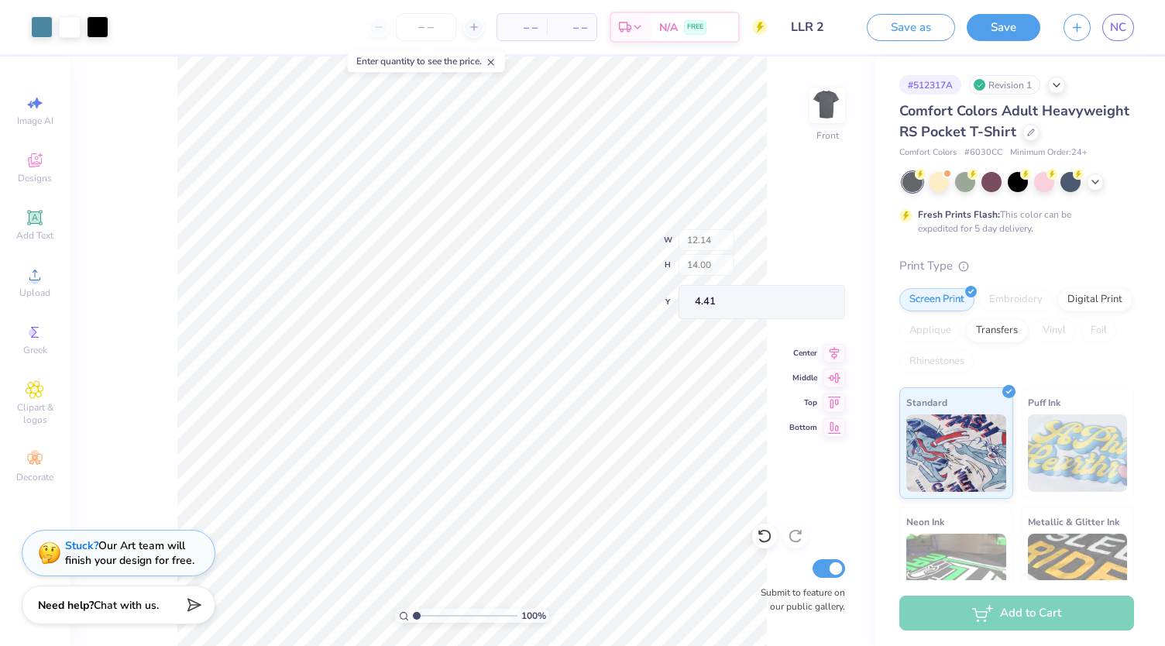
type input "3.00"
click at [803, 33] on input "LLR 2" at bounding box center [817, 27] width 76 height 31
click at [1006, 33] on button "Save" at bounding box center [1004, 25] width 74 height 27
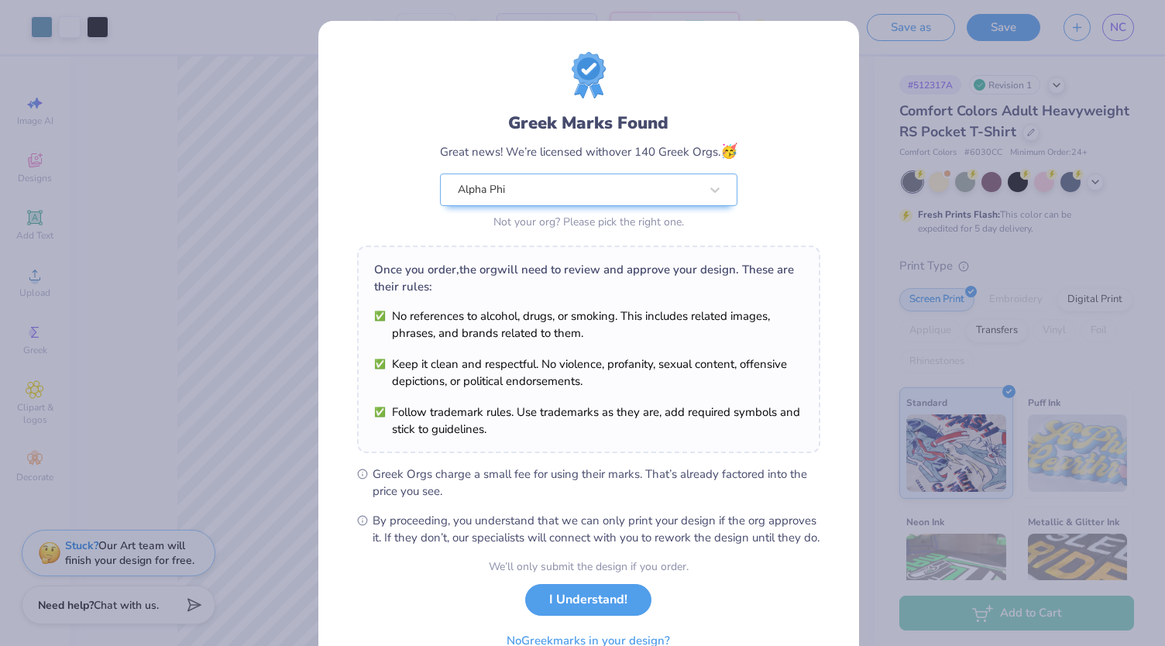
scroll to position [77, 0]
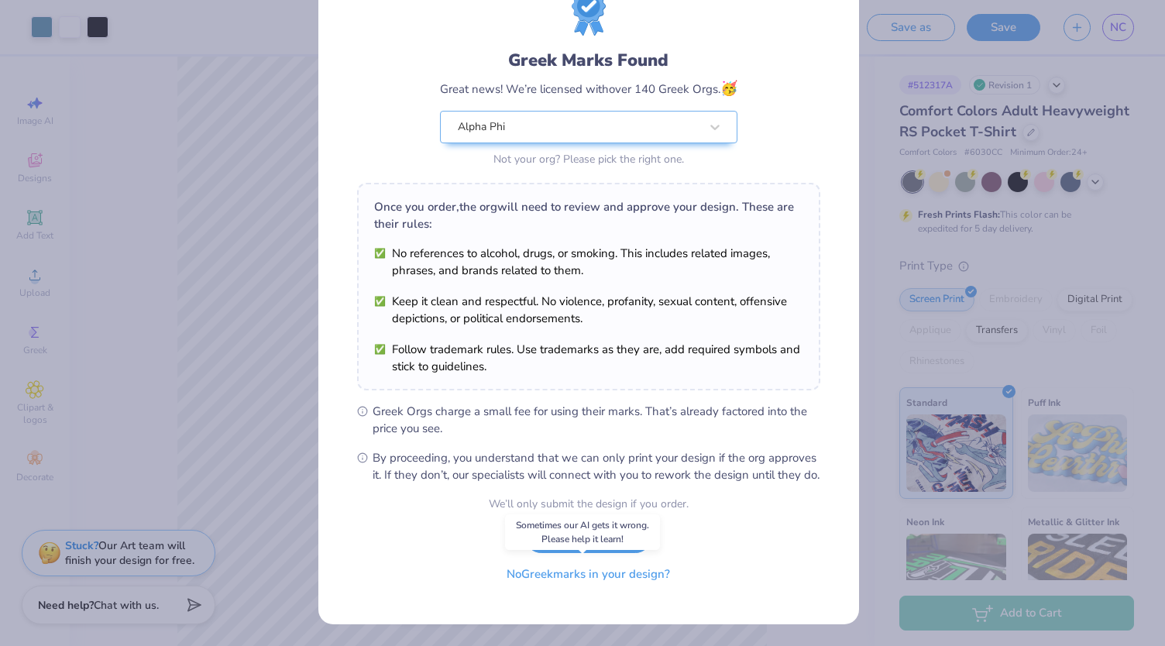
click at [643, 579] on button "No Greek marks in your design?" at bounding box center [588, 575] width 190 height 32
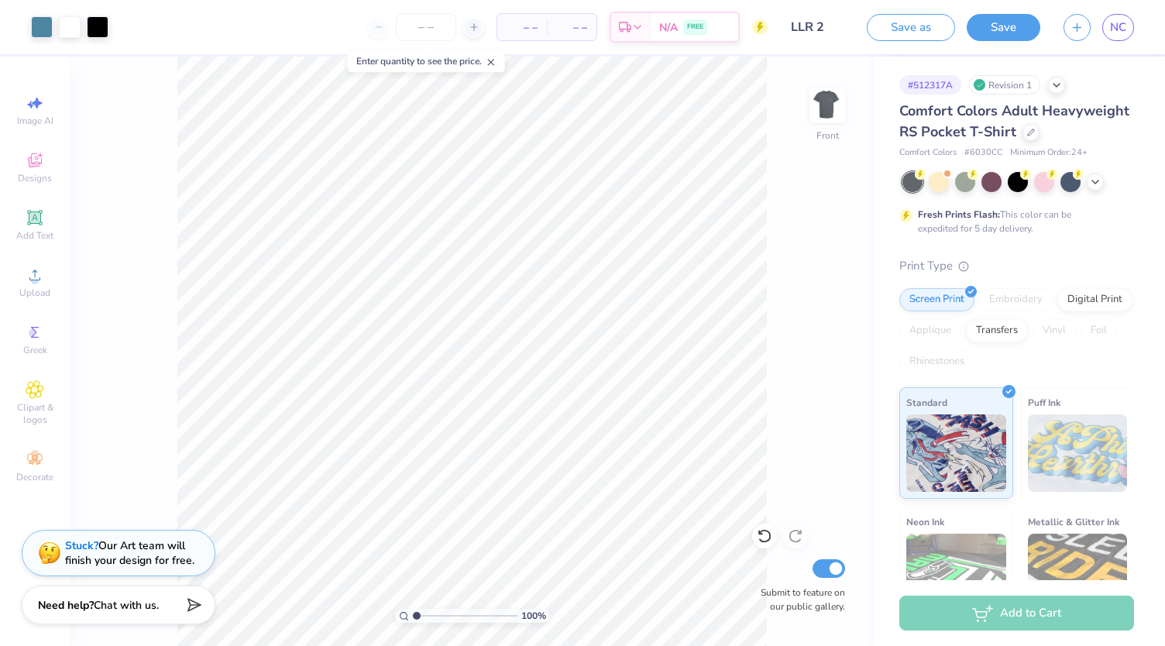
scroll to position [0, 0]
click at [1117, 27] on span "NC" at bounding box center [1118, 28] width 16 height 18
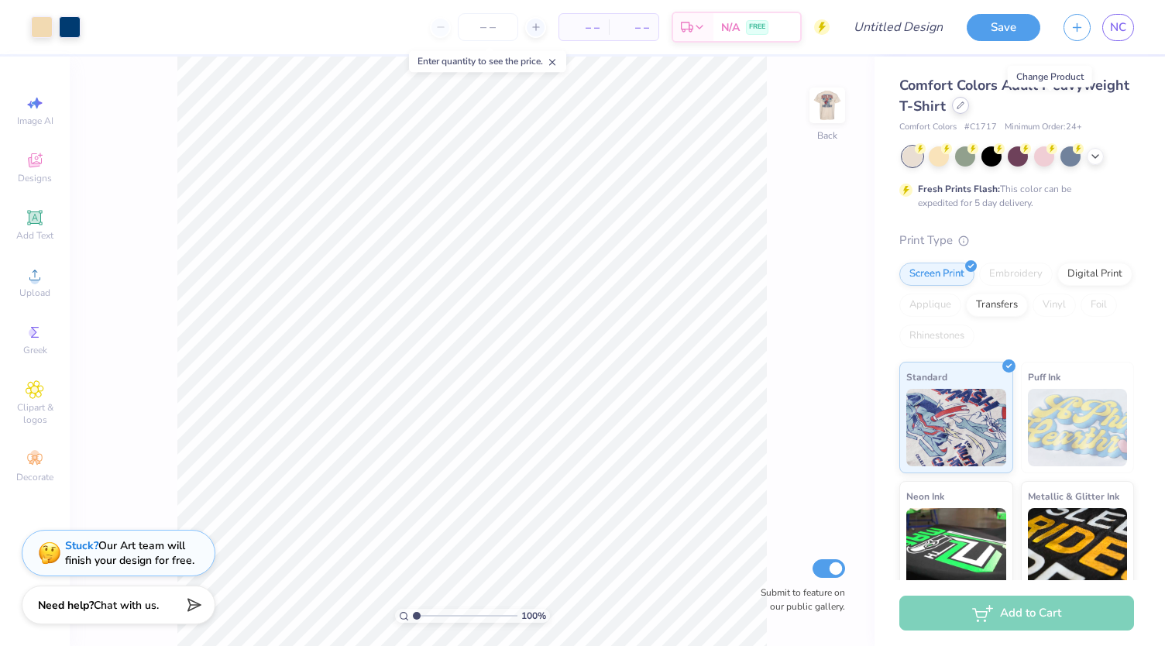
click at [964, 107] on icon at bounding box center [961, 105] width 8 height 8
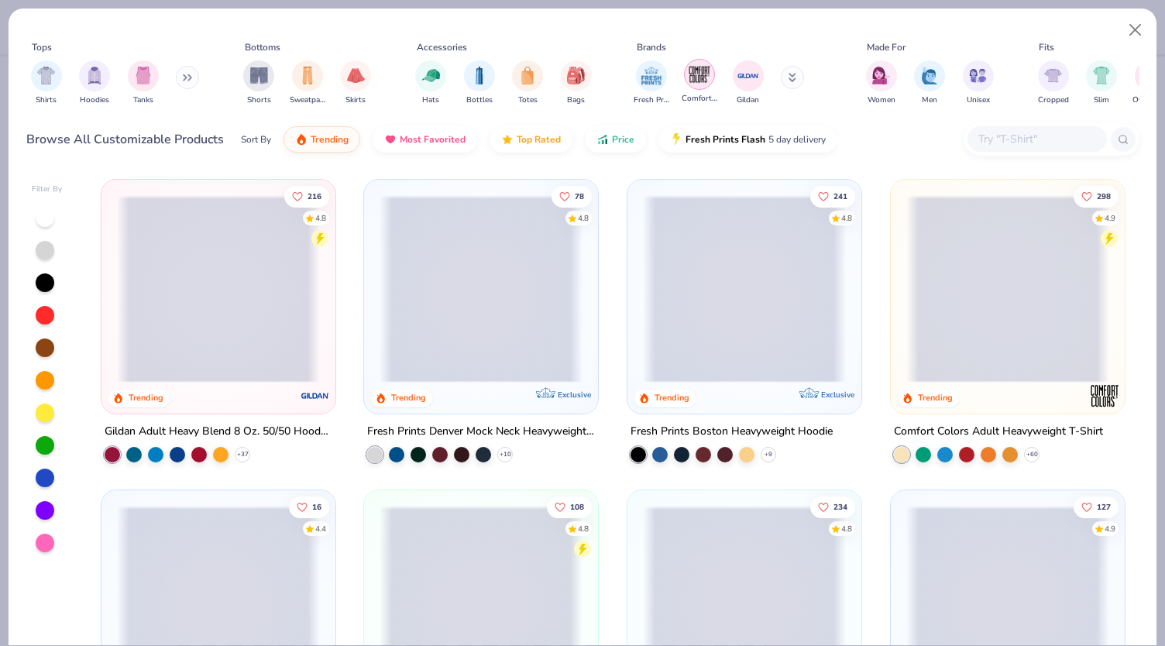
click at [703, 82] on img "filter for Comfort Colors" at bounding box center [699, 74] width 23 height 23
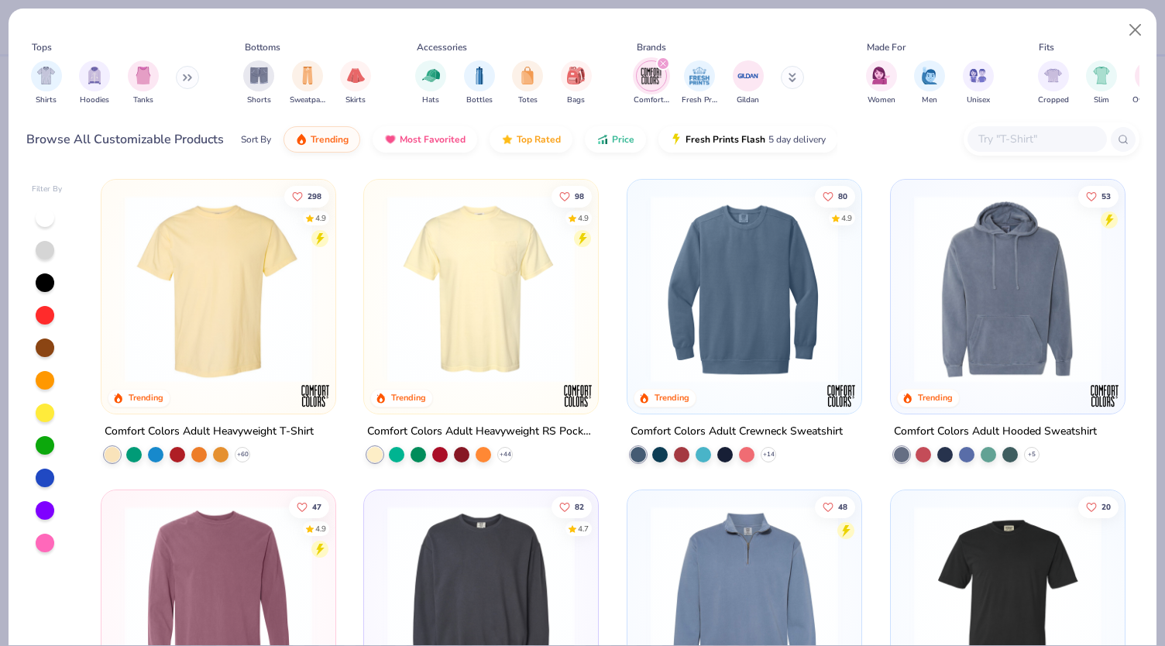
click at [436, 274] on img at bounding box center [481, 288] width 203 height 187
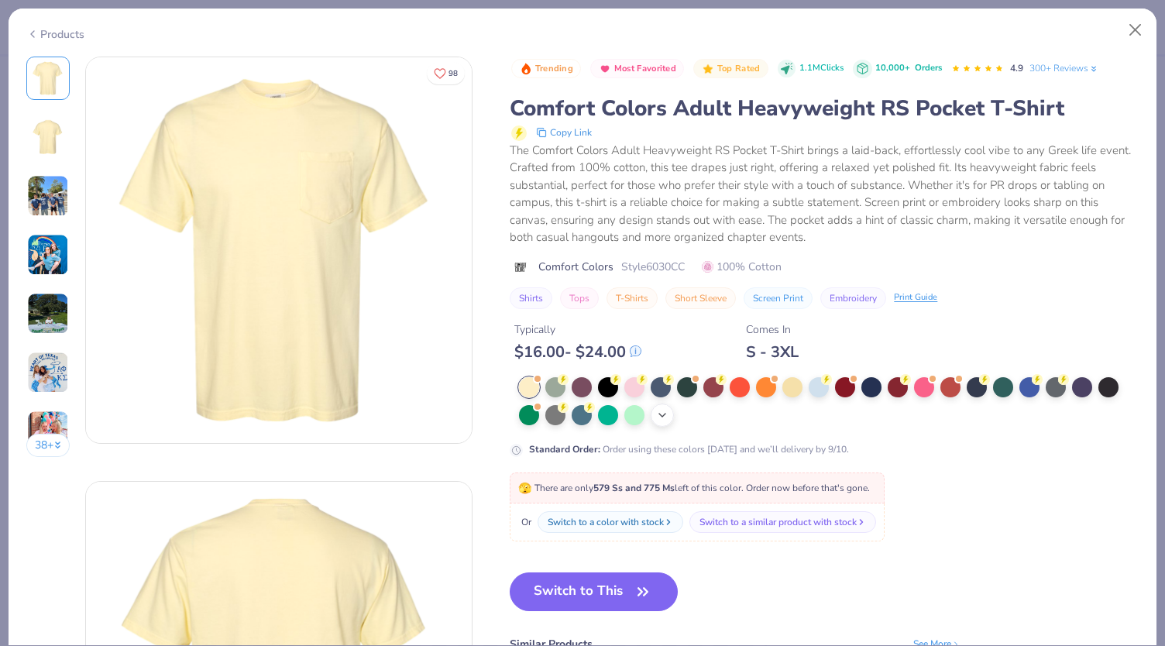
click at [668, 415] on icon at bounding box center [662, 415] width 12 height 12
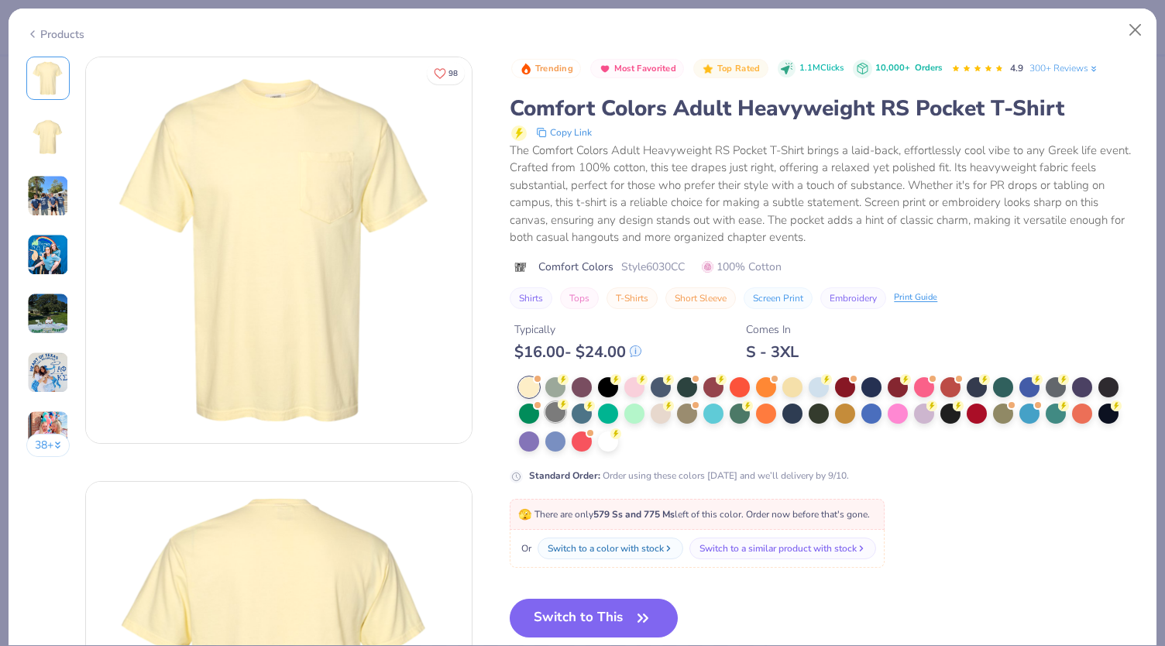
click at [559, 407] on icon at bounding box center [563, 404] width 11 height 11
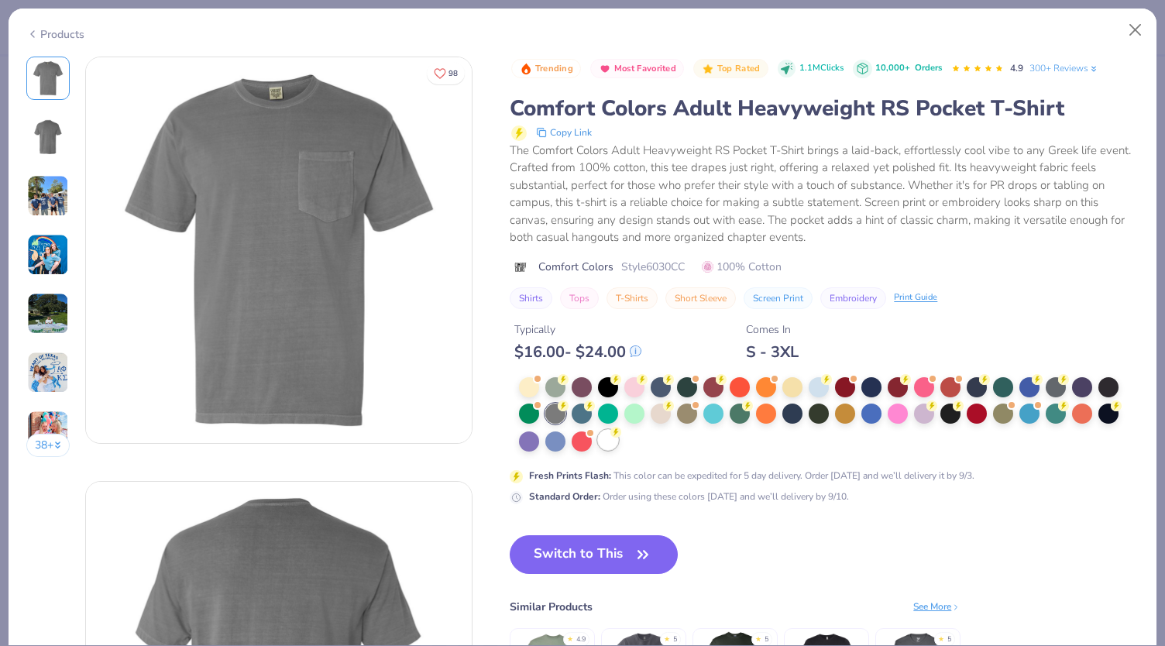
click at [612, 443] on div at bounding box center [608, 440] width 20 height 20
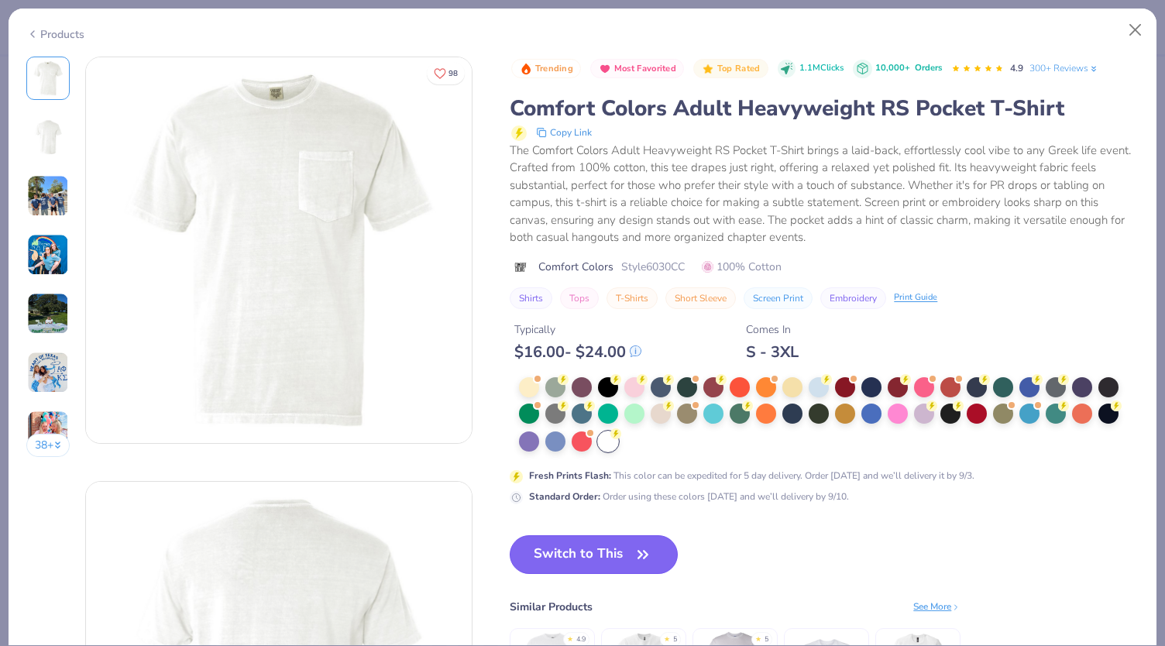
click at [610, 550] on button "Switch to This" at bounding box center [594, 554] width 168 height 39
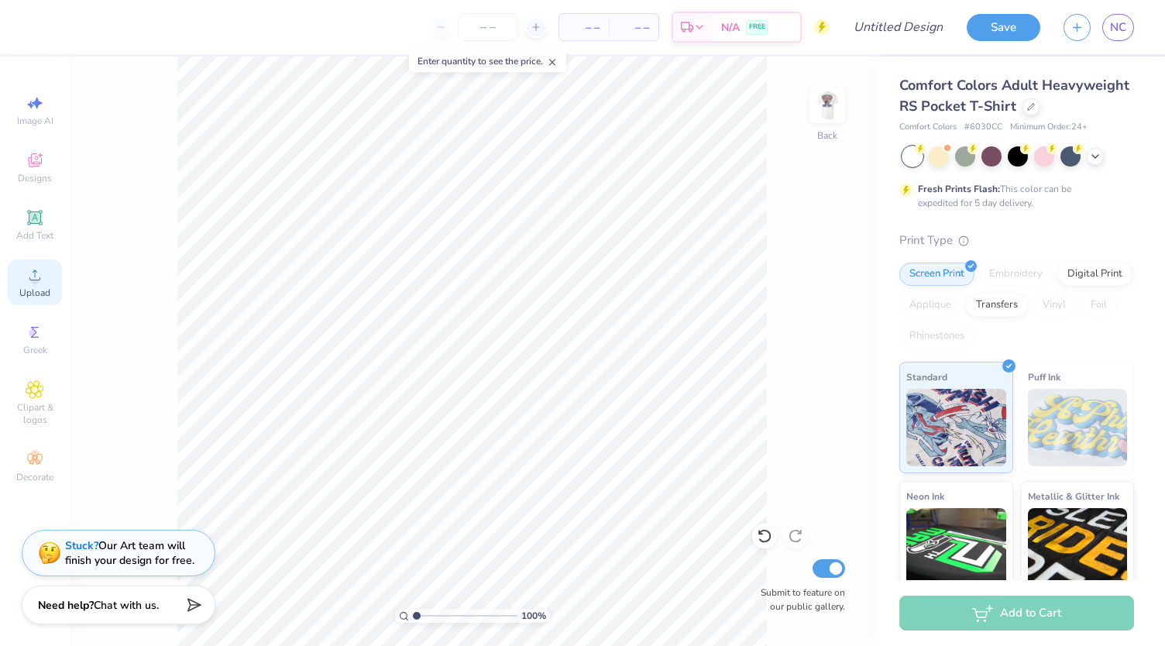
click at [35, 297] on span "Upload" at bounding box center [34, 293] width 31 height 12
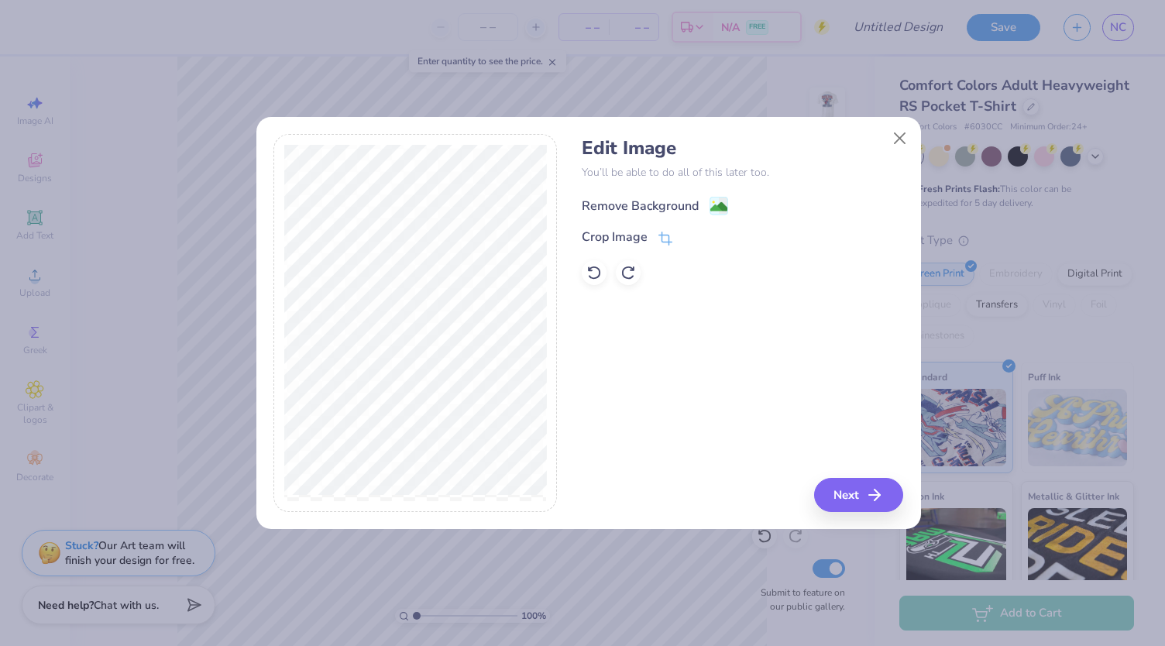
click at [673, 202] on div "Remove Background" at bounding box center [640, 206] width 117 height 19
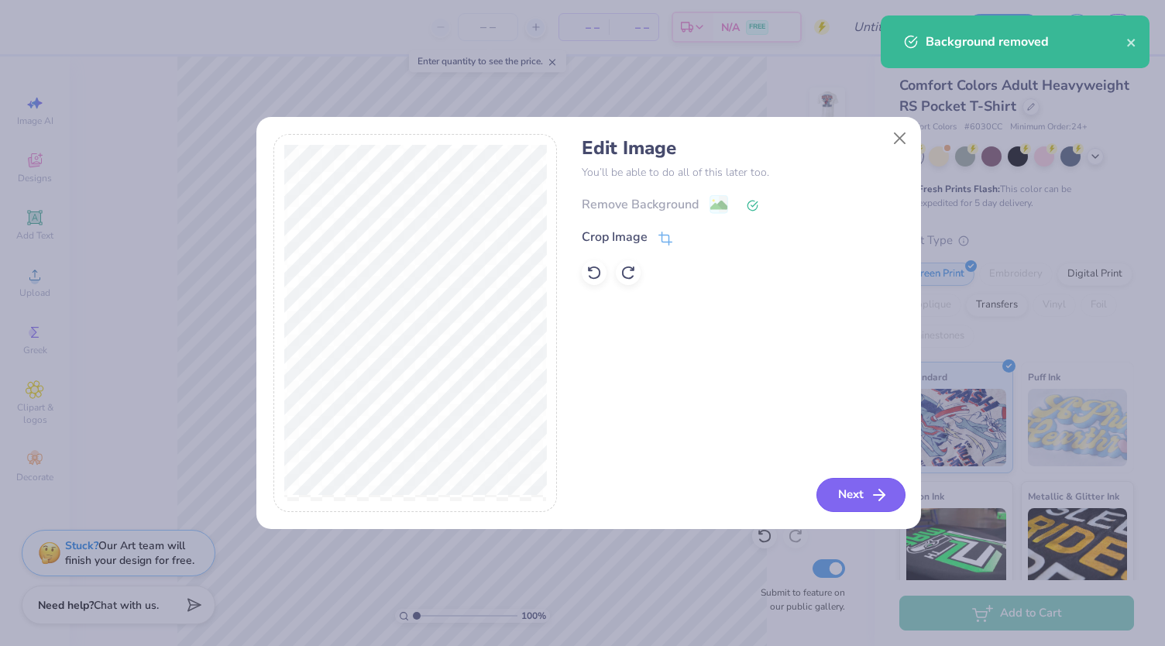
click at [846, 492] on button "Next" at bounding box center [861, 495] width 89 height 34
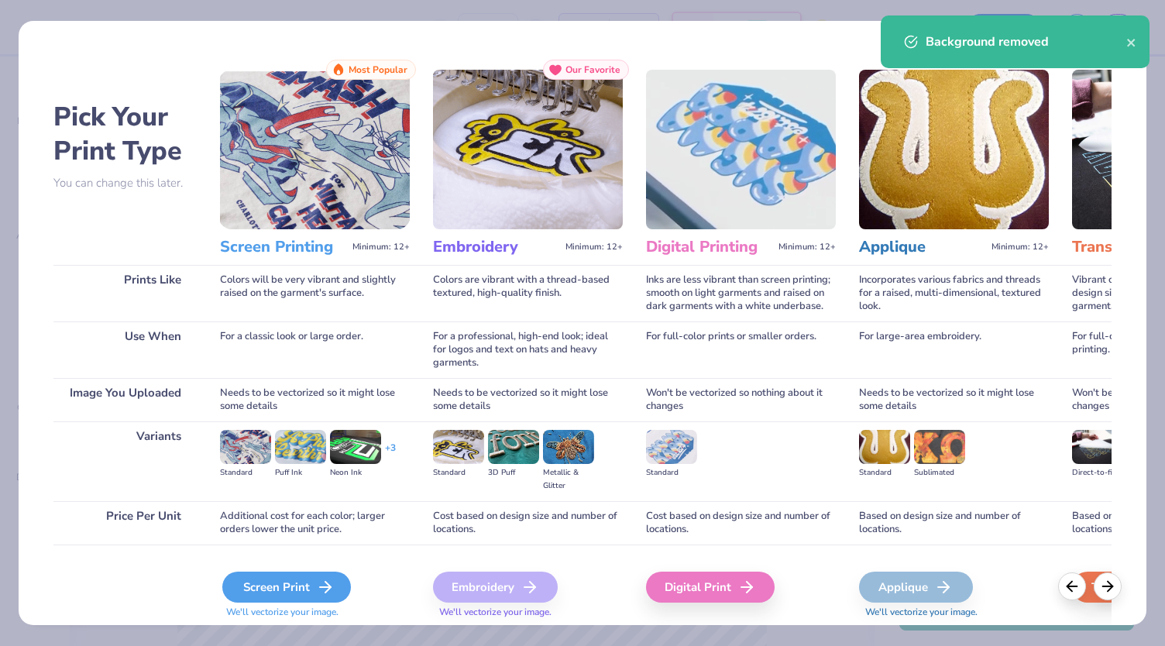
click at [271, 589] on div "Screen Print" at bounding box center [286, 587] width 129 height 31
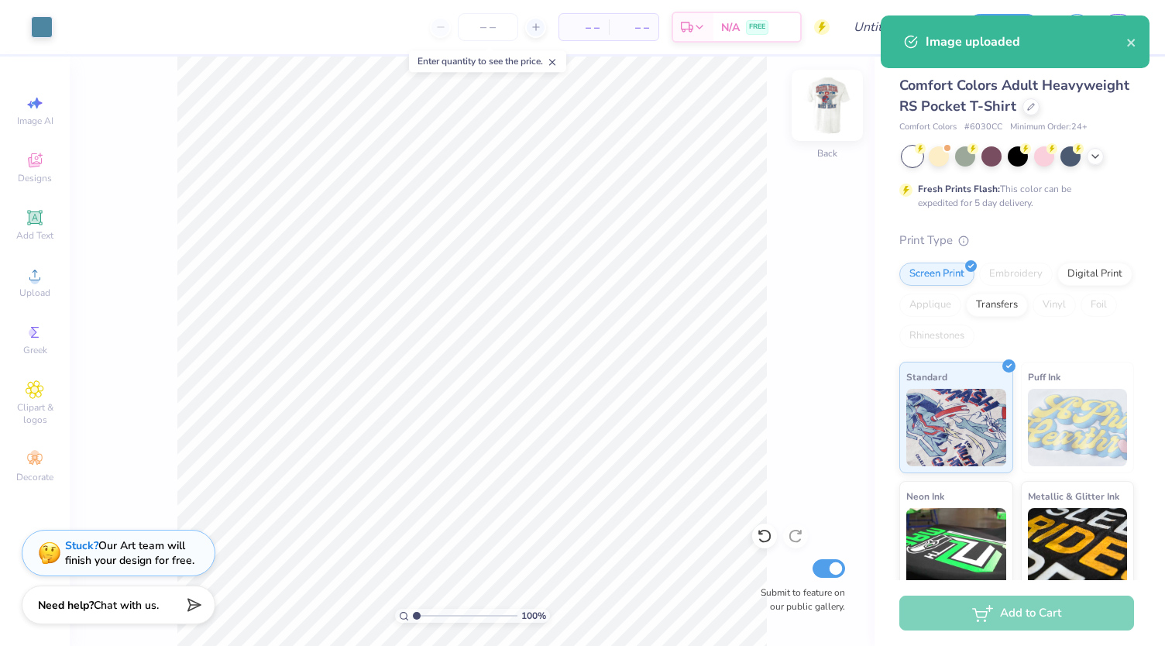
click at [827, 114] on img at bounding box center [827, 105] width 62 height 62
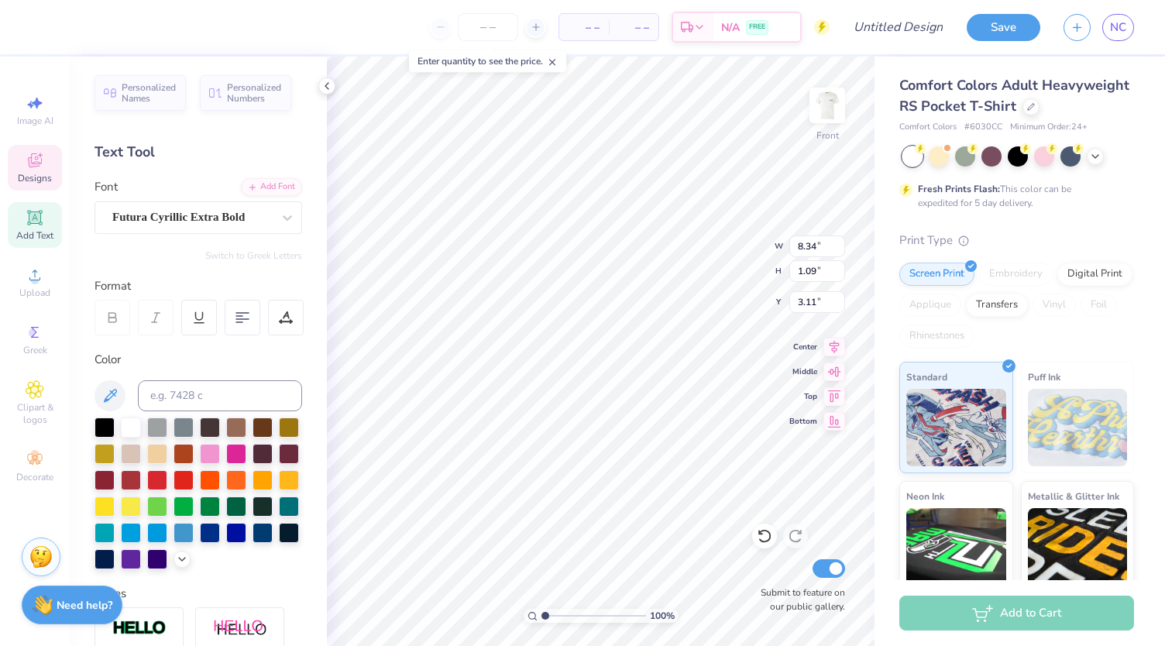
scroll to position [12, 7]
type textarea "ESTABLISHED 902"
click at [768, 541] on icon at bounding box center [764, 537] width 13 height 14
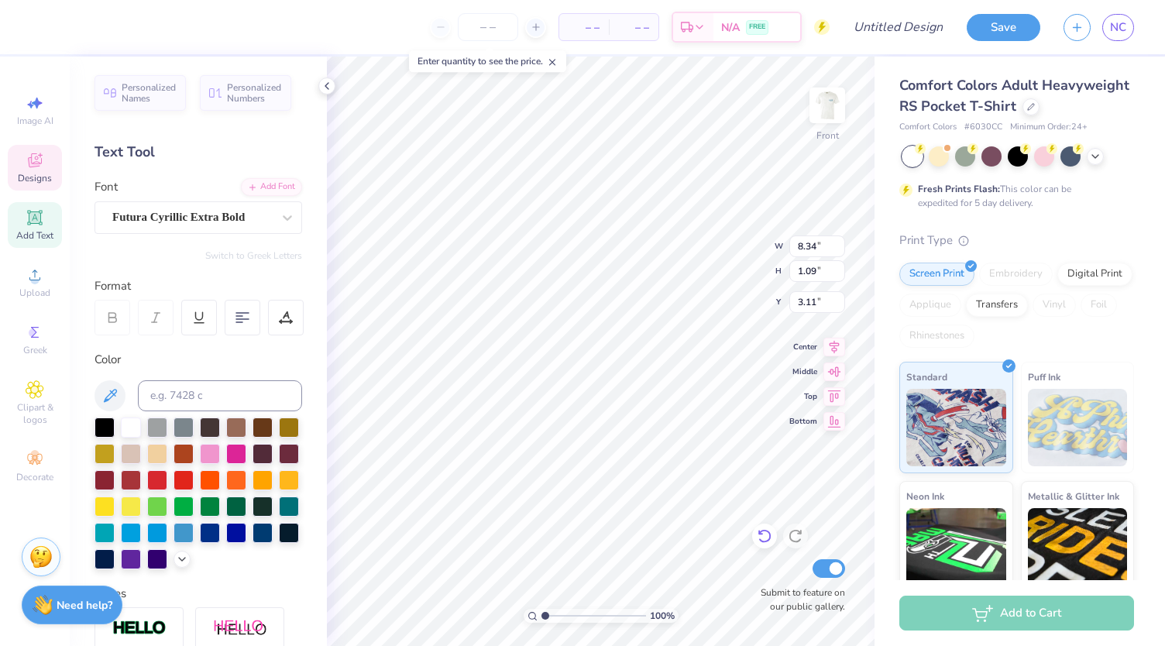
type textarea "ESTABLISHED 1999"
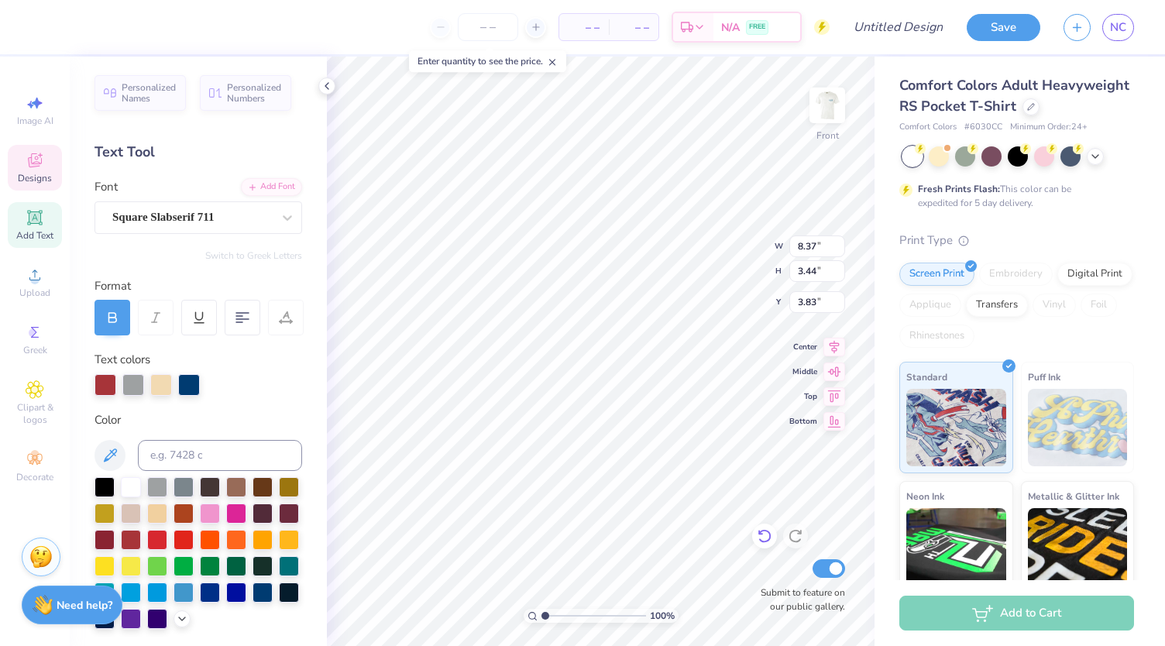
type textarea "LR ZET"
type input "8.36"
type textarea "LR PARTNER"
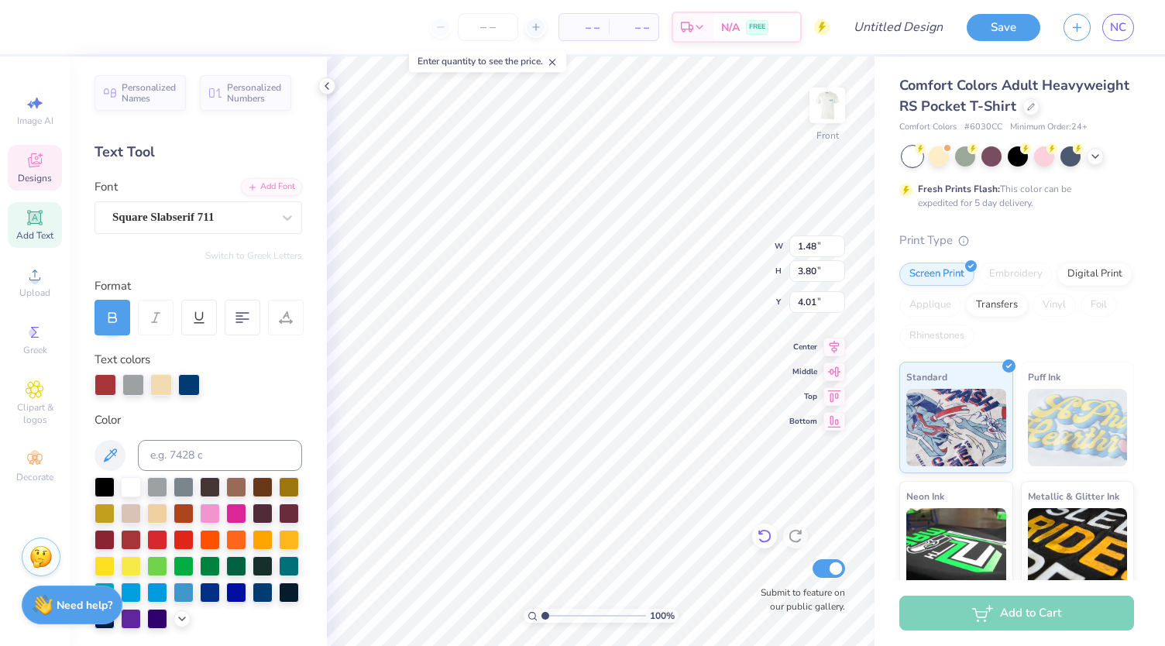
type textarea "LD"
type input "8.36"
type input "3.44"
type input "3.83"
type input "1.48"
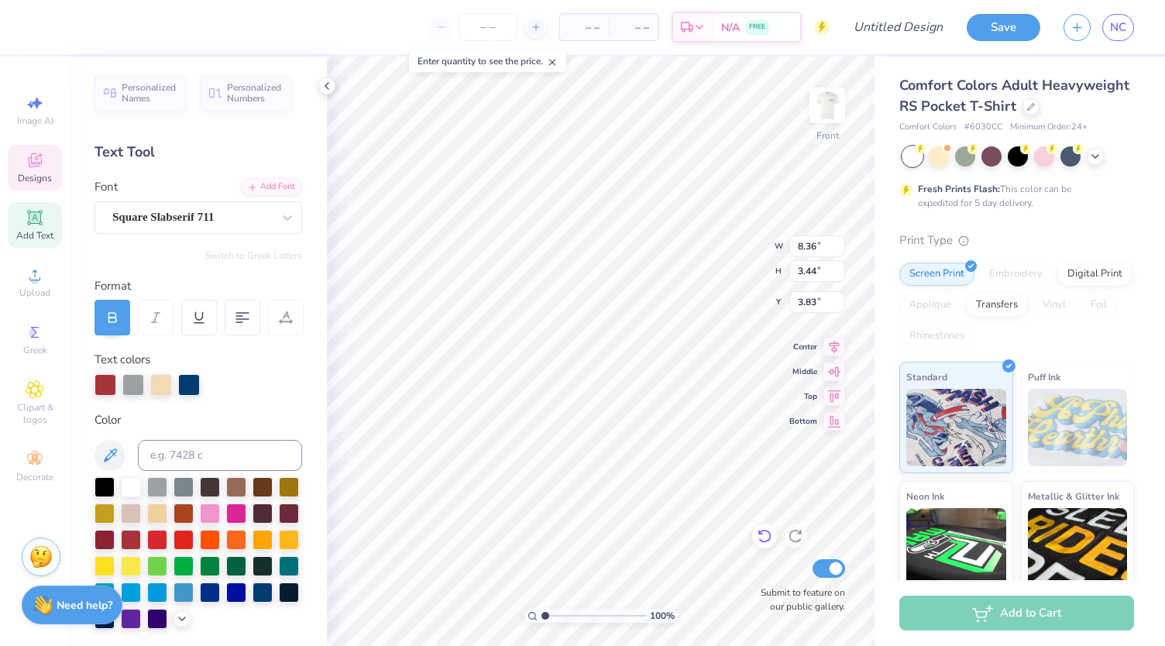
type input "3.86"
type input "3.98"
type textarea "L"
type textarea "S"
type input "1.49"
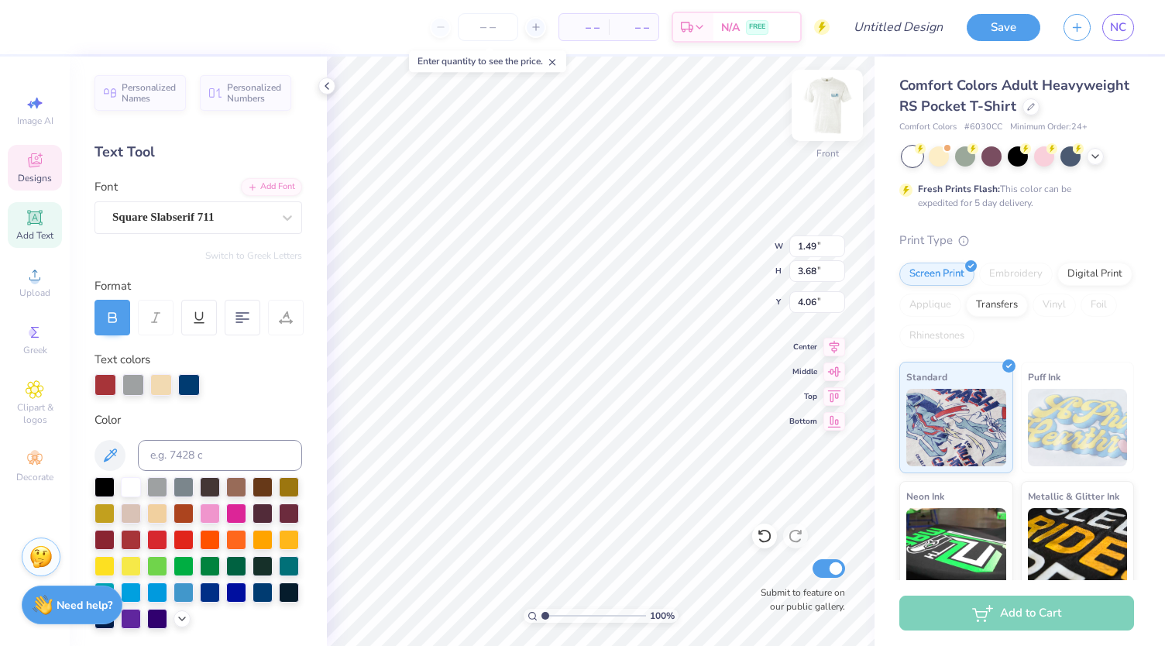
type input "3.68"
type input "4.06"
type textarea "LLR PARTNER"
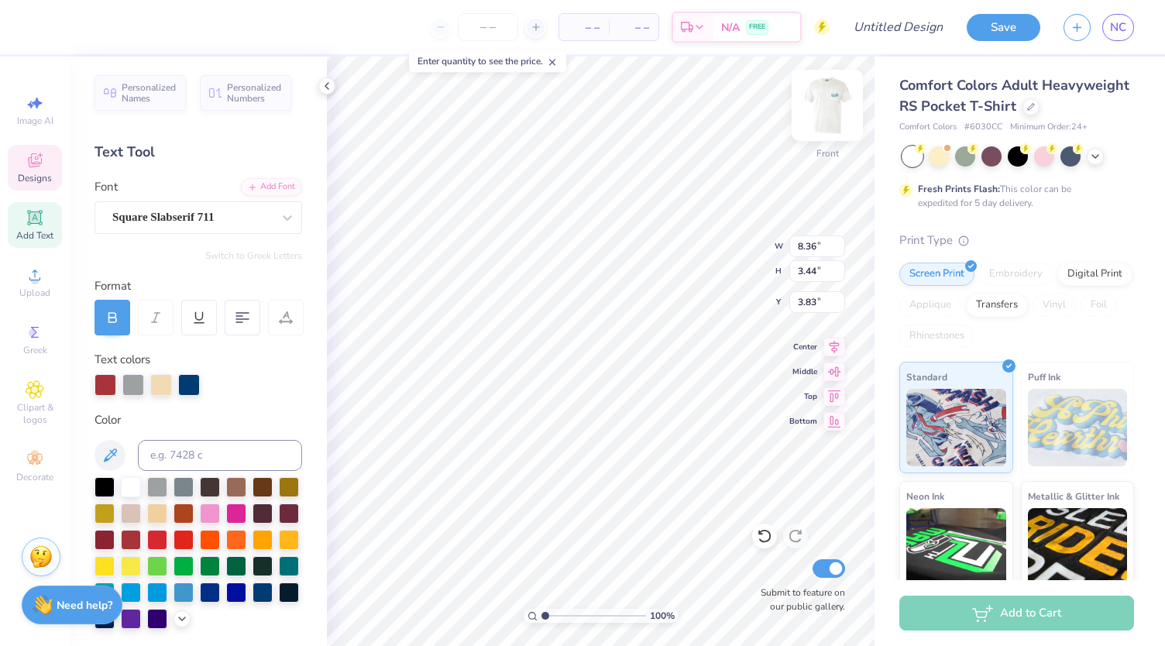
type textarea "LLR PARTNERS"
type textarea "[DATE]"
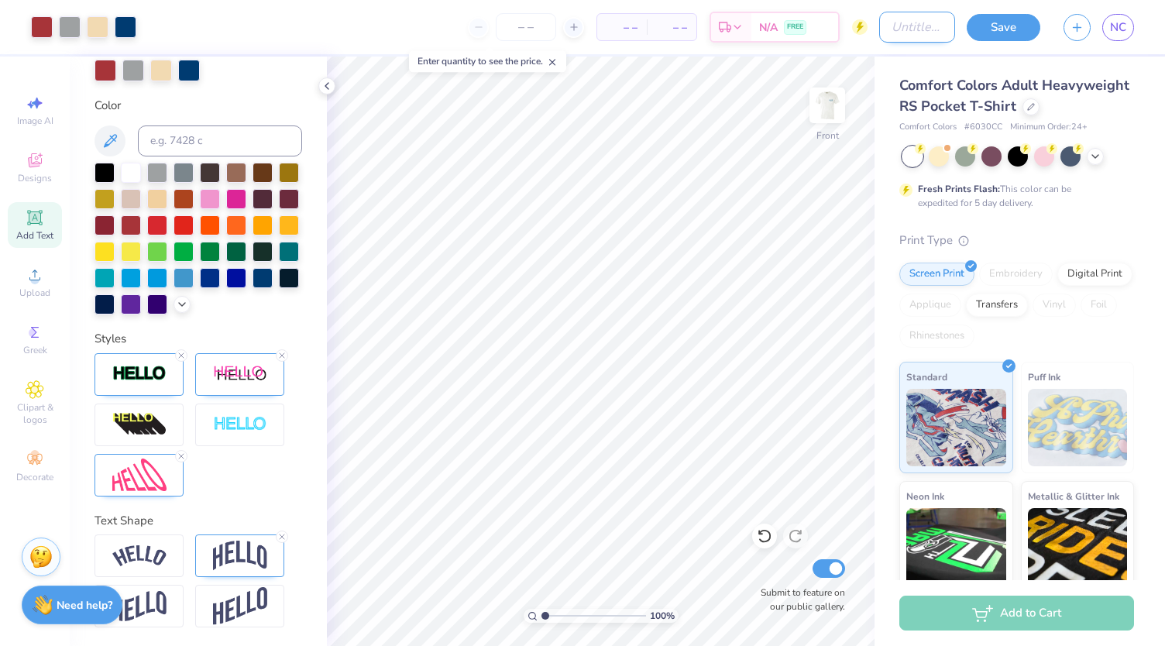
click at [881, 30] on input "Design Title" at bounding box center [917, 27] width 76 height 31
type input "l"
type input "LLR 3"
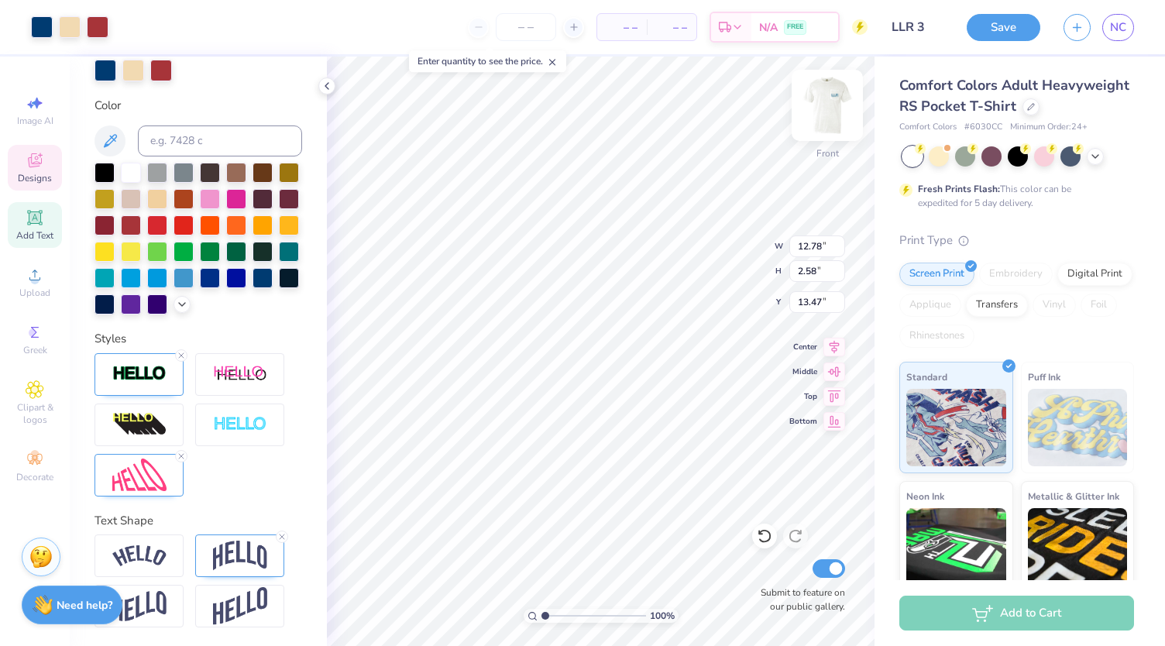
type input "12.78"
type input "2.58"
type input "13.47"
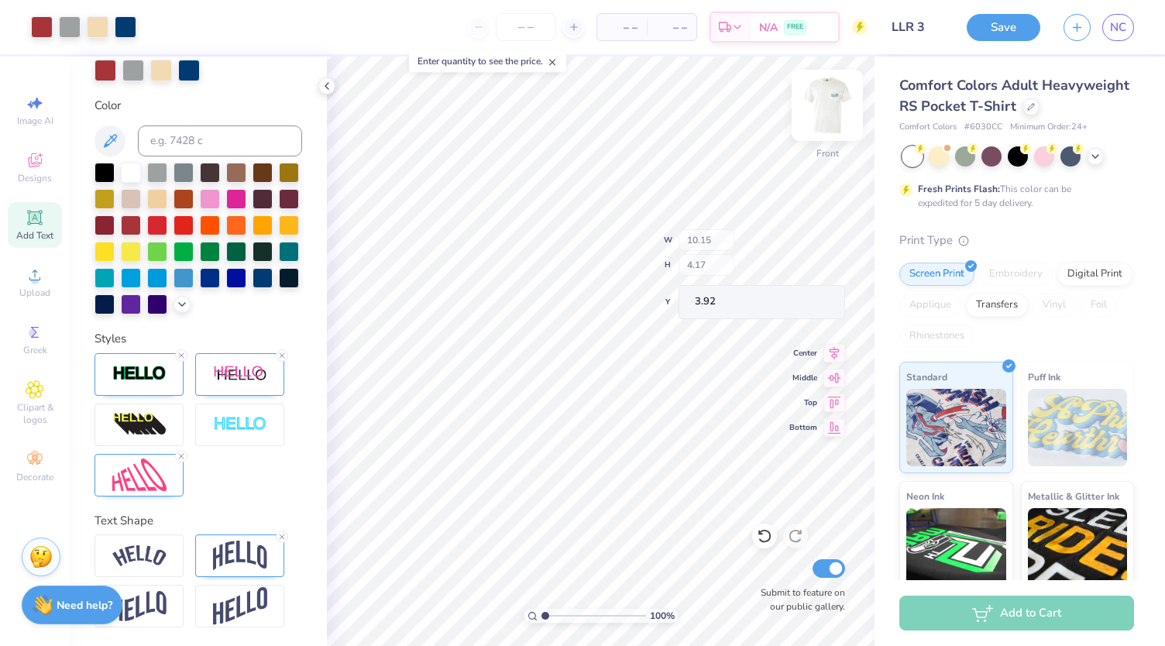
type input "10.15"
type input "4.17"
type input "3.92"
click at [830, 111] on img at bounding box center [827, 105] width 62 height 62
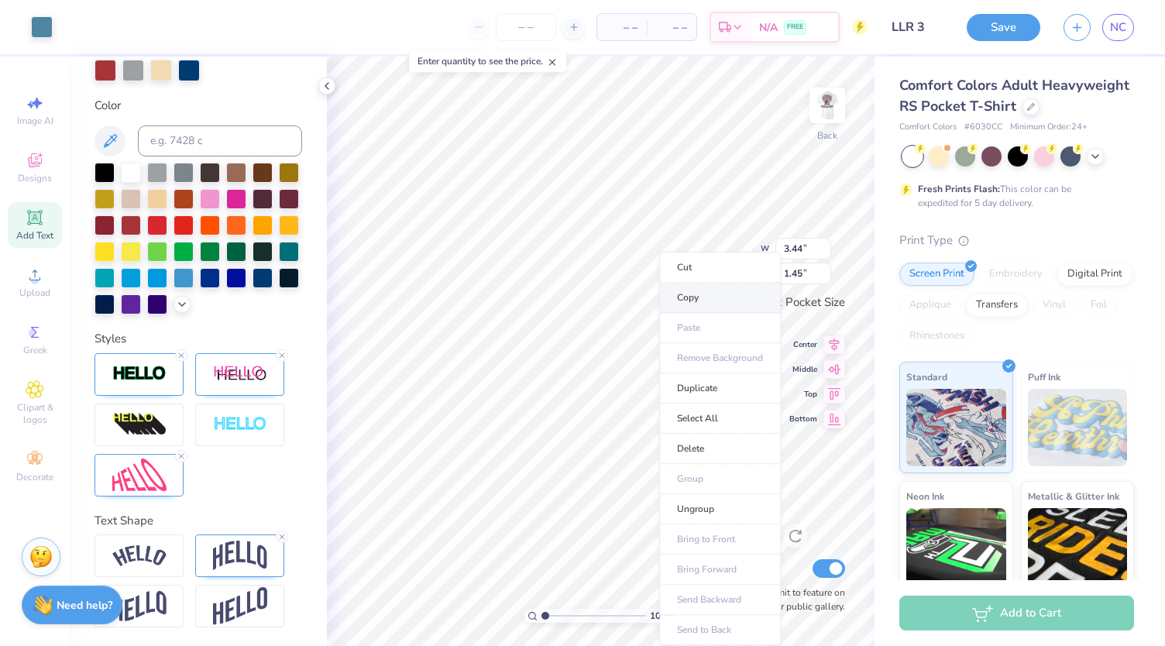
click at [674, 296] on li "Copy" at bounding box center [720, 298] width 122 height 30
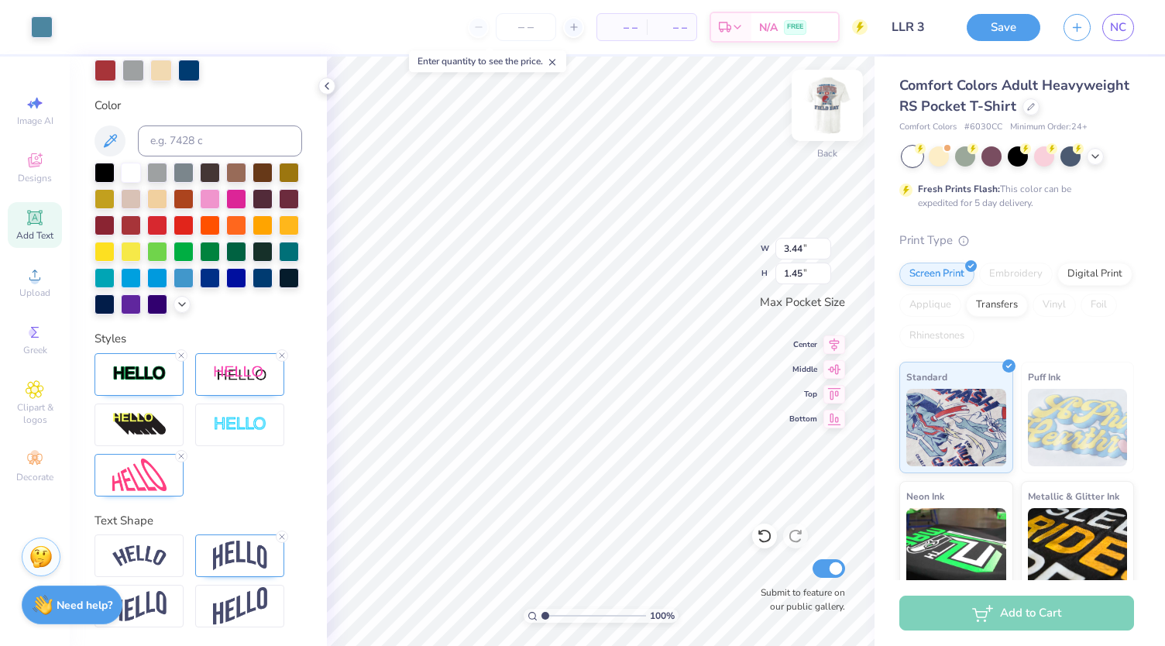
click at [837, 102] on img at bounding box center [827, 105] width 62 height 62
